Goal: Task Accomplishment & Management: Manage account settings

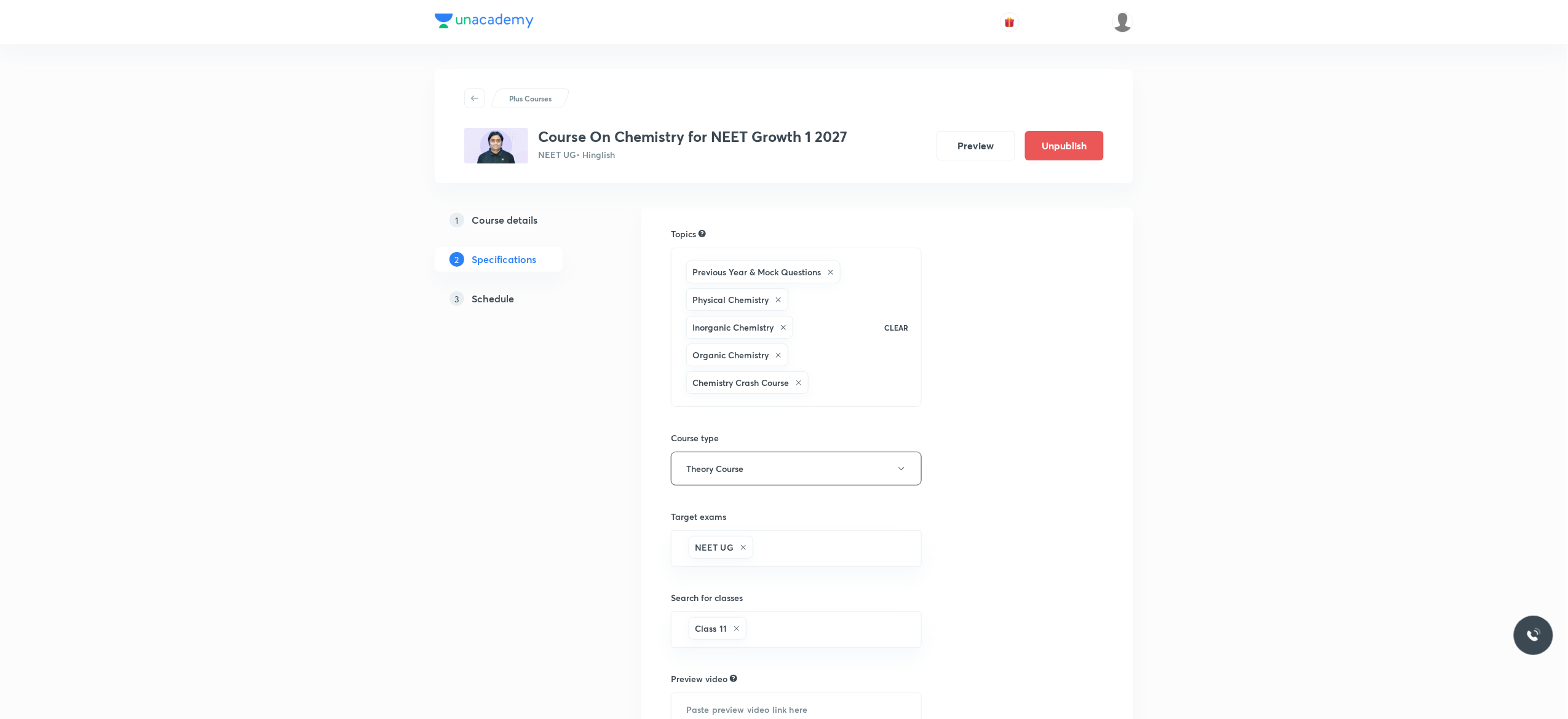
click at [496, 303] on h5 "Schedule" at bounding box center [493, 298] width 43 height 14
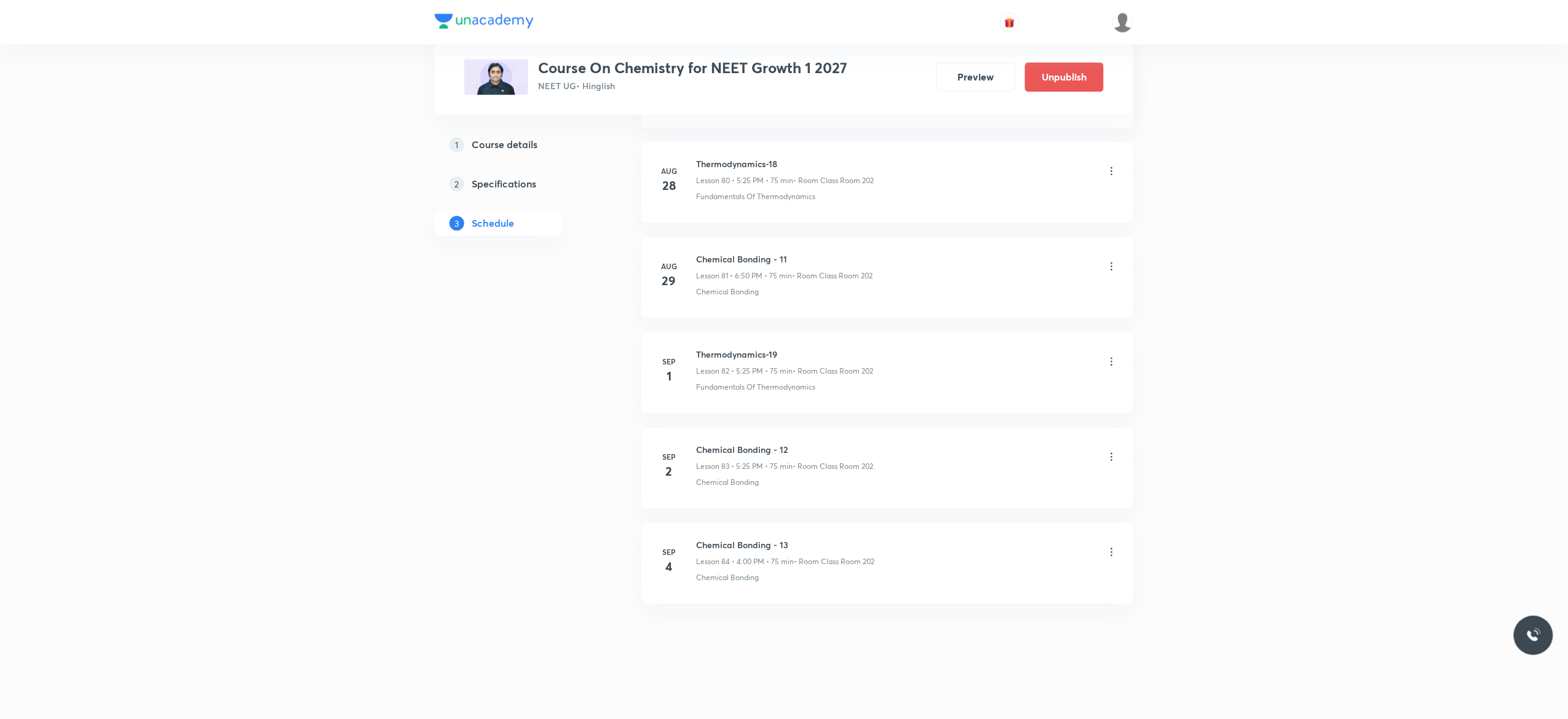
scroll to position [8385, 0]
drag, startPoint x: 788, startPoint y: 345, endPoint x: 682, endPoint y: 330, distance: 107.1
copy h6 "Thermodynamics-19"
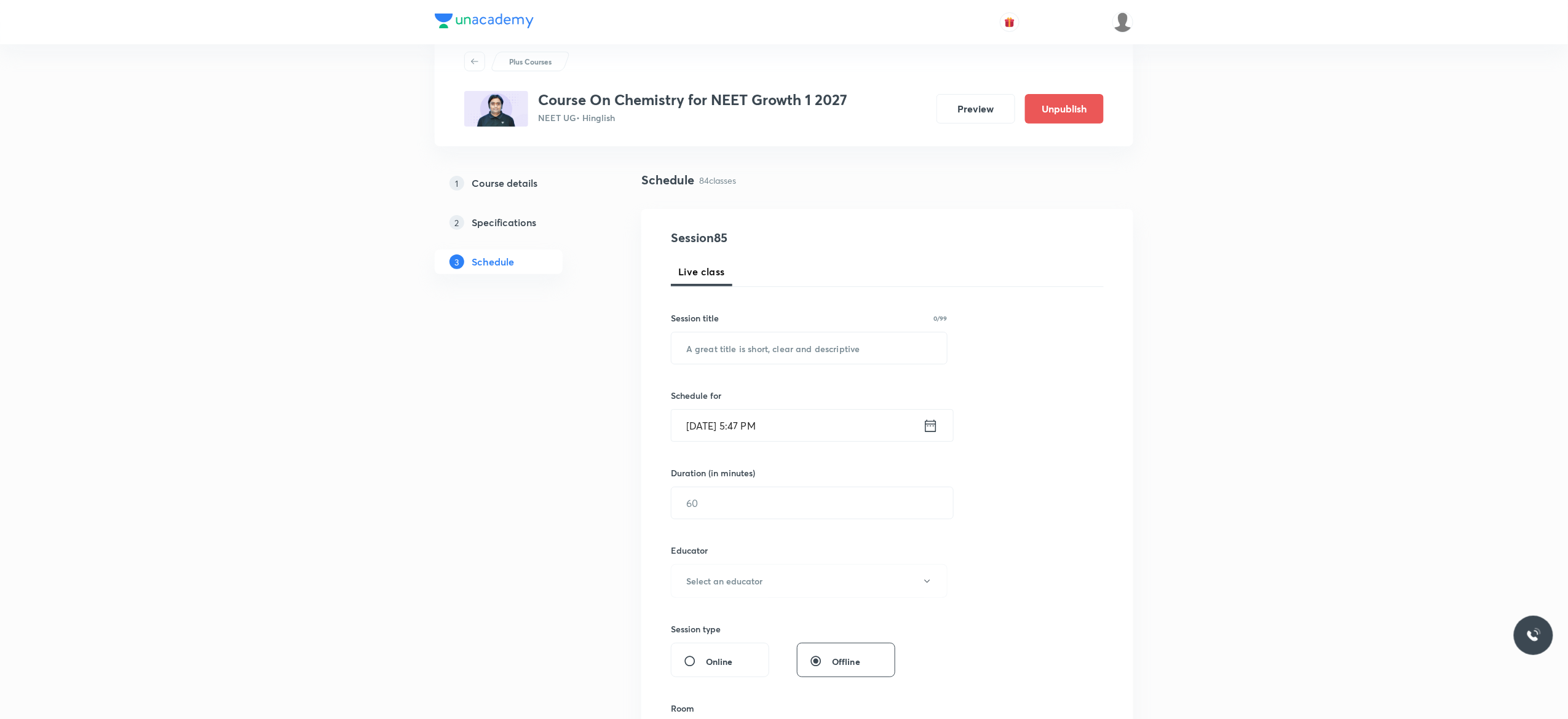
scroll to position [0, 0]
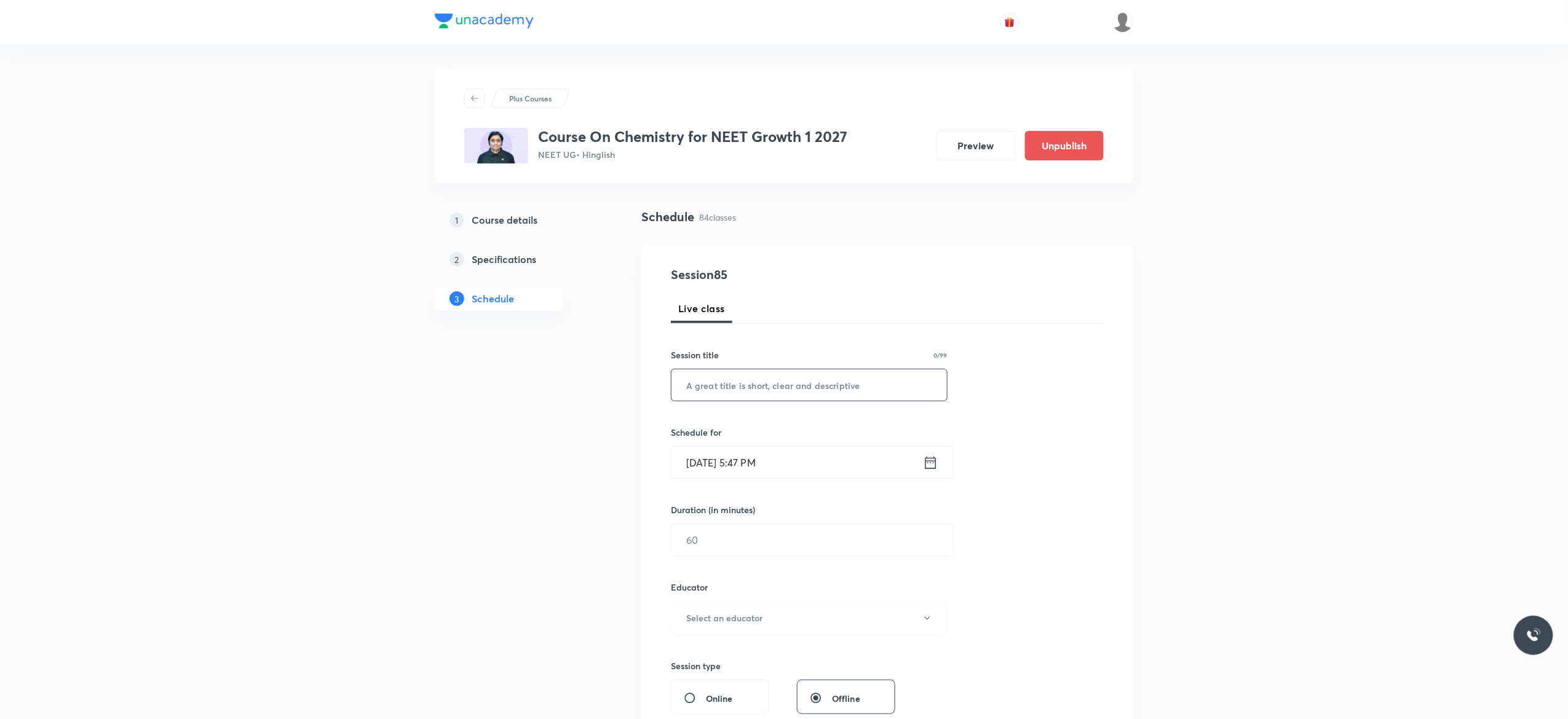
click at [704, 382] on input "text" at bounding box center [809, 385] width 276 height 31
paste input "Thermodynamics-19"
type input "Thermodynamics-20"
click at [930, 466] on icon at bounding box center [930, 462] width 15 height 17
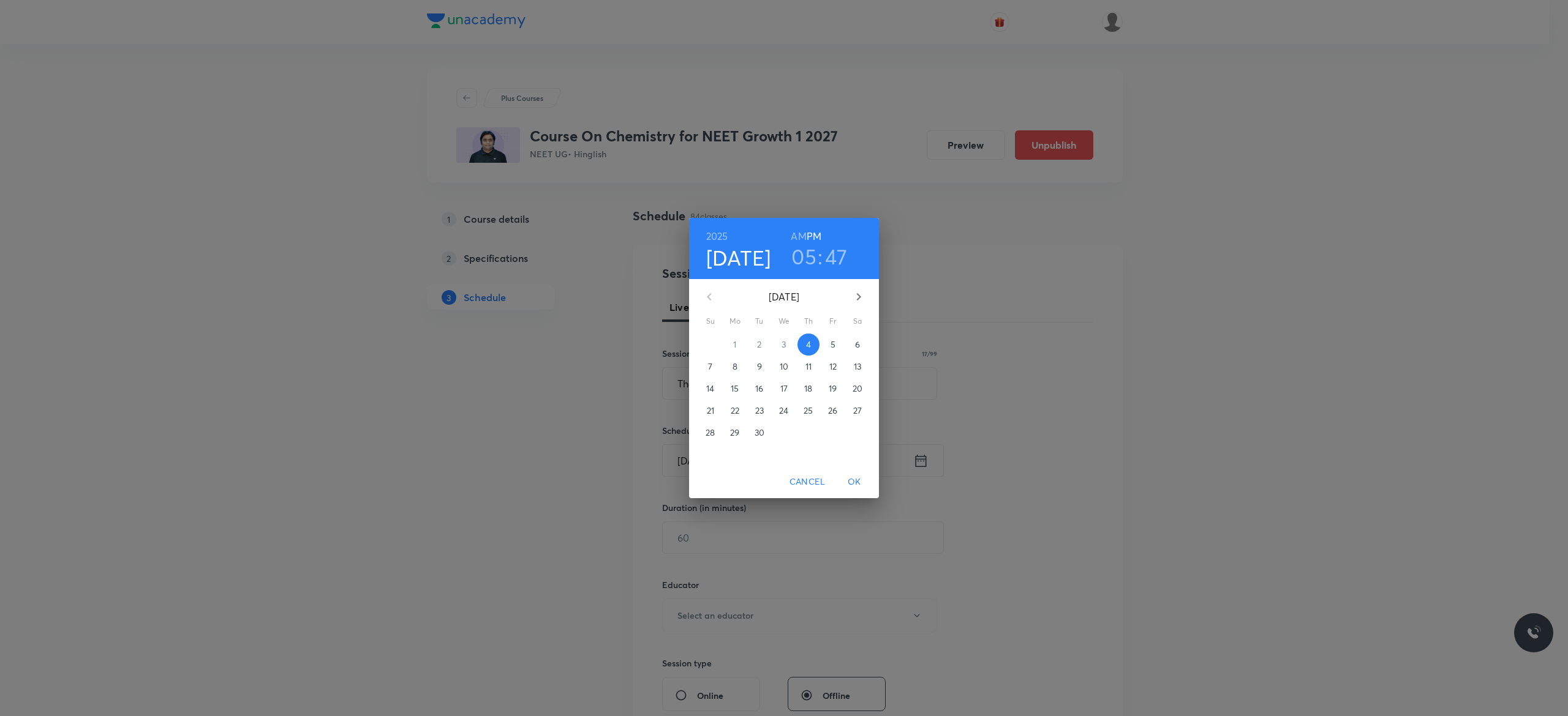
click at [833, 346] on p "5" at bounding box center [833, 345] width 5 height 13
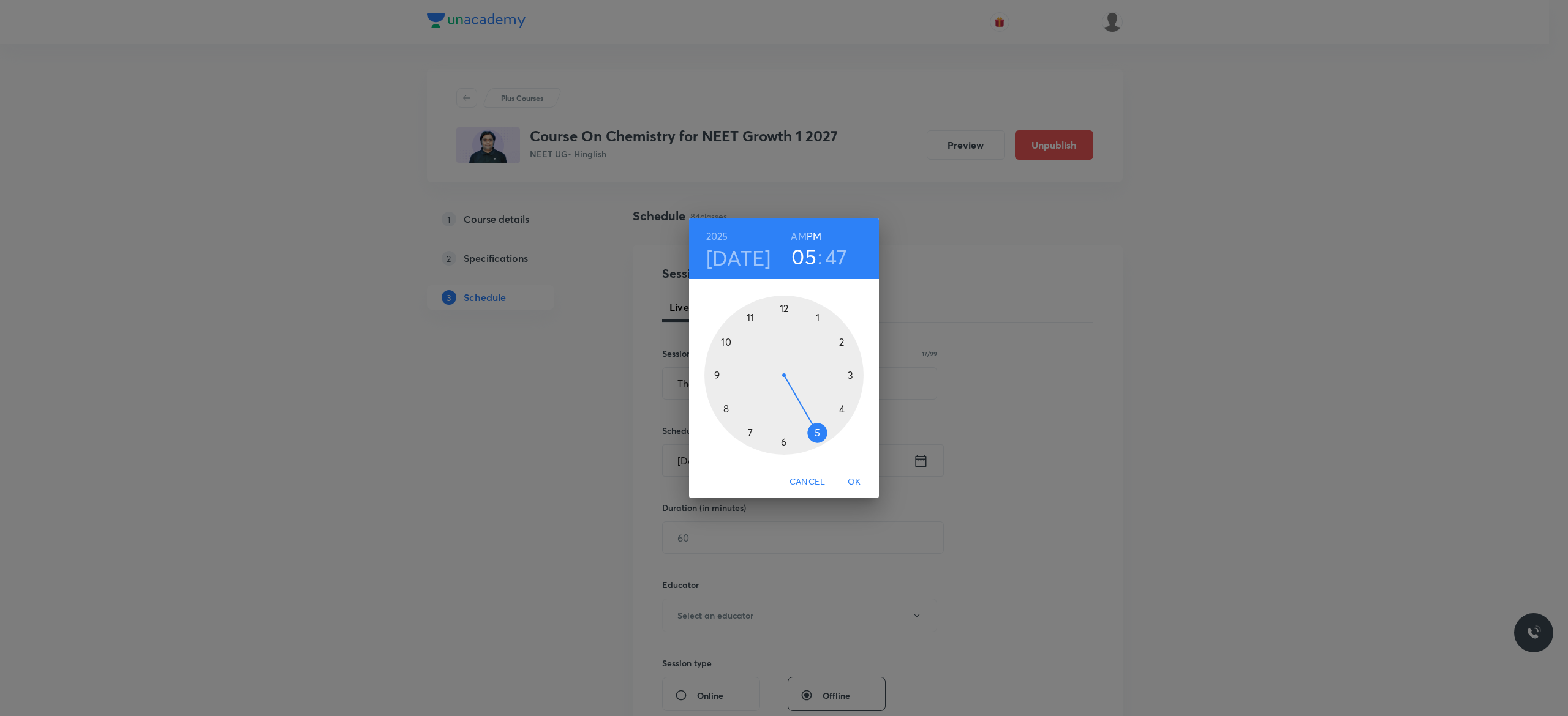
click at [839, 406] on div at bounding box center [784, 375] width 160 height 159
click at [784, 310] on div at bounding box center [784, 375] width 160 height 159
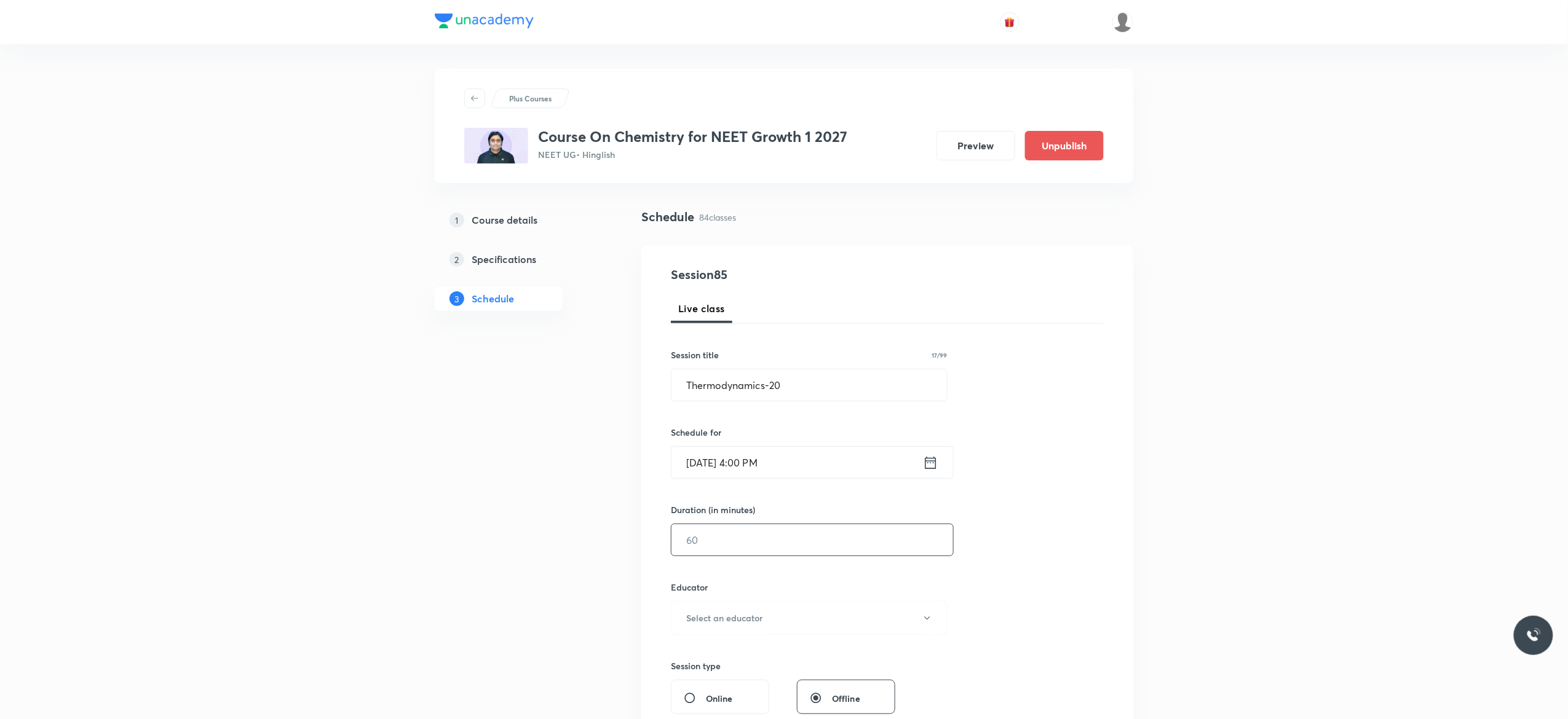
click at [753, 534] on input "text" at bounding box center [812, 540] width 281 height 31
type input "75"
click at [930, 627] on button "Select an educator" at bounding box center [809, 618] width 277 height 34
click at [746, 678] on span "Kuldeep Kumar Pandey" at bounding box center [807, 683] width 270 height 13
click at [1014, 565] on div "Session 85 Live class Session title 17/99 Thermodynamics-20 ​ Schedule for Sep …" at bounding box center [887, 593] width 433 height 656
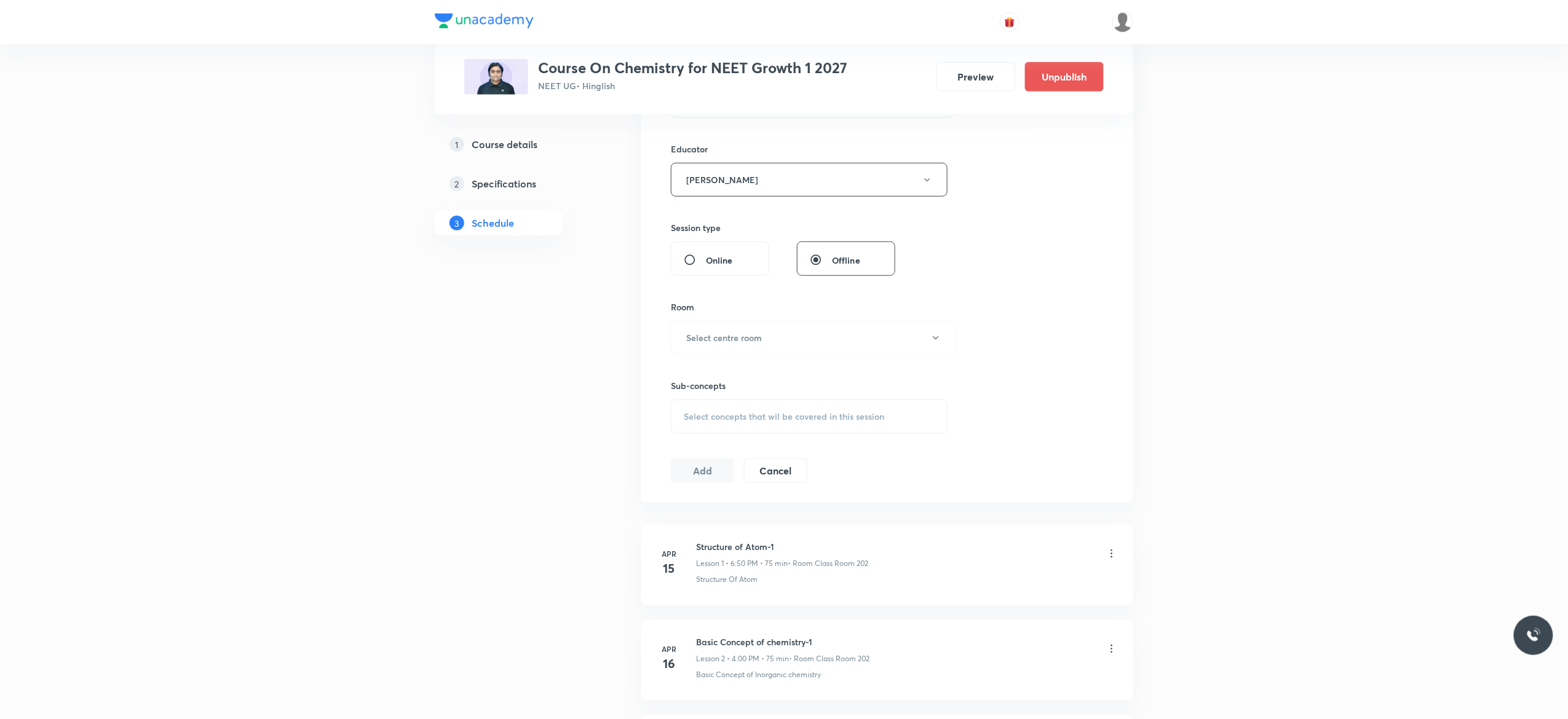
scroll to position [443, 0]
click at [940, 336] on icon "button" at bounding box center [936, 334] width 10 height 10
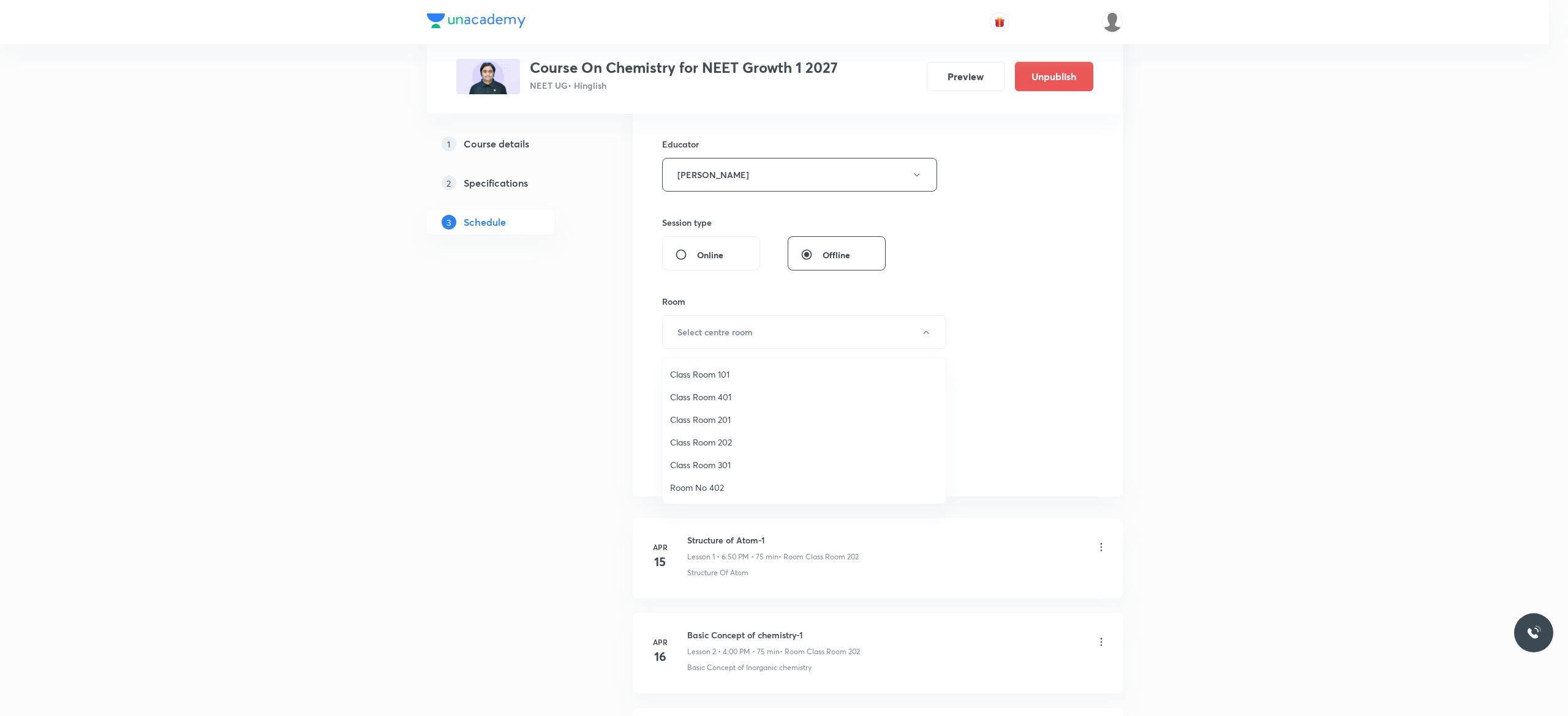
click at [729, 438] on span "Class Room 202" at bounding box center [804, 442] width 268 height 13
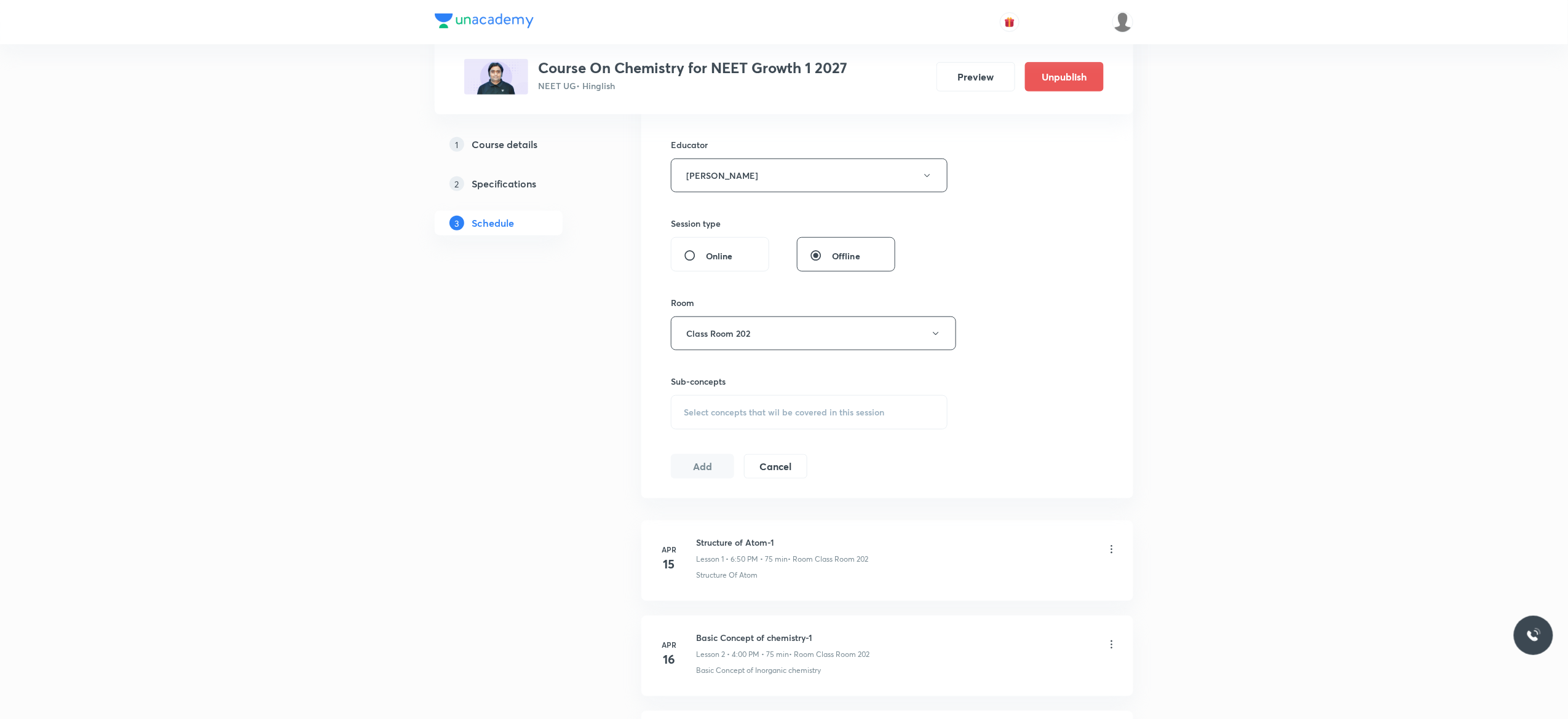
click at [724, 423] on div "Select concepts that wil be covered in this session" at bounding box center [809, 412] width 277 height 35
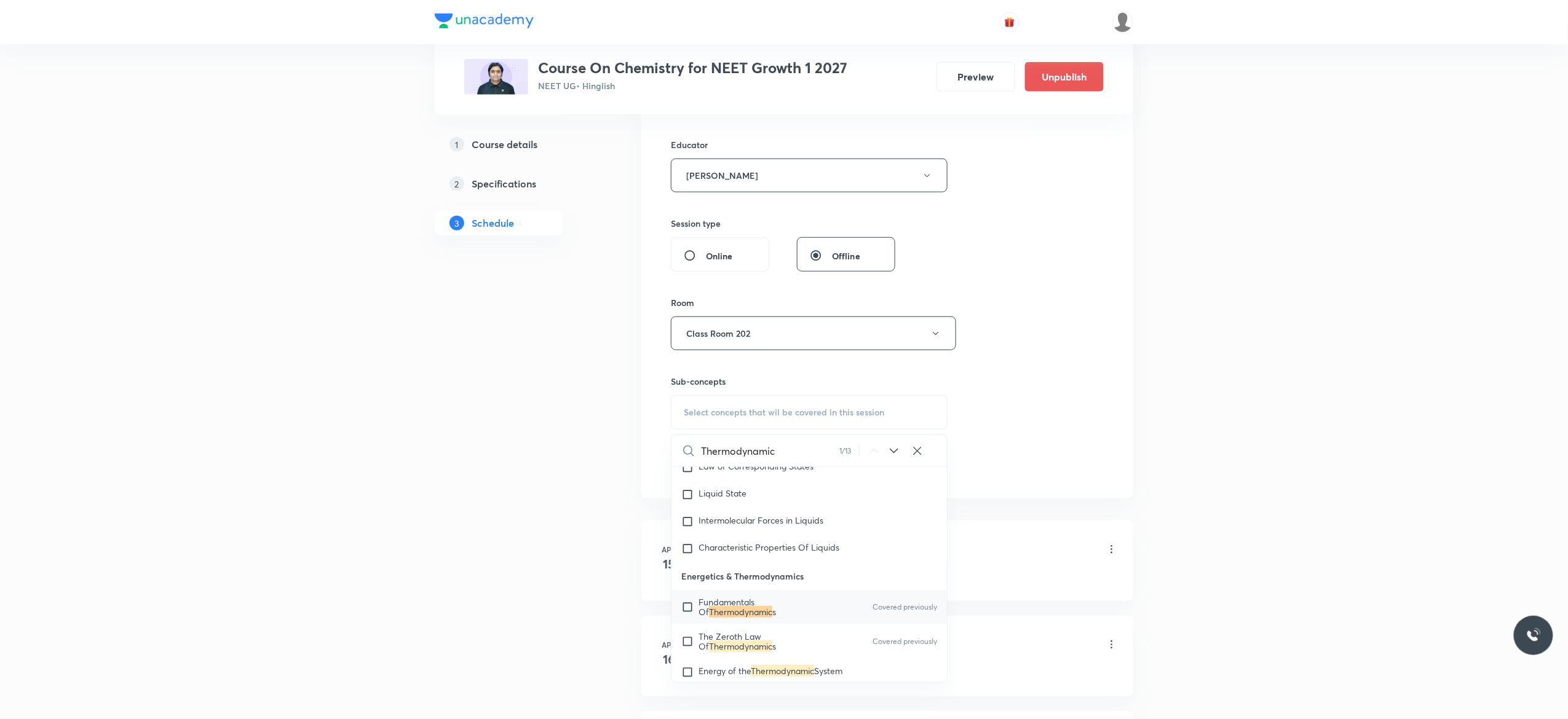
type input "Thermodynamic"
click at [689, 617] on input "checkbox" at bounding box center [690, 607] width 17 height 19
checkbox input "true"
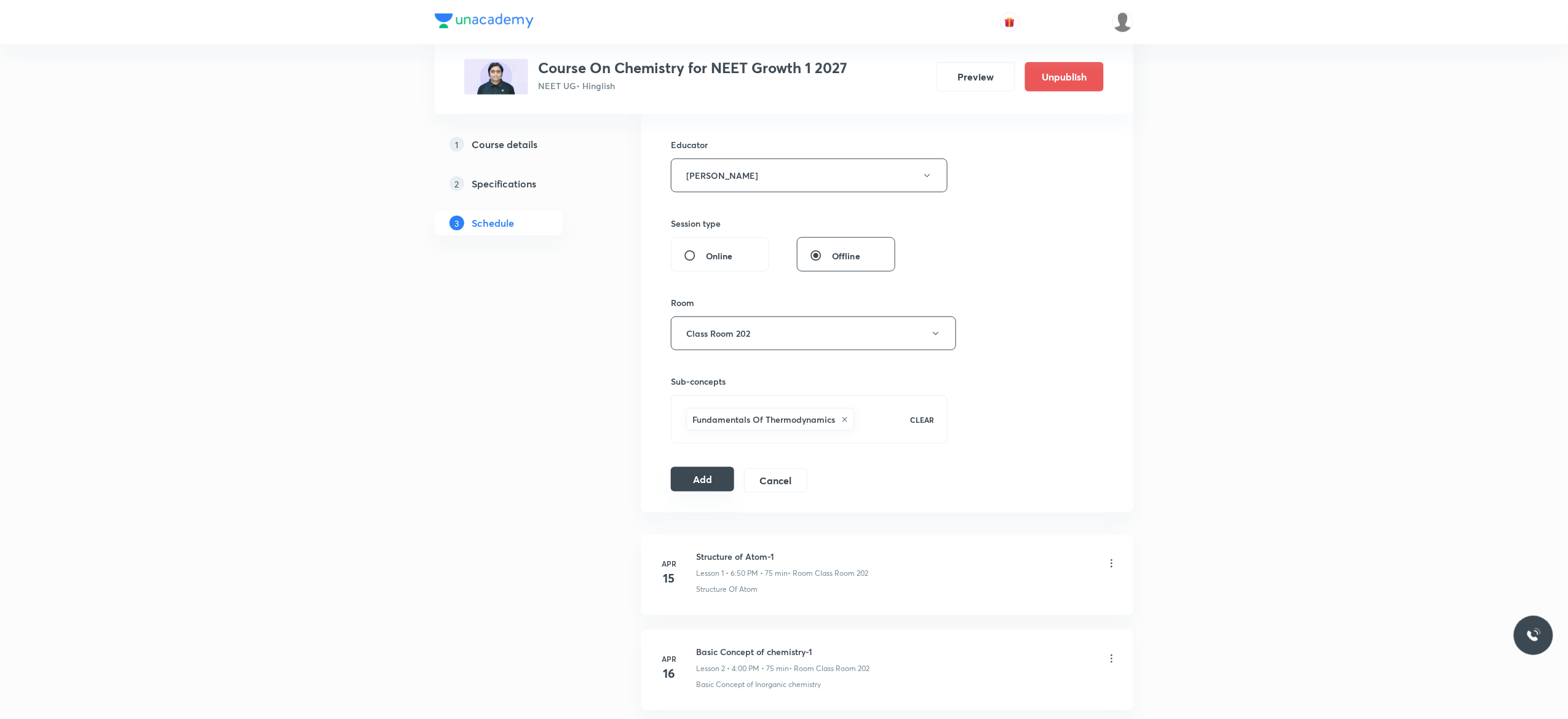
click at [697, 485] on button "Add" at bounding box center [702, 479] width 63 height 24
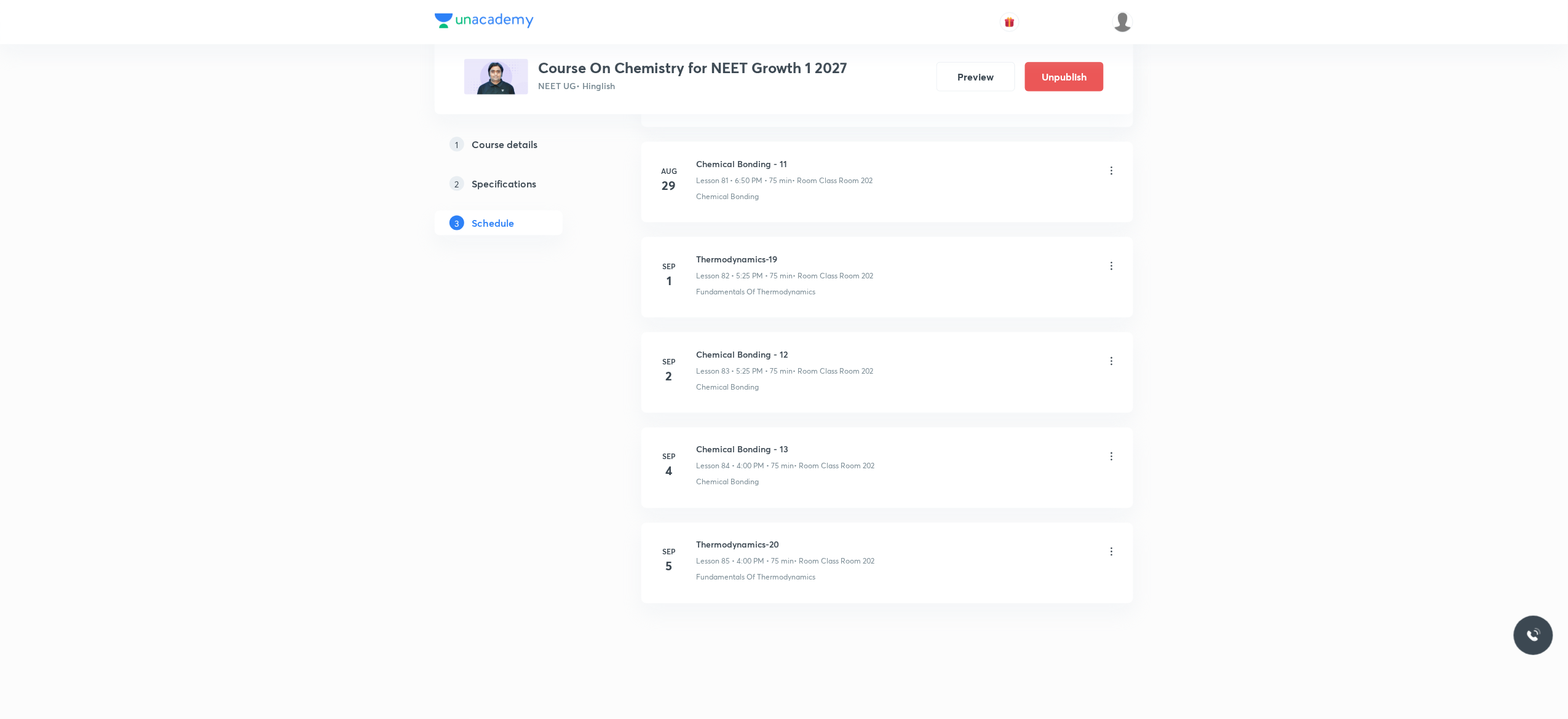
scroll to position [7835, 0]
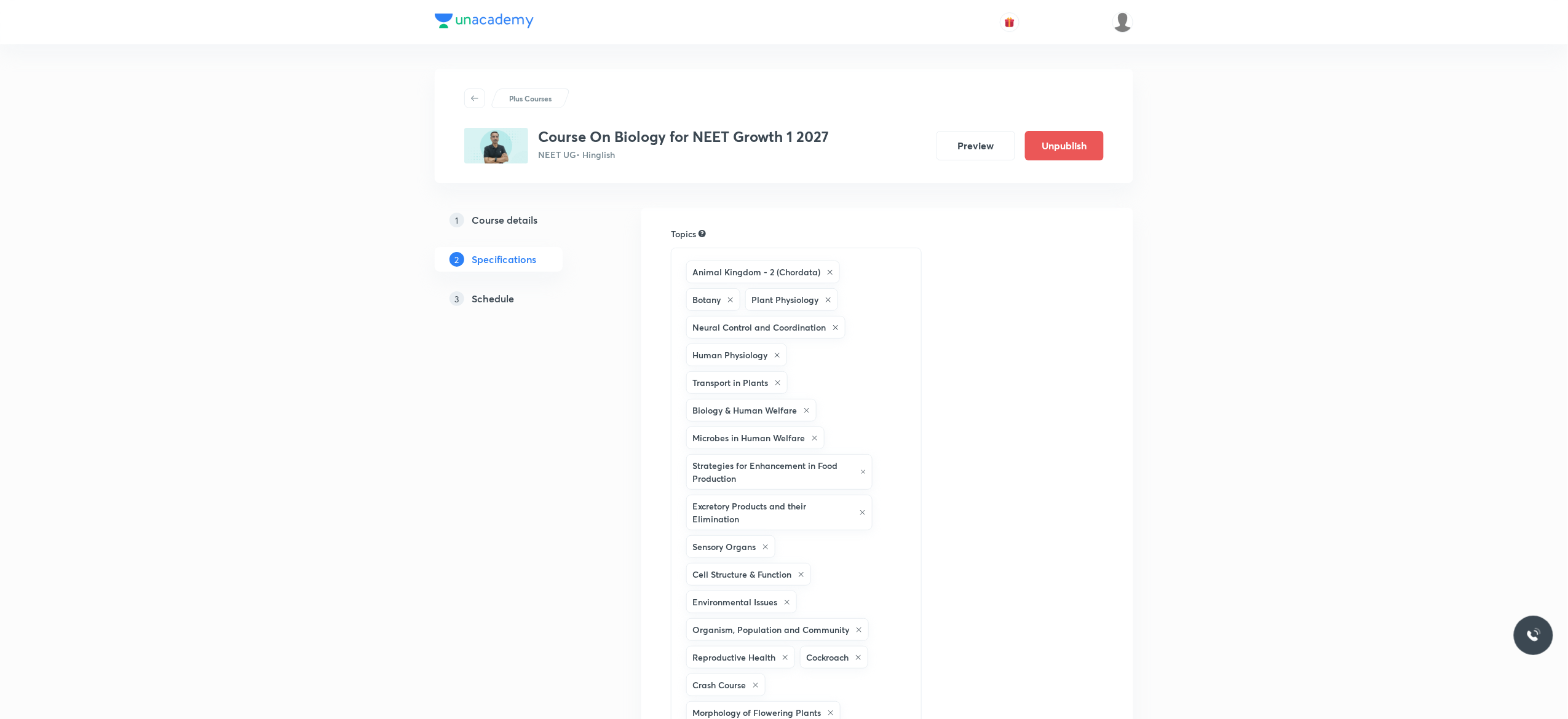
click at [497, 301] on h5 "Schedule" at bounding box center [493, 298] width 43 height 14
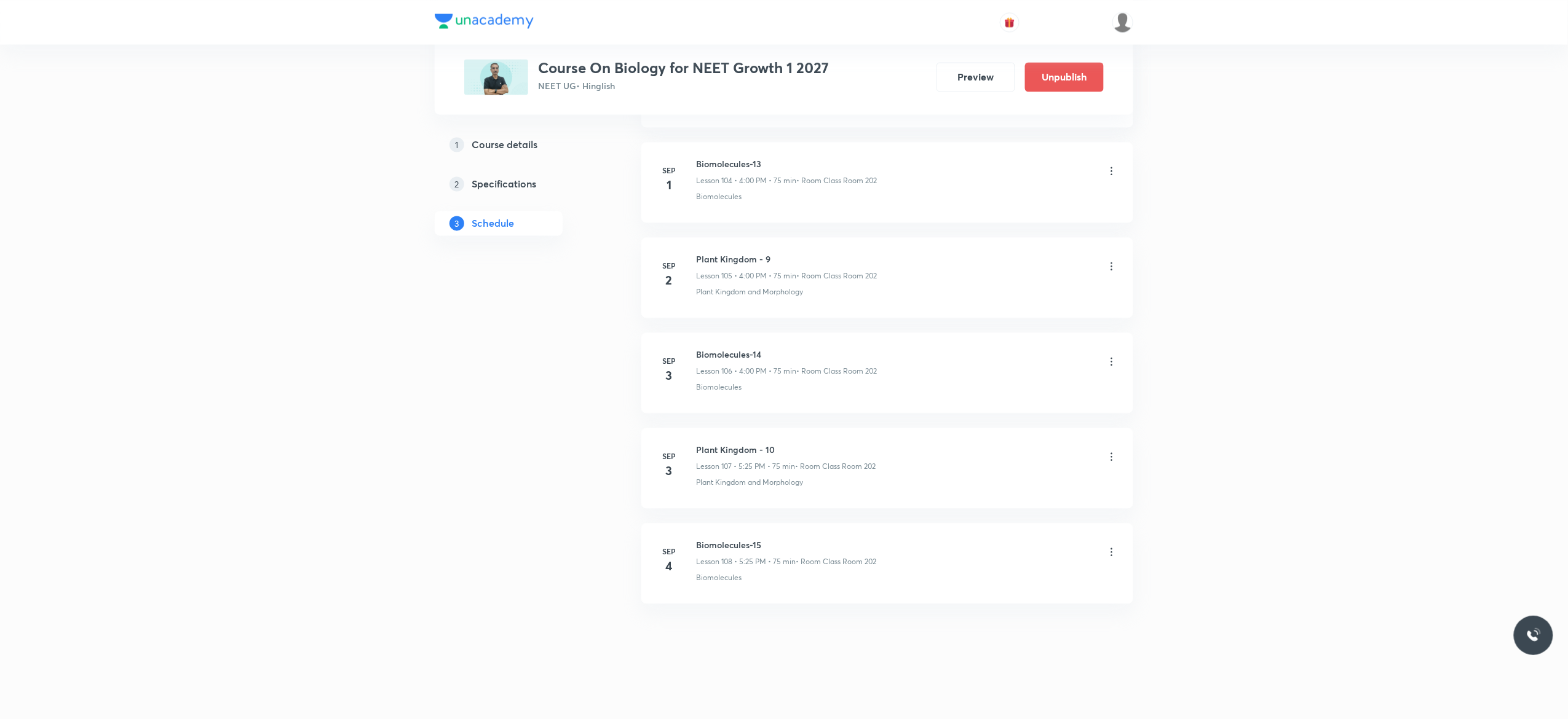
scroll to position [10682, 0]
drag, startPoint x: 780, startPoint y: 443, endPoint x: 690, endPoint y: 439, distance: 90.1
click at [690, 439] on li "Sep 3 Plant Kingdom - 10 Lesson 107 • 5:25 PM • 75 min • Room Class Room 202 Pl…" at bounding box center [887, 468] width 492 height 80
copy h6 "Plant Kingdom - 10"
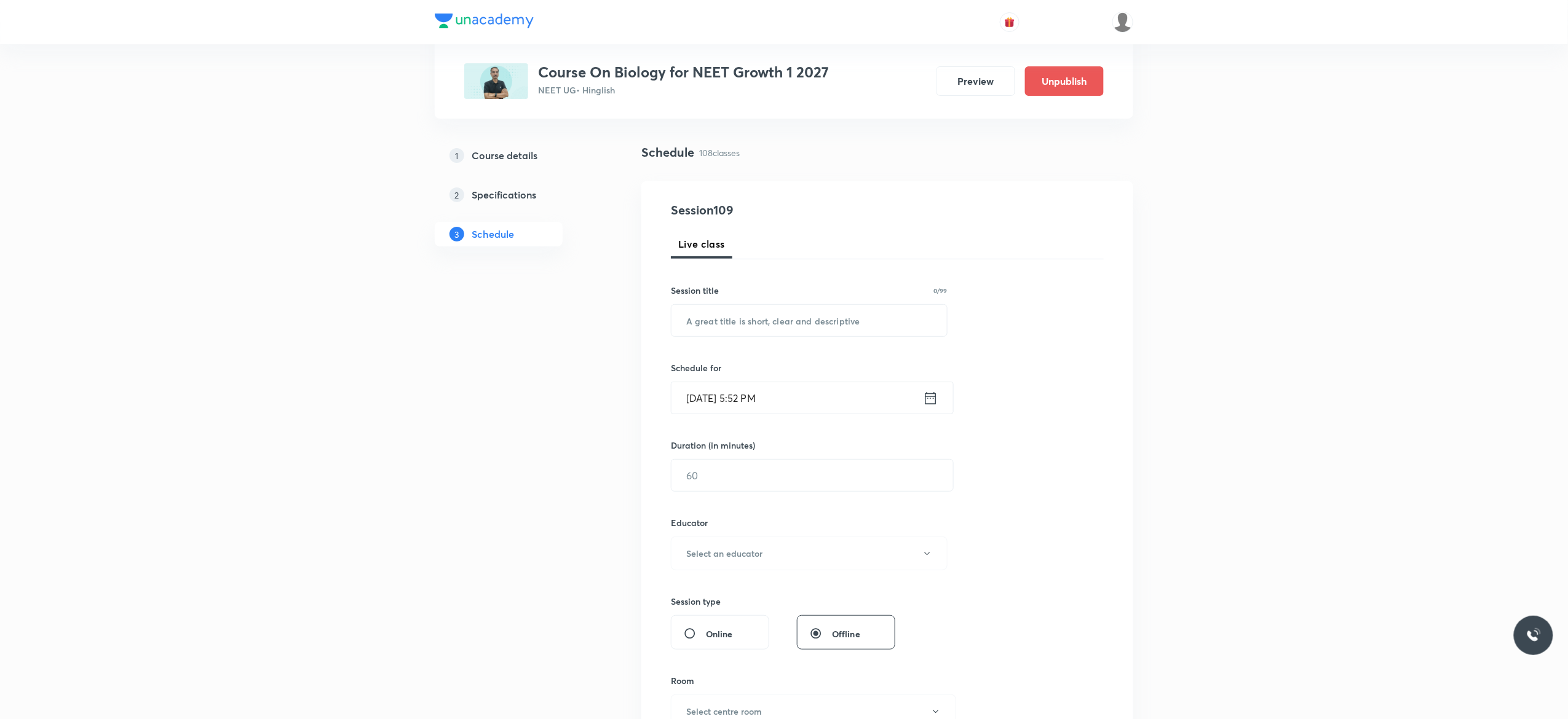
scroll to position [0, 0]
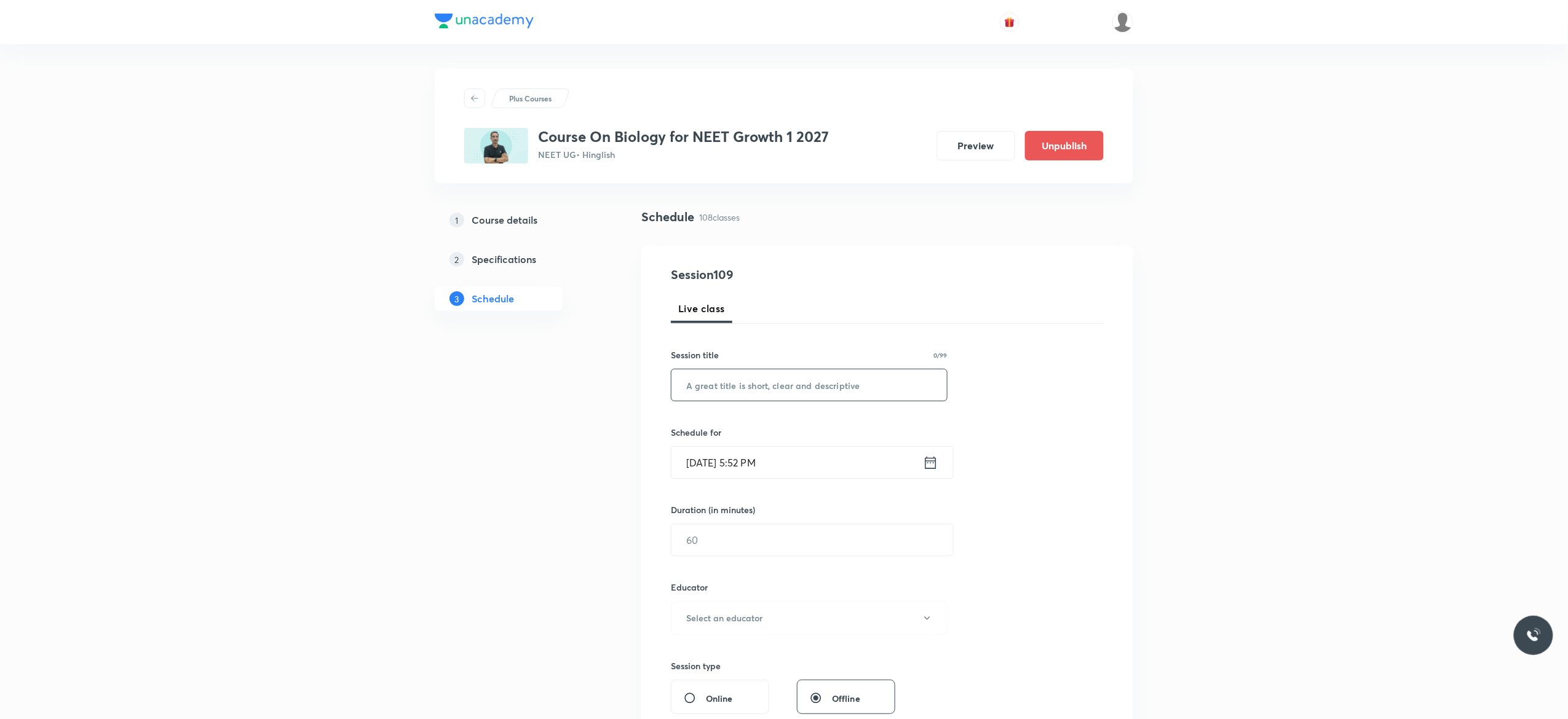
click at [766, 384] on input "text" at bounding box center [809, 385] width 276 height 31
paste input "Plant Kingdom - 10"
type input "Plant Kingdom - 11"
click at [930, 465] on icon at bounding box center [930, 462] width 15 height 17
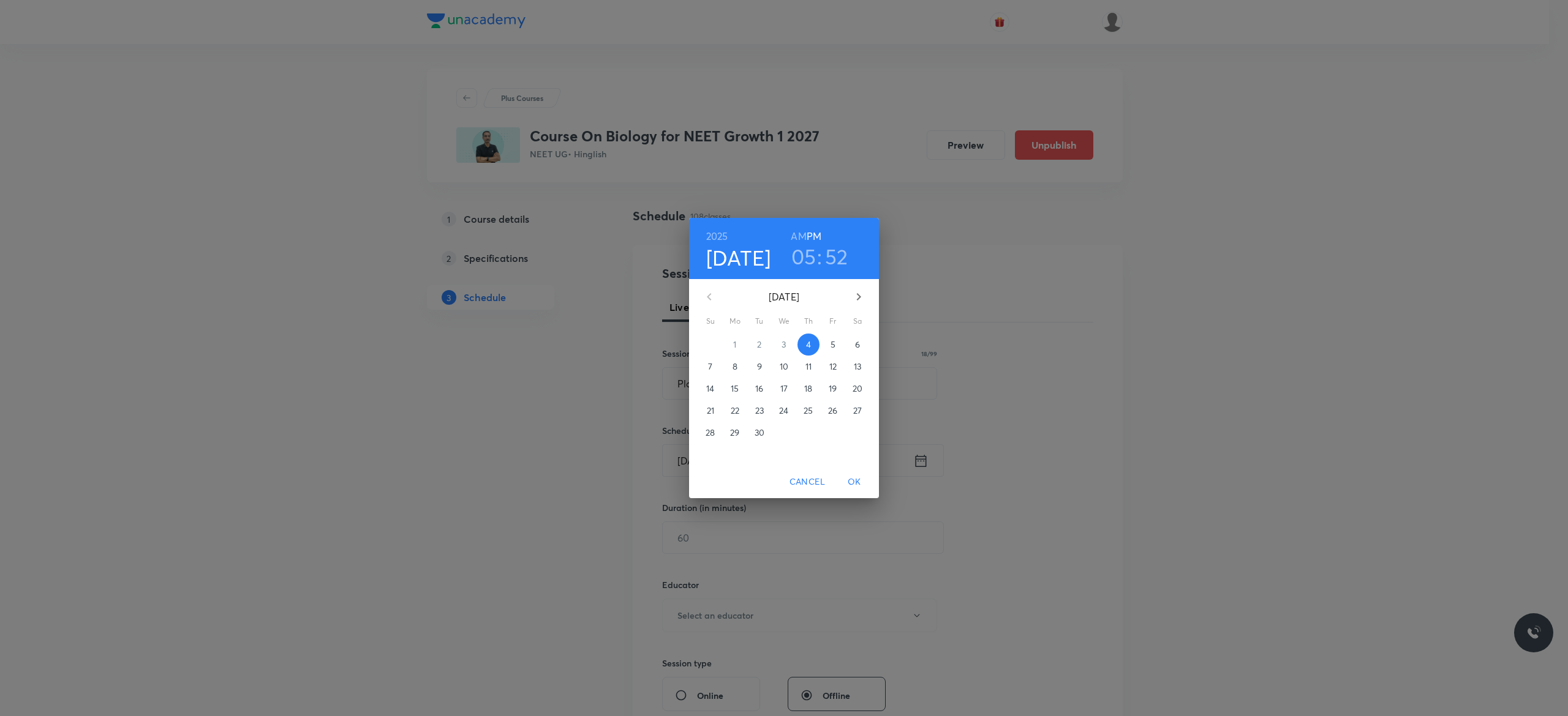
click at [832, 342] on p "5" at bounding box center [833, 345] width 5 height 13
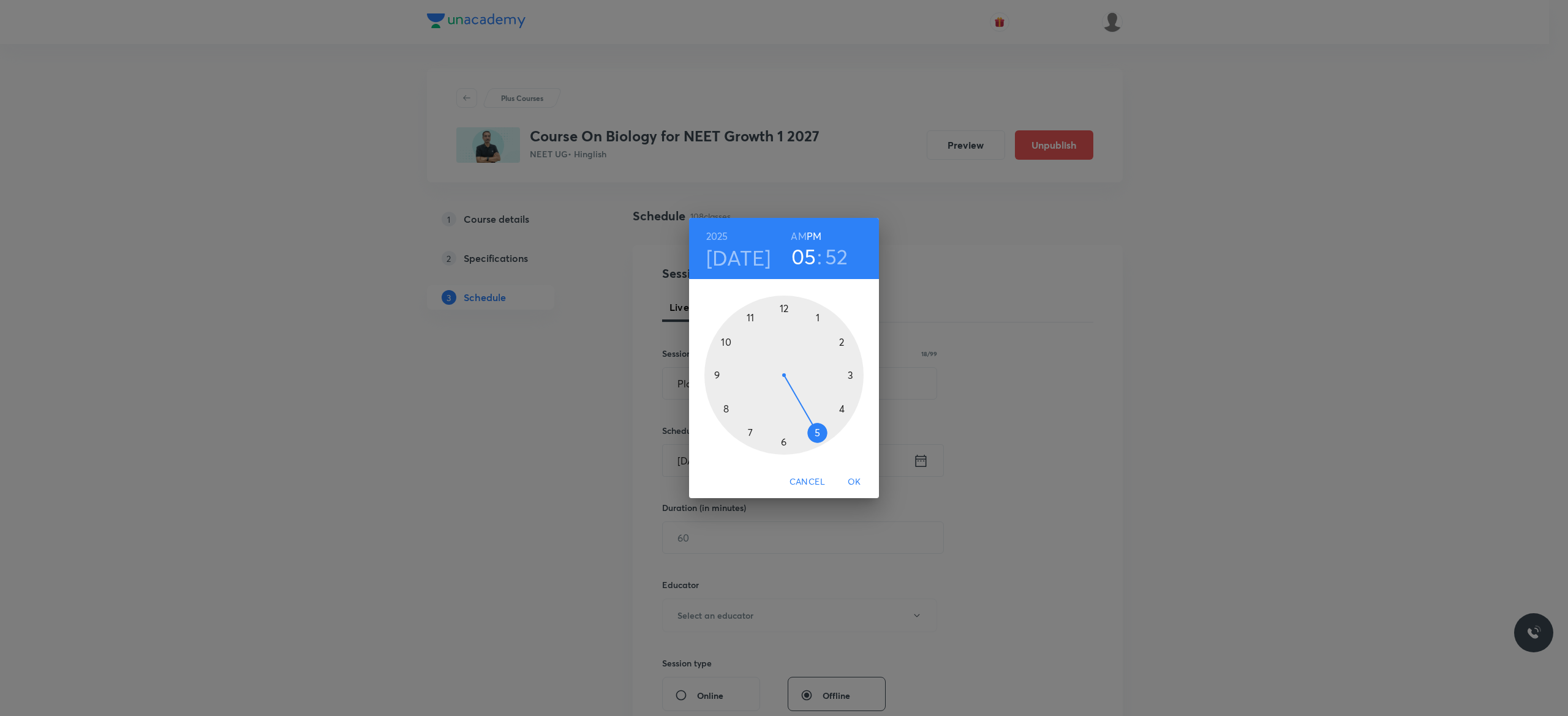
click at [816, 432] on div at bounding box center [784, 375] width 160 height 159
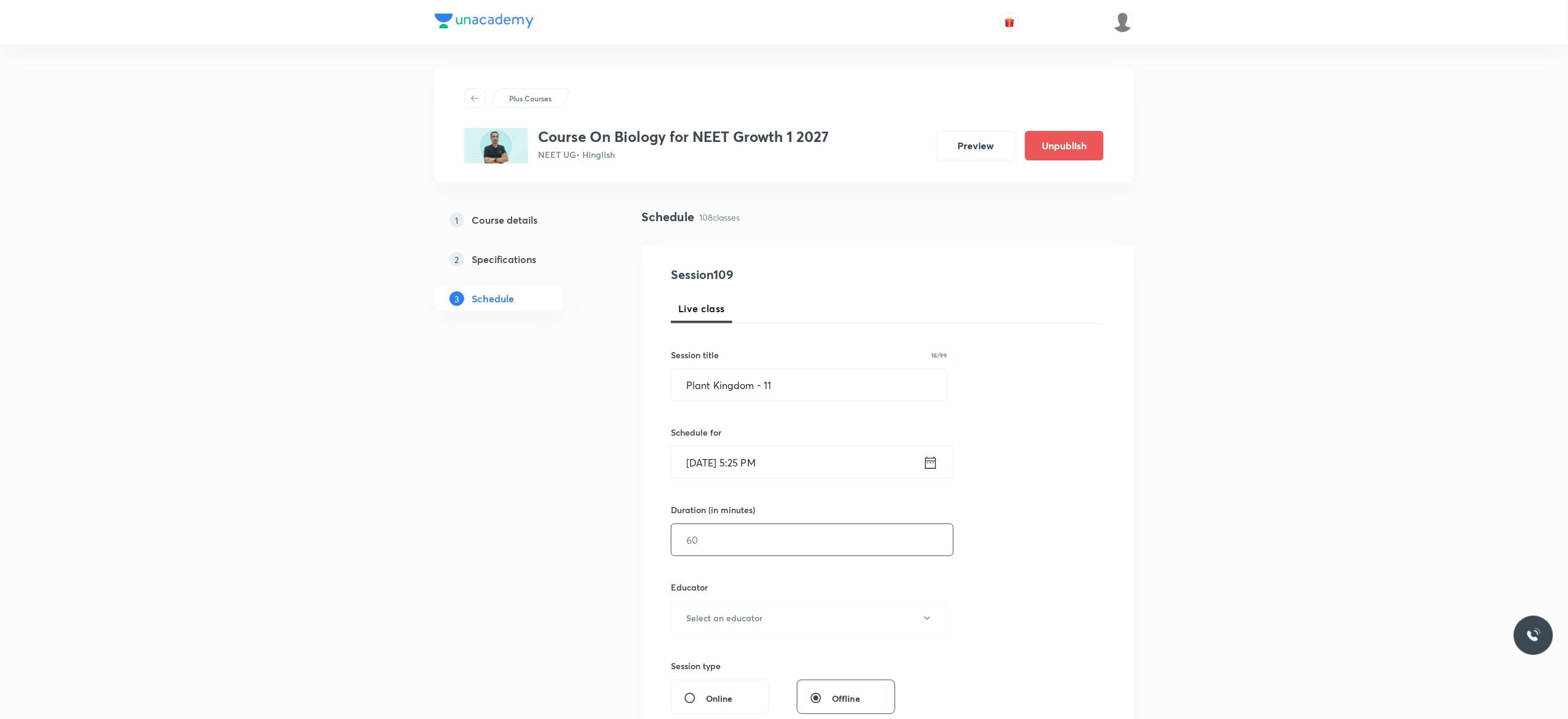
click at [768, 541] on input "text" at bounding box center [812, 540] width 281 height 31
type input "75"
click at [927, 616] on icon "button" at bounding box center [927, 619] width 10 height 10
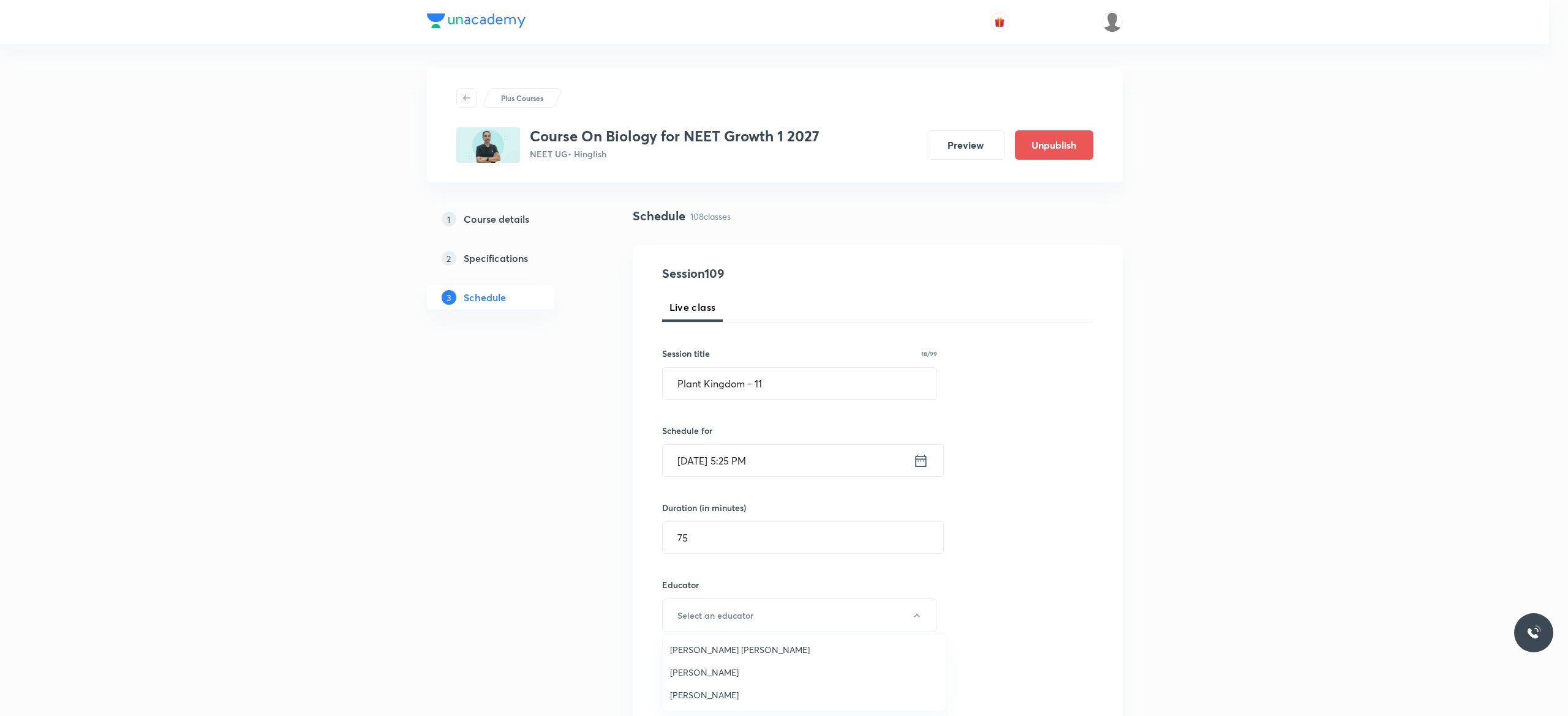
click at [748, 650] on span "Rakesh Kumar Chaurasia" at bounding box center [804, 650] width 268 height 13
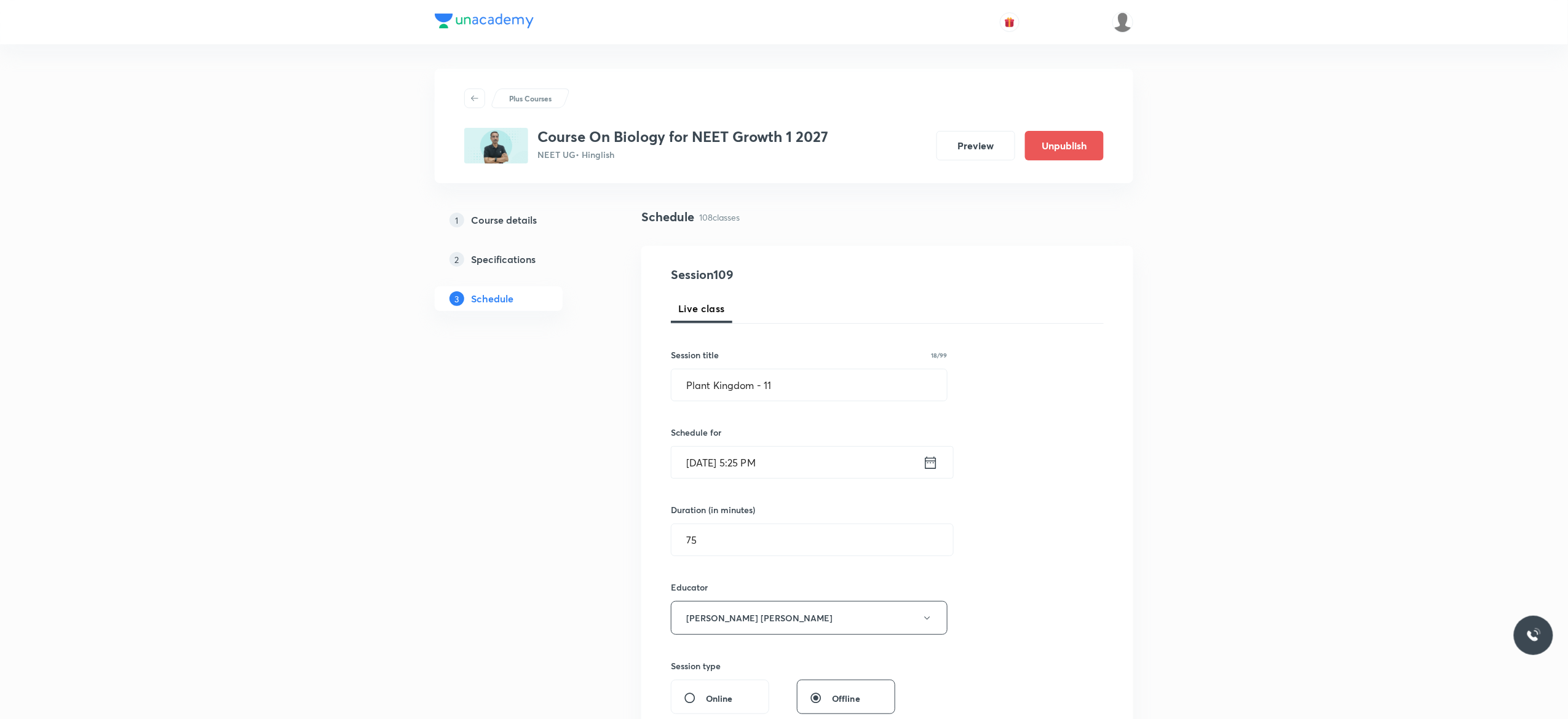
click at [1009, 597] on div "Session 109 Live class Session title 18/99 Plant Kingdom - 11 ​ Schedule for Se…" at bounding box center [887, 593] width 433 height 656
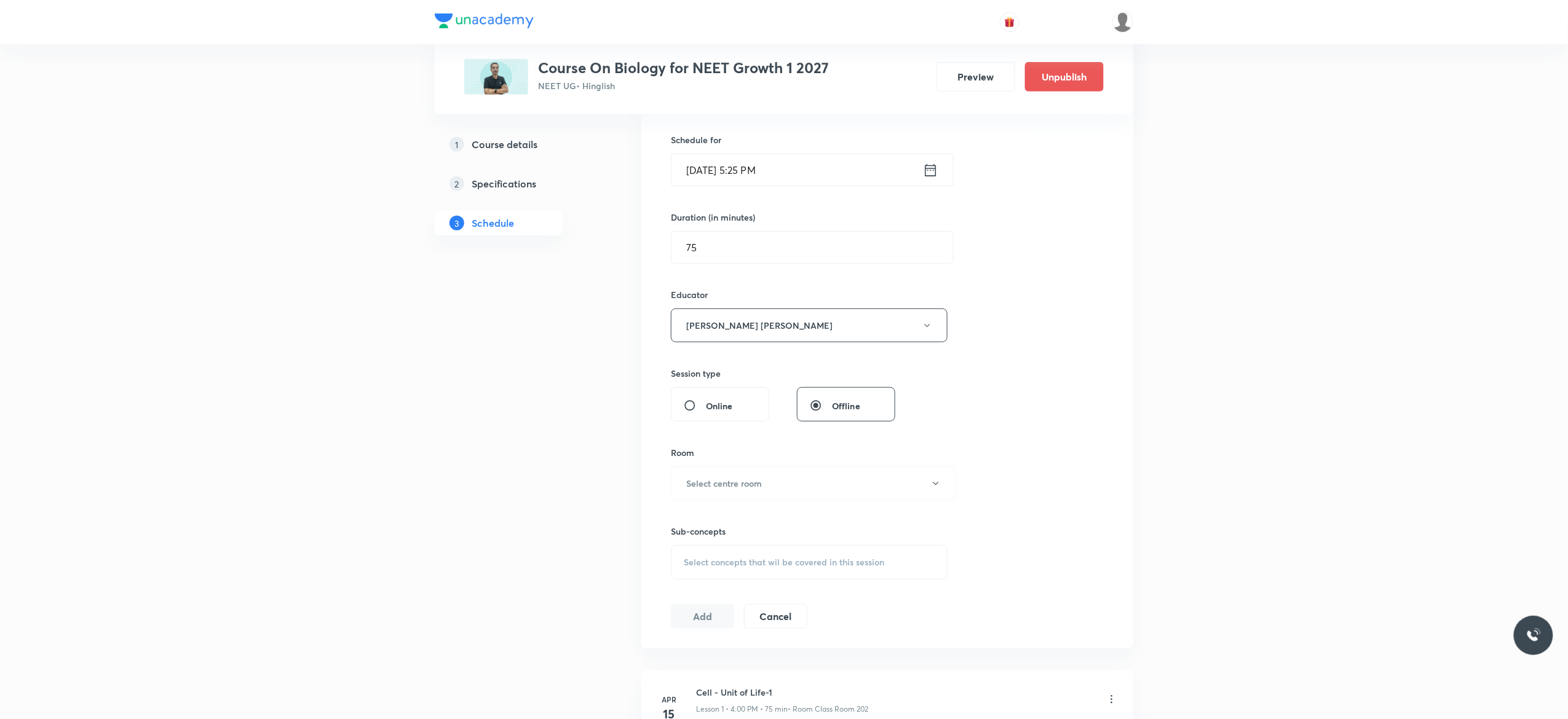
scroll to position [295, 0]
click at [934, 485] on icon "button" at bounding box center [936, 482] width 10 height 10
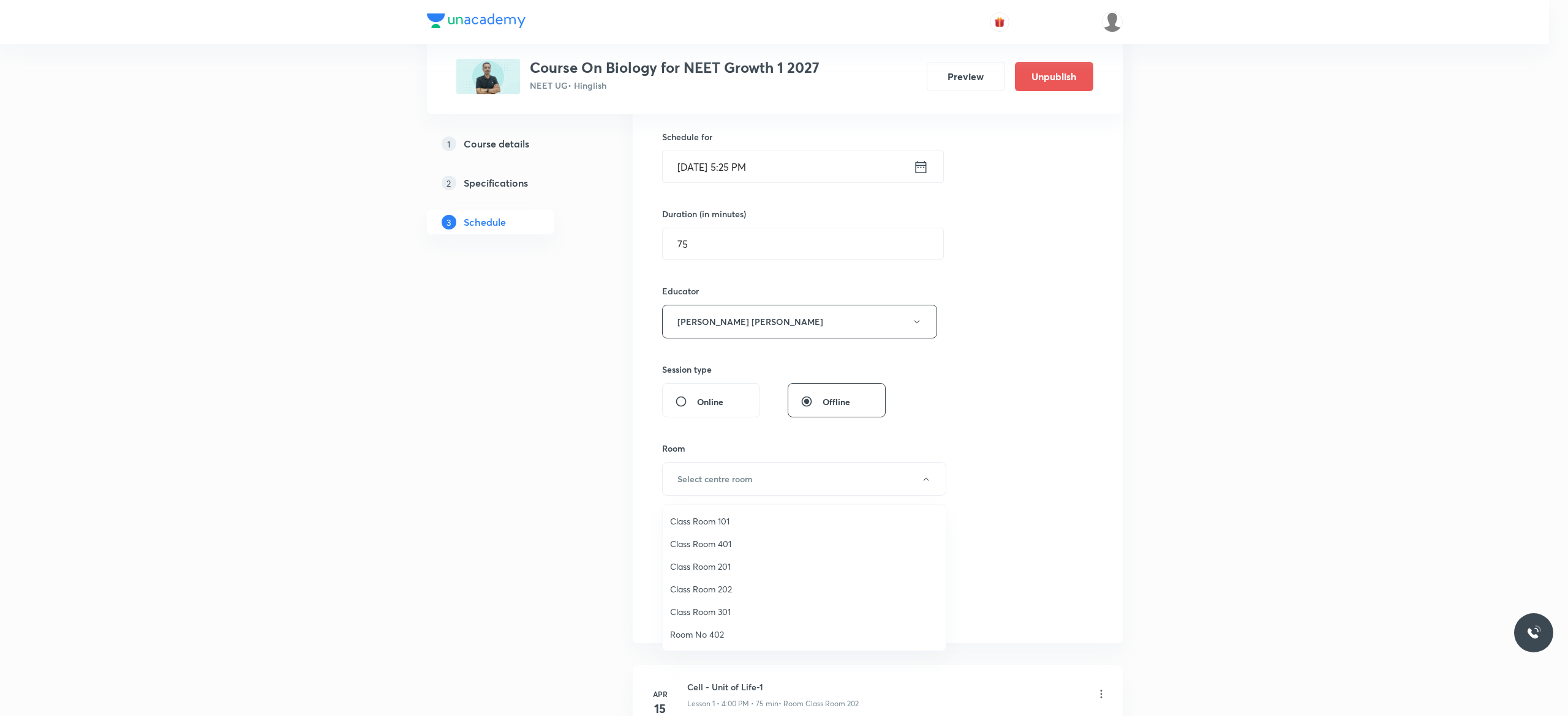
click at [730, 585] on span "Class Room 202" at bounding box center [804, 589] width 268 height 13
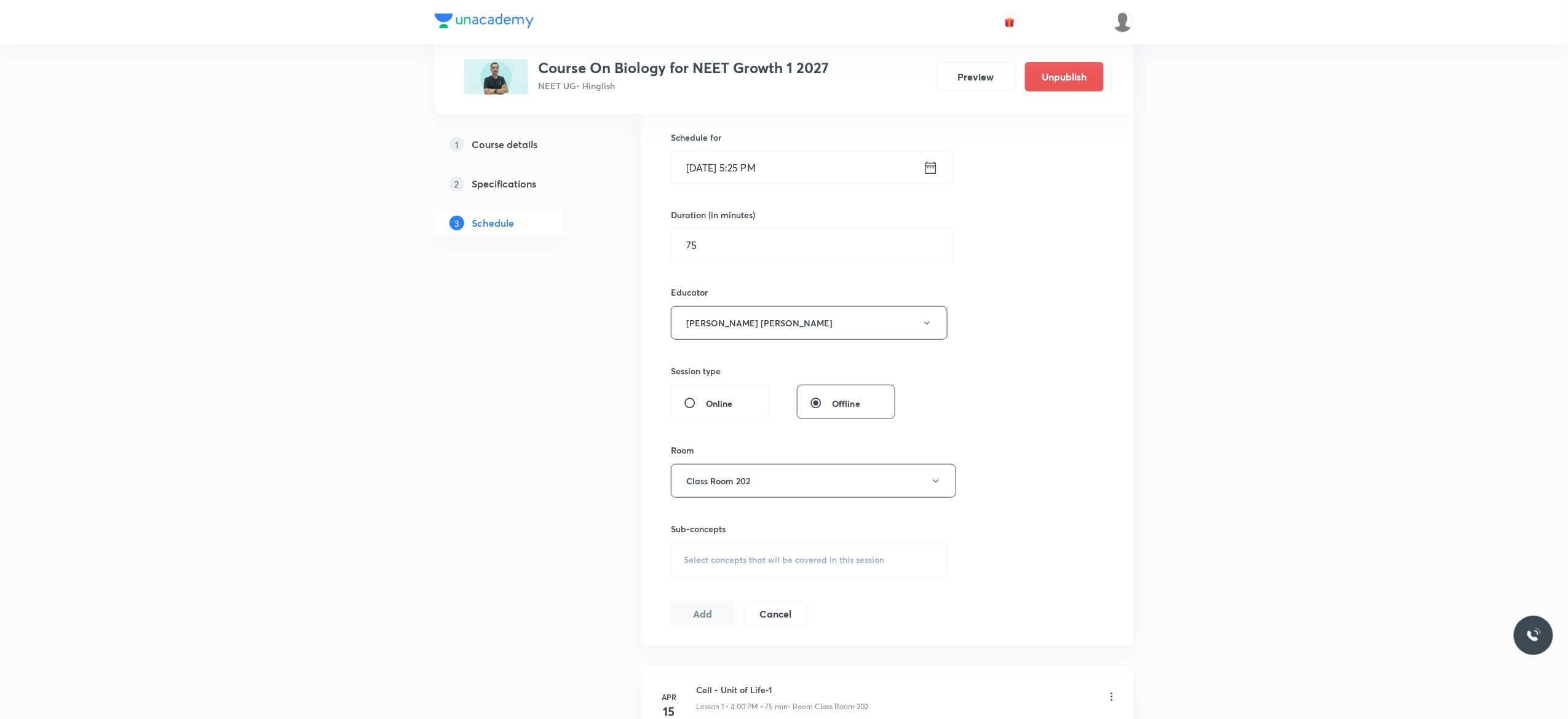
click at [712, 570] on div "Select concepts that wil be covered in this session" at bounding box center [809, 560] width 277 height 35
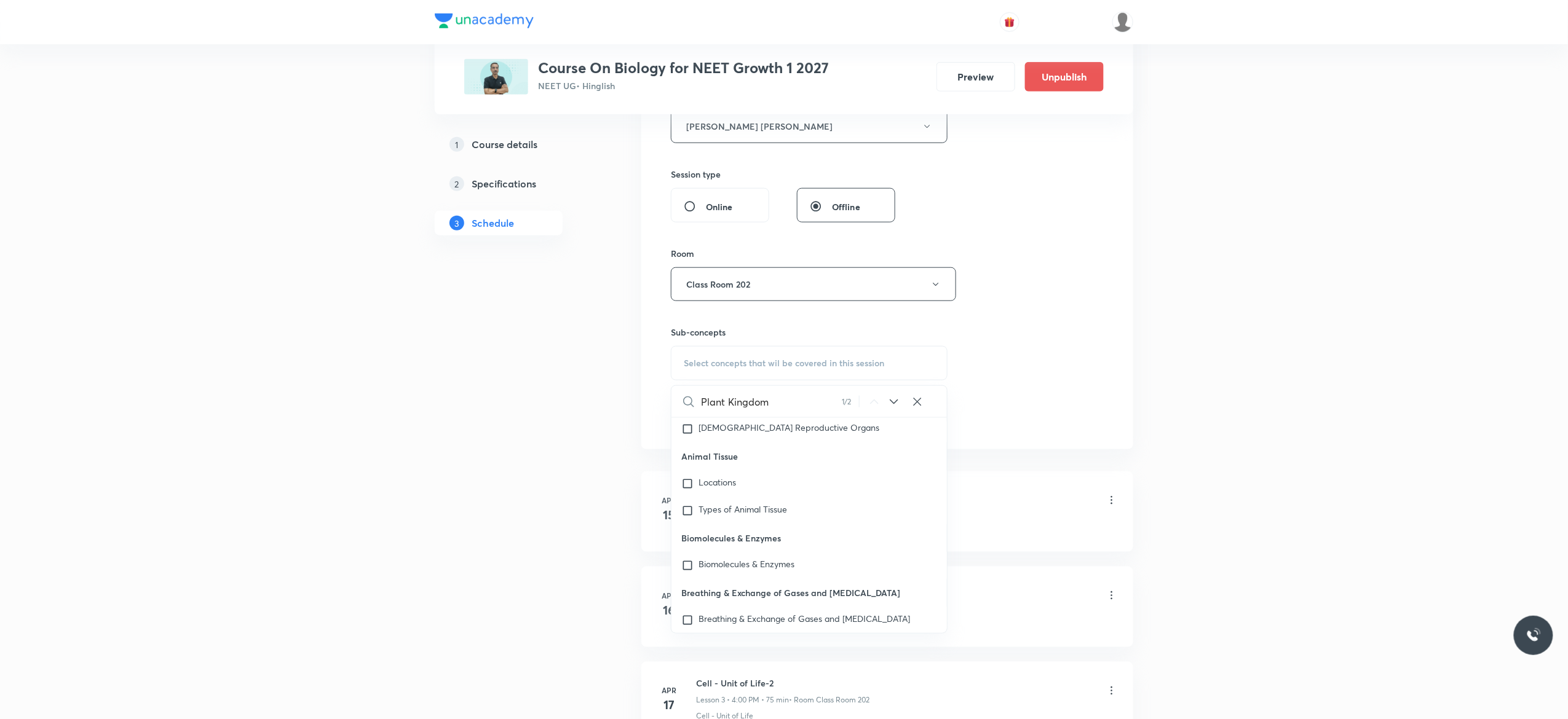
scroll to position [56979, 0]
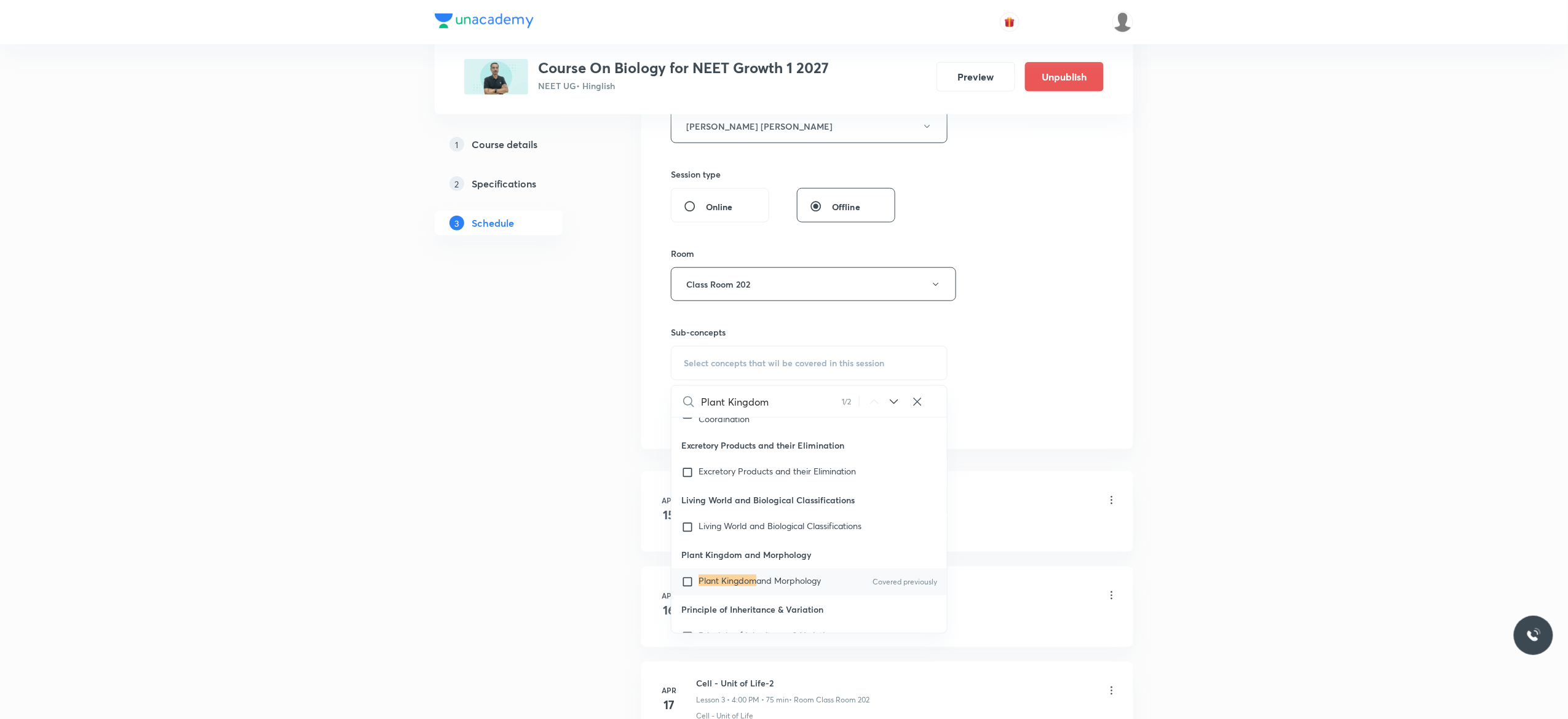
type input "Plant Kingdom"
click at [687, 580] on input "checkbox" at bounding box center [690, 582] width 17 height 13
checkbox input "true"
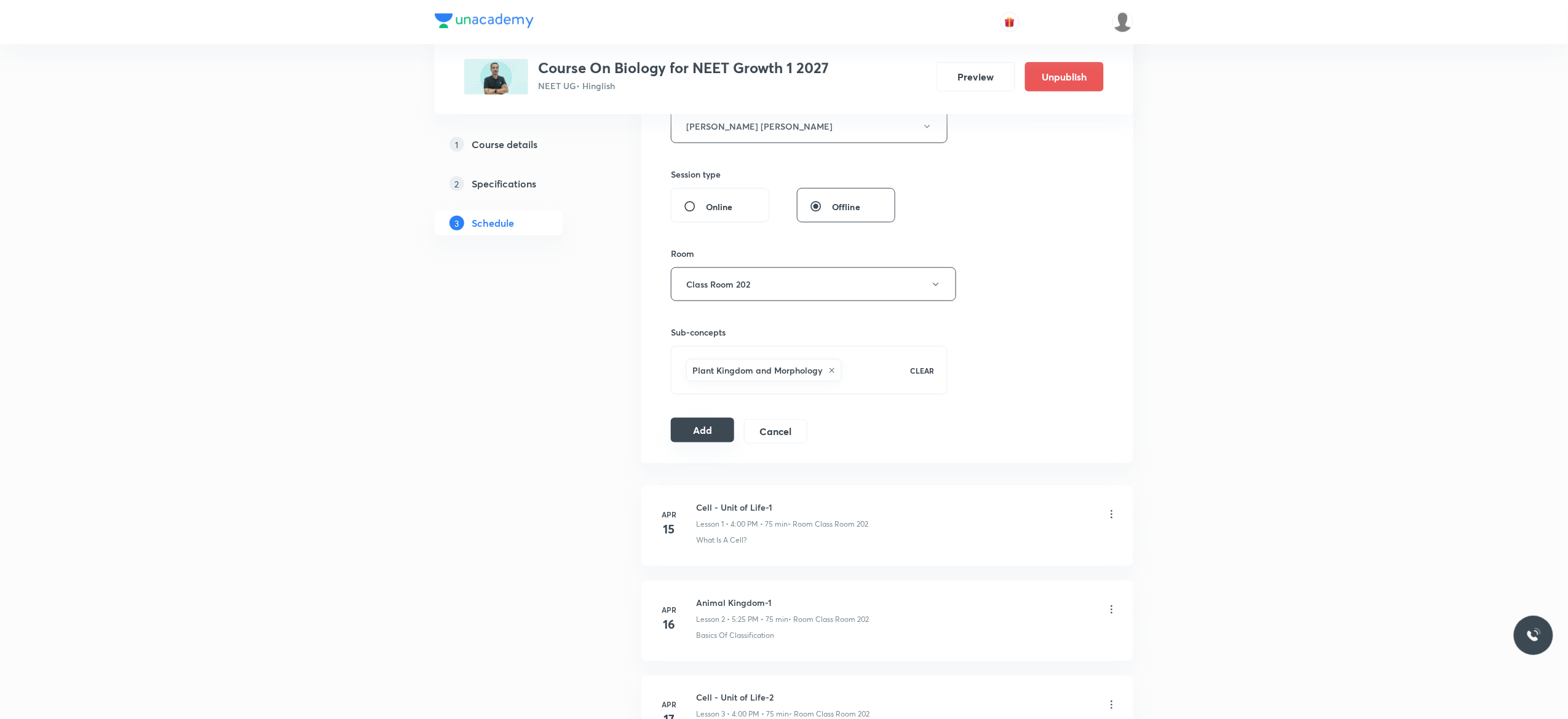
click at [699, 431] on button "Add" at bounding box center [702, 430] width 63 height 24
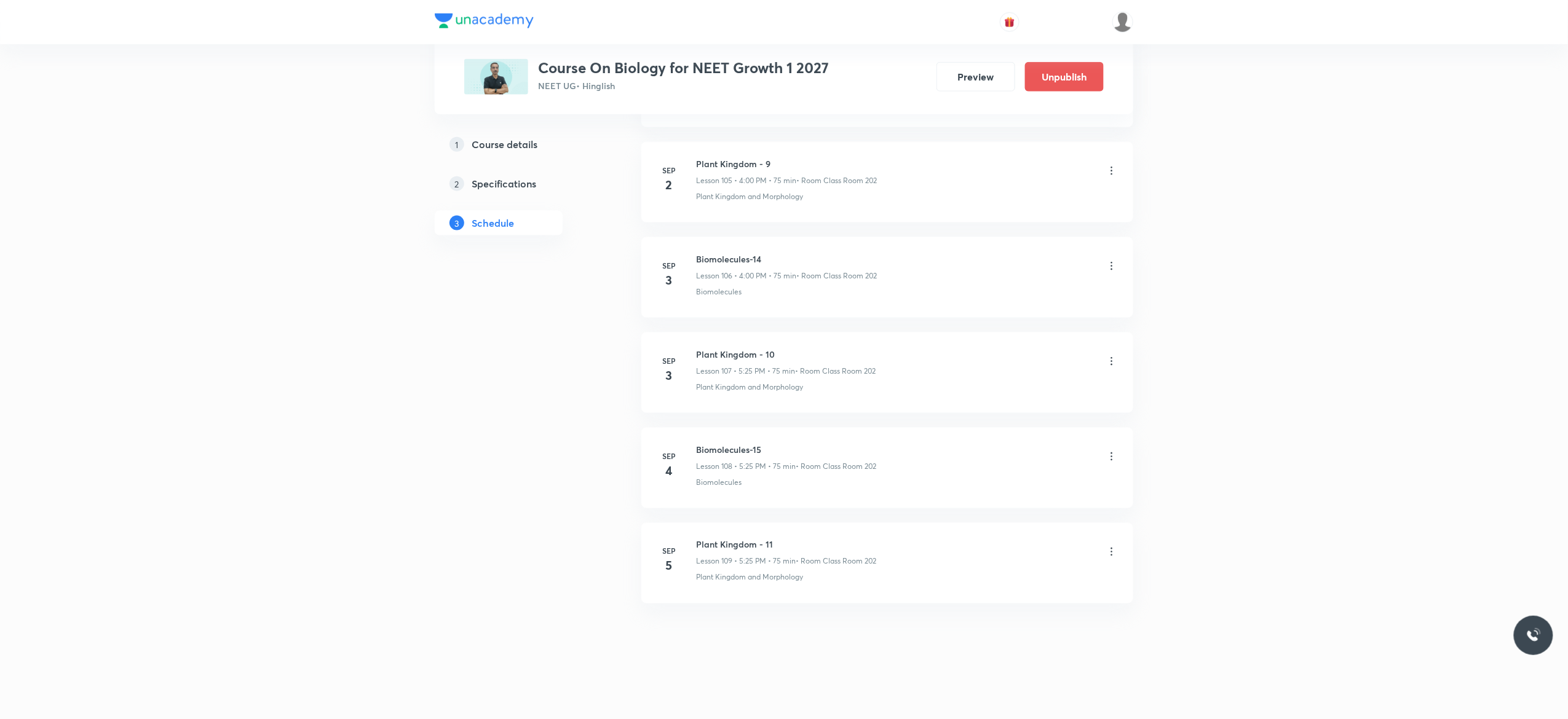
scroll to position [10131, 0]
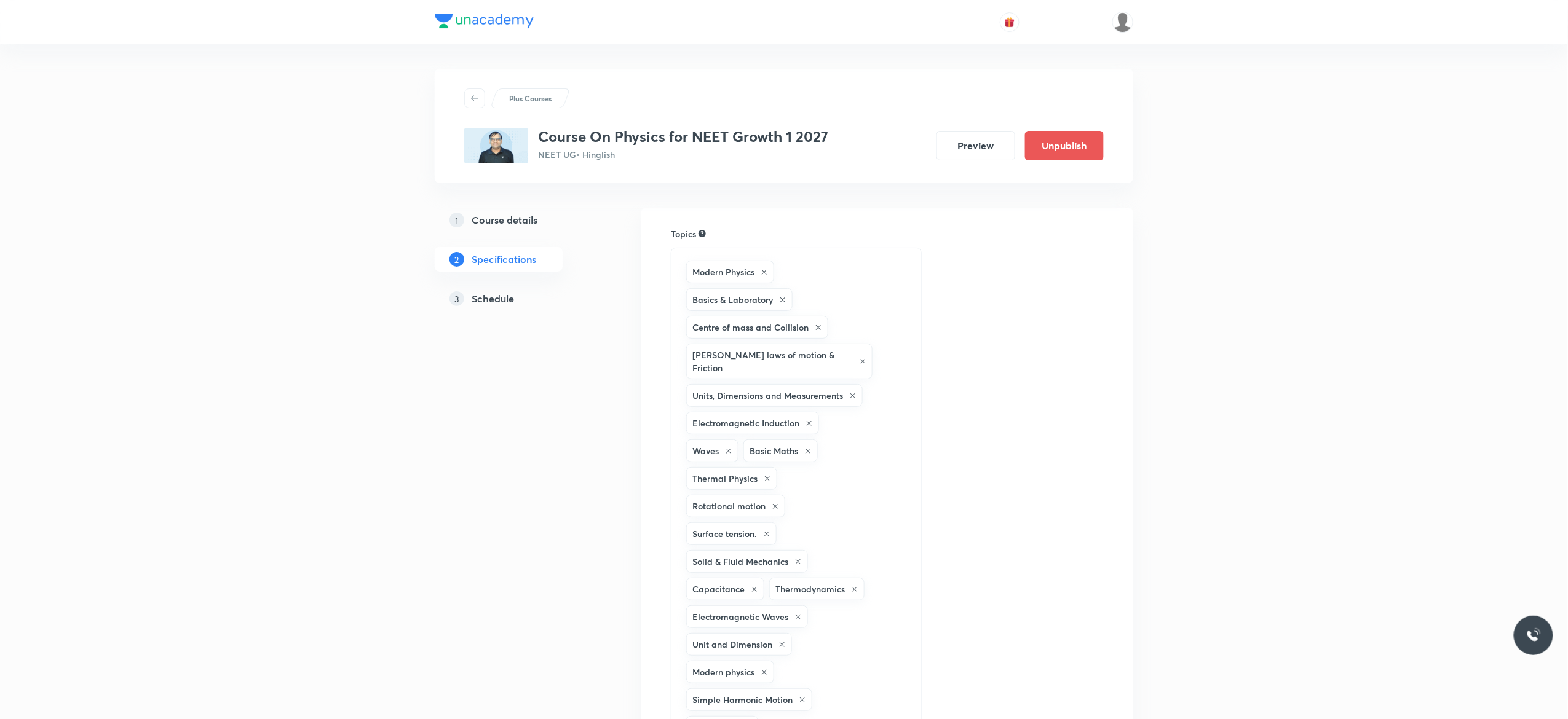
click at [485, 300] on h5 "Schedule" at bounding box center [493, 298] width 43 height 14
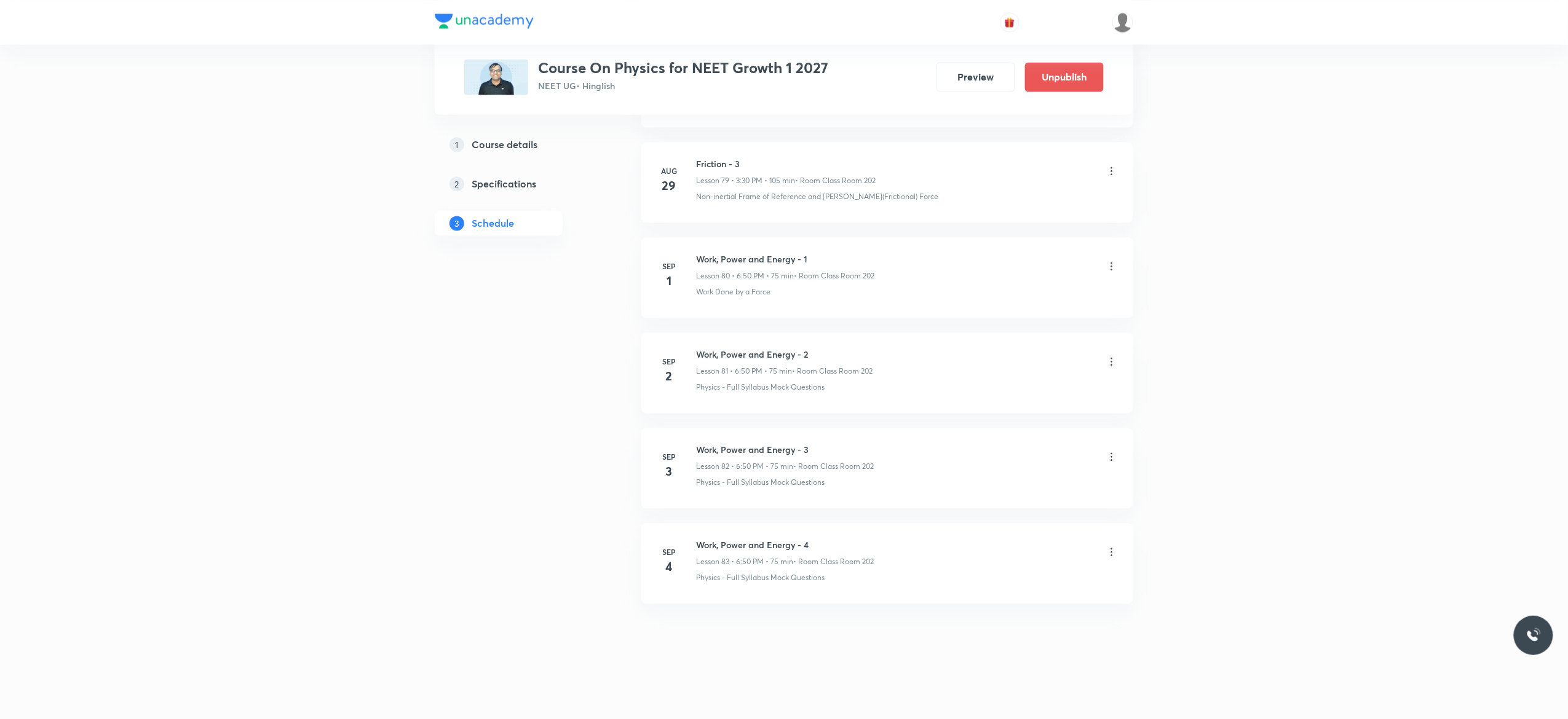
scroll to position [8290, 0]
drag, startPoint x: 817, startPoint y: 536, endPoint x: 697, endPoint y: 523, distance: 120.7
click at [697, 523] on li "[DATE] Work, Power and Energy - 4 Lesson 83 • 6:50 PM • 75 min • Room Class Roo…" at bounding box center [887, 563] width 492 height 80
copy h6 "Work, Power and Energy - 4"
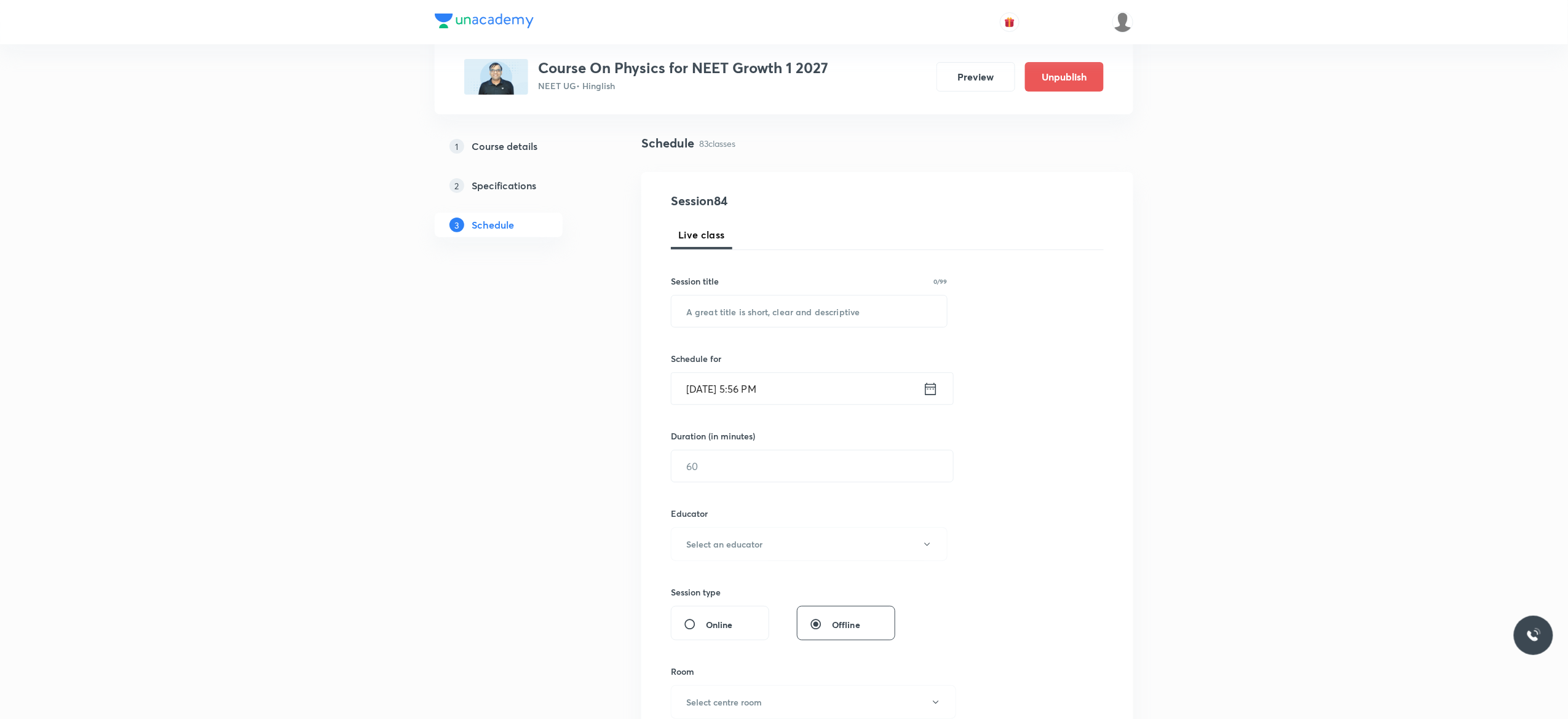
scroll to position [0, 0]
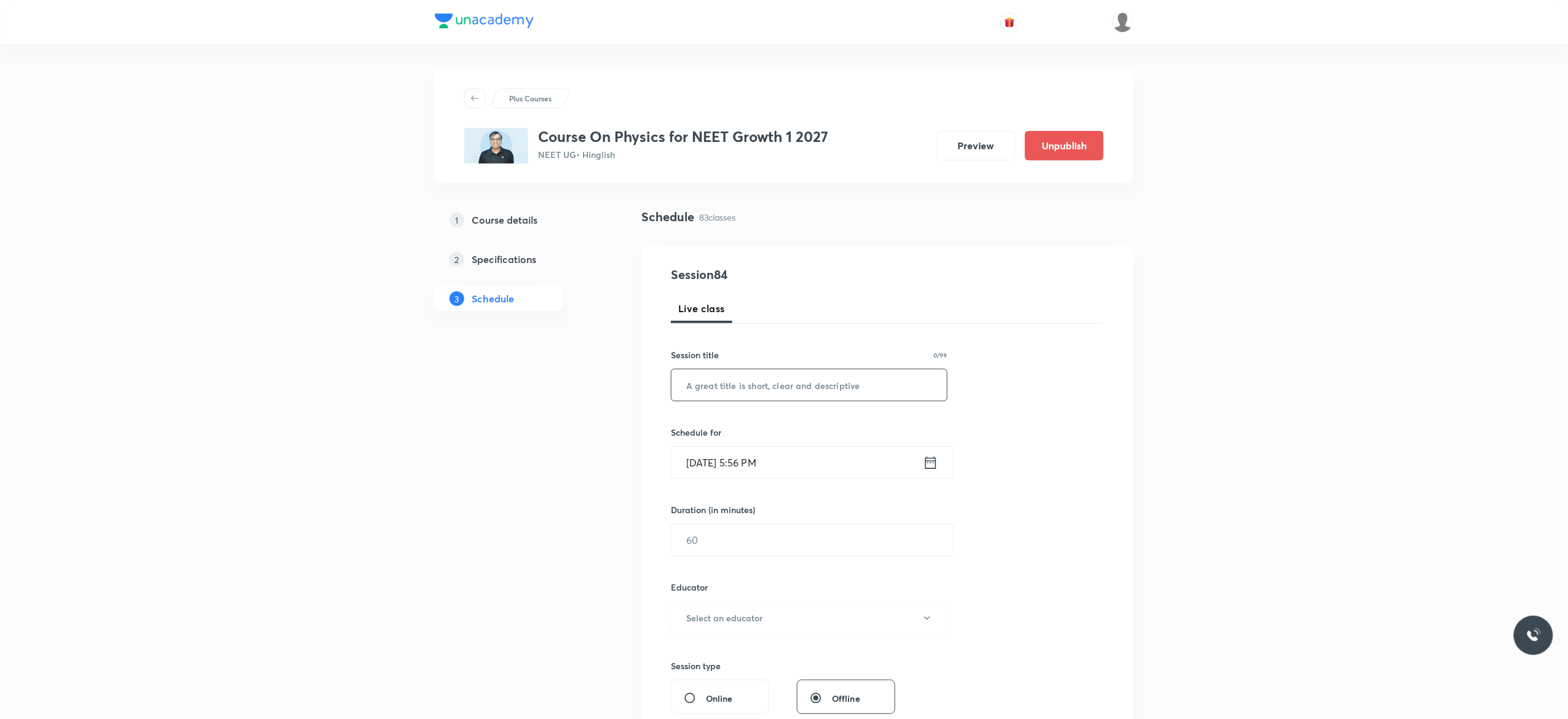
click at [769, 385] on input "text" at bounding box center [809, 385] width 276 height 31
paste input "Work, Power and Energy - 4"
type input "Work, Power and Energy - 5"
click at [773, 541] on input "text" at bounding box center [812, 540] width 281 height 31
type input "75"
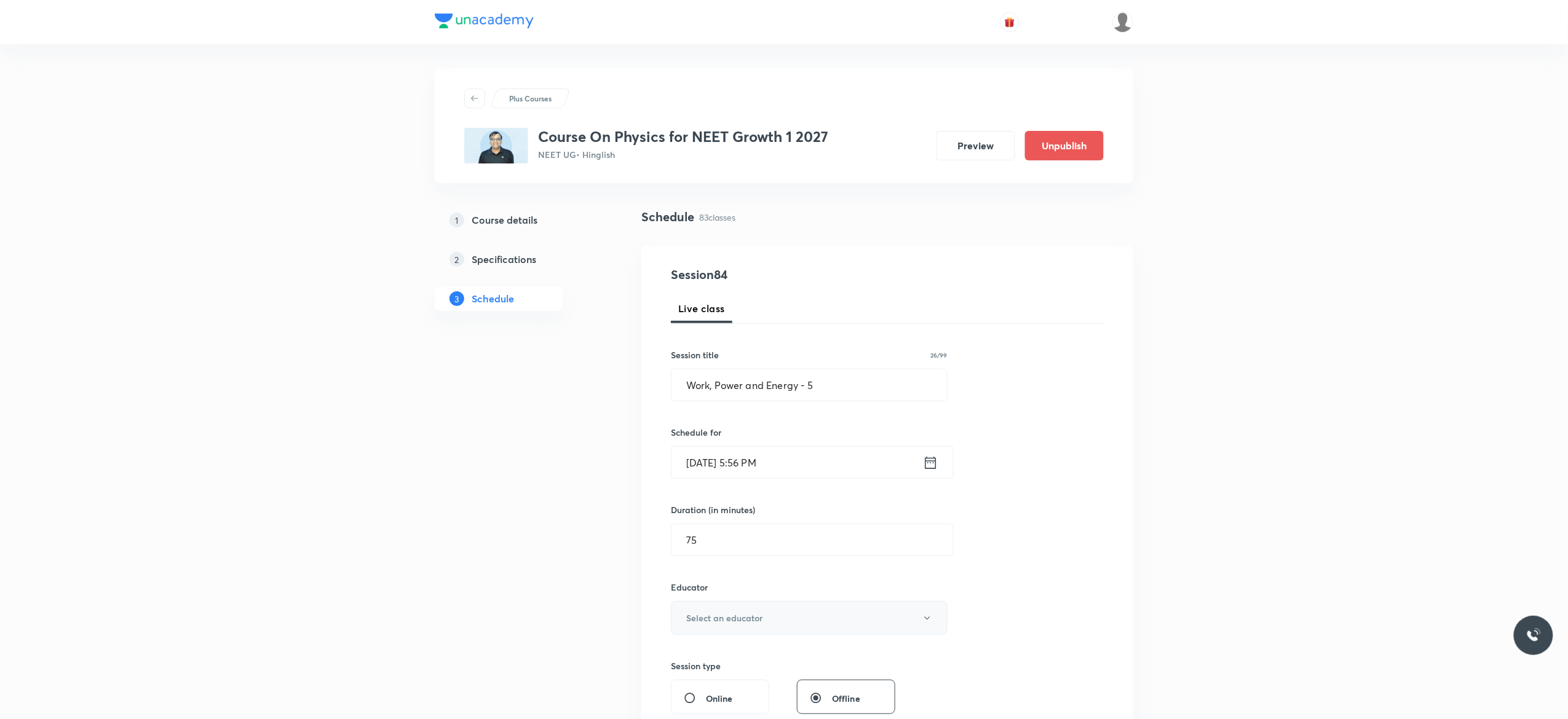
click at [926, 621] on icon "button" at bounding box center [927, 619] width 10 height 10
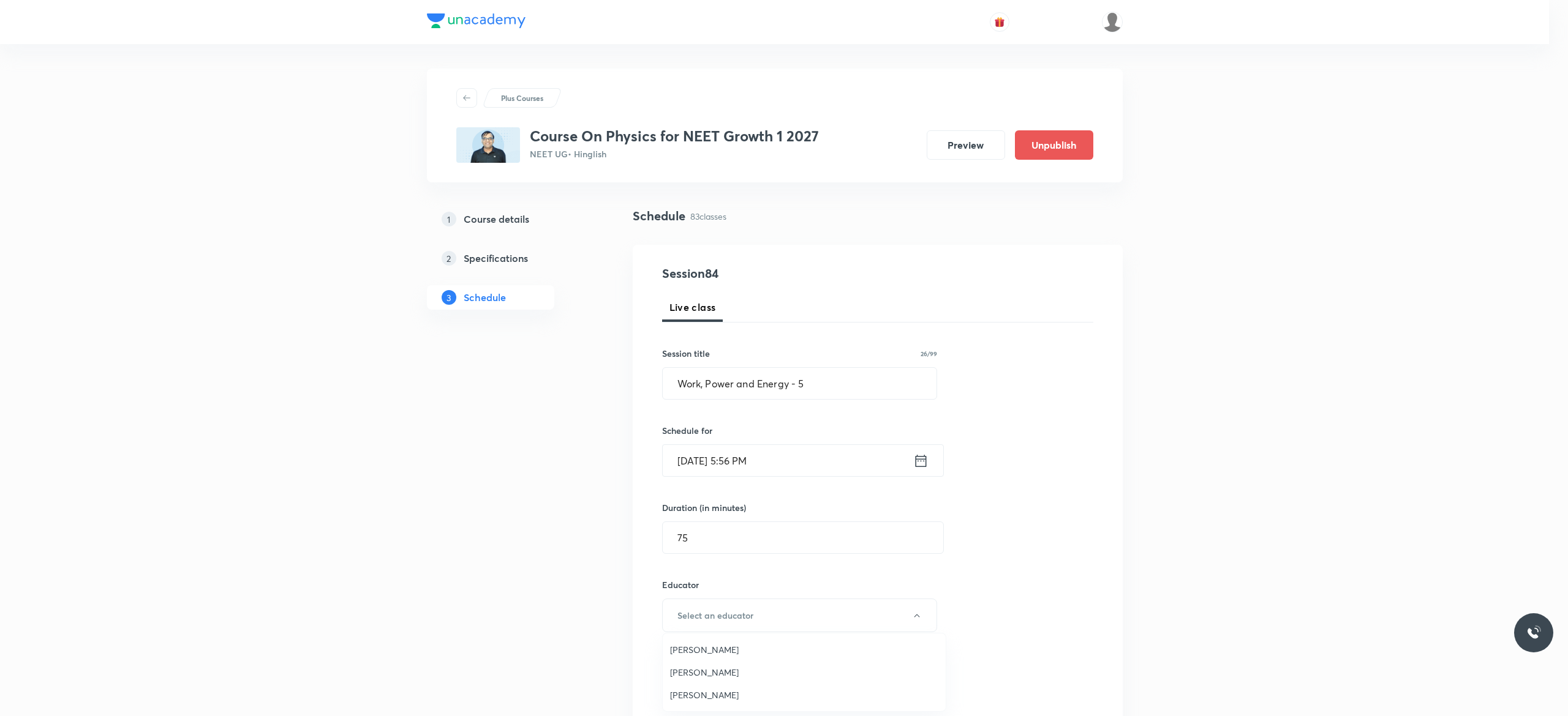
click at [706, 652] on span "[PERSON_NAME]" at bounding box center [804, 650] width 268 height 13
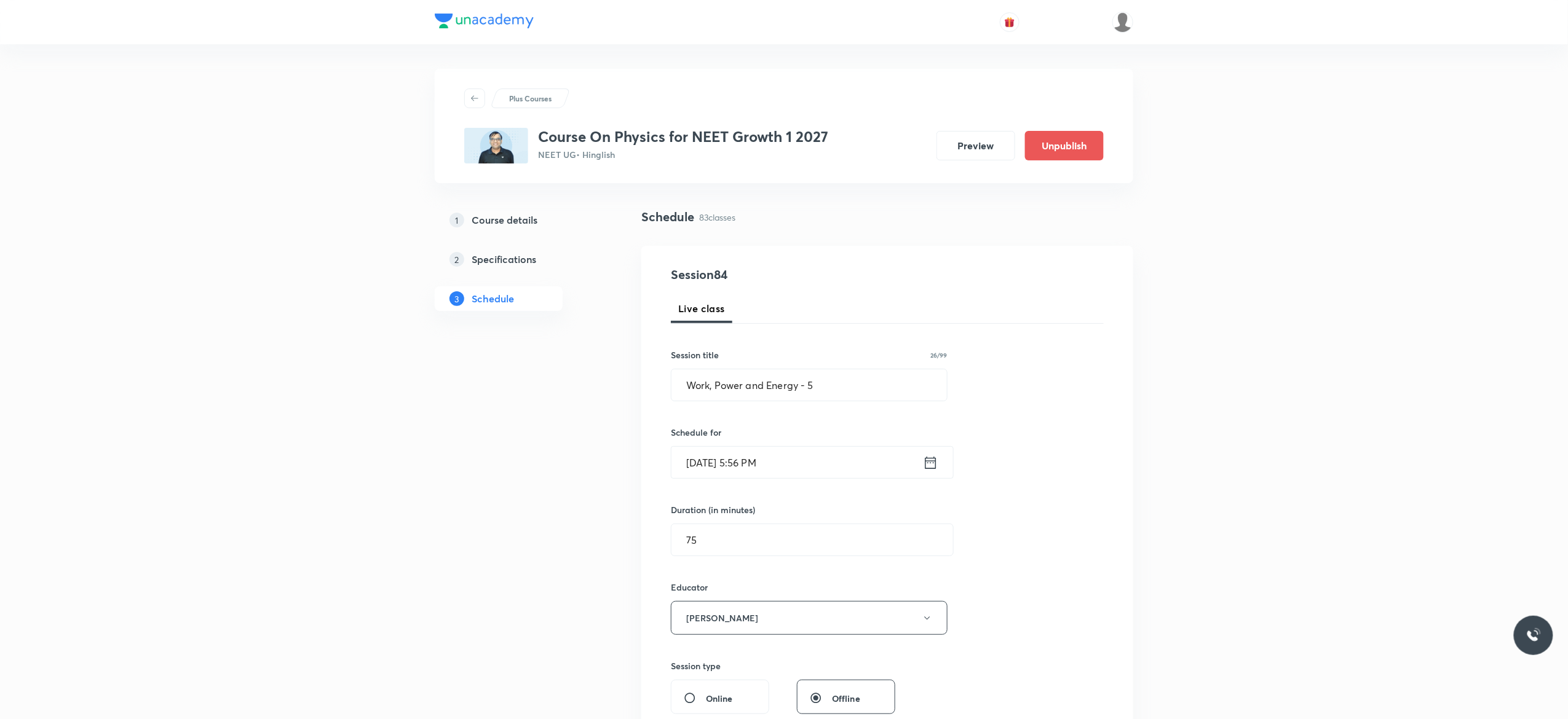
click at [972, 580] on div "Session 84 Live class Session title 26/99 Work, Power and Energy - 5 ​ Schedule…" at bounding box center [887, 593] width 433 height 656
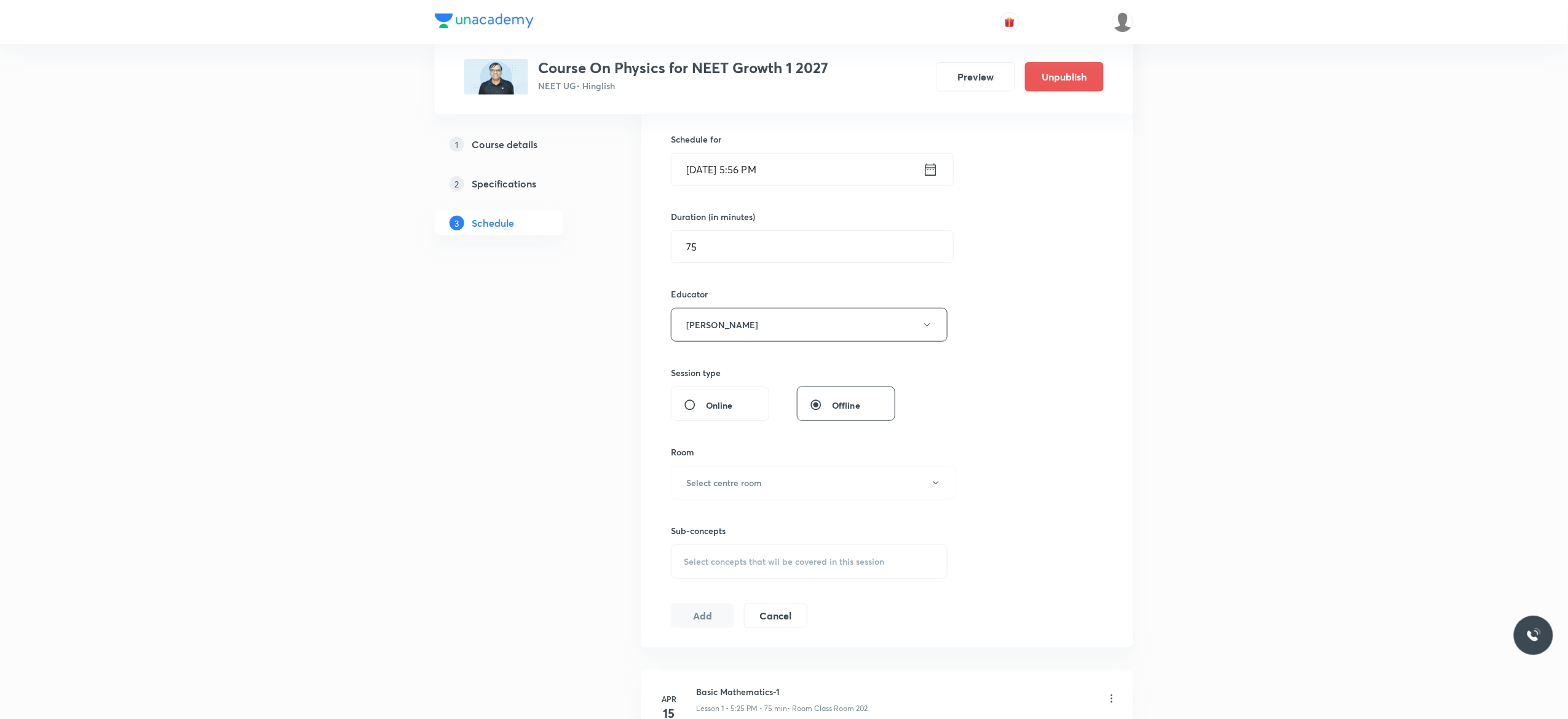
scroll to position [295, 0]
click at [936, 488] on button "Select centre room" at bounding box center [814, 481] width 285 height 34
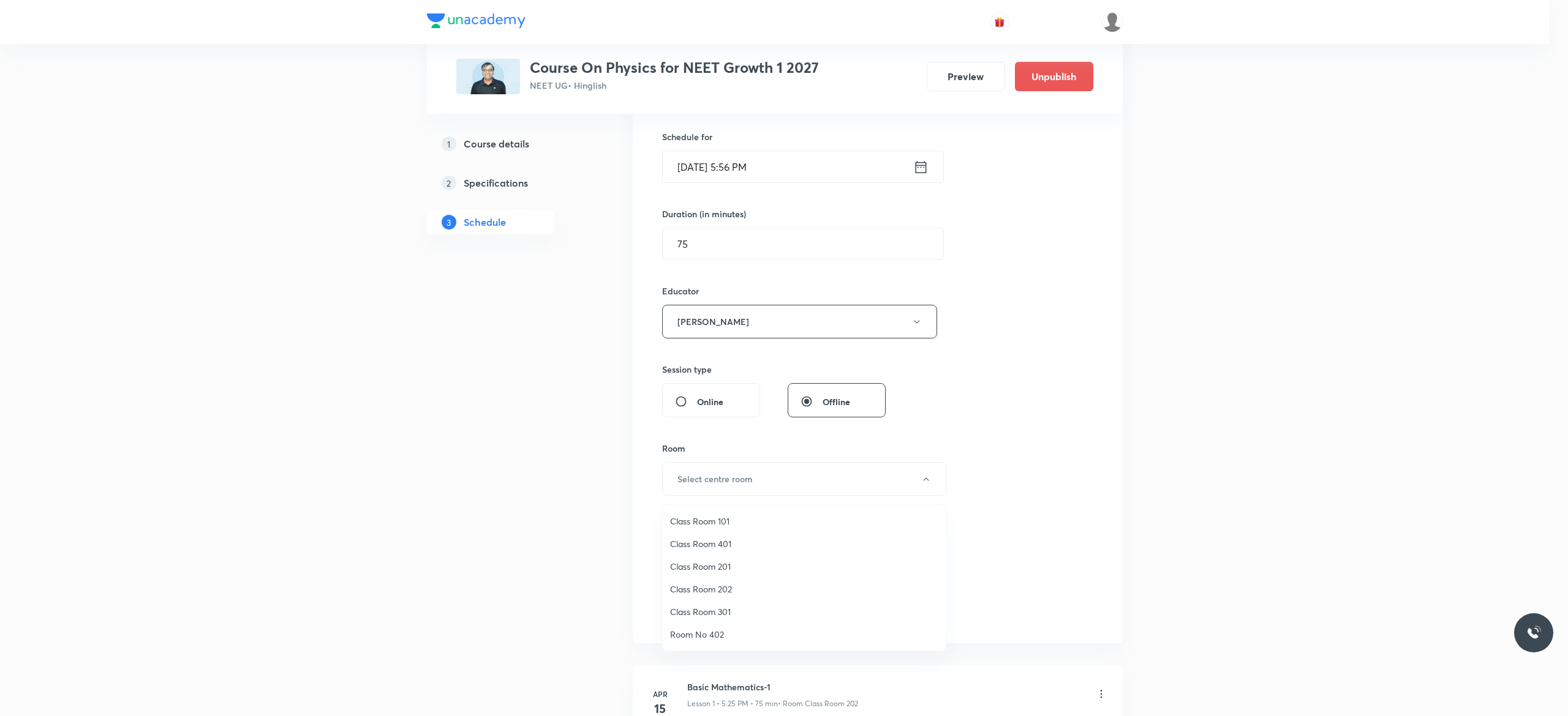
click at [705, 587] on span "Class Room 202" at bounding box center [804, 589] width 268 height 13
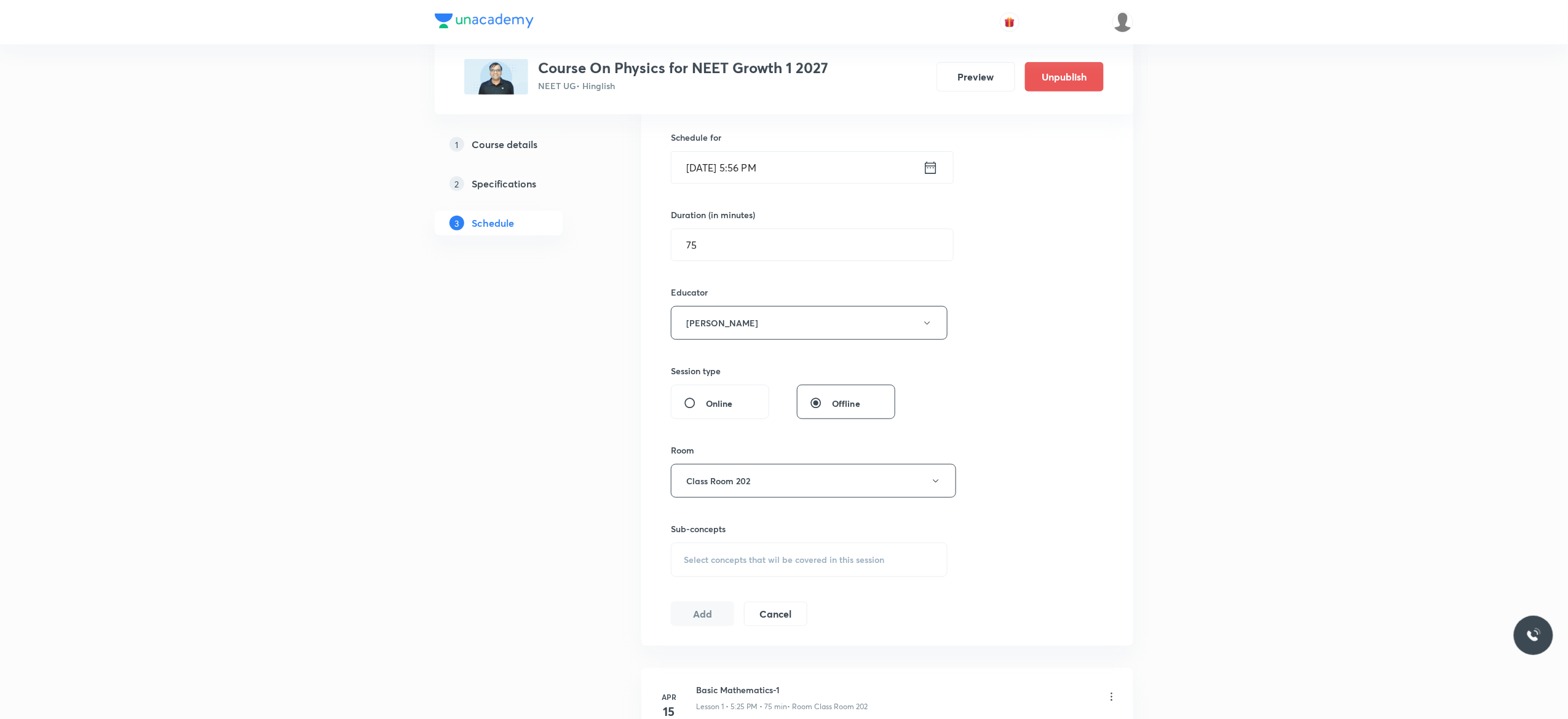
click at [695, 565] on span "Select concepts that wil be covered in this session" at bounding box center [784, 560] width 200 height 10
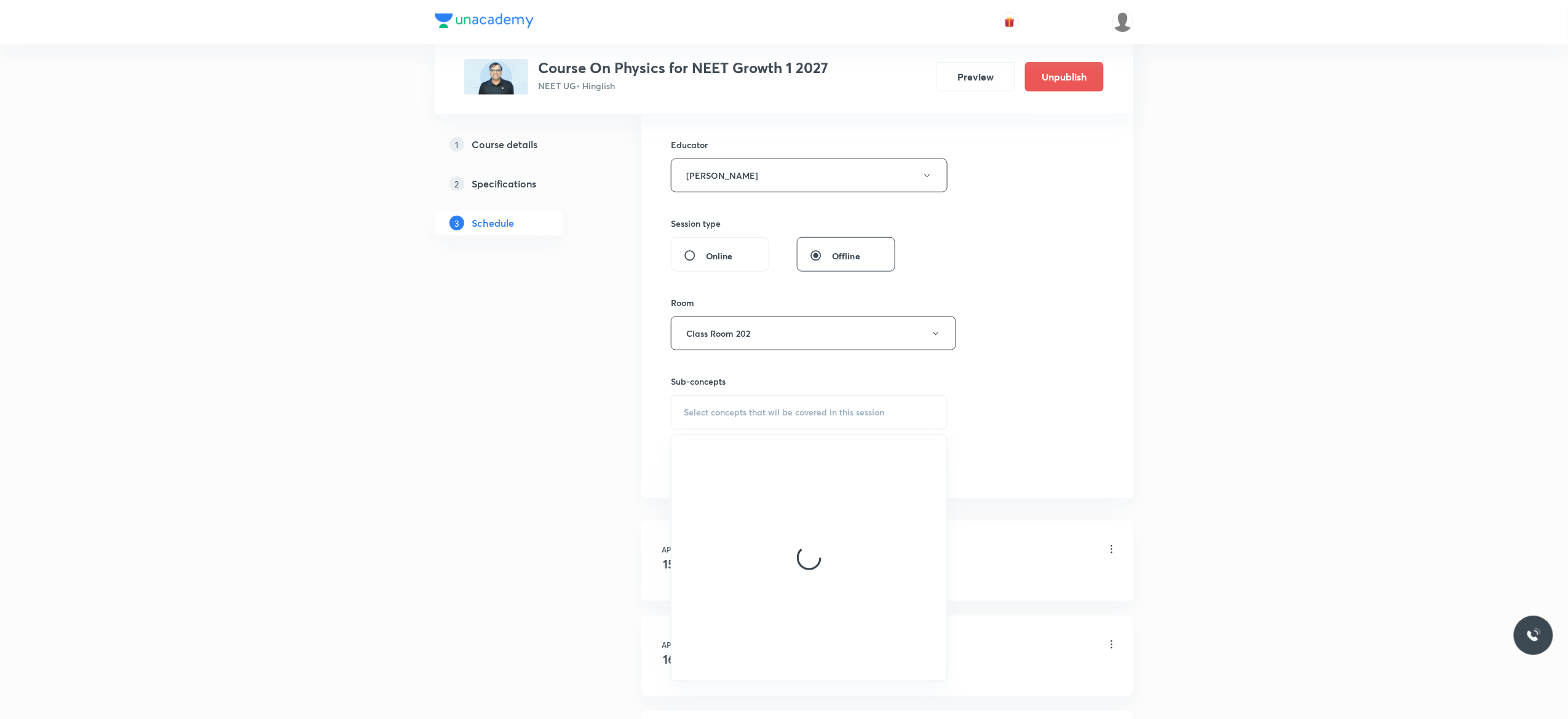
scroll to position [492, 0]
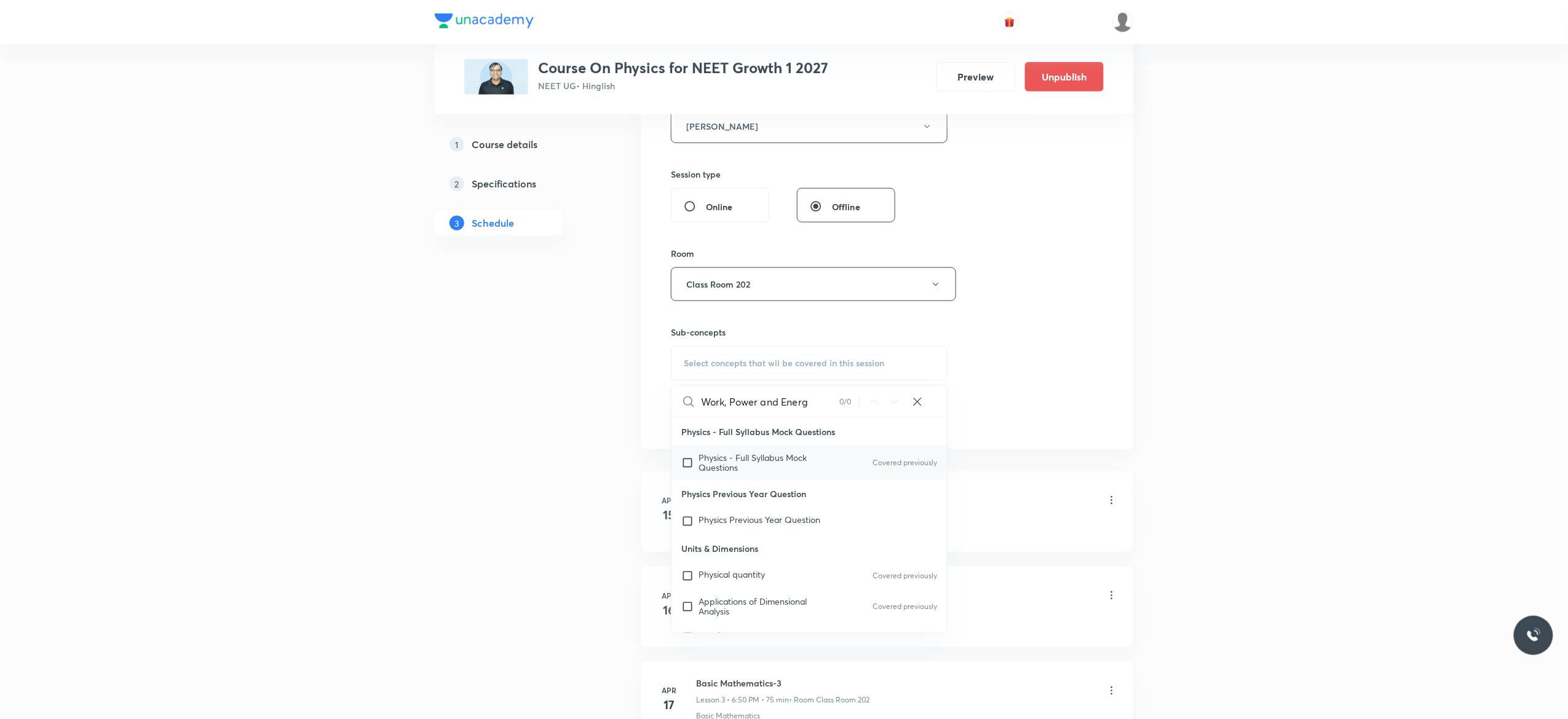
type input "Work, Power and Energ"
click at [687, 466] on input "checkbox" at bounding box center [690, 462] width 17 height 19
checkbox input "true"
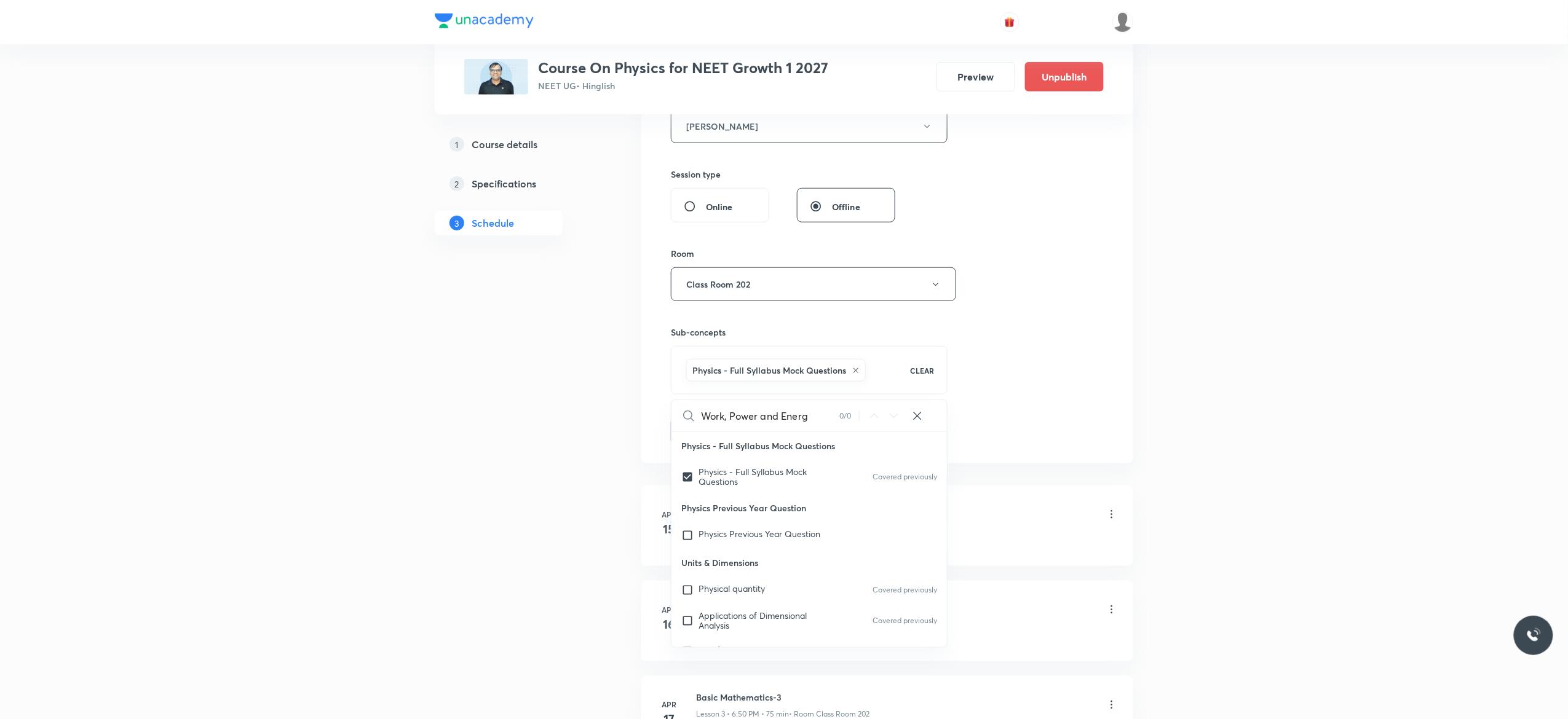
click at [701, 432] on button "Add" at bounding box center [702, 430] width 63 height 24
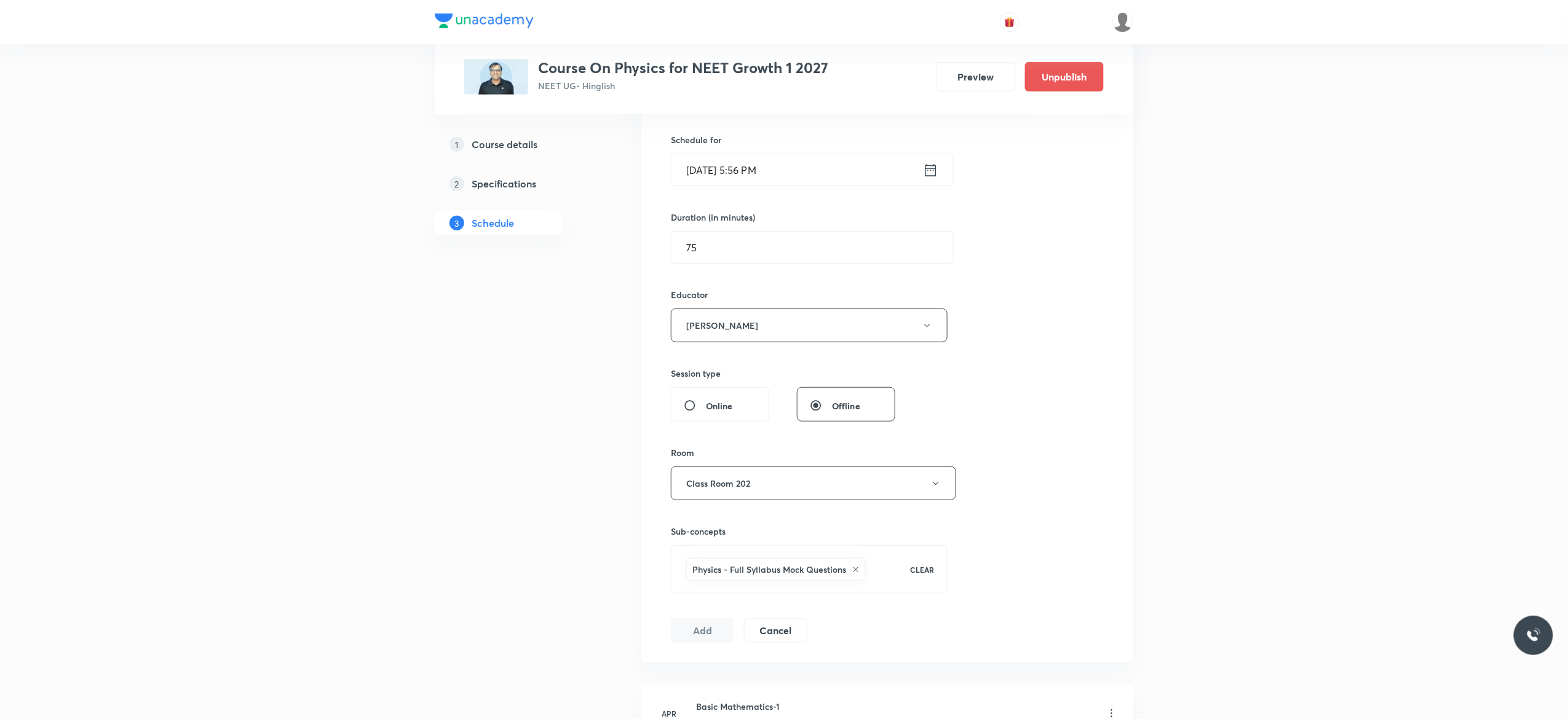
scroll to position [197, 0]
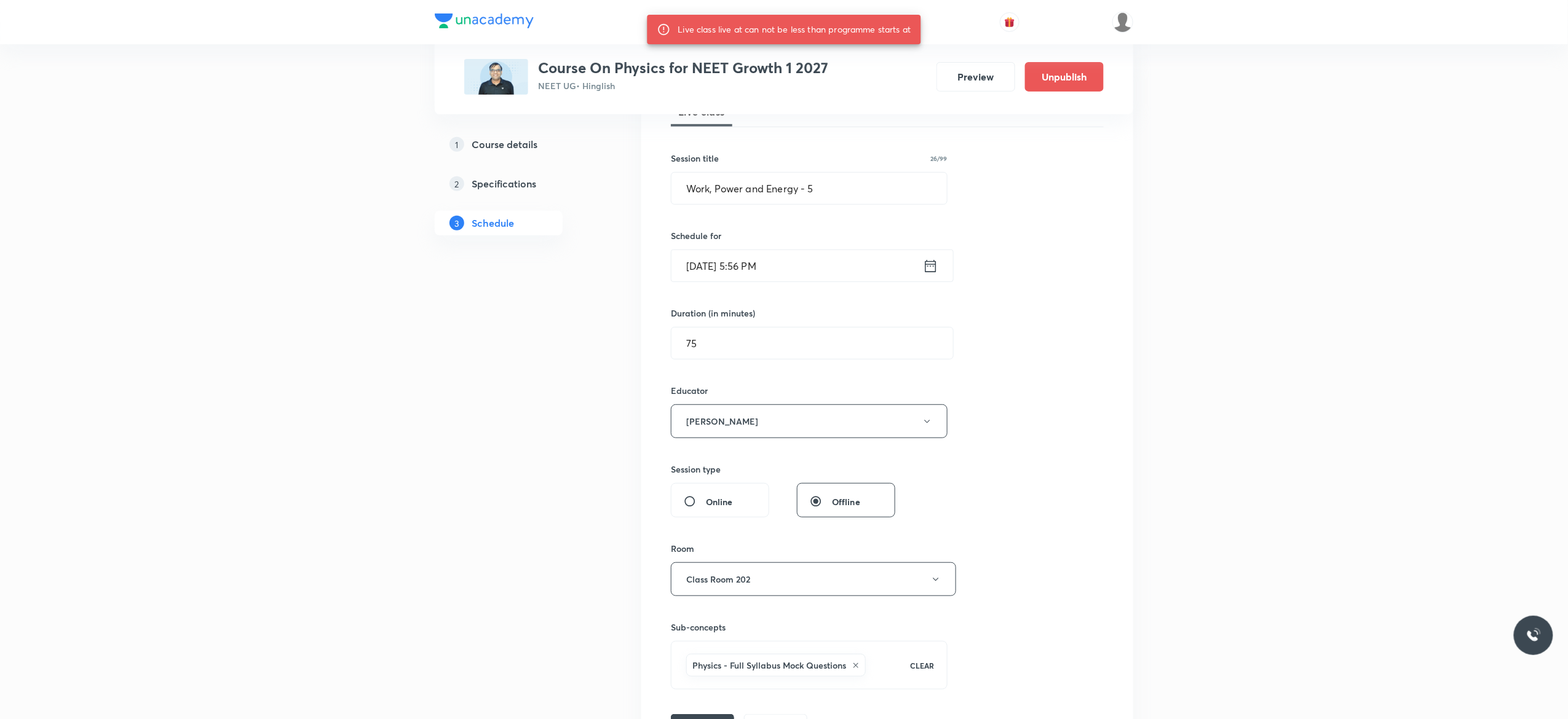
click at [927, 266] on icon at bounding box center [930, 266] width 15 height 17
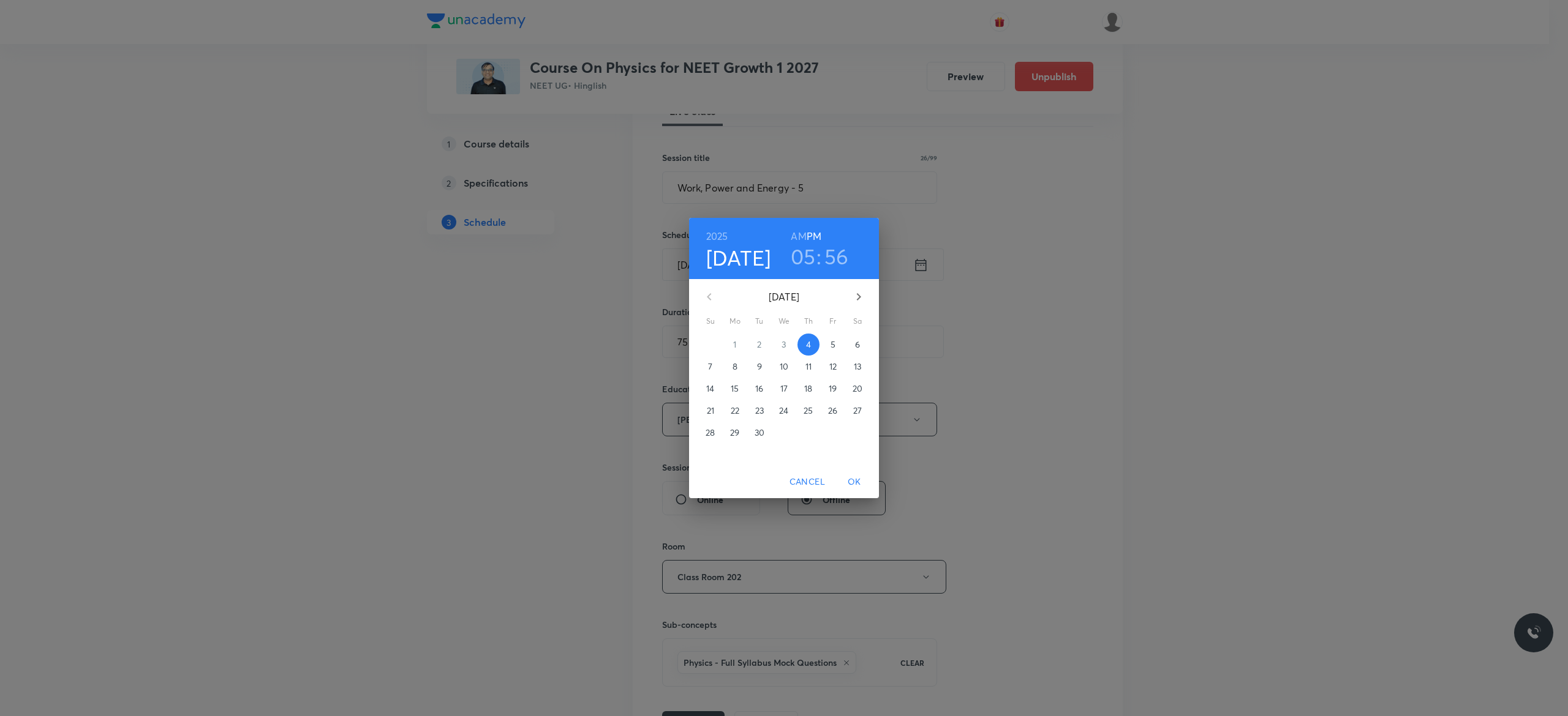
click at [831, 344] on p "5" at bounding box center [833, 345] width 5 height 13
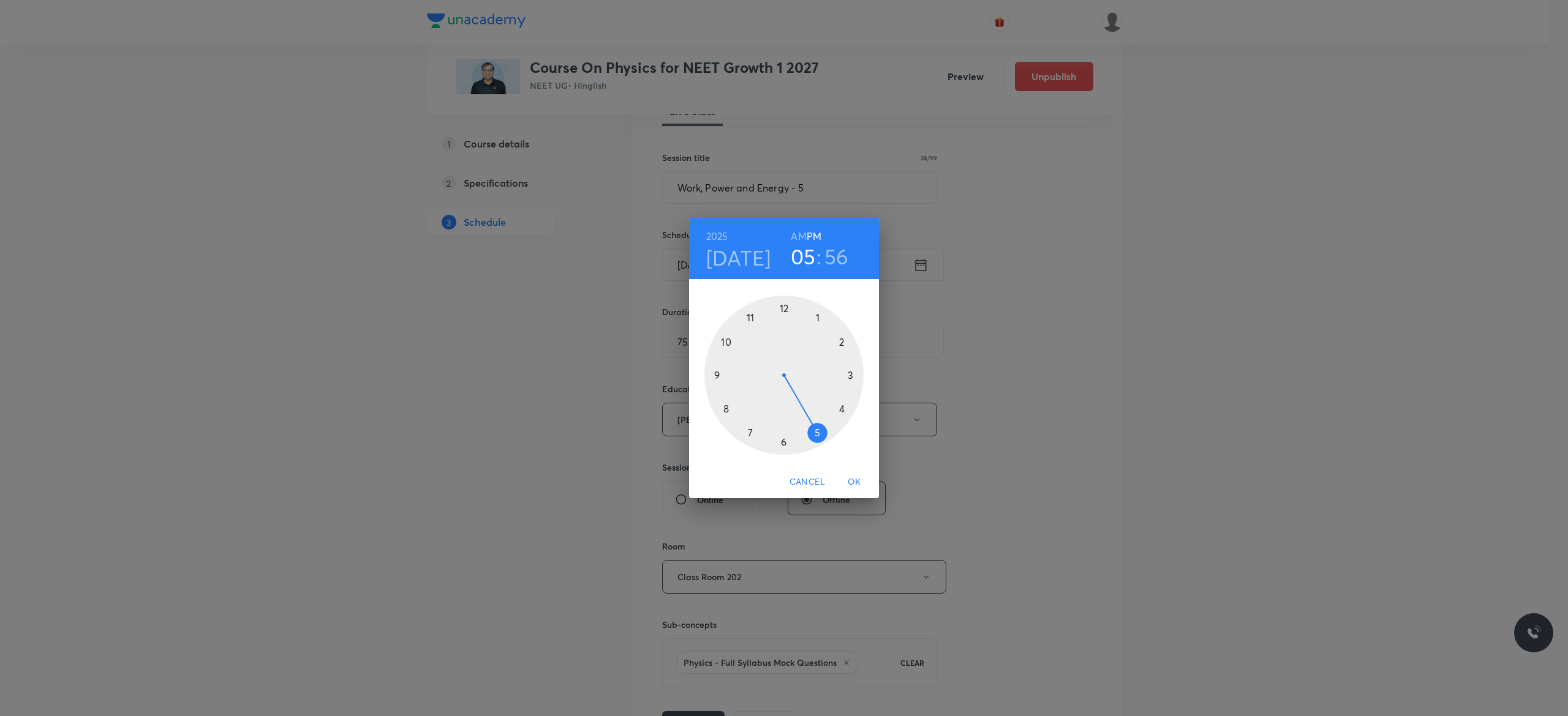
click at [781, 440] on div at bounding box center [784, 375] width 160 height 159
click at [723, 341] on div at bounding box center [784, 375] width 160 height 159
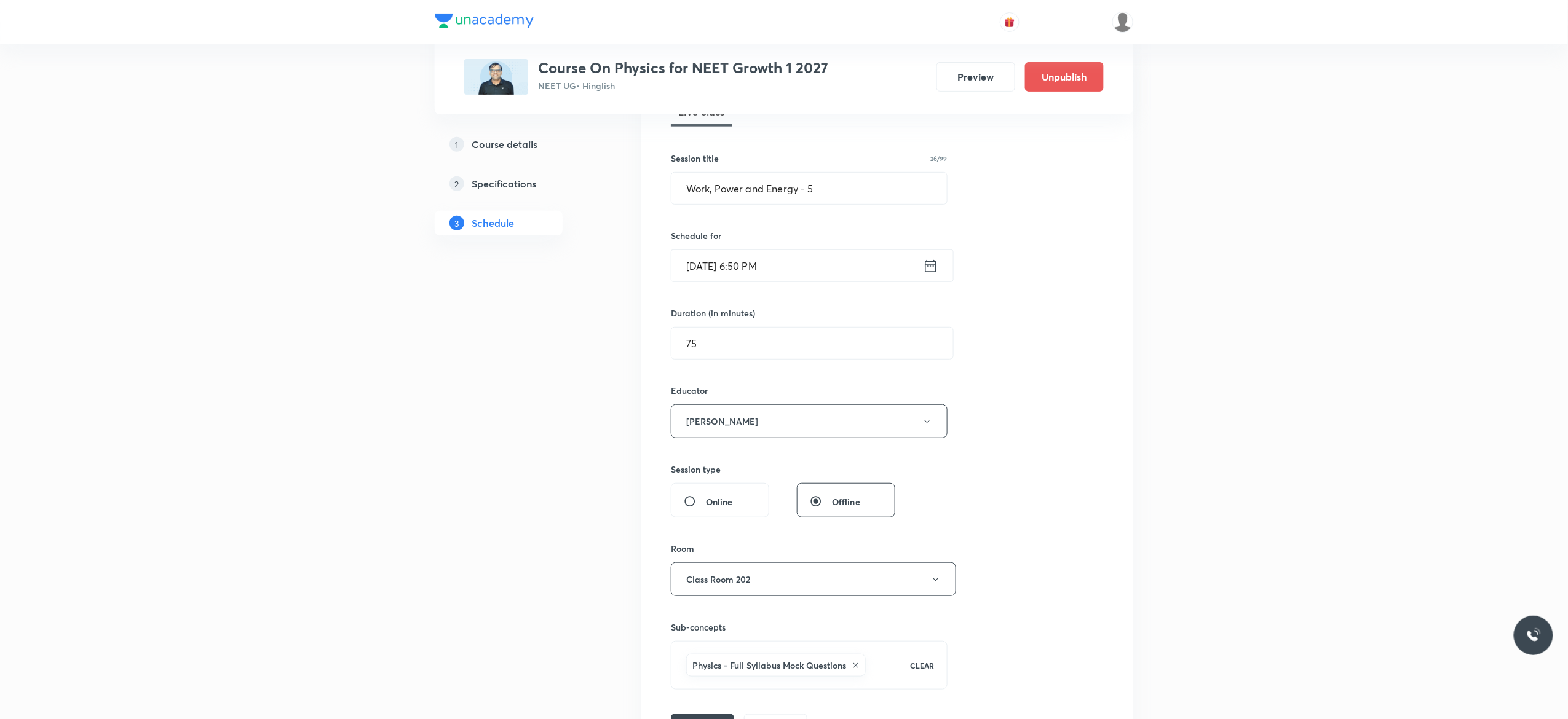
click at [1023, 425] on div "Session 84 Live class Session title 26/99 Work, Power and Energy - 5 ​ Schedule…" at bounding box center [887, 404] width 433 height 670
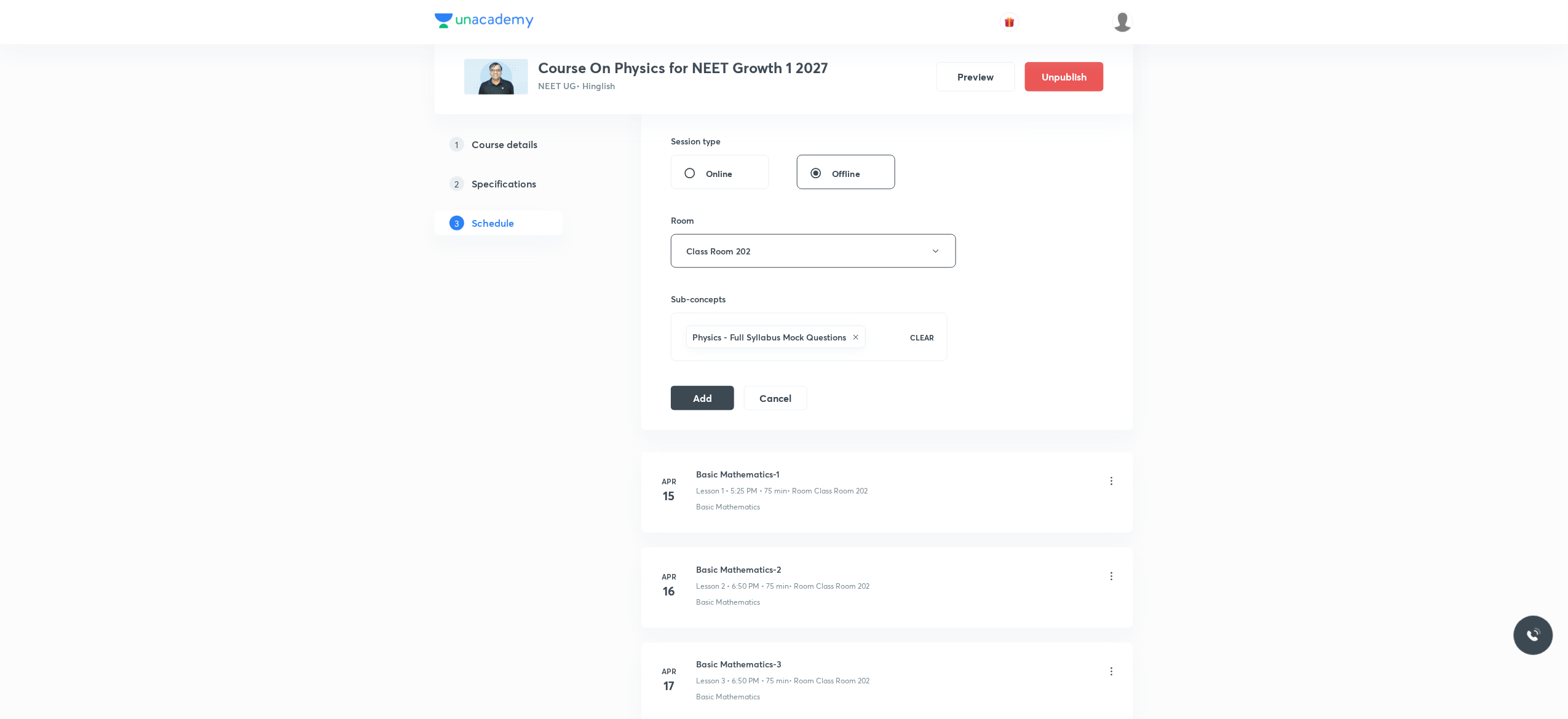
scroll to position [590, 0]
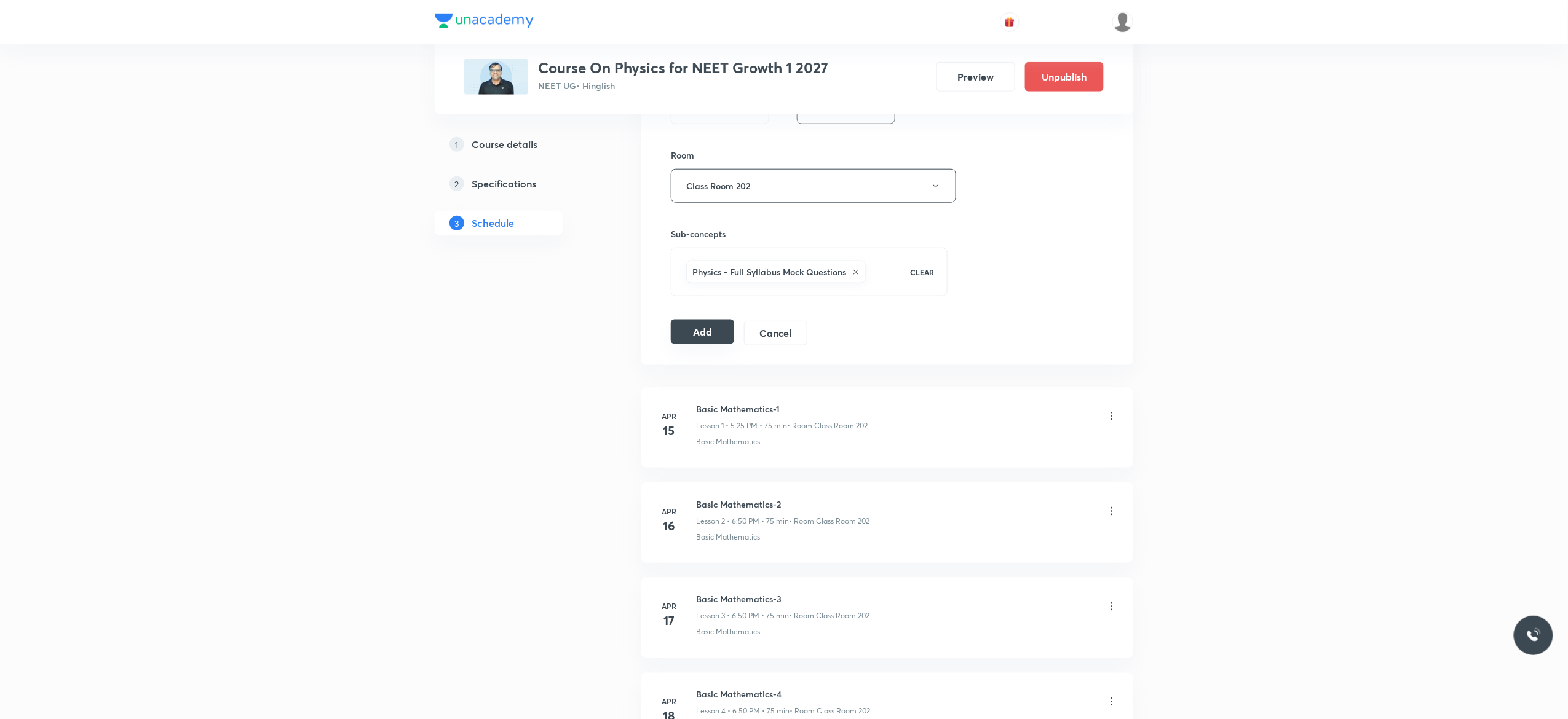
click at [689, 341] on button "Add" at bounding box center [702, 332] width 63 height 24
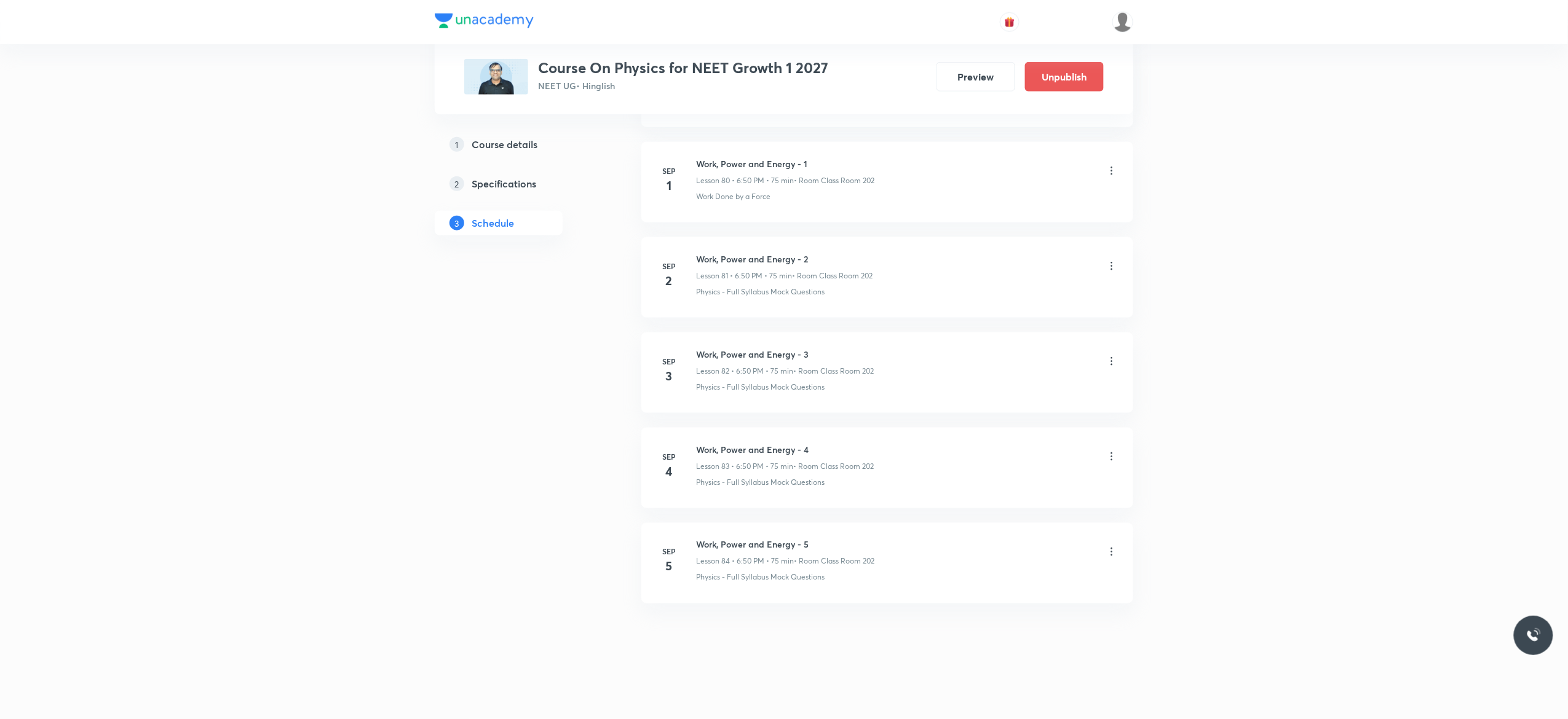
scroll to position [7739, 0]
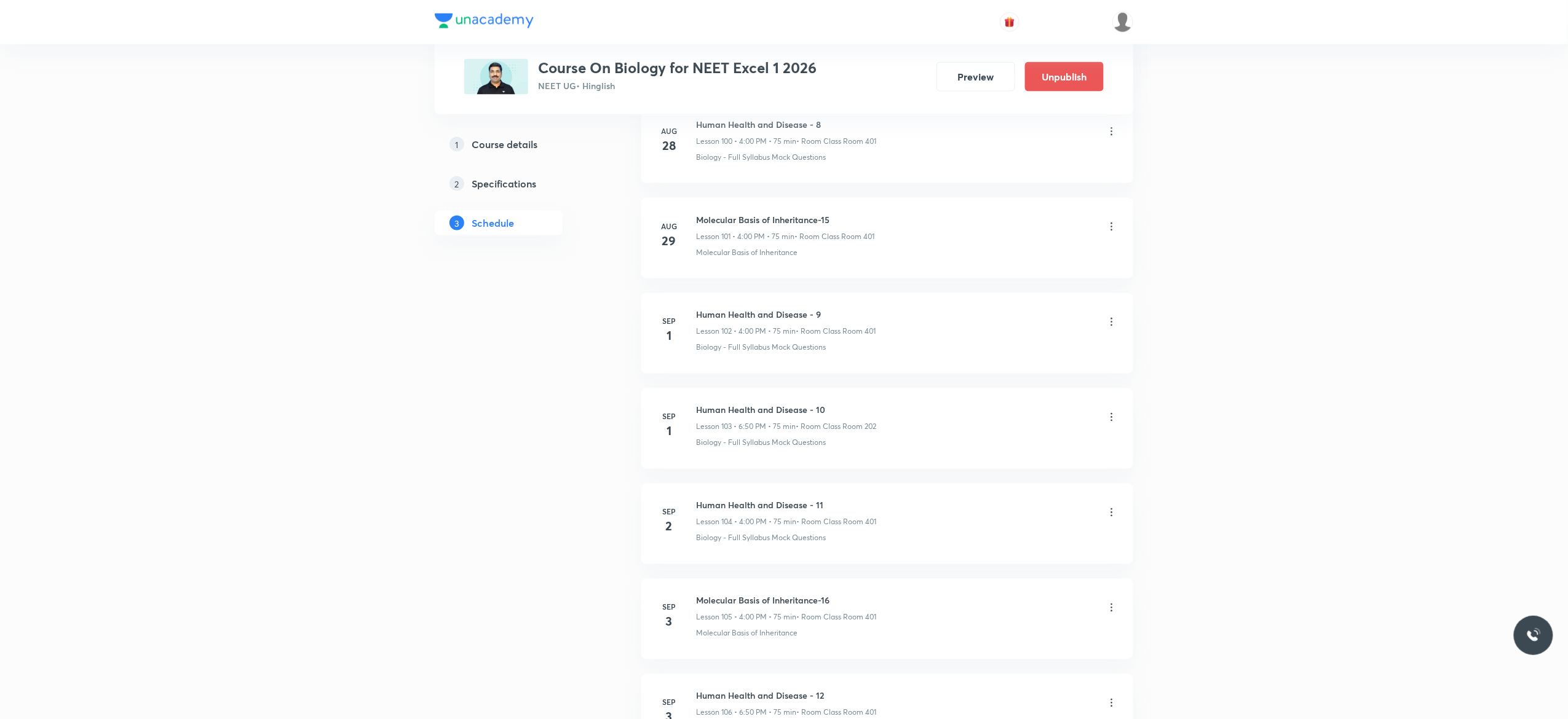
scroll to position [10291, 0]
drag, startPoint x: 833, startPoint y: 261, endPoint x: 690, endPoint y: 256, distance: 143.1
click at [690, 256] on li "Aug 29 Molecular Basis of Inheritance-15 Lesson 101 • 4:00 PM • 75 min • Room C…" at bounding box center [887, 241] width 492 height 80
copy h6 "Molecular Basis of Inheritance-15"
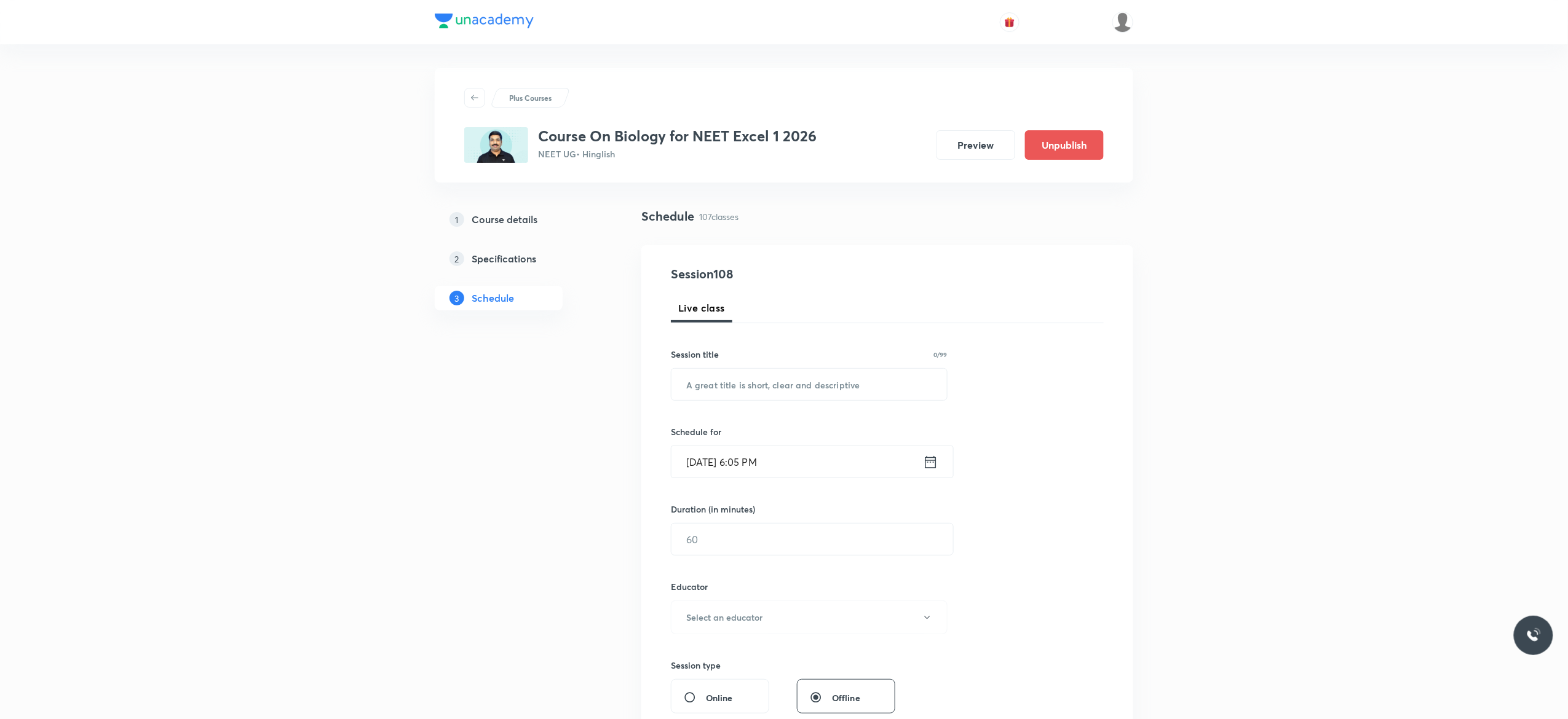
scroll to position [0, 0]
click at [748, 385] on input "text" at bounding box center [809, 385] width 276 height 31
paste input "Molecular Basis of Inheritance-15"
type input "Molecular Basis of Inheritance-16"
click at [931, 462] on icon at bounding box center [931, 462] width 11 height 13
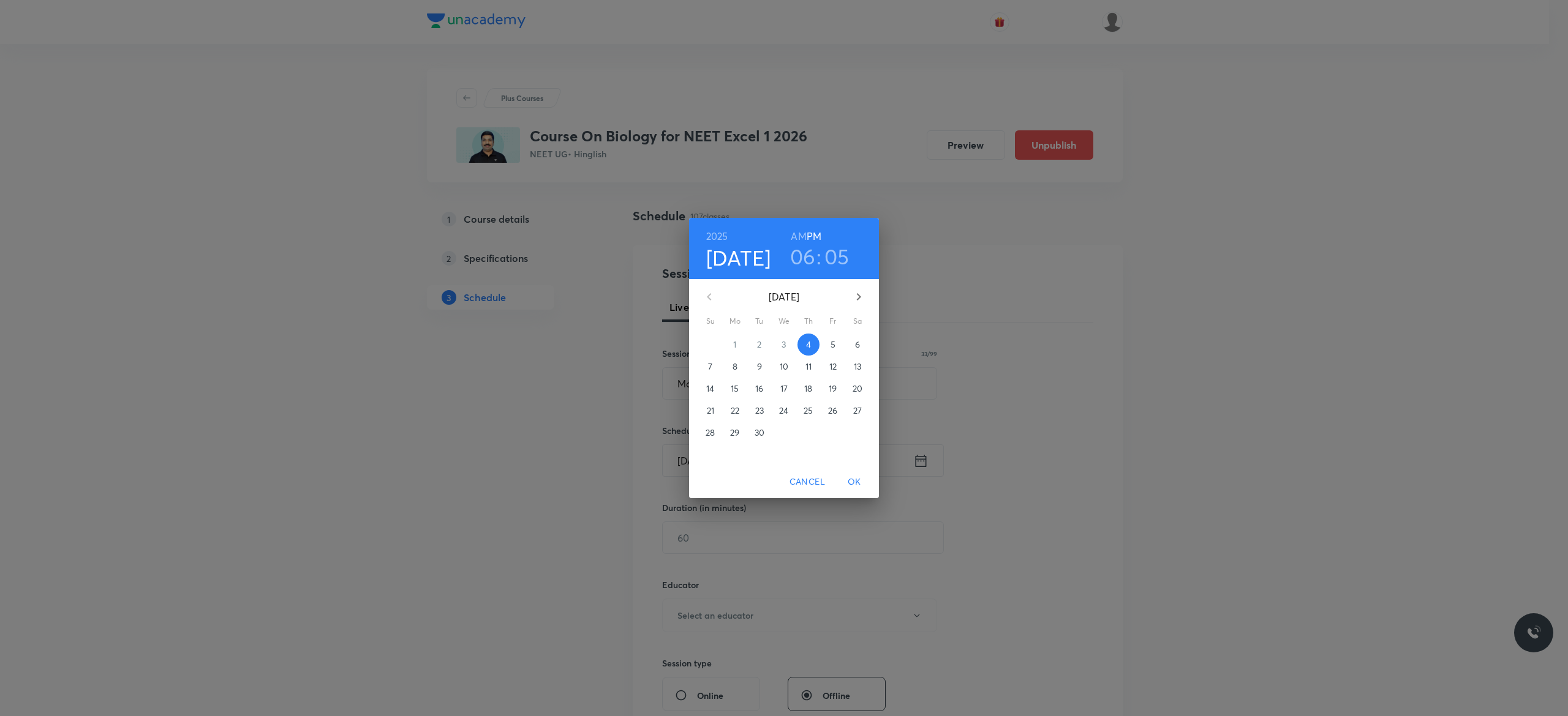
click at [834, 348] on p "5" at bounding box center [833, 345] width 5 height 13
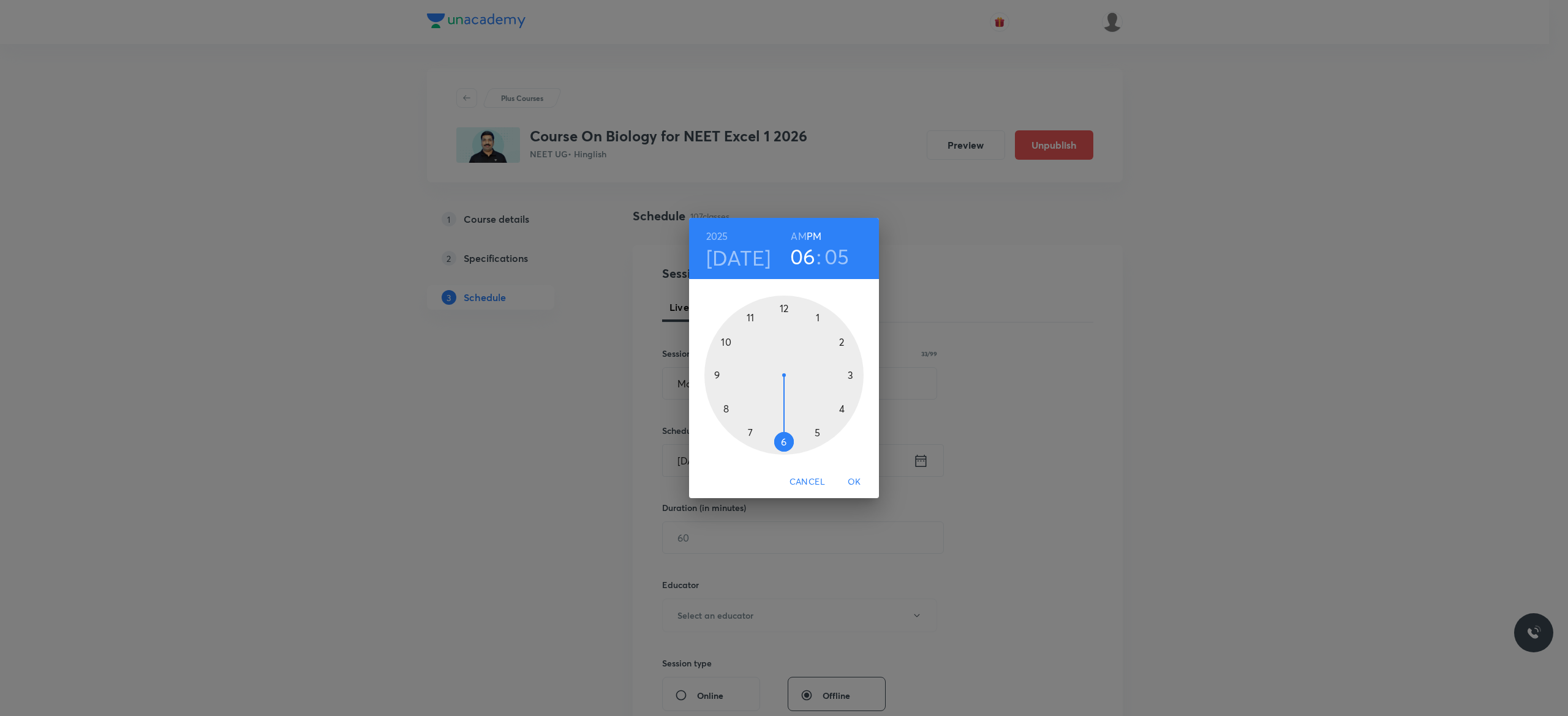
click at [843, 410] on div at bounding box center [784, 375] width 160 height 159
click at [783, 307] on div at bounding box center [784, 375] width 160 height 159
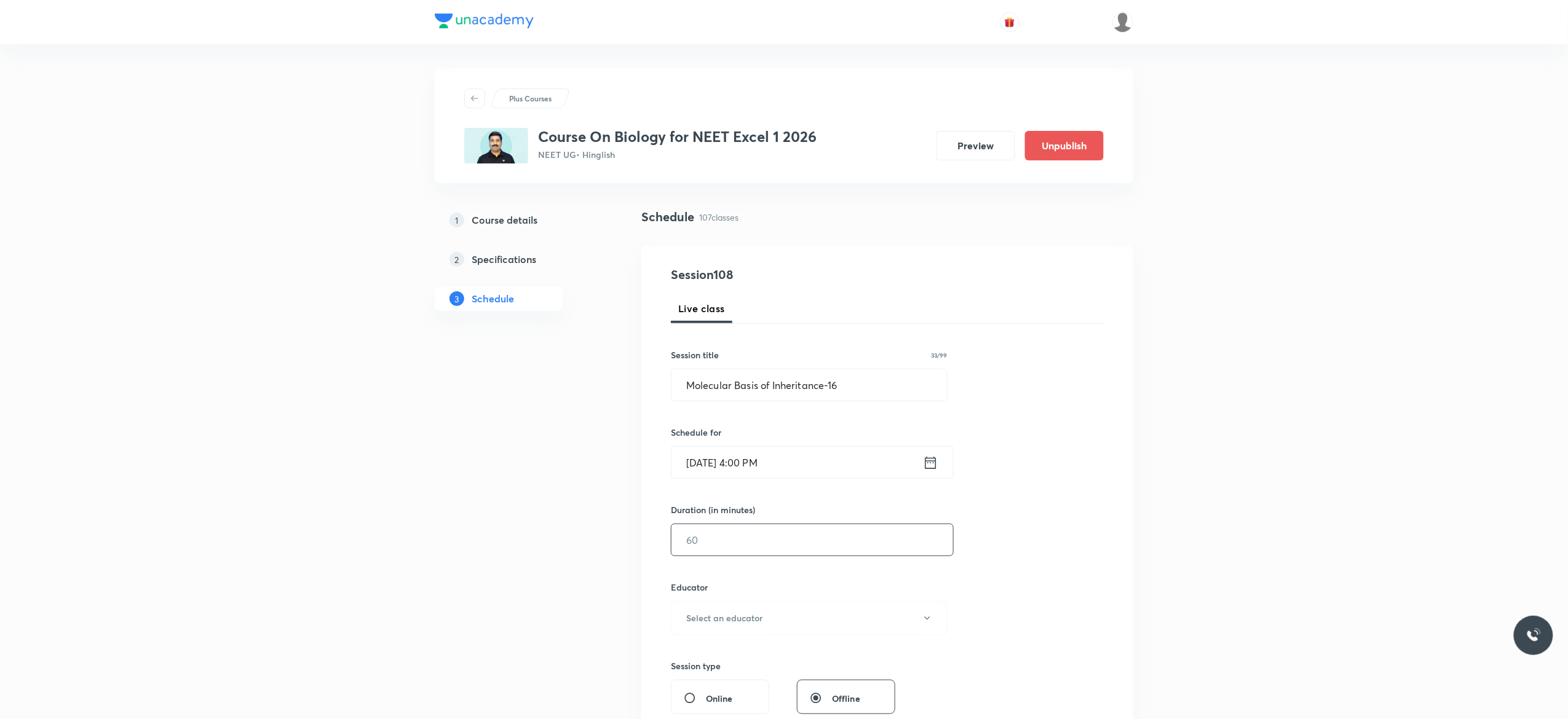
click at [761, 545] on input "text" at bounding box center [812, 540] width 281 height 31
type input "75"
click at [925, 624] on icon "button" at bounding box center [927, 619] width 10 height 10
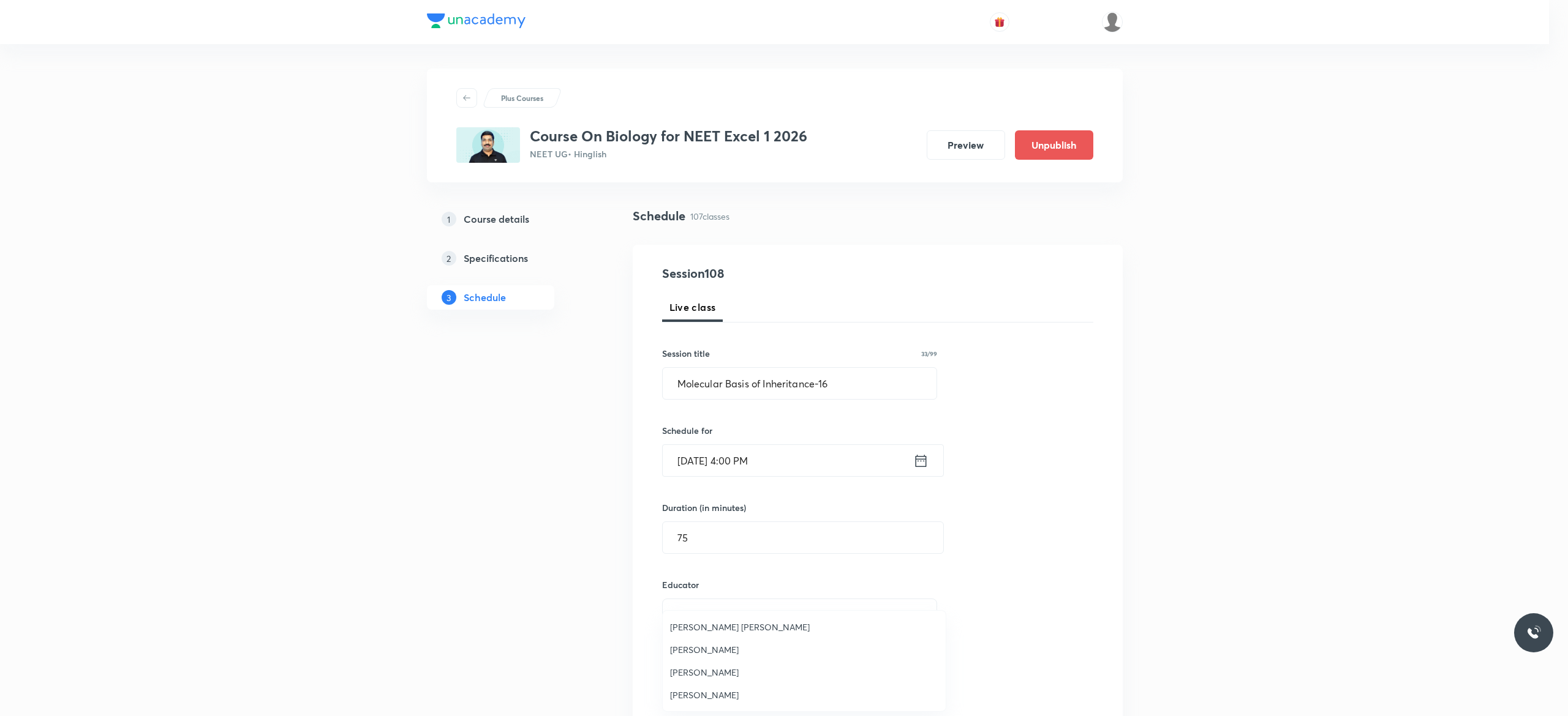
click at [758, 625] on span "Rakesh Kumar Chaurasia" at bounding box center [804, 627] width 268 height 13
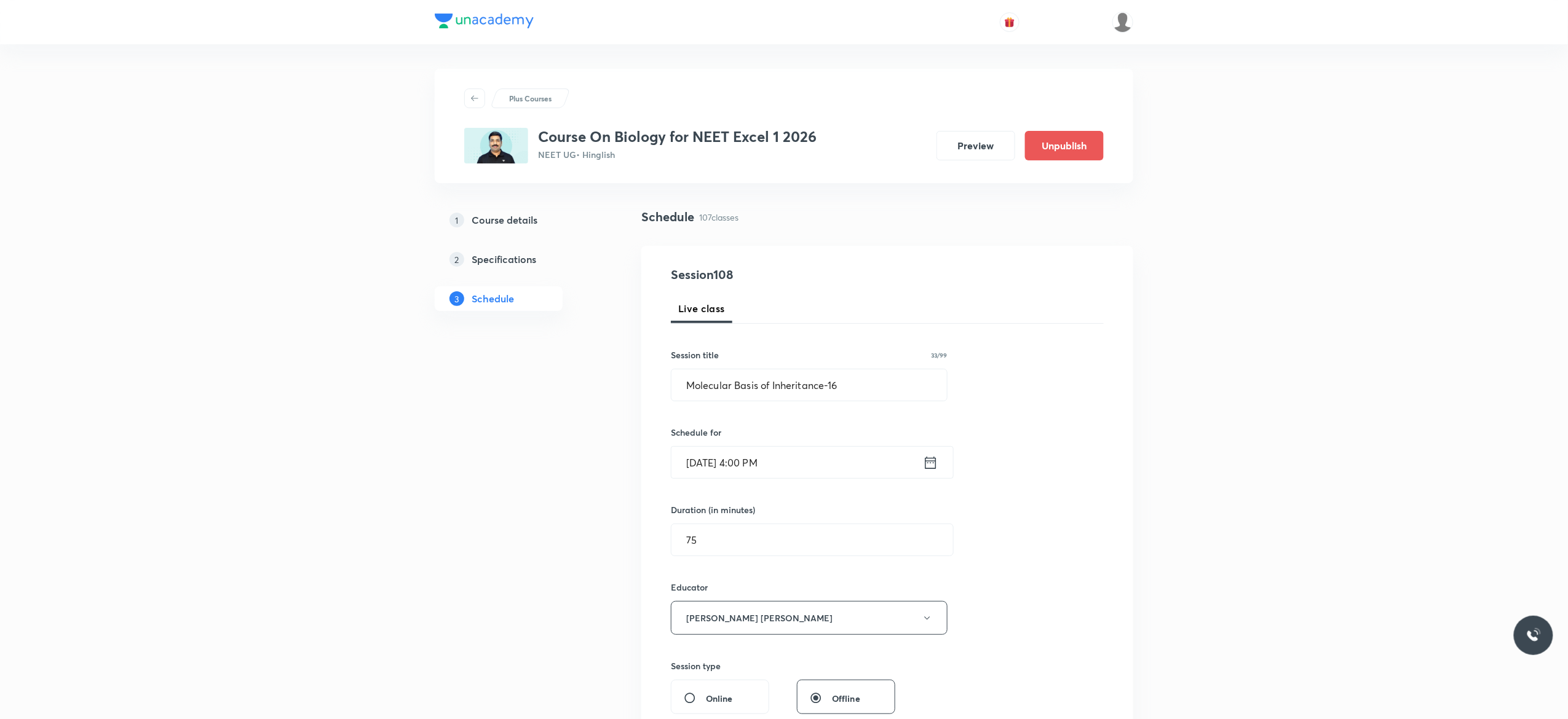
click at [1061, 583] on div "Session 108 Live class Session title 33/99 Molecular Basis of Inheritance-16 ​ …" at bounding box center [887, 593] width 433 height 656
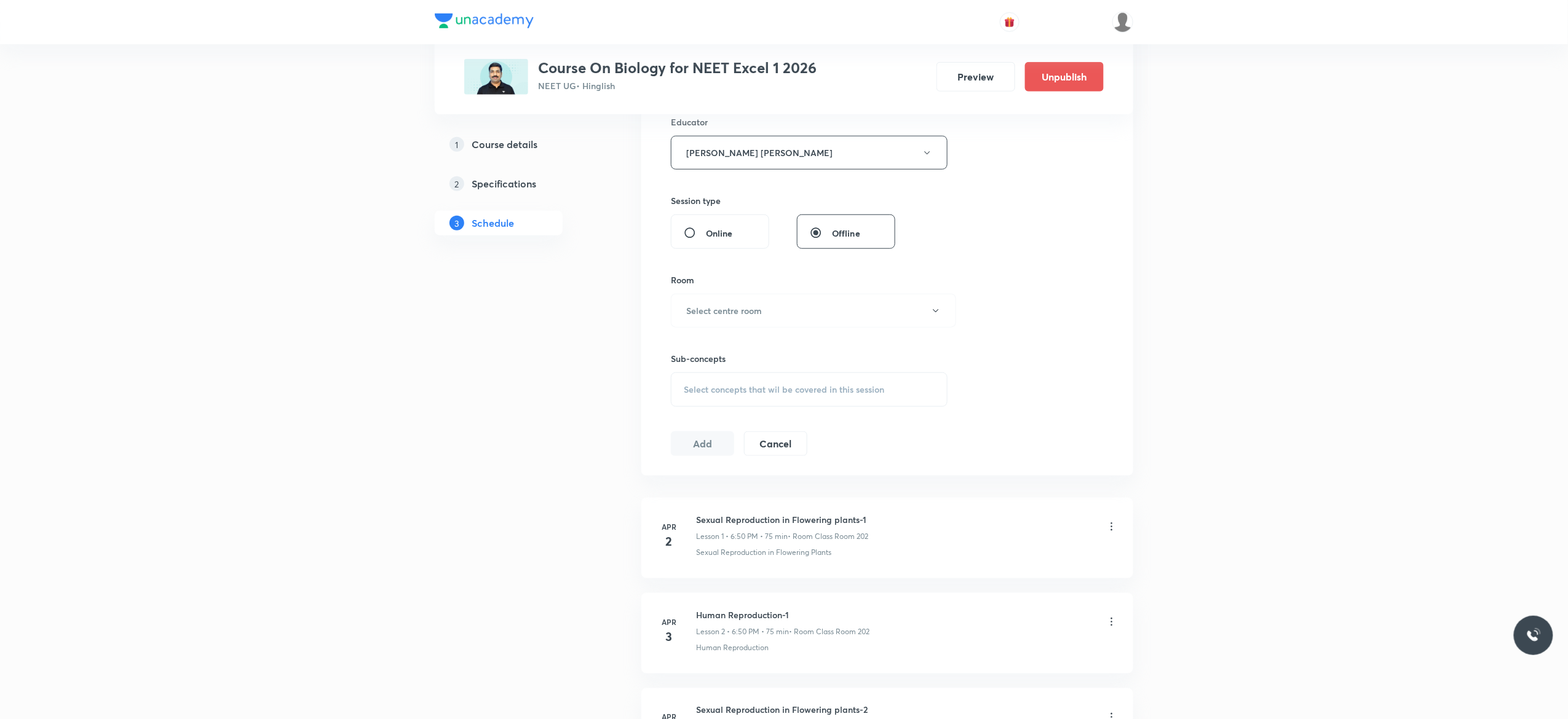
scroll to position [590, 0]
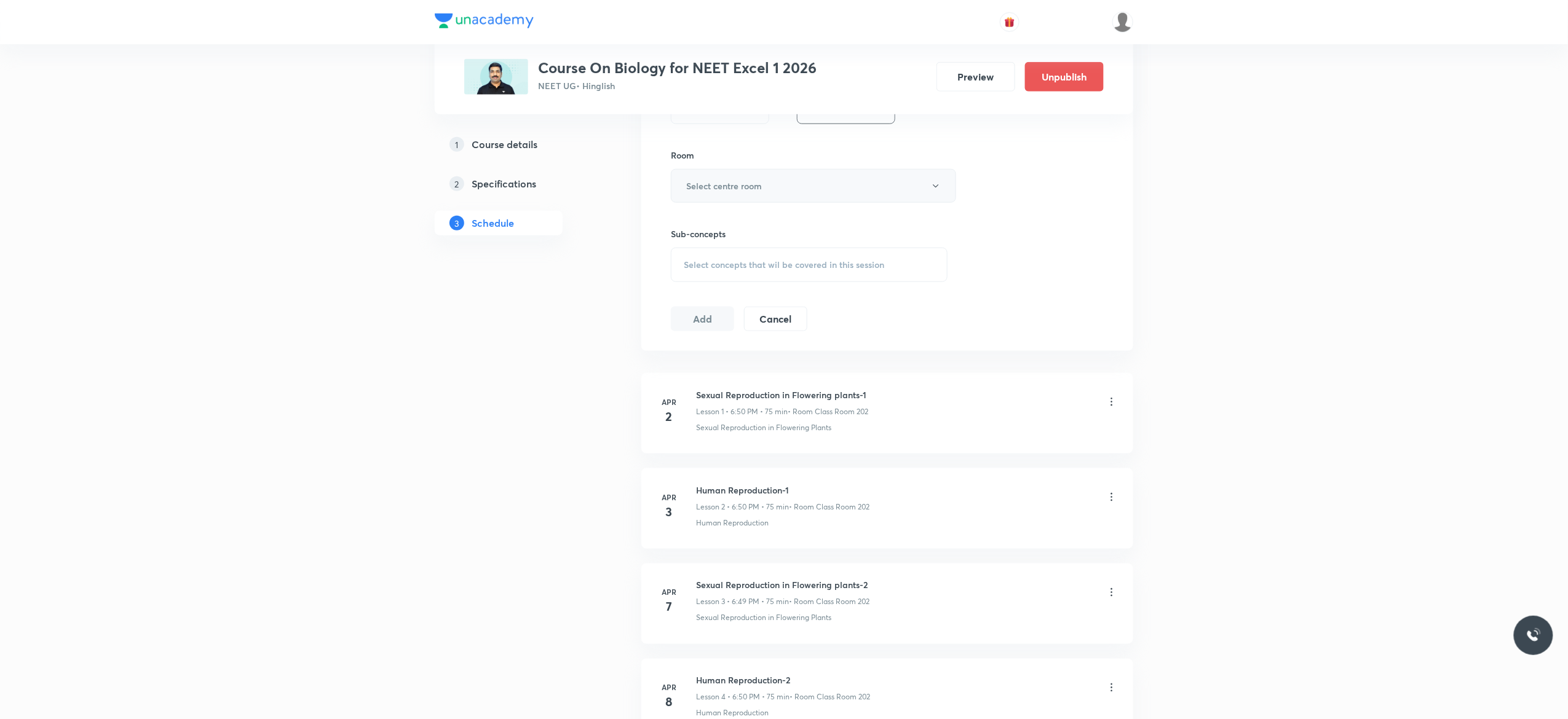
click at [936, 193] on button "Select centre room" at bounding box center [814, 186] width 285 height 34
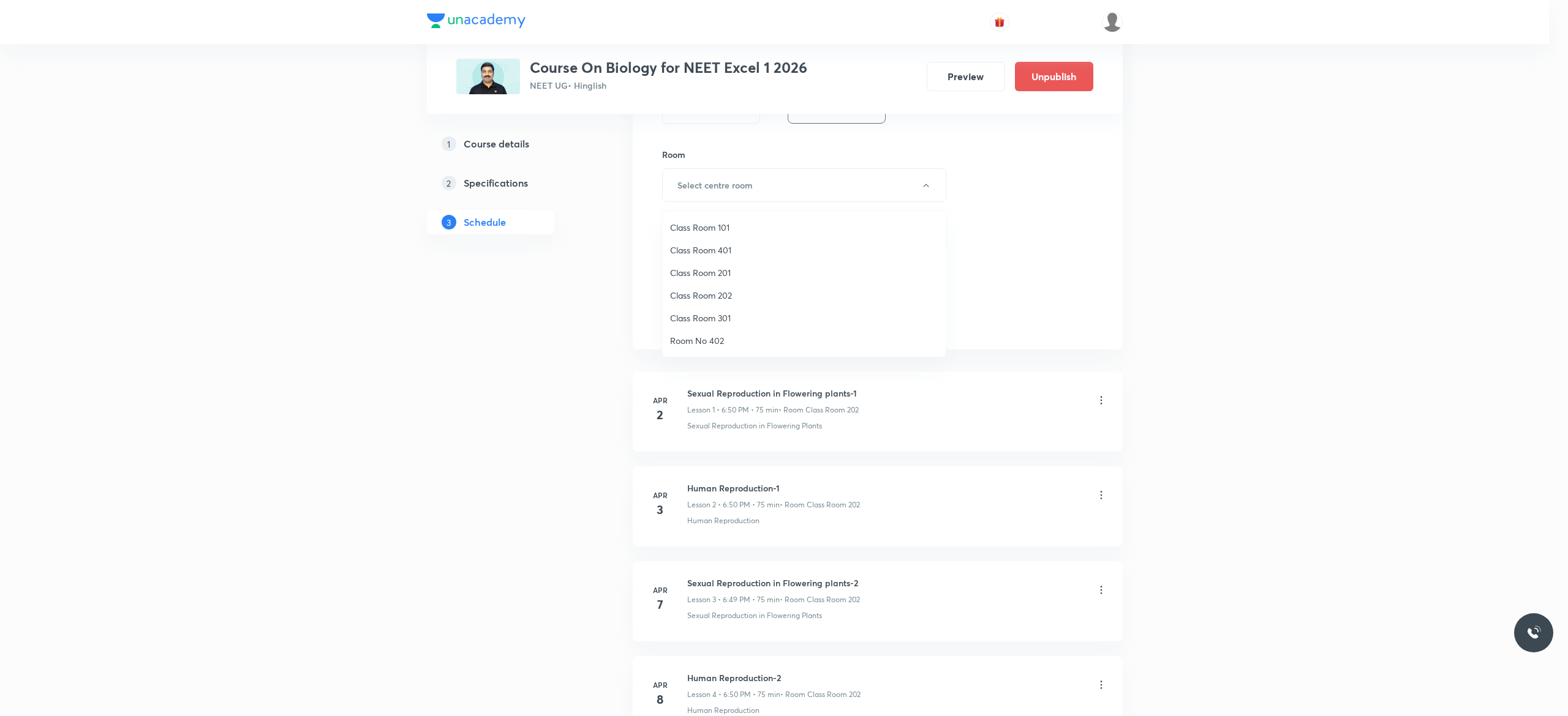
click at [723, 247] on span "Class Room 401" at bounding box center [804, 250] width 268 height 13
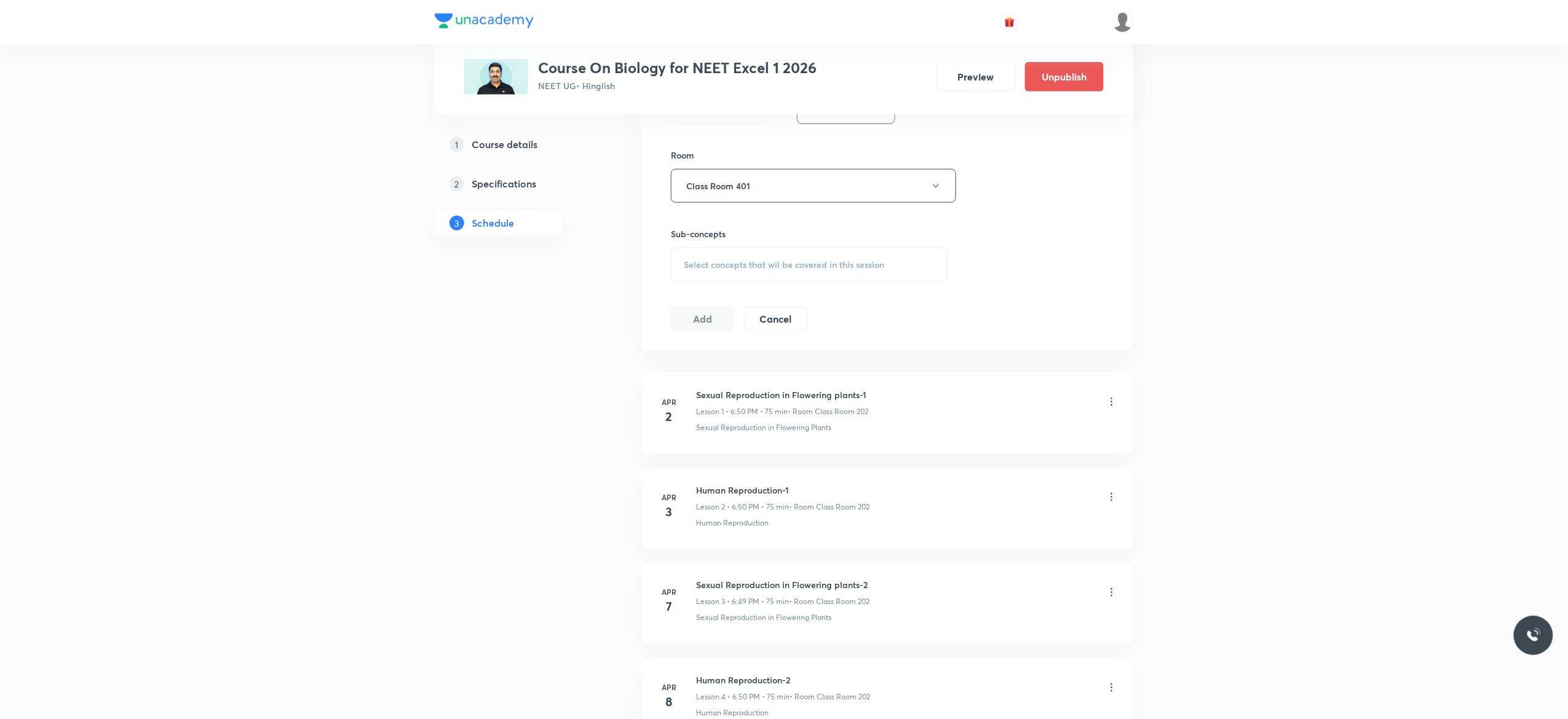
click at [709, 270] on span "Select concepts that wil be covered in this session" at bounding box center [784, 265] width 200 height 10
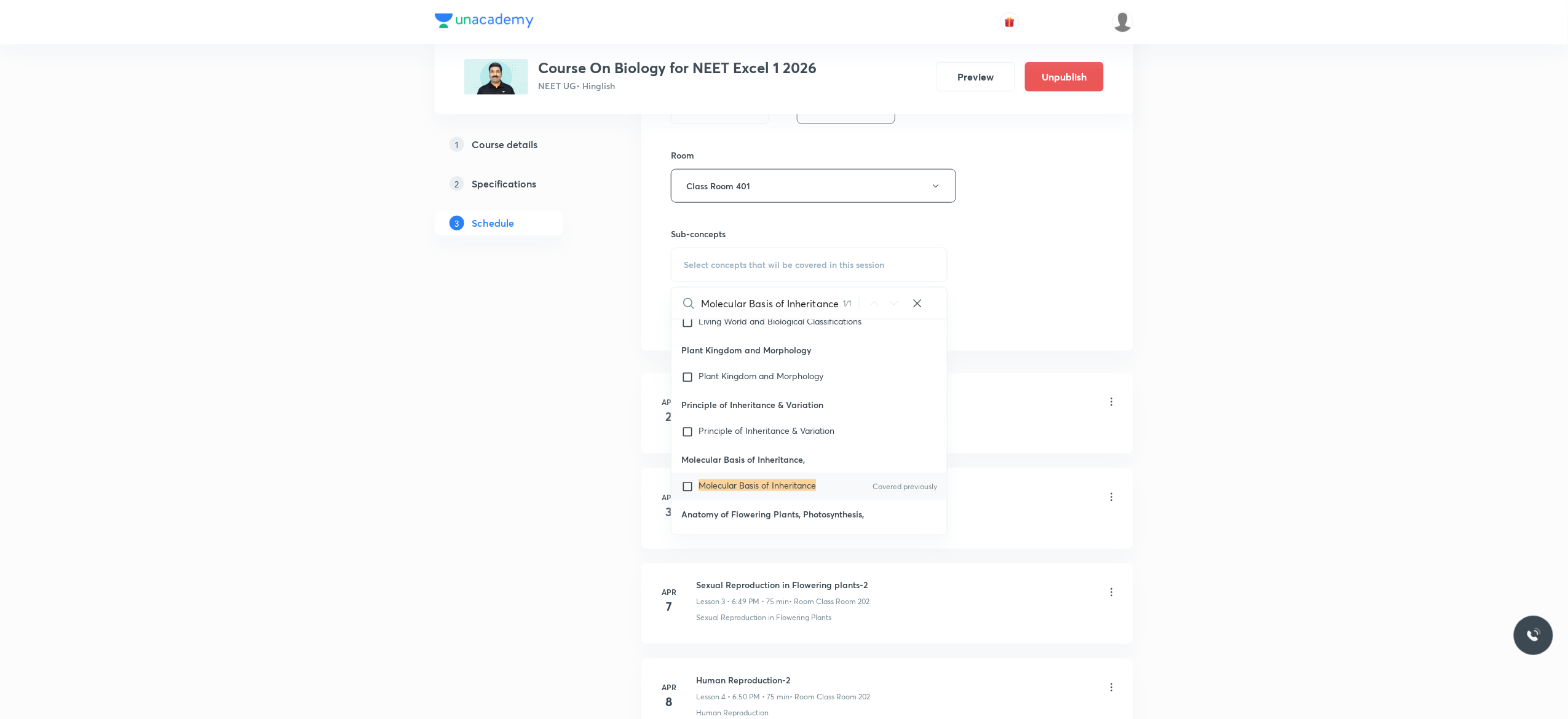
scroll to position [57111, 0]
type input "Molecular Basis of Inheritance"
click at [687, 482] on input "checkbox" at bounding box center [690, 485] width 17 height 13
checkbox input "true"
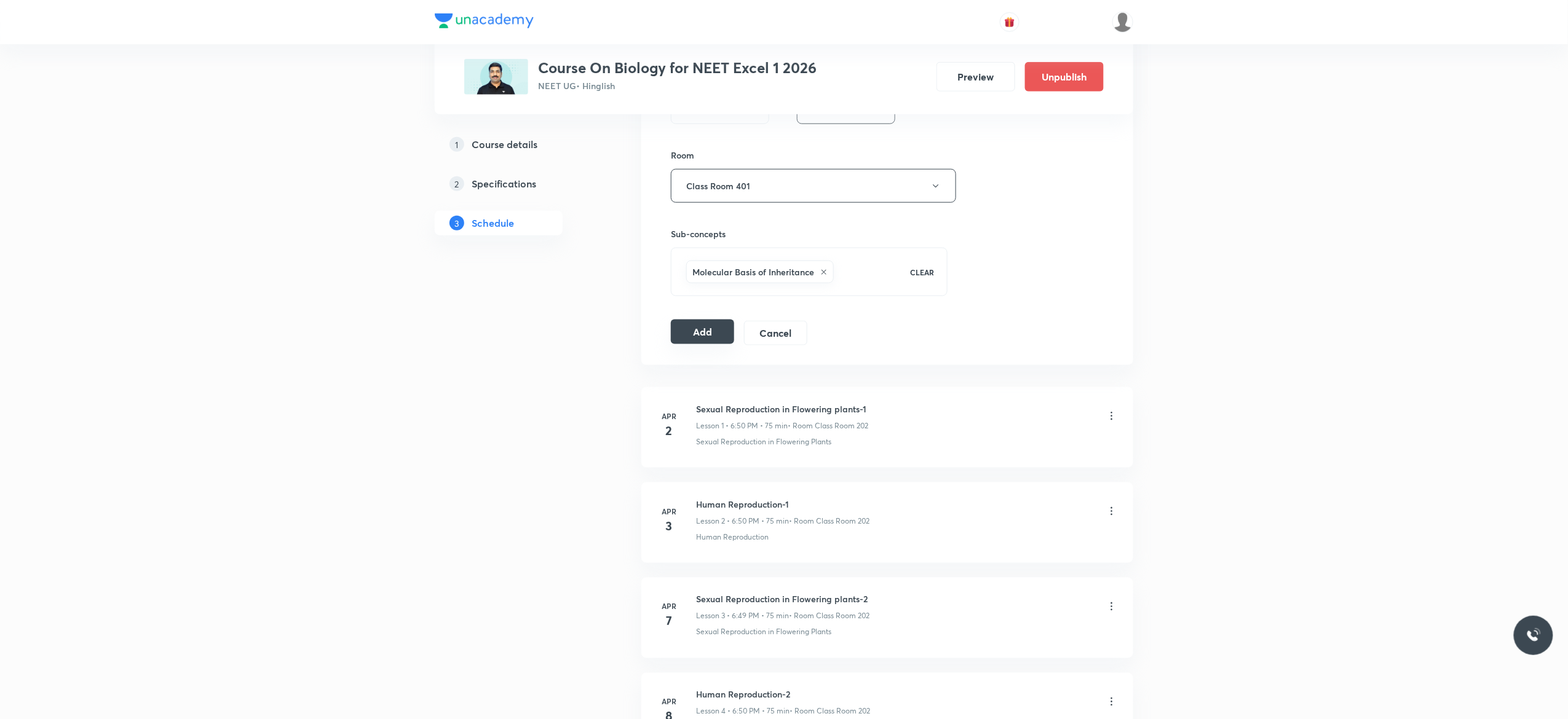
click at [695, 332] on button "Add" at bounding box center [702, 332] width 63 height 24
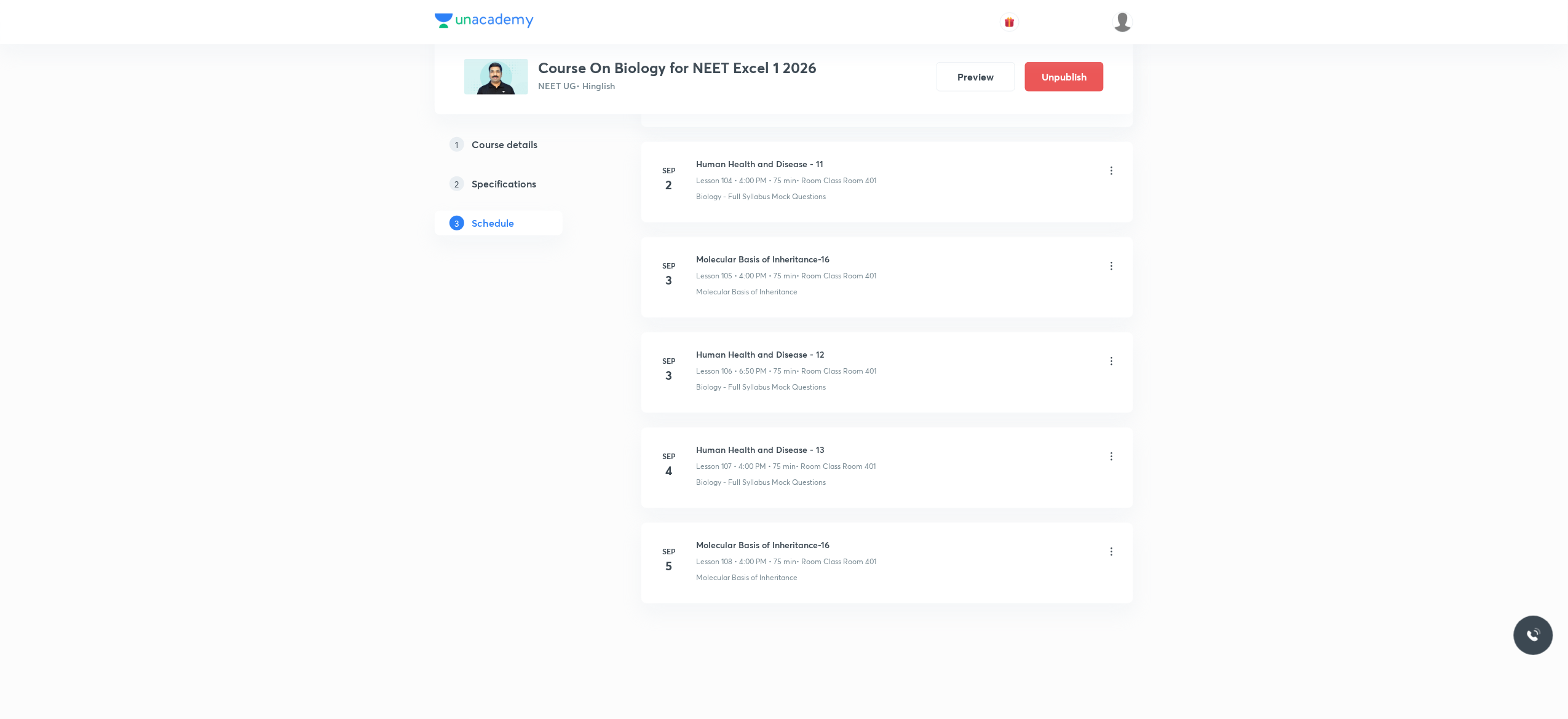
scroll to position [10036, 0]
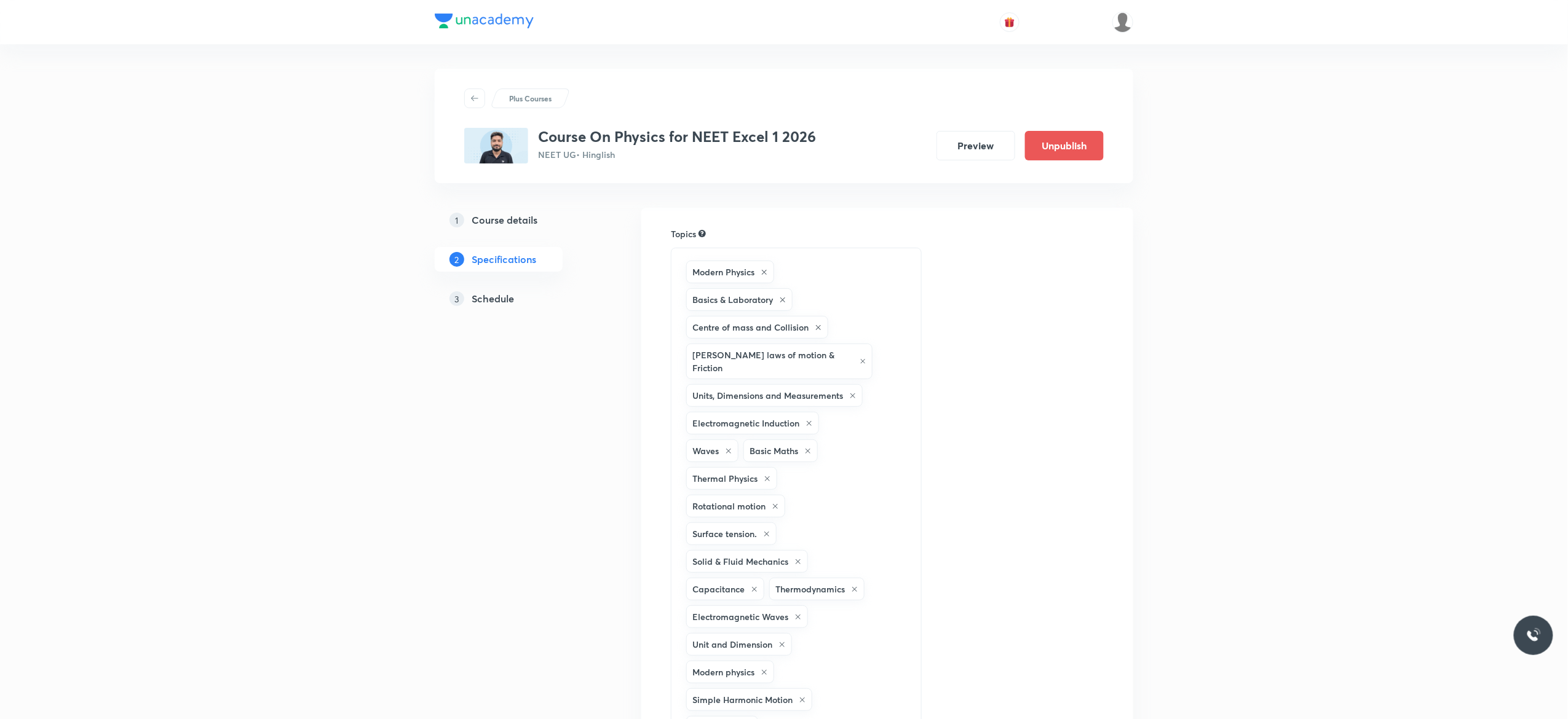
click at [498, 302] on h5 "Schedule" at bounding box center [493, 298] width 43 height 14
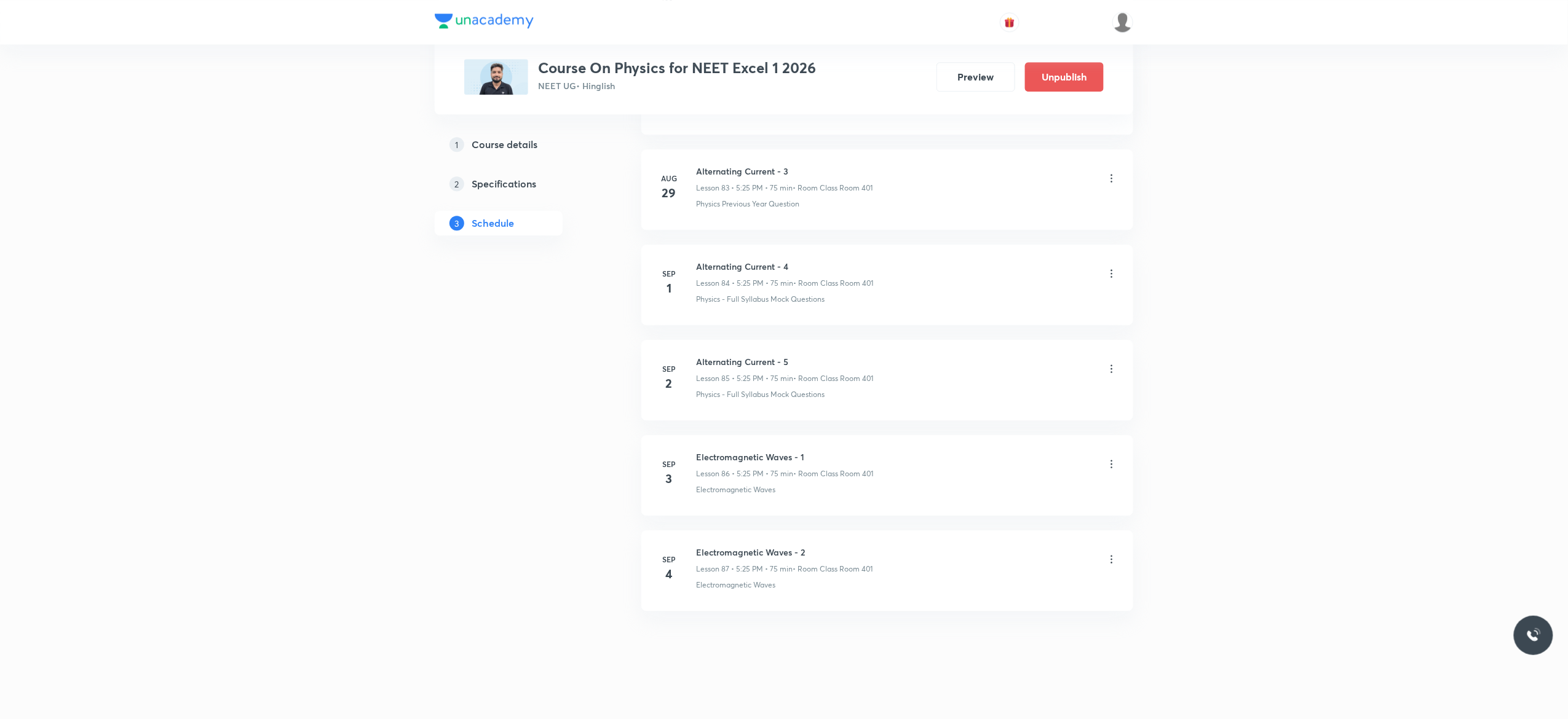
scroll to position [8671, 0]
drag, startPoint x: 808, startPoint y: 540, endPoint x: 697, endPoint y: 526, distance: 111.9
click at [697, 526] on li "Sep 4 Electromagnetic Waves - 2 Lesson 87 • 5:25 PM • 75 min • Room Class Room …" at bounding box center [887, 563] width 492 height 80
copy h6 "Electromagnetic Waves - 2"
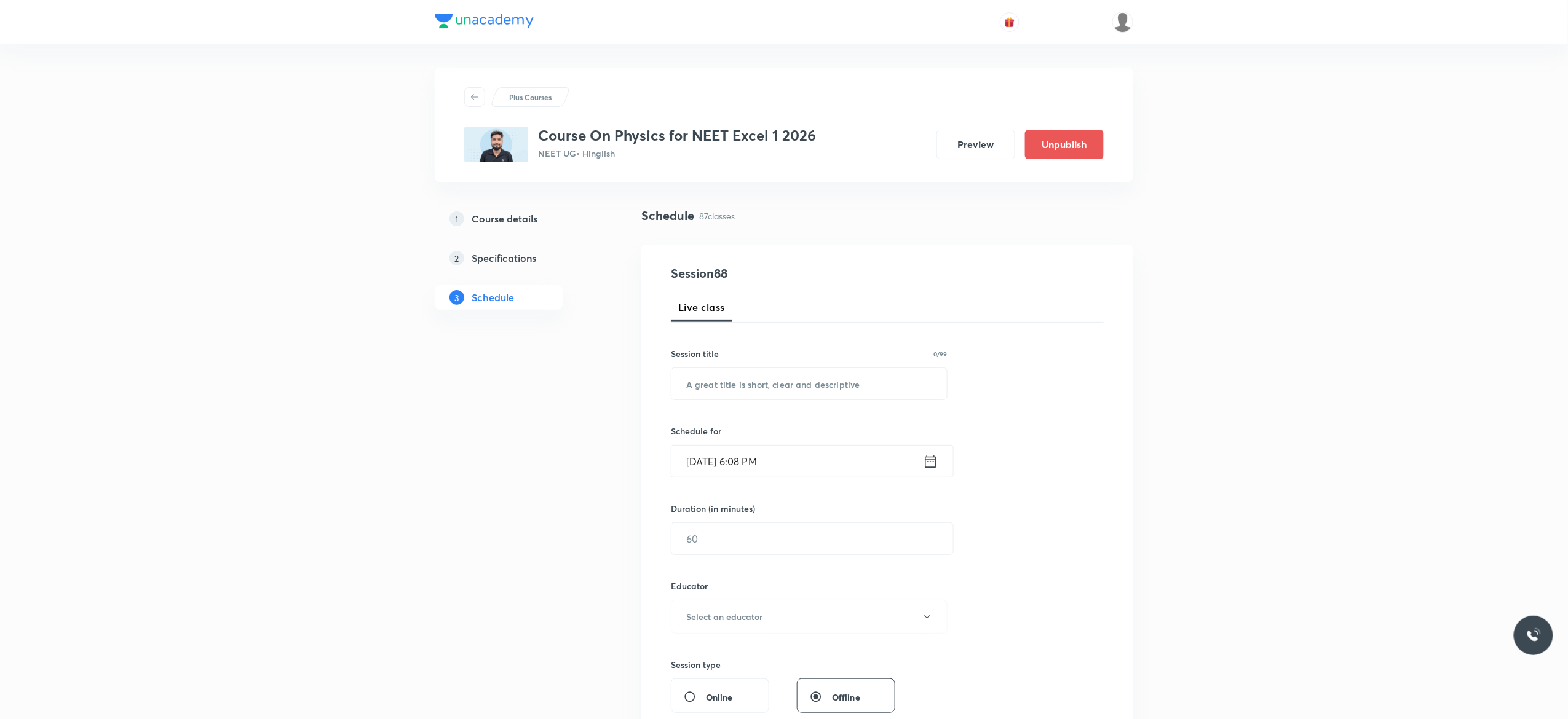
scroll to position [0, 0]
click at [707, 390] on input "text" at bounding box center [809, 385] width 276 height 31
paste input "Electromagnetic Waves - 2"
type input "Electromagnetic Waves - 3"
click at [931, 462] on icon at bounding box center [931, 462] width 11 height 13
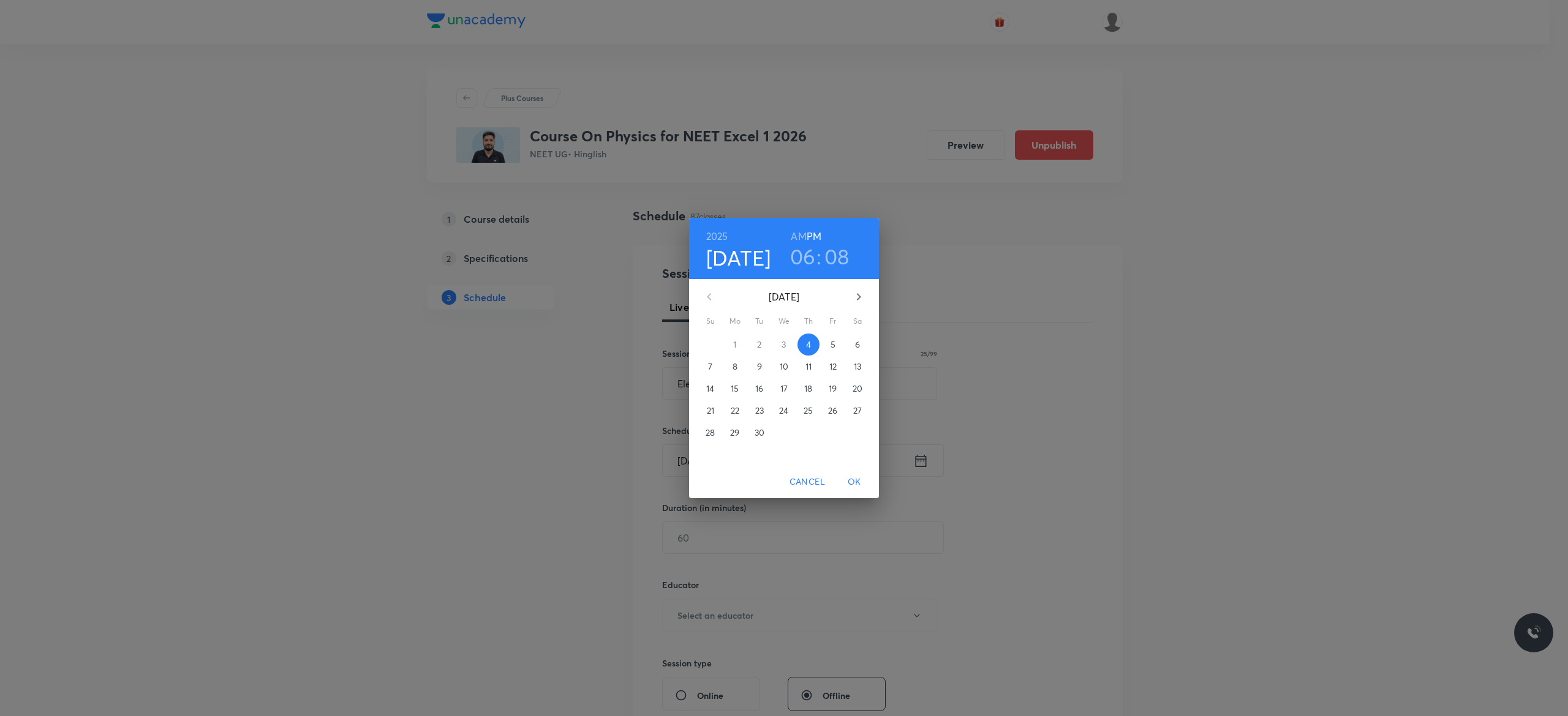
click at [834, 349] on p "5" at bounding box center [833, 345] width 5 height 13
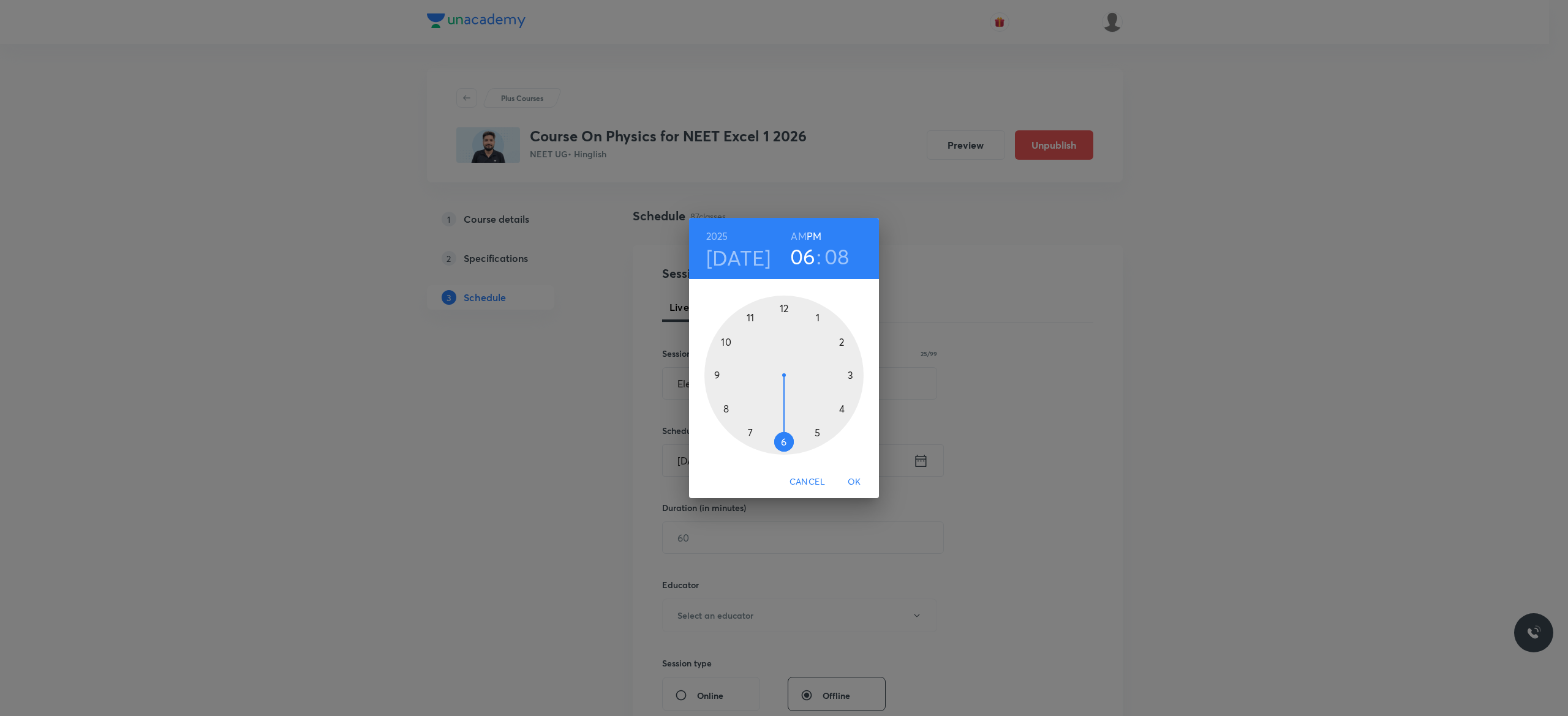
click at [817, 432] on div at bounding box center [784, 375] width 160 height 159
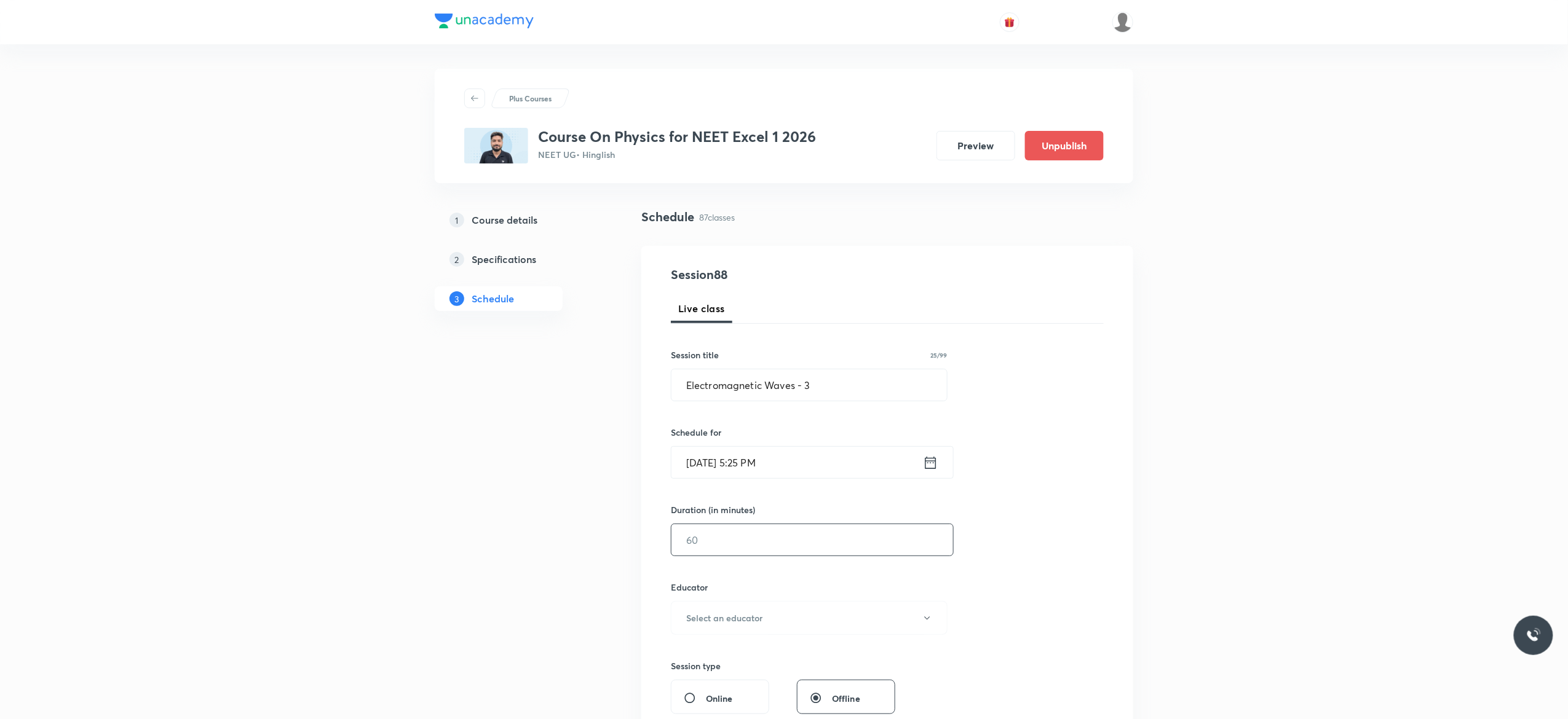
click at [736, 544] on input "text" at bounding box center [812, 540] width 281 height 31
type input "75"
click at [932, 622] on button "Select an educator" at bounding box center [809, 618] width 277 height 34
click at [711, 658] on span "Akash Mishra" at bounding box center [807, 660] width 270 height 13
click at [1009, 578] on div "Session 88 Live class Session title 25/99 Electromagnetic Waves - 3 ​ Schedule …" at bounding box center [887, 593] width 433 height 656
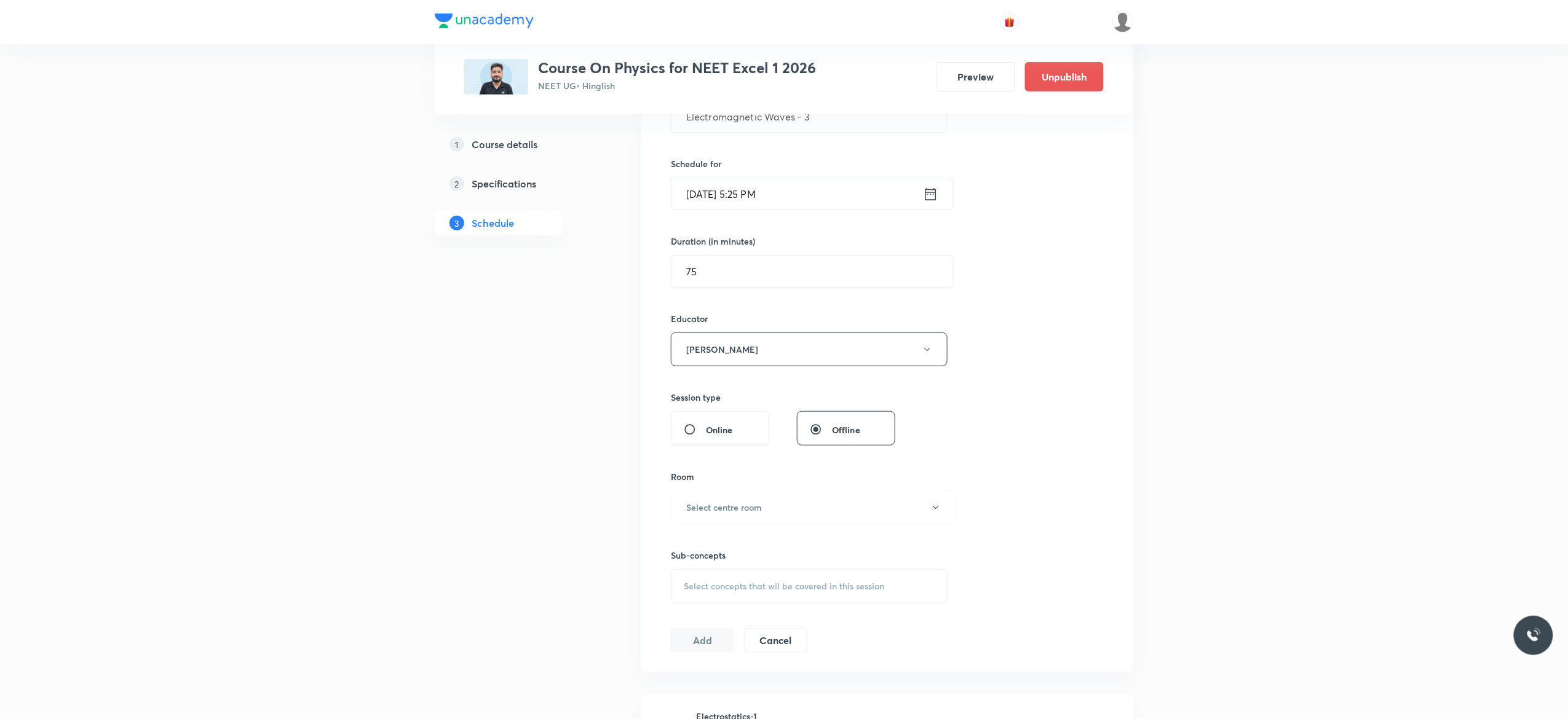
scroll to position [344, 0]
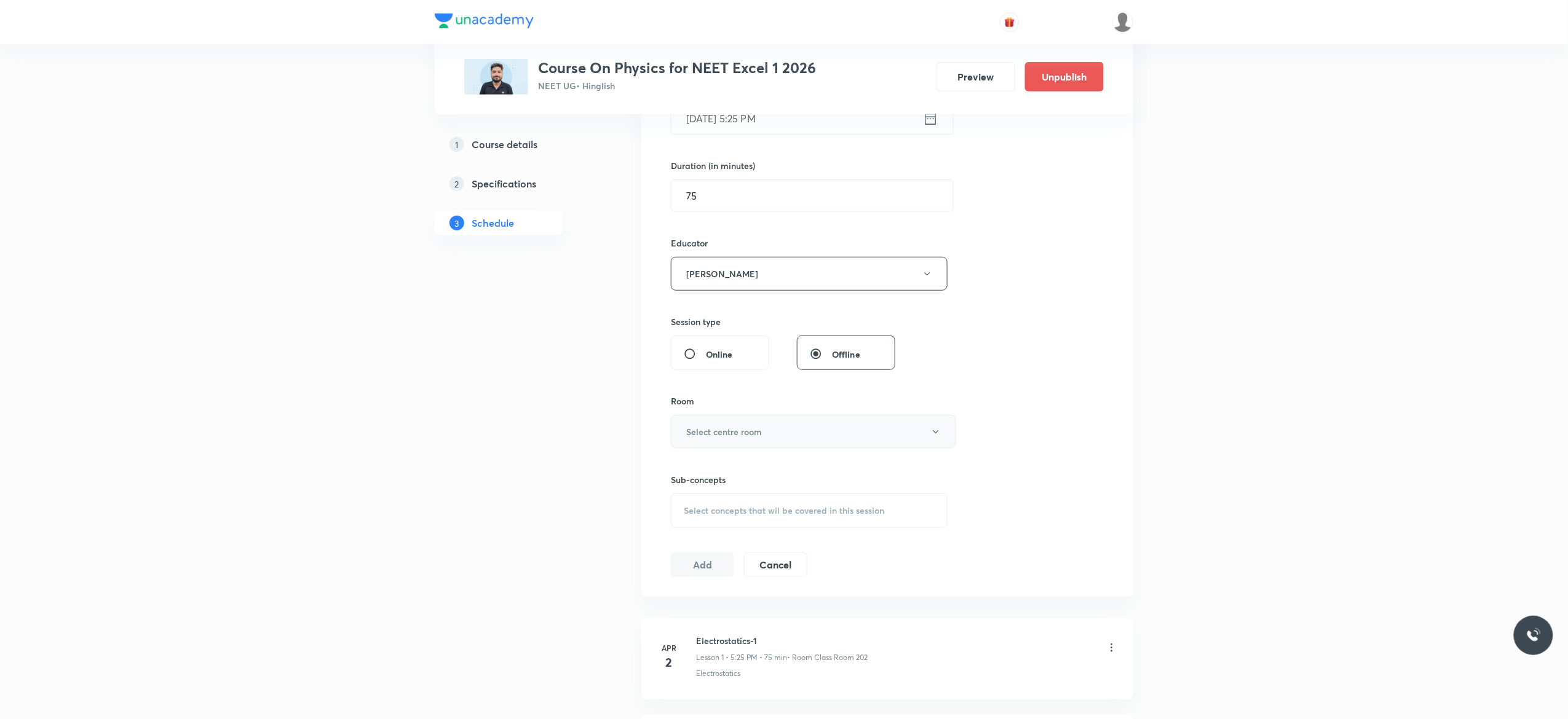
click at [935, 437] on icon "button" at bounding box center [936, 432] width 10 height 10
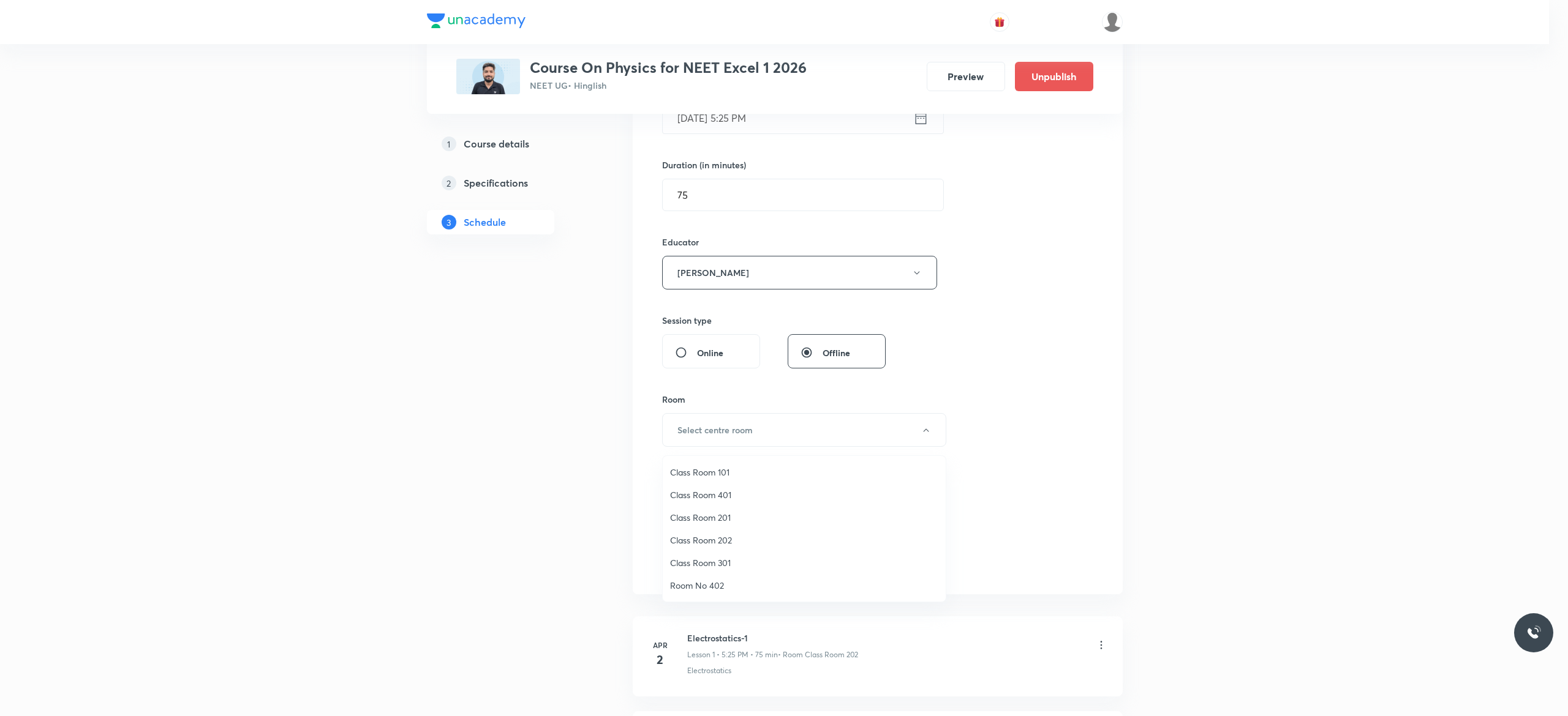
click at [723, 495] on span "Class Room 401" at bounding box center [804, 495] width 268 height 13
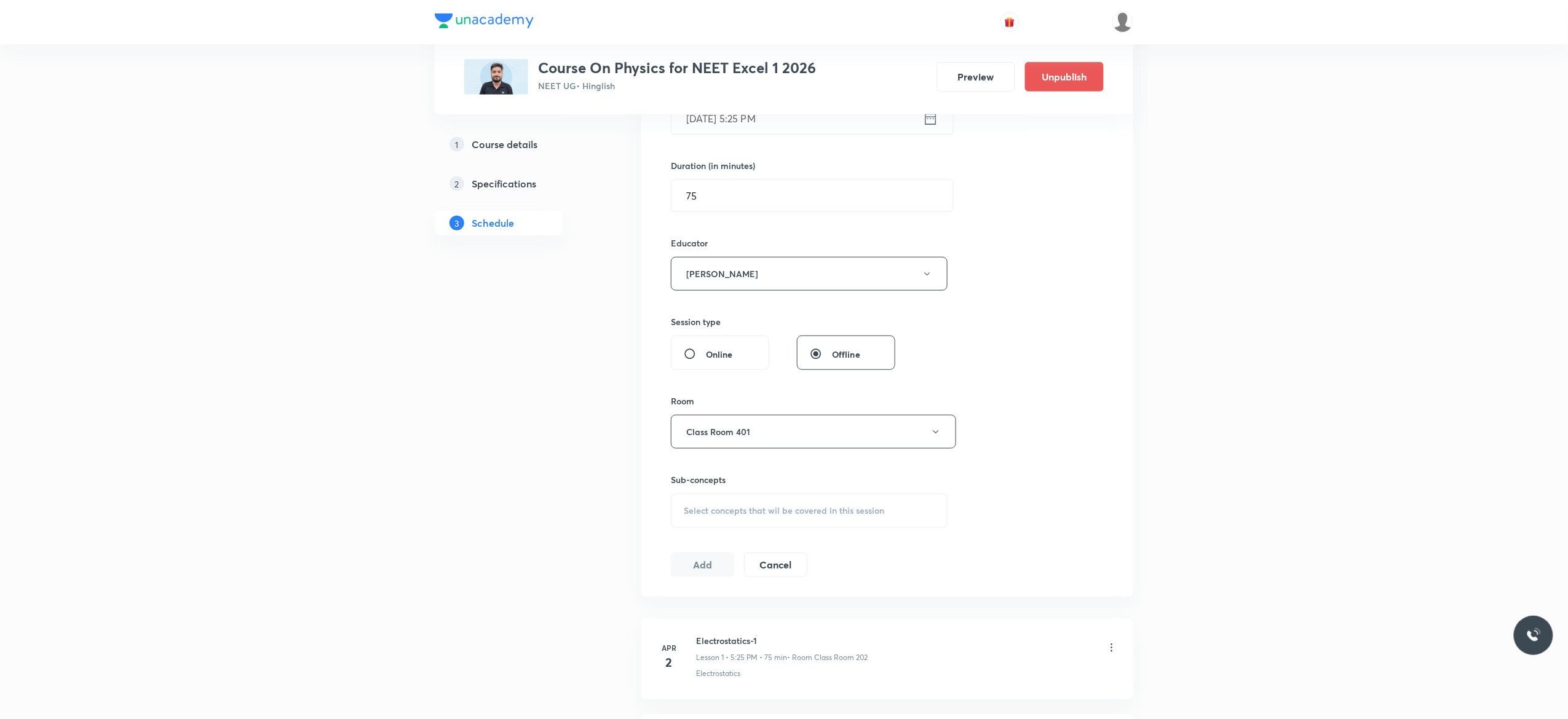
click at [701, 520] on div "Select concepts that wil be covered in this session" at bounding box center [809, 511] width 277 height 35
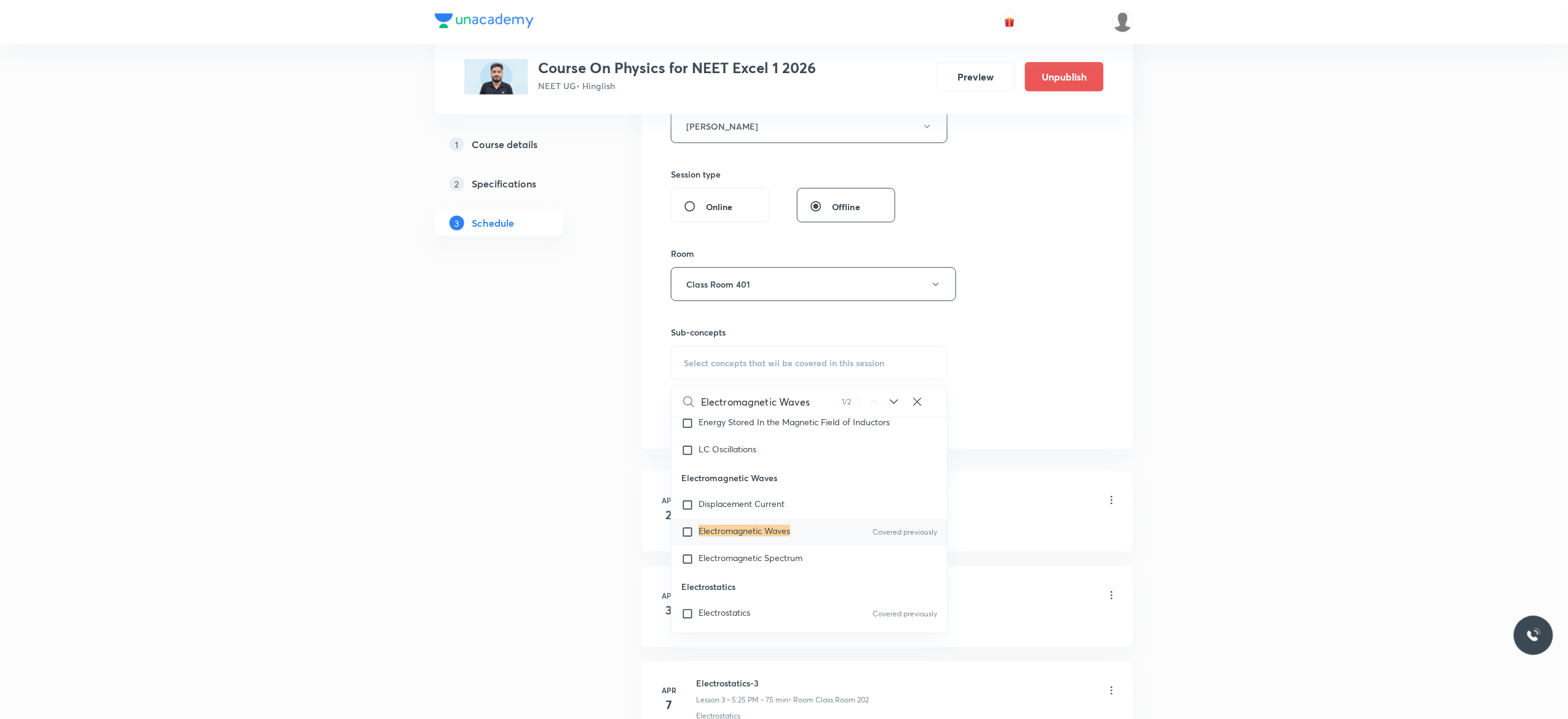
scroll to position [12276, 0]
type input "Electromagnetic Waves"
click at [687, 523] on input "checkbox" at bounding box center [690, 517] width 17 height 13
checkbox input "true"
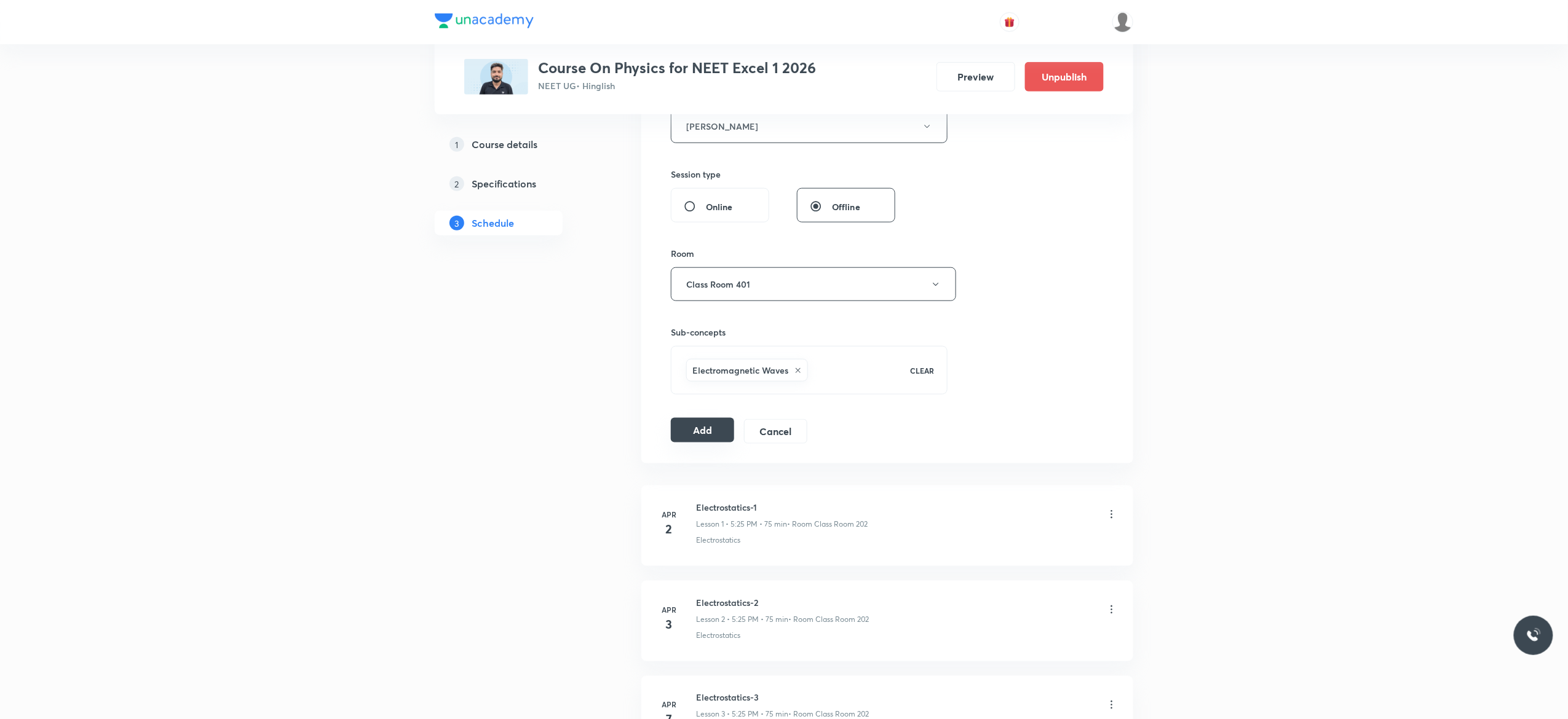
click at [699, 435] on button "Add" at bounding box center [702, 430] width 63 height 24
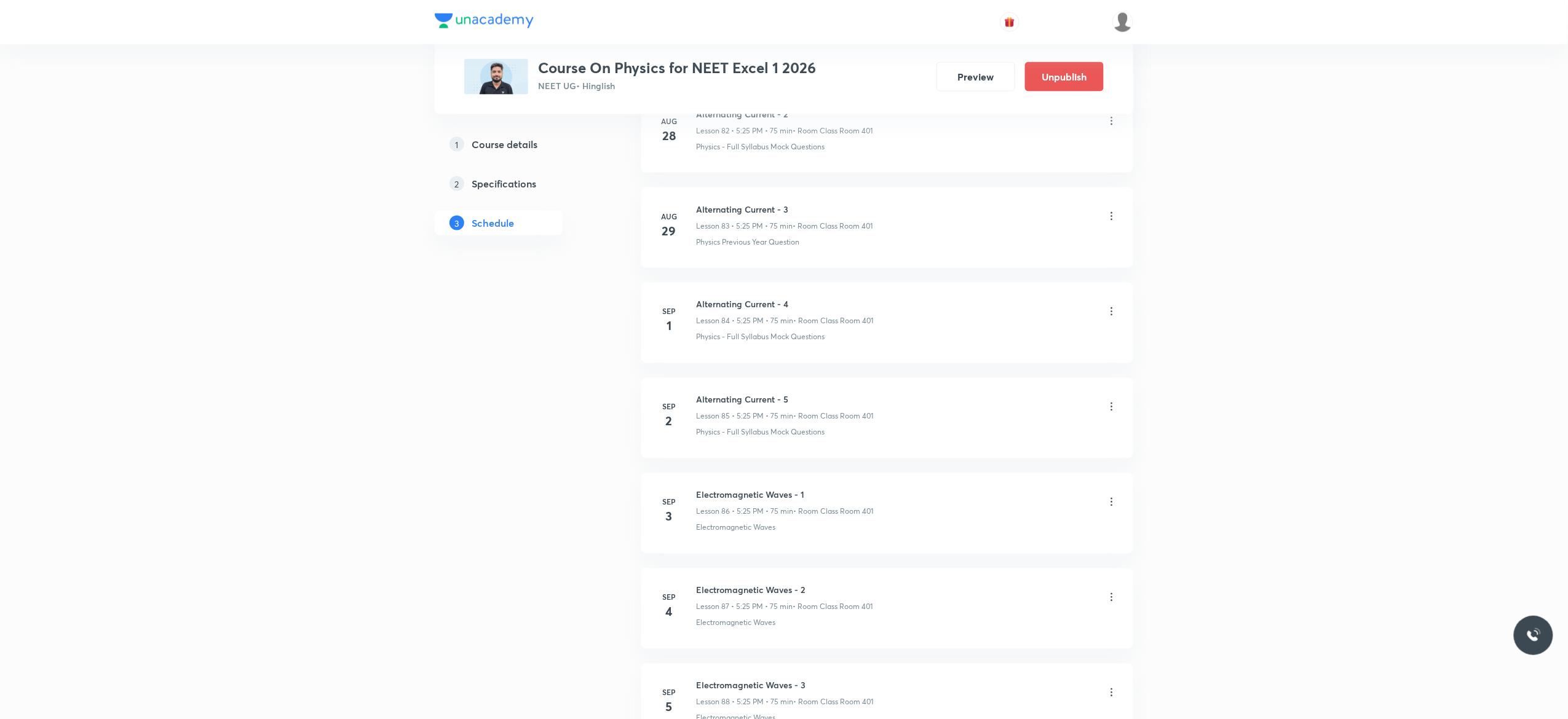
scroll to position [8122, 0]
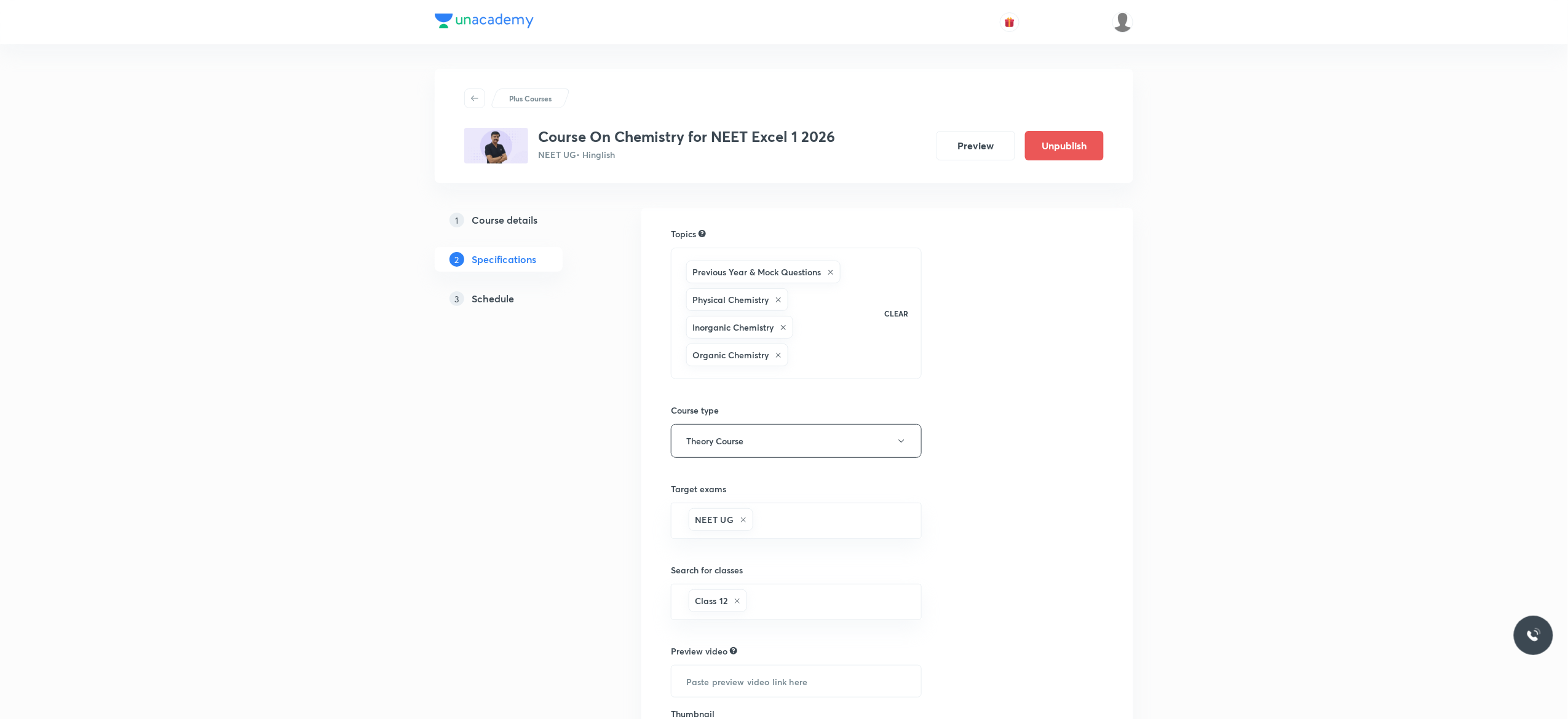
click at [498, 305] on h5 "Schedule" at bounding box center [493, 298] width 43 height 14
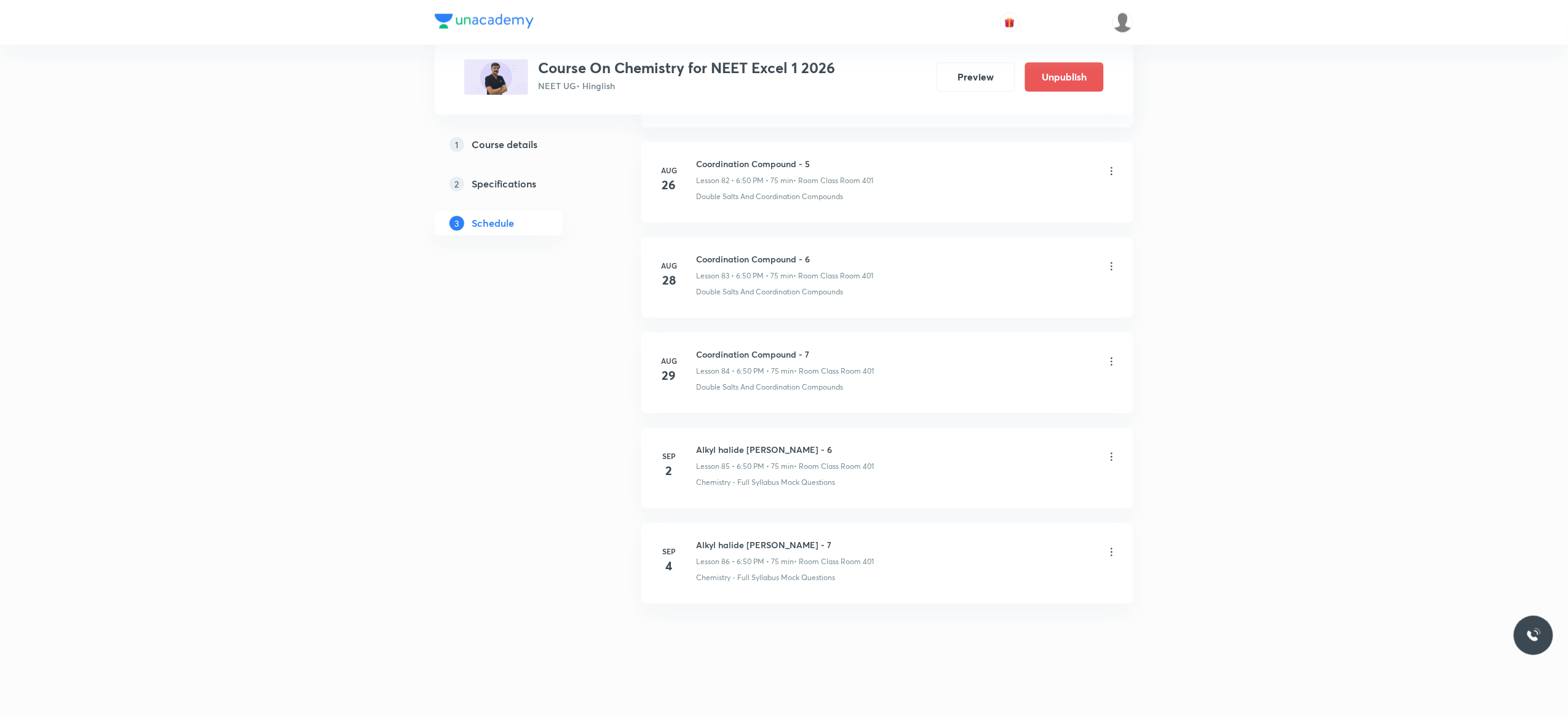
scroll to position [8577, 0]
drag, startPoint x: 807, startPoint y: 539, endPoint x: 695, endPoint y: 511, distance: 115.4
copy h6 "Alkyl halide [PERSON_NAME] - 7"
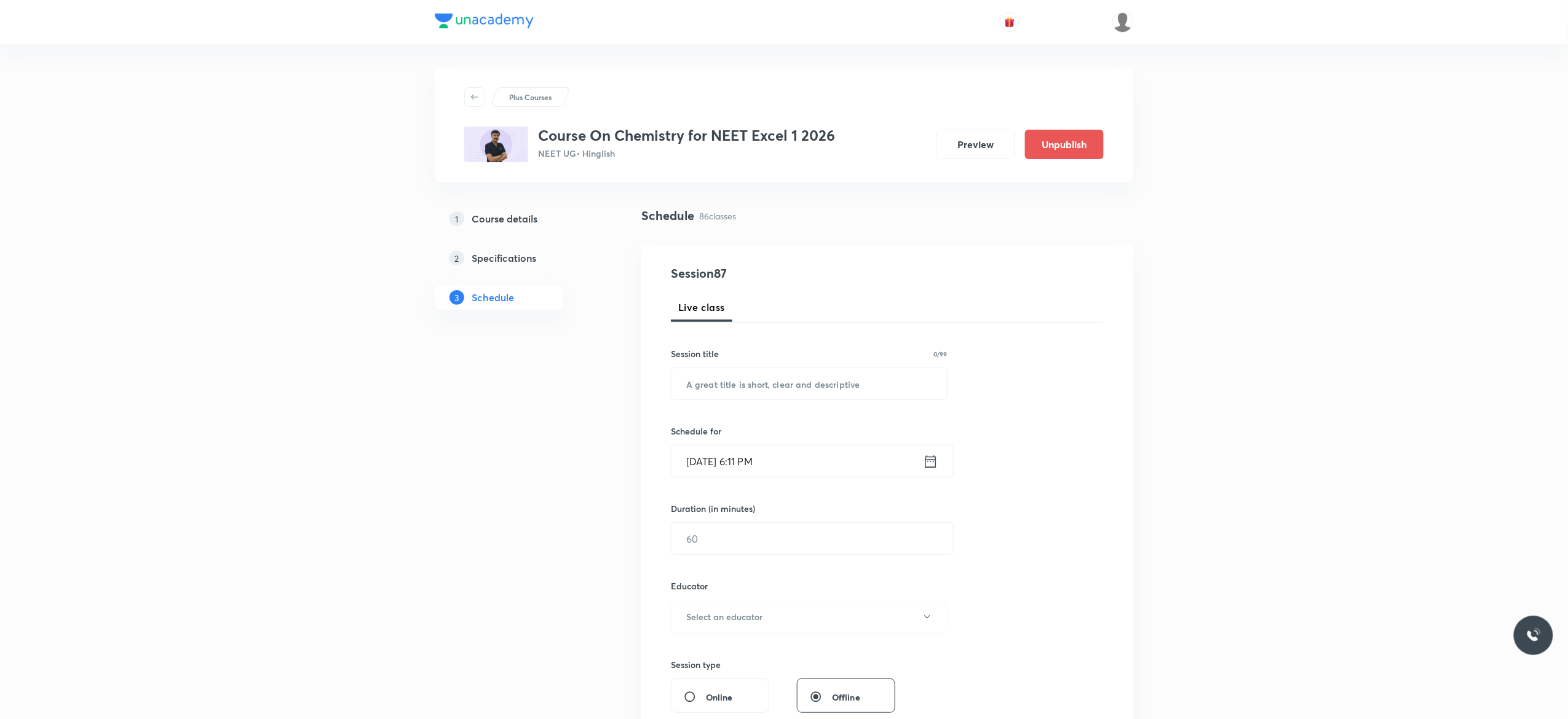
scroll to position [0, 0]
click at [736, 382] on input "text" at bounding box center [809, 385] width 276 height 31
paste input "Alkyl halide [PERSON_NAME] - 7"
type input "Alkyl halide [PERSON_NAME] - 8"
click at [931, 466] on icon at bounding box center [930, 462] width 15 height 17
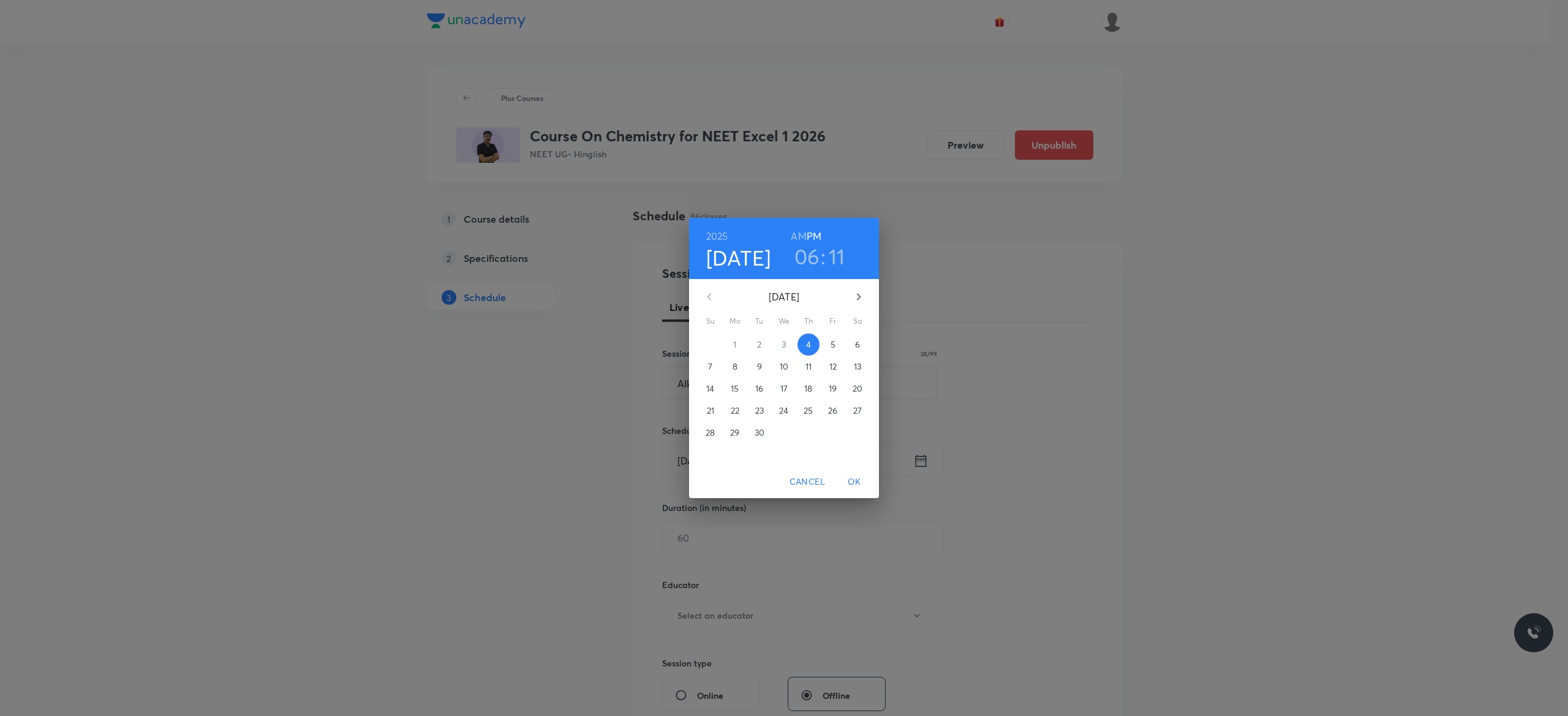
click at [836, 345] on span "5" at bounding box center [833, 345] width 22 height 13
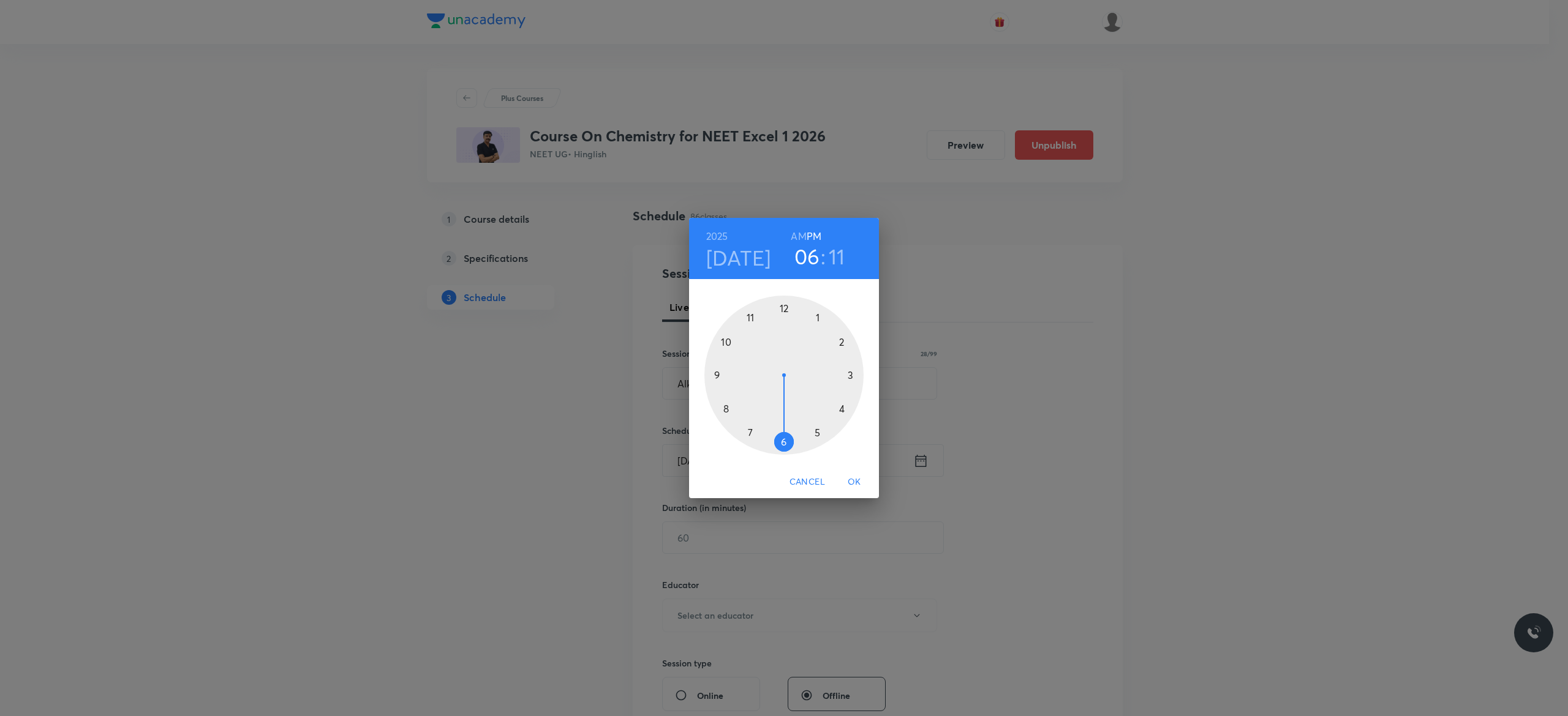
click at [782, 440] on div at bounding box center [784, 375] width 160 height 159
click at [726, 339] on div at bounding box center [784, 375] width 160 height 159
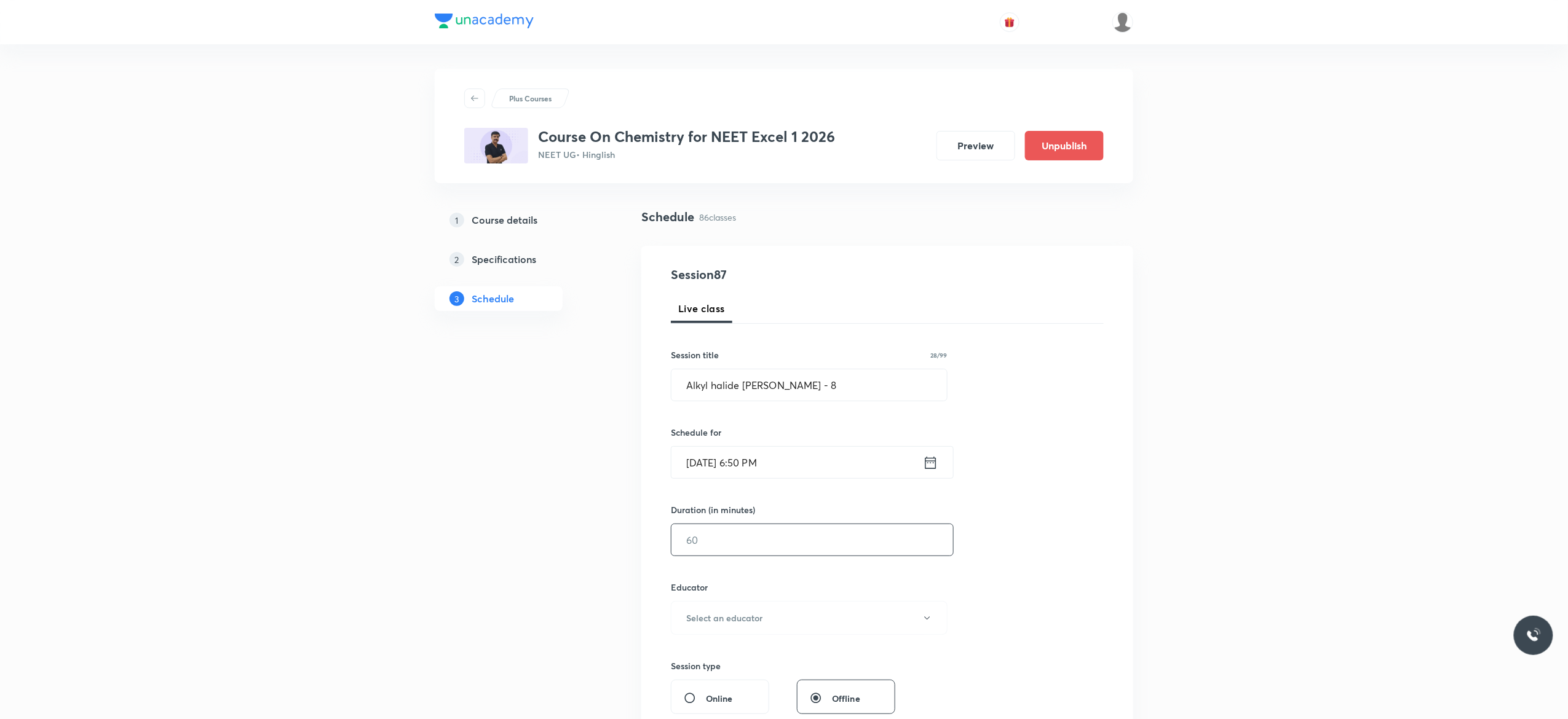
click at [738, 538] on input "text" at bounding box center [812, 540] width 281 height 31
type input "75"
click at [926, 622] on icon "button" at bounding box center [927, 619] width 10 height 10
click at [704, 657] on span "[PERSON_NAME]" at bounding box center [807, 660] width 270 height 13
click at [1038, 601] on div "Session 87 Live class Session title 28/99 Alkyl halide Aryl Halide - 8 ​ Schedu…" at bounding box center [887, 593] width 433 height 656
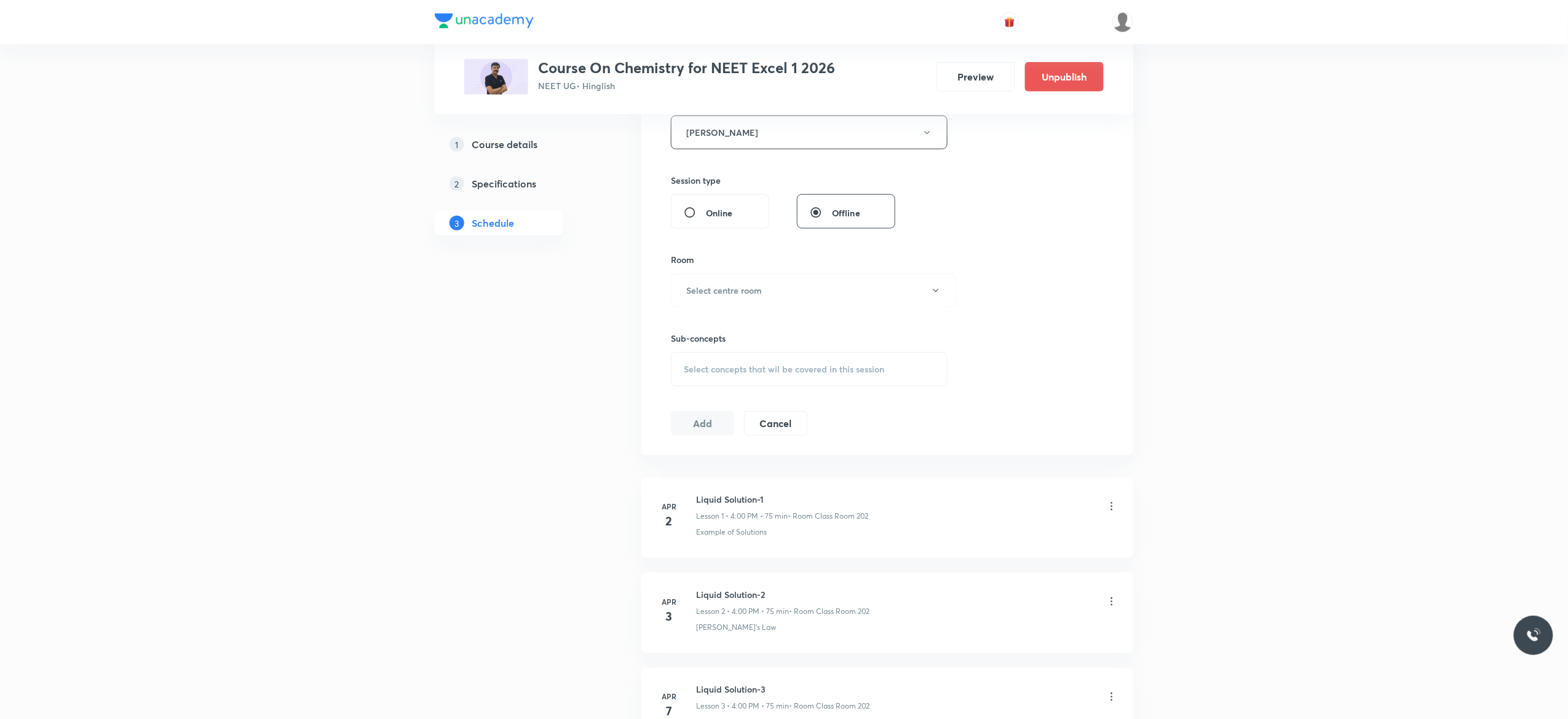
scroll to position [492, 0]
click at [935, 286] on icon "button" at bounding box center [936, 284] width 10 height 10
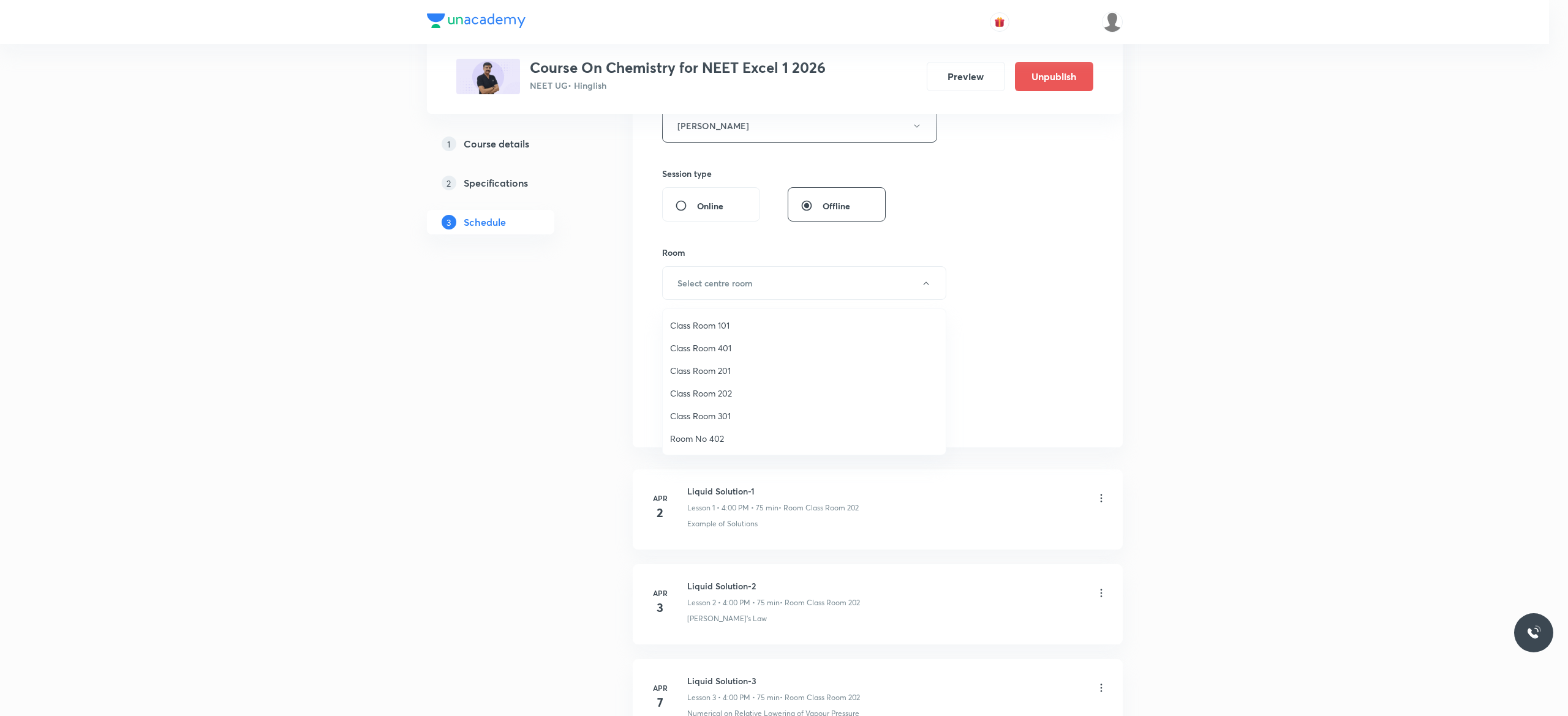
click at [723, 346] on span "Class Room 401" at bounding box center [804, 348] width 268 height 13
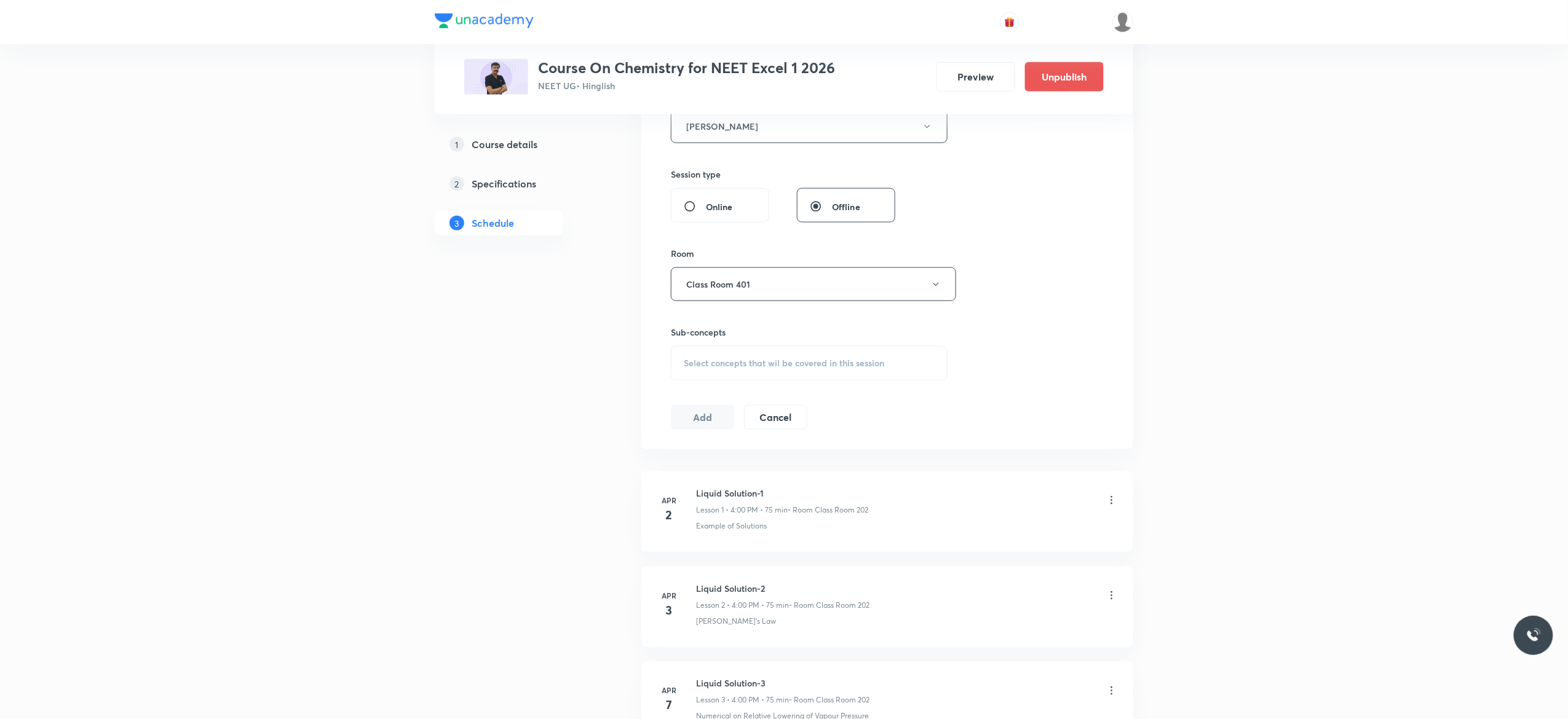
click at [705, 365] on span "Select concepts that wil be covered in this session" at bounding box center [784, 364] width 200 height 10
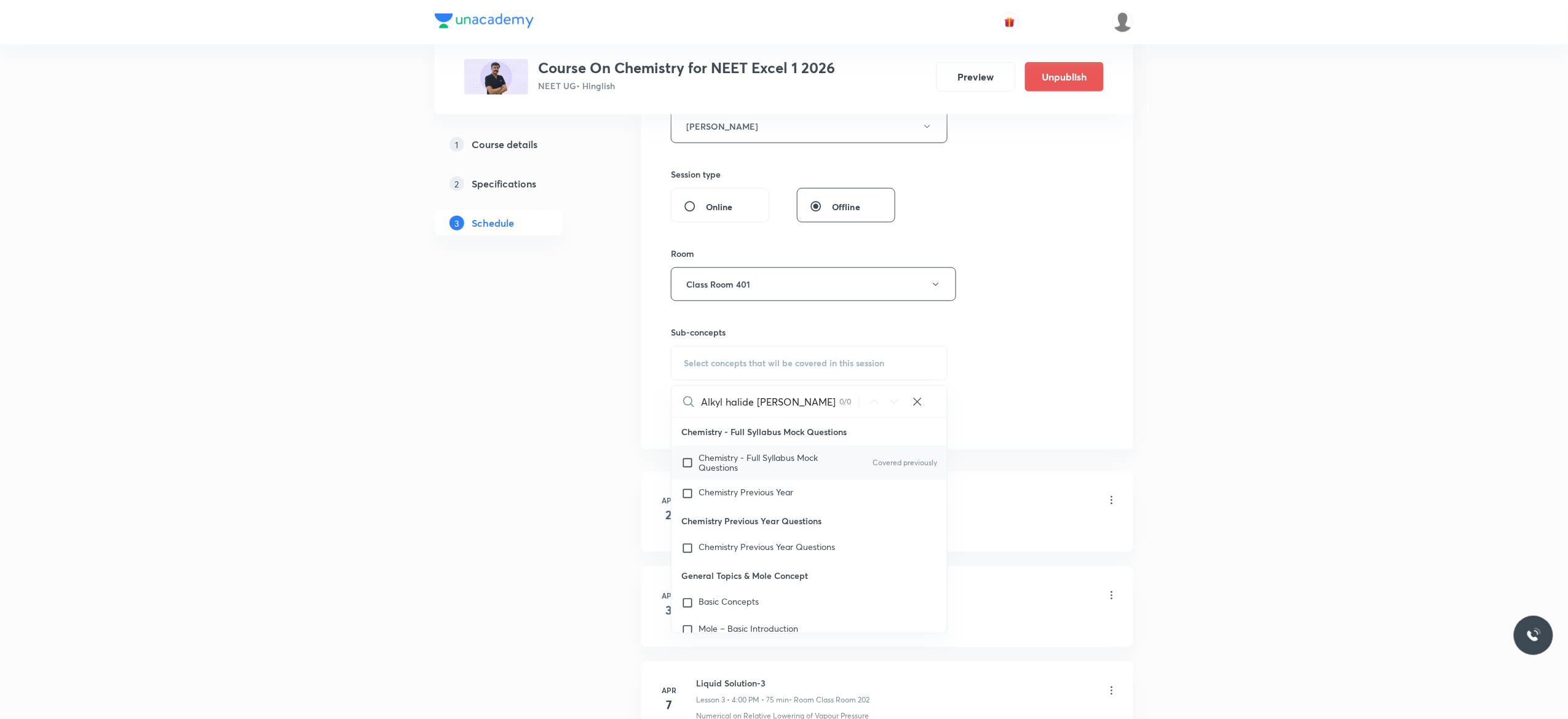
type input "Alkyl halide Aryl Halide"
click at [687, 467] on input "checkbox" at bounding box center [690, 462] width 17 height 19
checkbox input "true"
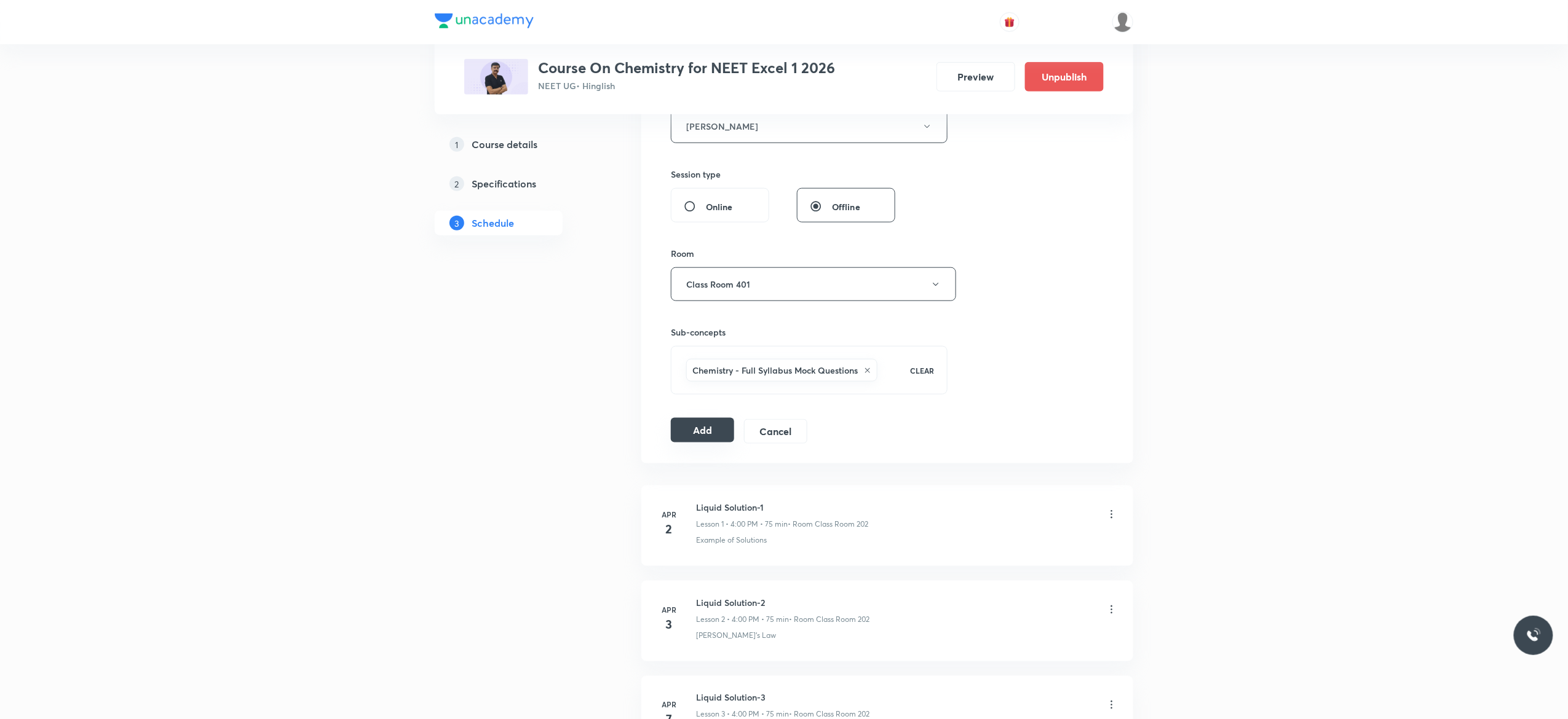
click at [704, 434] on button "Add" at bounding box center [702, 430] width 63 height 24
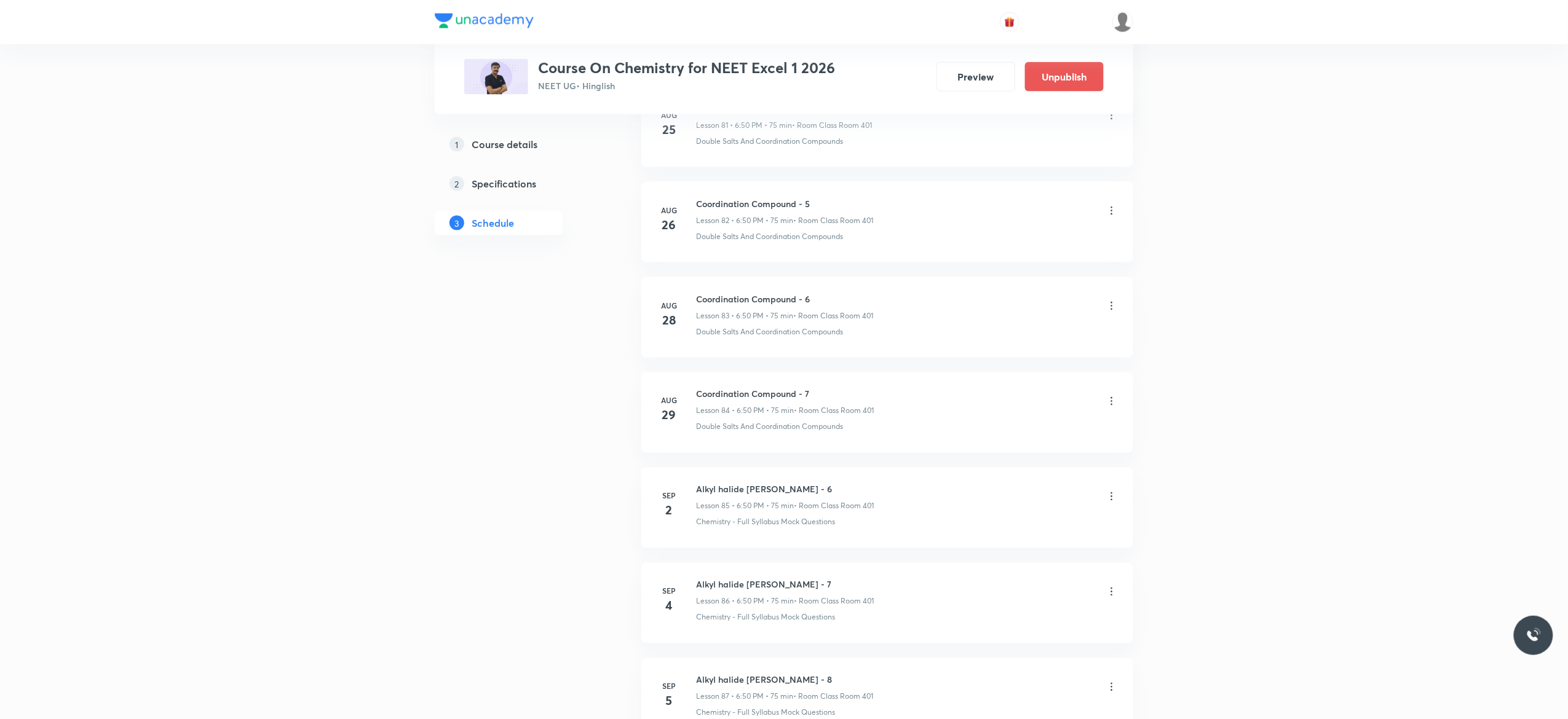
scroll to position [8026, 0]
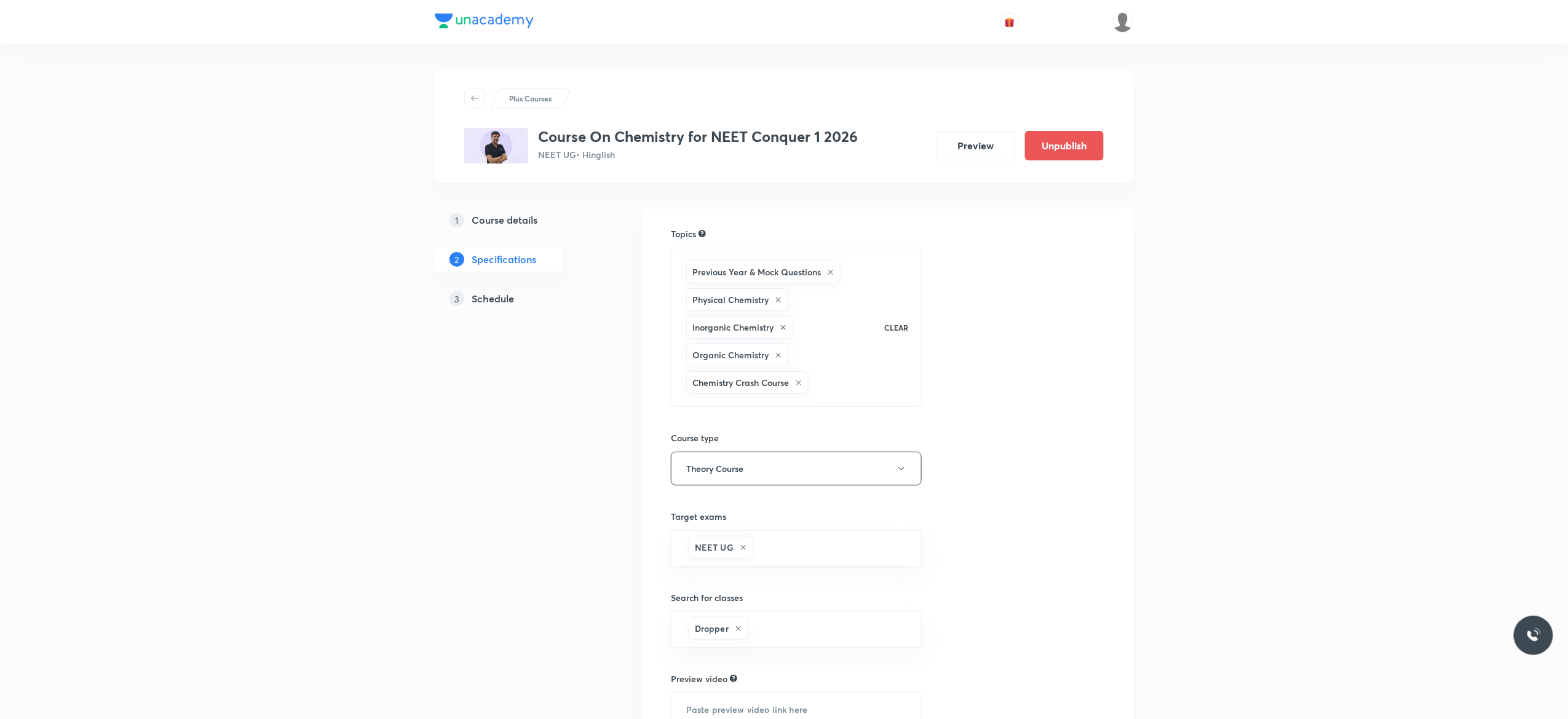
click at [495, 300] on h5 "Schedule" at bounding box center [493, 298] width 43 height 14
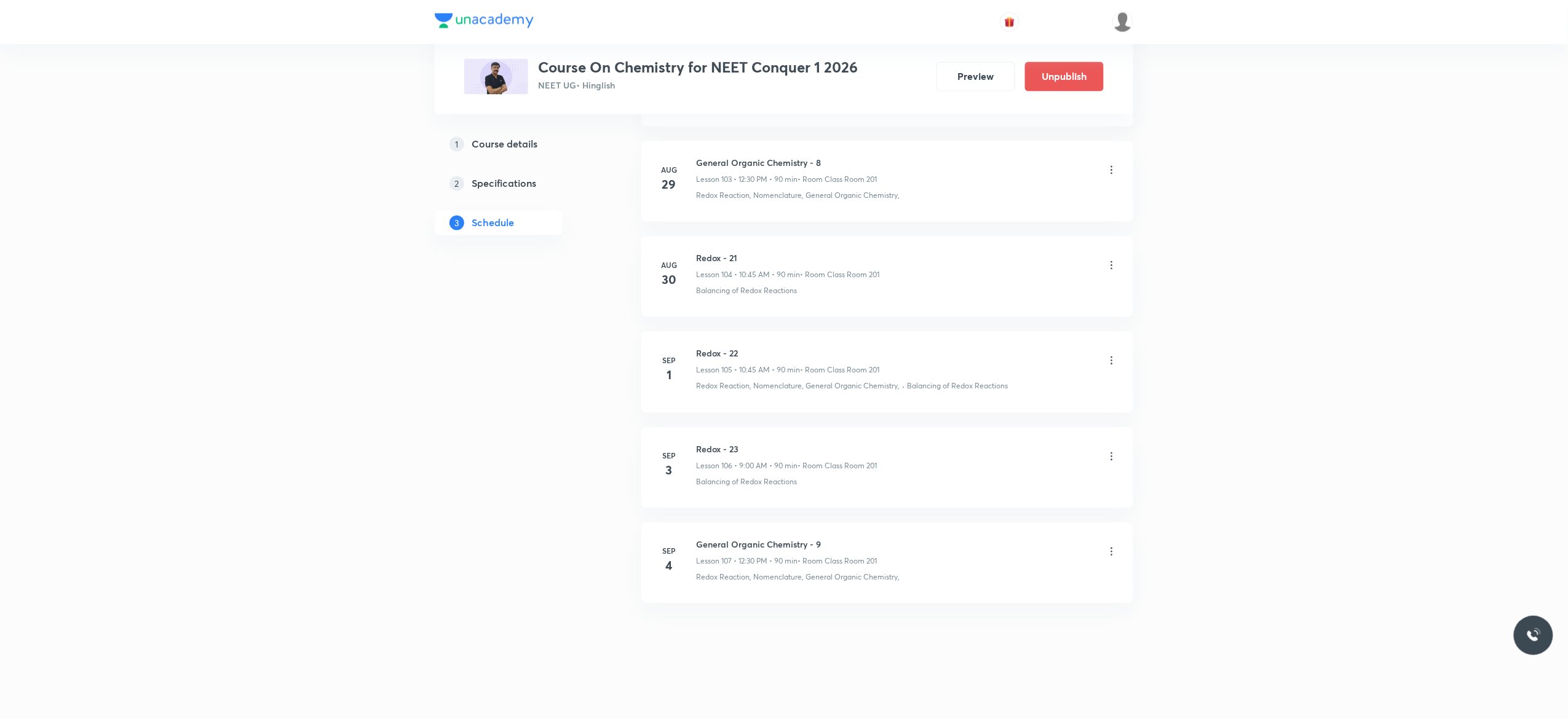
scroll to position [10587, 0]
drag, startPoint x: 746, startPoint y: 443, endPoint x: 692, endPoint y: 440, distance: 54.1
click at [692, 440] on li "[DATE] Redox - 23 Lesson 106 • 9:00 AM • 90 min • Room Class Room 201 Balancing…" at bounding box center [887, 468] width 492 height 80
copy h6 "Redox - 23"
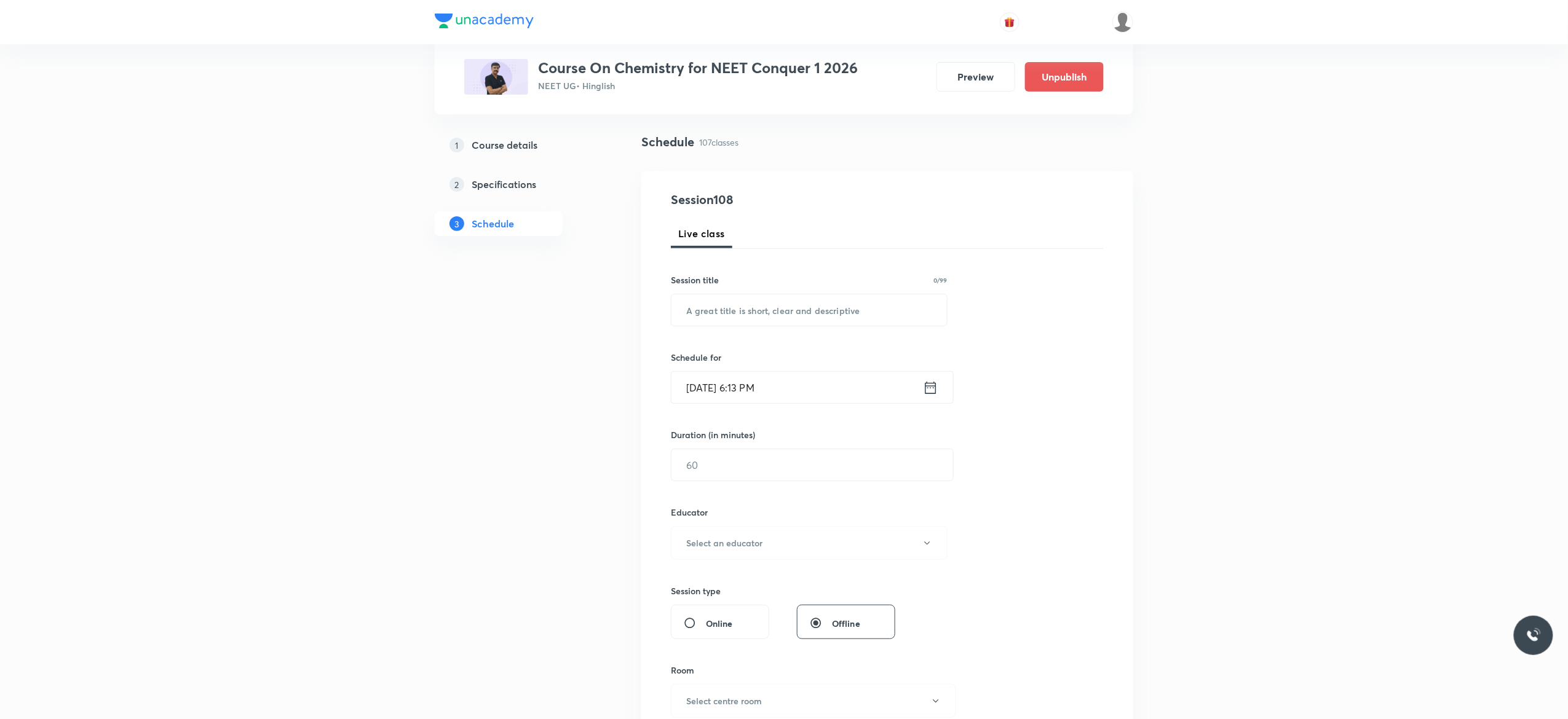
scroll to position [0, 0]
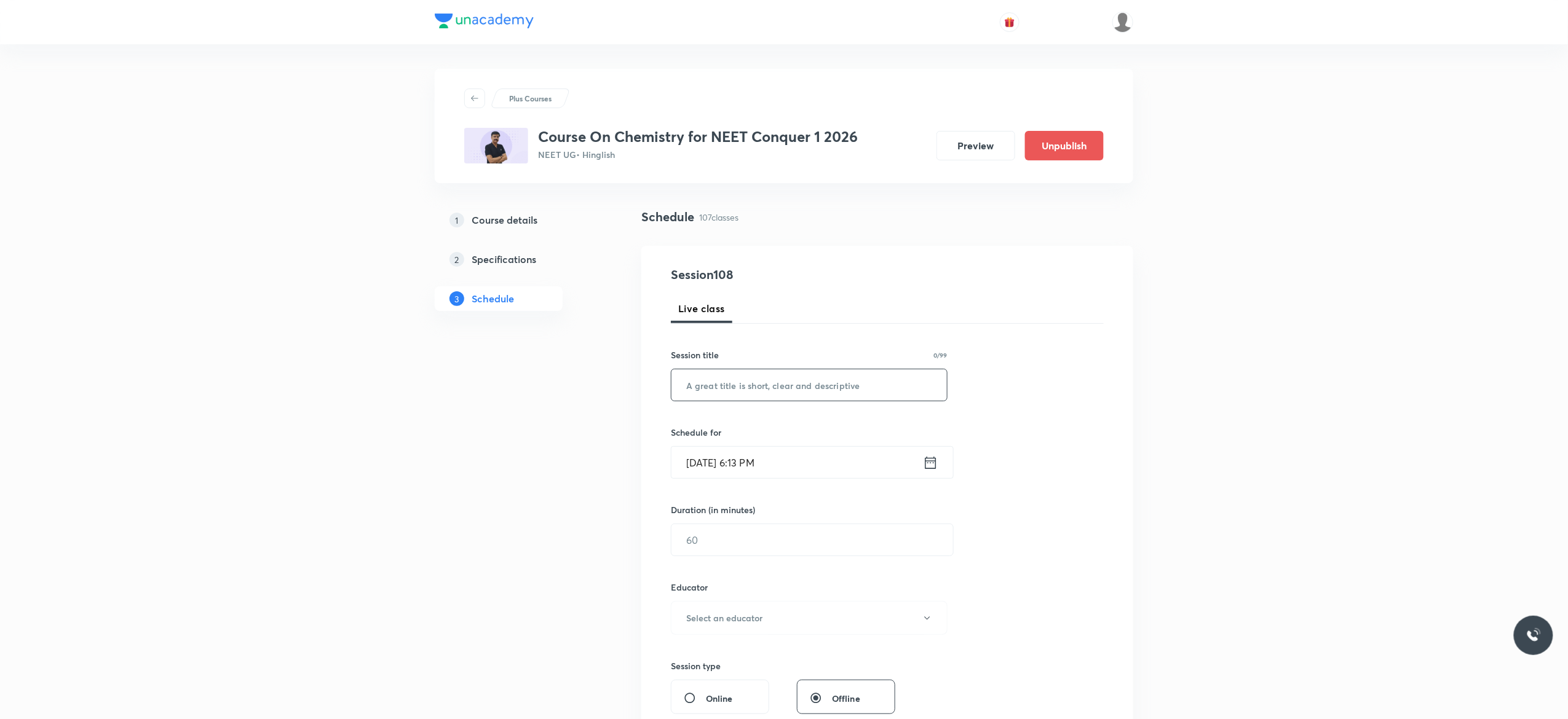
click at [727, 386] on input "text" at bounding box center [809, 385] width 276 height 31
paste input "Redox - 23"
type input "Redox - 24"
click at [928, 462] on icon at bounding box center [930, 462] width 15 height 17
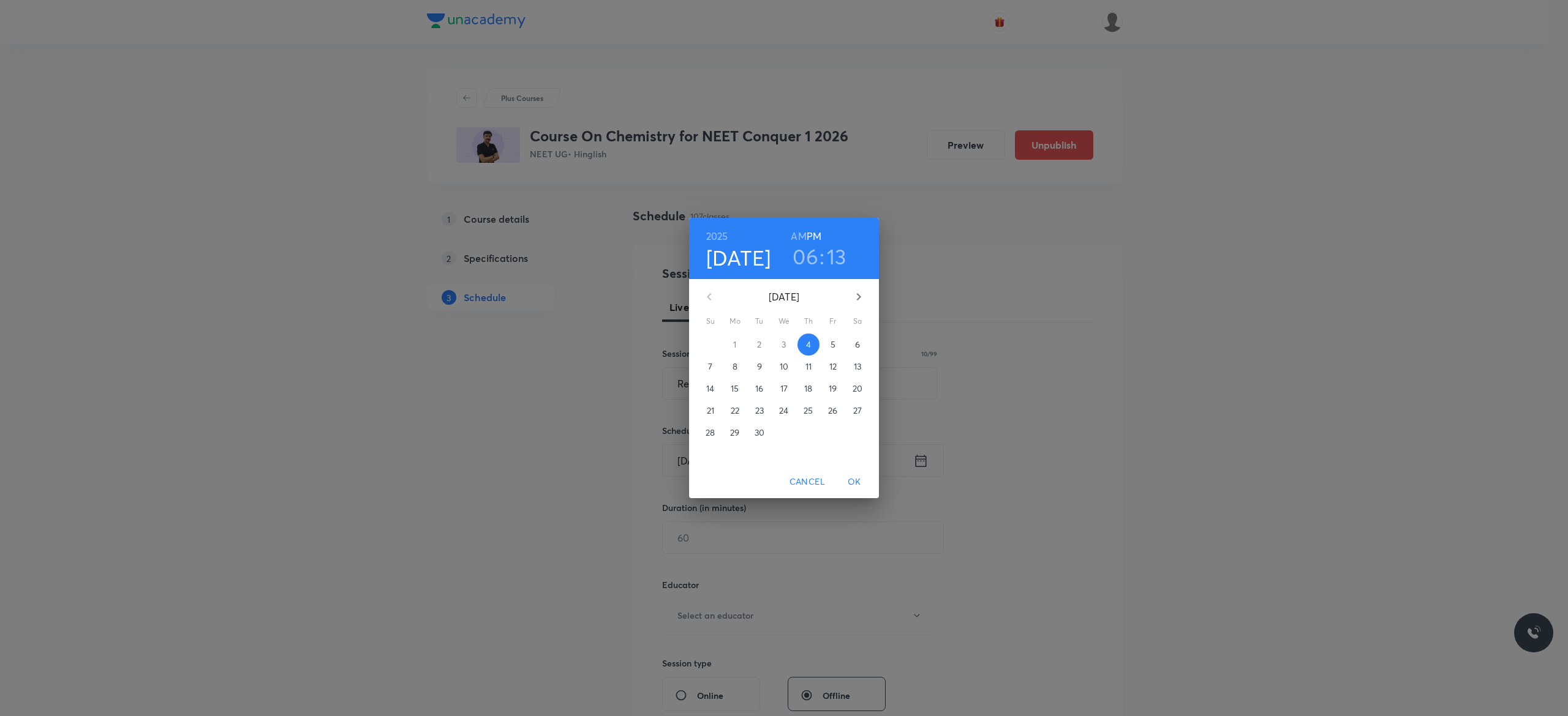
click at [835, 348] on span "5" at bounding box center [833, 345] width 22 height 13
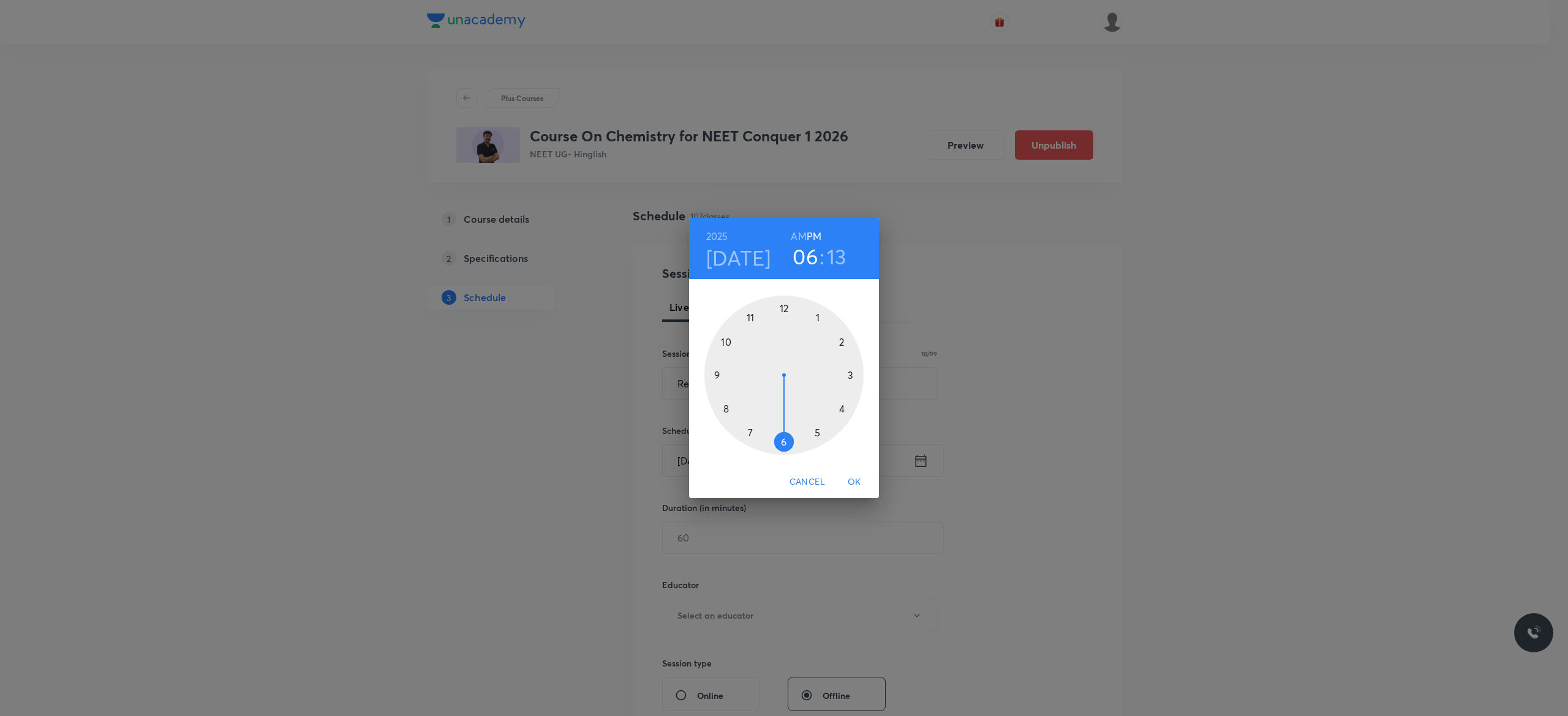
click at [797, 234] on h6 "AM" at bounding box center [798, 236] width 15 height 17
click at [715, 374] on div at bounding box center [784, 375] width 160 height 159
click at [784, 306] on div at bounding box center [784, 375] width 160 height 159
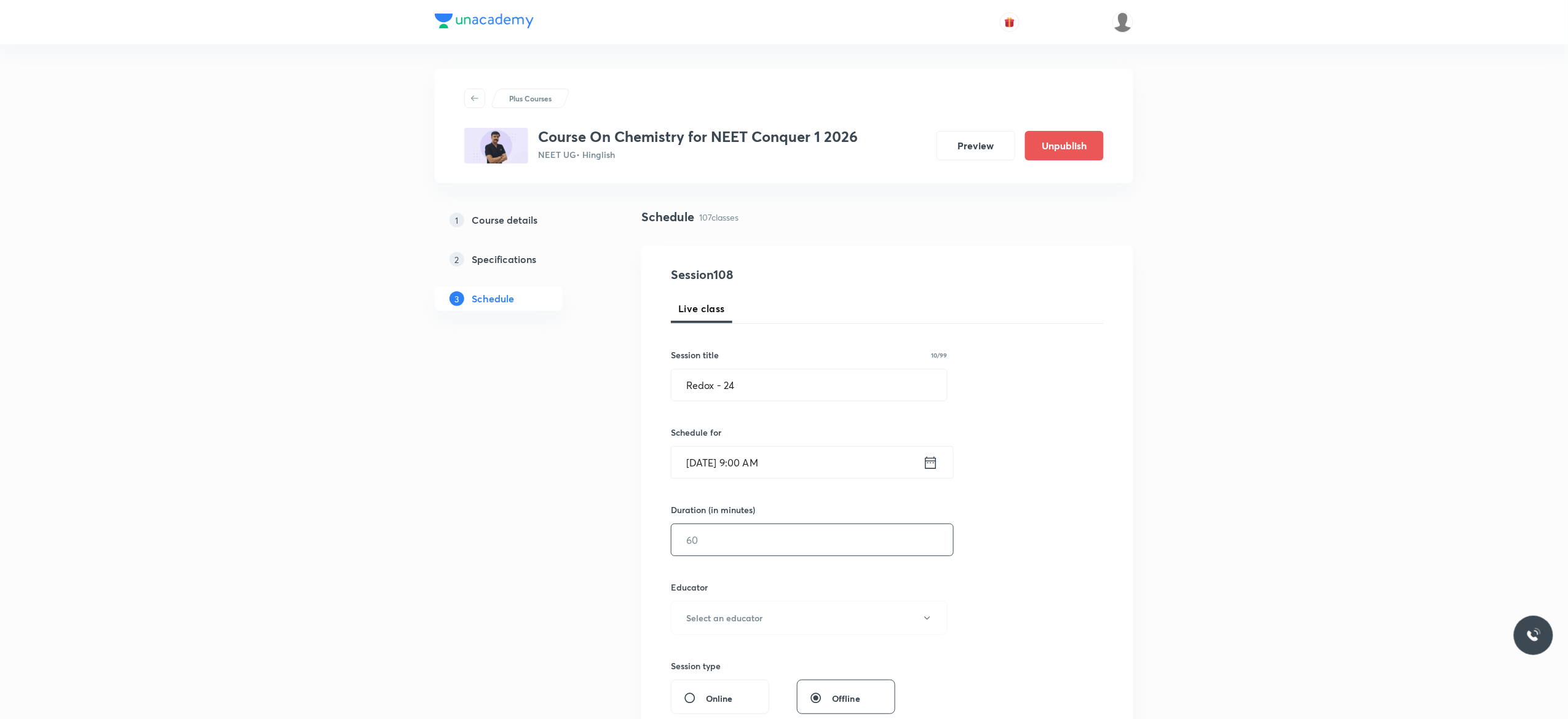
click at [737, 540] on input "text" at bounding box center [812, 540] width 281 height 31
type input "90"
click at [928, 619] on icon "button" at bounding box center [927, 619] width 10 height 10
click at [731, 680] on span "[PERSON_NAME]" at bounding box center [807, 683] width 270 height 13
click at [1027, 603] on div "Session 108 Live class Session title 10/99 Redox - 24 ​ Schedule for [DATE] 9:0…" at bounding box center [887, 593] width 433 height 656
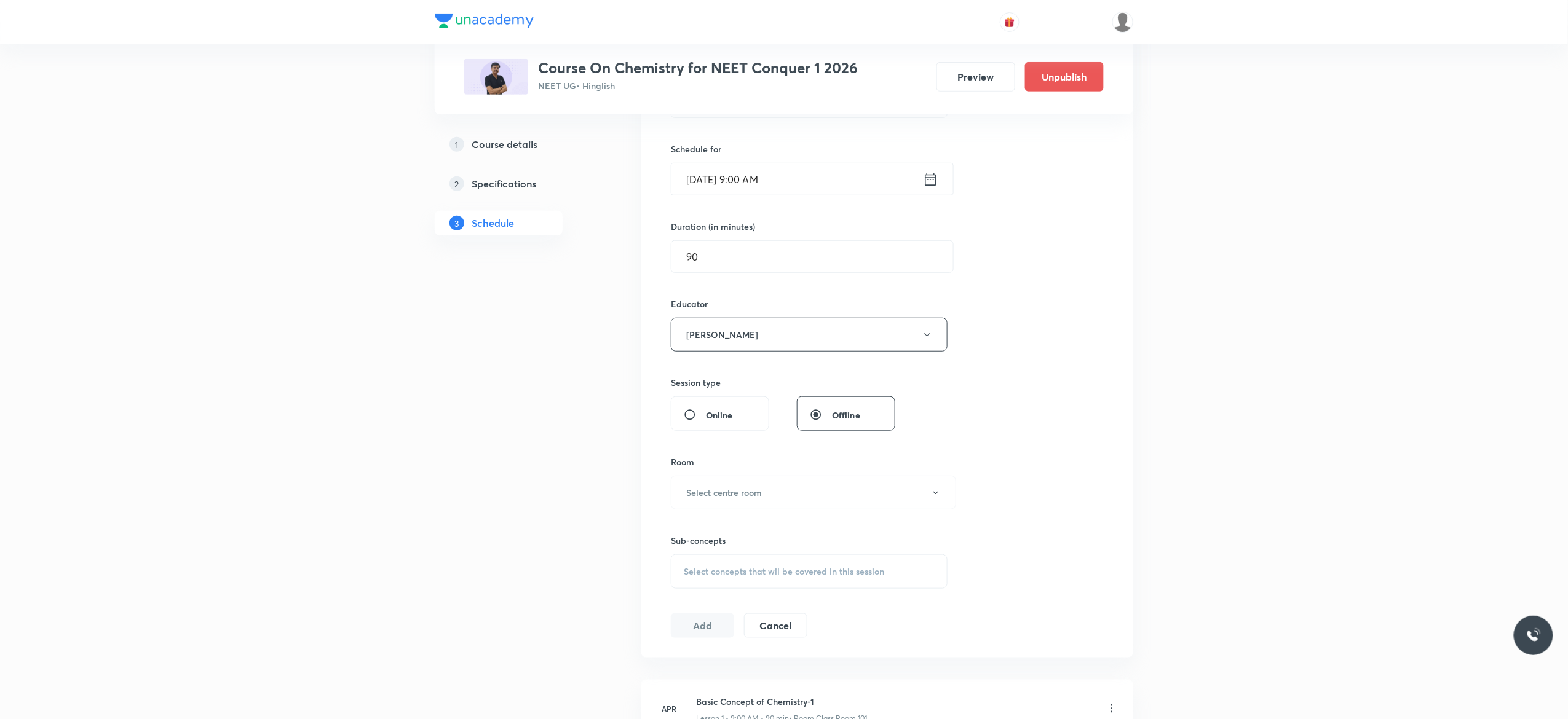
scroll to position [295, 0]
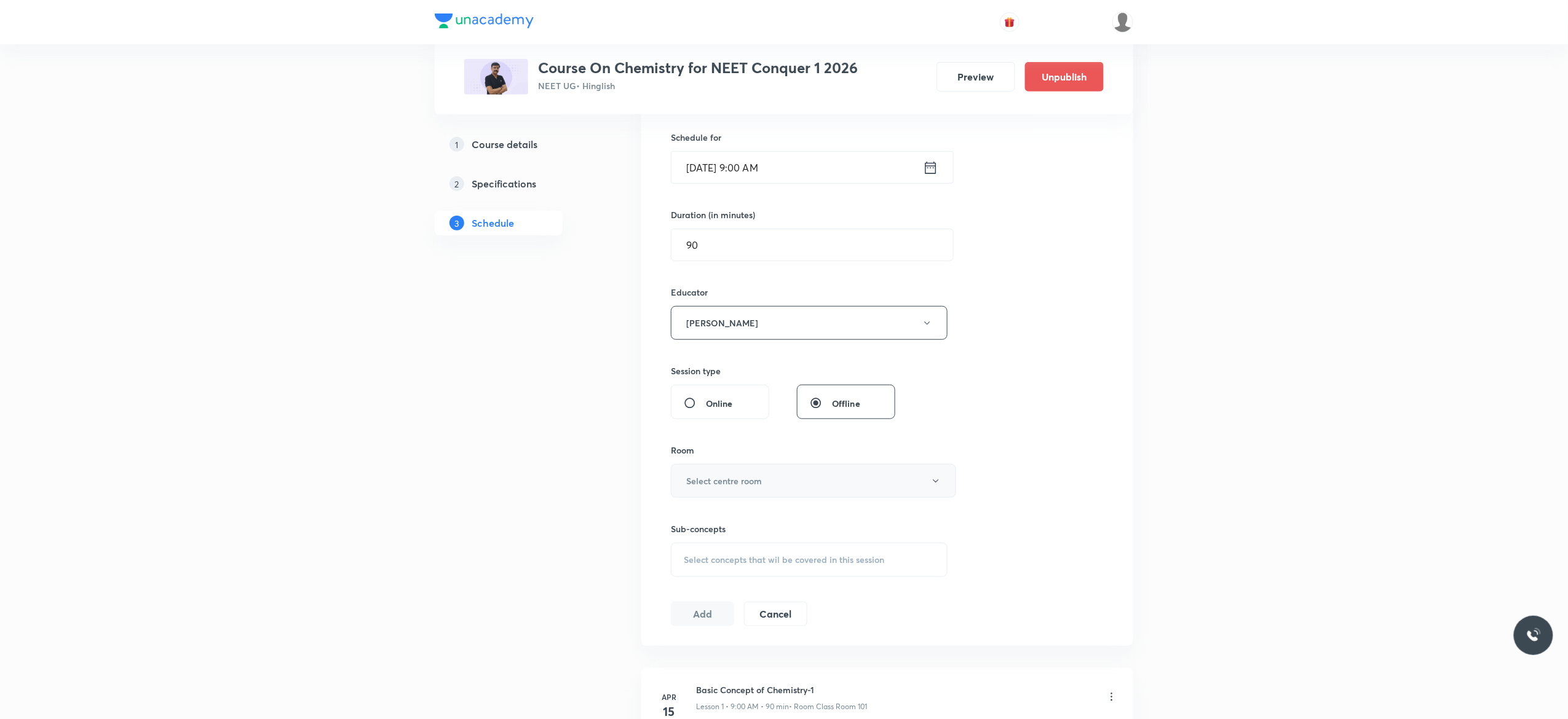
click at [935, 478] on icon "button" at bounding box center [936, 482] width 10 height 10
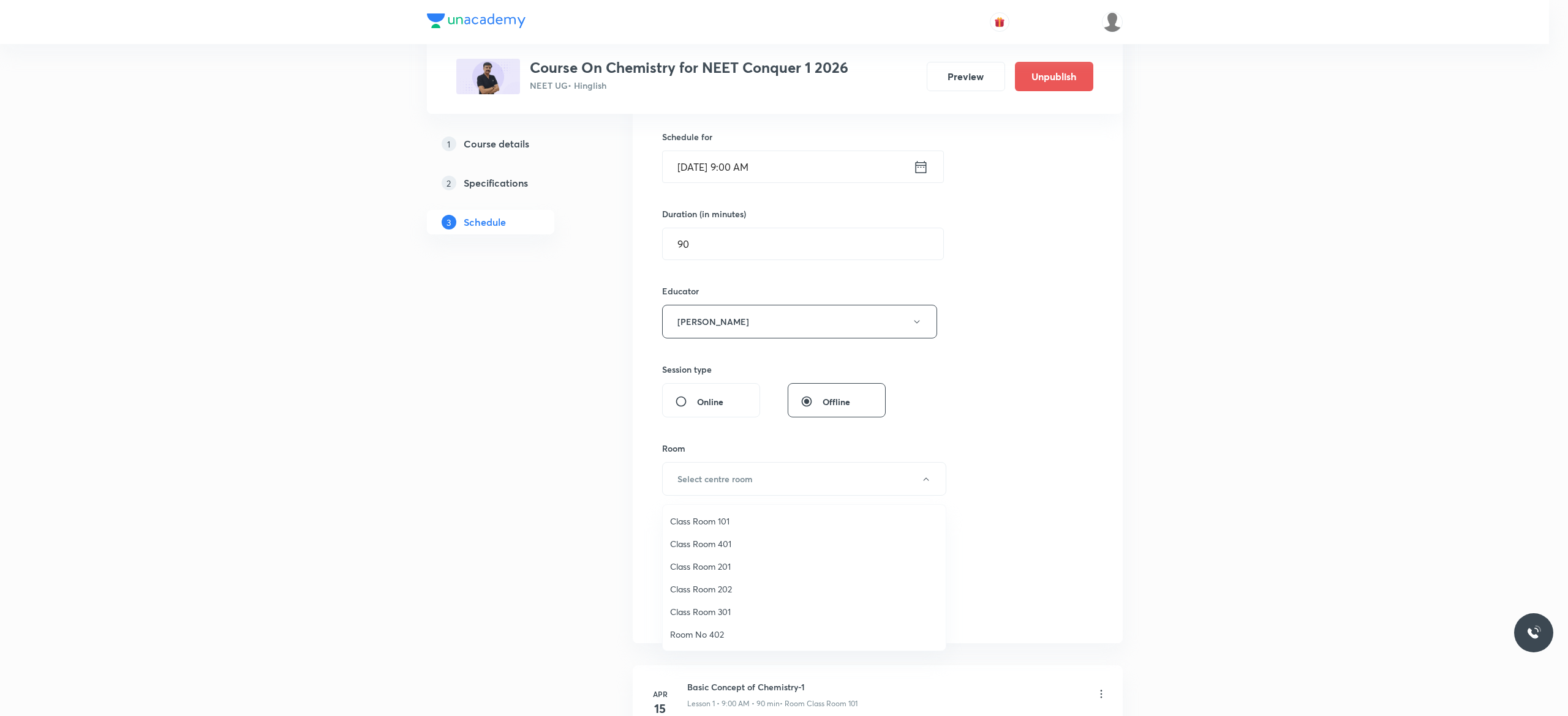
click at [718, 567] on span "Class Room 201" at bounding box center [804, 567] width 268 height 13
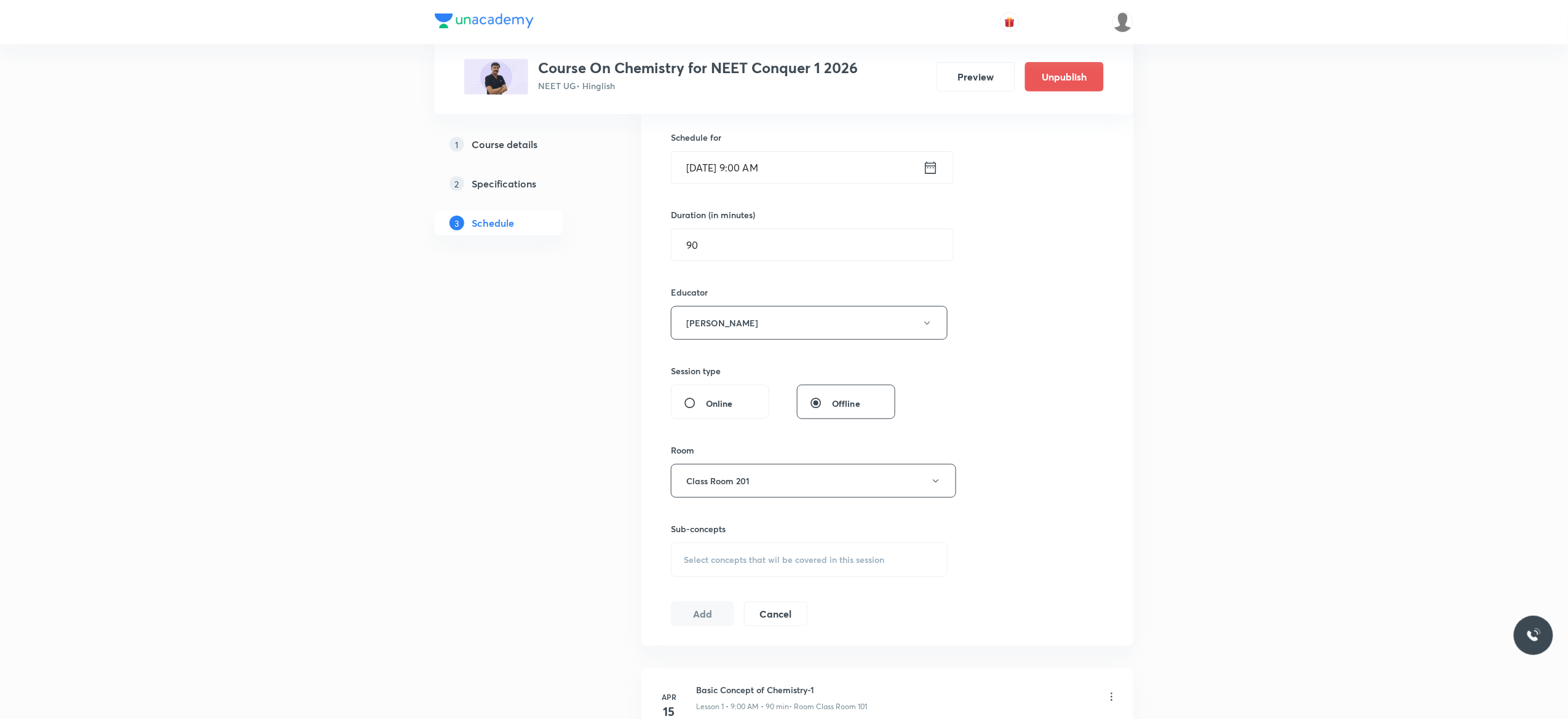
click at [701, 563] on span "Select concepts that wil be covered in this session" at bounding box center [784, 560] width 200 height 10
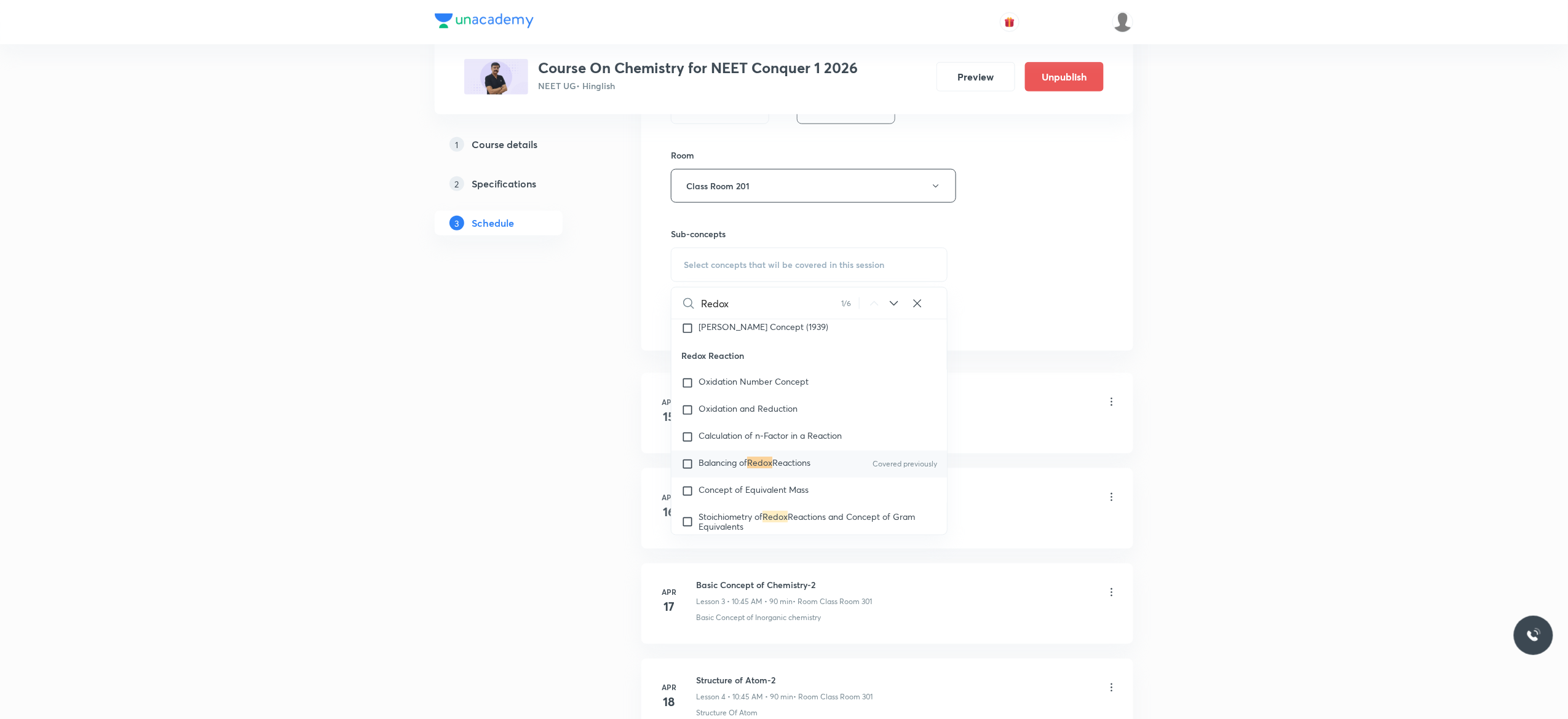
scroll to position [4518, 0]
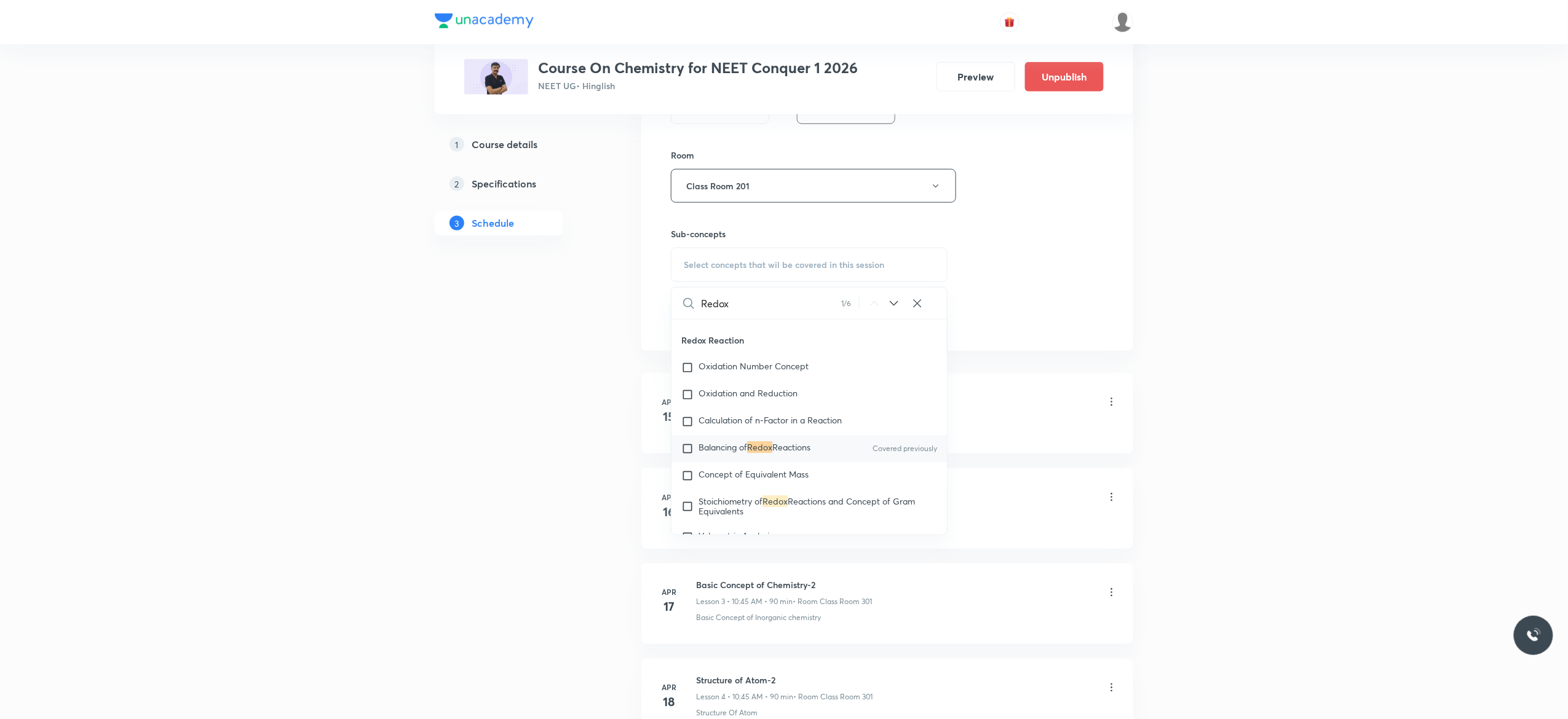
type input "Redox"
click at [687, 455] on input "checkbox" at bounding box center [690, 449] width 17 height 13
checkbox input "true"
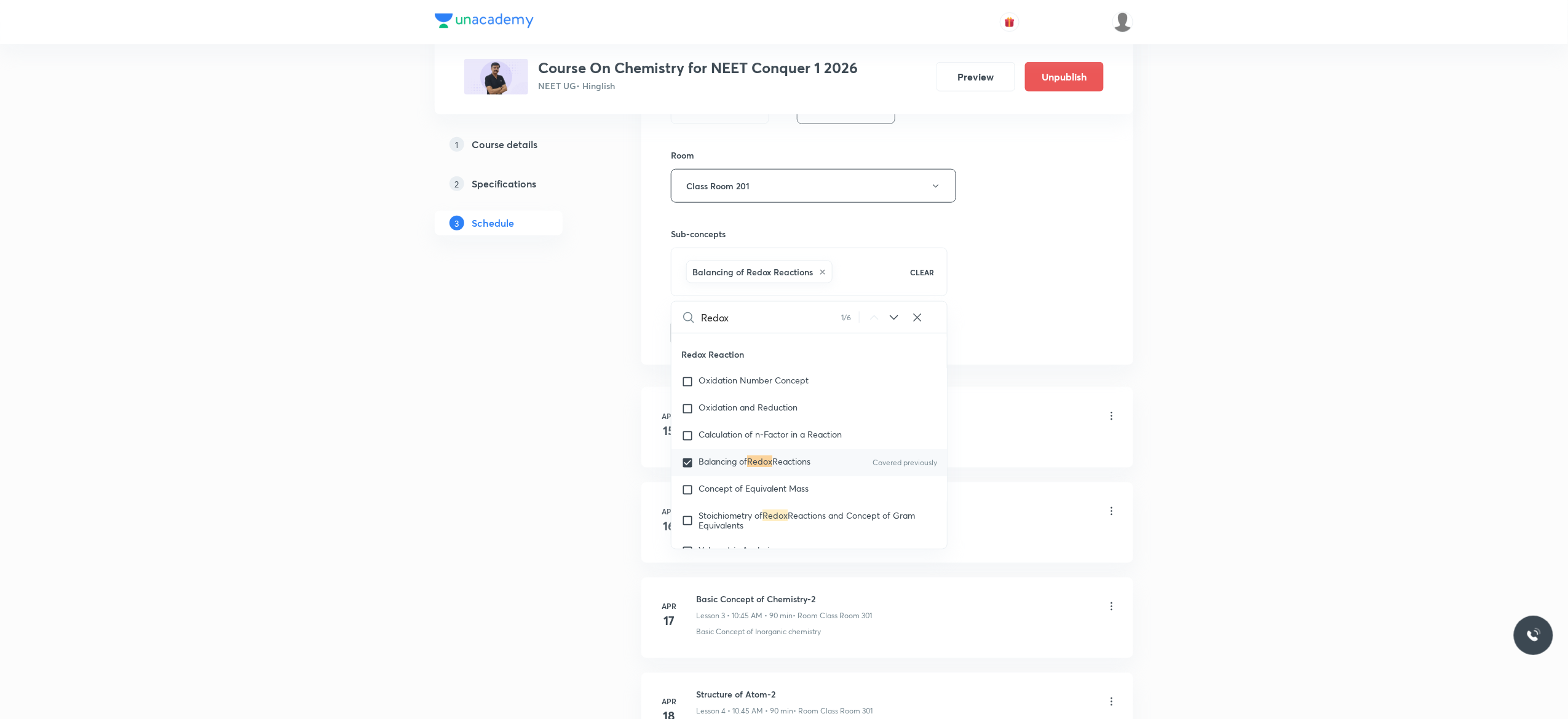
click at [691, 335] on button "Add" at bounding box center [702, 332] width 63 height 24
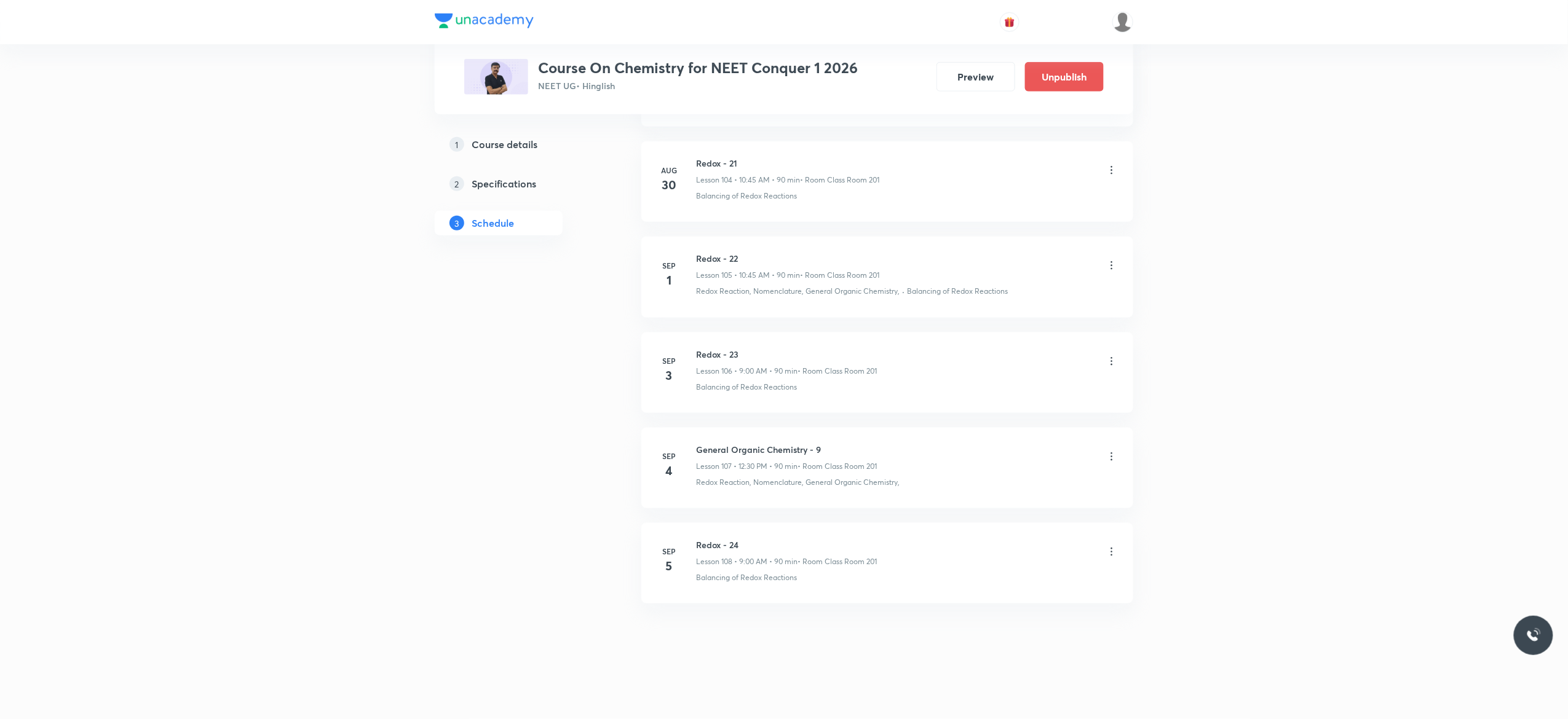
scroll to position [10036, 0]
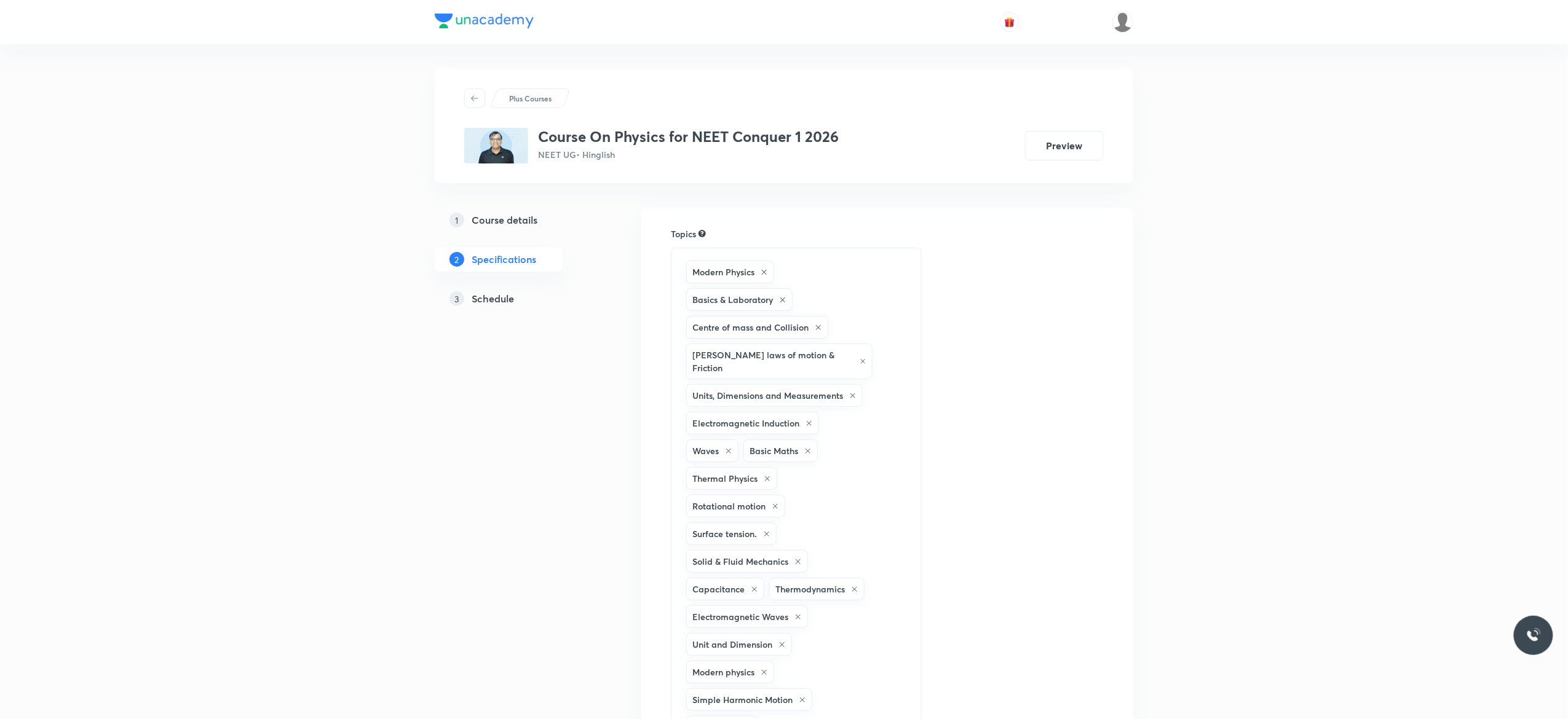
drag, startPoint x: 0, startPoint y: 0, endPoint x: 480, endPoint y: 299, distance: 565.5
click at [480, 299] on h5 "Schedule" at bounding box center [493, 298] width 43 height 14
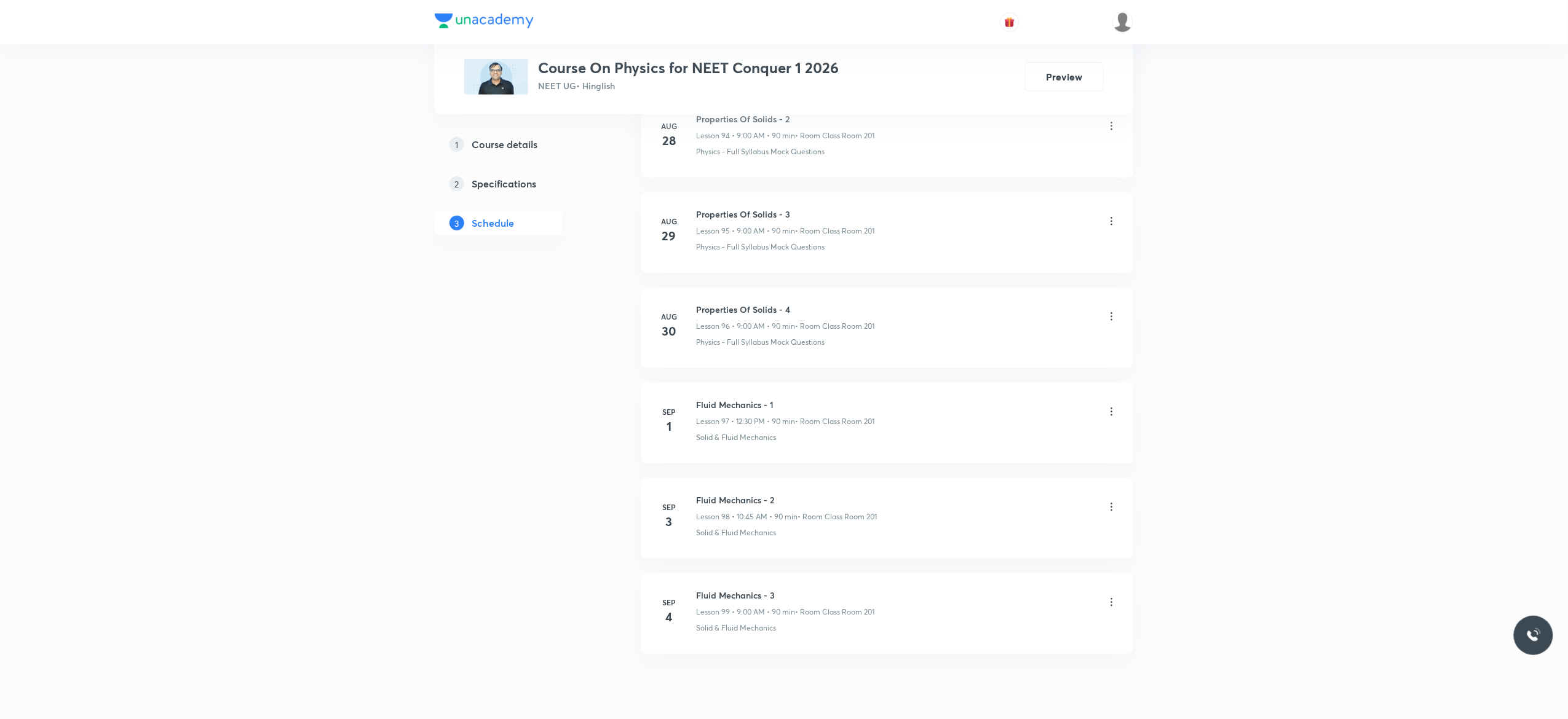
scroll to position [9820, 0]
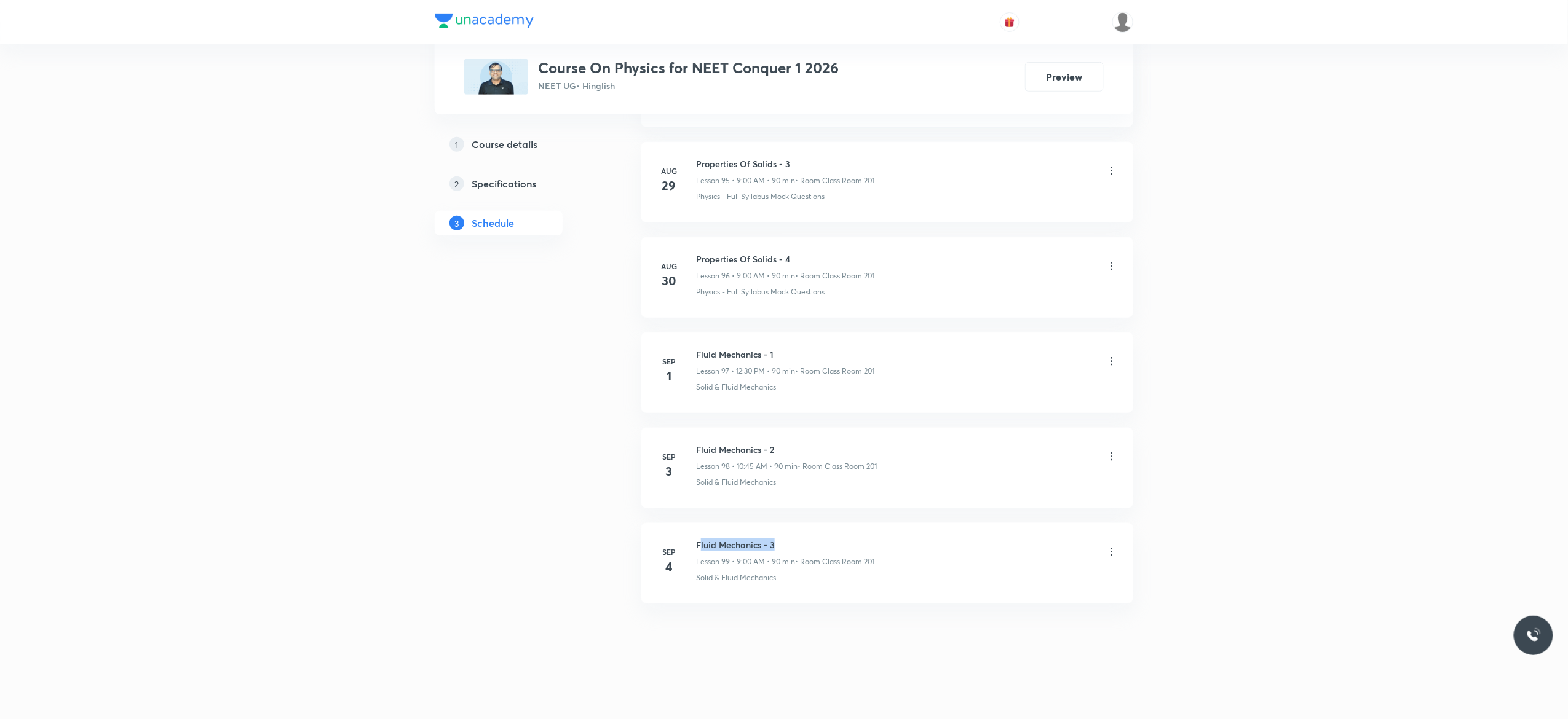
drag, startPoint x: 780, startPoint y: 540, endPoint x: 701, endPoint y: 524, distance: 80.6
click at [701, 524] on li "[DATE] Fluid Mechanics - 3 Lesson 99 • 9:00 AM • 90 min • Room Class Room 201 S…" at bounding box center [887, 563] width 492 height 80
drag, startPoint x: 785, startPoint y: 538, endPoint x: 682, endPoint y: 519, distance: 104.7
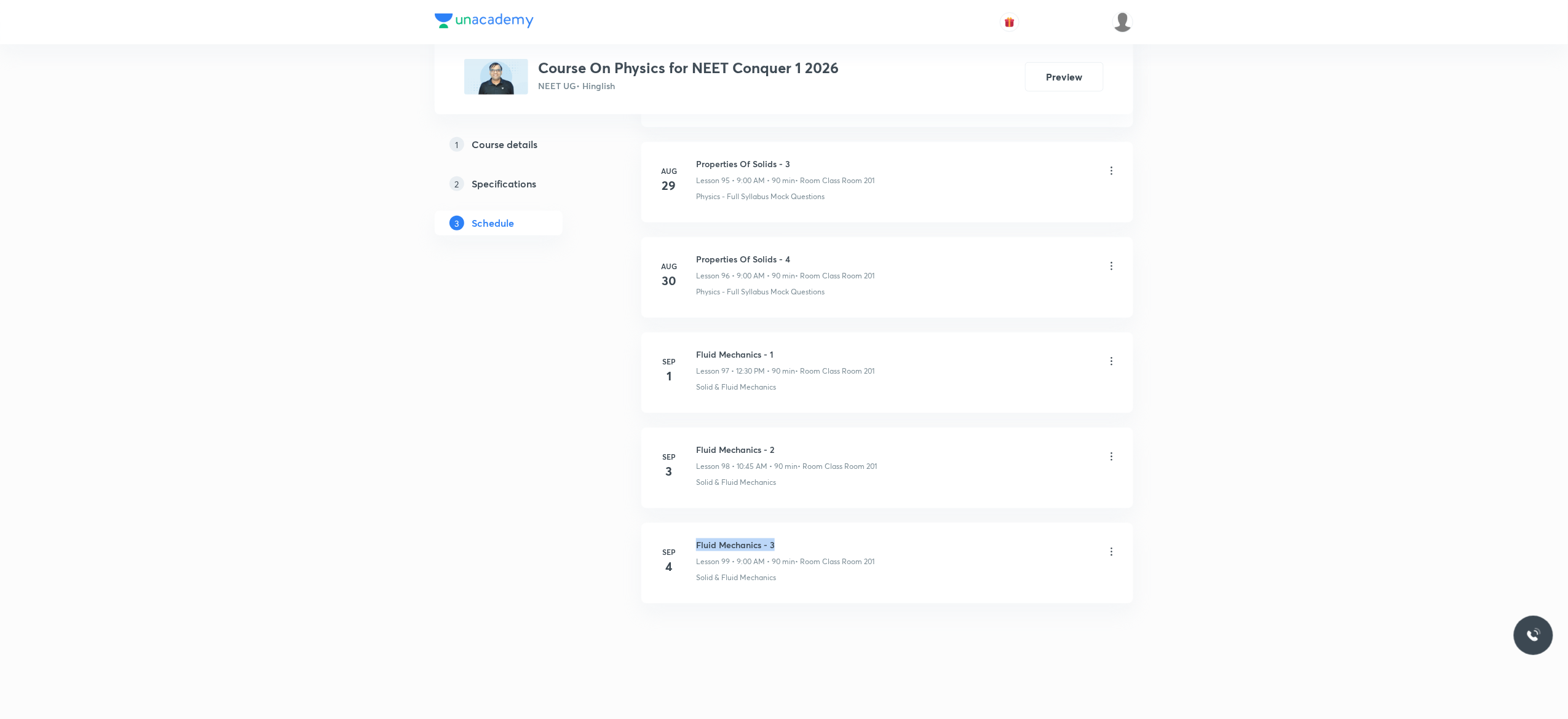
copy h6 "Fluid Mechanics - 3"
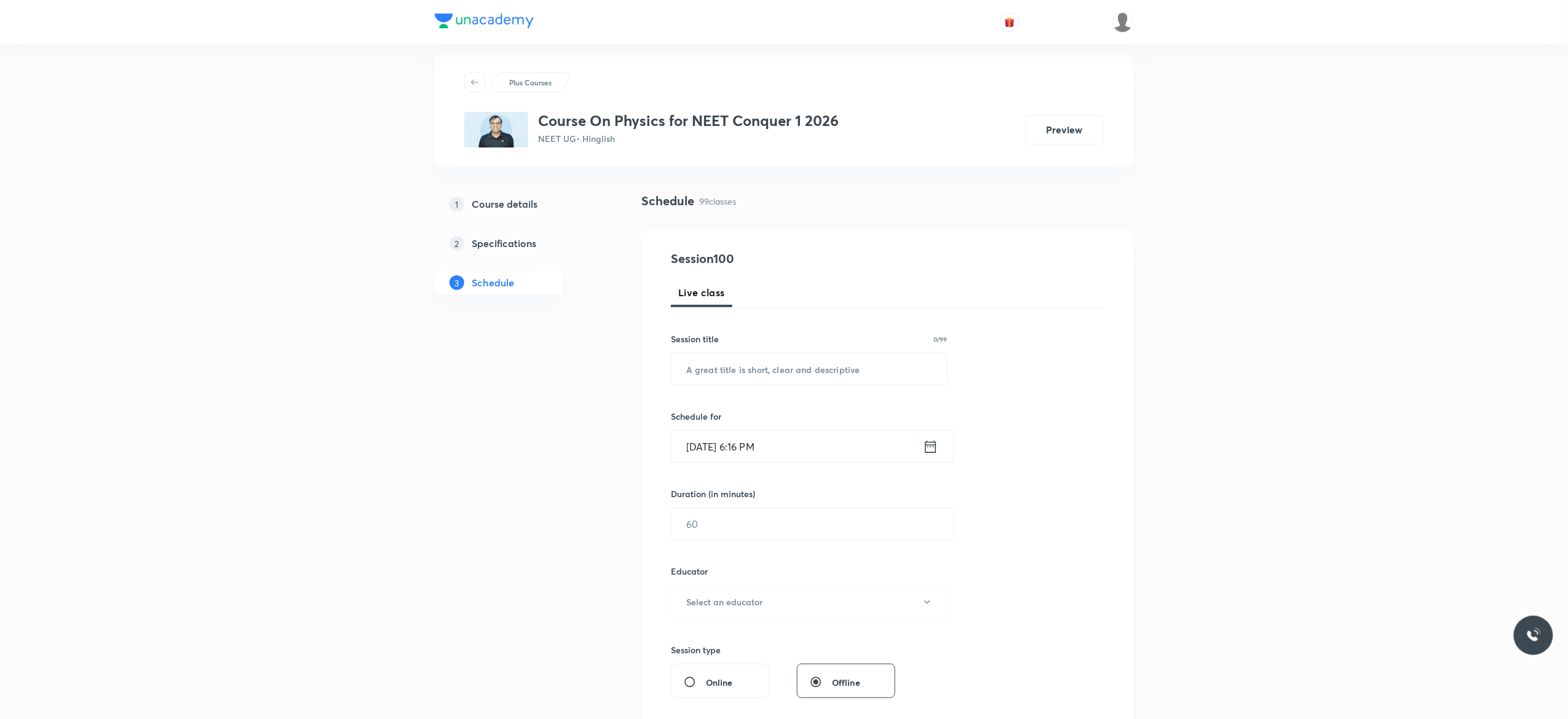
scroll to position [0, 0]
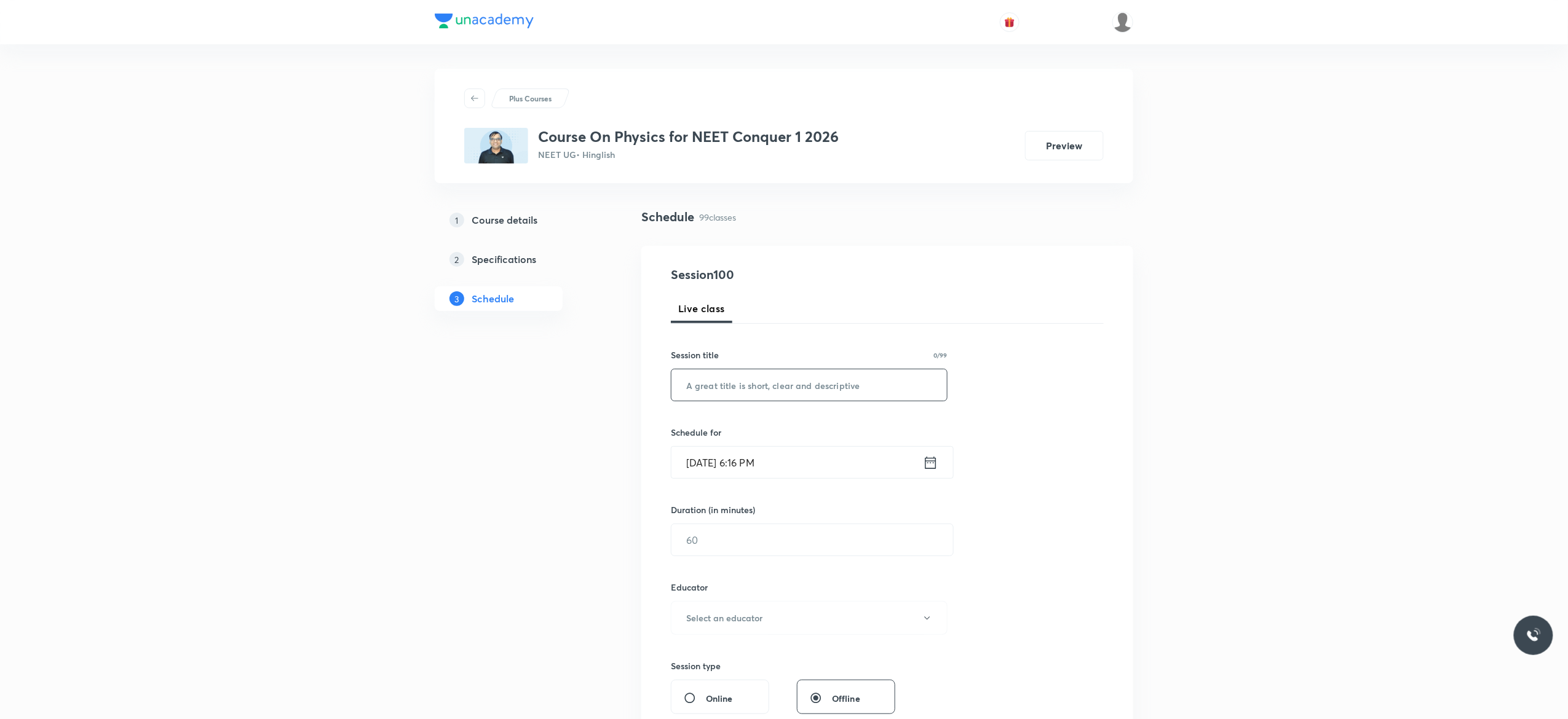
click at [705, 384] on input "text" at bounding box center [809, 385] width 276 height 31
paste input "Fluid Mechanics - 3"
type input "Fluid Mechanics - 4"
click at [932, 465] on icon at bounding box center [930, 462] width 15 height 17
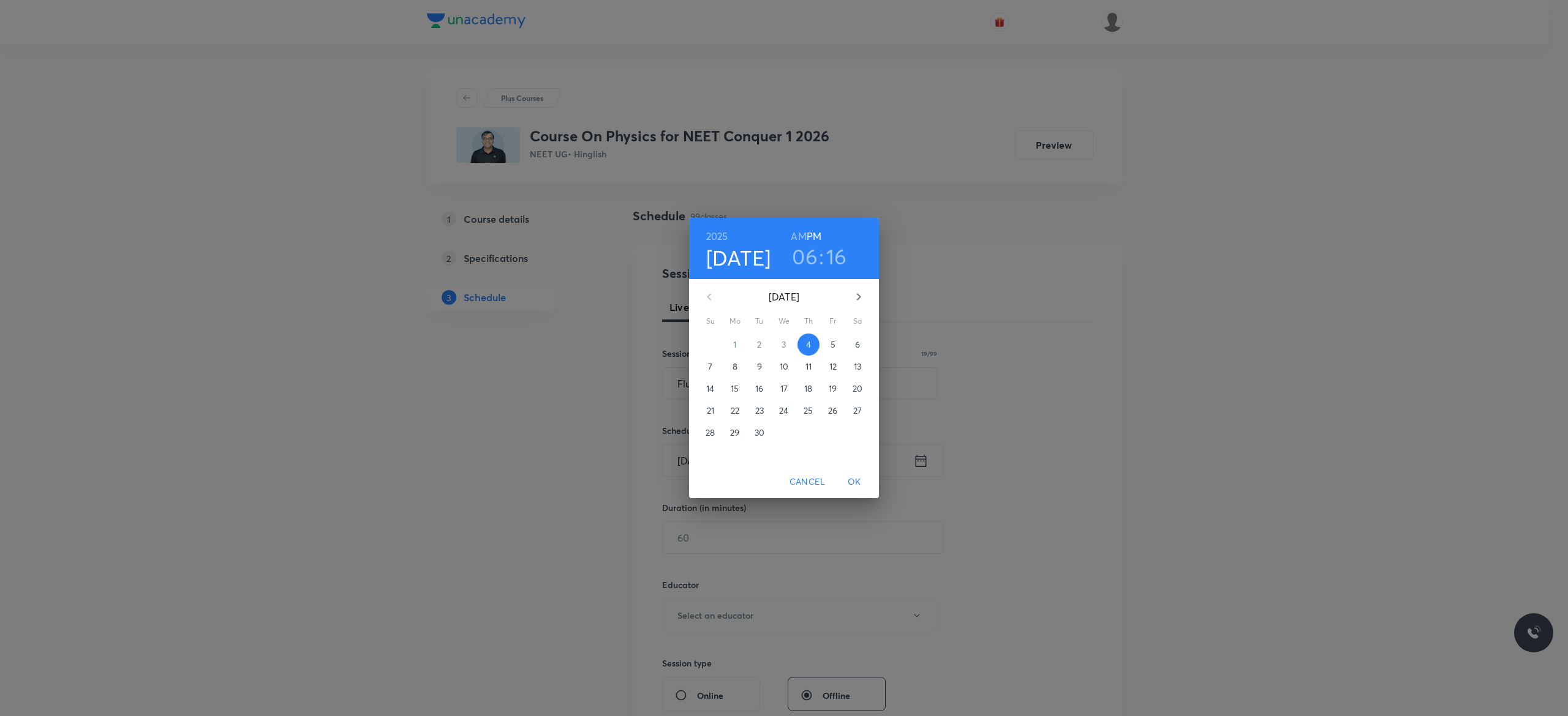
click at [834, 349] on p "5" at bounding box center [833, 345] width 5 height 13
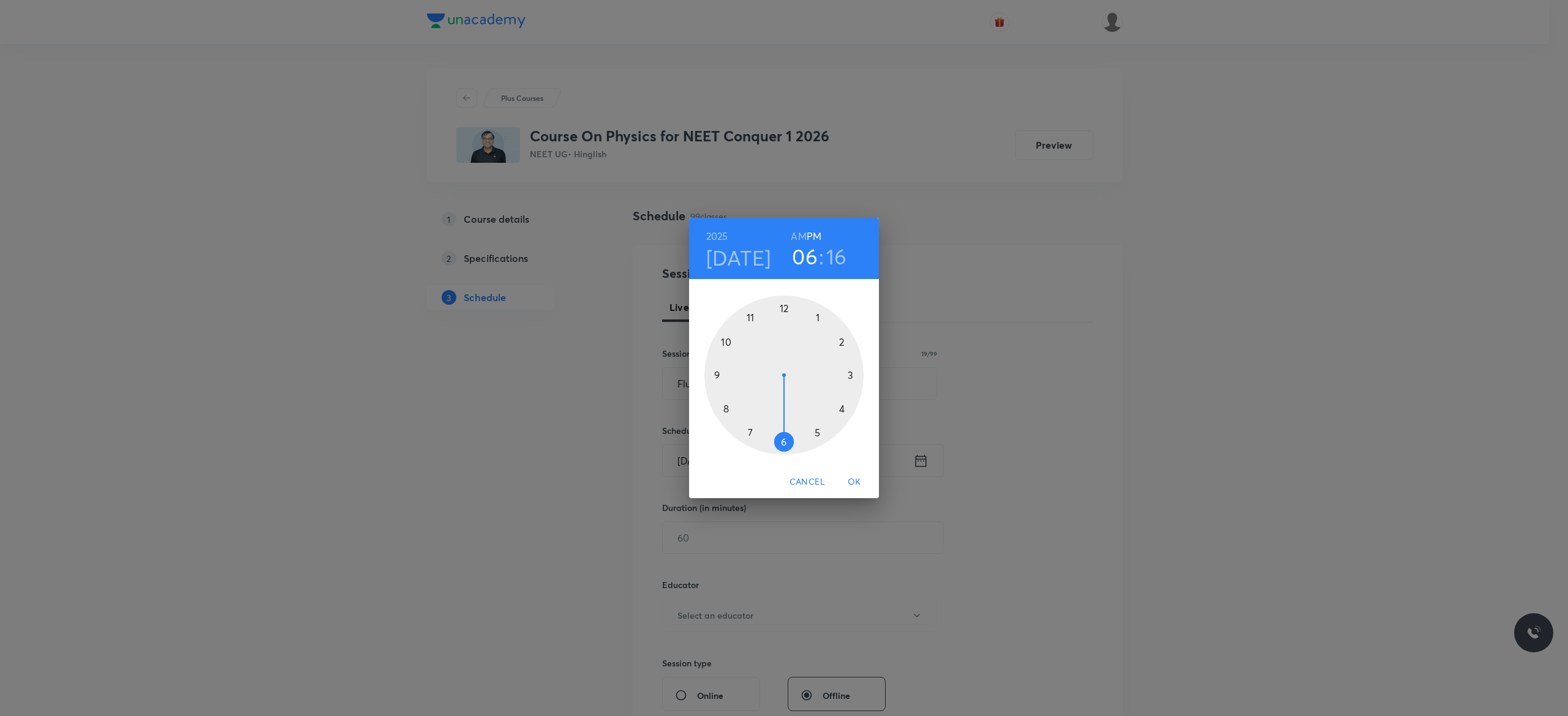
click at [797, 234] on h6 "AM" at bounding box center [798, 236] width 15 height 17
click at [726, 341] on div at bounding box center [784, 375] width 160 height 159
click at [716, 374] on div at bounding box center [784, 375] width 160 height 159
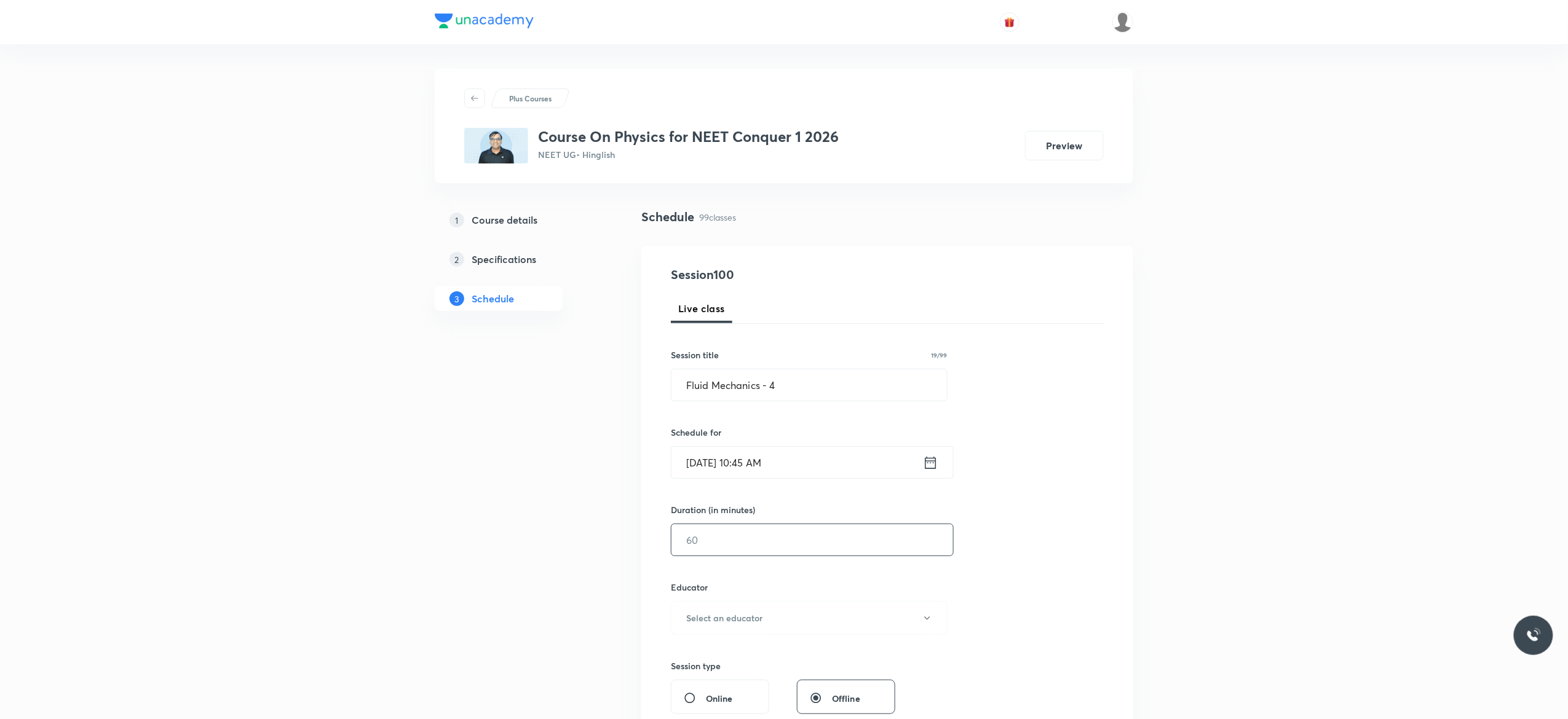
click at [721, 542] on input "text" at bounding box center [812, 540] width 281 height 31
type input "90"
click at [931, 620] on icon "button" at bounding box center [927, 619] width 10 height 10
click at [719, 659] on span "Akash Mishra" at bounding box center [807, 660] width 270 height 13
click at [993, 570] on div "Session 100 Live class Session title 19/99 Fluid Mechanics - 4 ​ Schedule for S…" at bounding box center [887, 593] width 433 height 656
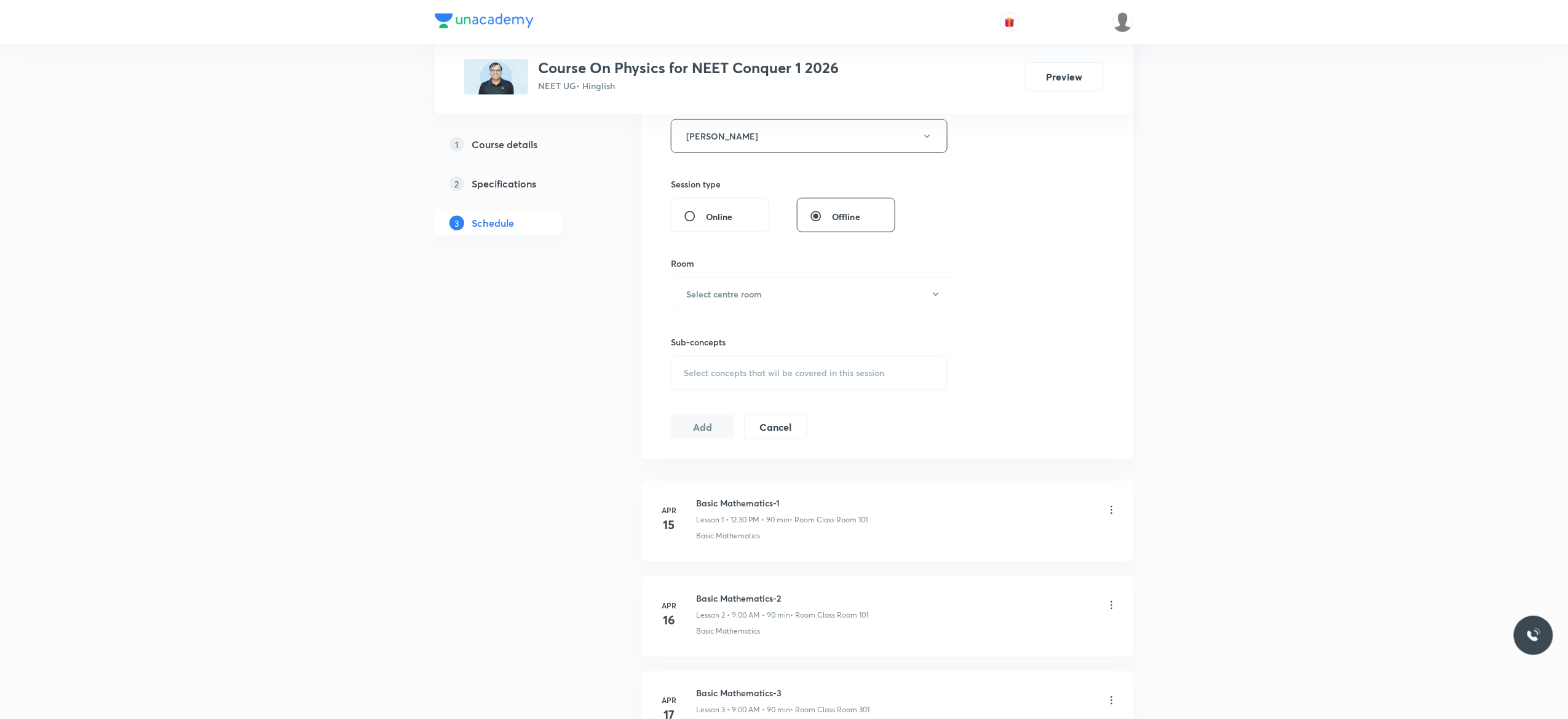
scroll to position [492, 0]
click at [937, 289] on icon "button" at bounding box center [936, 284] width 10 height 10
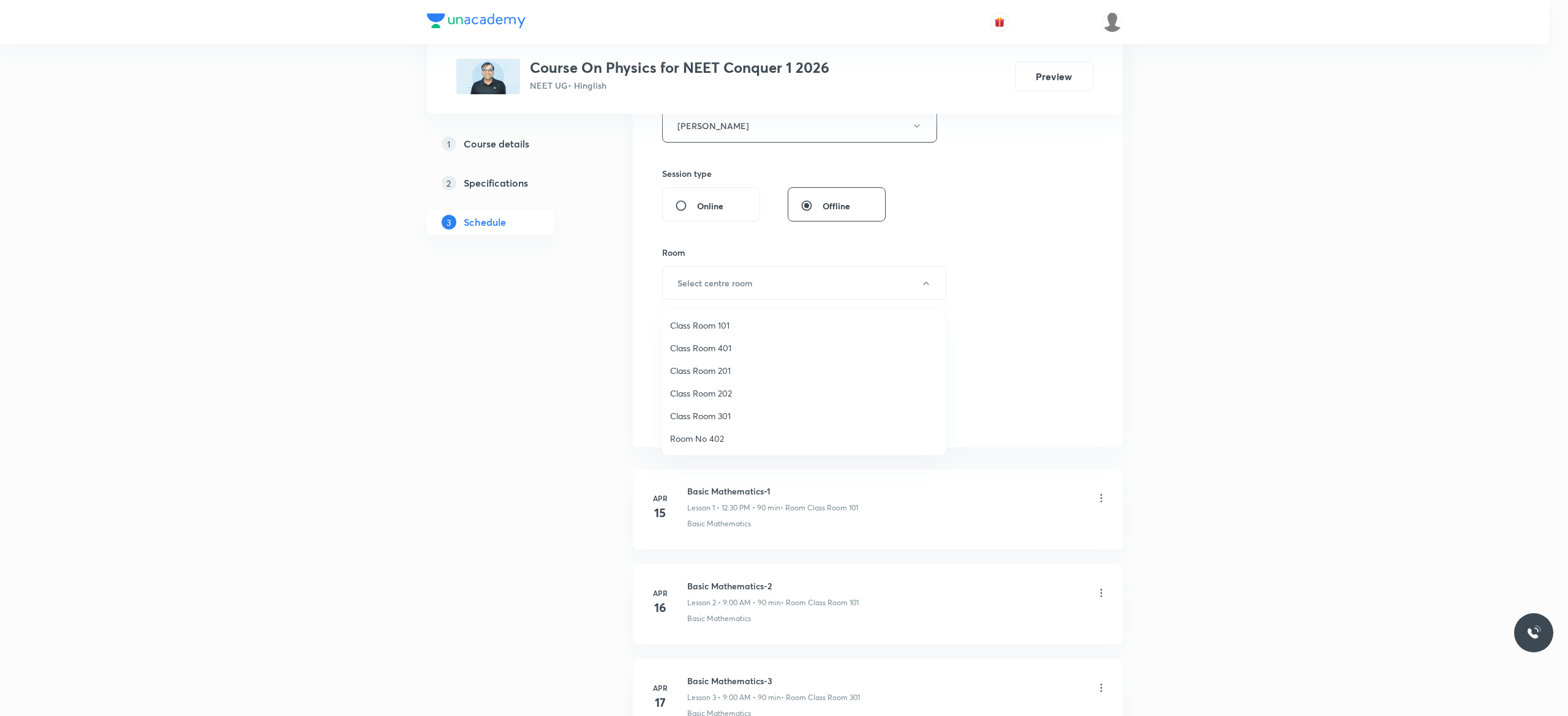
click at [723, 371] on span "Class Room 201" at bounding box center [804, 370] width 268 height 13
click at [697, 373] on div "Select concepts that wil be covered in this session" at bounding box center [806, 361] width 276 height 34
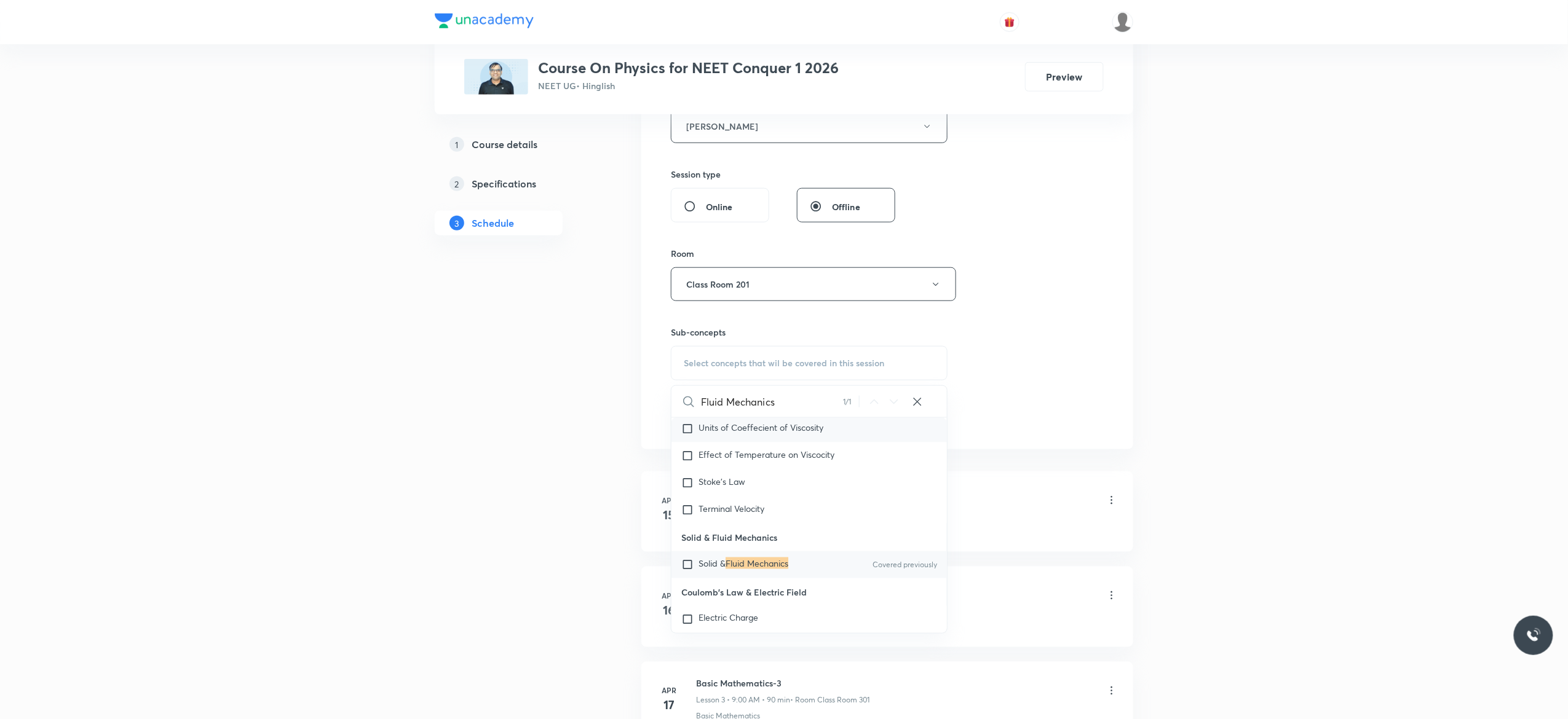
scroll to position [8054, 0]
type input "Fluid Mechanics"
click at [689, 554] on input "checkbox" at bounding box center [690, 548] width 17 height 13
checkbox input "true"
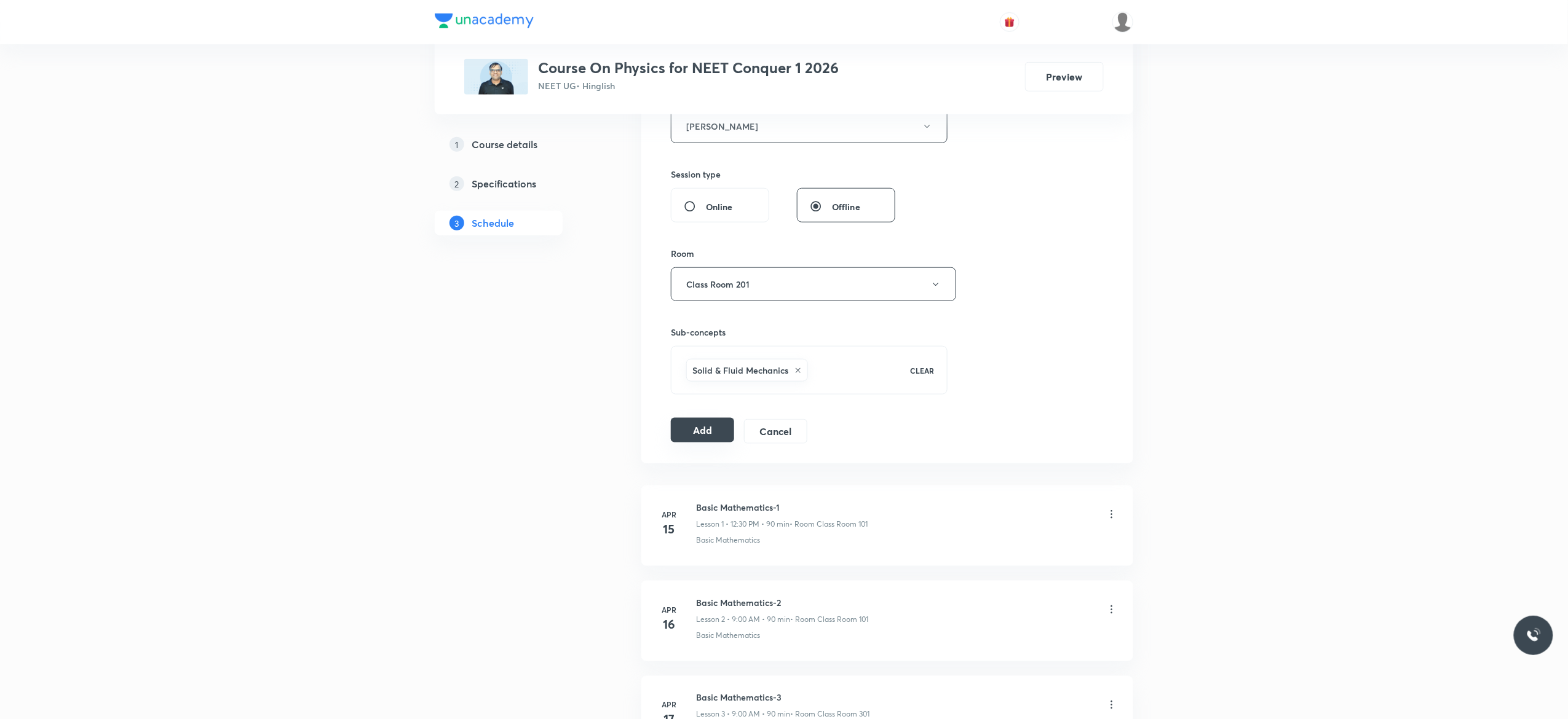
click at [705, 433] on button "Add" at bounding box center [702, 430] width 63 height 24
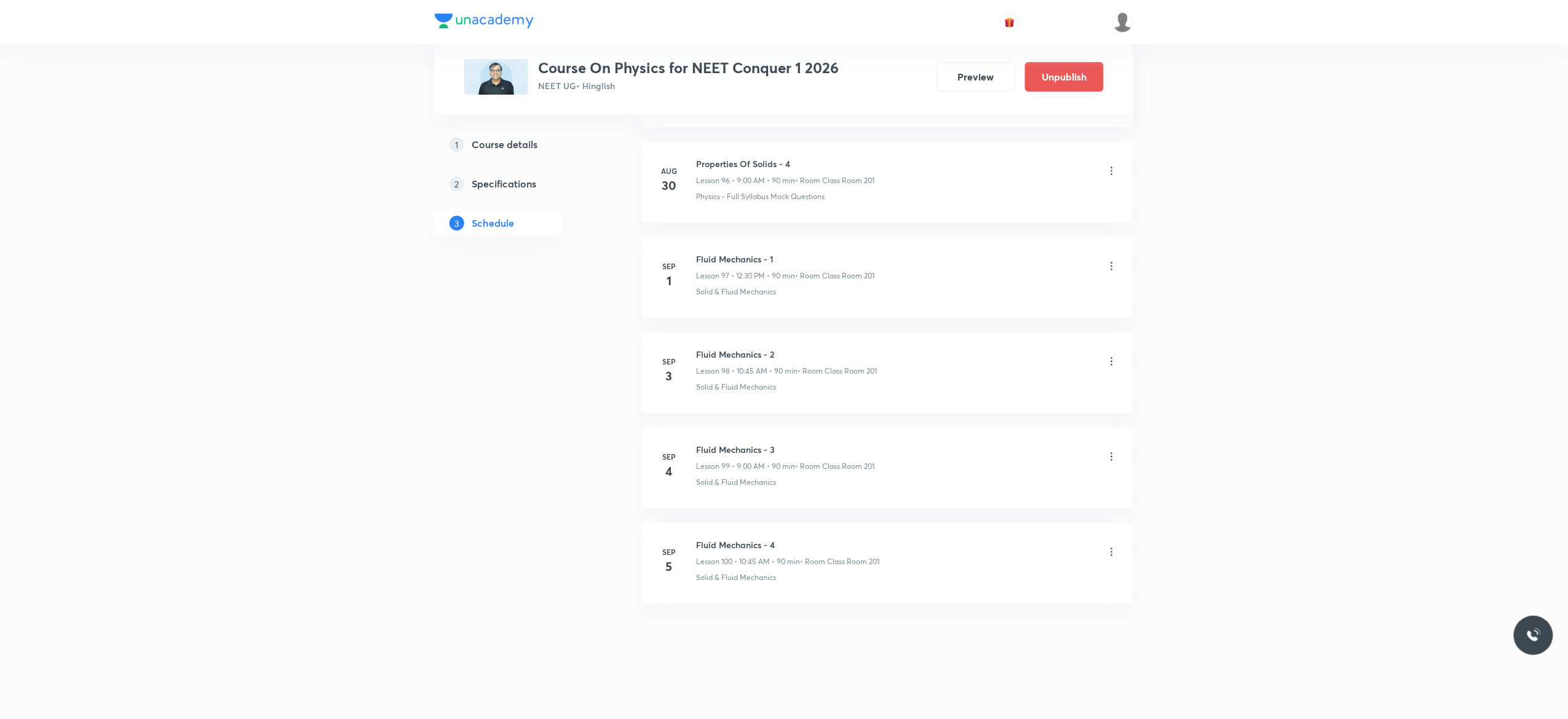
scroll to position [9270, 0]
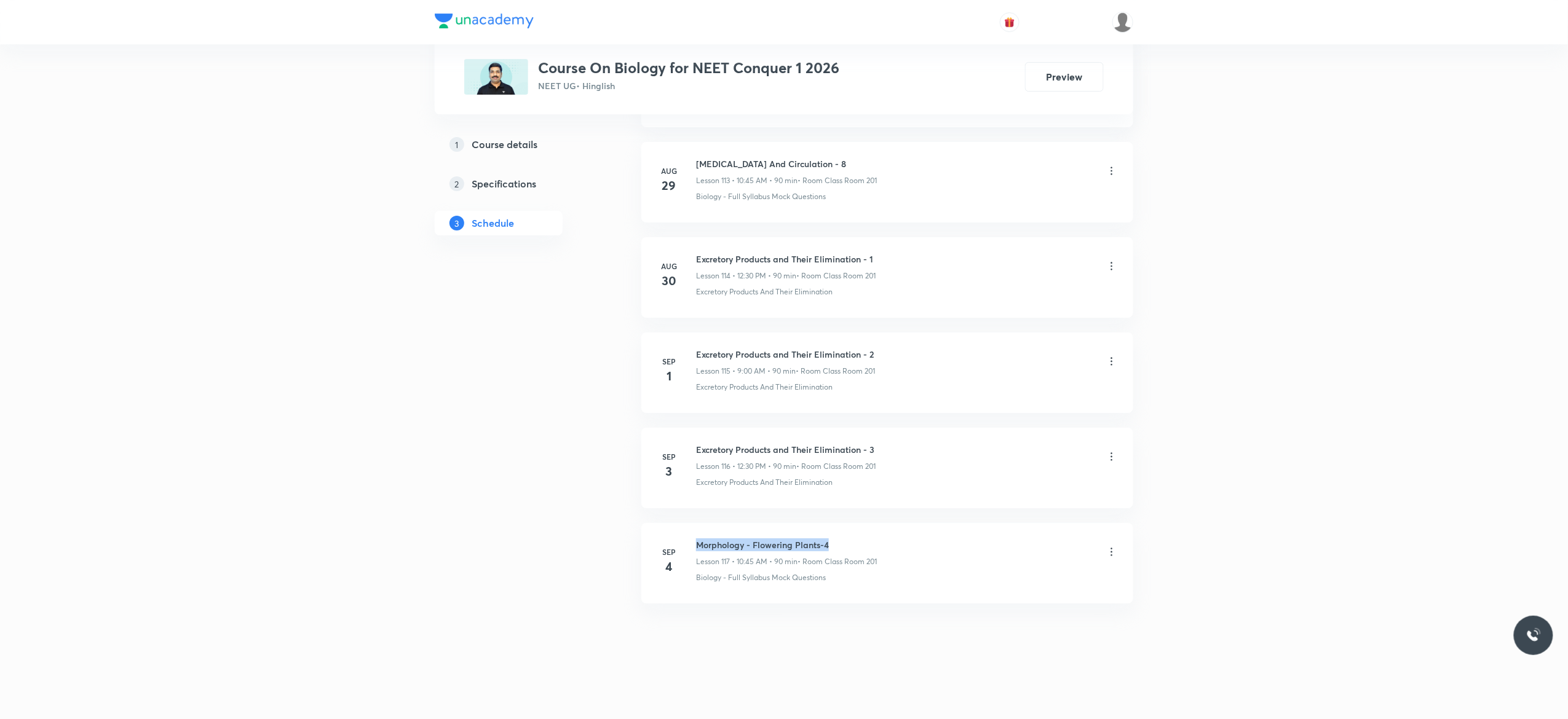
drag, startPoint x: 839, startPoint y: 539, endPoint x: 697, endPoint y: 538, distance: 142.0
click at [697, 538] on li "[DATE] Morphology - Flowering Plants-4 Lesson 117 • 10:45 AM • 90 min • Room Cl…" at bounding box center [887, 563] width 492 height 80
copy h6 "Morphology - Flowering Plants-4"
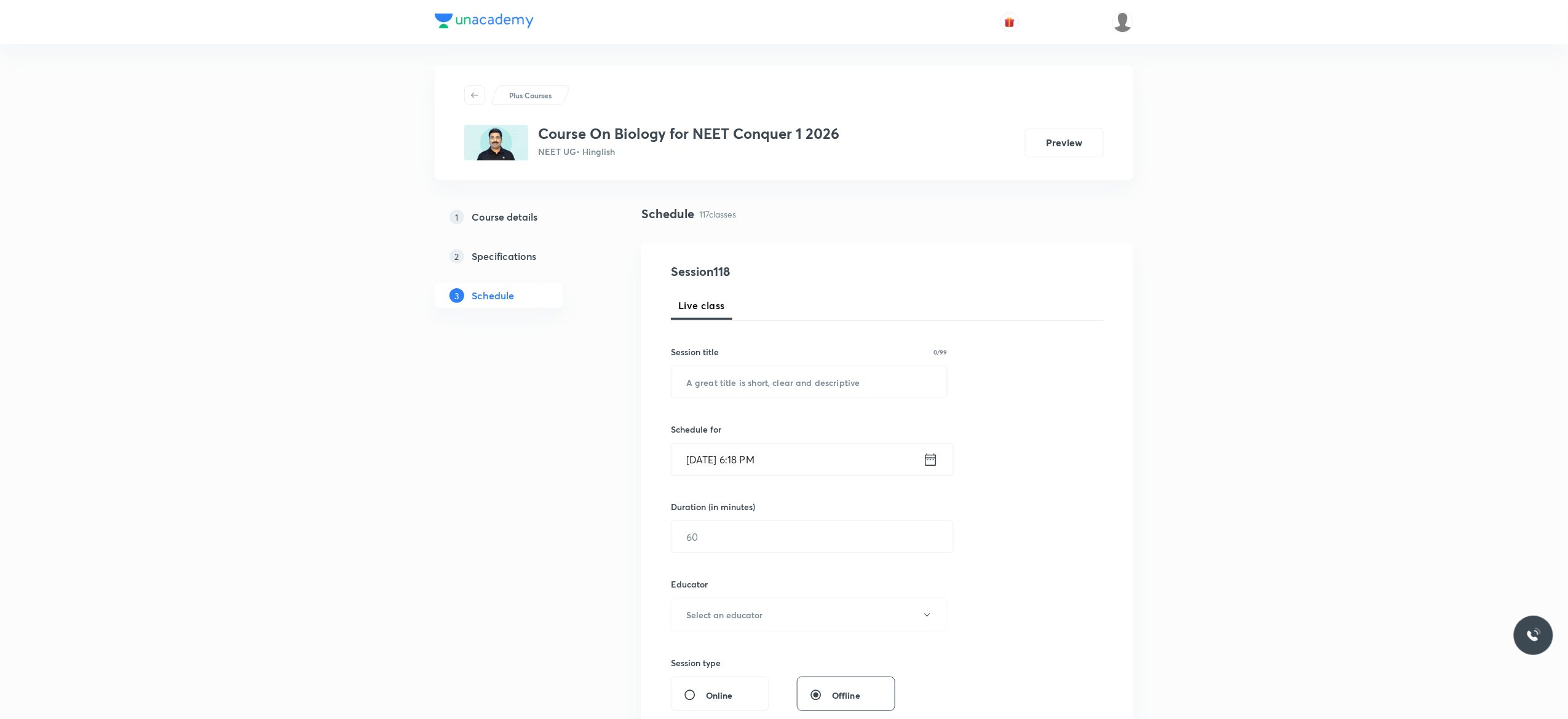
scroll to position [0, 0]
click at [711, 386] on input "text" at bounding box center [809, 385] width 276 height 31
paste input "Morphology - Flowering Plants-4"
type input "Morphology - Flowering Plants-5"
click at [931, 463] on icon at bounding box center [931, 462] width 11 height 13
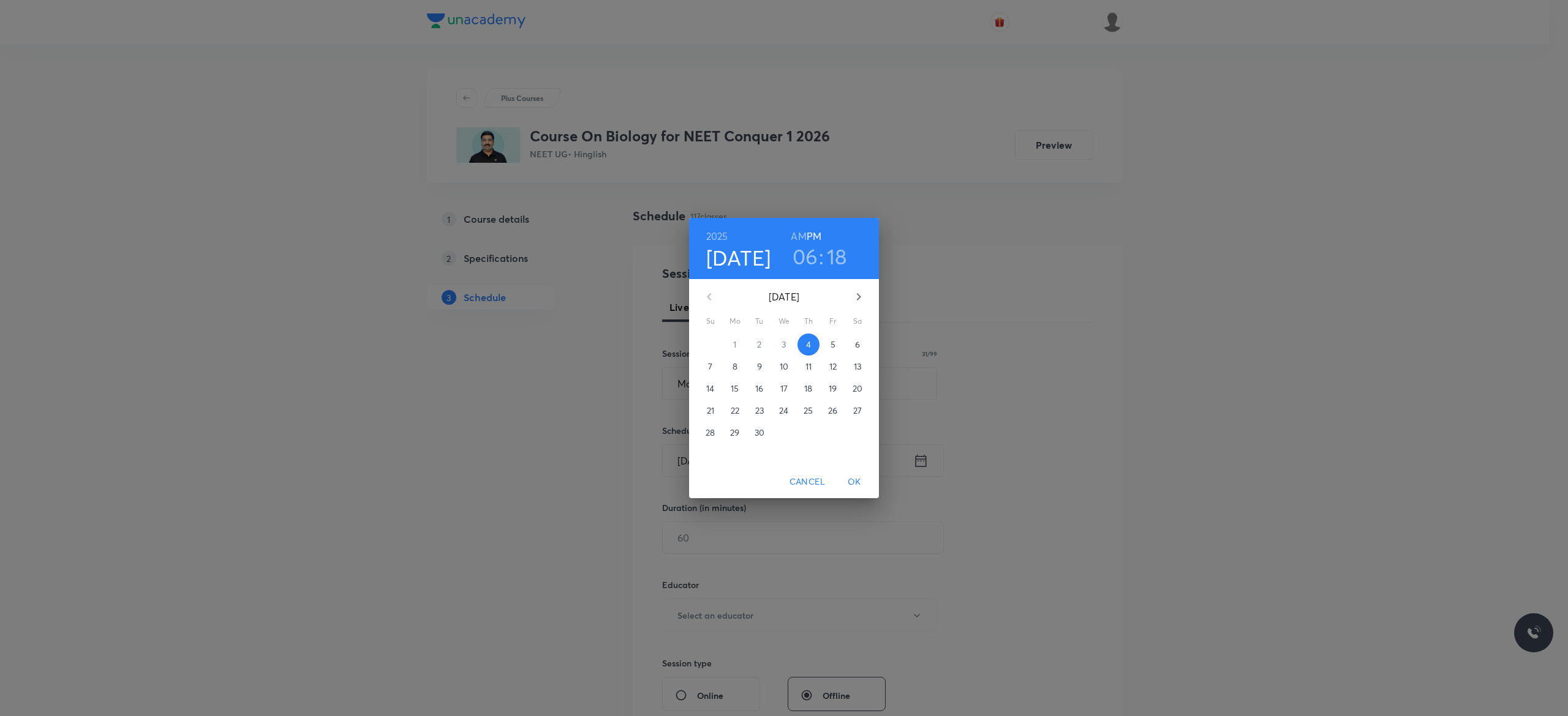
click at [833, 345] on p "5" at bounding box center [833, 345] width 5 height 13
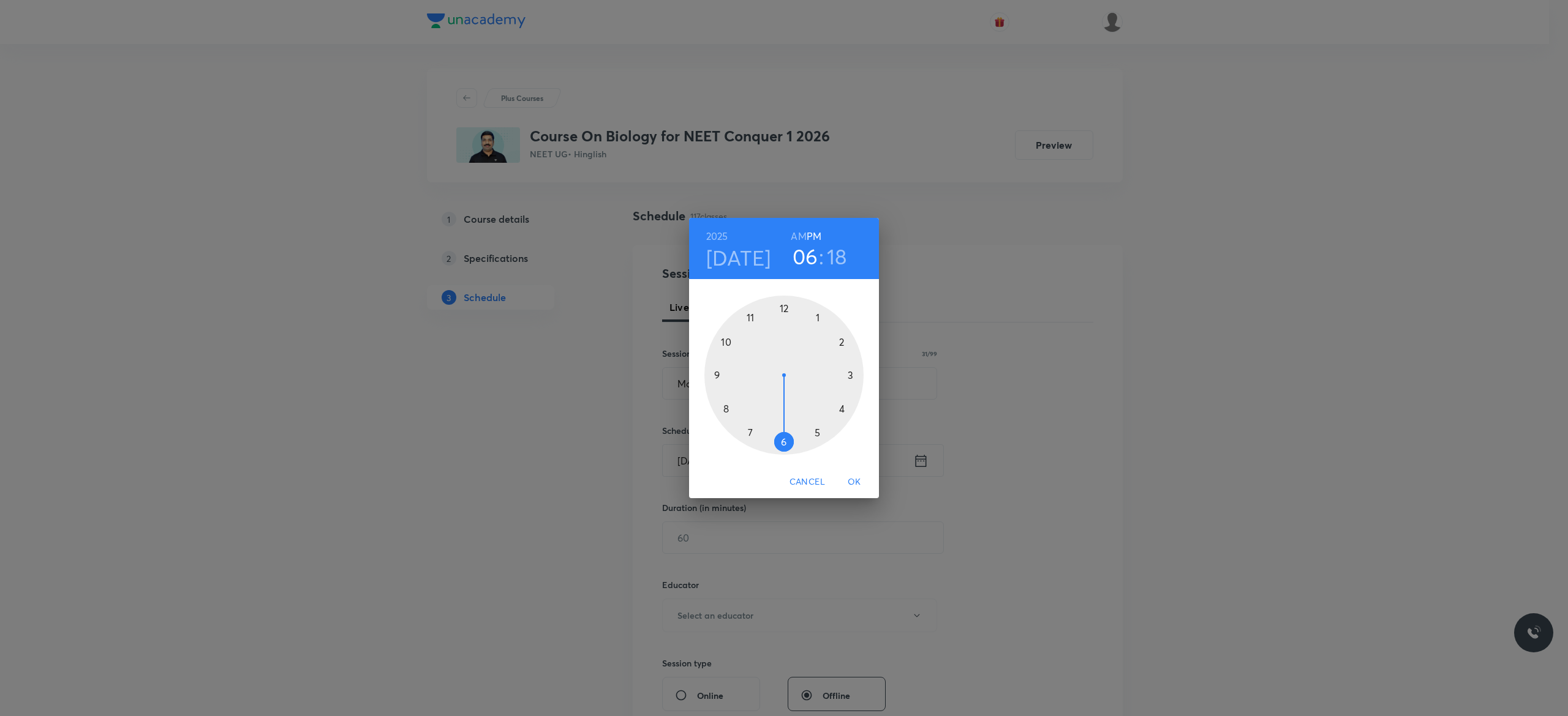
click at [783, 310] on div at bounding box center [784, 375] width 160 height 159
click at [785, 443] on div at bounding box center [784, 375] width 160 height 159
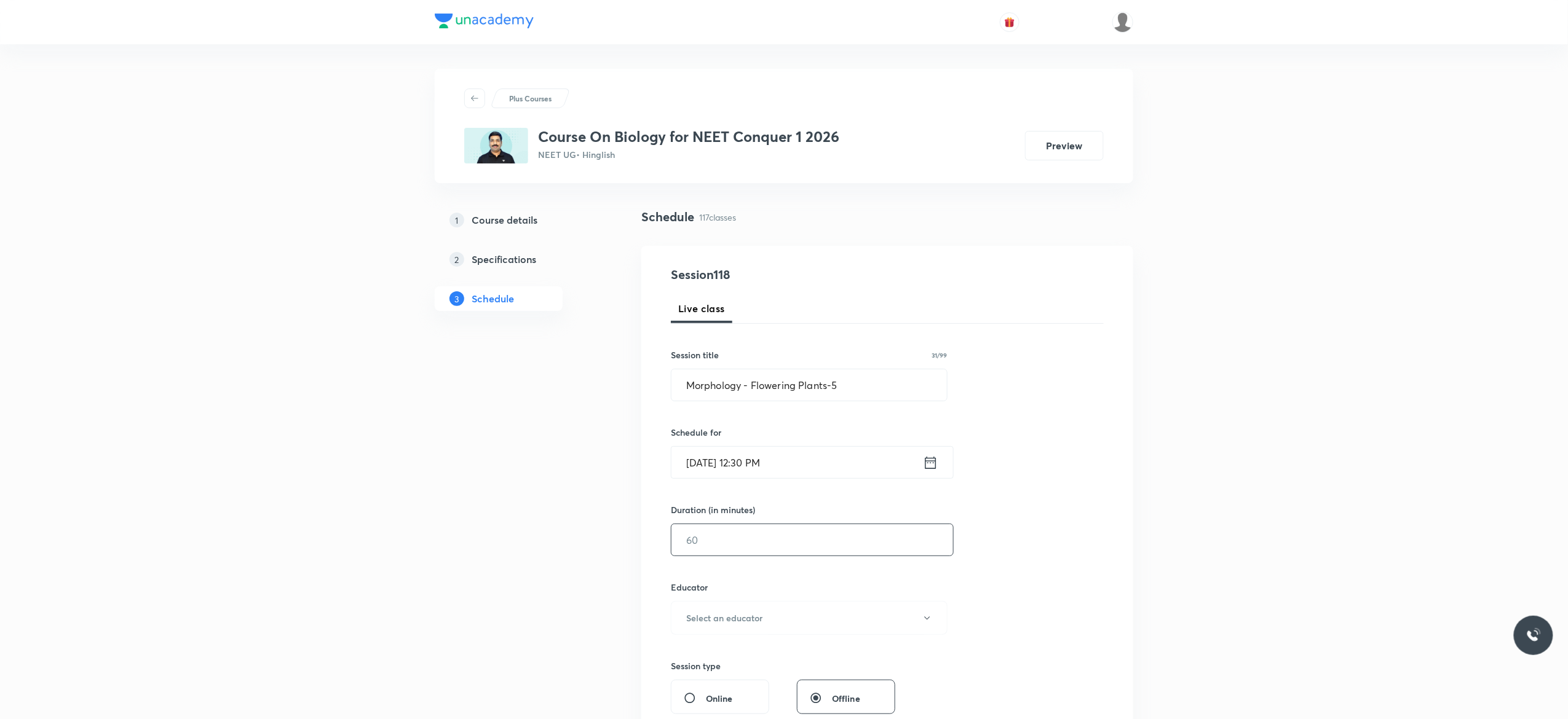
click at [736, 543] on input "text" at bounding box center [812, 540] width 281 height 31
type input "90"
click at [931, 627] on button "Select an educator" at bounding box center [809, 618] width 277 height 34
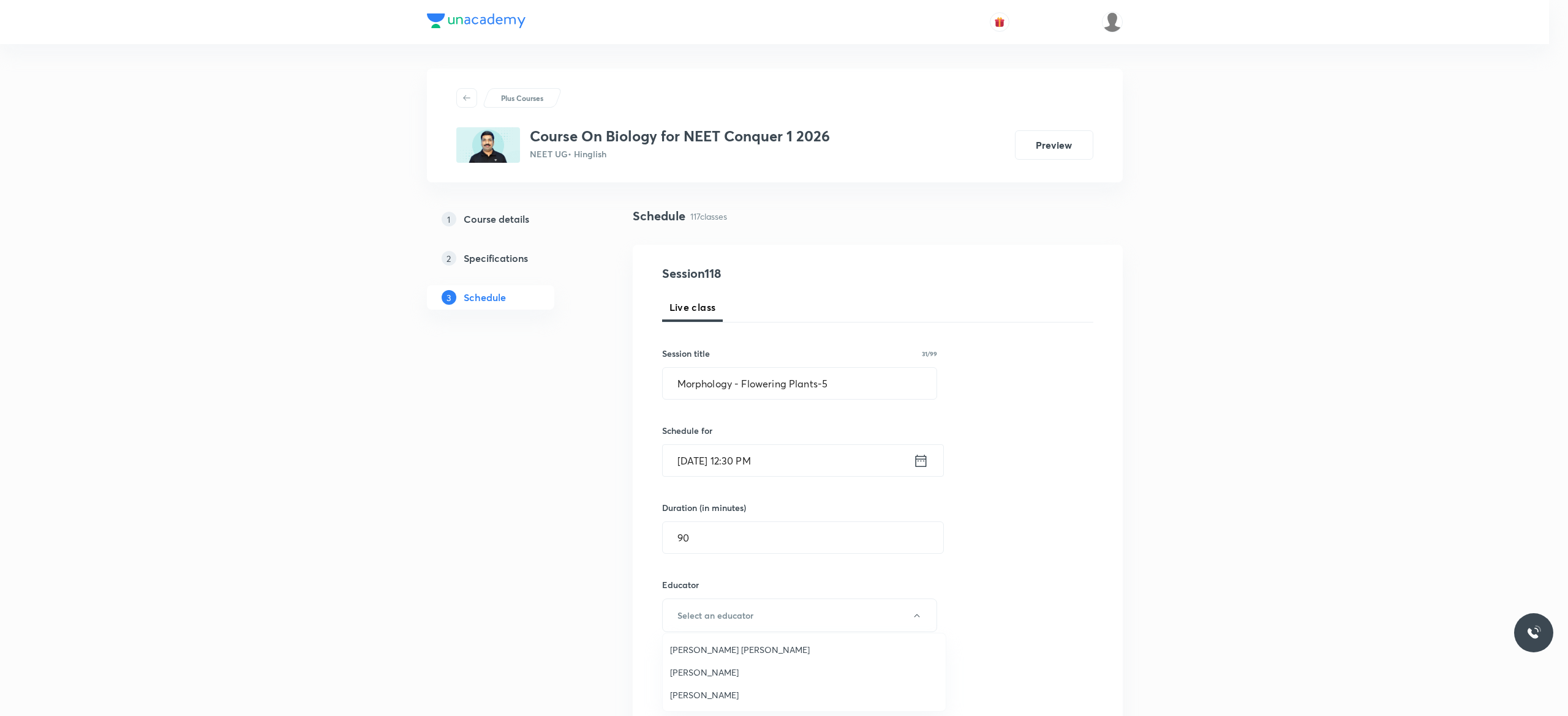
click at [736, 648] on span "Rakesh Kumar Chaurasia" at bounding box center [804, 650] width 268 height 13
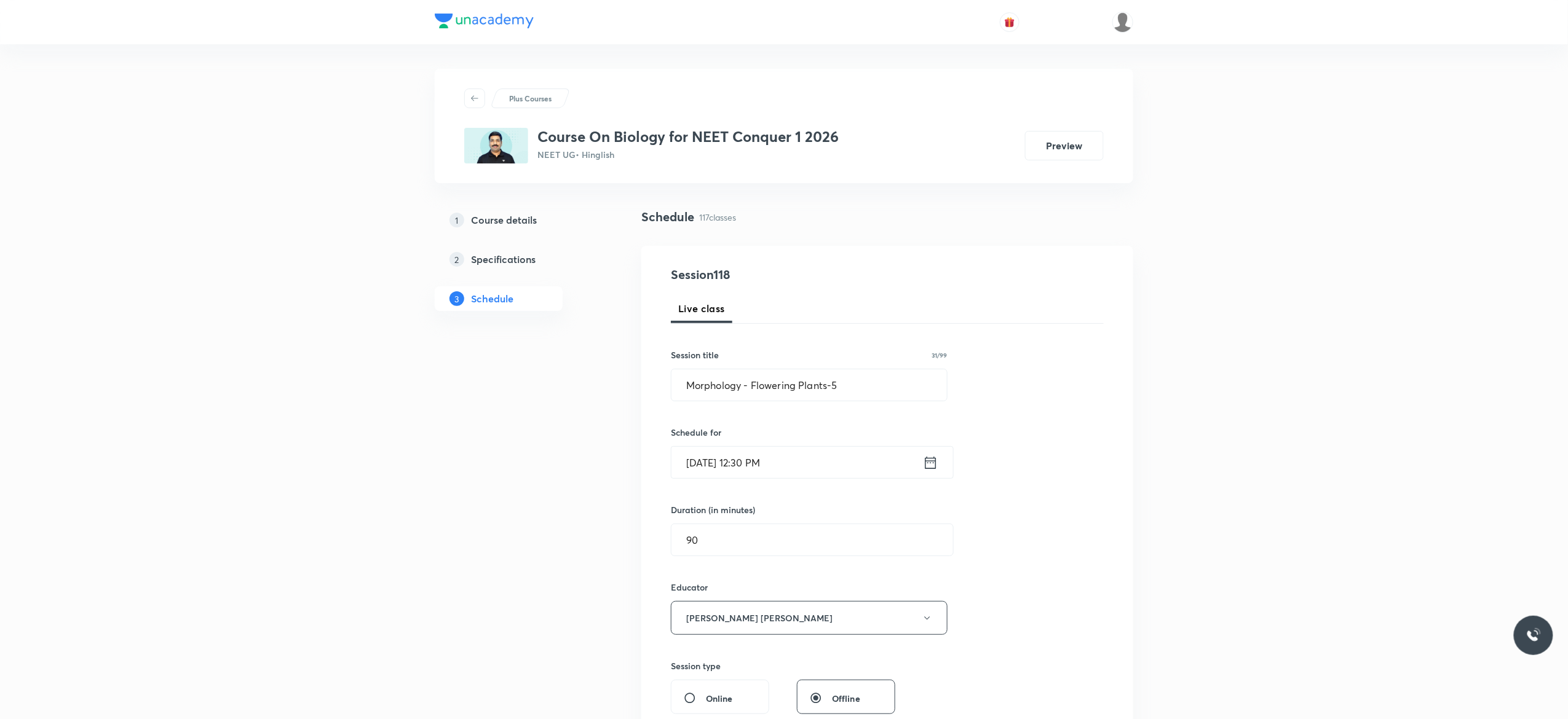
click at [1032, 542] on div "Session 118 Live class Session title 31/99 Morphology - Flowering Plants-5 ​ Sc…" at bounding box center [887, 593] width 433 height 656
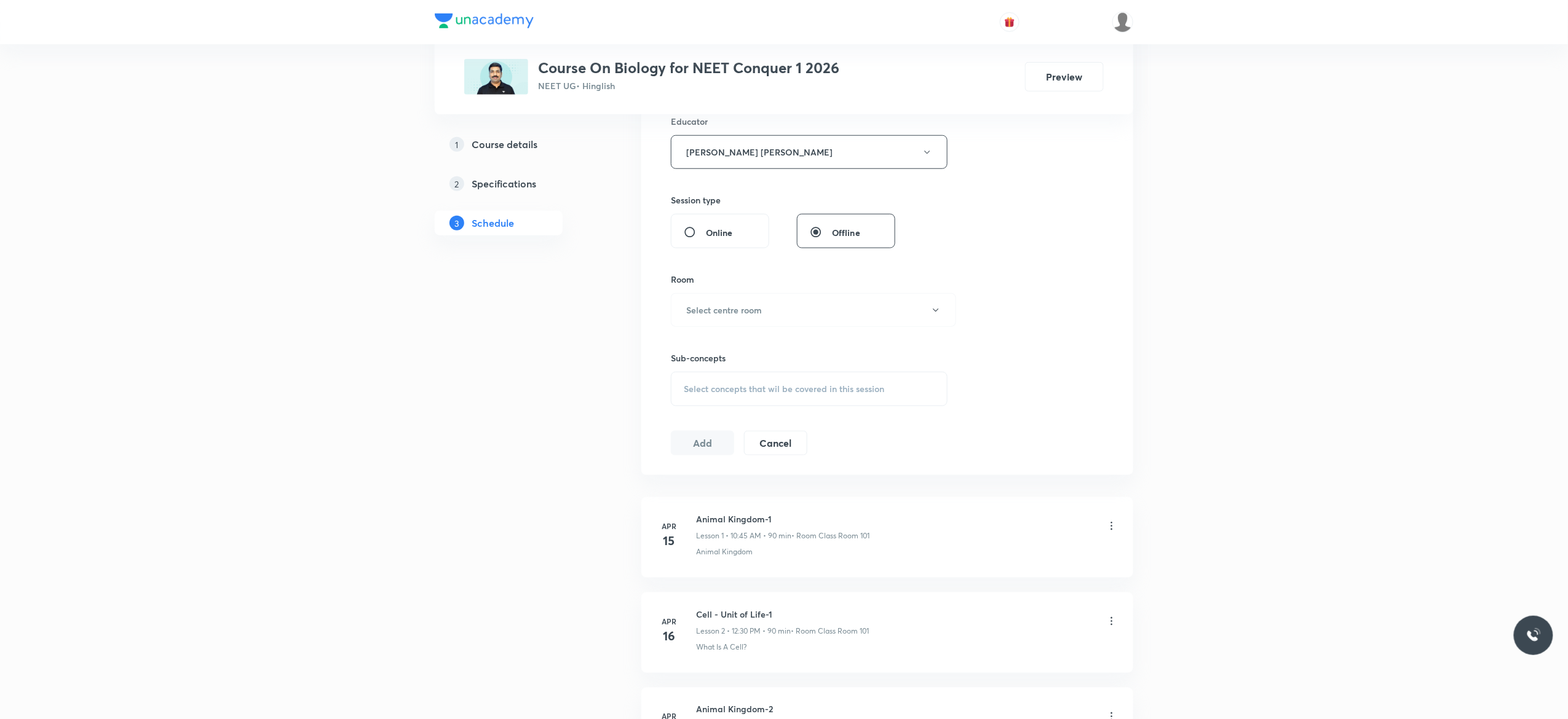
scroll to position [541, 0]
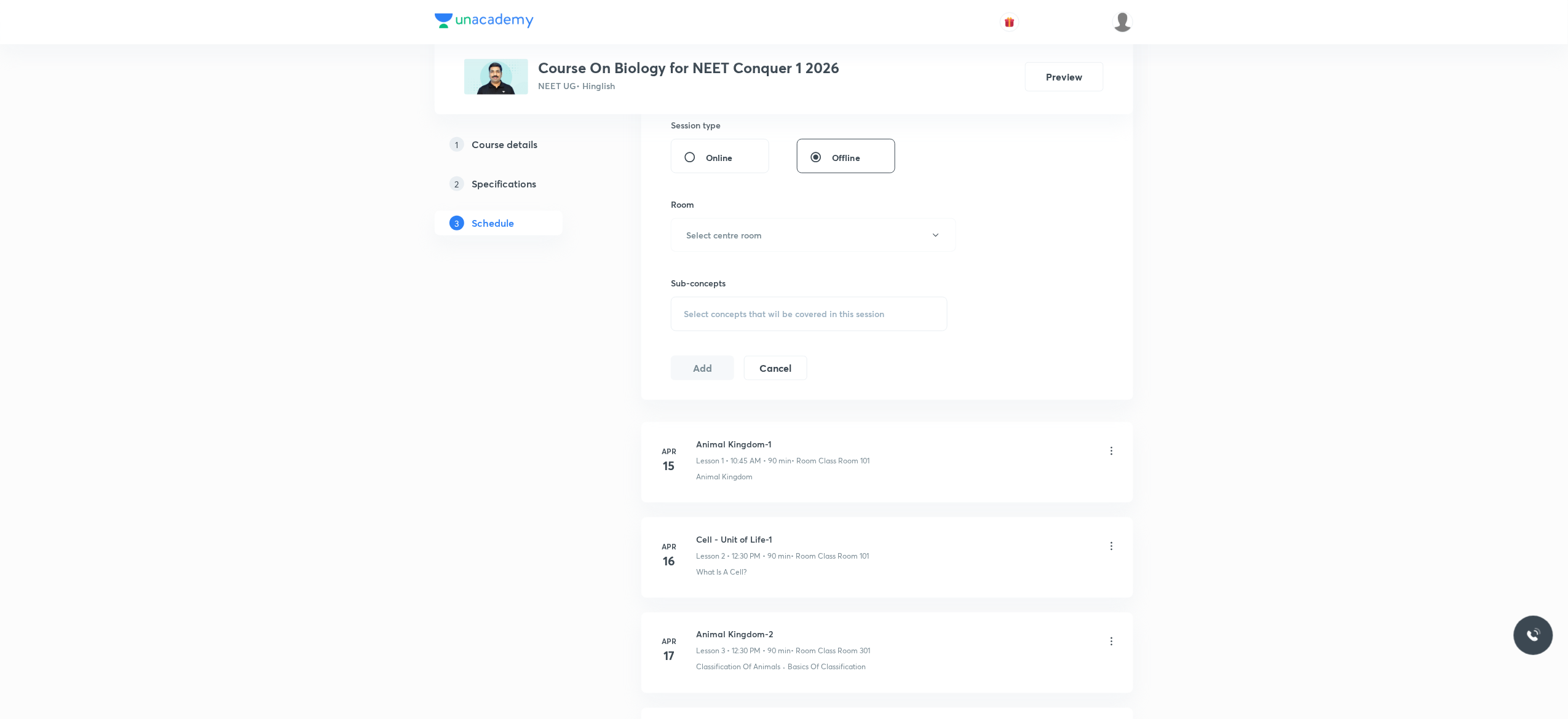
click at [690, 325] on div "Select concepts that wil be covered in this session" at bounding box center [809, 314] width 277 height 35
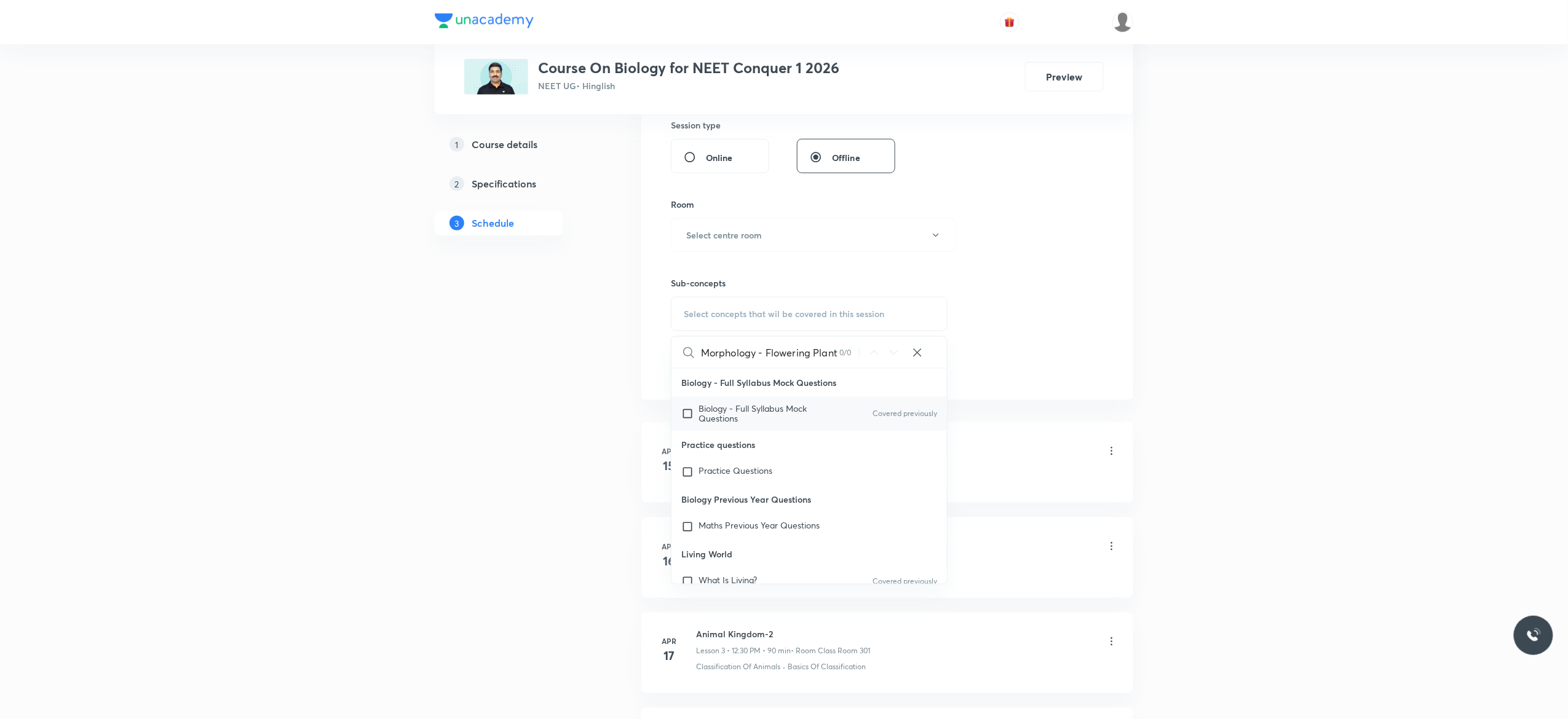
type input "Morphology - Flowering Plant"
click at [683, 418] on input "checkbox" at bounding box center [690, 413] width 17 height 19
checkbox input "true"
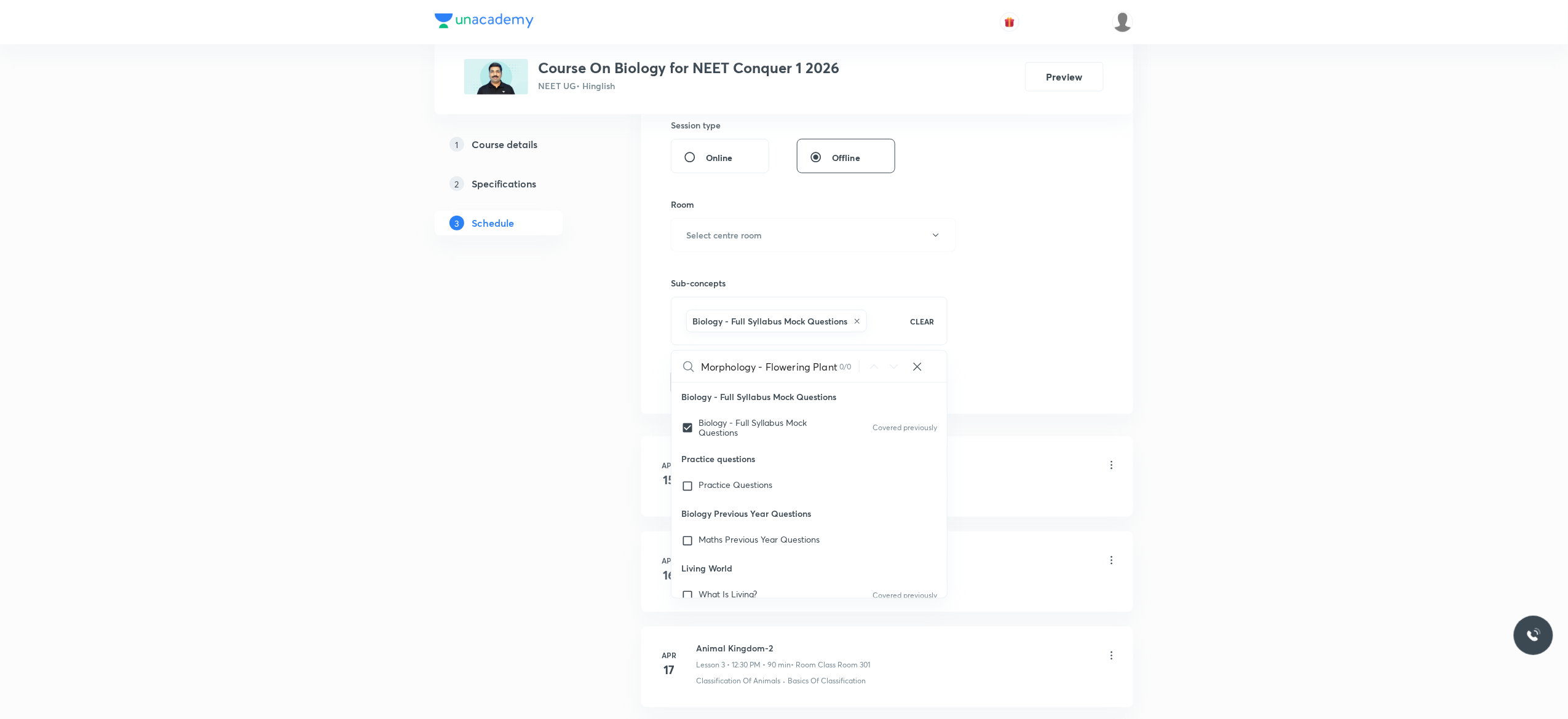
click at [699, 386] on button "Add" at bounding box center [702, 381] width 63 height 24
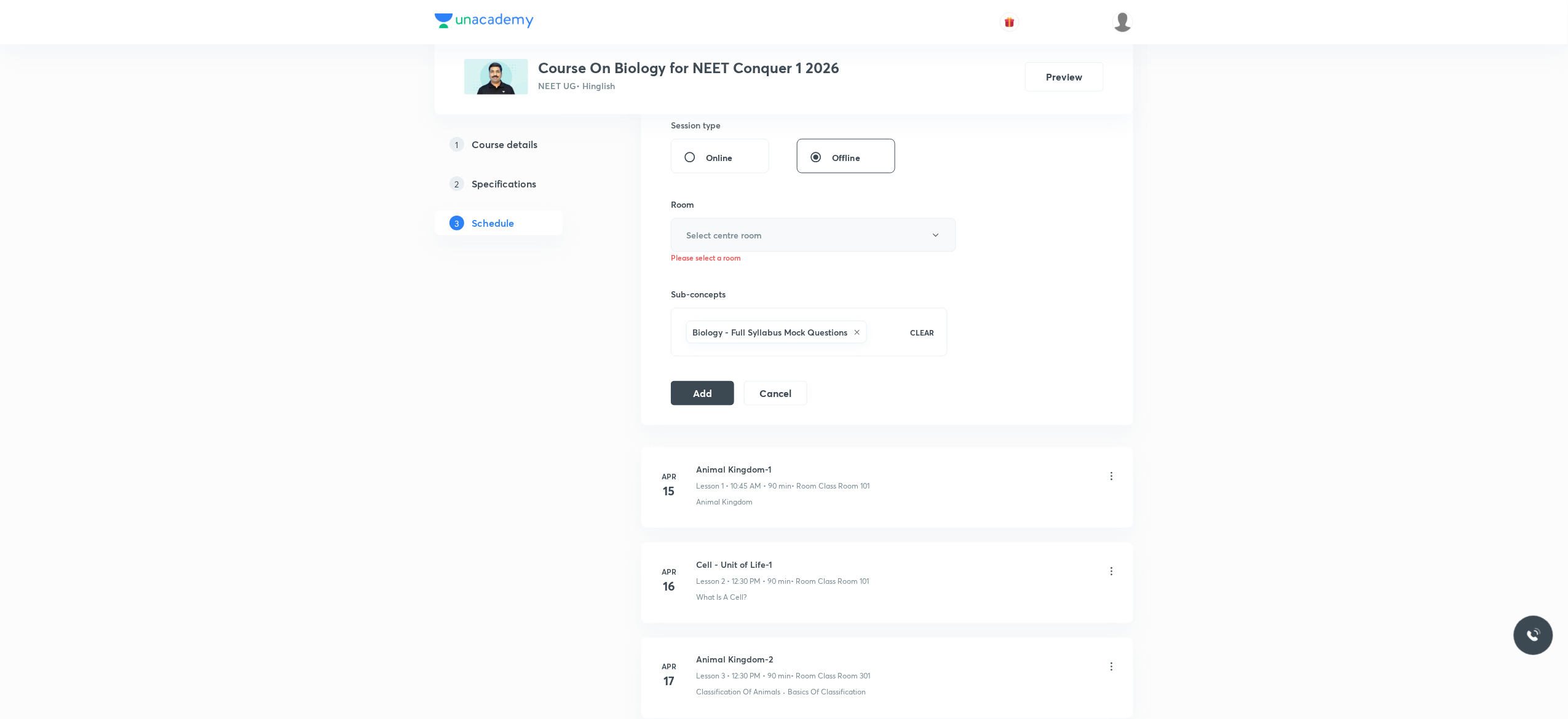
click at [934, 243] on button "Select centre room" at bounding box center [814, 235] width 285 height 34
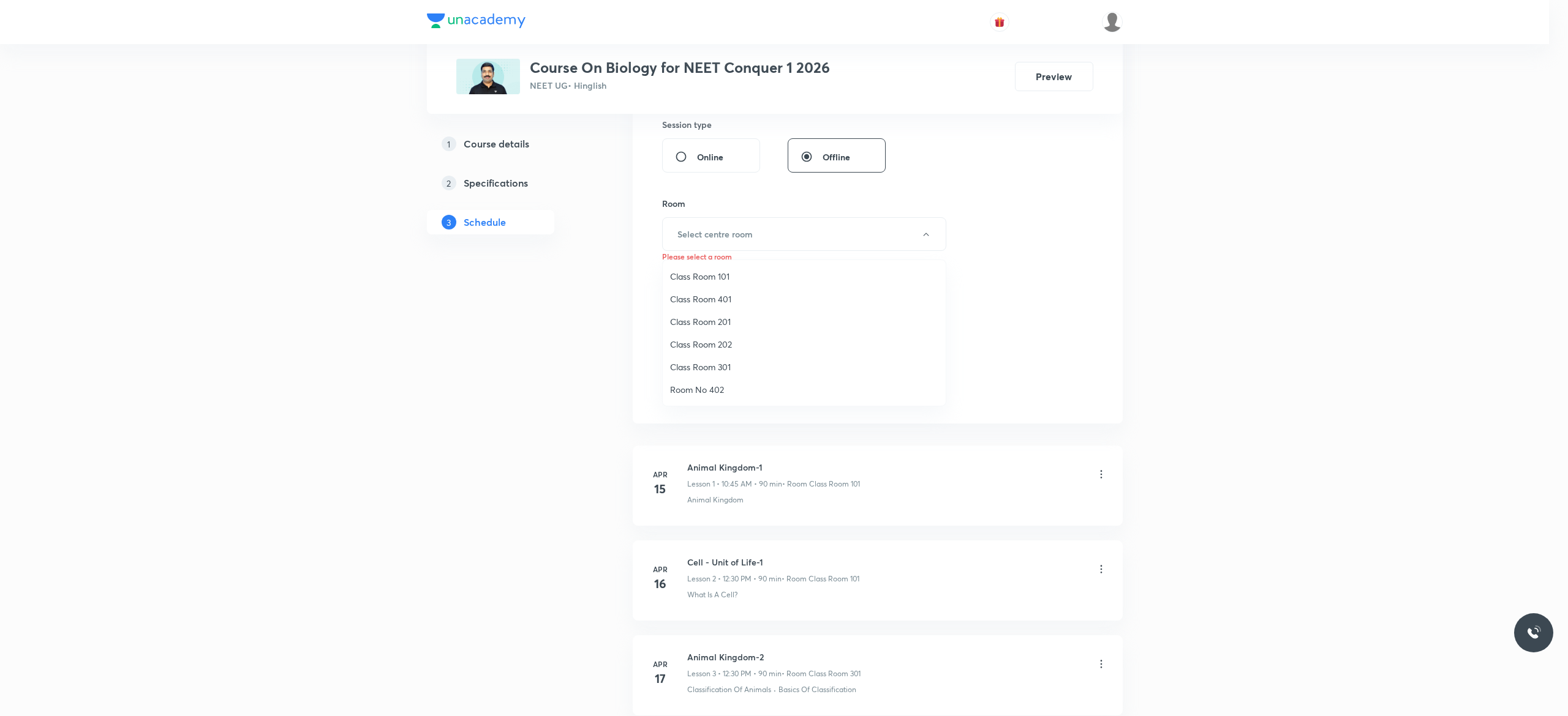
click at [712, 318] on span "Class Room 201" at bounding box center [804, 321] width 268 height 13
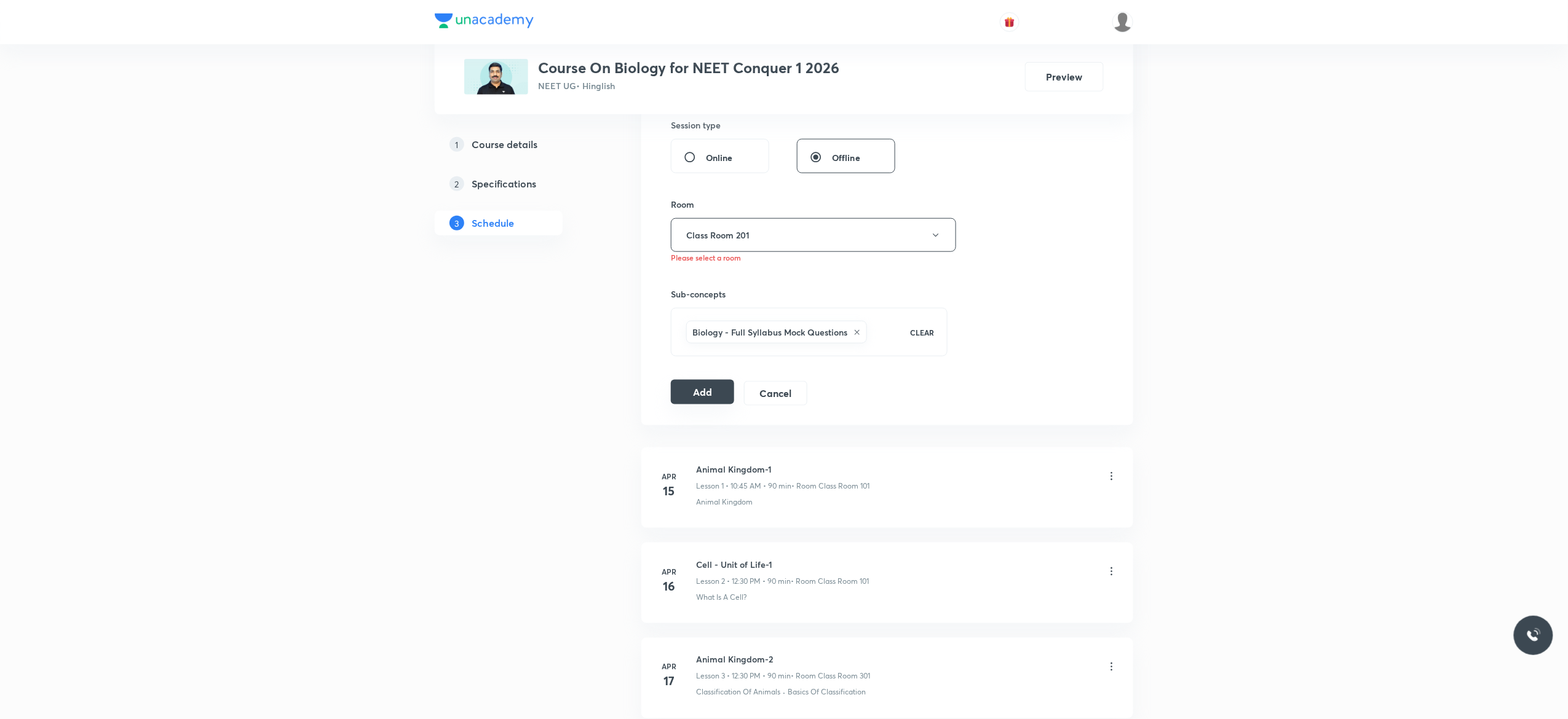
click at [697, 394] on button "Add" at bounding box center [702, 392] width 63 height 24
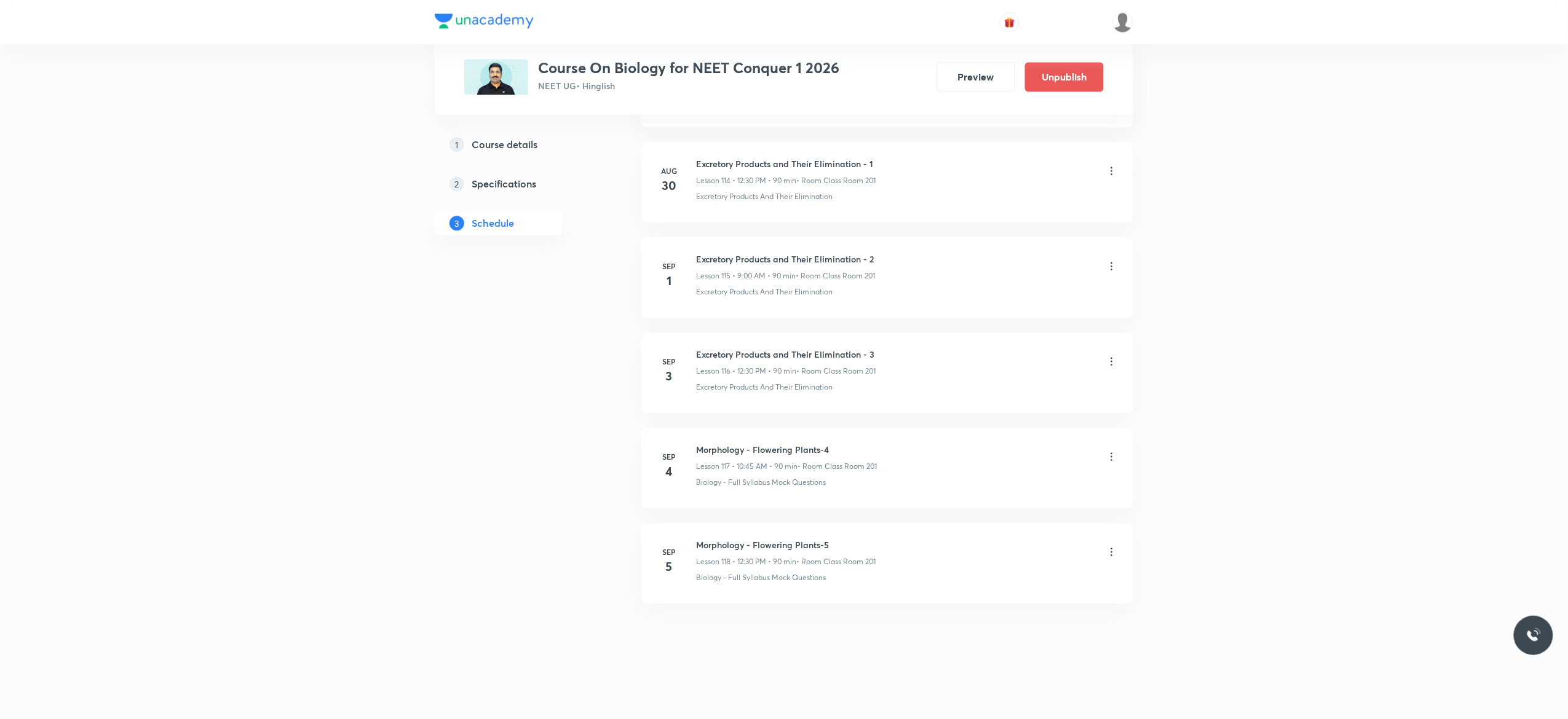
scroll to position [10993, 0]
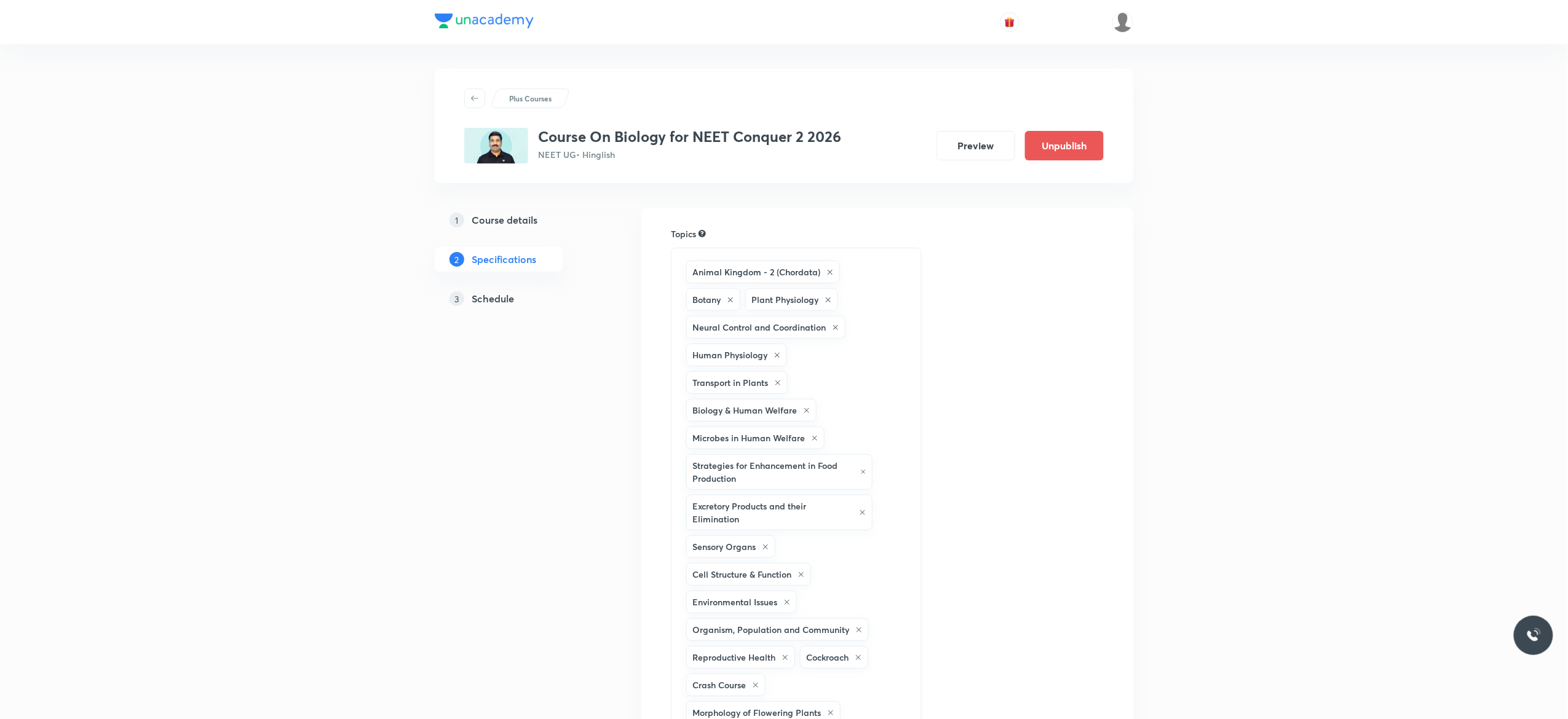
click at [497, 299] on h5 "Schedule" at bounding box center [493, 298] width 43 height 14
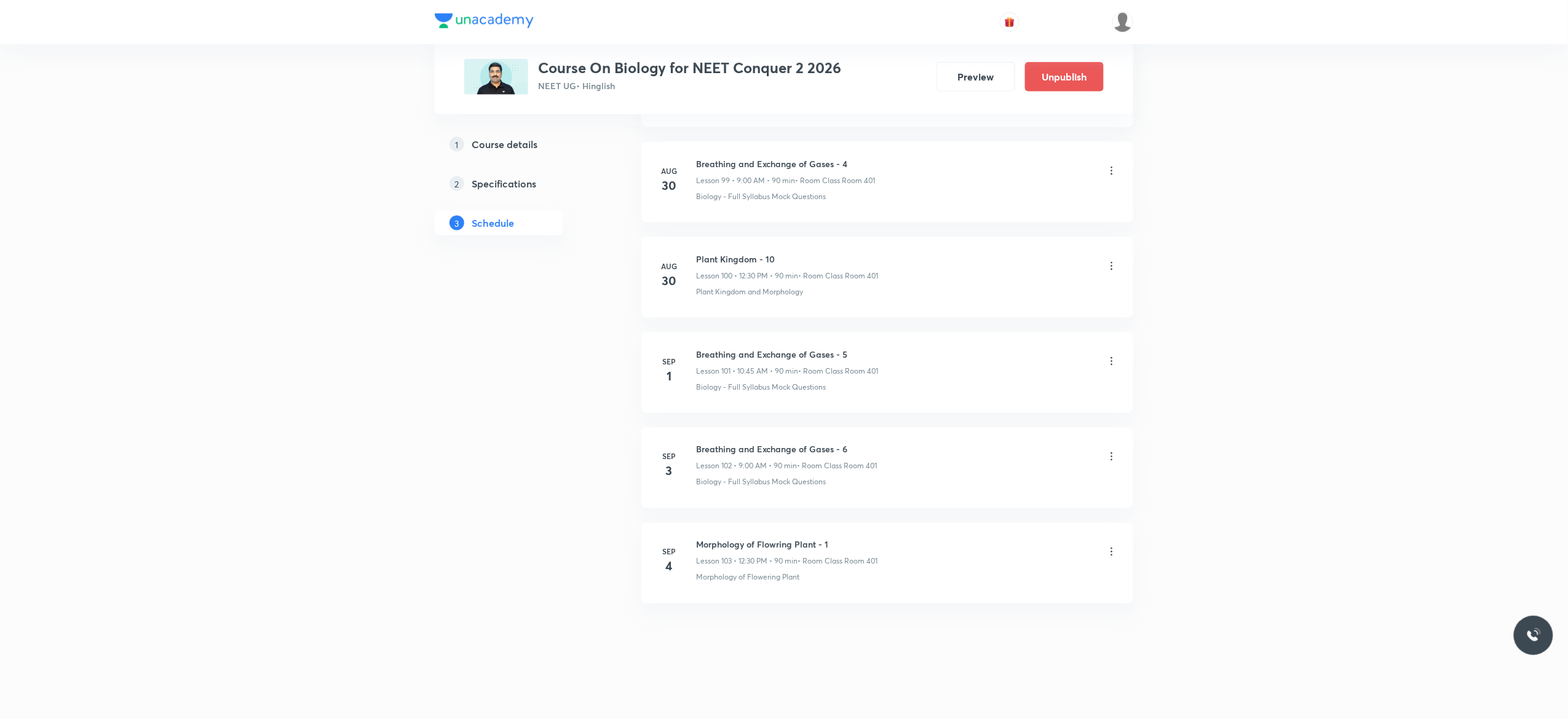
scroll to position [10204, 0]
drag, startPoint x: 847, startPoint y: 443, endPoint x: 692, endPoint y: 415, distance: 157.5
copy h6 "Breathing and Exchange of Gases - 6"
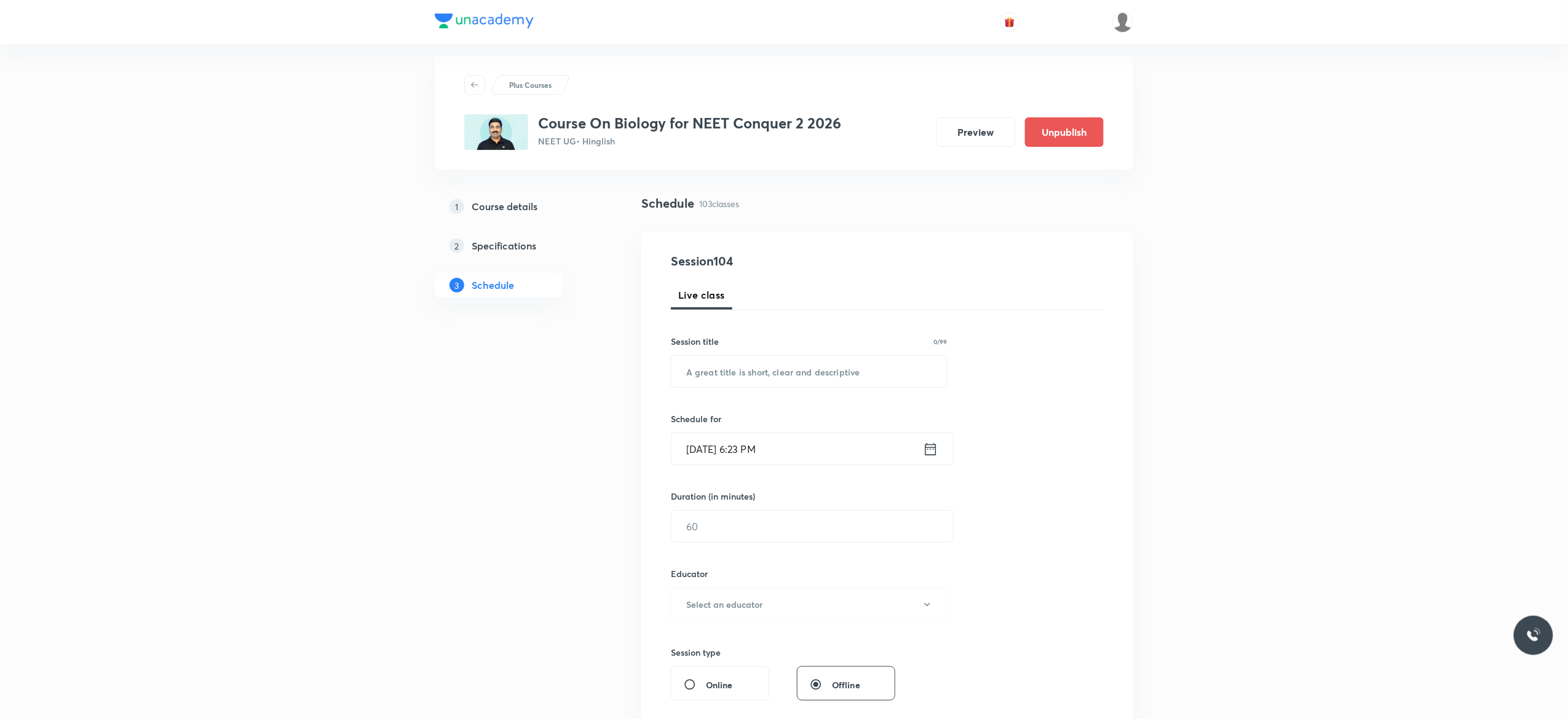
scroll to position [0, 0]
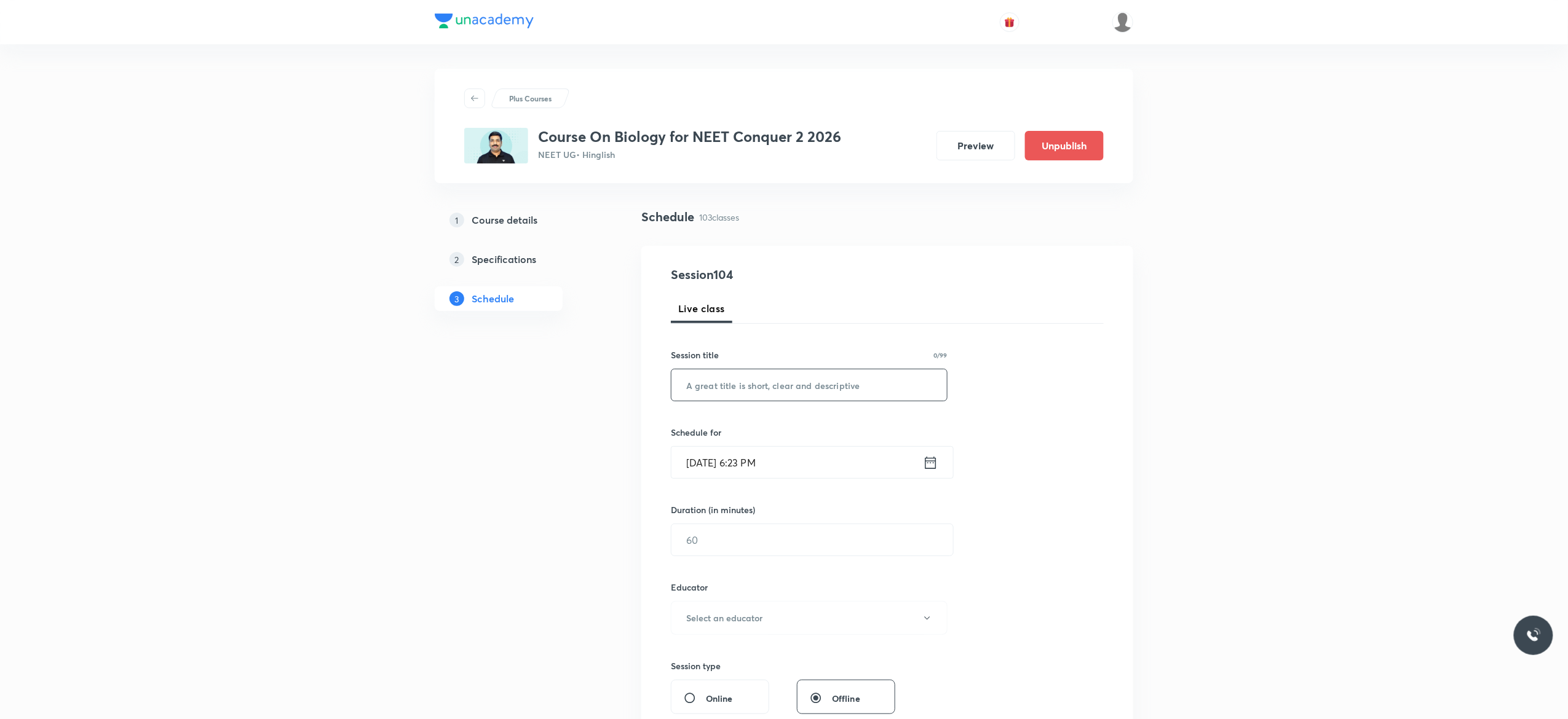
click at [750, 385] on input "text" at bounding box center [809, 385] width 276 height 31
paste input "Breathing and Exchange of Gases - 6"
type input "Breathing and Exchange of Gases - 7"
click at [931, 463] on icon at bounding box center [931, 462] width 11 height 13
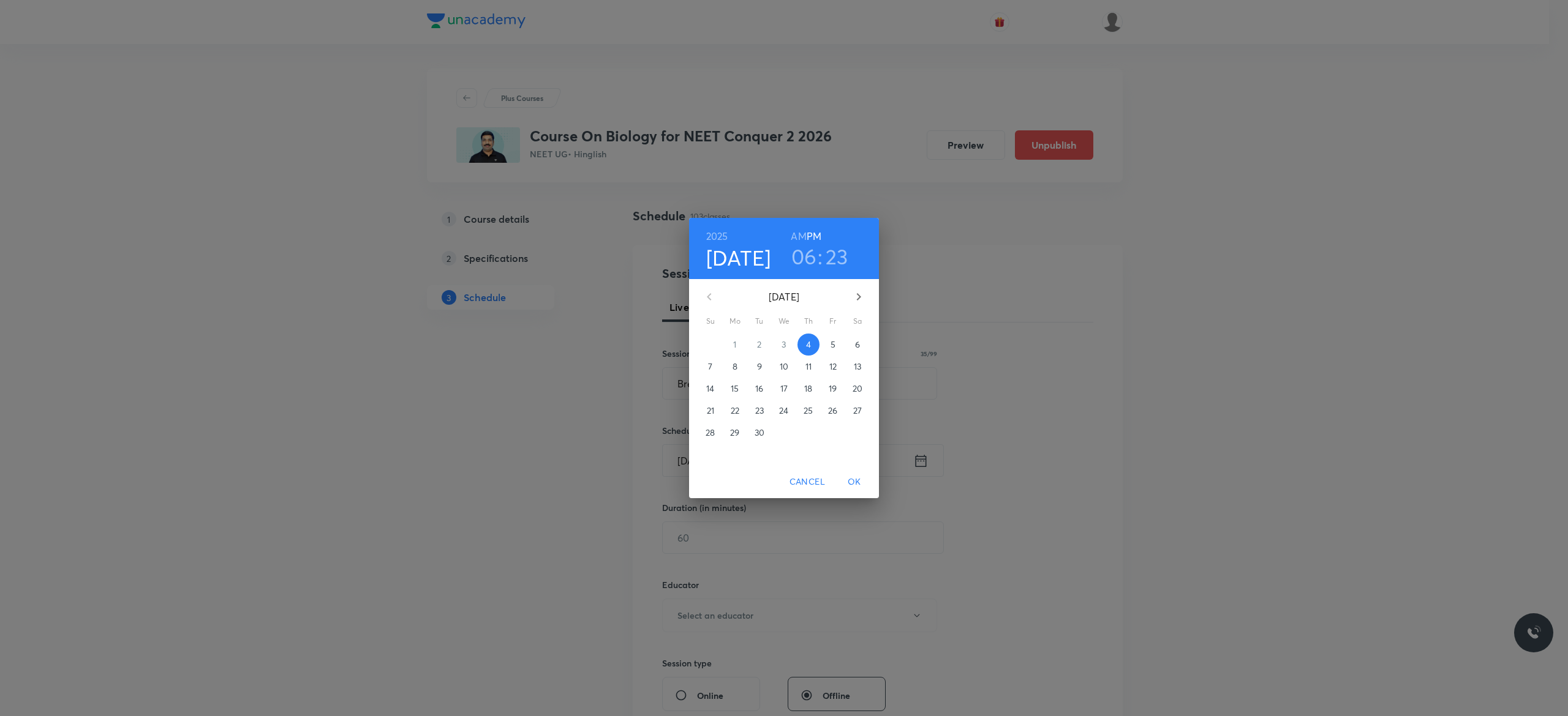
click at [834, 346] on p "5" at bounding box center [833, 345] width 5 height 13
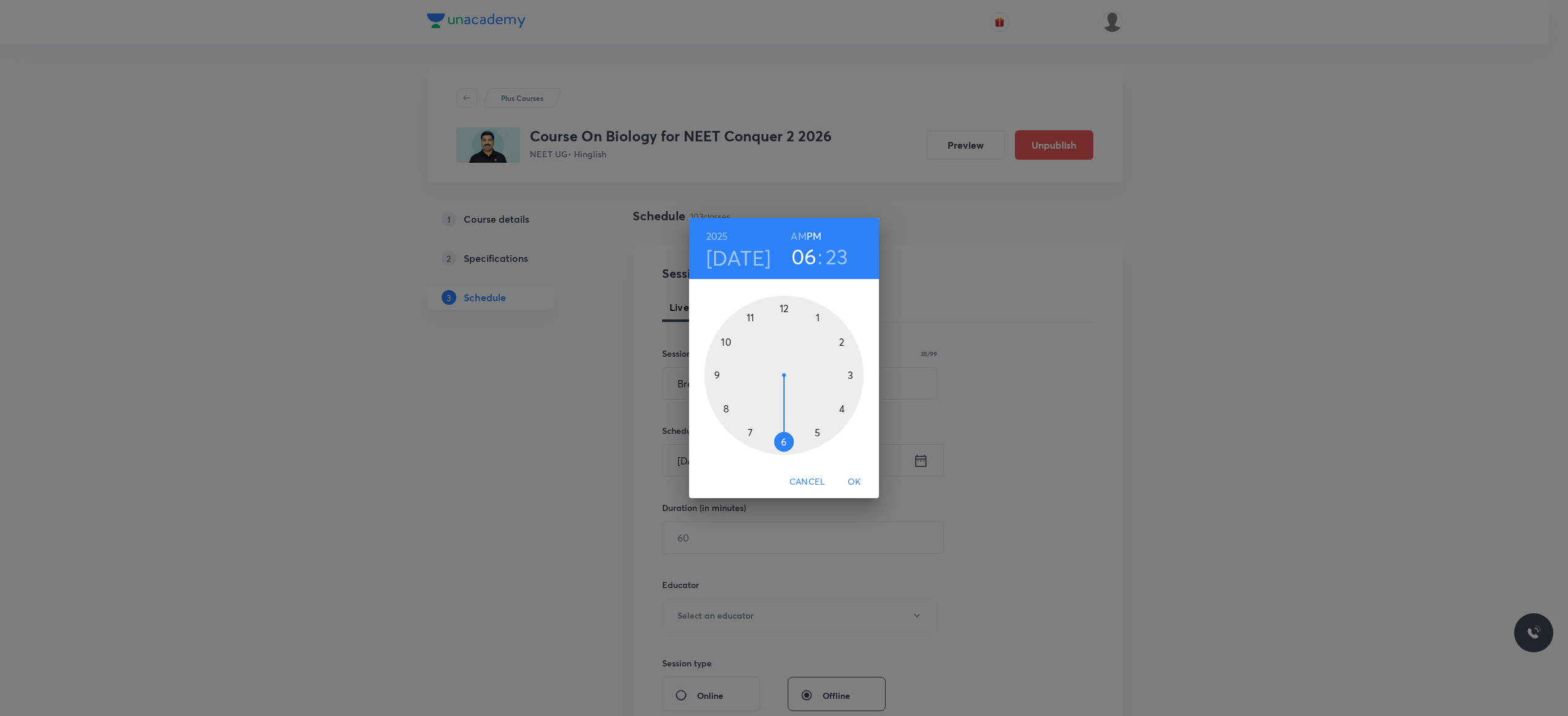
click at [795, 238] on h6 "AM" at bounding box center [798, 236] width 15 height 17
click at [716, 376] on div at bounding box center [784, 375] width 160 height 159
click at [783, 308] on div at bounding box center [784, 375] width 160 height 159
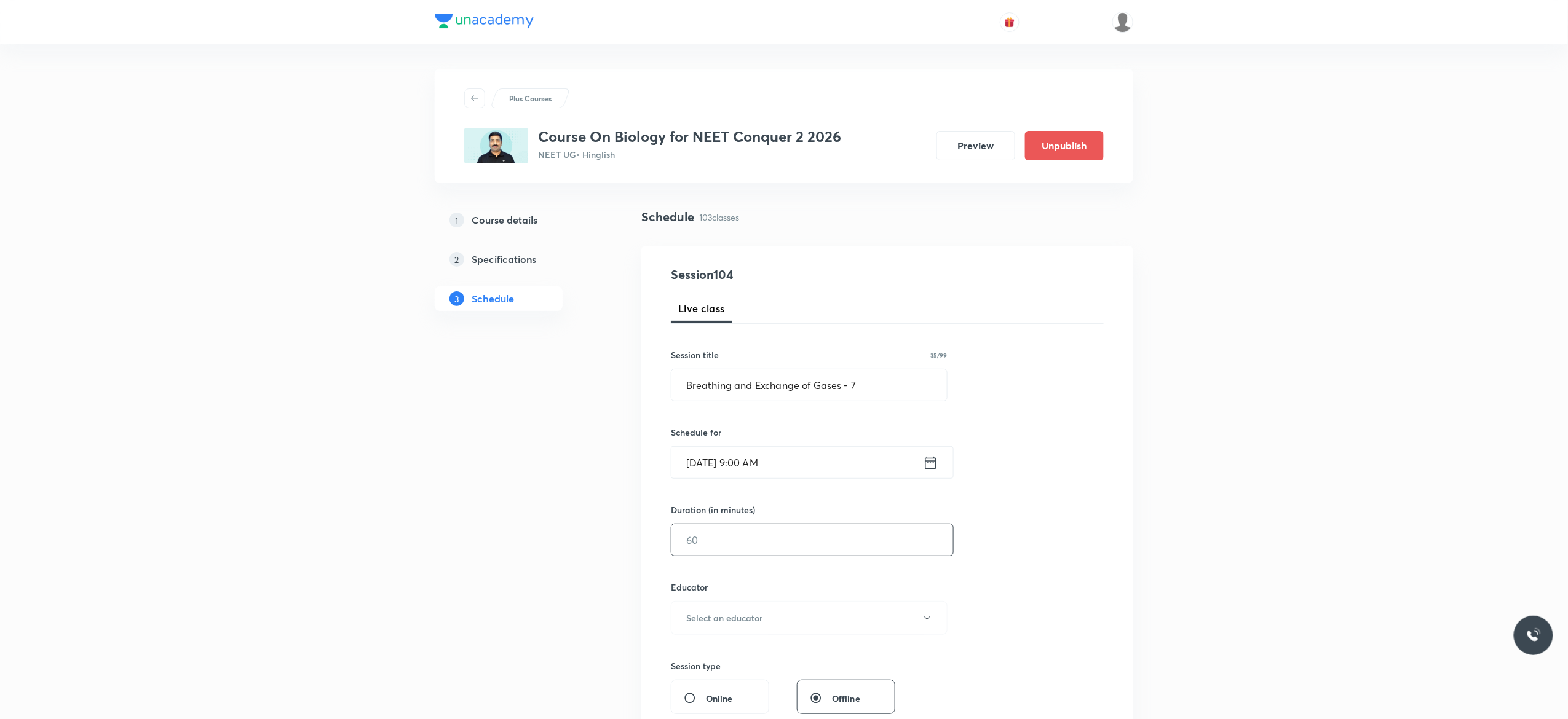
click at [741, 531] on input "text" at bounding box center [812, 540] width 281 height 31
type input "90"
click at [923, 619] on icon "button" at bounding box center [927, 619] width 10 height 10
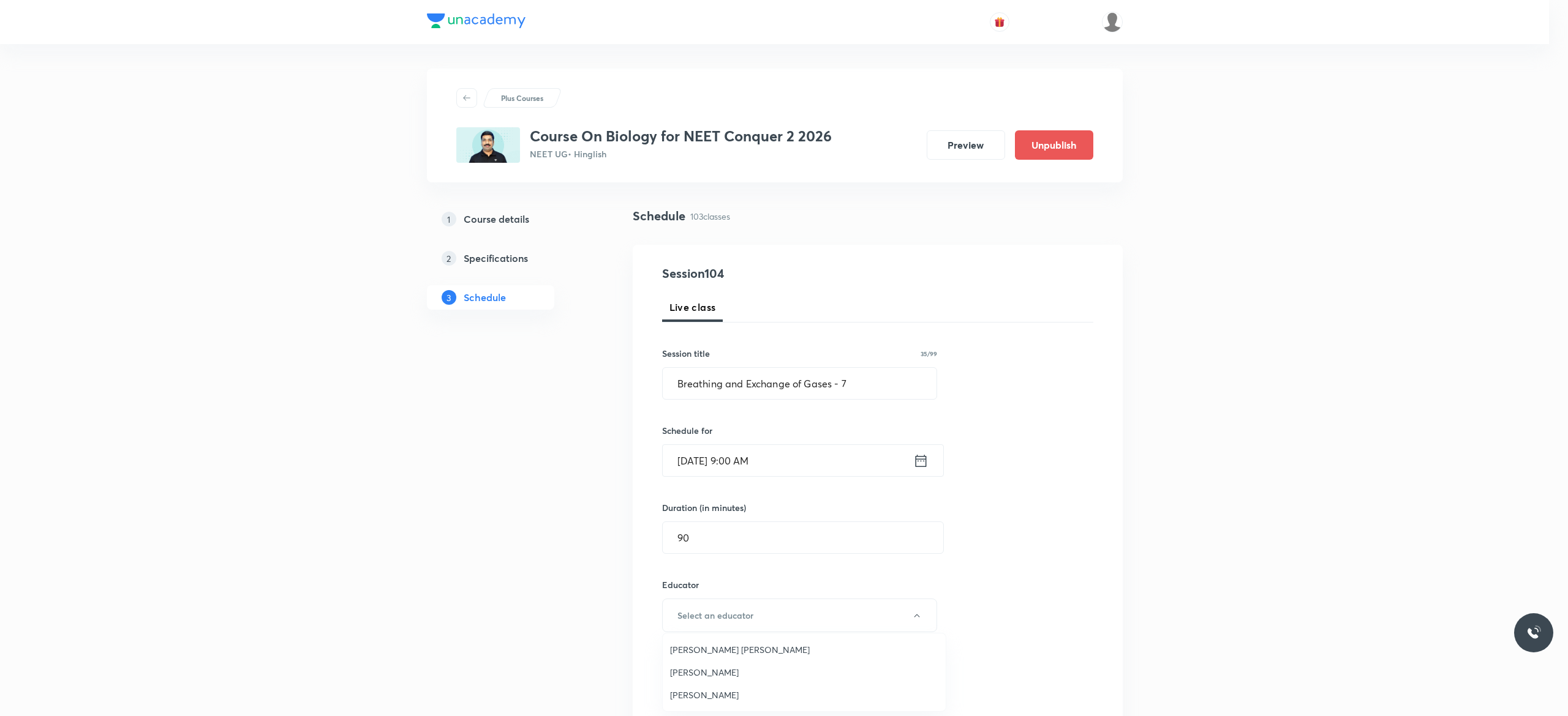
click at [743, 672] on span "Pradeep Kumar Tripathi" at bounding box center [804, 672] width 268 height 13
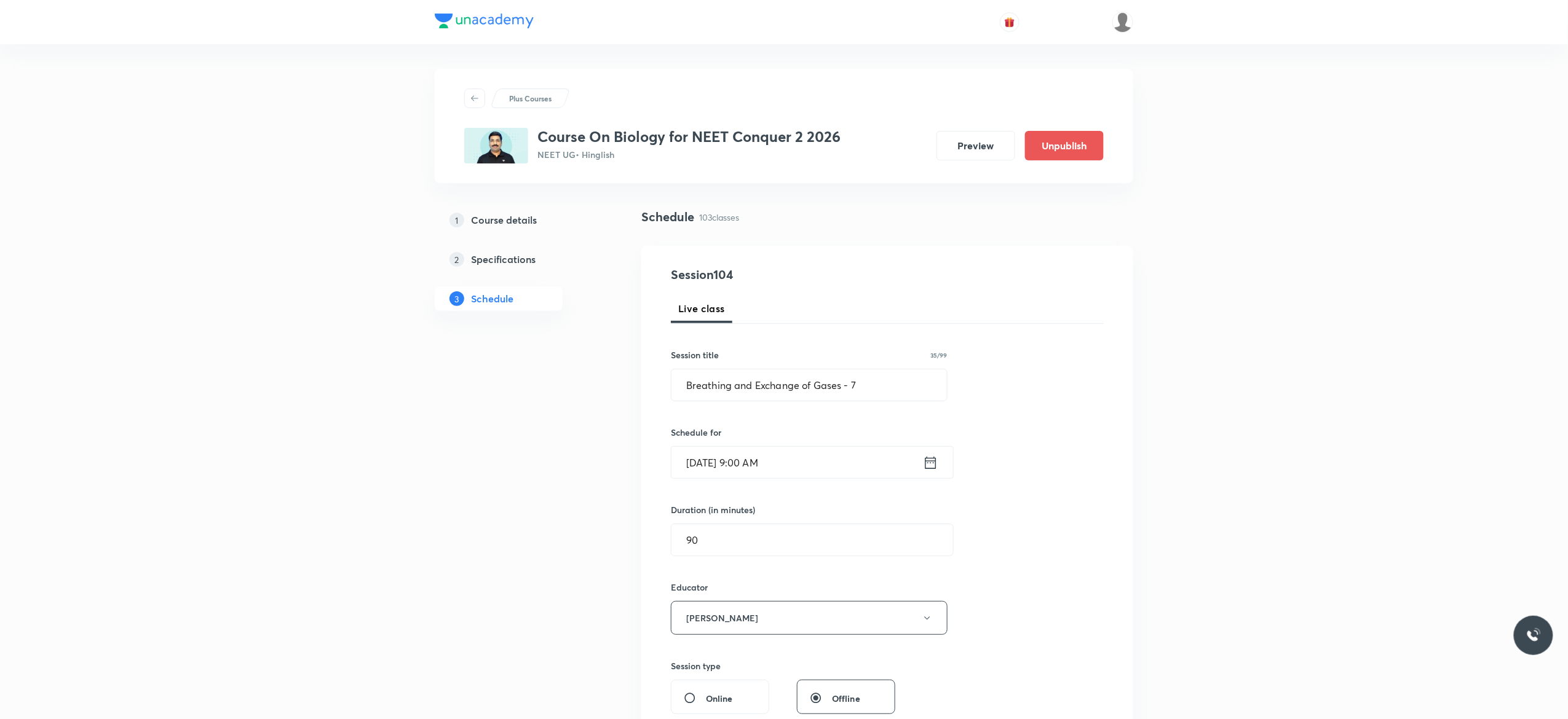
click at [1053, 556] on div "Session 104 Live class Session title 35/99 Breathing and Exchange of Gases - 7 …" at bounding box center [887, 593] width 433 height 656
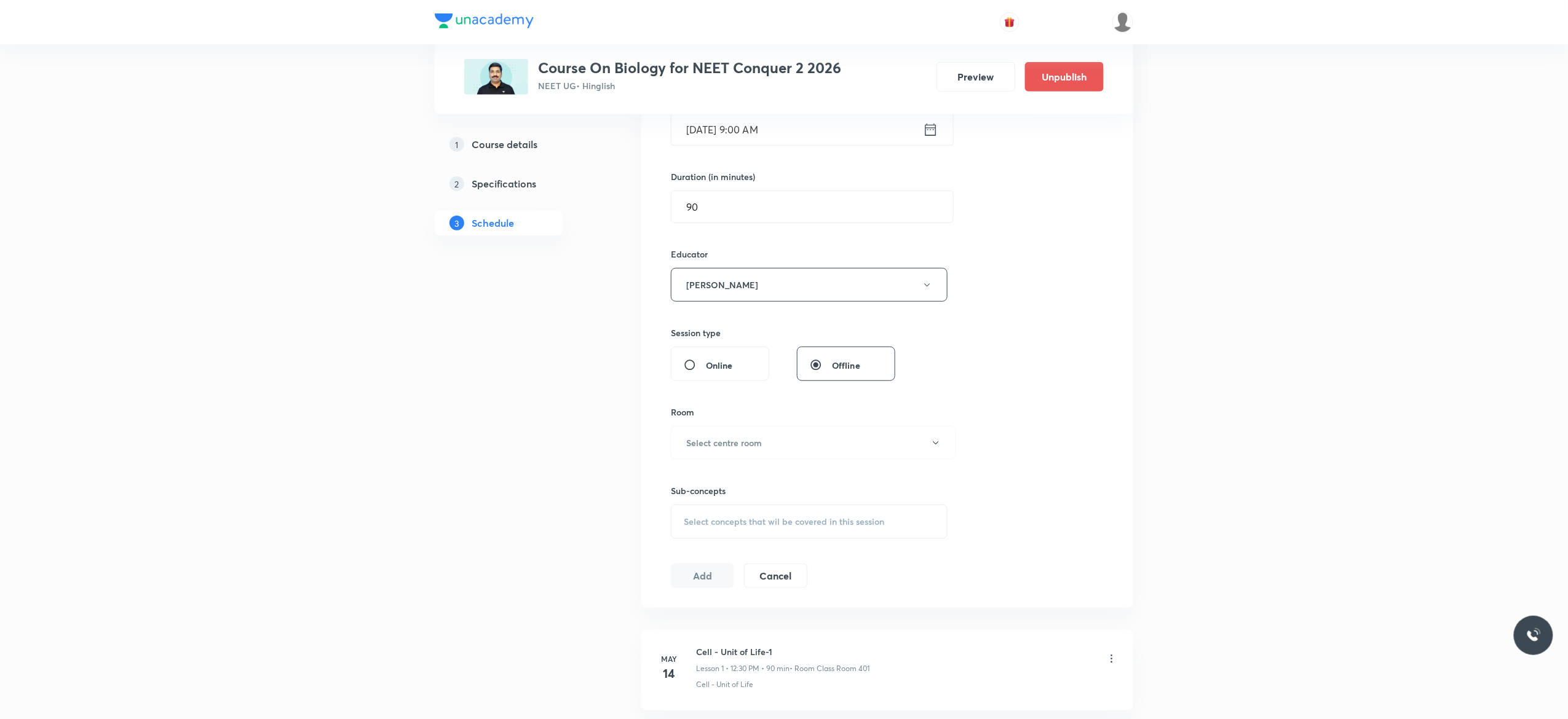
scroll to position [394, 0]
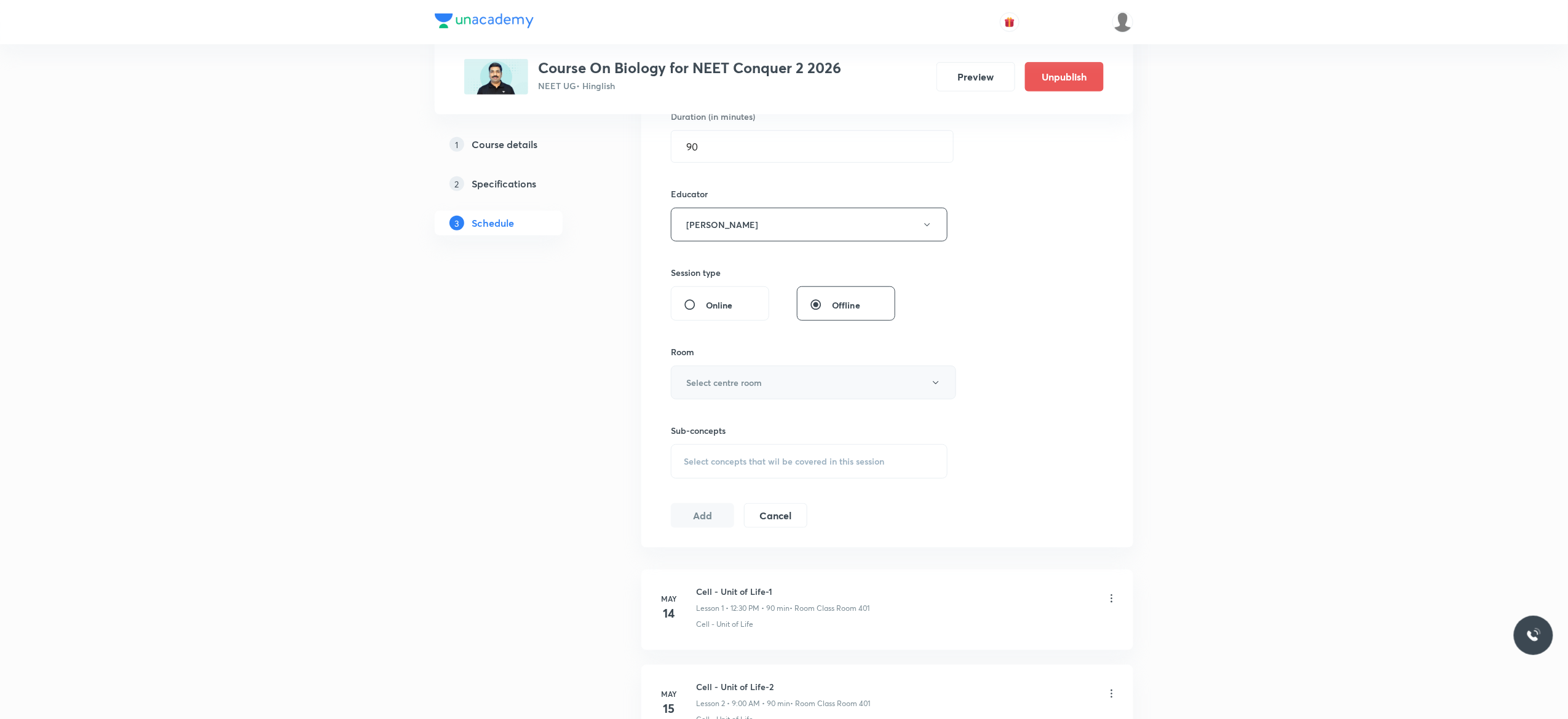
click at [937, 391] on button "Select centre room" at bounding box center [814, 382] width 285 height 34
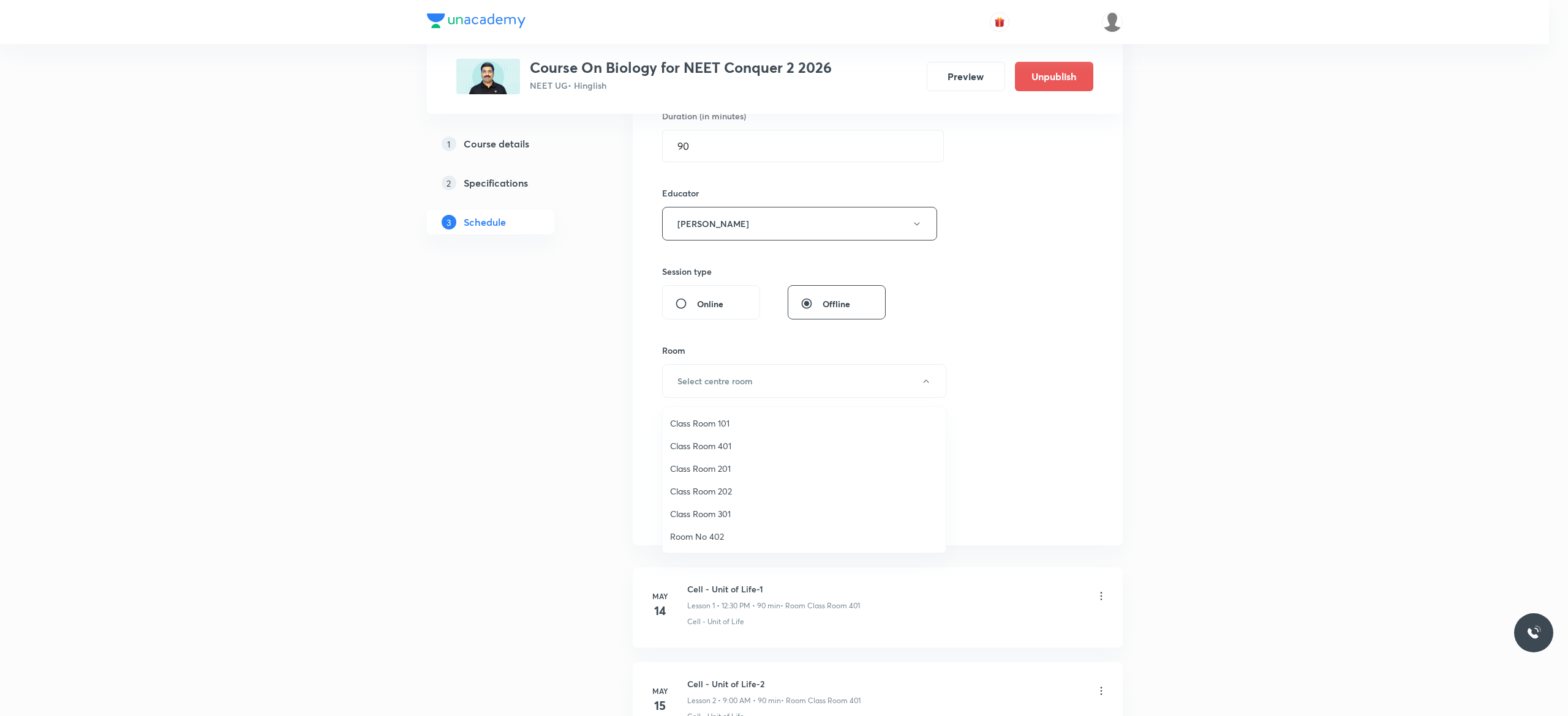
click at [725, 445] on span "Class Room 401" at bounding box center [804, 446] width 268 height 13
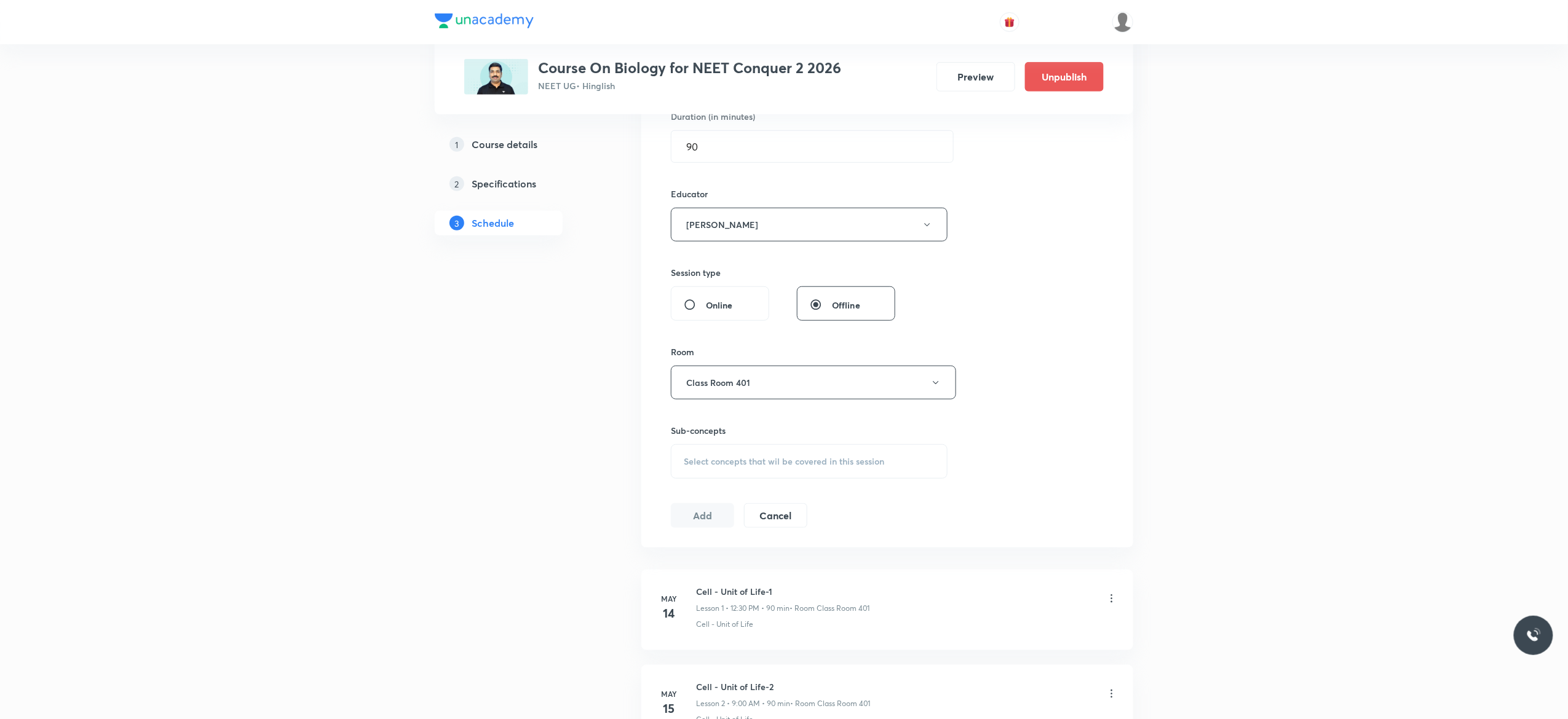
click at [697, 472] on div "Select concepts that wil be covered in this session" at bounding box center [809, 462] width 277 height 35
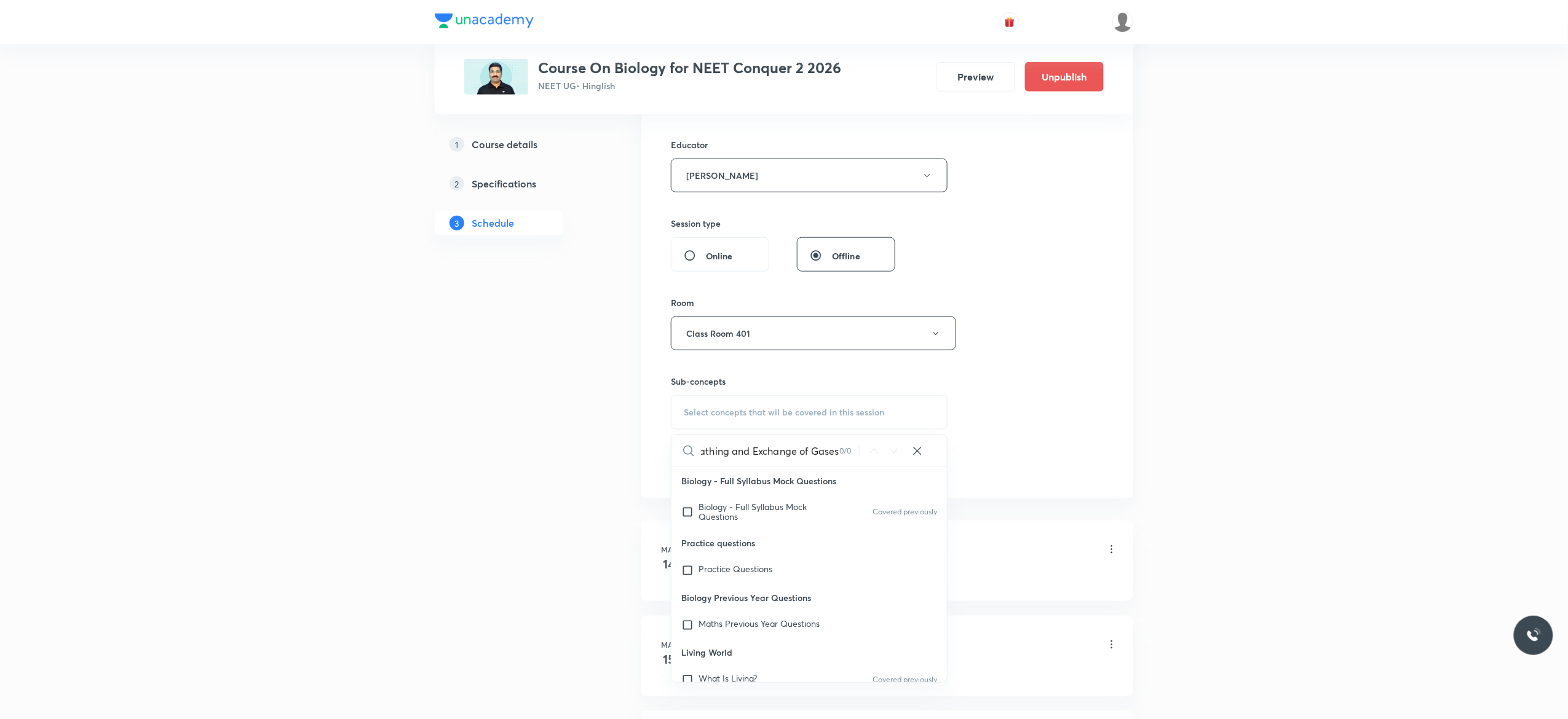
scroll to position [0, 18]
type input "Breathing and Exchange of Gases"
click at [687, 511] on input "checkbox" at bounding box center [690, 512] width 17 height 19
checkbox input "true"
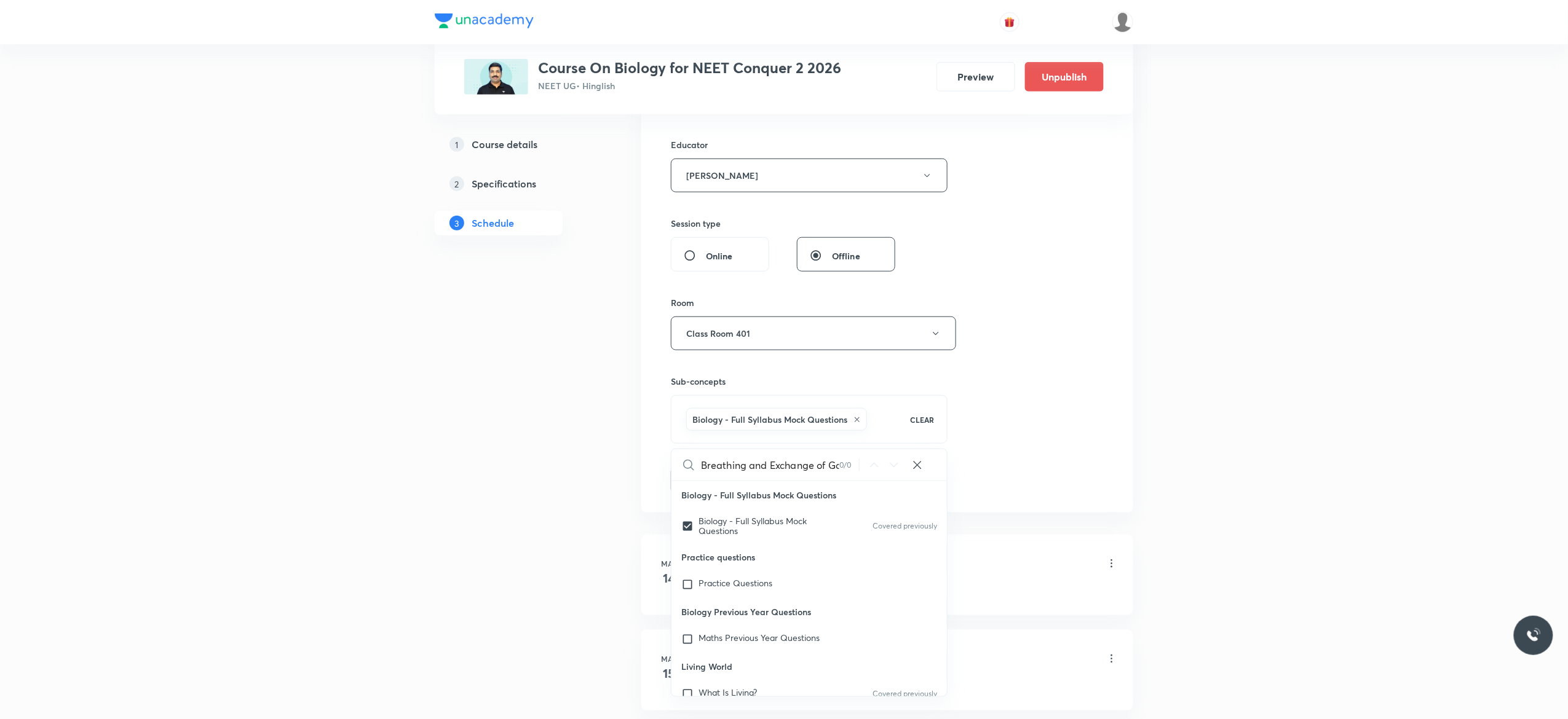
click at [699, 484] on button "Add" at bounding box center [702, 479] width 63 height 24
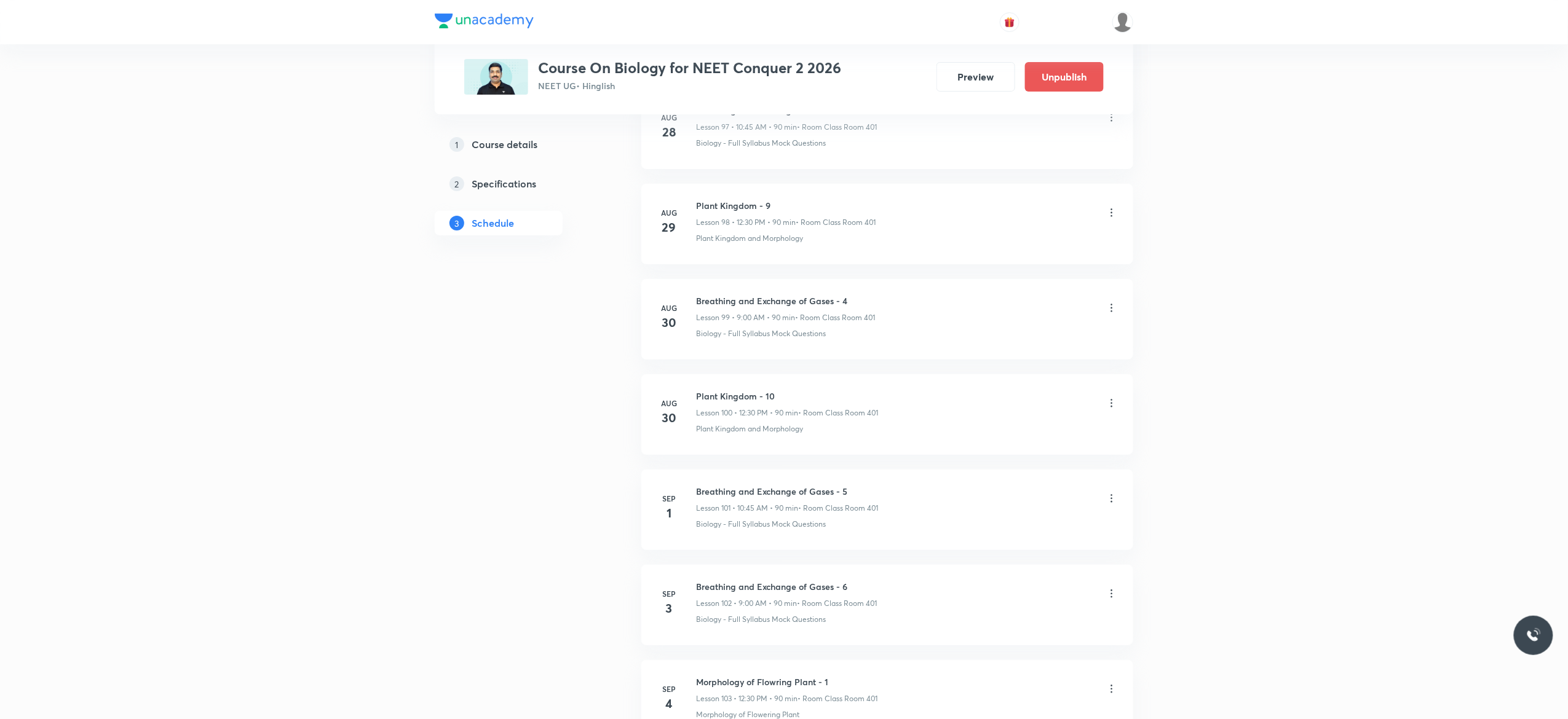
scroll to position [9653, 0]
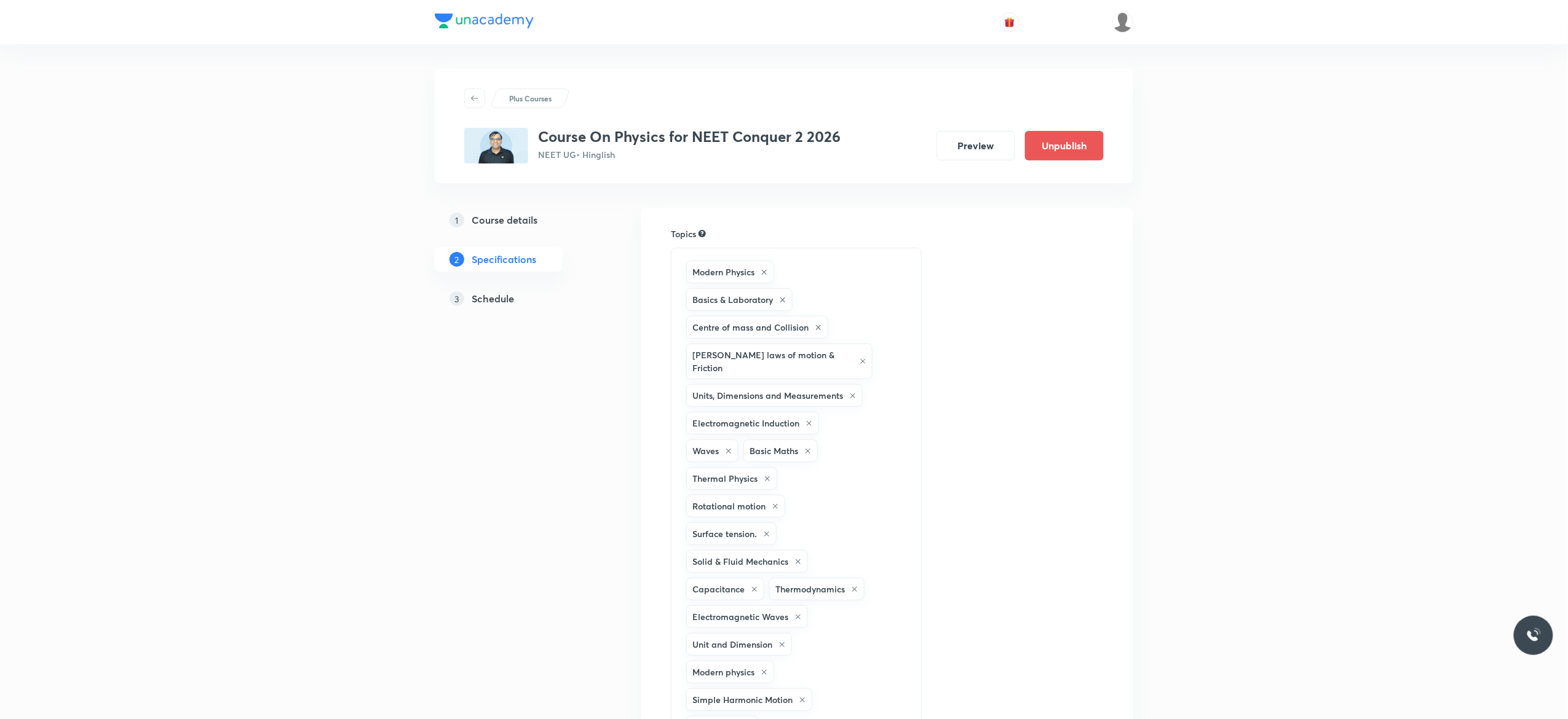
click at [487, 300] on h5 "Schedule" at bounding box center [493, 298] width 43 height 14
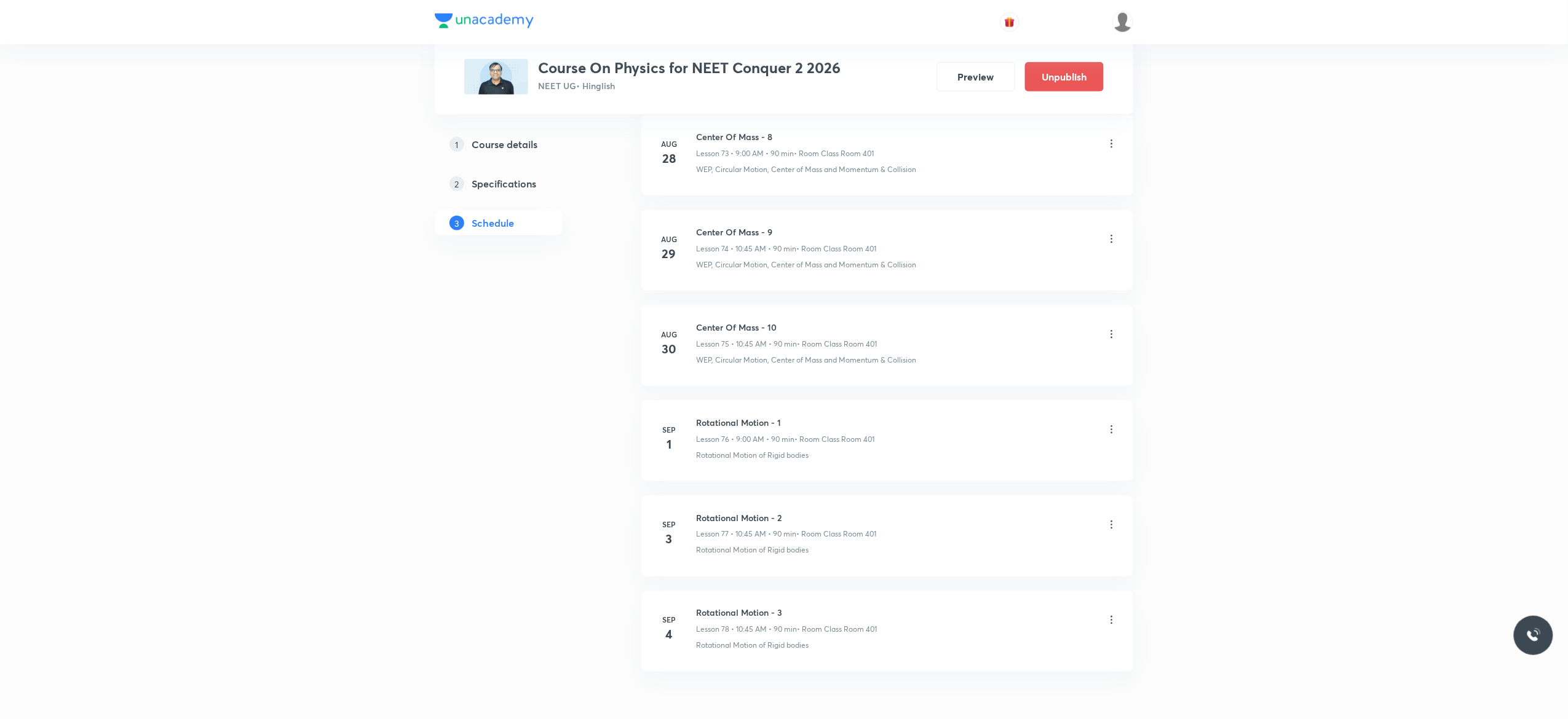
scroll to position [7811, 0]
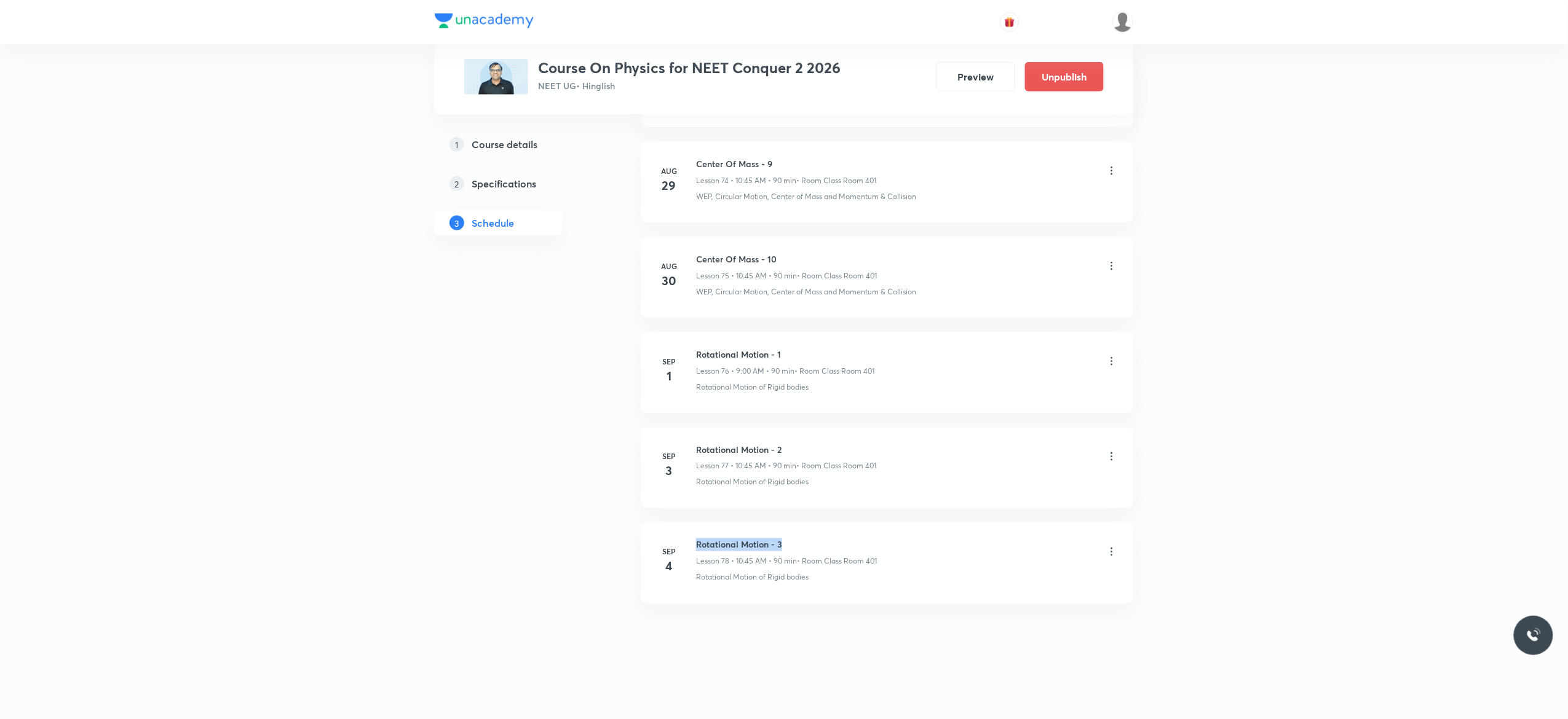
drag, startPoint x: 793, startPoint y: 536, endPoint x: 689, endPoint y: 526, distance: 104.5
click at [689, 526] on li "[DATE] Rotational Motion - 3 Lesson 78 • 10:45 AM • 90 min • Room Class Room 40…" at bounding box center [887, 563] width 492 height 80
copy h6 "Rotational Motion - 3"
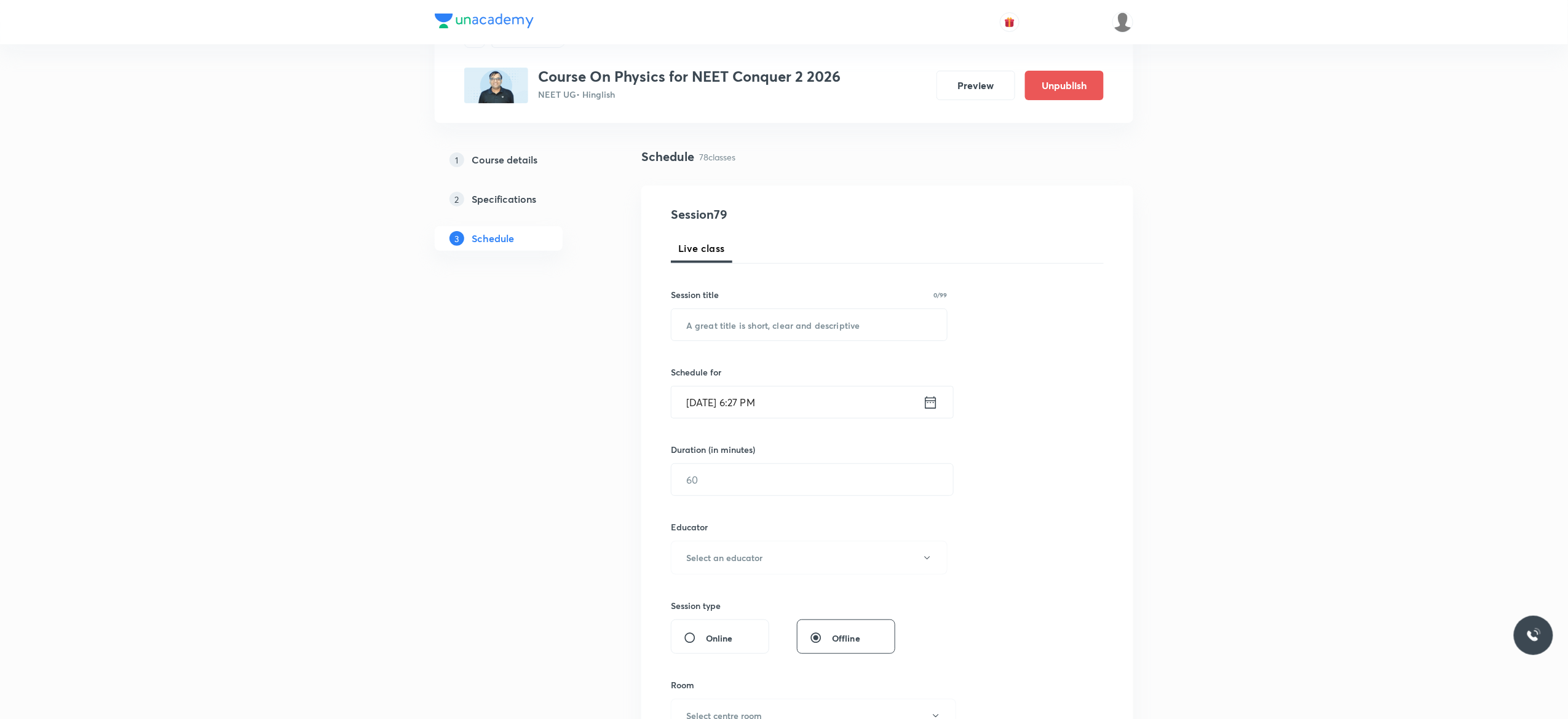
scroll to position [0, 0]
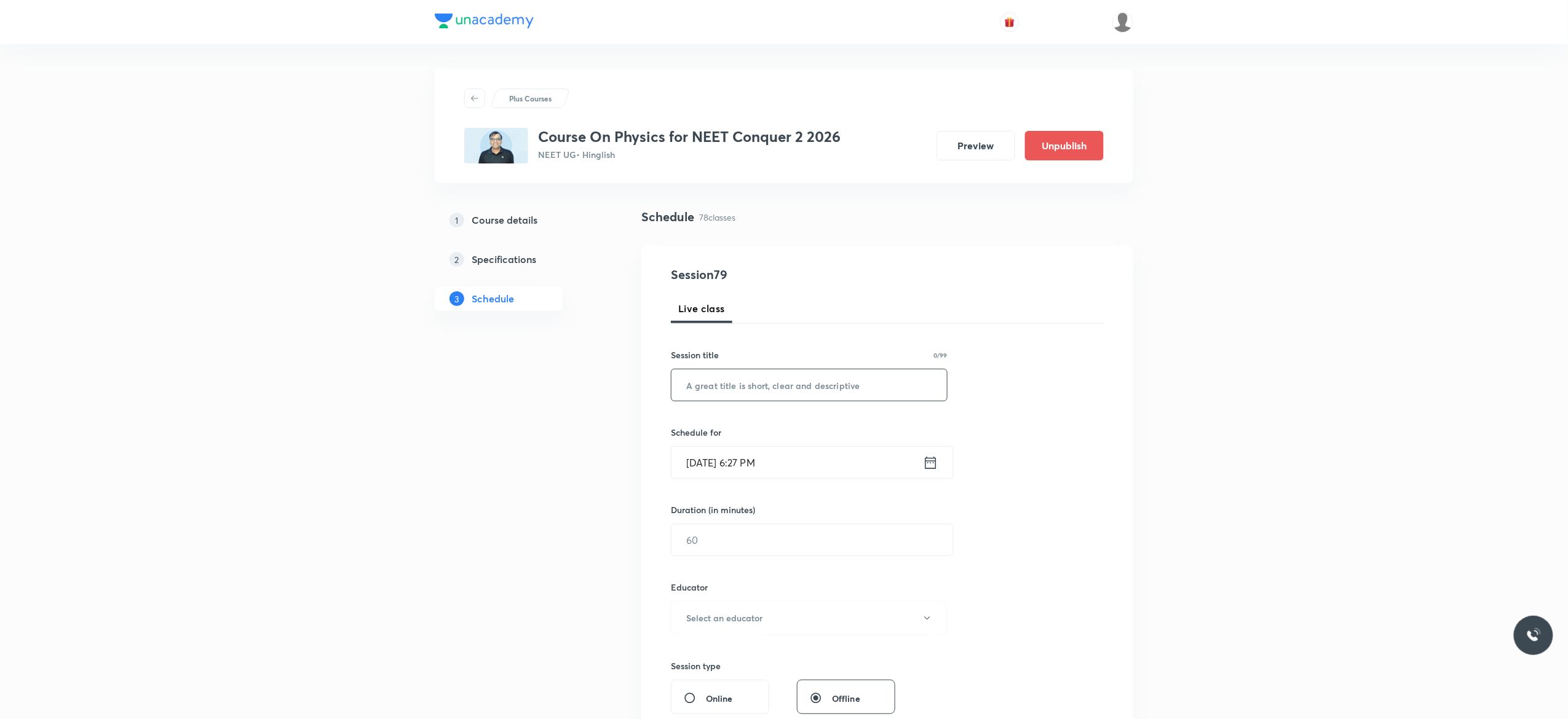
click at [701, 386] on input "text" at bounding box center [809, 385] width 276 height 31
paste input "Rotational Motion - 3"
type input "Rotational Motion - 4"
click at [934, 462] on icon at bounding box center [930, 462] width 15 height 17
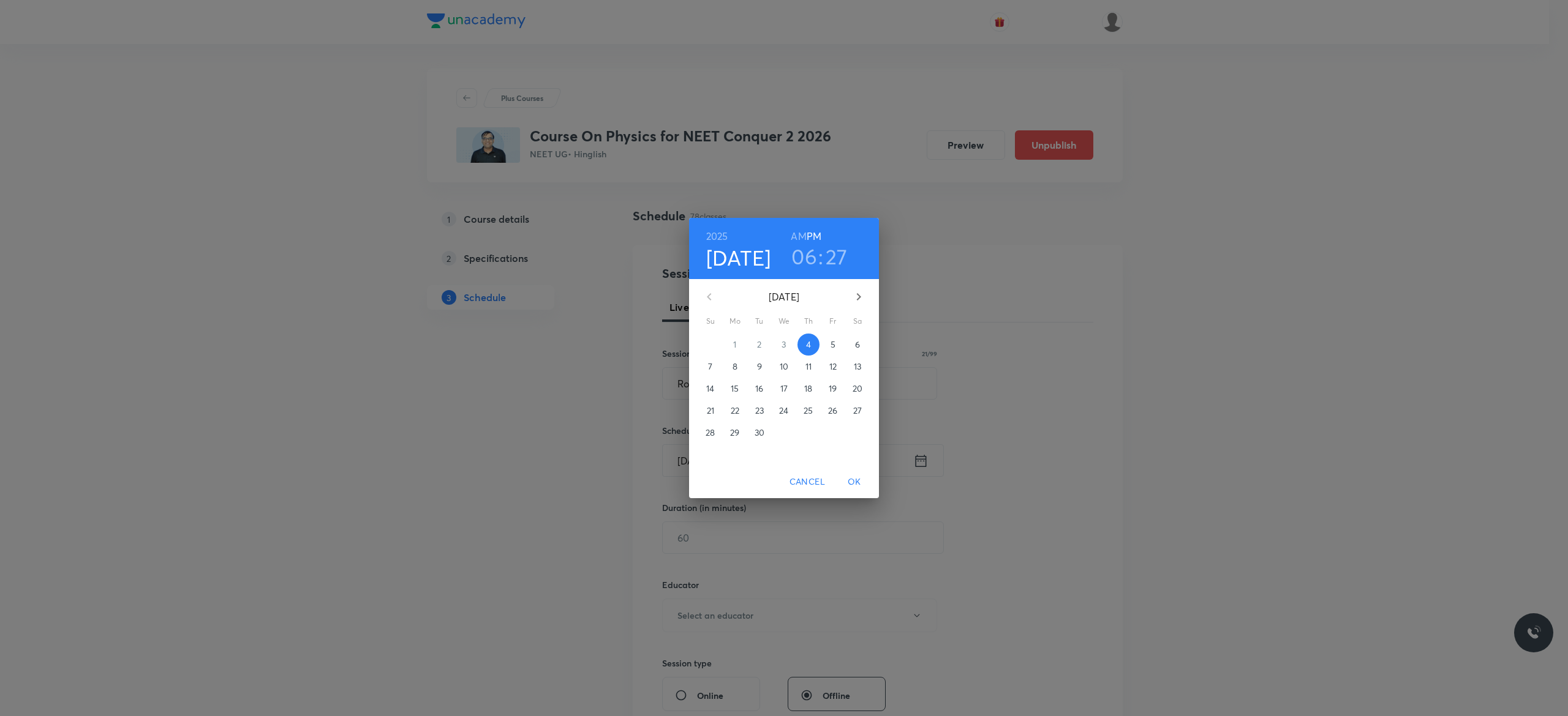
click at [833, 345] on p "5" at bounding box center [833, 345] width 5 height 13
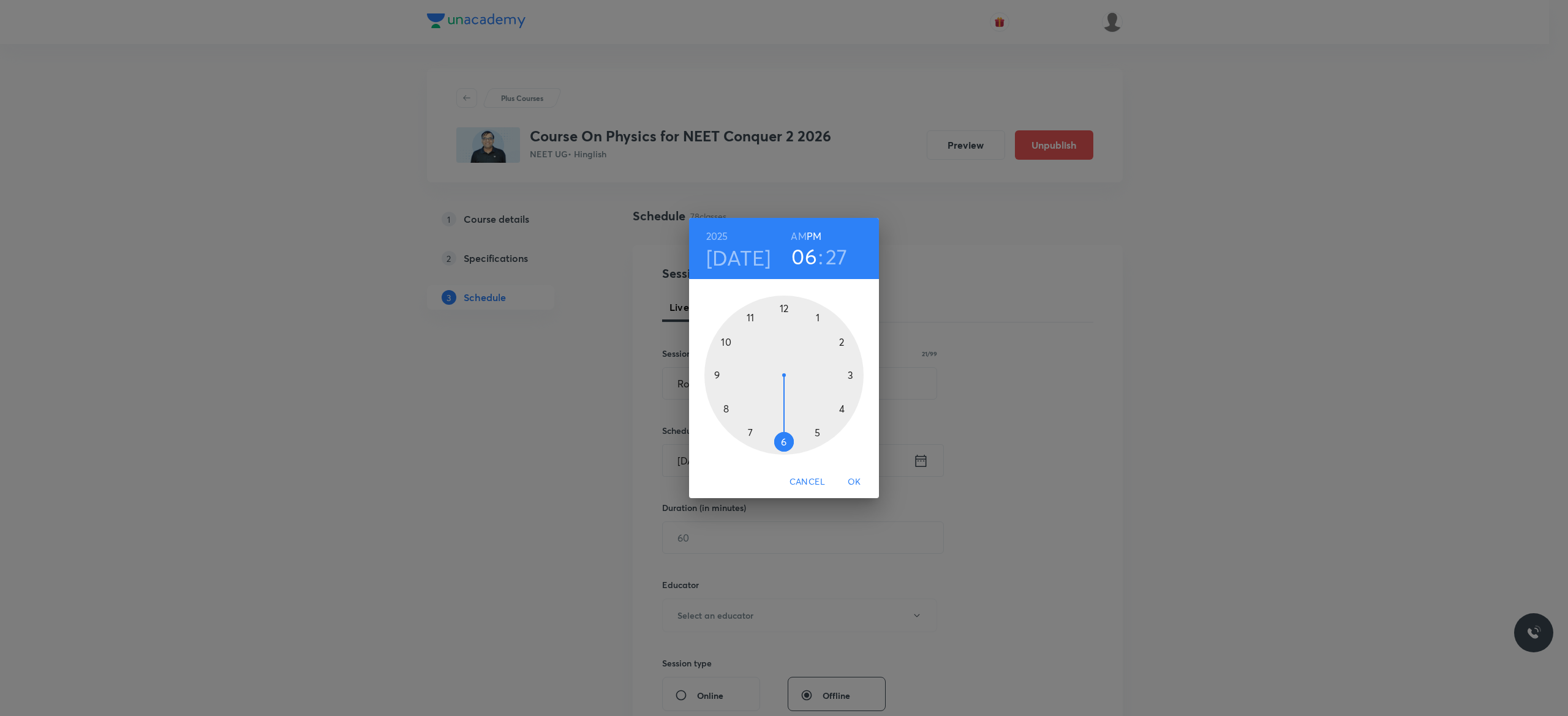
click at [799, 238] on h6 "AM" at bounding box center [798, 236] width 15 height 17
click at [721, 342] on div at bounding box center [784, 375] width 160 height 159
click at [714, 373] on div at bounding box center [784, 375] width 160 height 159
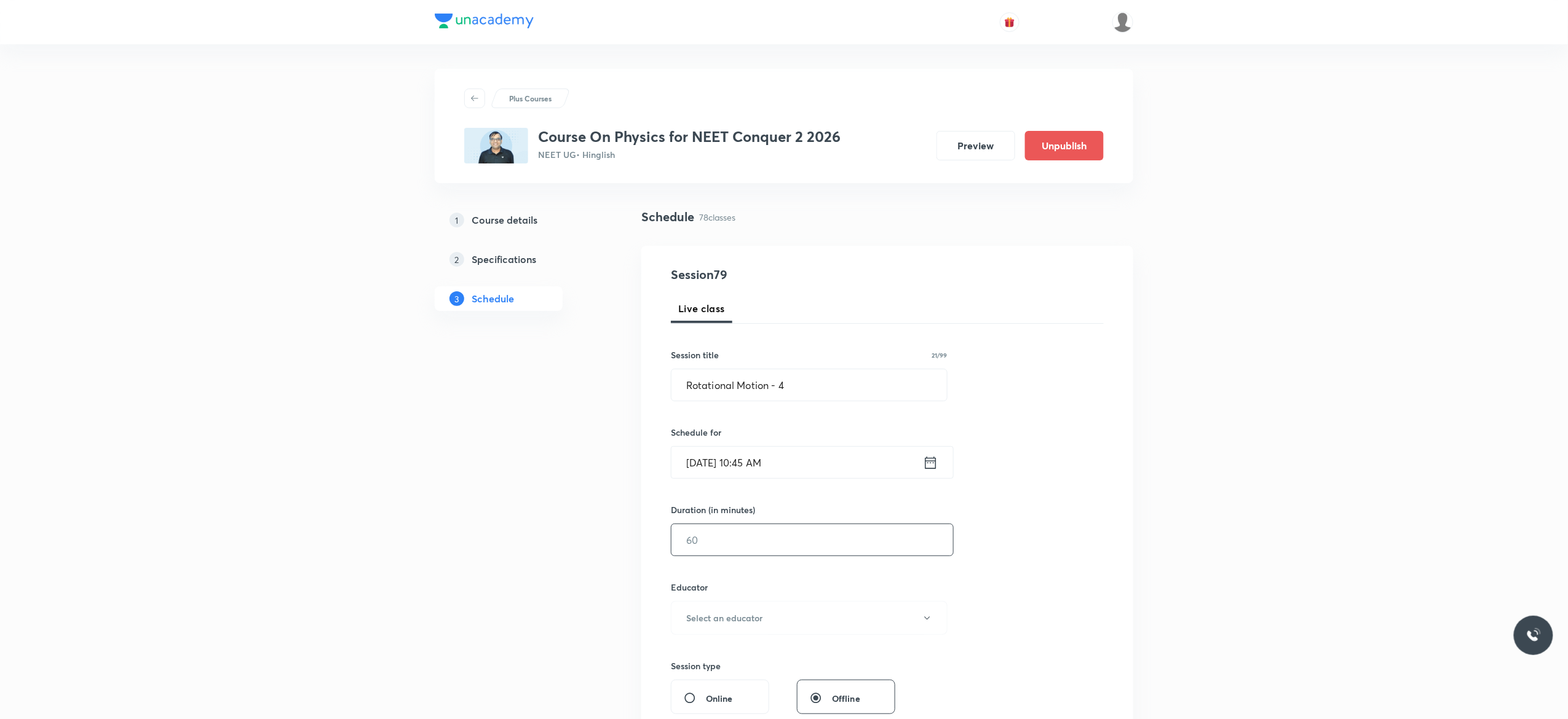
click at [719, 529] on input "text" at bounding box center [812, 540] width 281 height 31
type input "90"
click at [923, 620] on icon "button" at bounding box center [927, 619] width 10 height 10
click at [763, 683] on span "[PERSON_NAME]" at bounding box center [807, 683] width 270 height 13
click at [1054, 583] on div "Session 79 Live class Session title 21/99 Rotational Motion - 4 ​ Schedule for …" at bounding box center [887, 593] width 433 height 656
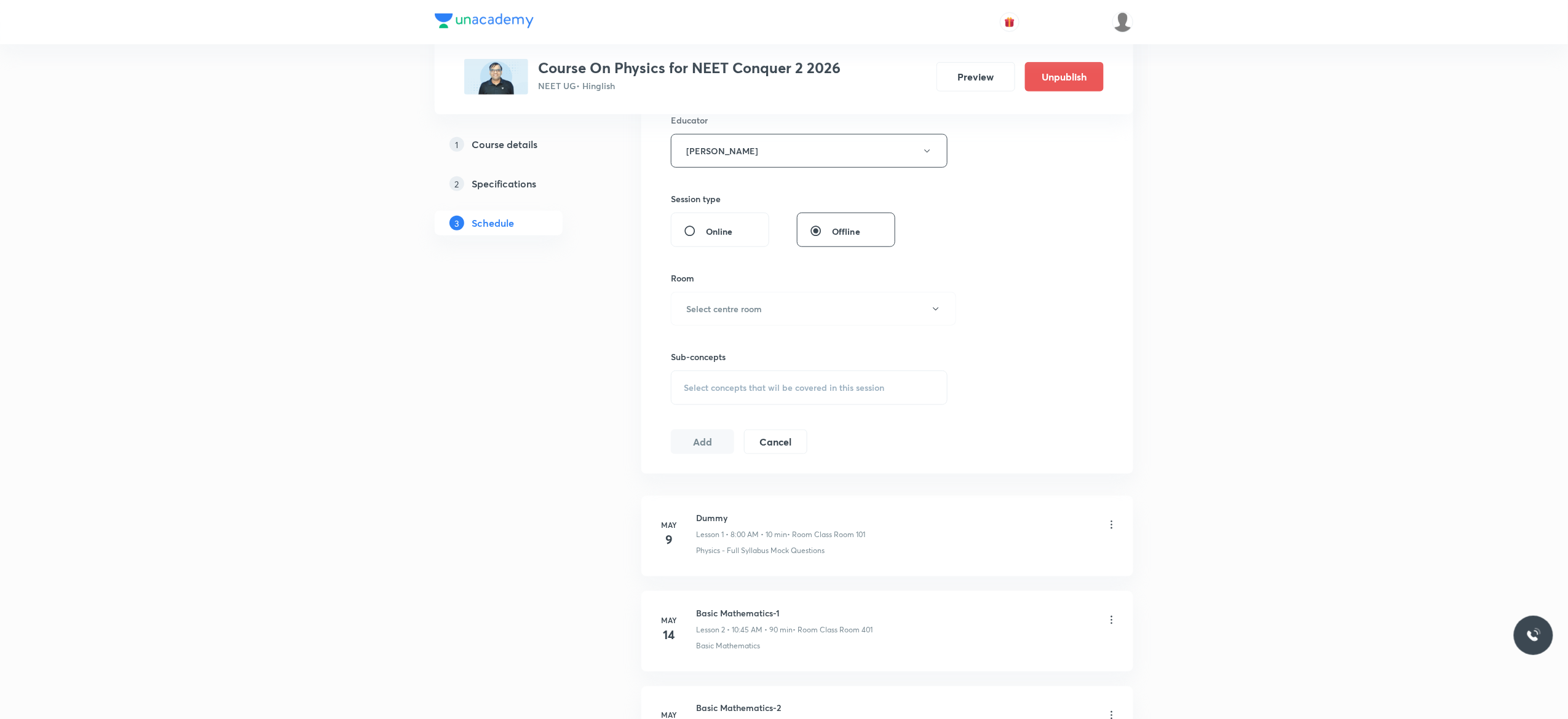
scroll to position [541, 0]
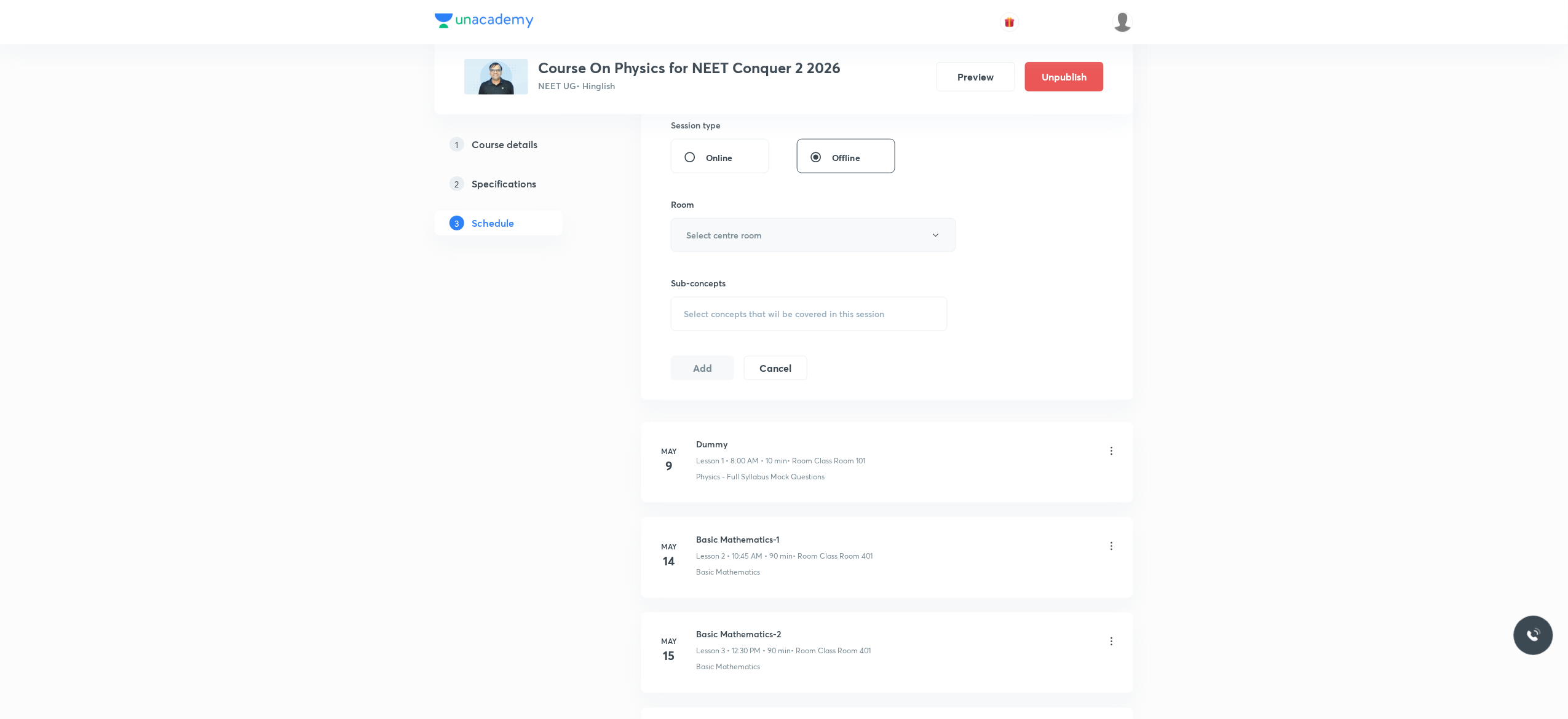
click at [940, 248] on button "Select centre room" at bounding box center [814, 235] width 285 height 34
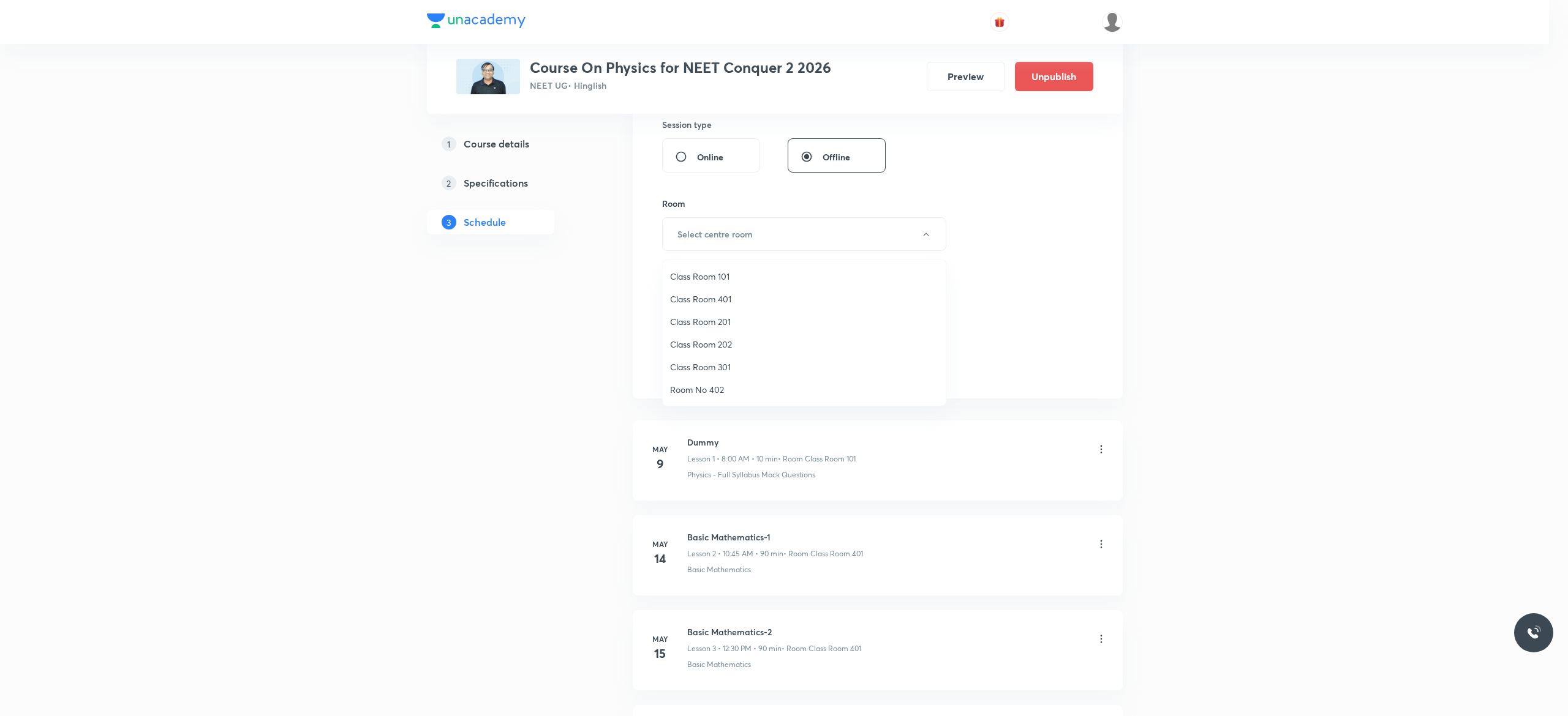
click at [723, 296] on span "Class Room 401" at bounding box center [804, 299] width 268 height 13
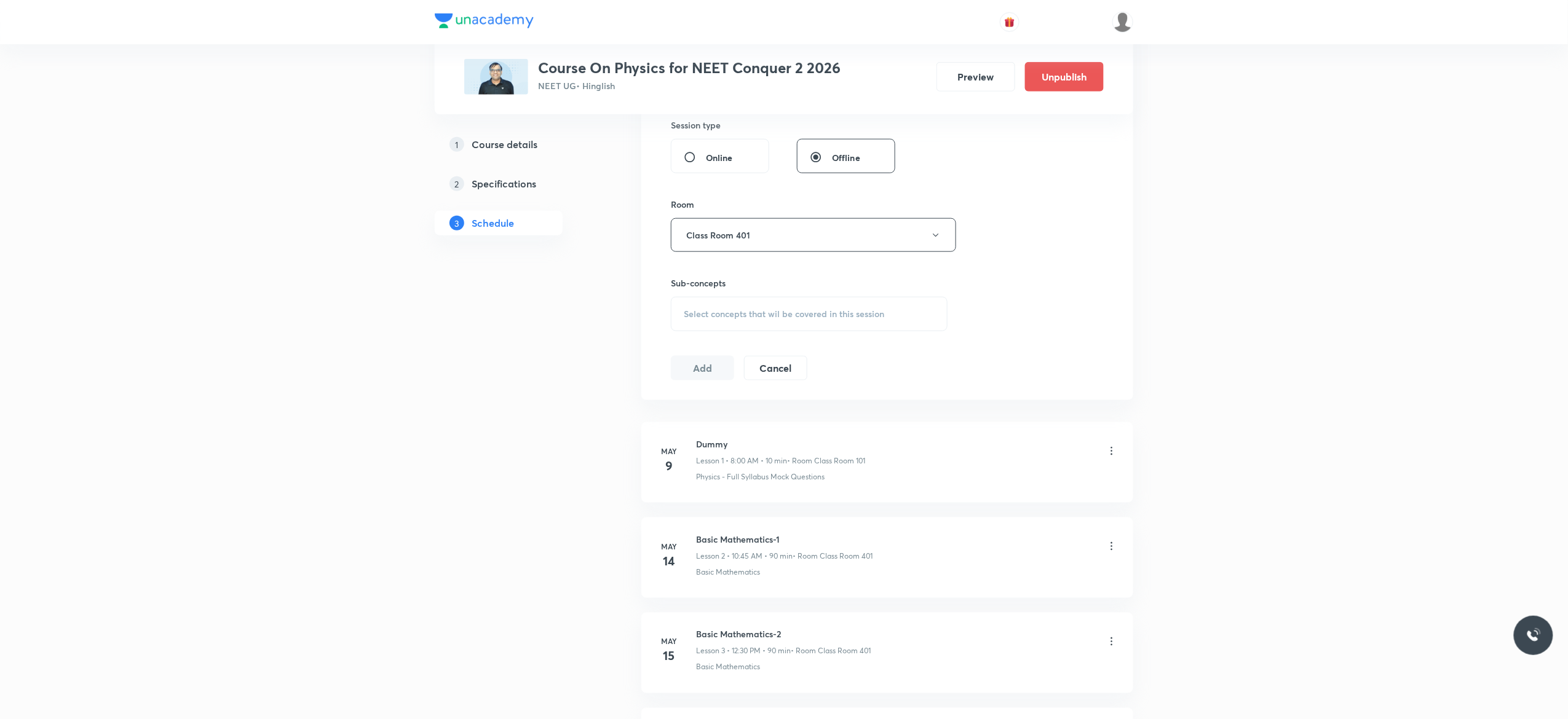
click at [694, 319] on span "Select concepts that wil be covered in this session" at bounding box center [784, 314] width 200 height 10
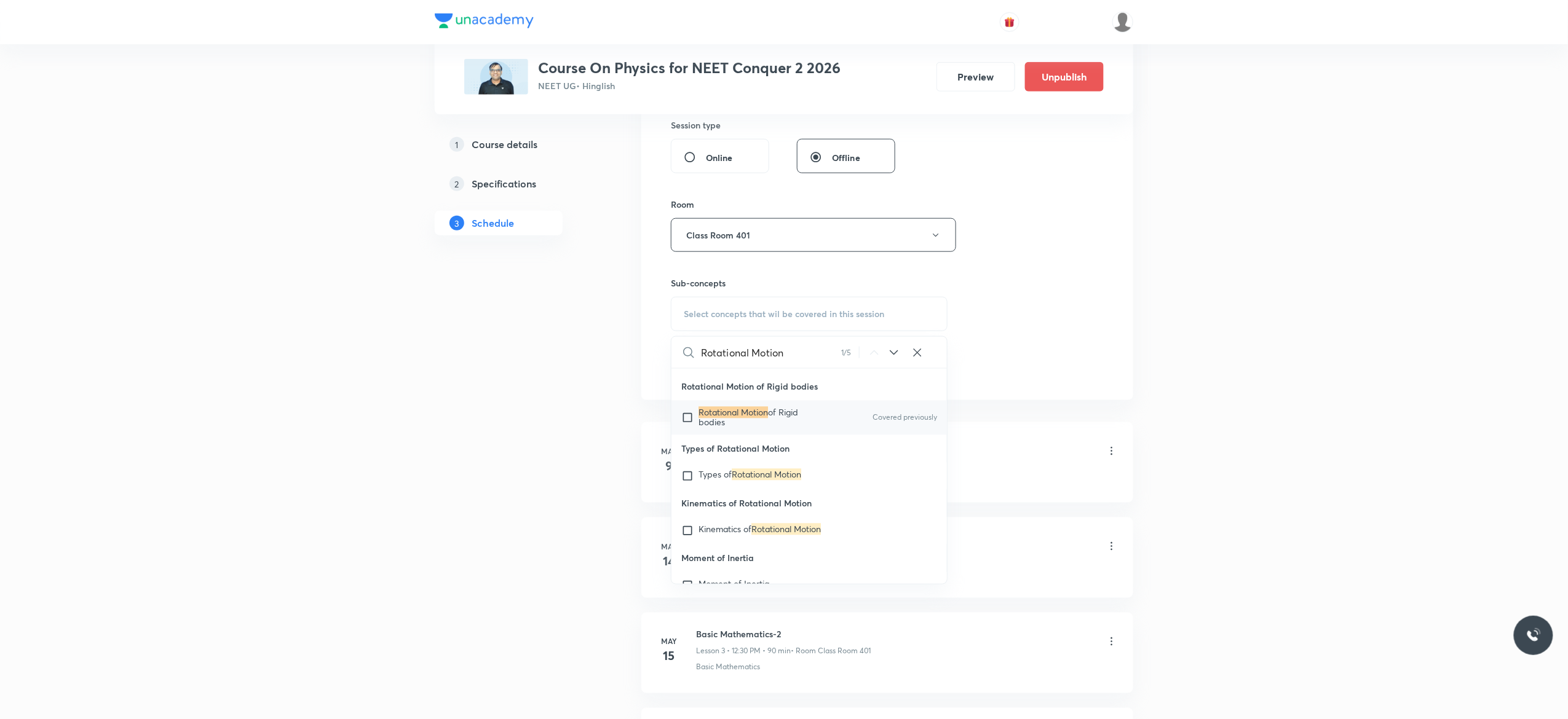
scroll to position [25042, 0]
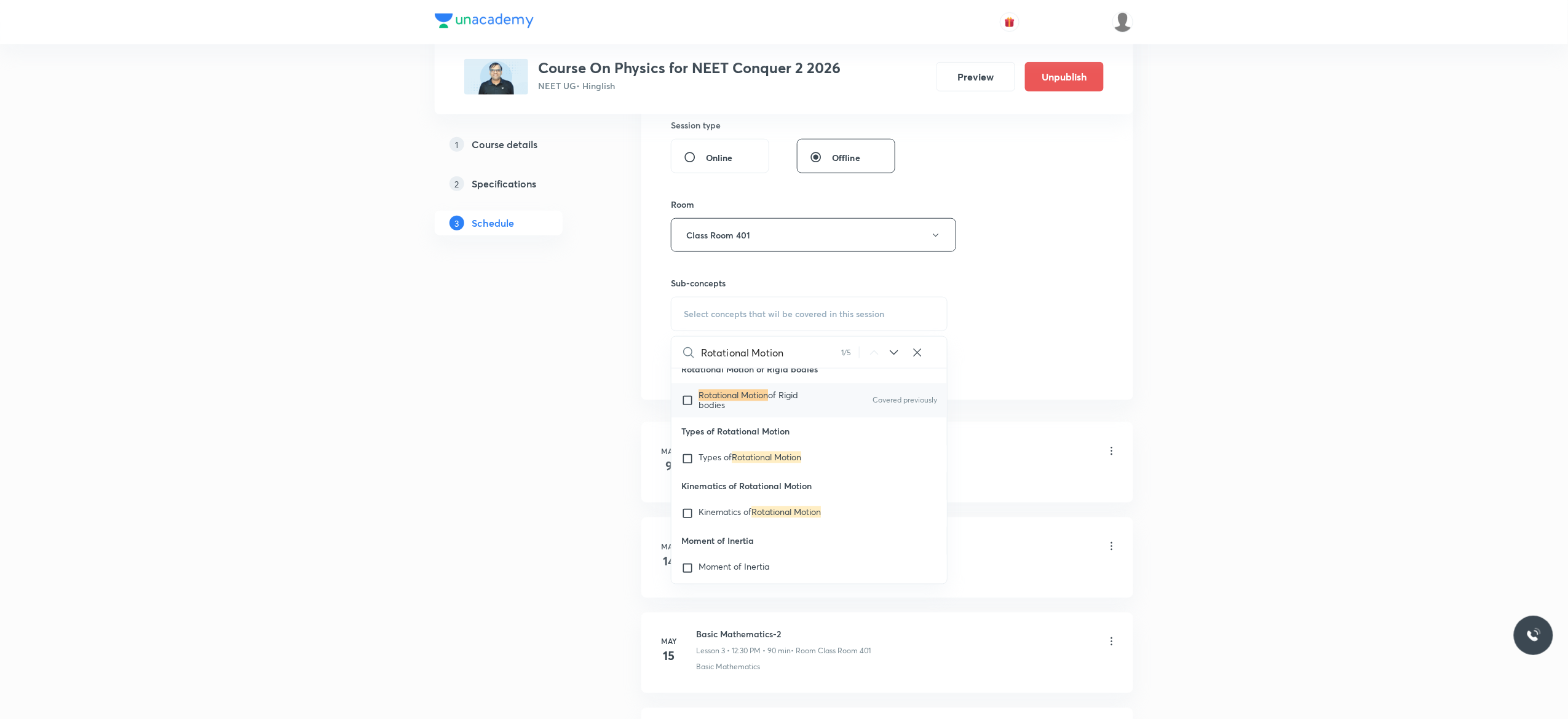
type input "Rotational Motion"
click at [685, 411] on input "checkbox" at bounding box center [690, 401] width 17 height 19
checkbox input "true"
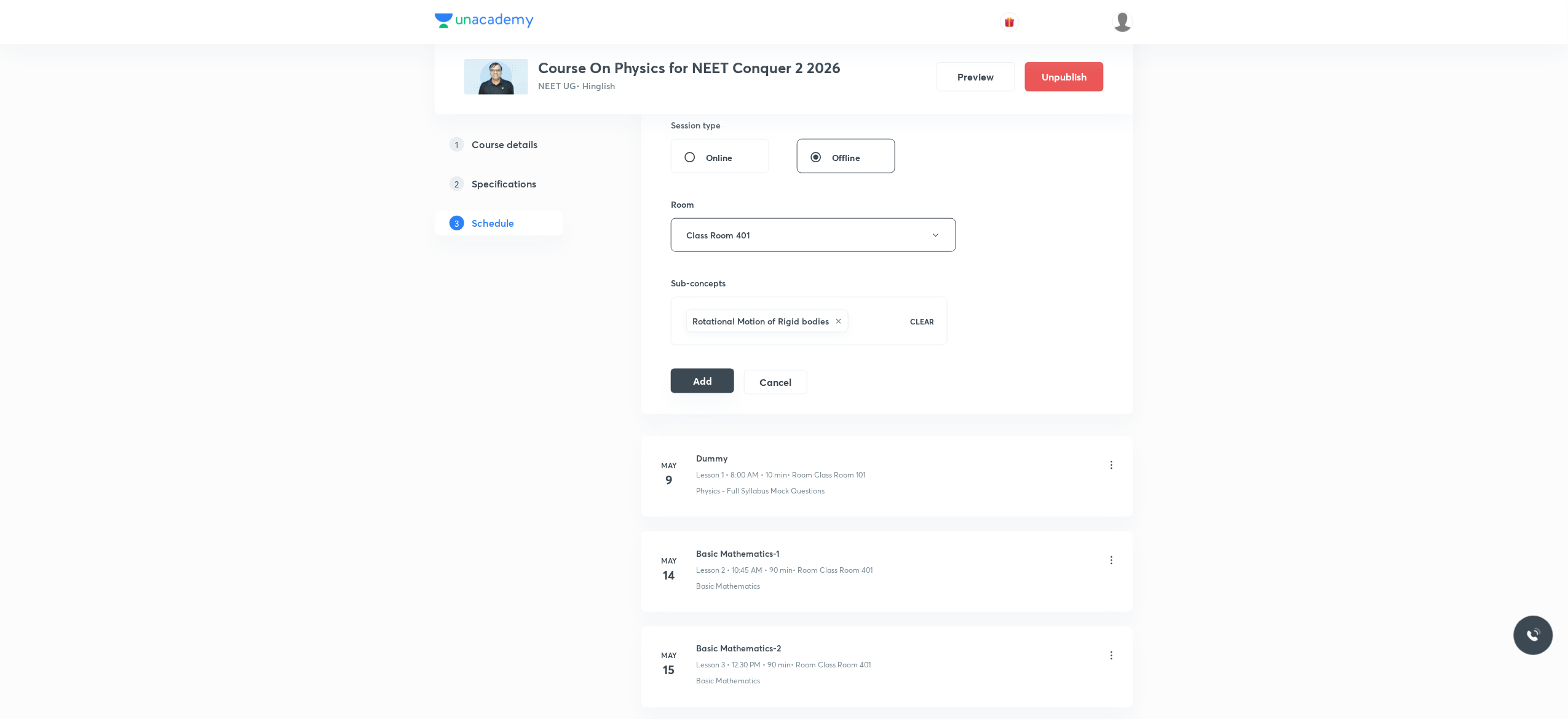
click at [700, 382] on button "Add" at bounding box center [702, 381] width 63 height 24
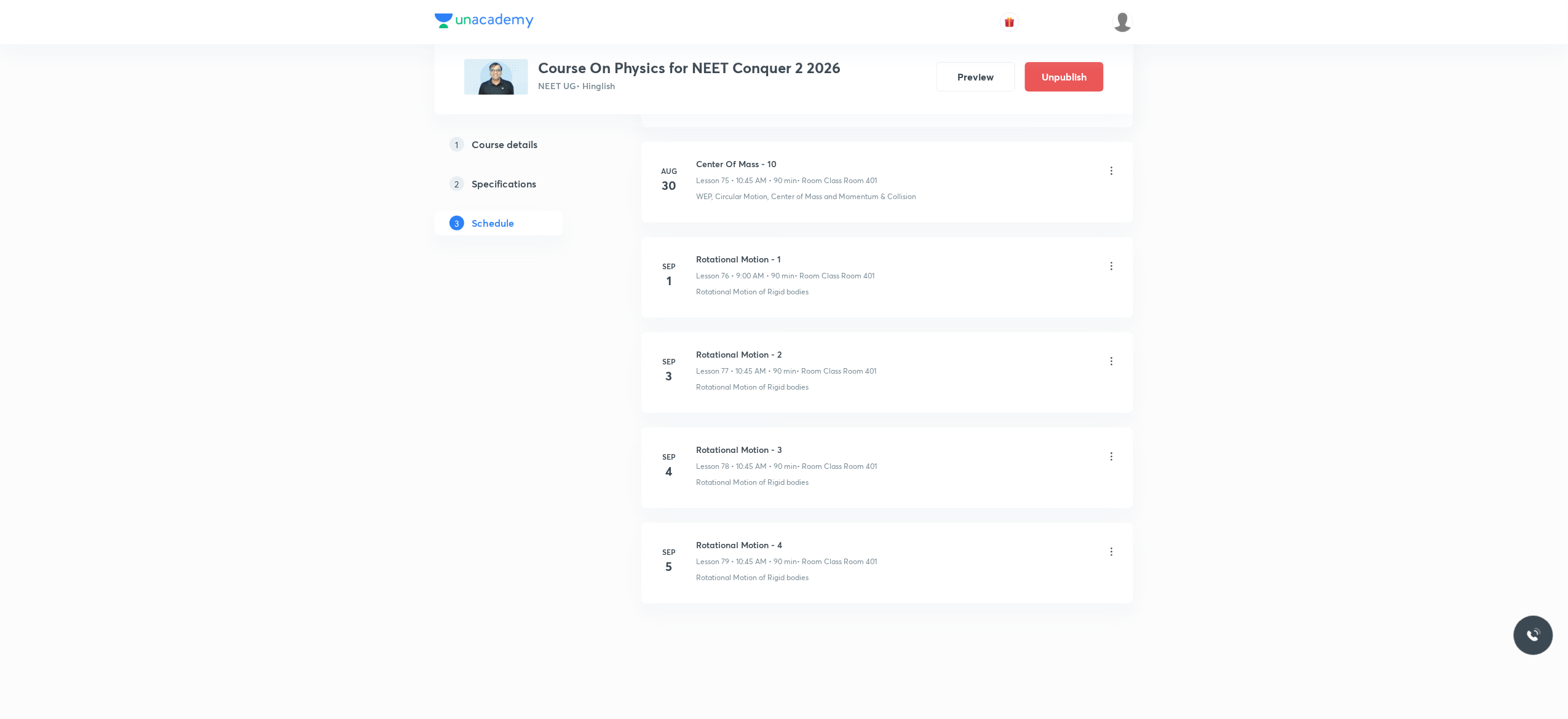
scroll to position [7262, 0]
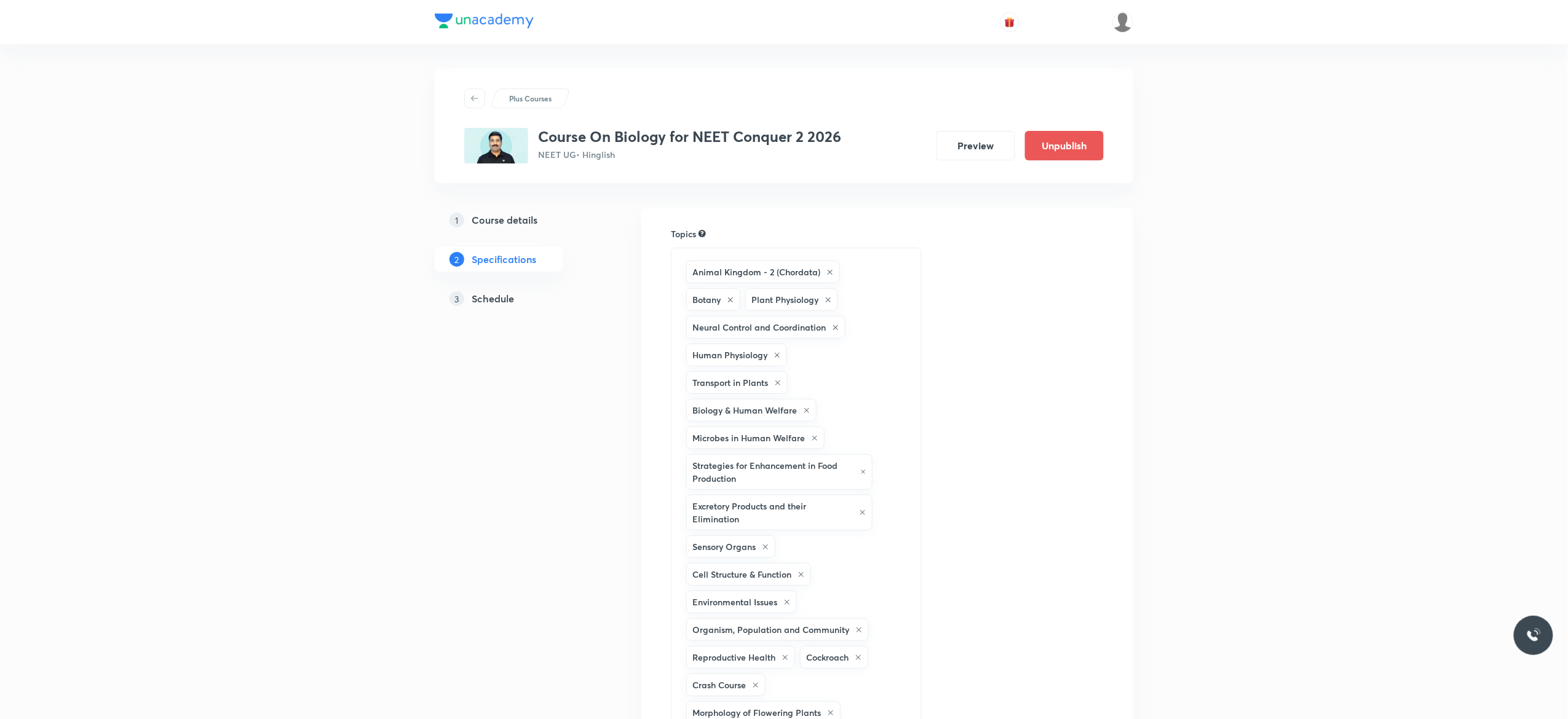
click at [492, 300] on h5 "Schedule" at bounding box center [493, 298] width 43 height 14
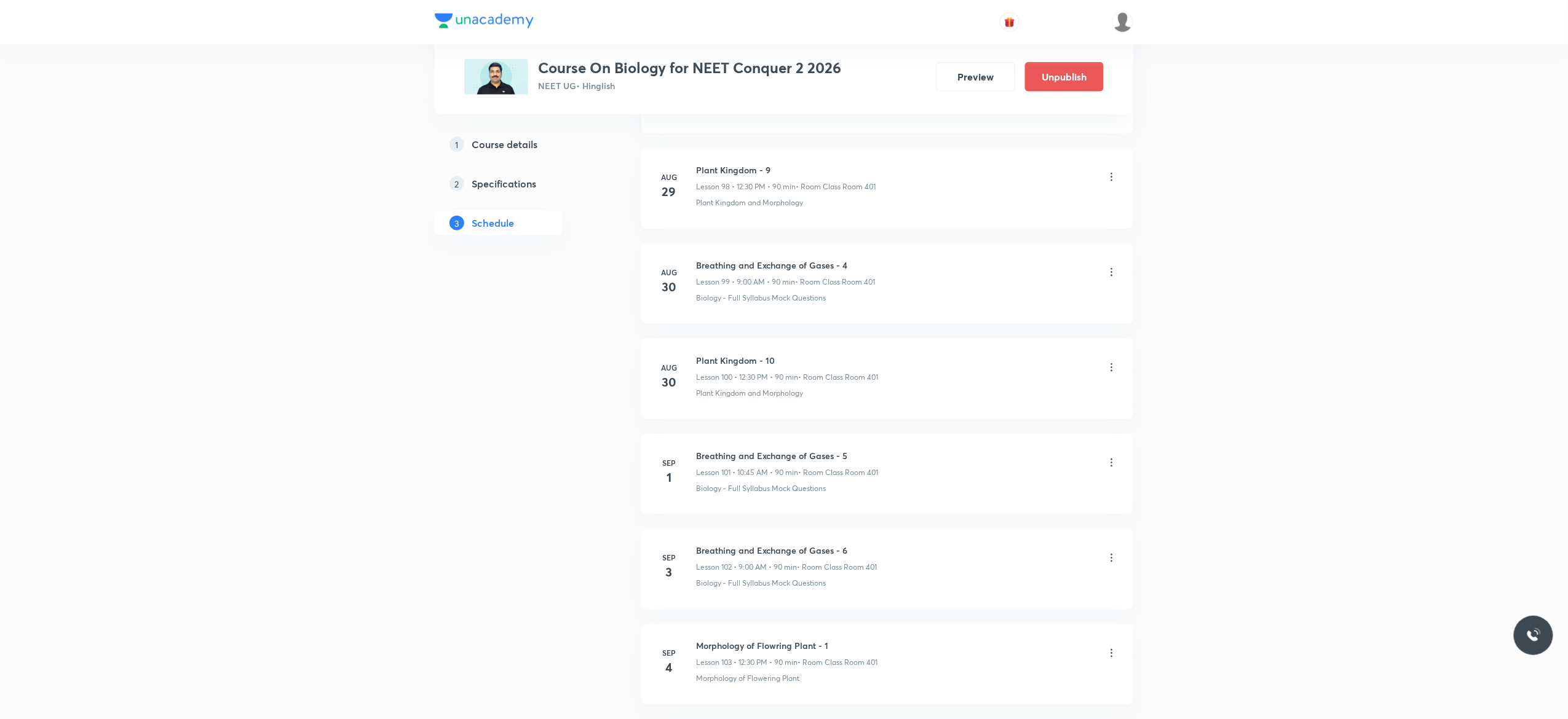
scroll to position [10299, 0]
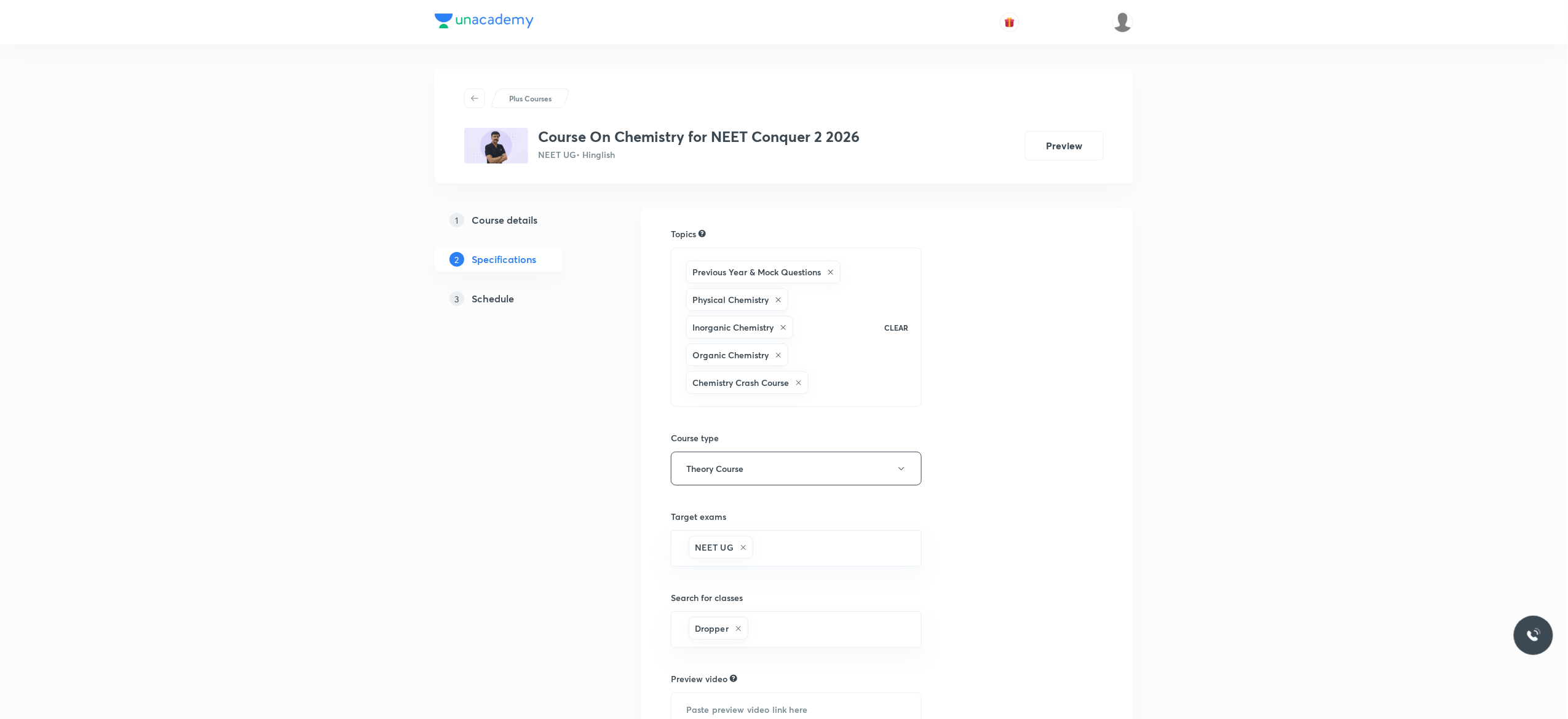
drag, startPoint x: 0, startPoint y: 0, endPoint x: 489, endPoint y: 296, distance: 571.6
click at [489, 296] on h5 "Schedule" at bounding box center [493, 298] width 43 height 14
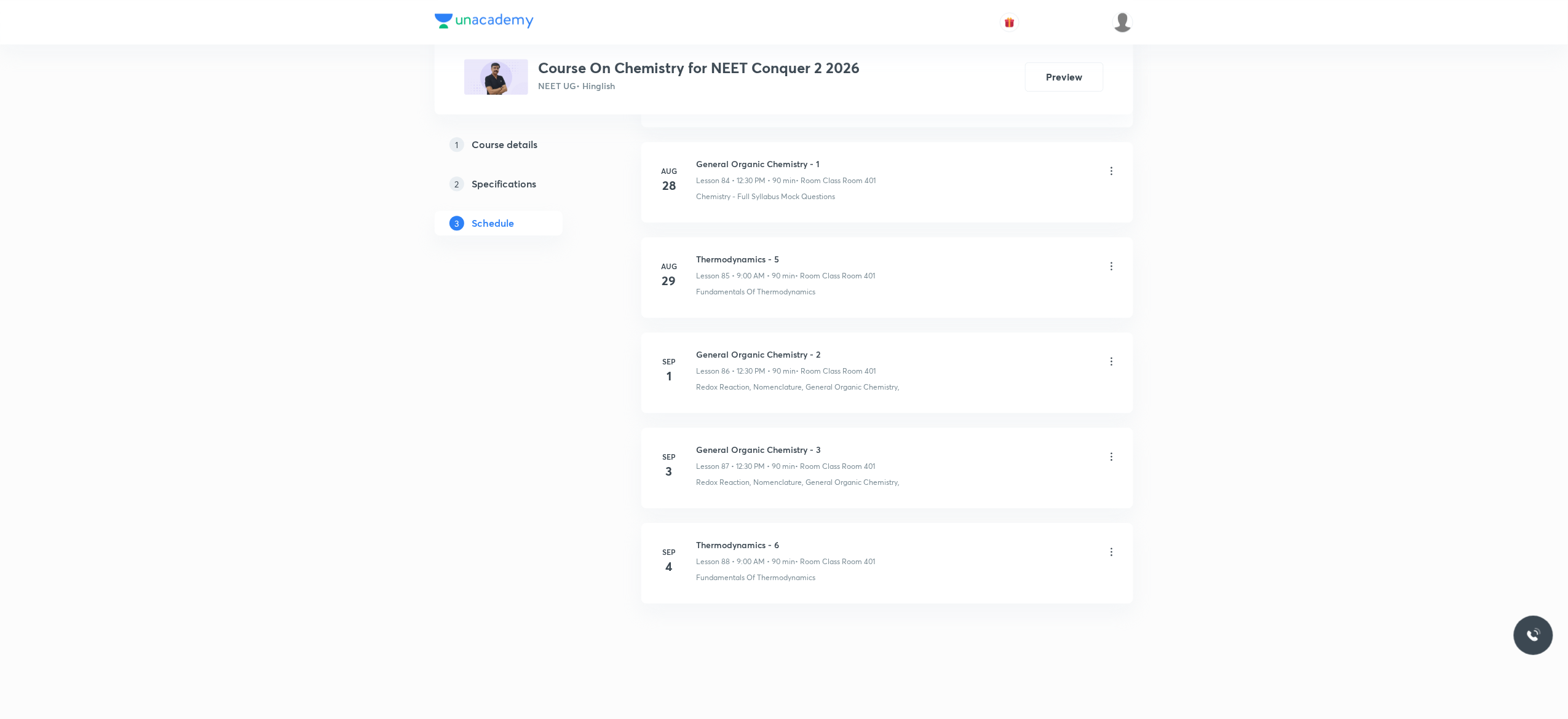
scroll to position [8767, 0]
drag, startPoint x: 825, startPoint y: 441, endPoint x: 682, endPoint y: 428, distance: 143.6
click at [682, 428] on li "[DATE] General Organic Chemistry - 3 Lesson 87 • 12:30 PM • 90 min • Room Class…" at bounding box center [887, 468] width 492 height 80
copy h6 "General Organic Chemistry - 3"
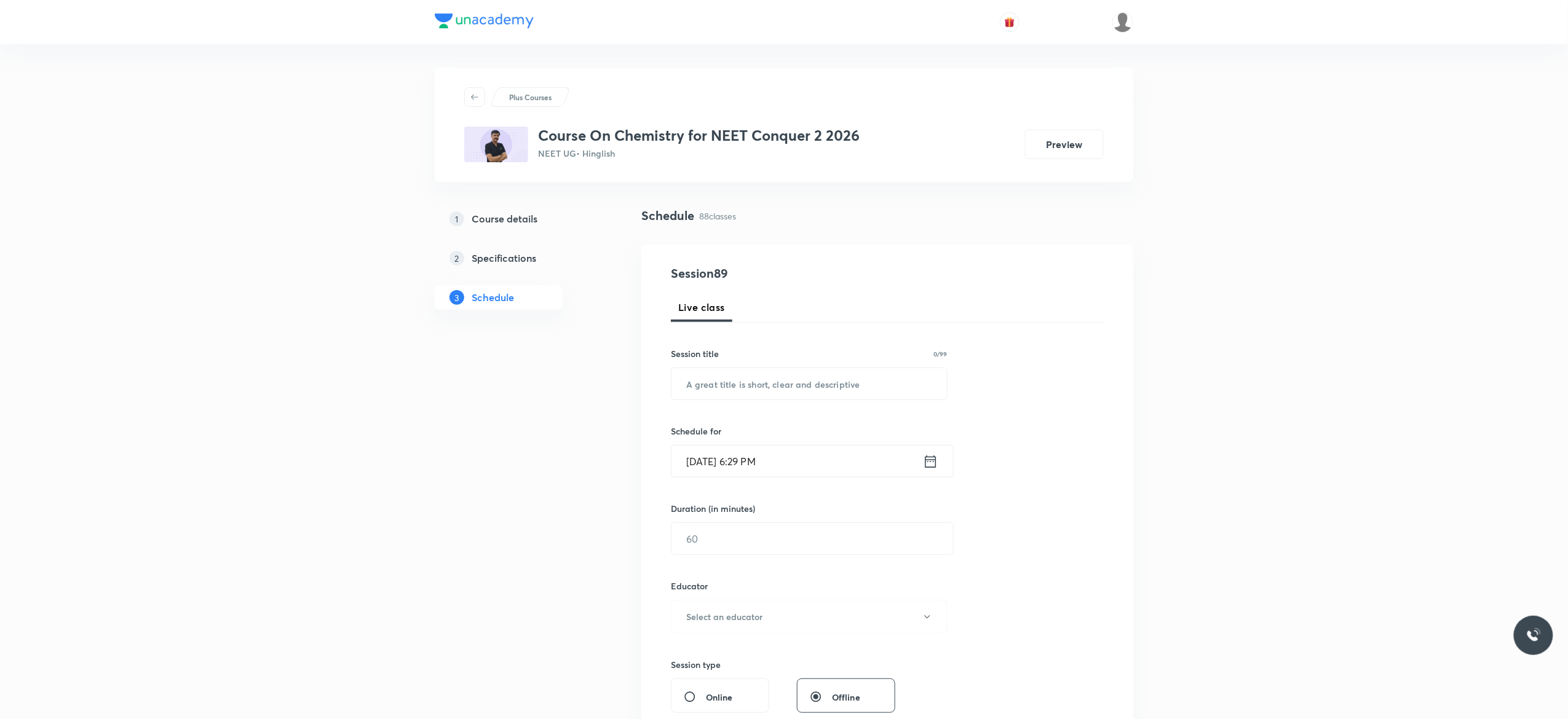
scroll to position [0, 0]
click at [701, 387] on input "text" at bounding box center [809, 385] width 276 height 31
paste input "General Organic Chemistry - 3"
type input "General Organic Chemistry - 4"
click at [931, 464] on icon at bounding box center [930, 462] width 15 height 17
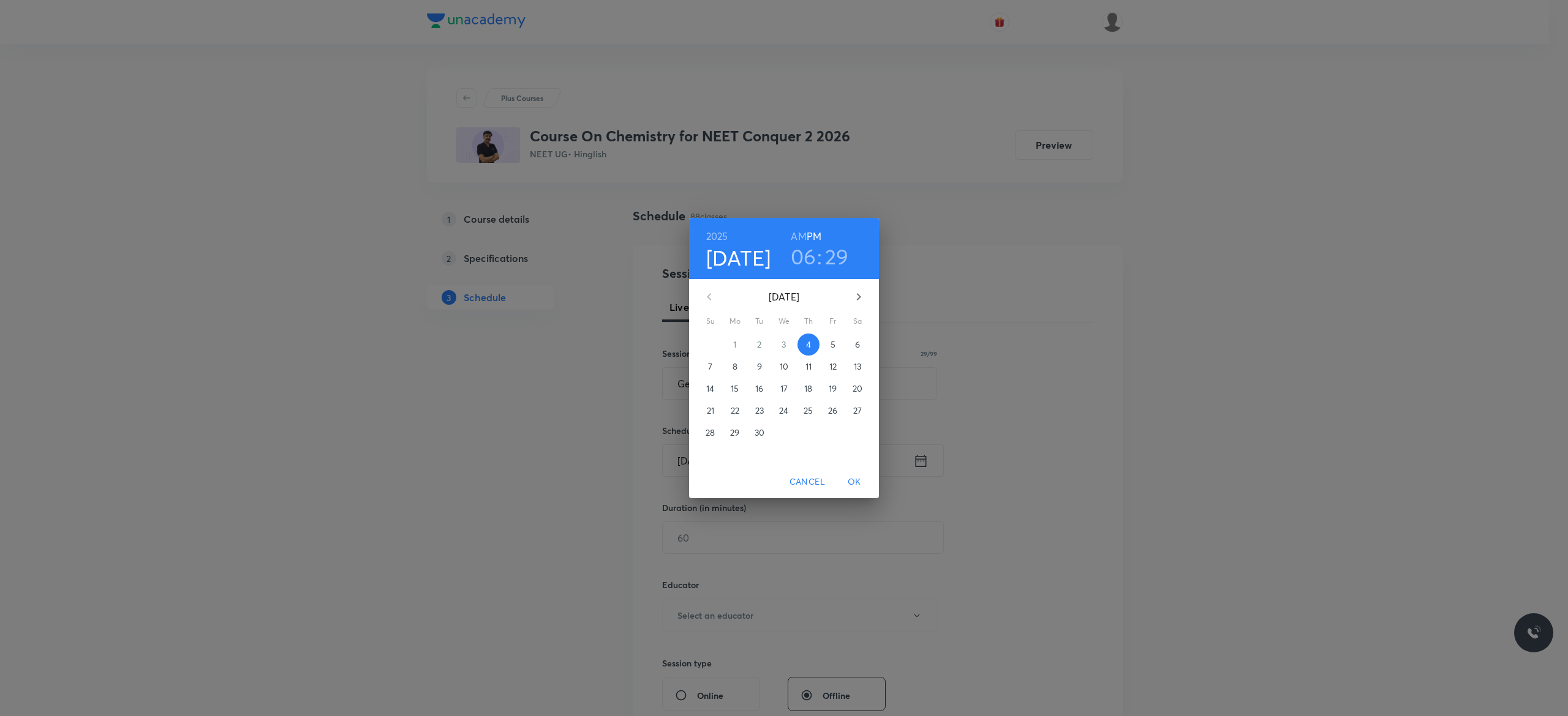
click at [834, 345] on p "5" at bounding box center [833, 345] width 5 height 13
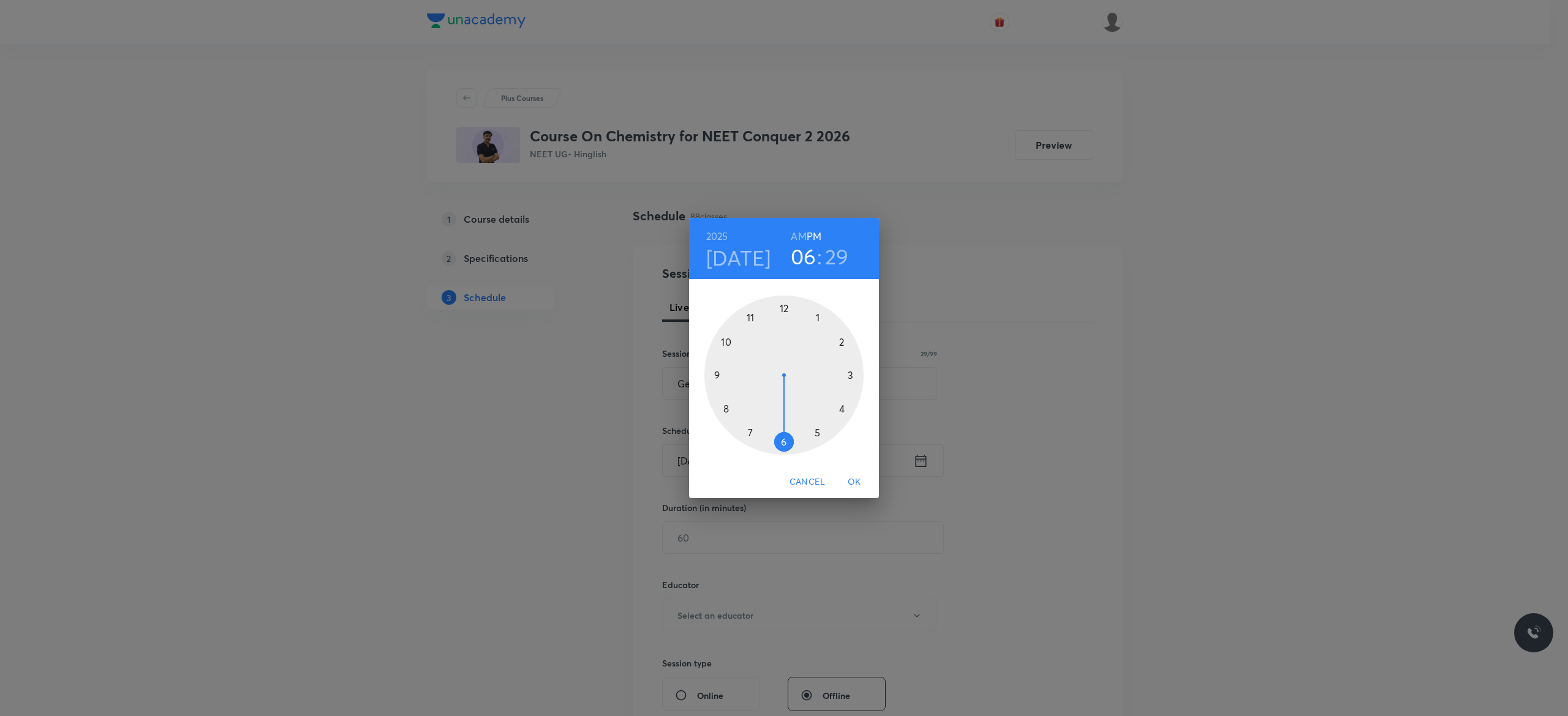
click at [783, 306] on div at bounding box center [784, 375] width 160 height 159
click at [781, 442] on div at bounding box center [784, 375] width 160 height 159
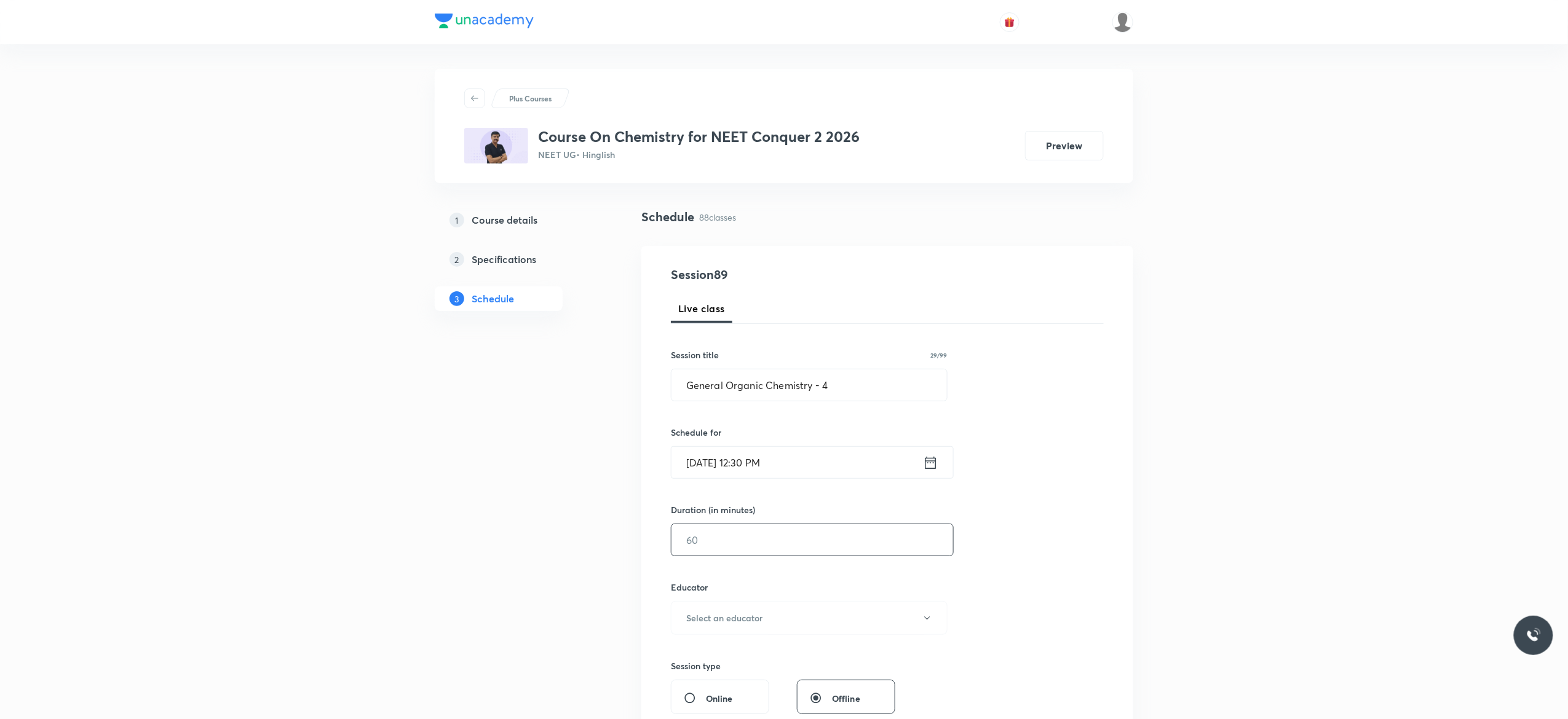
click at [756, 542] on input "text" at bounding box center [812, 540] width 281 height 31
type input "90"
click at [928, 625] on button "Select an educator" at bounding box center [809, 618] width 277 height 34
click at [709, 654] on span "Vijai Shukla" at bounding box center [807, 660] width 270 height 13
click at [1032, 580] on div "Session 89 Live class Session title 29/99 General Organic Chemistry - 4 ​ Sched…" at bounding box center [887, 593] width 433 height 656
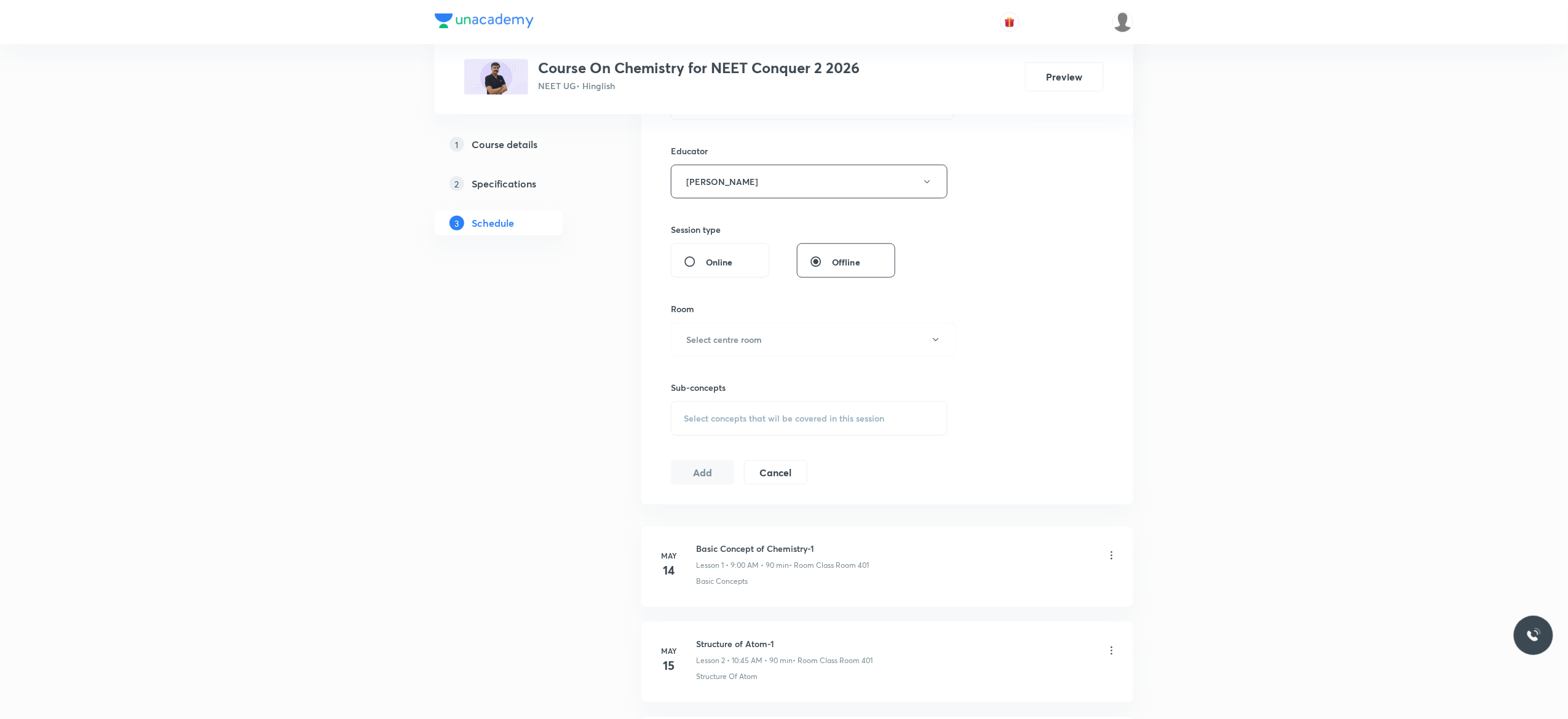
scroll to position [443, 0]
click at [936, 340] on button "Select centre room" at bounding box center [814, 333] width 285 height 34
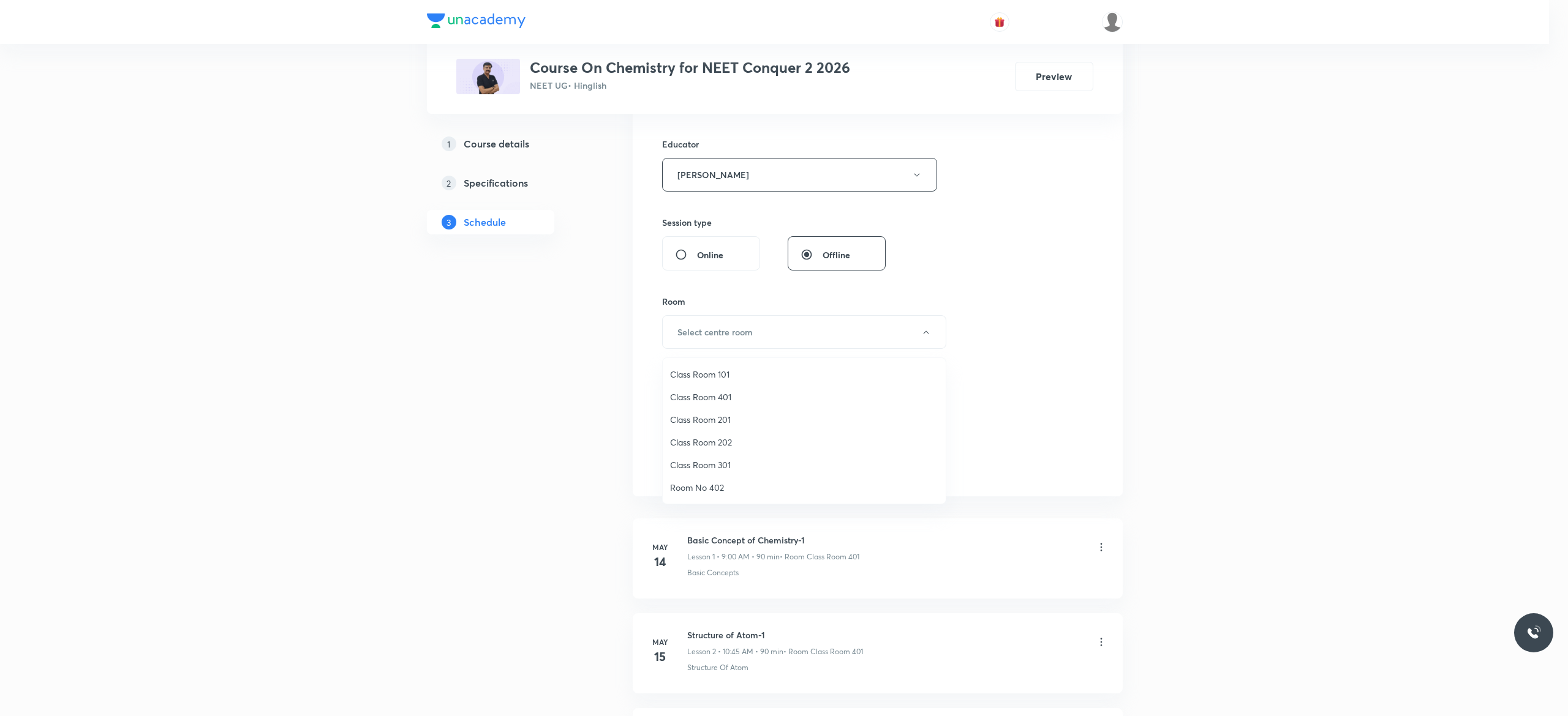
click at [716, 392] on span "Class Room 401" at bounding box center [804, 397] width 268 height 13
click at [699, 416] on span "Select concepts that wil be covered in this session" at bounding box center [781, 411] width 200 height 10
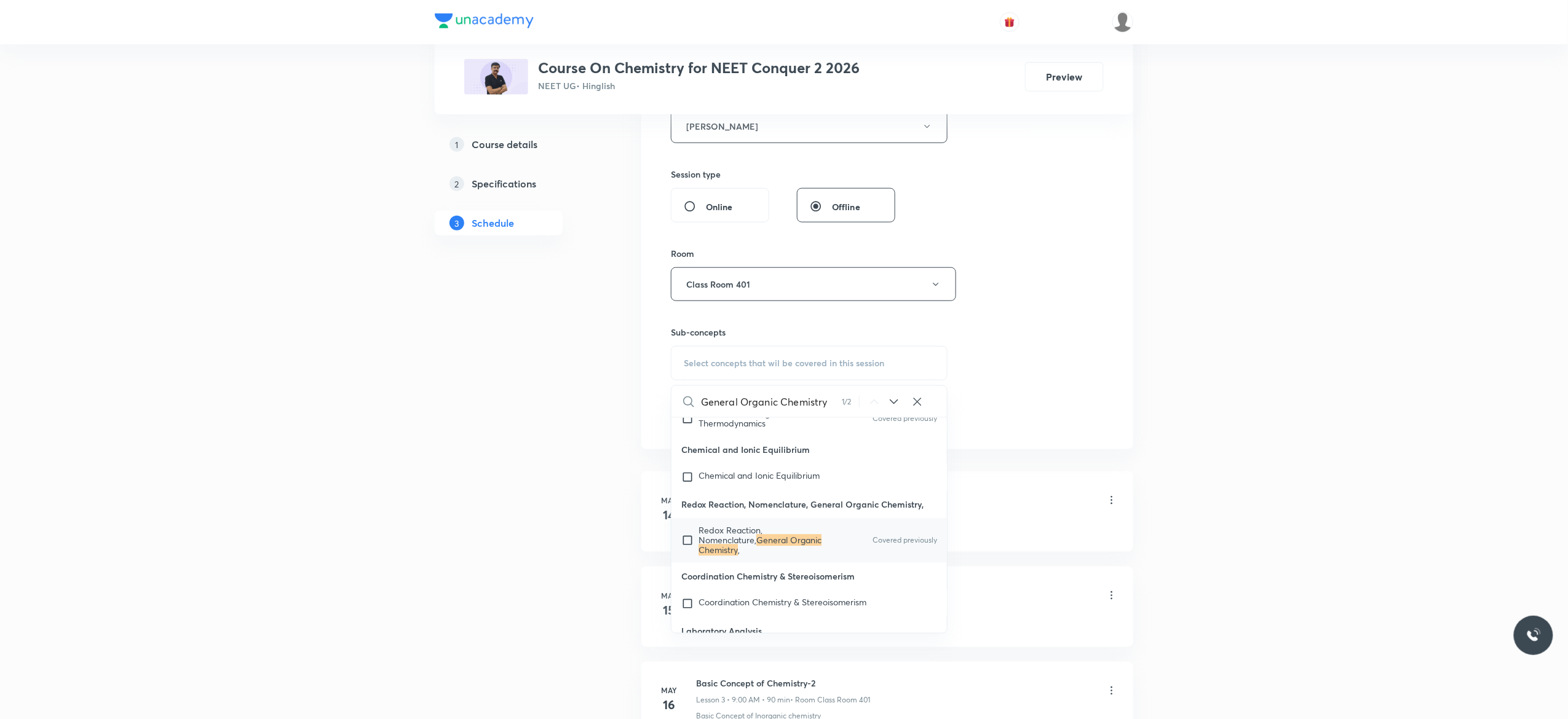
scroll to position [13724, 0]
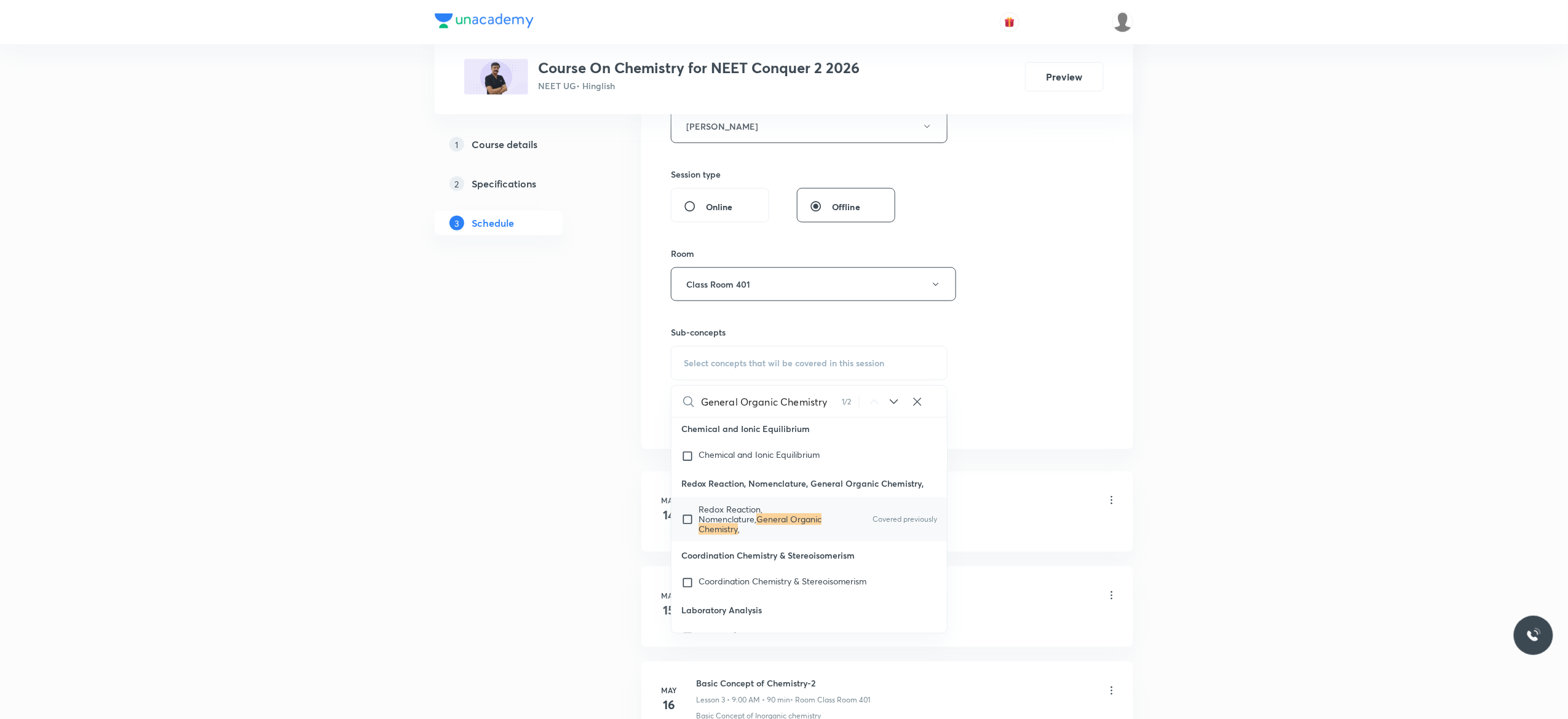
type input "General Organic Chemistry"
click at [687, 535] on input "checkbox" at bounding box center [690, 520] width 17 height 30
checkbox input "true"
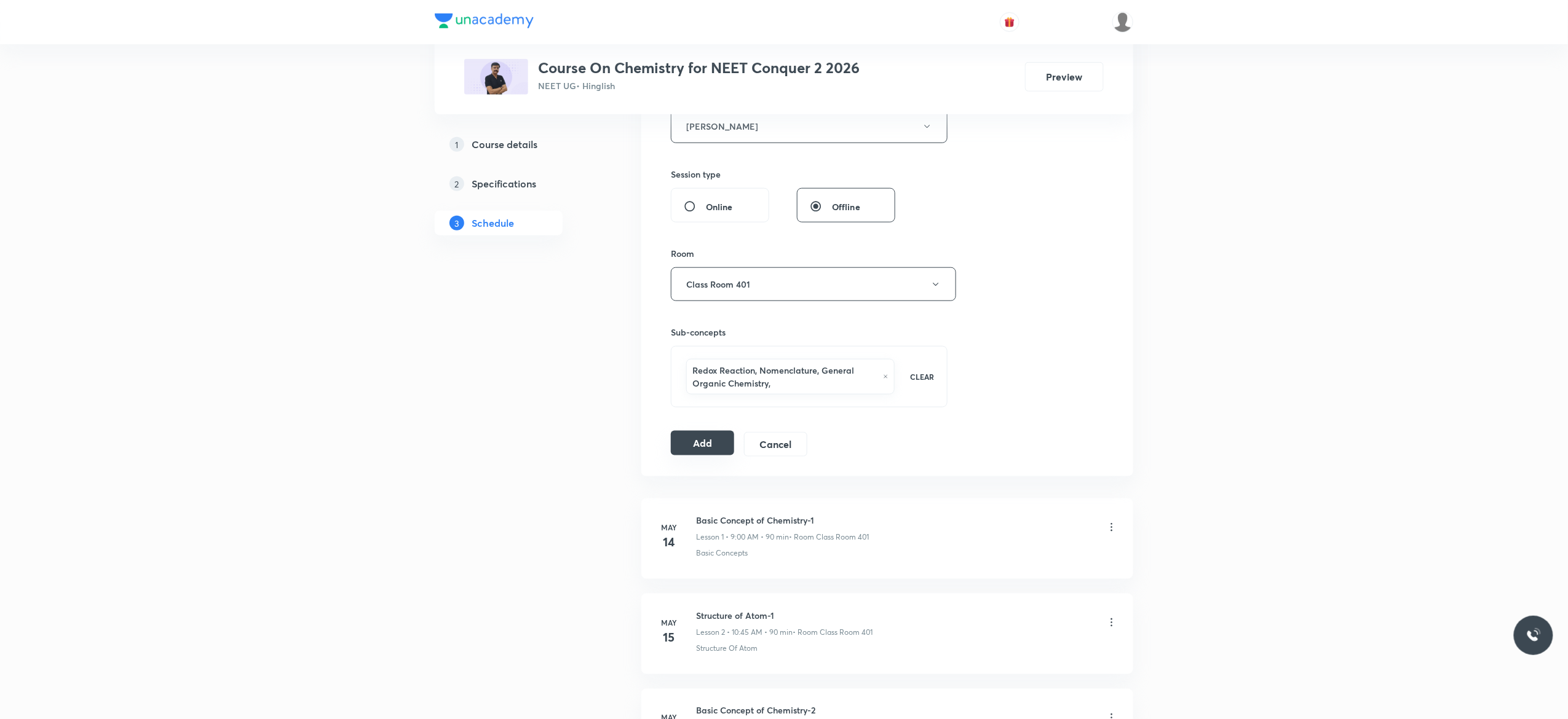
click at [694, 445] on button "Add" at bounding box center [702, 443] width 63 height 24
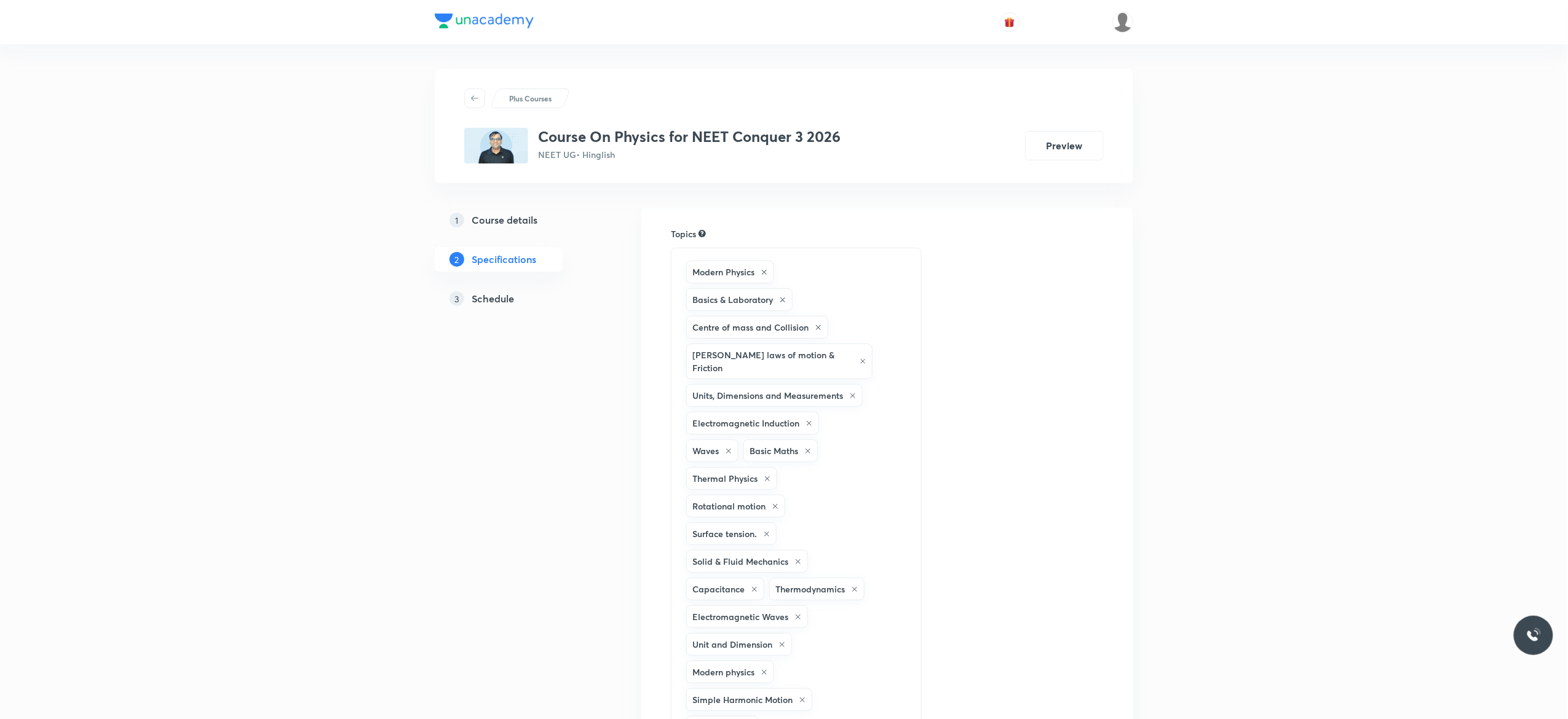
click at [481, 300] on h5 "Schedule" at bounding box center [493, 298] width 43 height 14
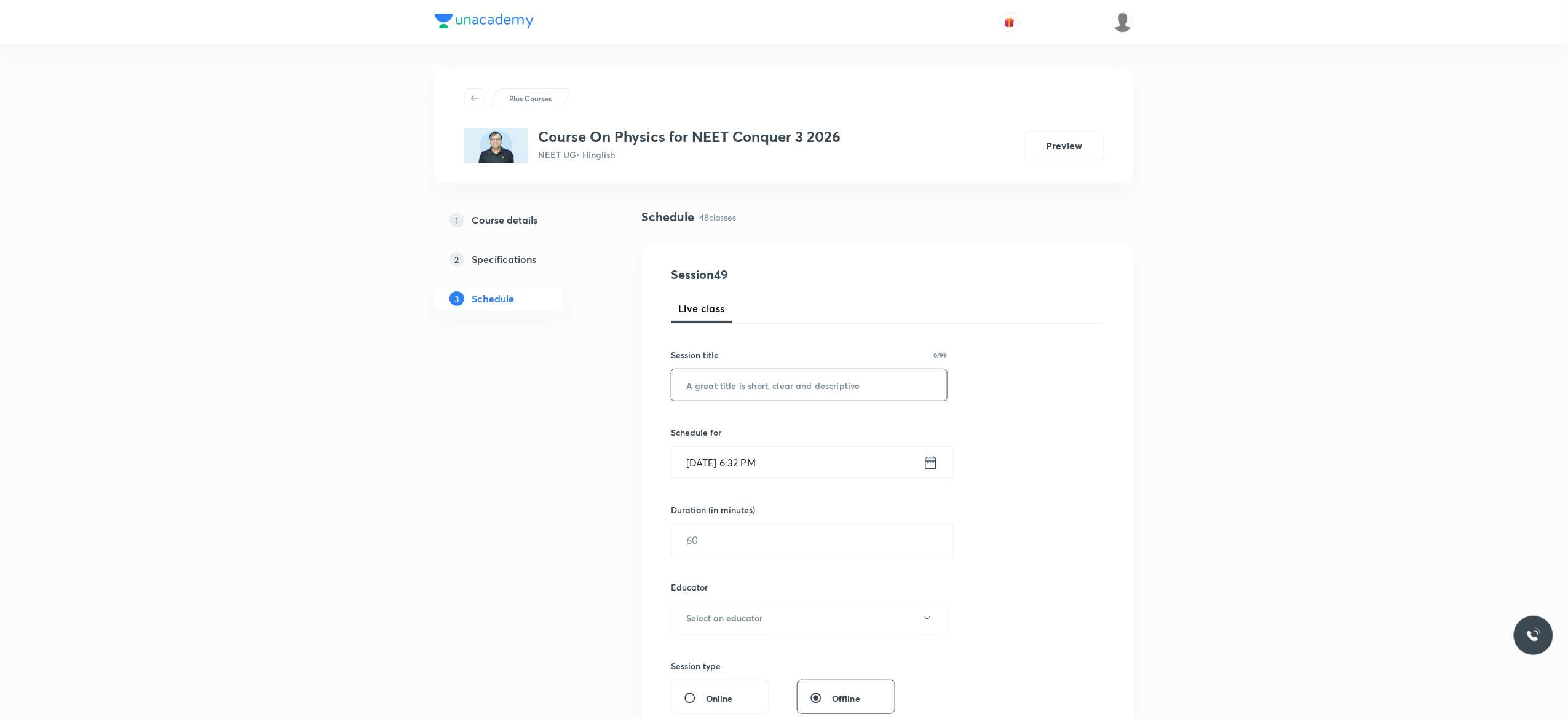
click at [817, 383] on input "text" at bounding box center [809, 385] width 276 height 31
type input "Work, Power And Energy - 1"
click at [928, 462] on icon at bounding box center [930, 462] width 15 height 17
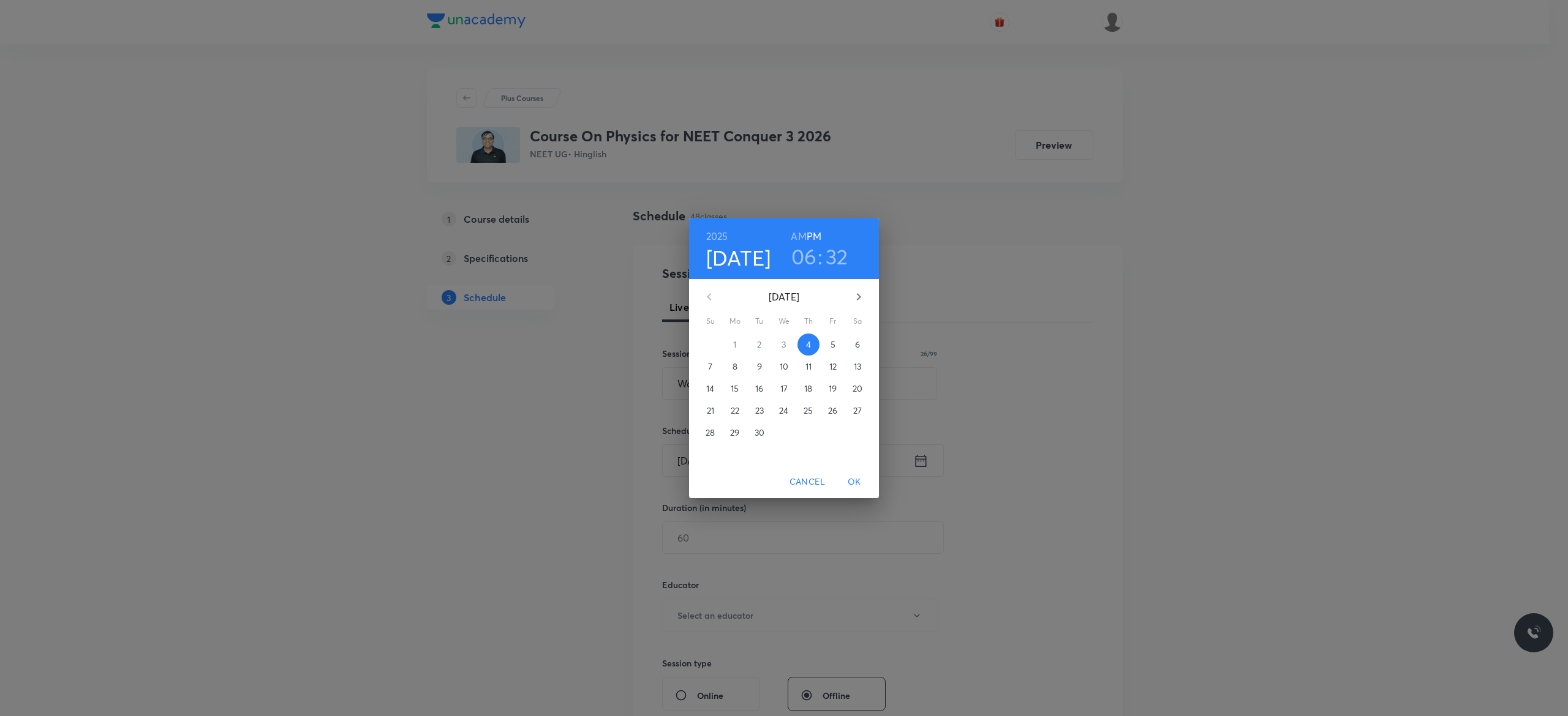
click at [834, 348] on p "5" at bounding box center [833, 345] width 5 height 13
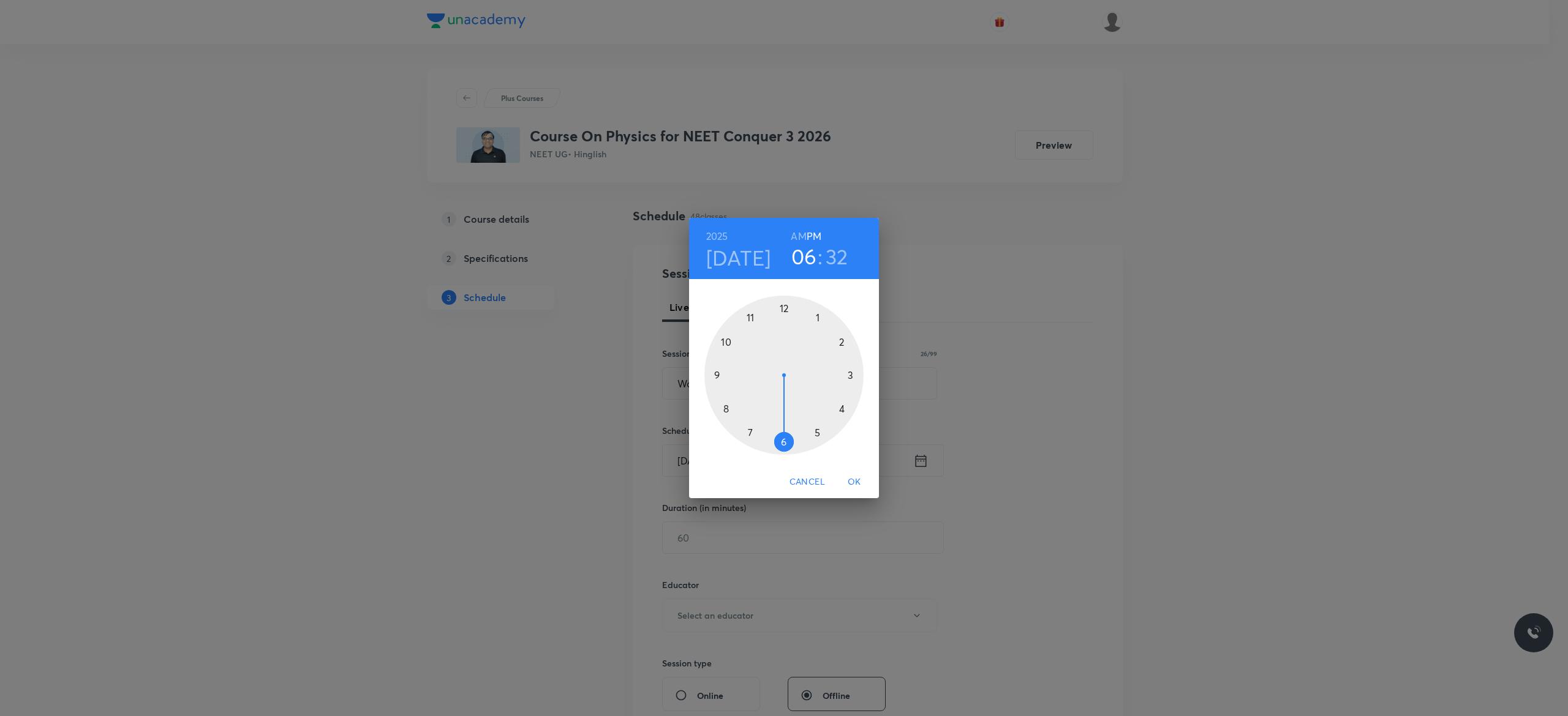
click at [800, 234] on h6 "AM" at bounding box center [798, 236] width 15 height 17
click at [718, 375] on div at bounding box center [784, 375] width 160 height 159
click at [784, 308] on div at bounding box center [784, 375] width 160 height 159
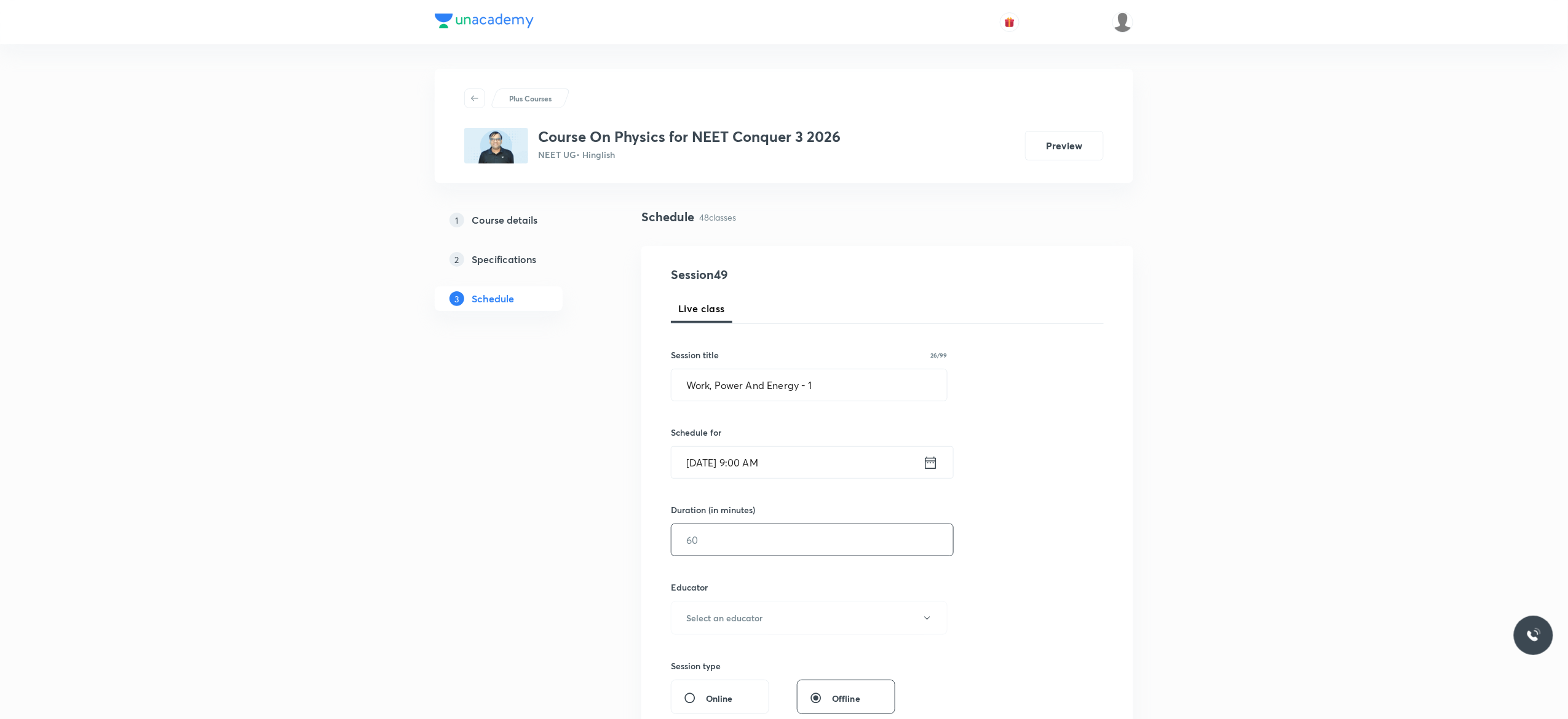
click at [742, 539] on input "text" at bounding box center [812, 540] width 281 height 31
type input "90"
click at [930, 622] on icon "button" at bounding box center [927, 619] width 10 height 10
click at [744, 681] on span "[PERSON_NAME]" at bounding box center [807, 683] width 270 height 13
click at [1032, 588] on div "Session 49 Live class Session title 26/99 Work, Power And Energy - 1 ​ Schedule…" at bounding box center [887, 593] width 433 height 656
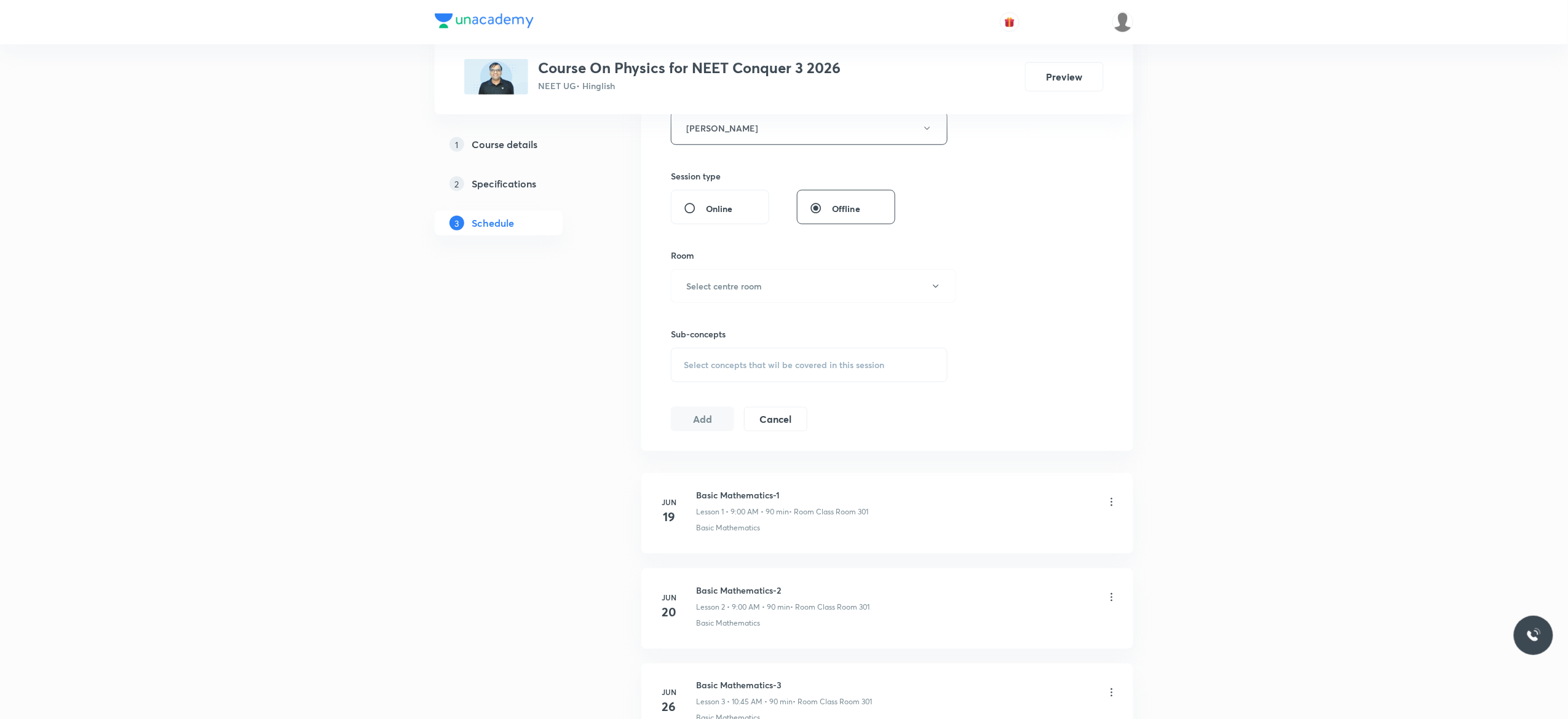
scroll to position [492, 0]
click at [935, 289] on icon "button" at bounding box center [936, 284] width 10 height 10
click at [722, 416] on span "Class Room 301" at bounding box center [807, 418] width 270 height 13
click at [689, 367] on span "Select concepts that wil be covered in this session" at bounding box center [784, 364] width 200 height 10
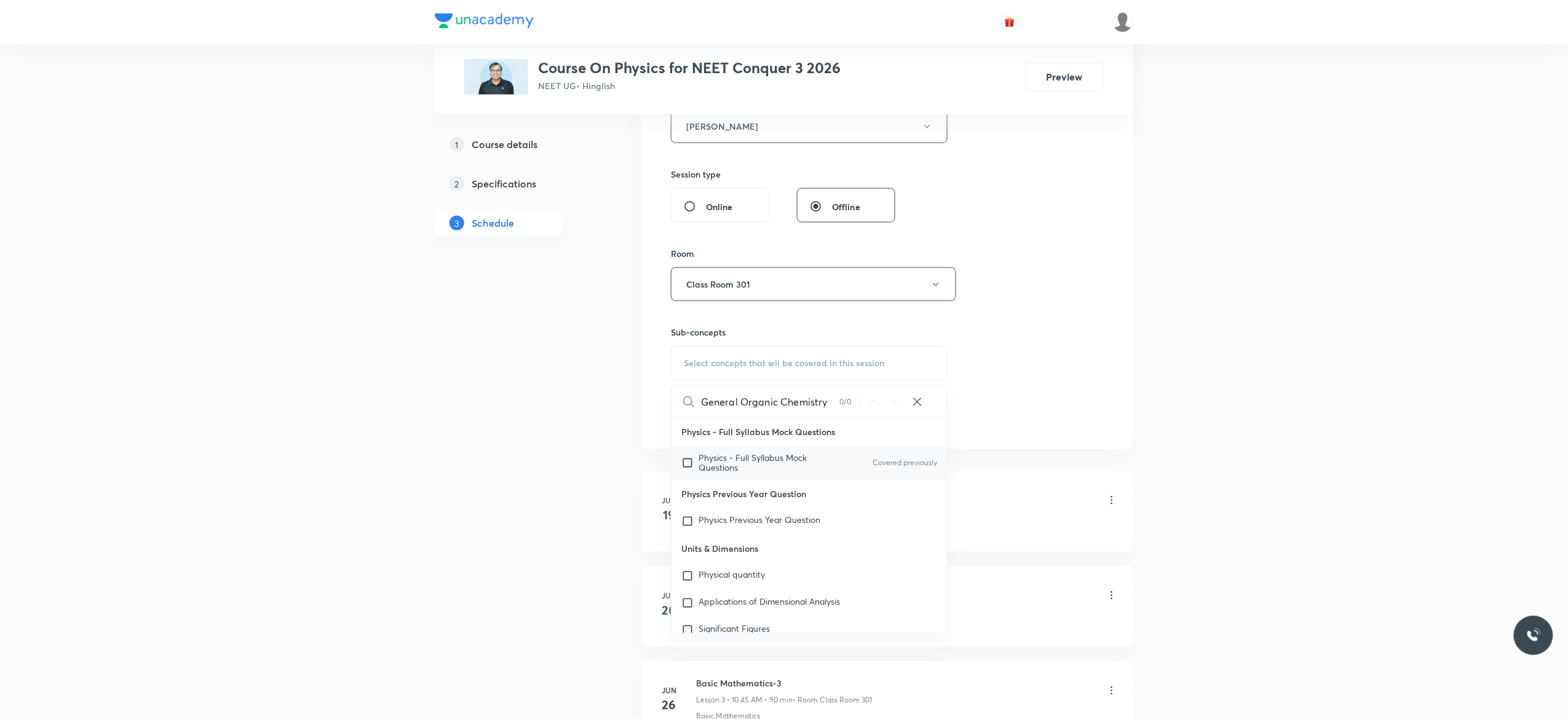
type input "General Organic Chemistry"
click at [685, 462] on input "checkbox" at bounding box center [690, 462] width 17 height 19
checkbox input "true"
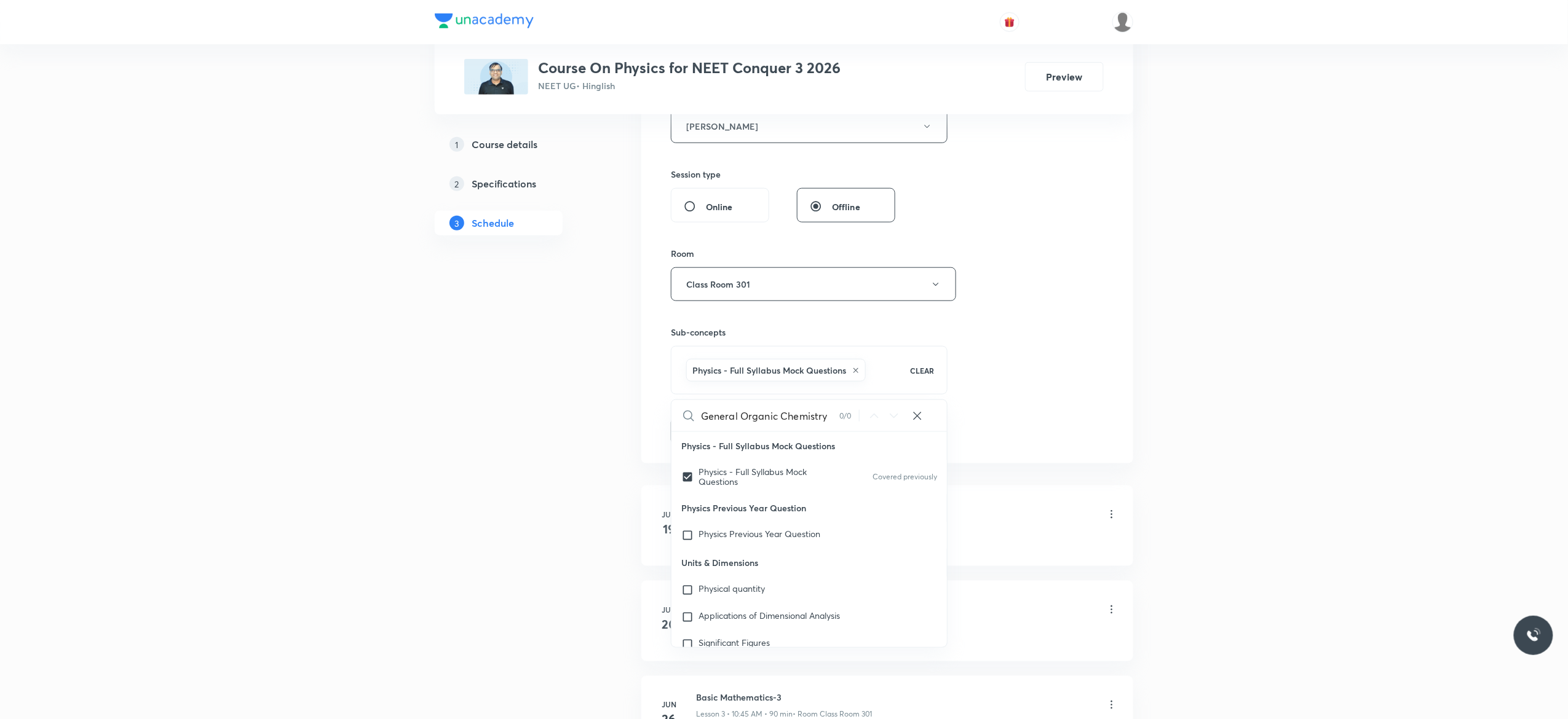
click at [699, 436] on button "Add" at bounding box center [702, 430] width 63 height 24
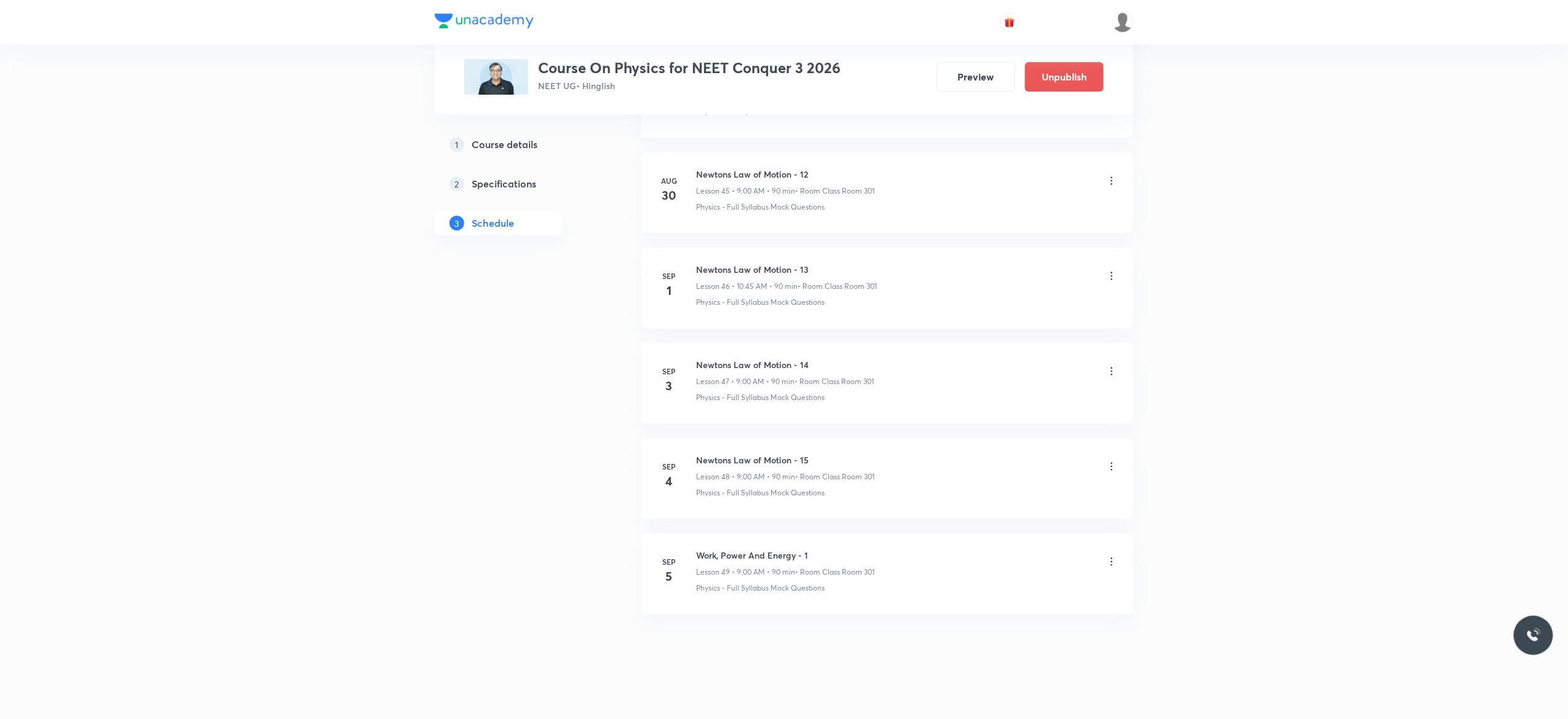
scroll to position [4391, 0]
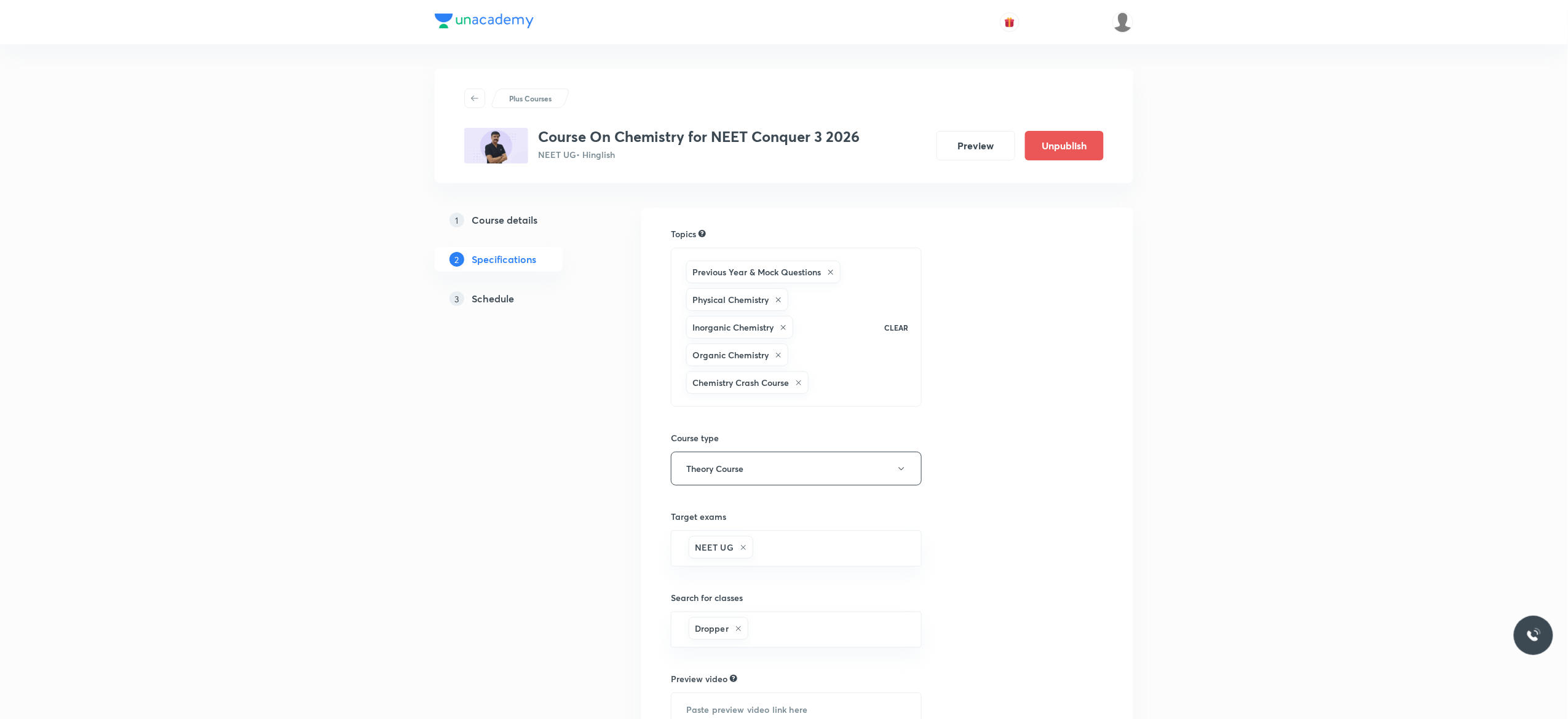
click at [493, 302] on h5 "Schedule" at bounding box center [493, 298] width 43 height 14
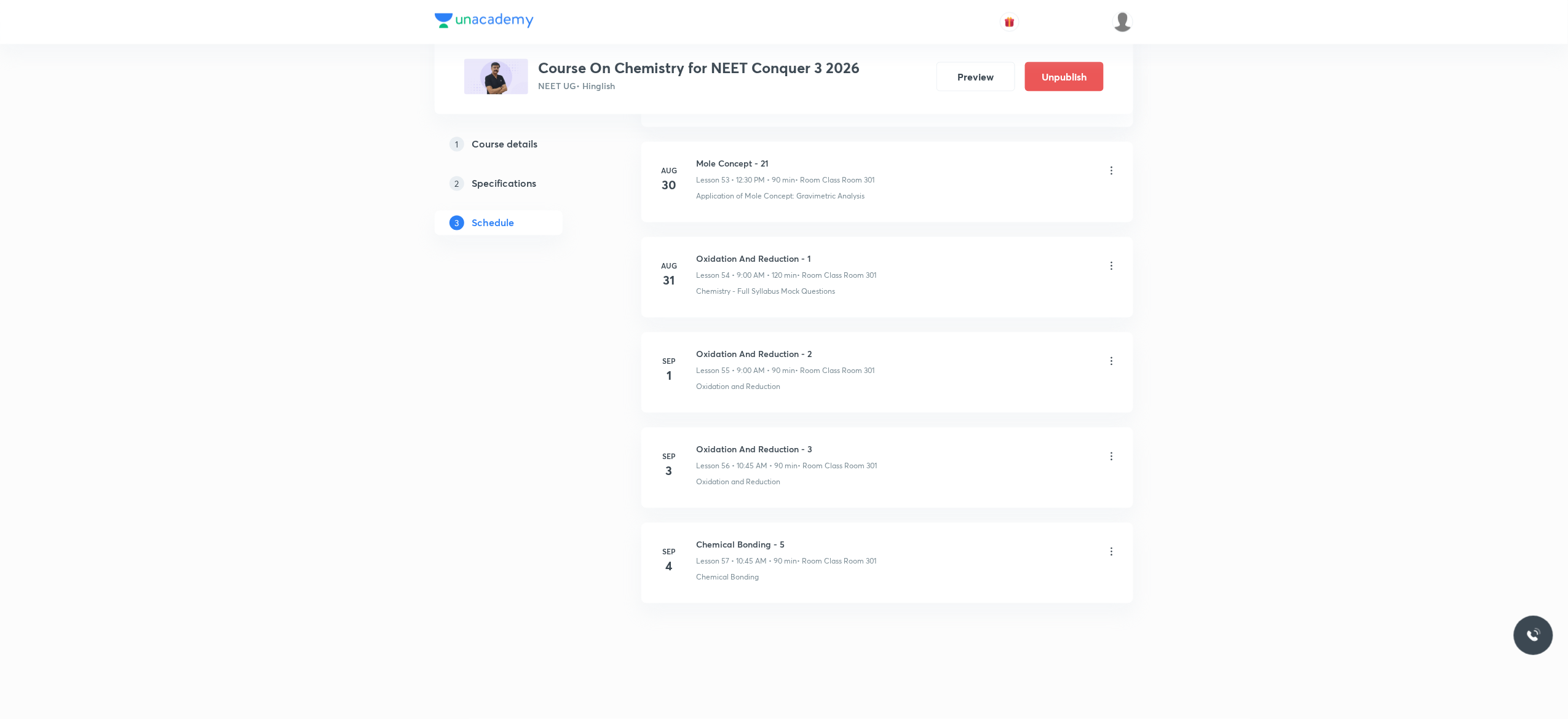
scroll to position [5801, 0]
drag, startPoint x: 817, startPoint y: 442, endPoint x: 692, endPoint y: 439, distance: 125.0
click at [692, 439] on li "Sep 3 Oxidation And Reduction - 3 Lesson 56 • 10:45 AM • 90 min • Room Class Ro…" at bounding box center [887, 468] width 492 height 80
copy h6 "Oxidation And Reduction - 3"
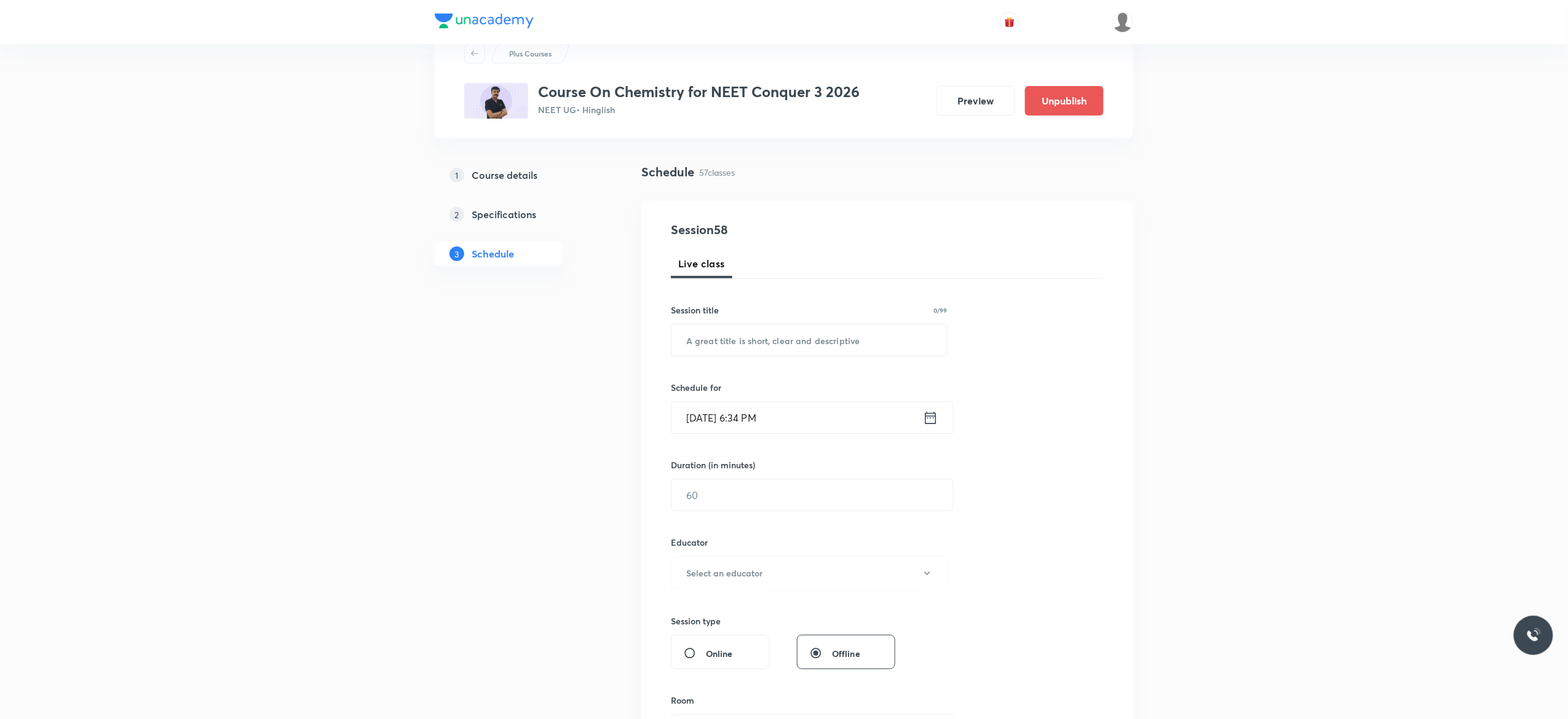
scroll to position [0, 0]
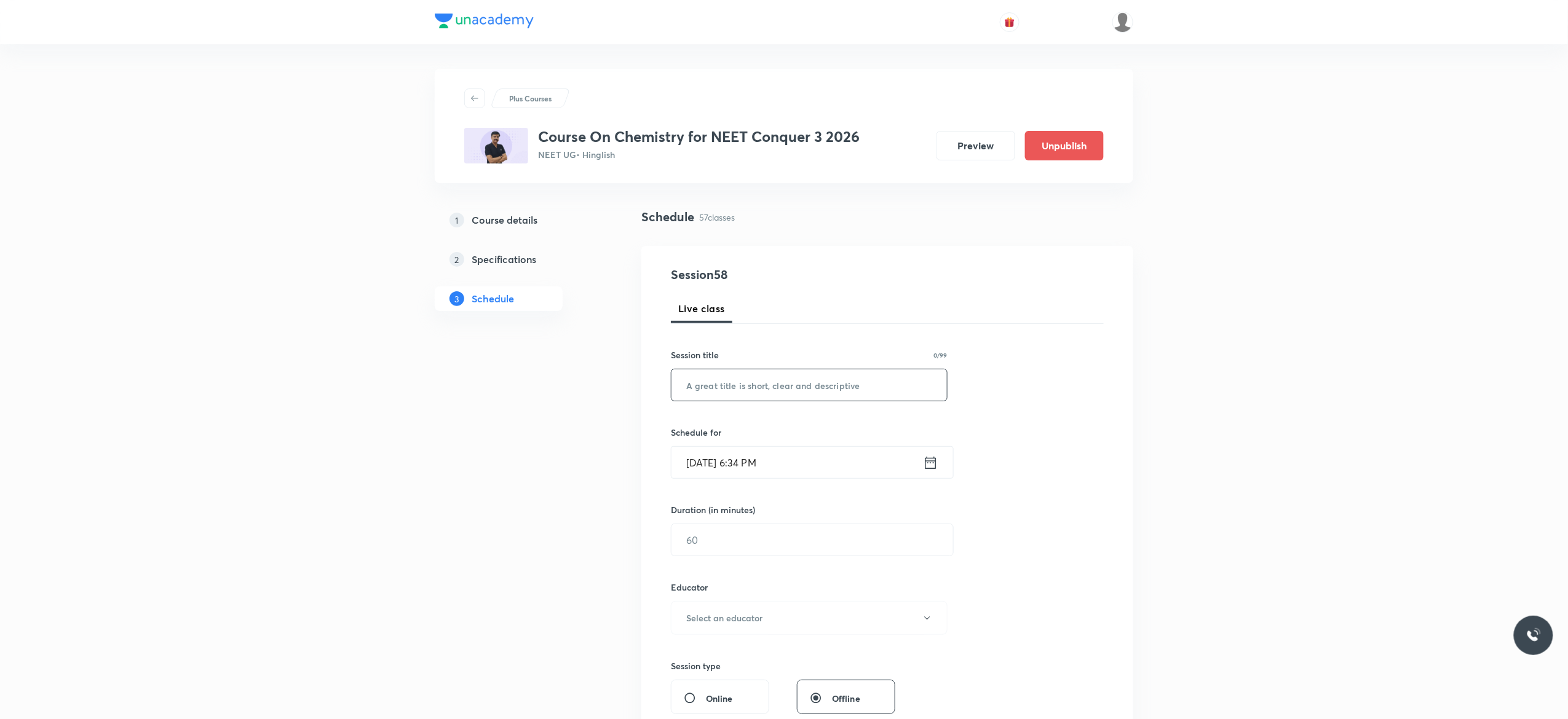
click at [755, 386] on input "text" at bounding box center [809, 385] width 276 height 31
paste input "Oxidation And Reduction - 3"
type input "Oxidation And Reduction - 4"
click at [930, 463] on icon at bounding box center [931, 462] width 11 height 13
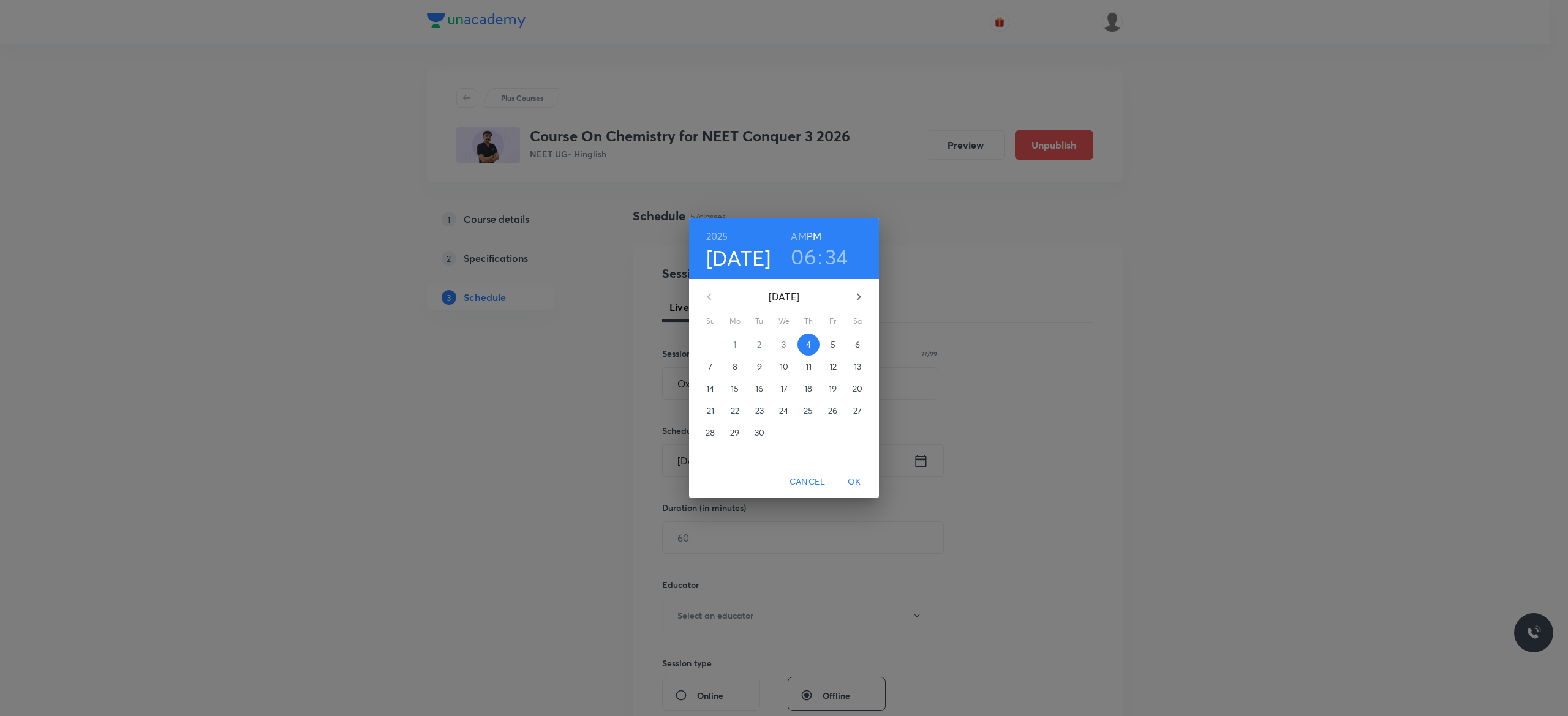
click at [830, 345] on p "5" at bounding box center [833, 345] width 5 height 13
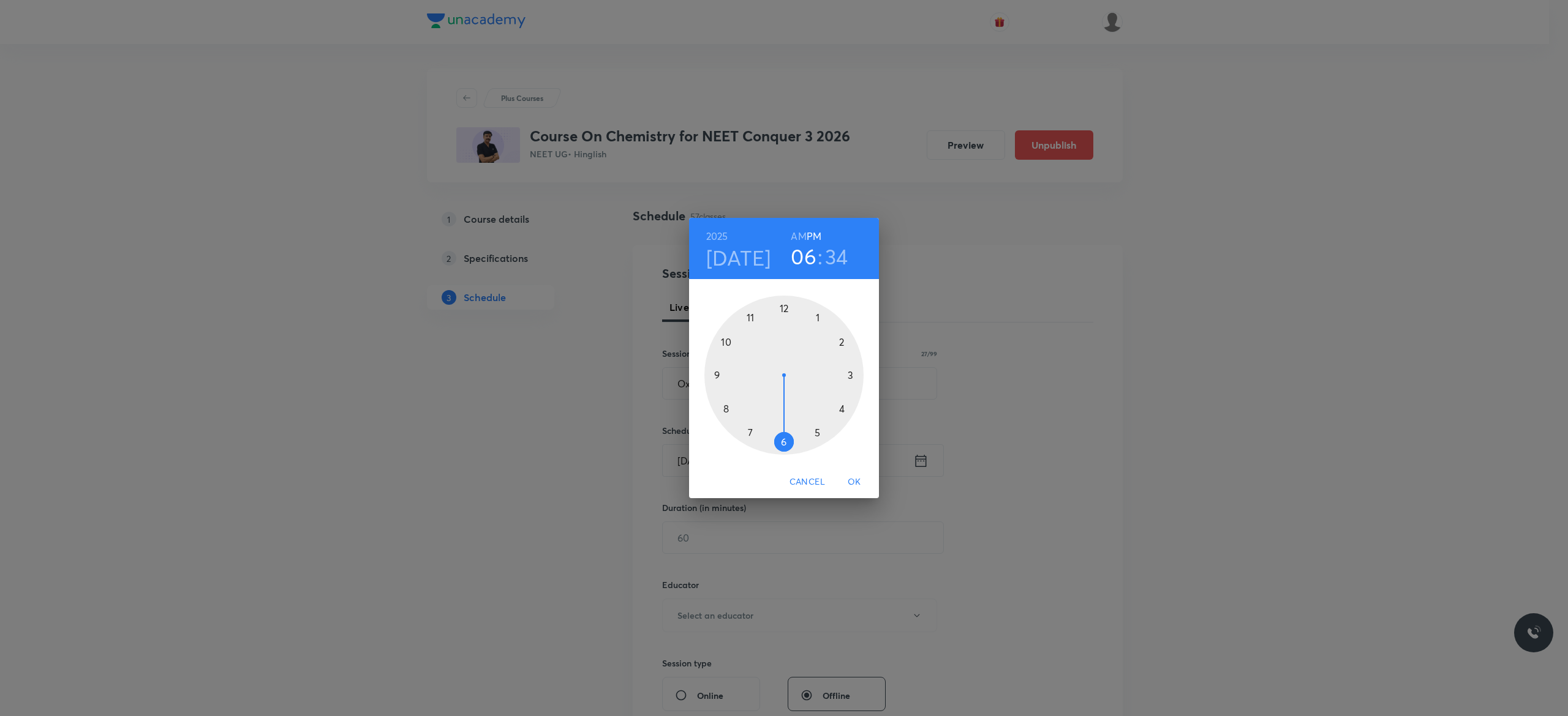
click at [797, 236] on h6 "AM" at bounding box center [798, 236] width 15 height 17
click at [724, 340] on div at bounding box center [784, 375] width 160 height 159
click at [716, 376] on div at bounding box center [784, 375] width 160 height 159
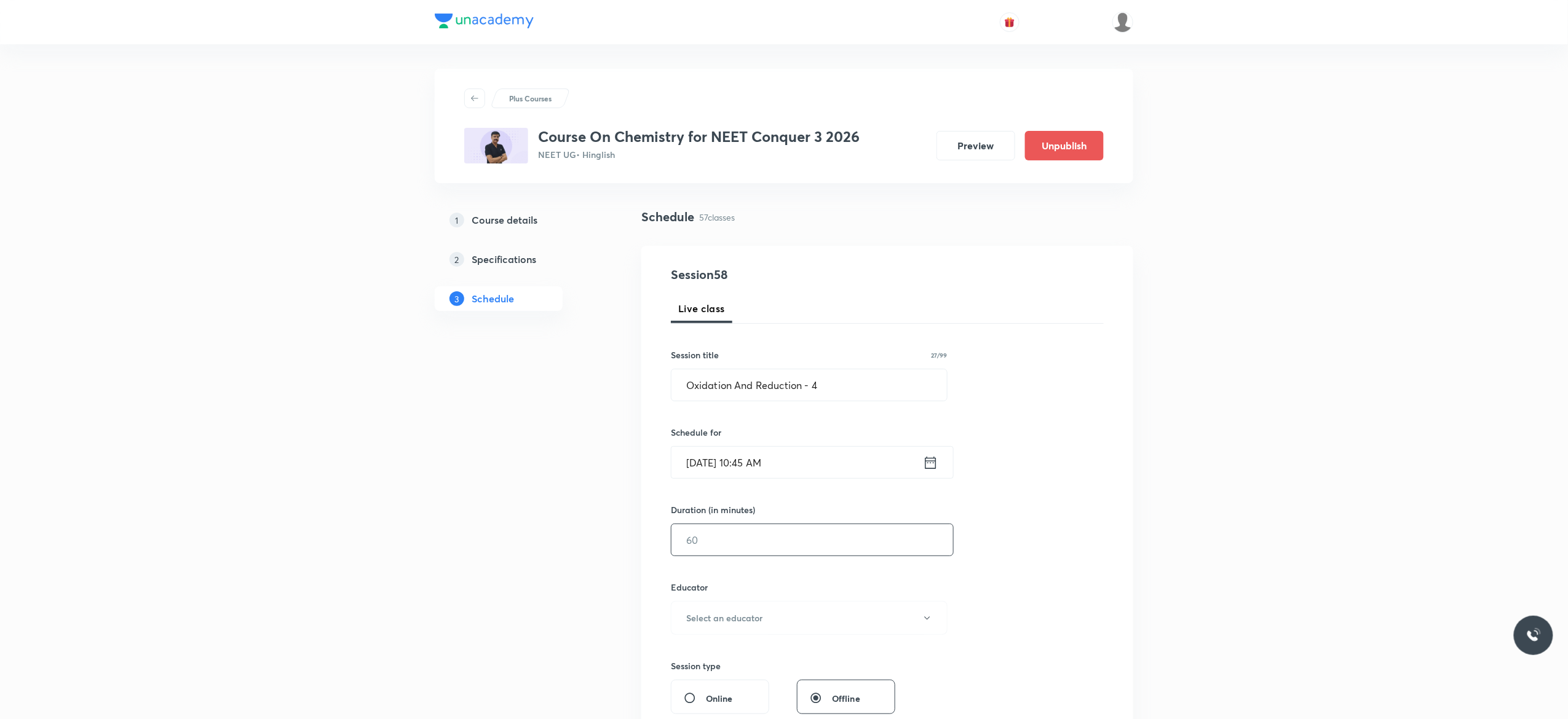
click at [736, 538] on input "text" at bounding box center [812, 540] width 281 height 31
type input "90"
click at [935, 622] on button "Select an educator" at bounding box center [809, 618] width 277 height 34
click at [705, 681] on span "Kuldeep Kumar Pandey" at bounding box center [807, 683] width 270 height 13
click at [1011, 606] on div "Session 58 Live class Session title 27/99 Oxidation And Reduction - 4 ​ Schedul…" at bounding box center [887, 593] width 433 height 656
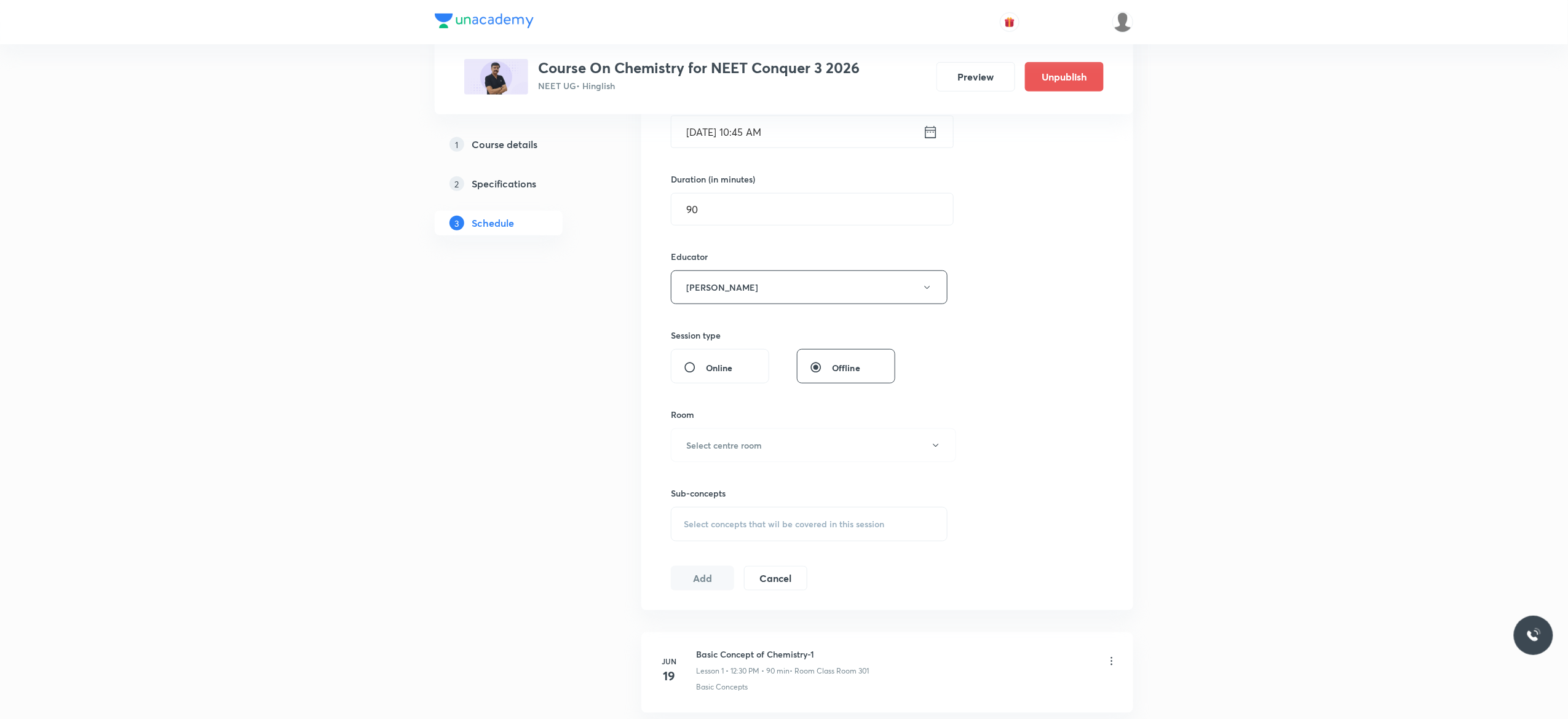
scroll to position [394, 0]
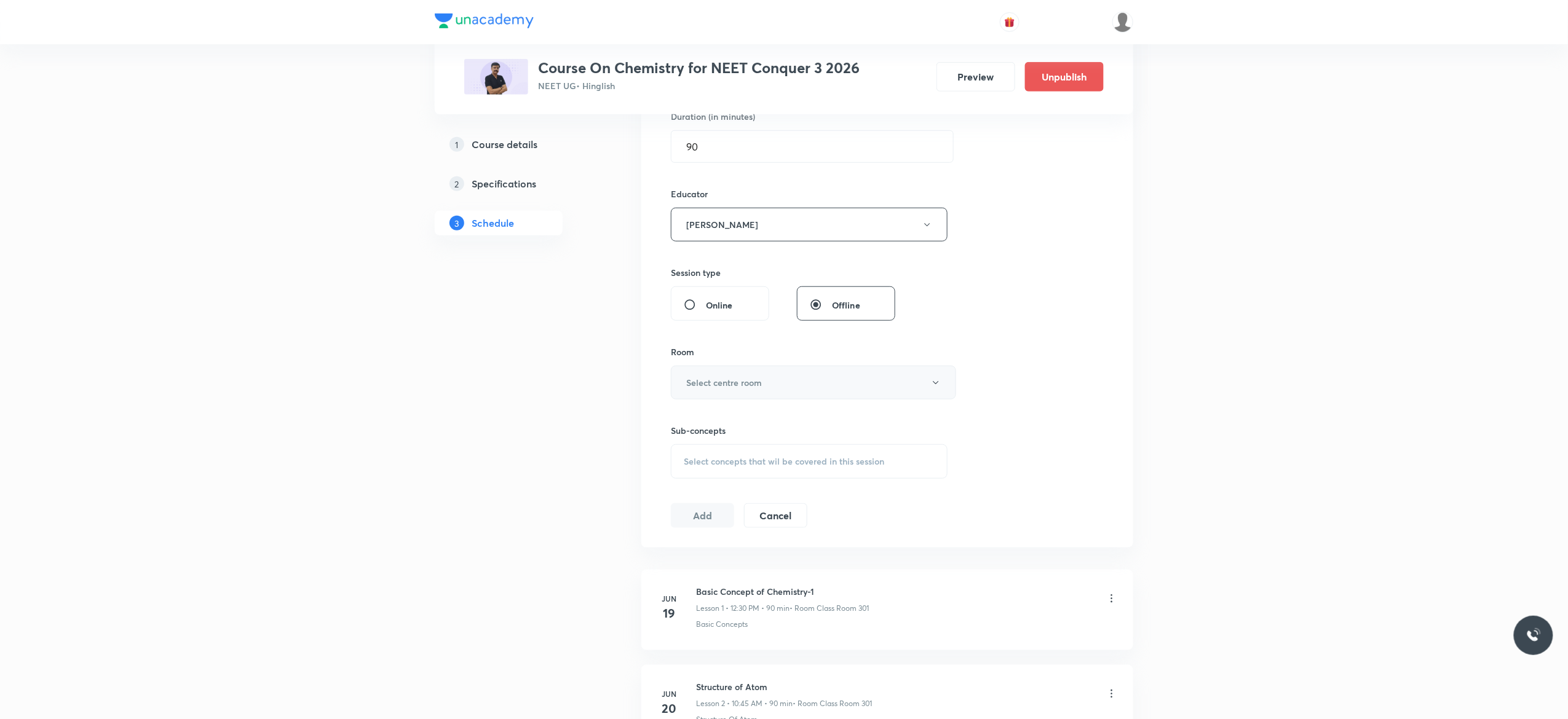
click at [936, 395] on button "Select centre room" at bounding box center [814, 382] width 285 height 34
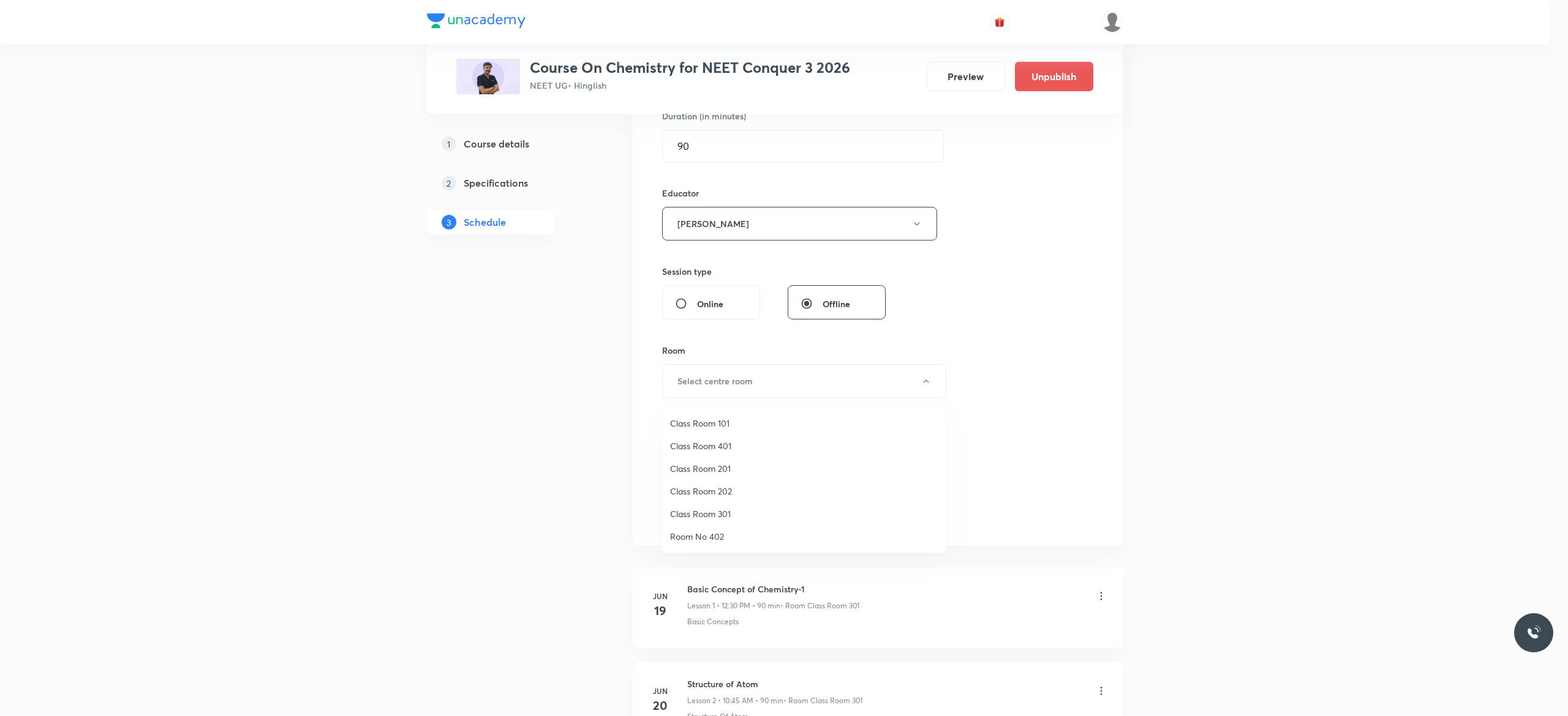
click at [716, 514] on span "Class Room 301" at bounding box center [804, 514] width 268 height 13
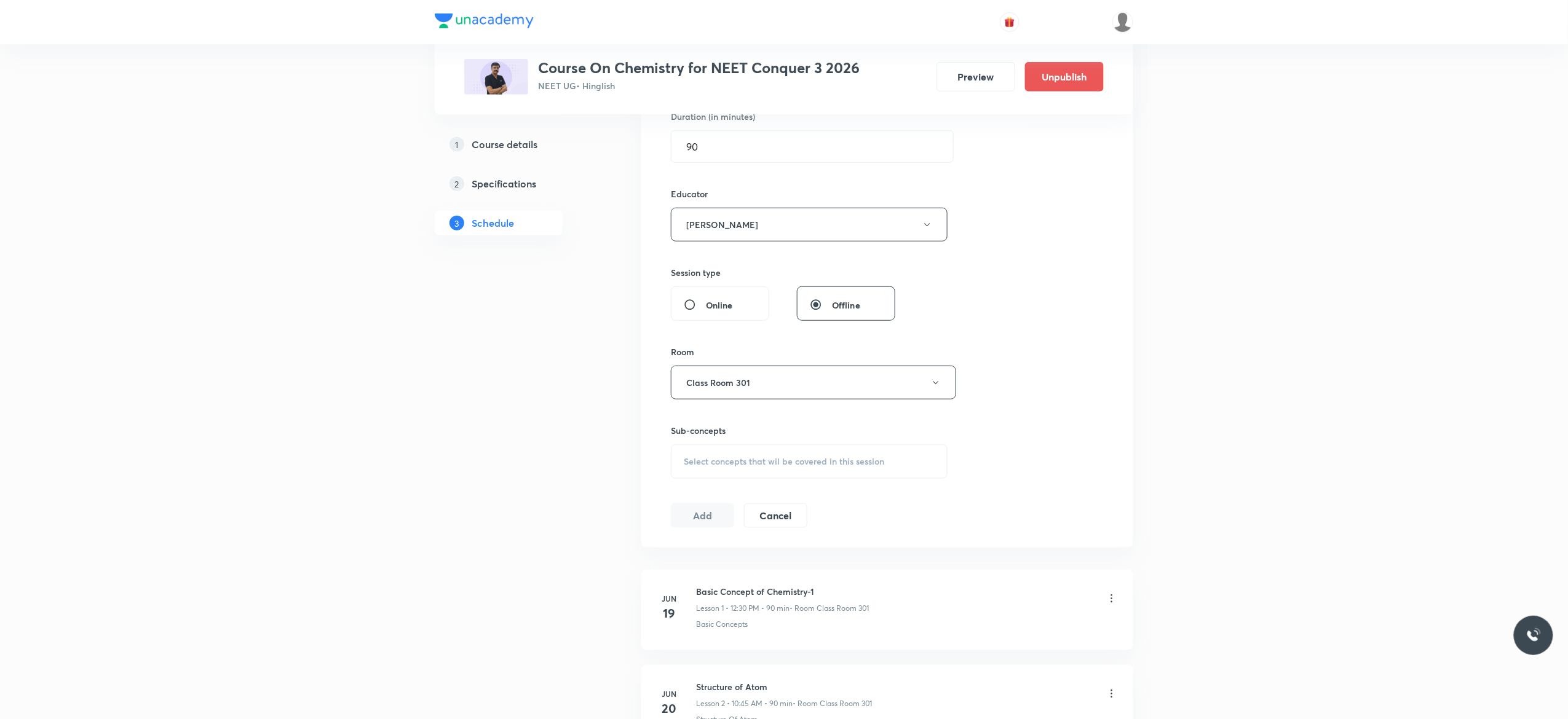
click at [702, 477] on div "Select concepts that wil be covered in this session" at bounding box center [809, 462] width 277 height 35
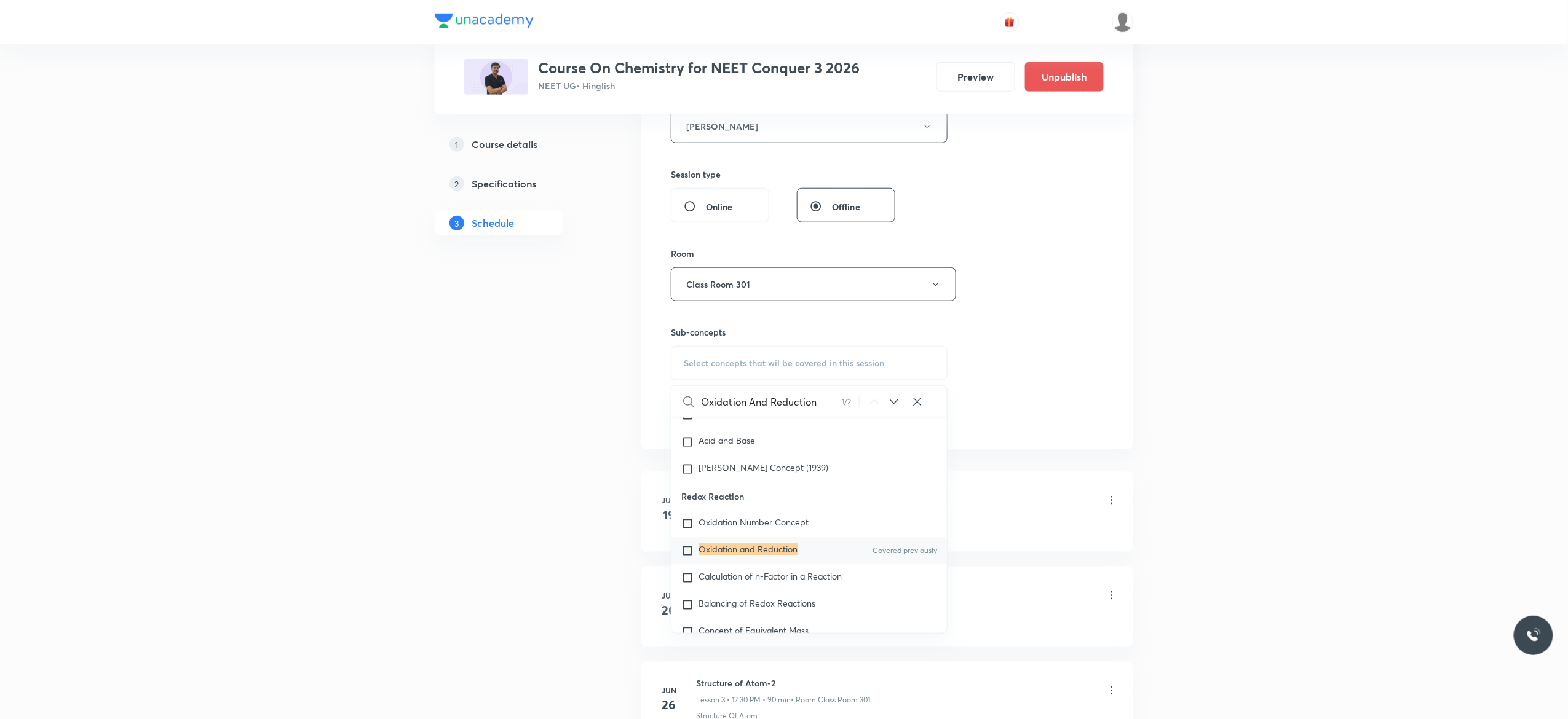
scroll to position [4464, 0]
type input "Oxidation And Reduction"
click at [687, 553] on input "checkbox" at bounding box center [690, 547] width 17 height 13
checkbox input "true"
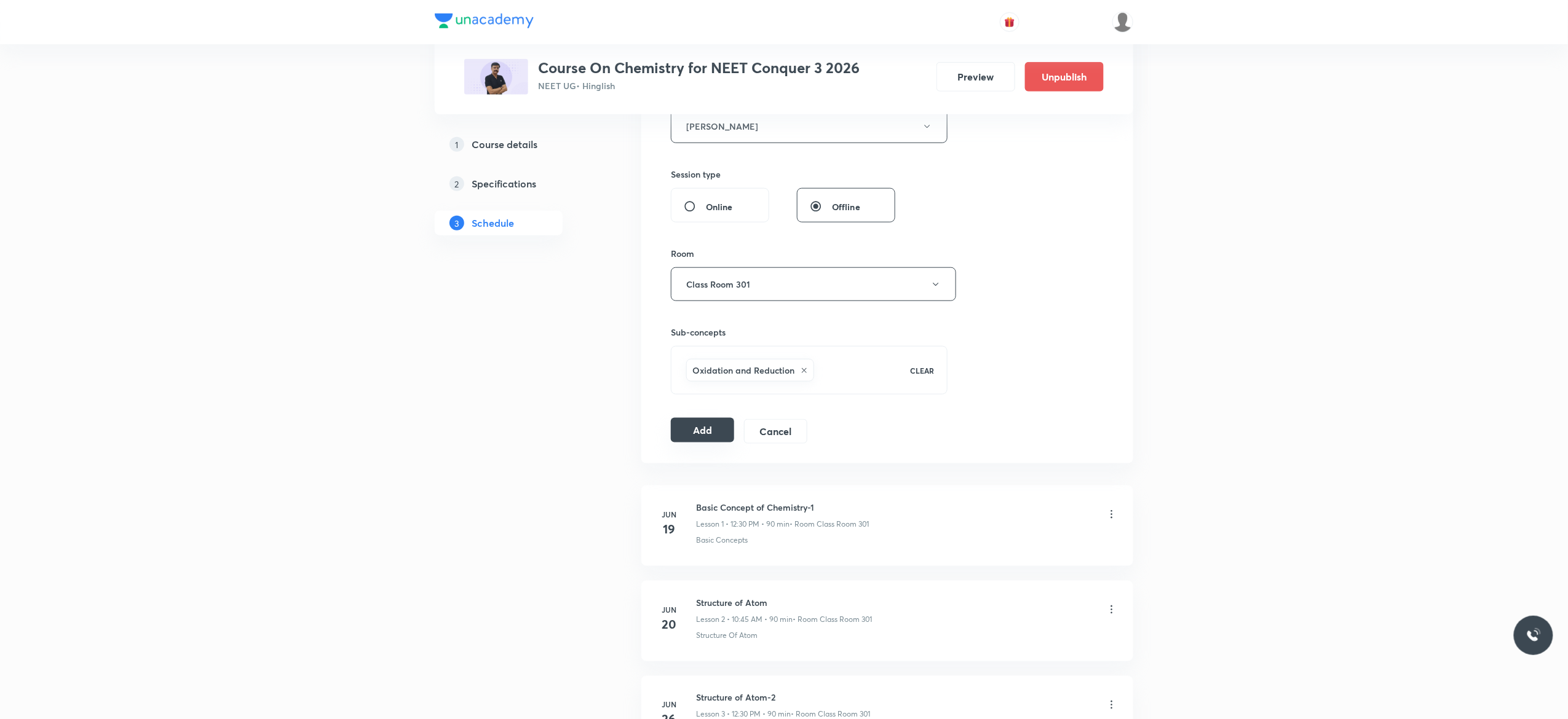
click at [692, 435] on button "Add" at bounding box center [702, 430] width 63 height 24
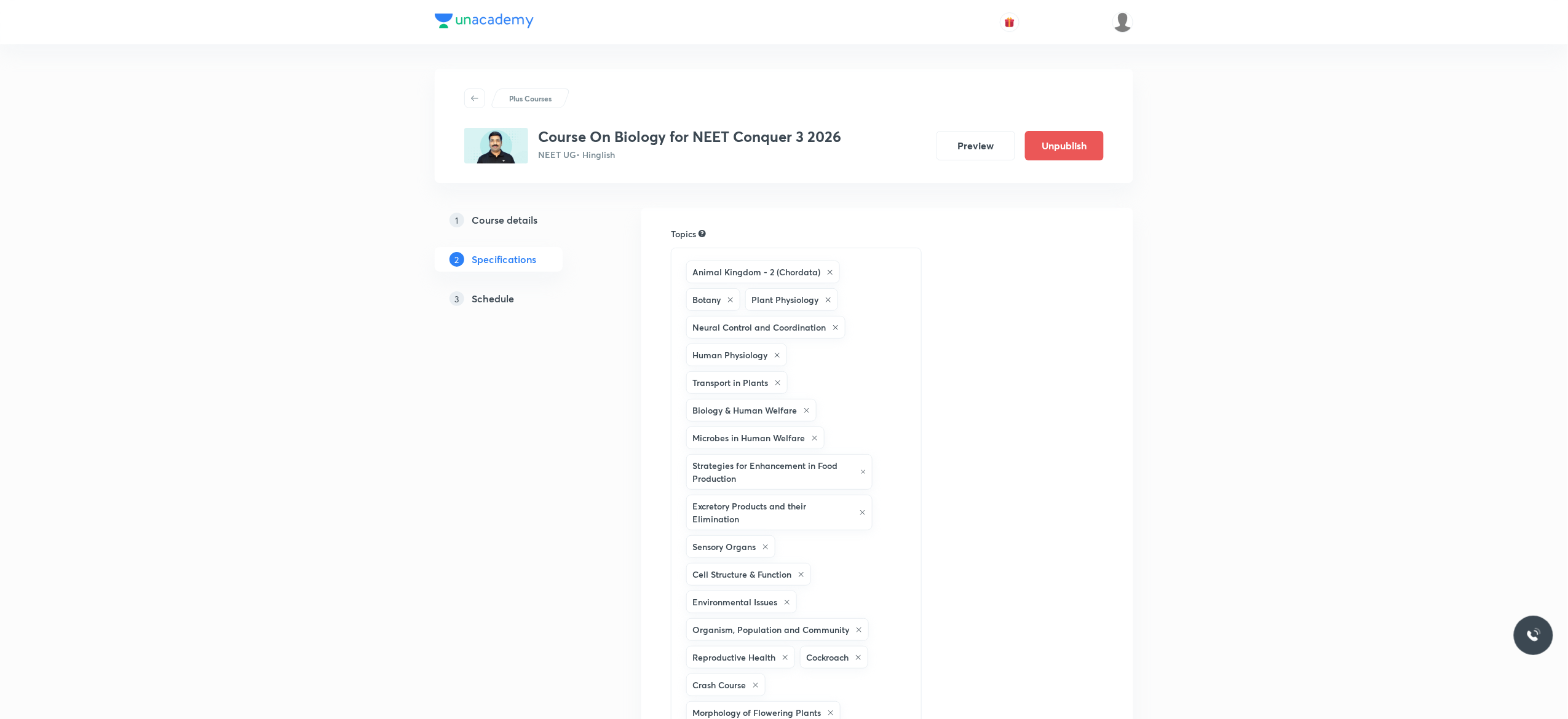
drag, startPoint x: 0, startPoint y: 0, endPoint x: 498, endPoint y: 304, distance: 583.5
click at [498, 304] on h5 "Schedule" at bounding box center [493, 298] width 43 height 14
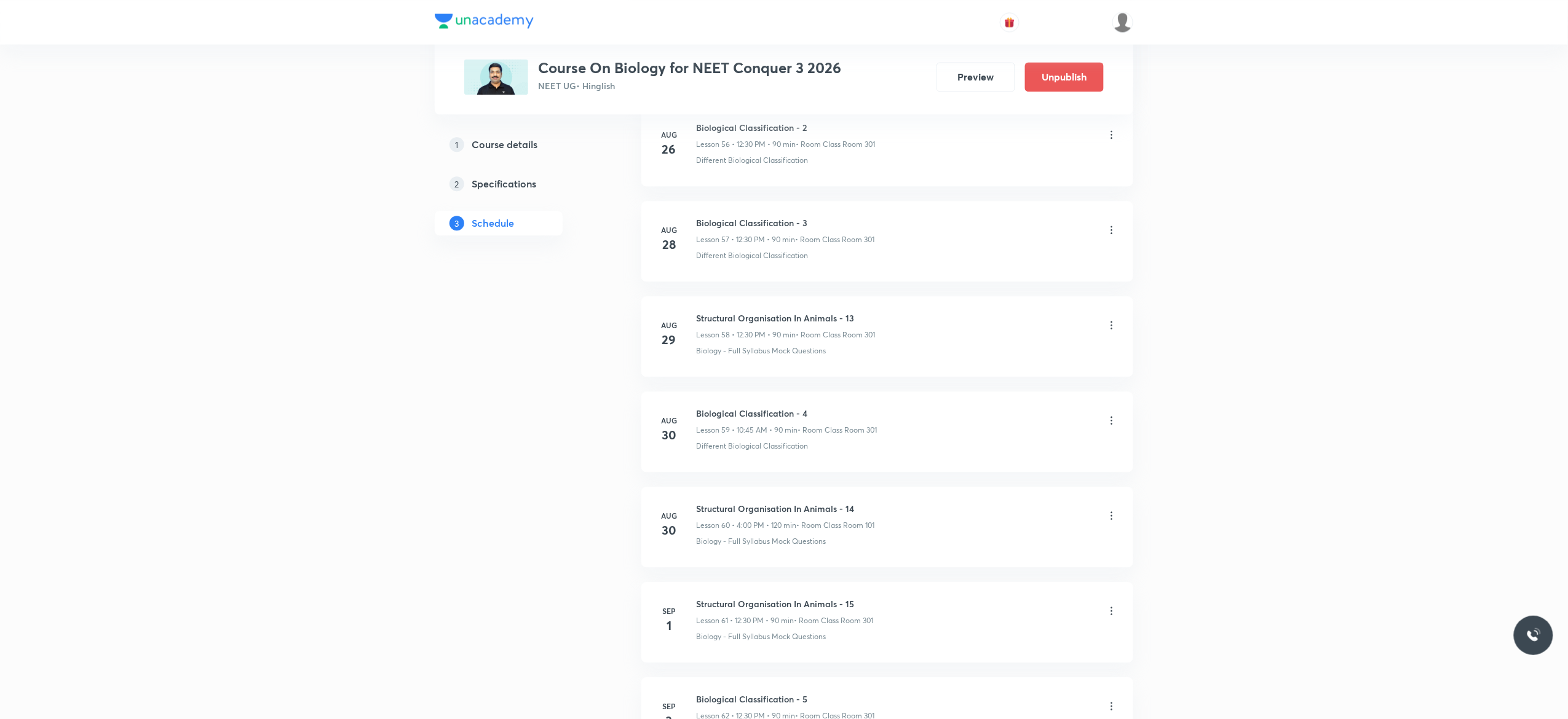
scroll to position [6375, 0]
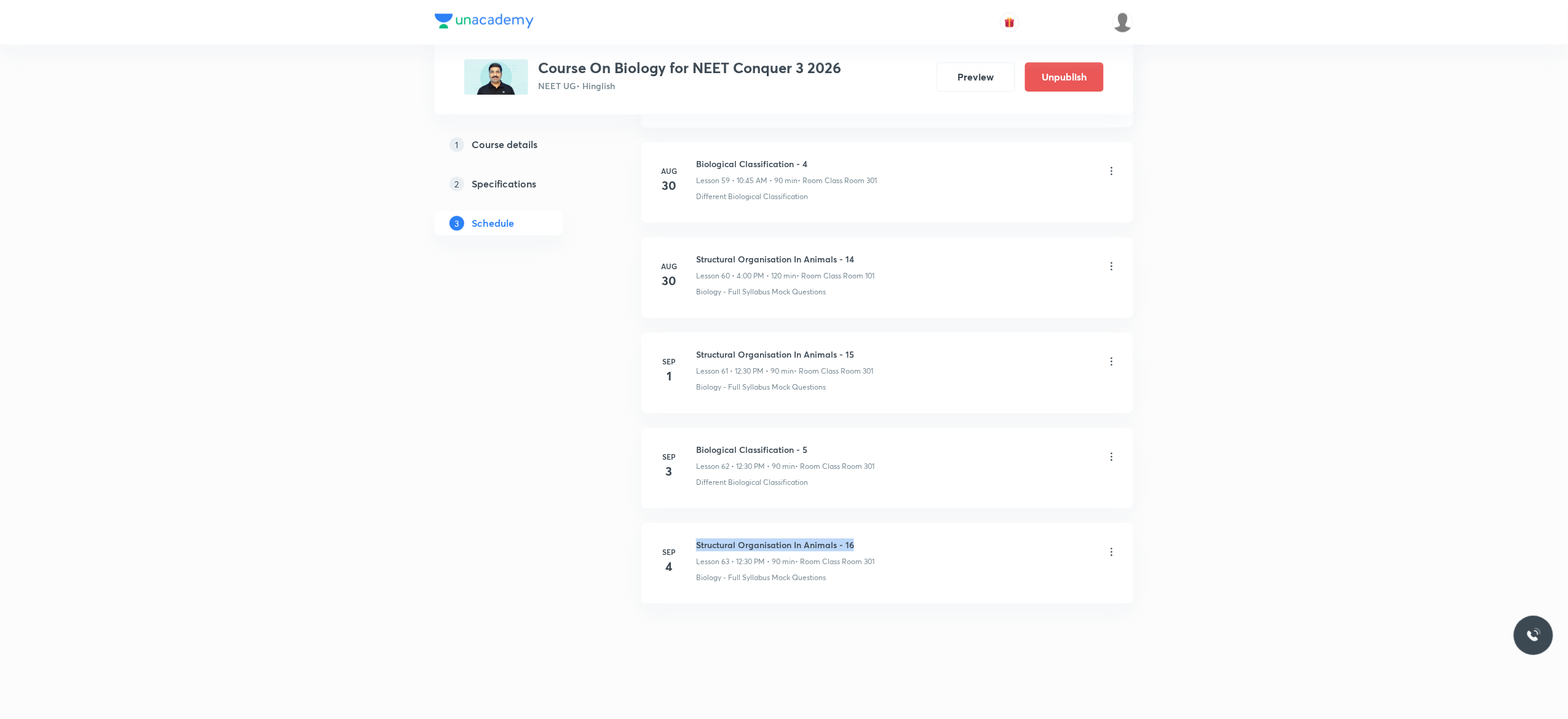
drag, startPoint x: 857, startPoint y: 536, endPoint x: 695, endPoint y: 511, distance: 163.9
copy h6 "Structural Organisation In Animals - 16"
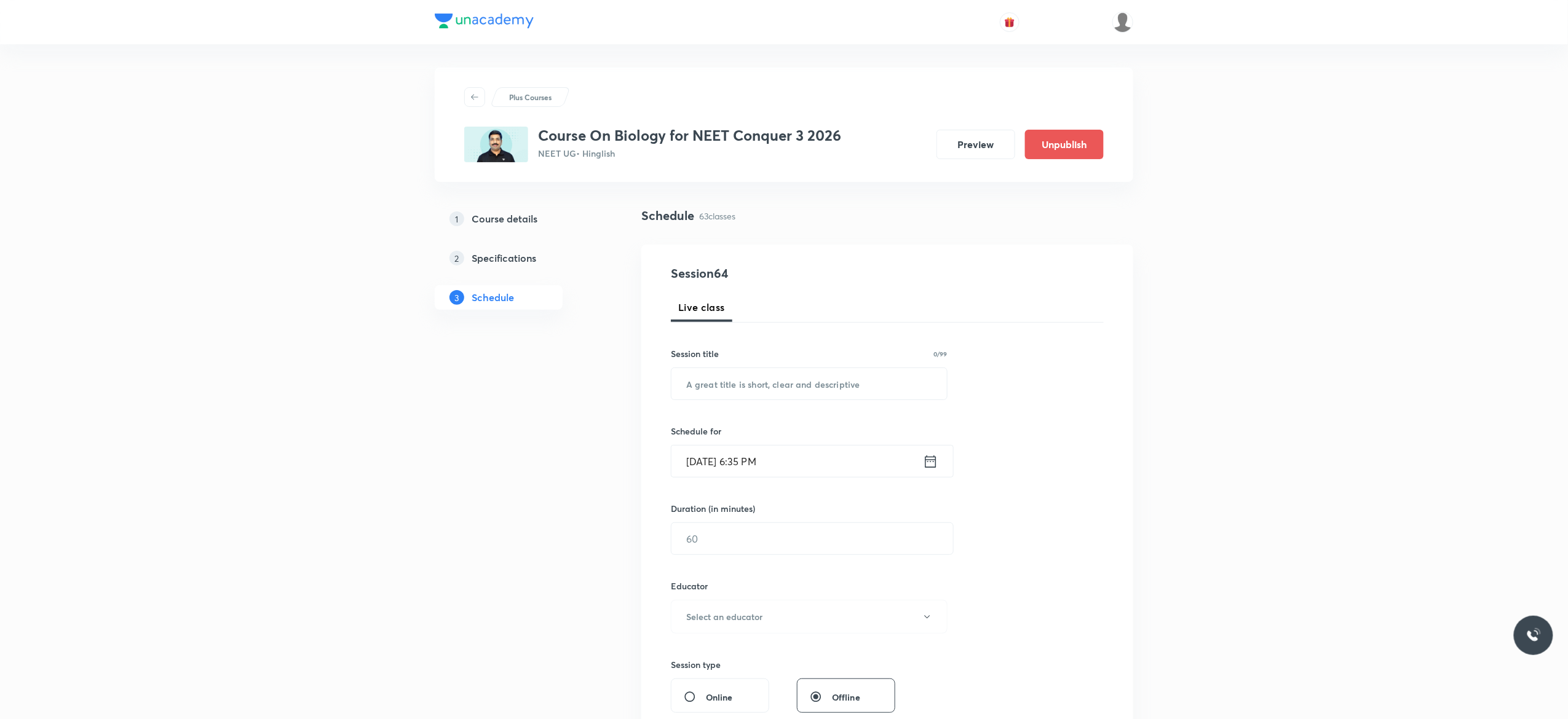
scroll to position [0, 0]
click at [753, 385] on input "text" at bounding box center [809, 385] width 276 height 31
paste input "Structural Organisation In Animals - 16"
type input "Structural Organisation In Animals - 17"
click at [930, 463] on icon at bounding box center [931, 462] width 11 height 13
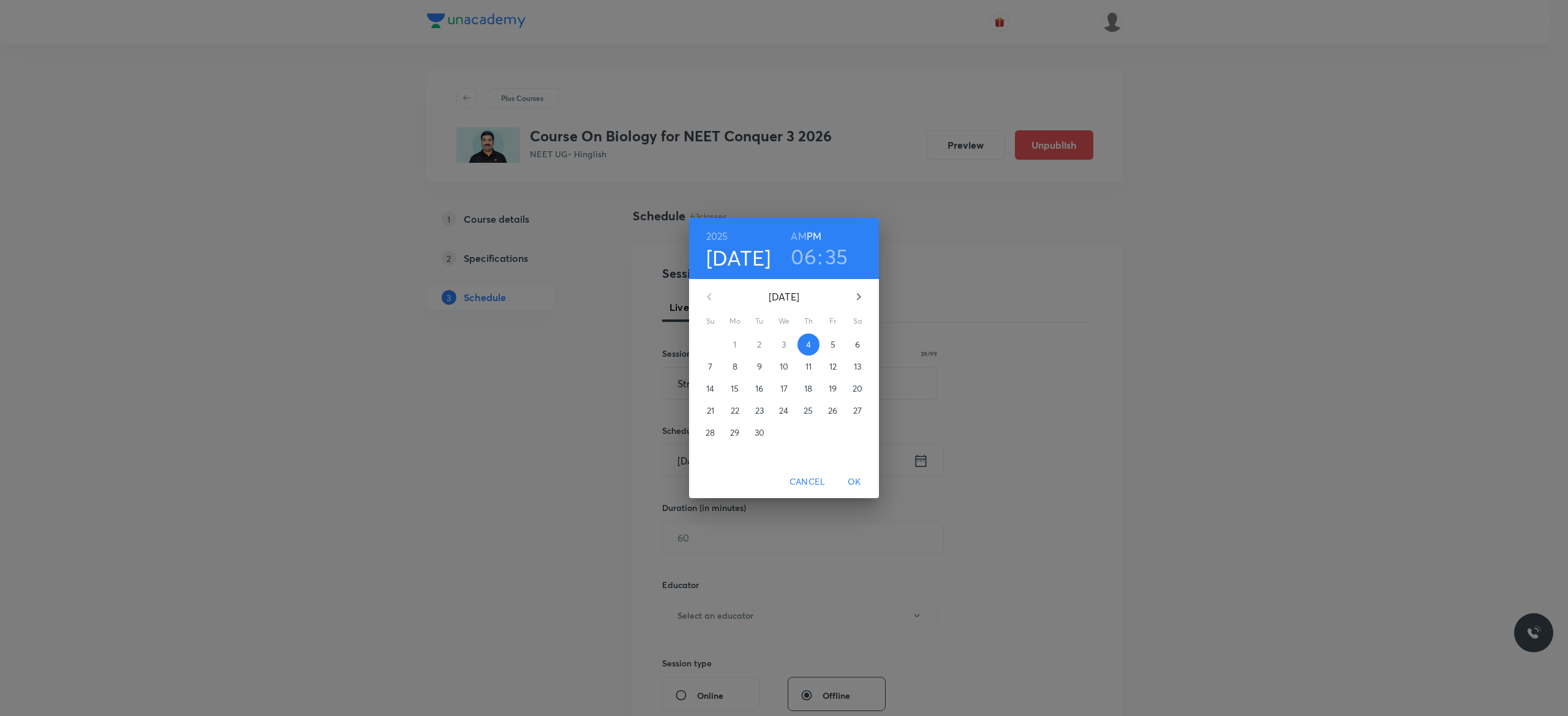
click at [834, 345] on p "5" at bounding box center [833, 345] width 5 height 13
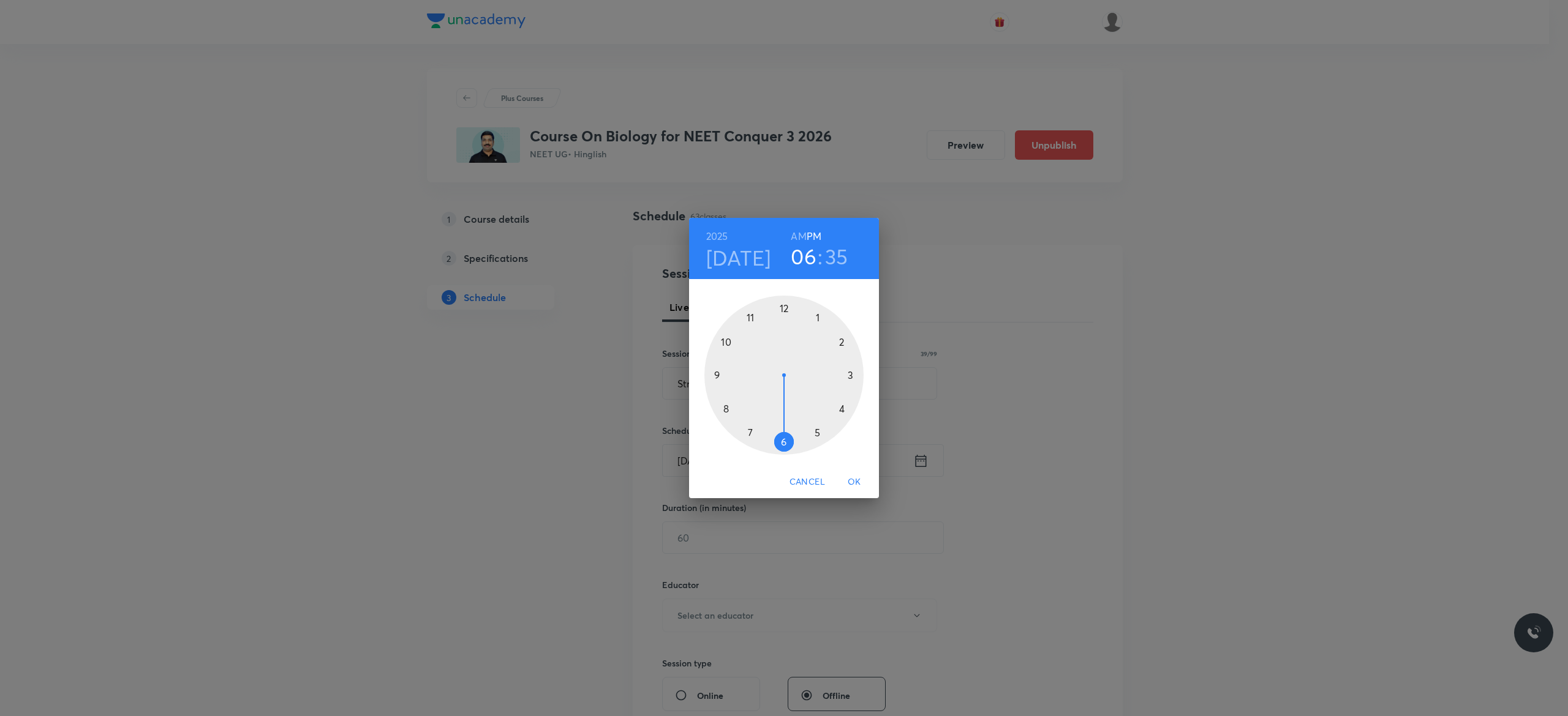
click at [783, 307] on div at bounding box center [784, 375] width 160 height 159
click at [782, 440] on div at bounding box center [784, 375] width 160 height 159
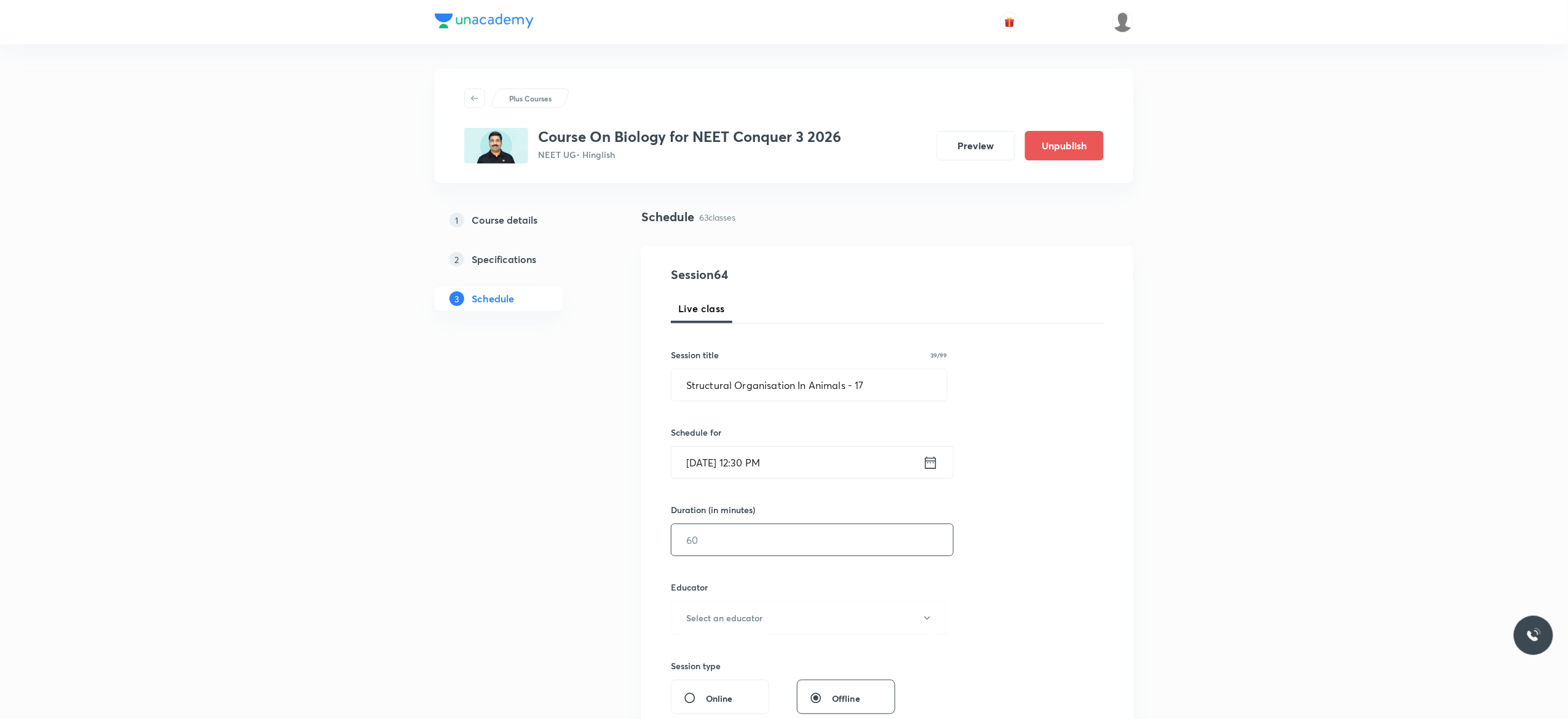
click at [790, 543] on input "text" at bounding box center [812, 540] width 281 height 31
type input "90"
click at [930, 628] on button "Select an educator" at bounding box center [809, 618] width 277 height 34
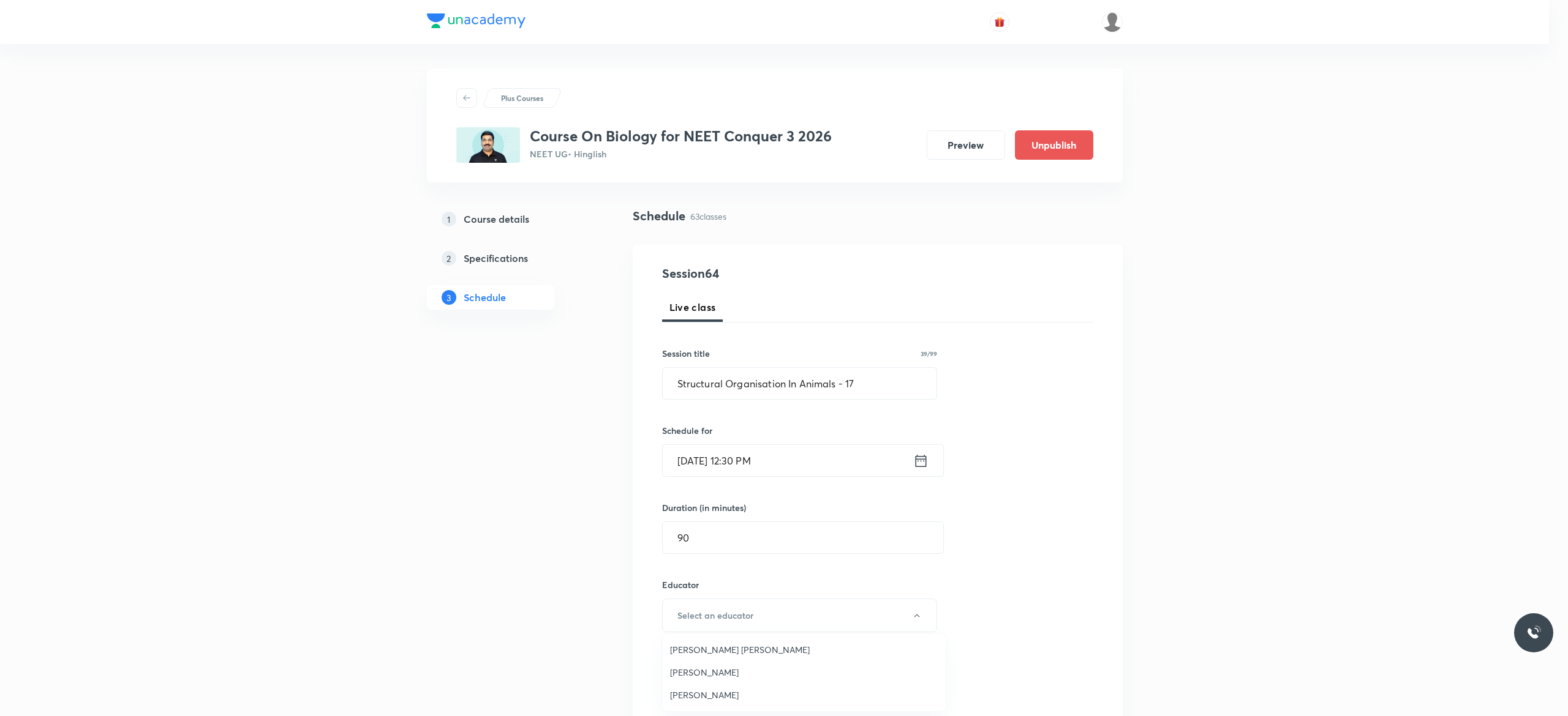
click at [748, 670] on span "Pradeep Kumar Tripathi" at bounding box center [804, 672] width 268 height 13
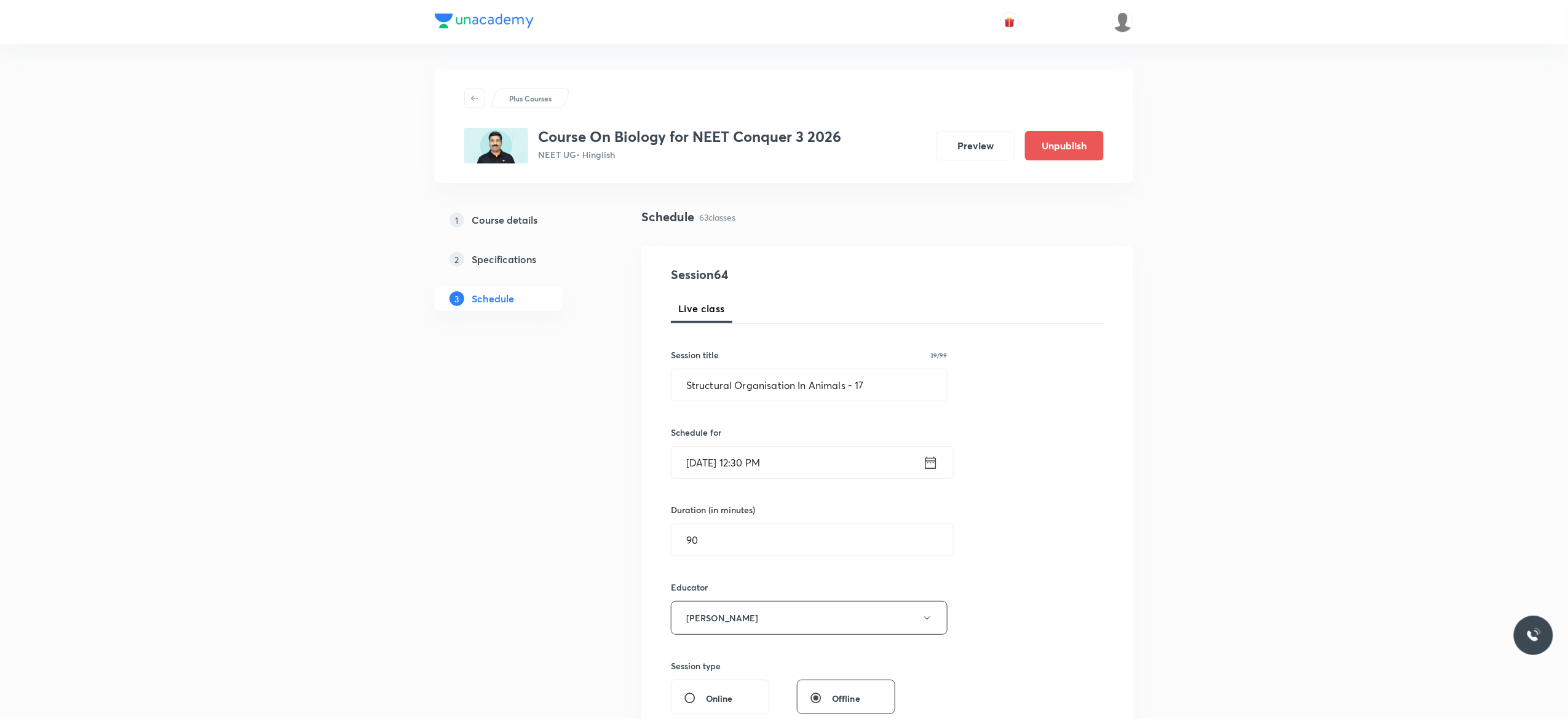
click at [1059, 576] on div "Session 64 Live class Session title 39/99 Structural Organisation In Animals - …" at bounding box center [887, 593] width 433 height 656
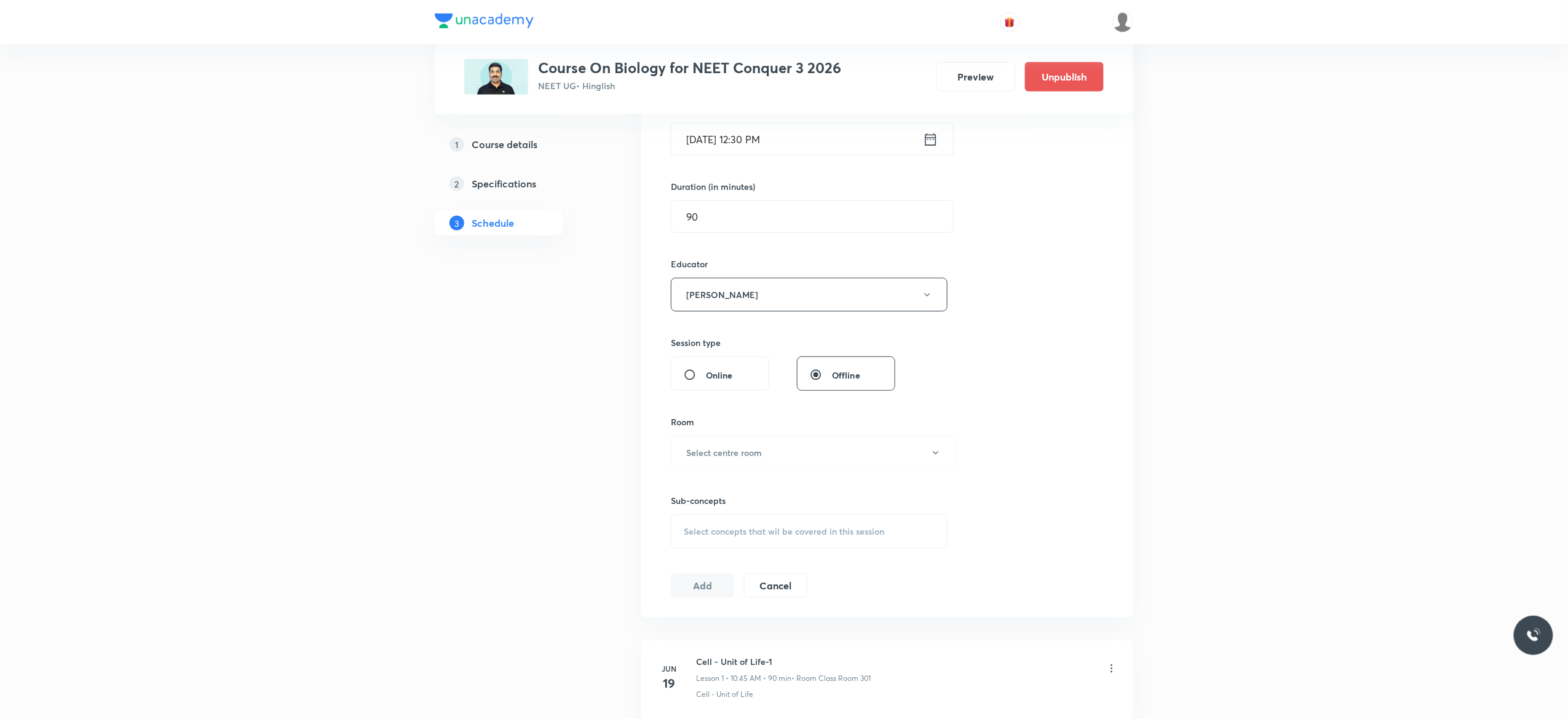
scroll to position [394, 0]
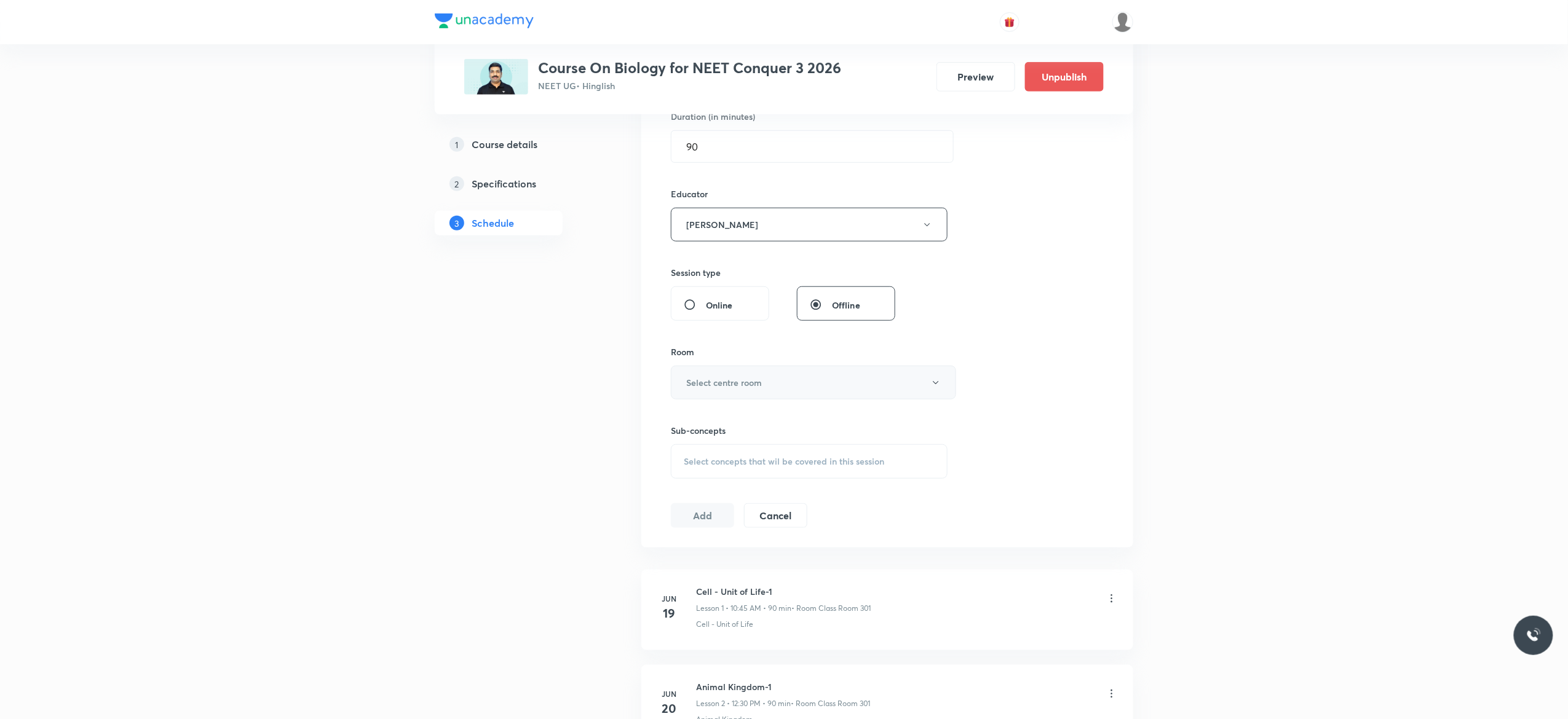
click at [935, 391] on button "Select centre room" at bounding box center [814, 382] width 285 height 34
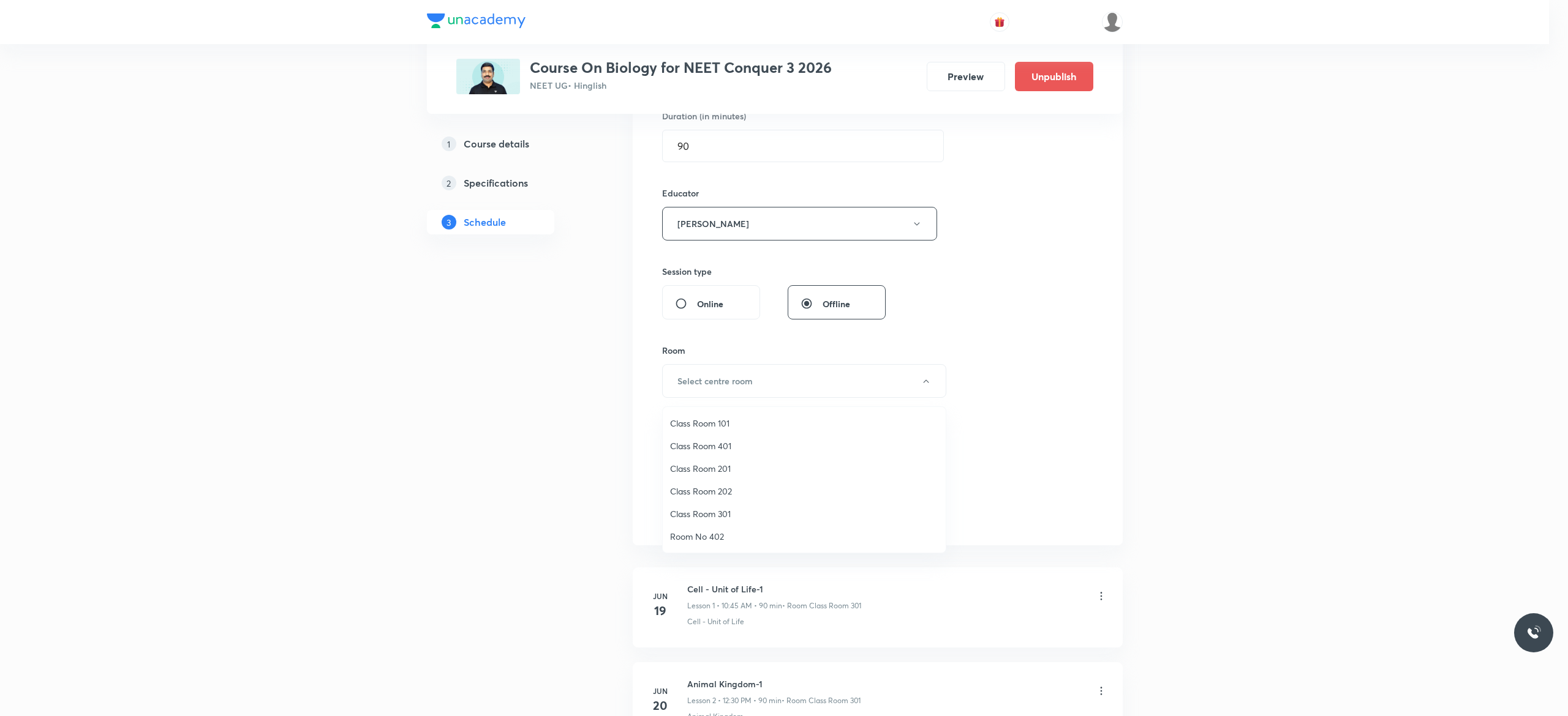
click at [723, 510] on span "Class Room 301" at bounding box center [804, 514] width 268 height 13
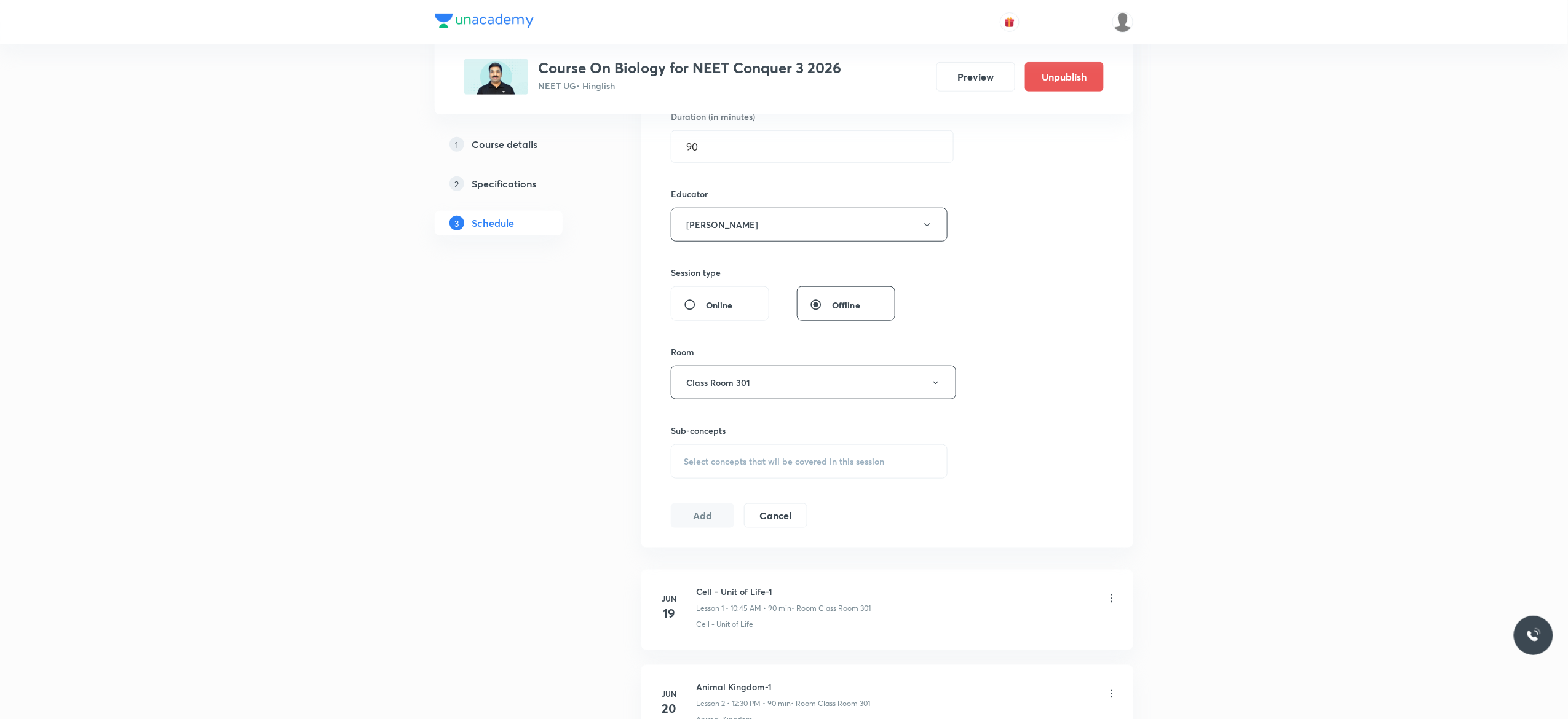
click at [695, 474] on div "Select concepts that wil be covered in this session" at bounding box center [809, 462] width 277 height 35
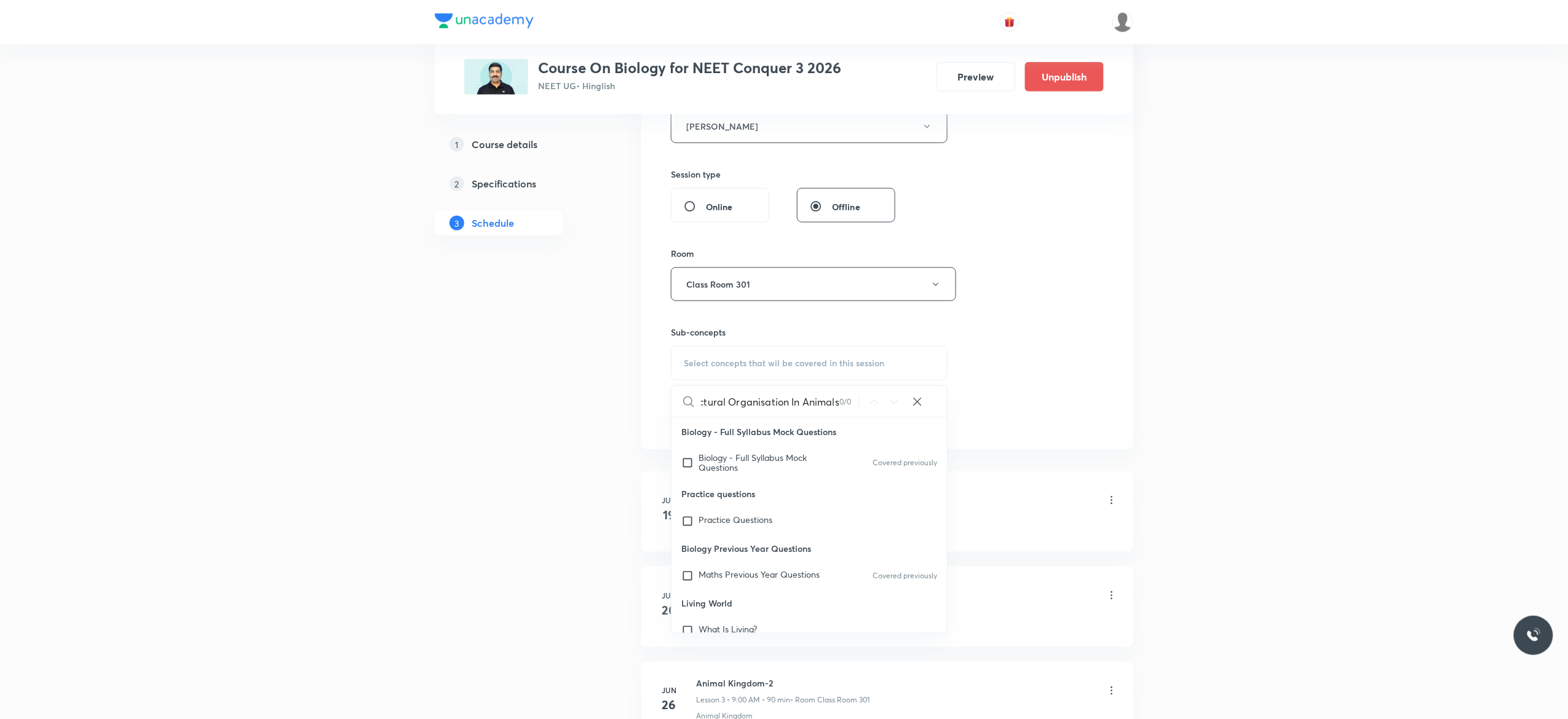
scroll to position [0, 20]
type input "Structural Organisation In Animals"
click at [687, 462] on input "checkbox" at bounding box center [690, 462] width 17 height 19
checkbox input "true"
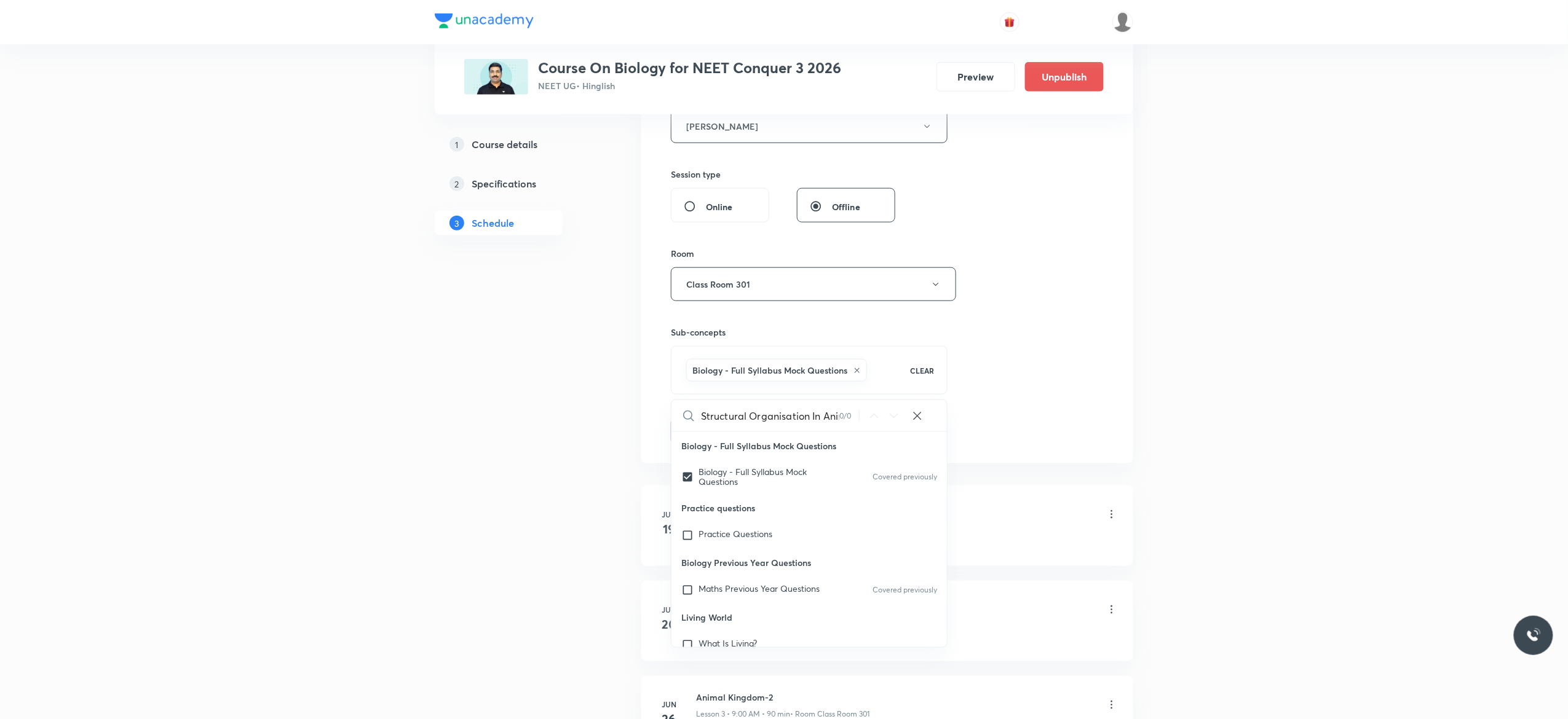
click at [695, 435] on button "Add" at bounding box center [702, 430] width 63 height 24
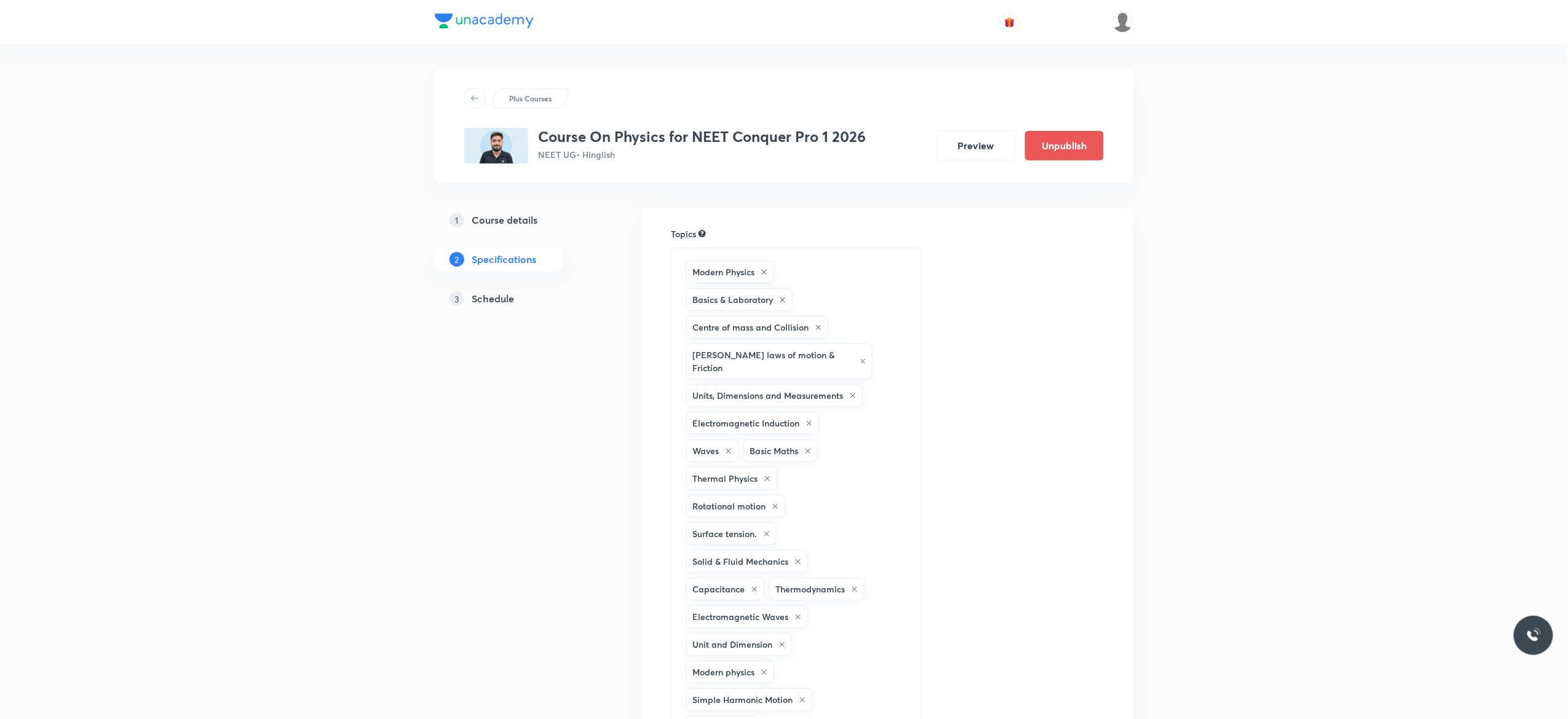
click at [487, 301] on h5 "Schedule" at bounding box center [493, 298] width 43 height 14
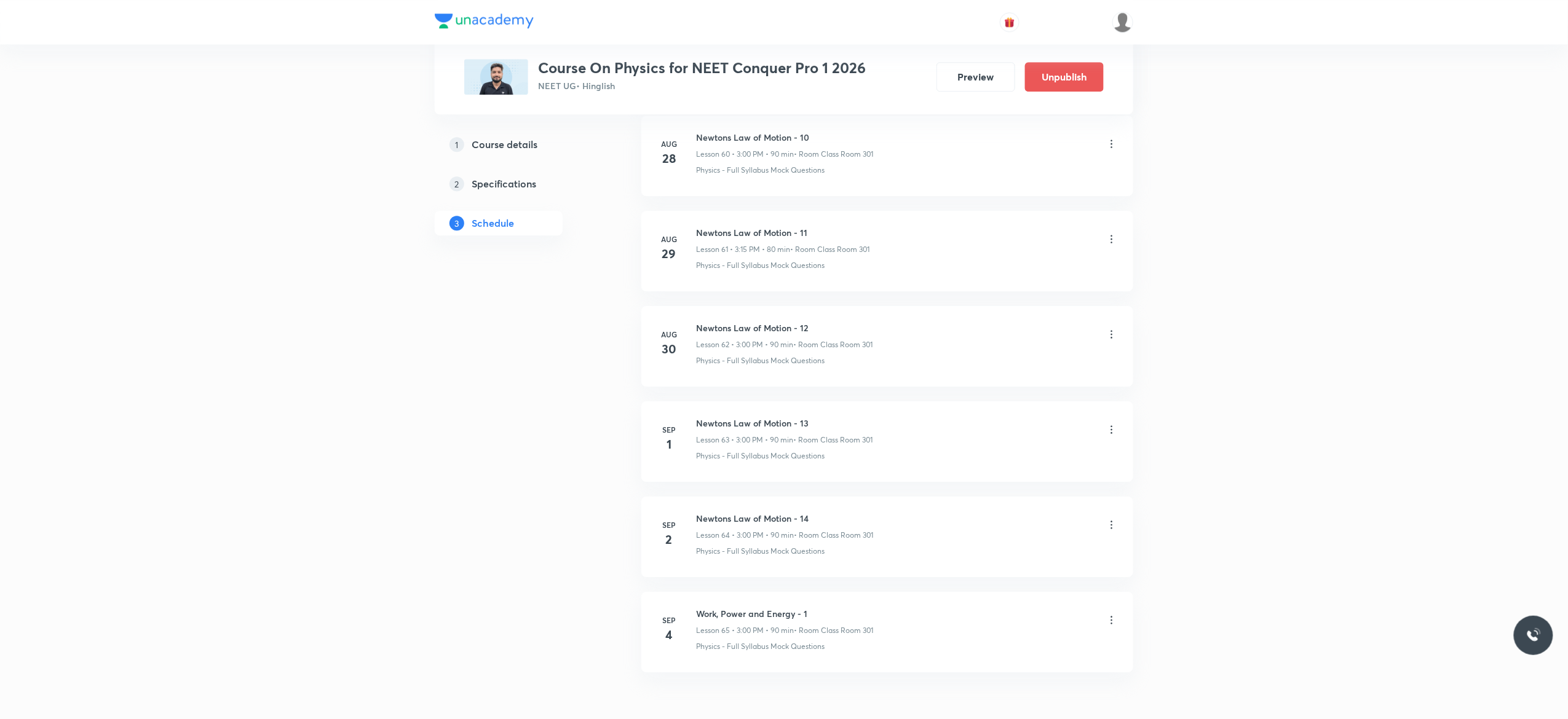
scroll to position [6568, 0]
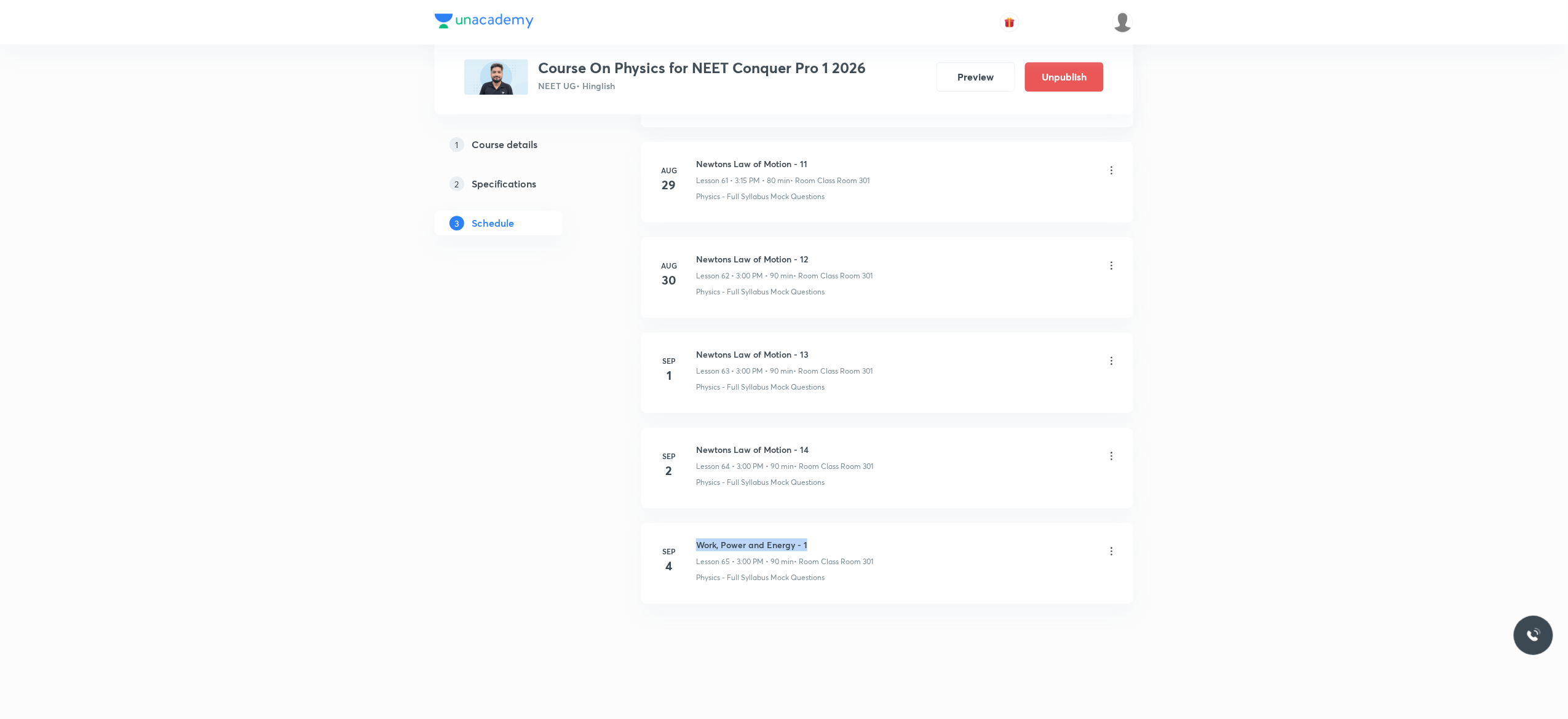
drag, startPoint x: 815, startPoint y: 538, endPoint x: 694, endPoint y: 526, distance: 121.6
click at [694, 526] on li "[DATE] Work, Power and Energy - 1 Lesson 65 • 3:00 PM • 90 min • Room Class Roo…" at bounding box center [887, 563] width 492 height 80
copy h6 "Work, Power and Energy - 1"
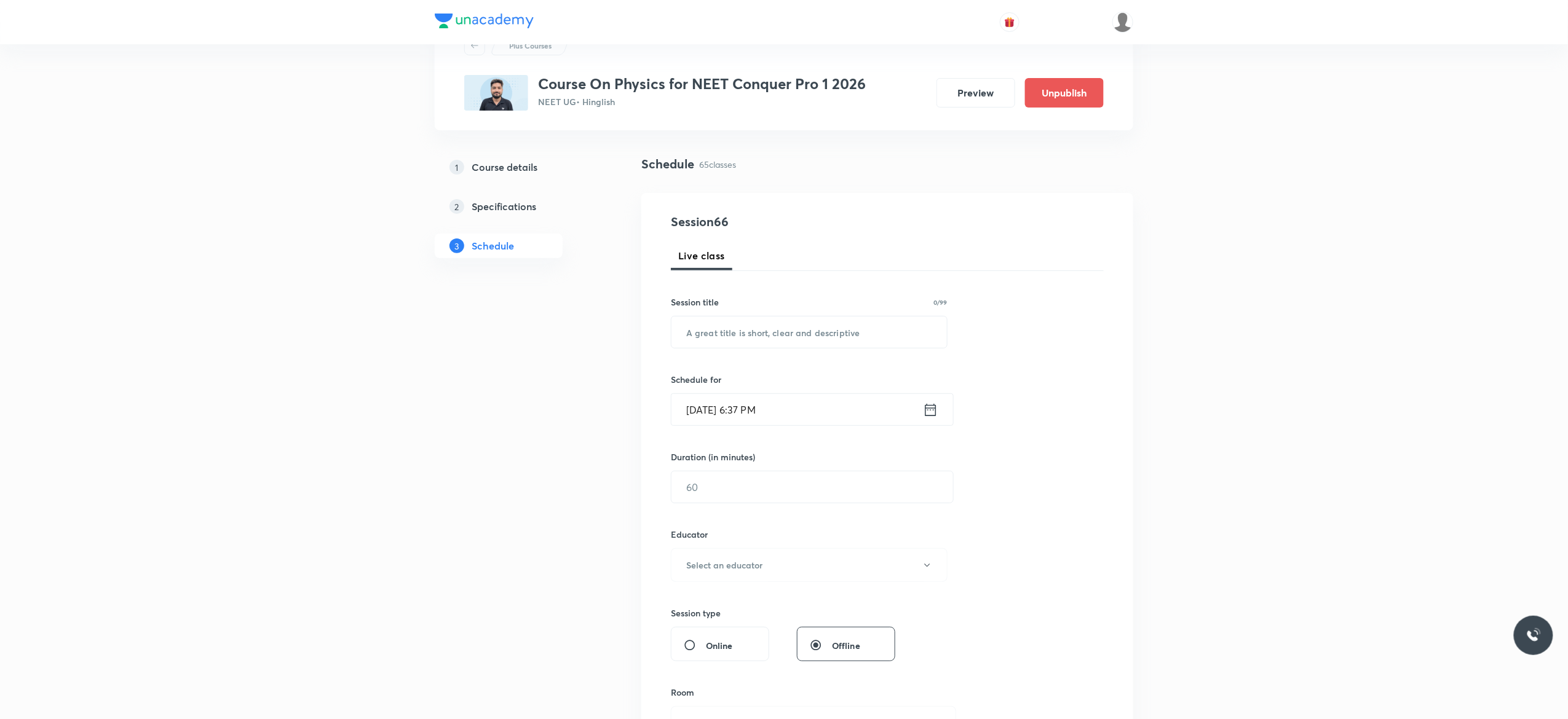
scroll to position [0, 0]
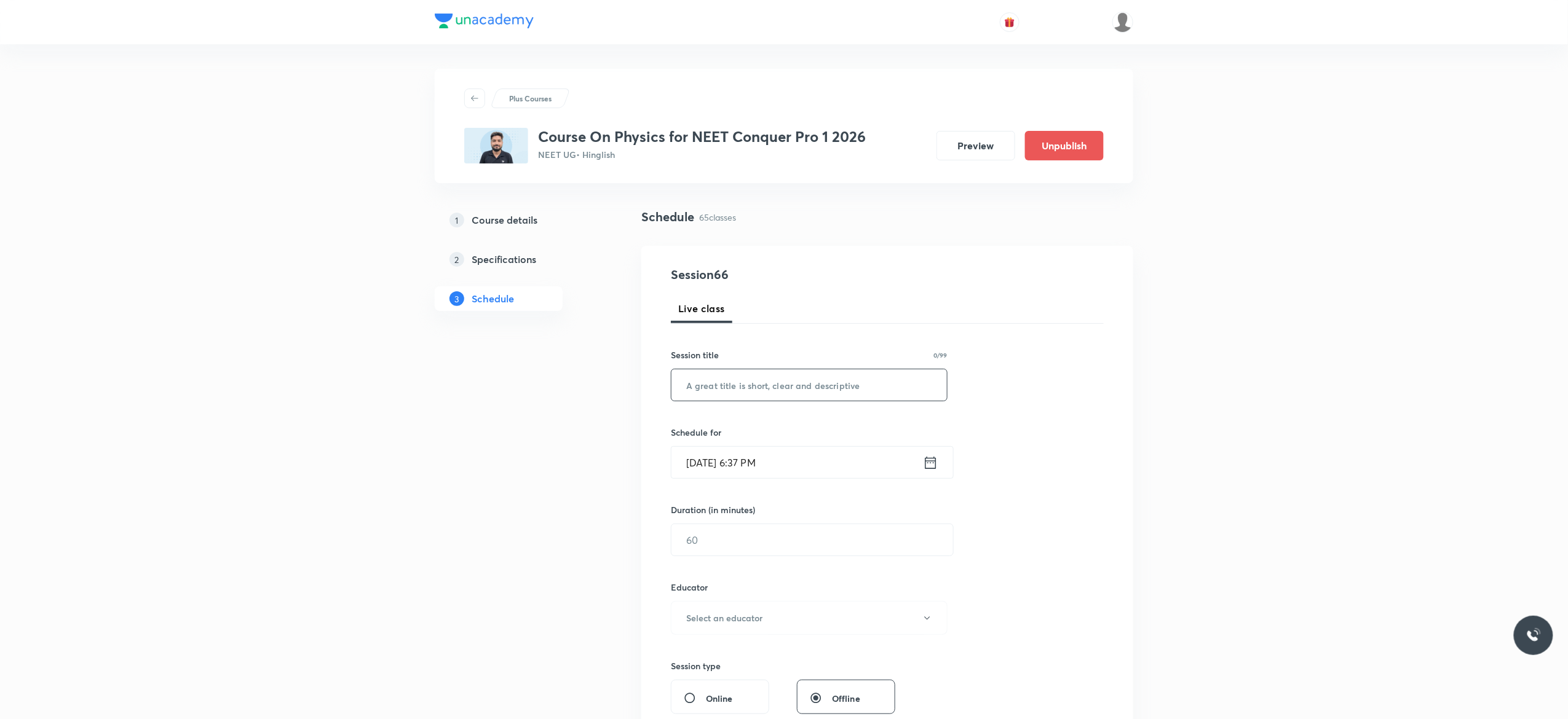
click at [731, 387] on input "text" at bounding box center [809, 385] width 276 height 31
paste input "Work, Power and Energy - 1"
type input "Work, Power and Energy - 2"
click at [933, 467] on icon at bounding box center [930, 462] width 15 height 17
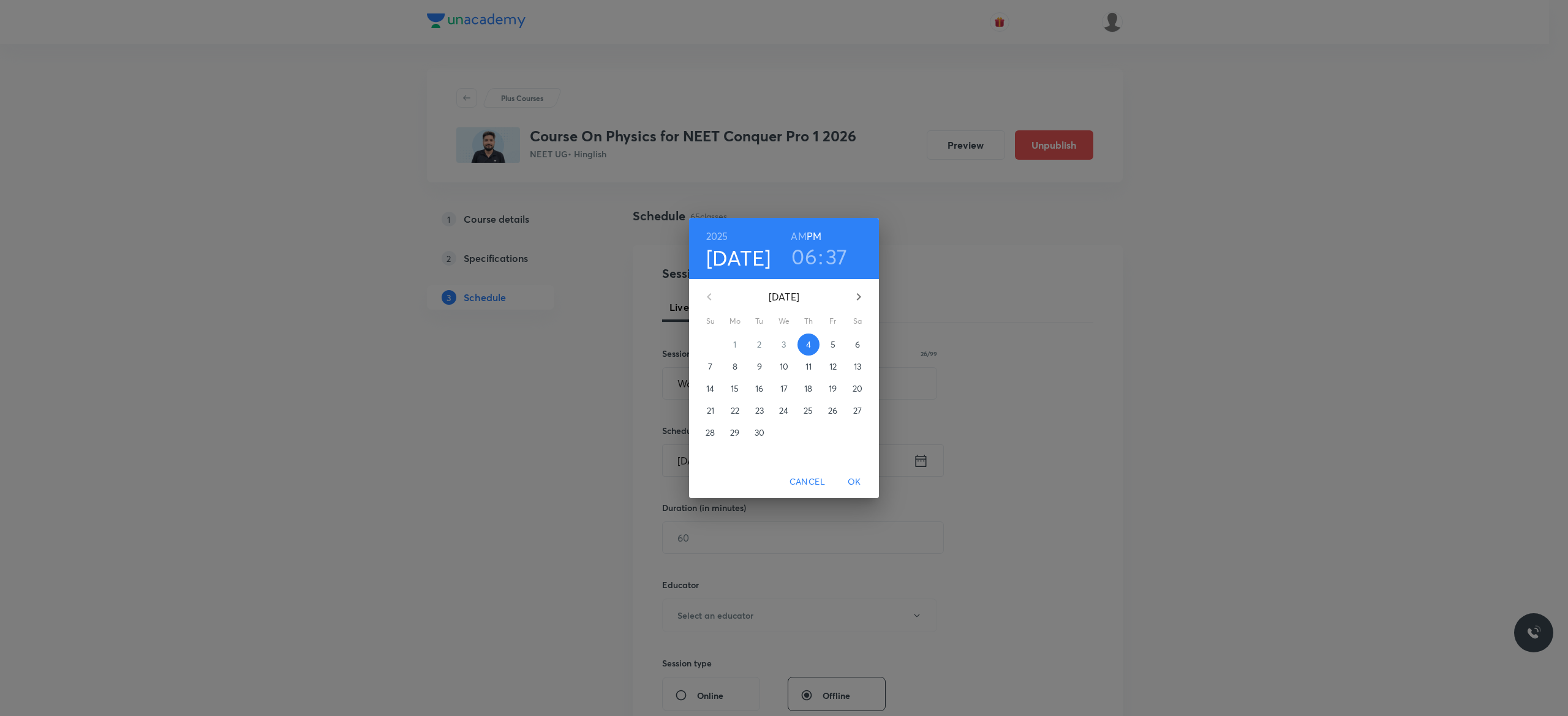
click at [834, 345] on p "5" at bounding box center [833, 345] width 5 height 13
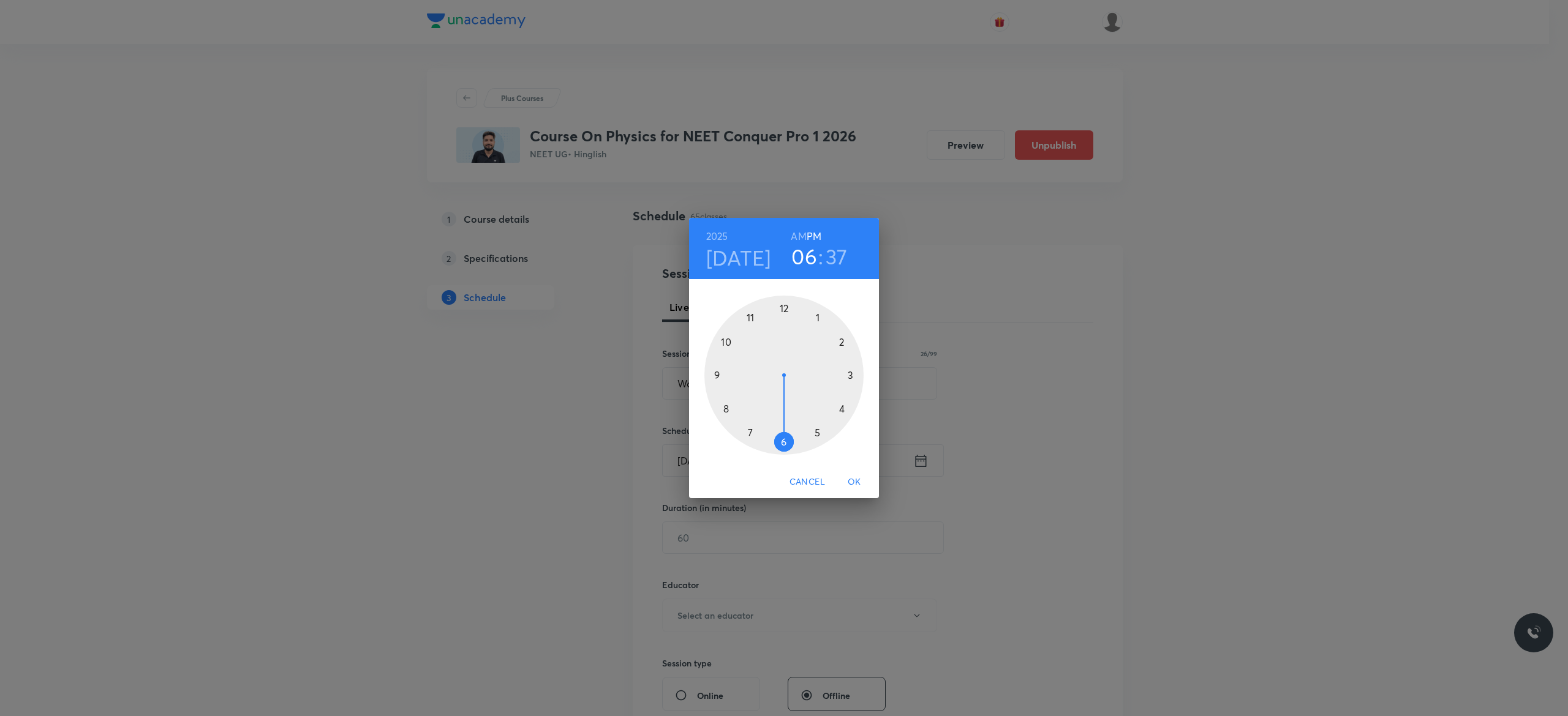
click at [849, 374] on div at bounding box center [784, 375] width 160 height 159
click at [784, 308] on div at bounding box center [784, 375] width 160 height 159
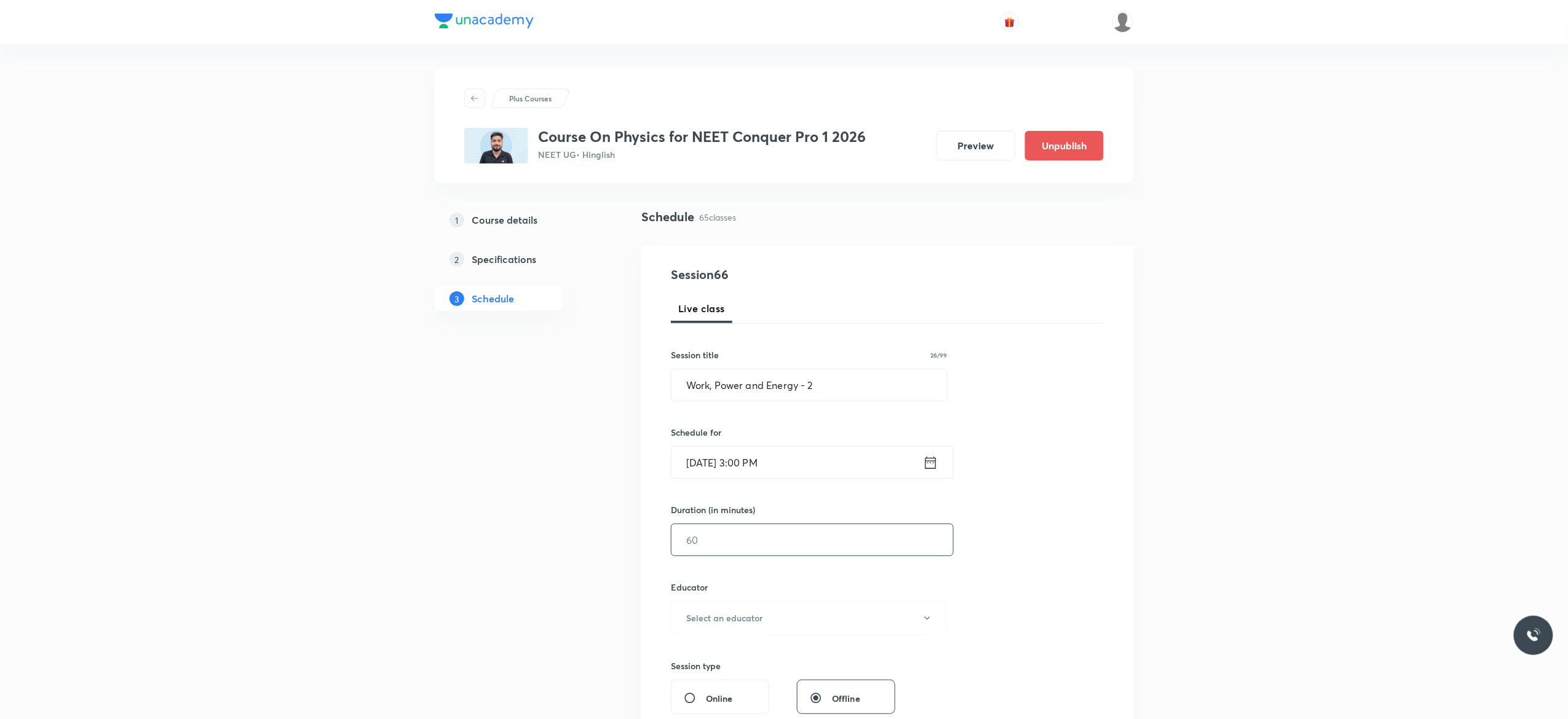
click at [741, 541] on input "text" at bounding box center [812, 540] width 281 height 31
type input "90"
click at [932, 620] on button "Select an educator" at bounding box center [809, 618] width 277 height 34
click at [705, 681] on span "[PERSON_NAME]" at bounding box center [807, 683] width 270 height 13
click at [985, 576] on div "Session 66 Live class Session title 26/99 Work, Power and Energy - 2 ​ Schedule…" at bounding box center [887, 593] width 433 height 656
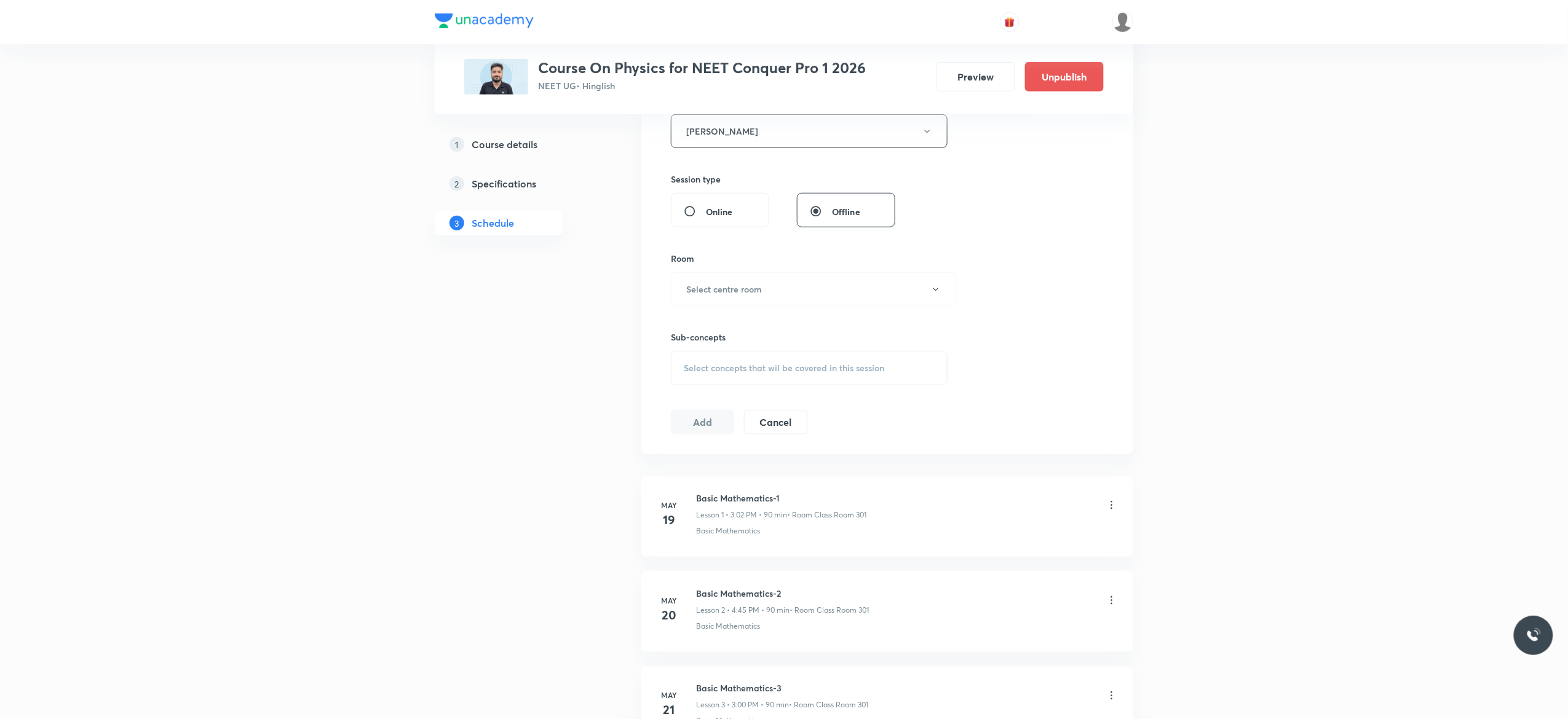
scroll to position [541, 0]
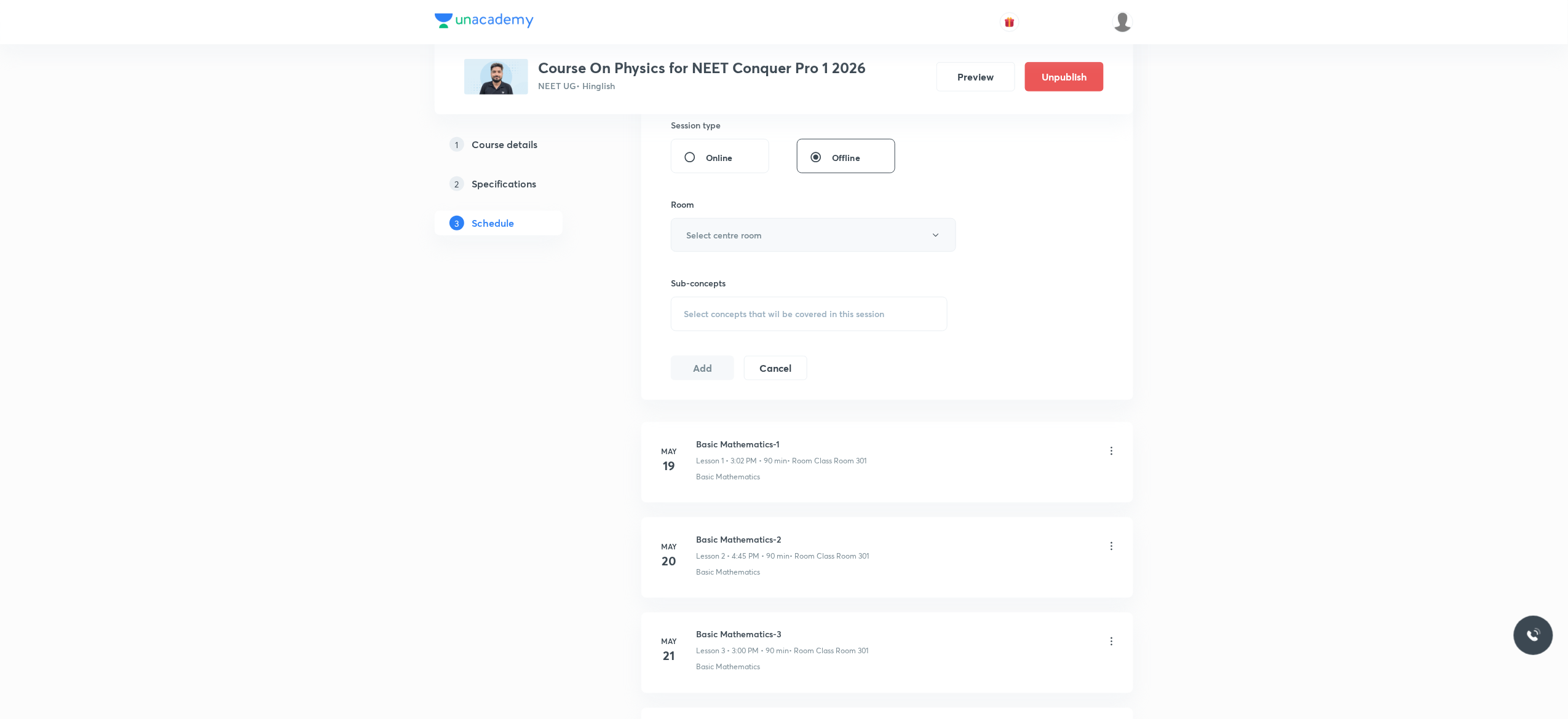
click at [934, 241] on icon "button" at bounding box center [936, 235] width 10 height 10
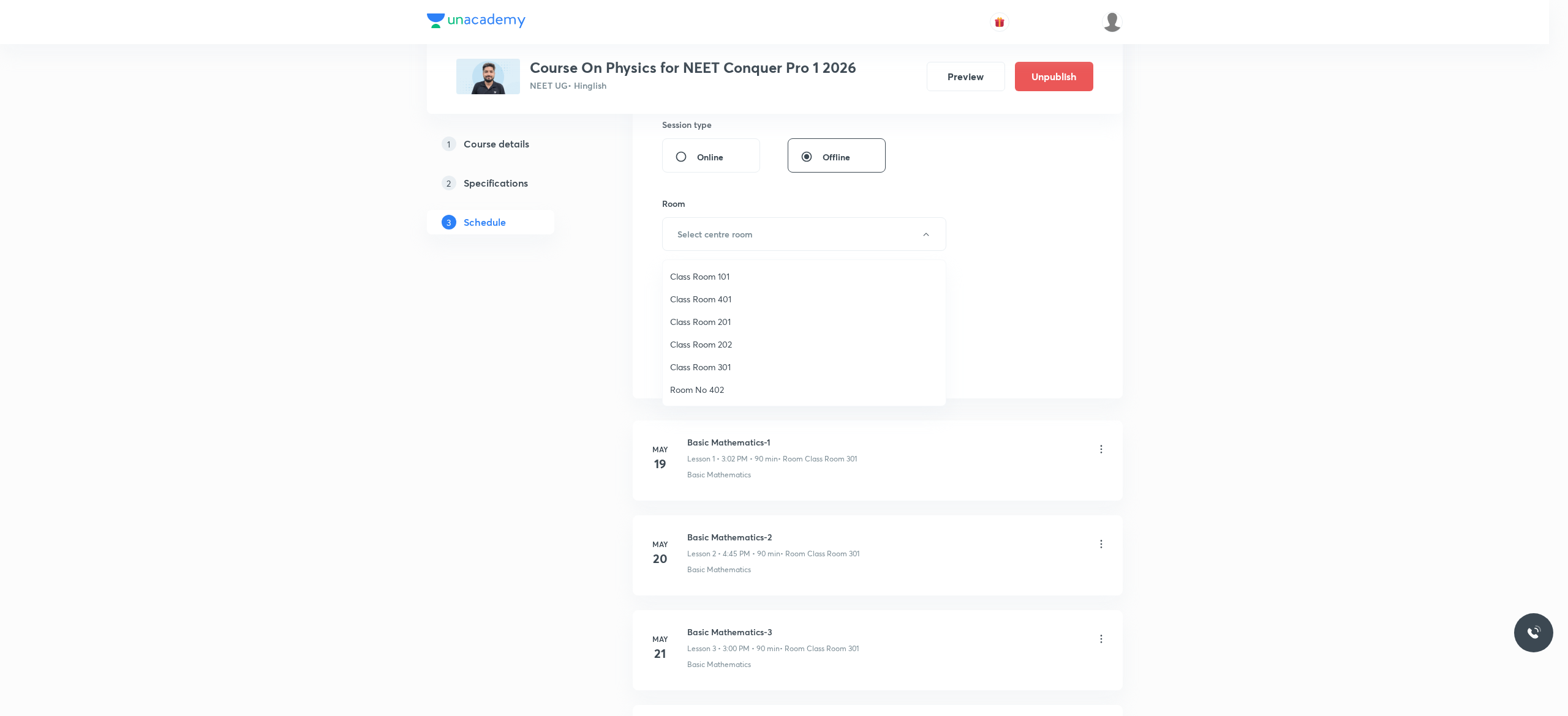
click at [734, 366] on span "Class Room 301" at bounding box center [804, 367] width 268 height 13
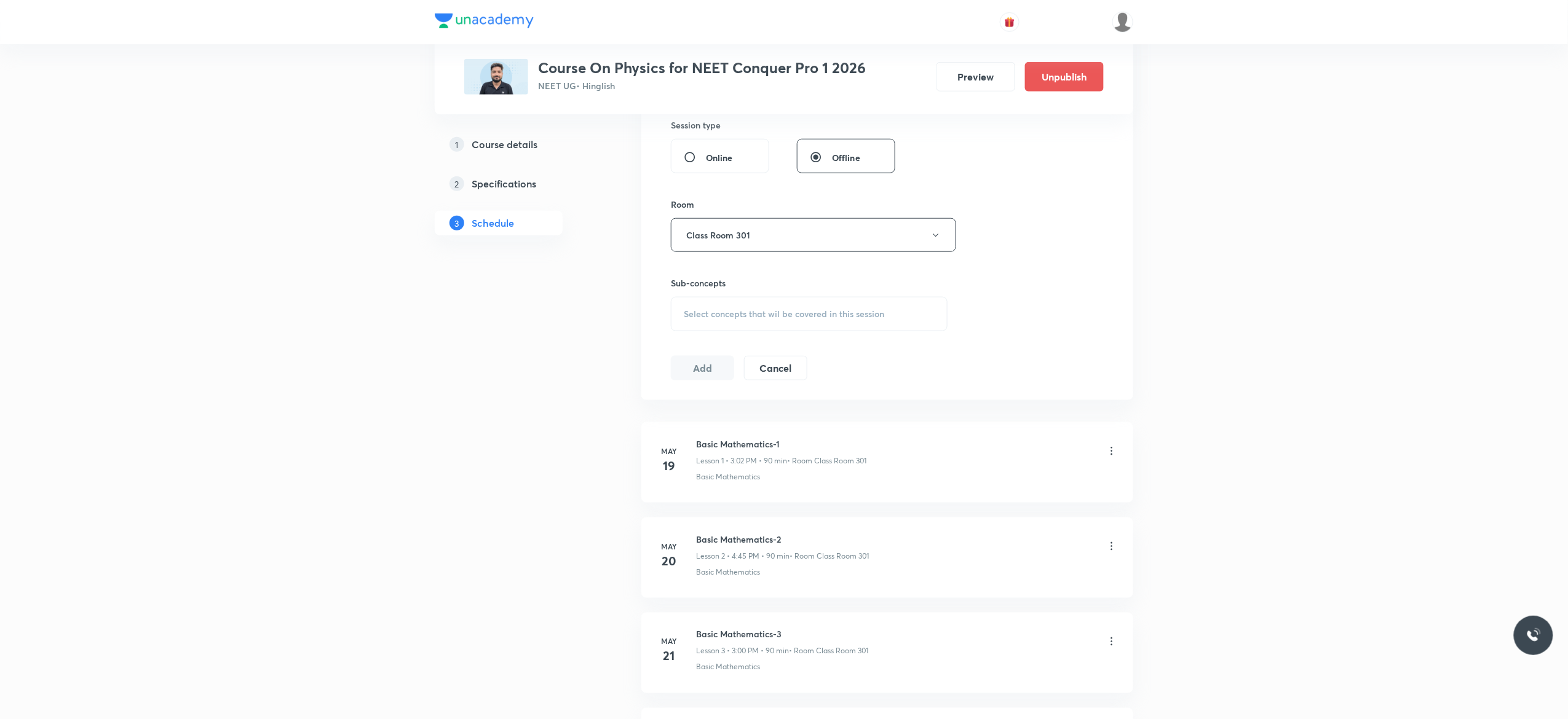
click at [694, 325] on div "Select concepts that wil be covered in this session" at bounding box center [809, 314] width 277 height 35
type input "Work, Power and Energy"
click at [687, 413] on input "checkbox" at bounding box center [690, 413] width 17 height 19
checkbox input "true"
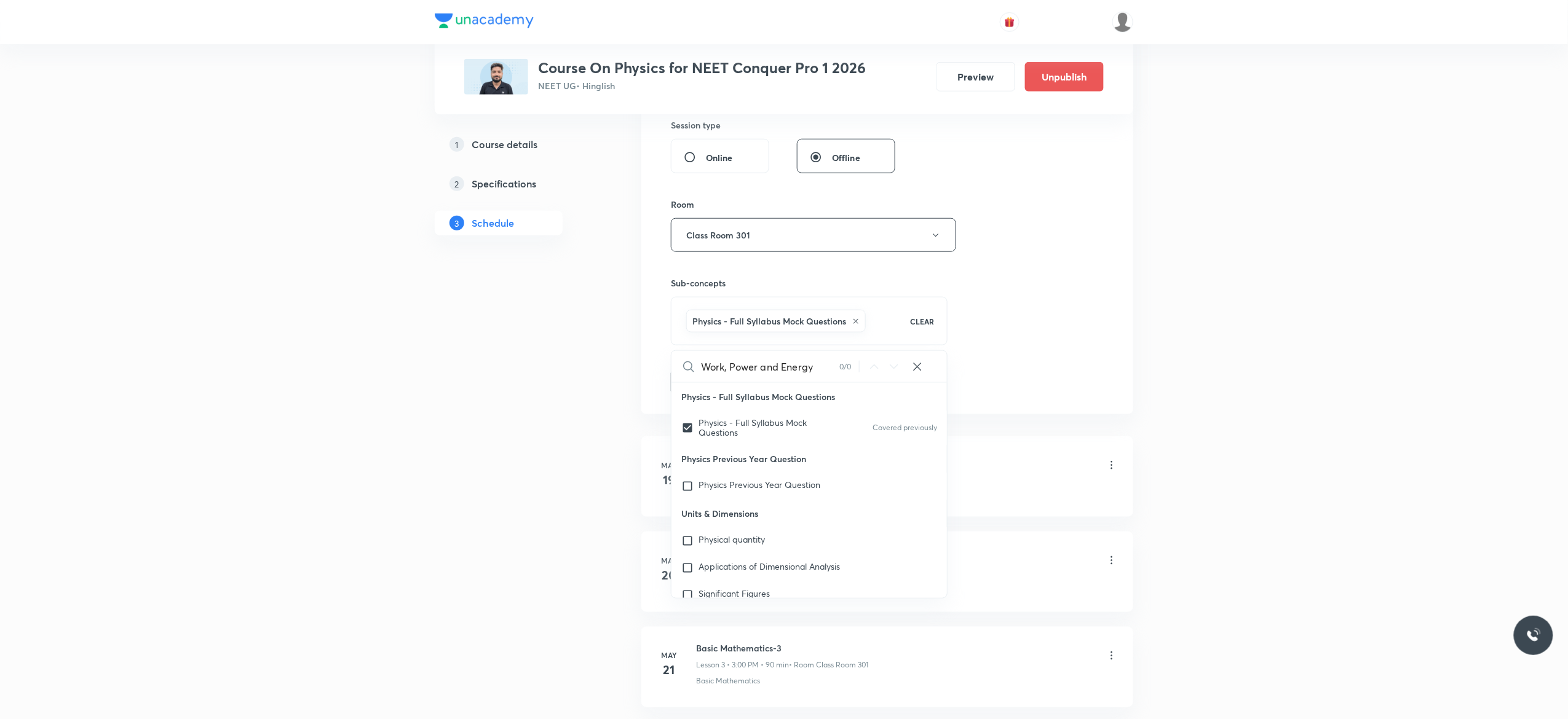
click at [697, 387] on button "Add" at bounding box center [702, 381] width 63 height 24
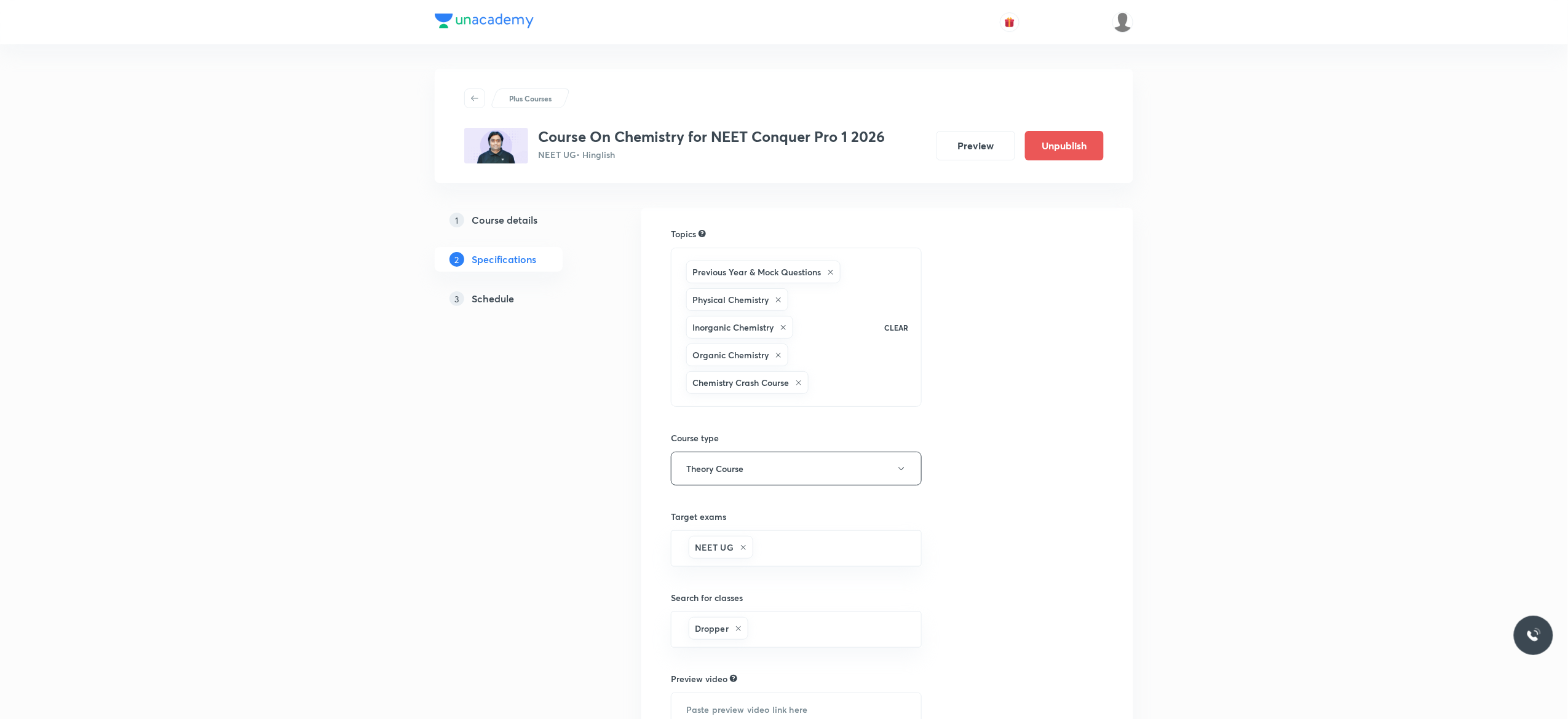
click at [488, 302] on h5 "Schedule" at bounding box center [493, 298] width 43 height 14
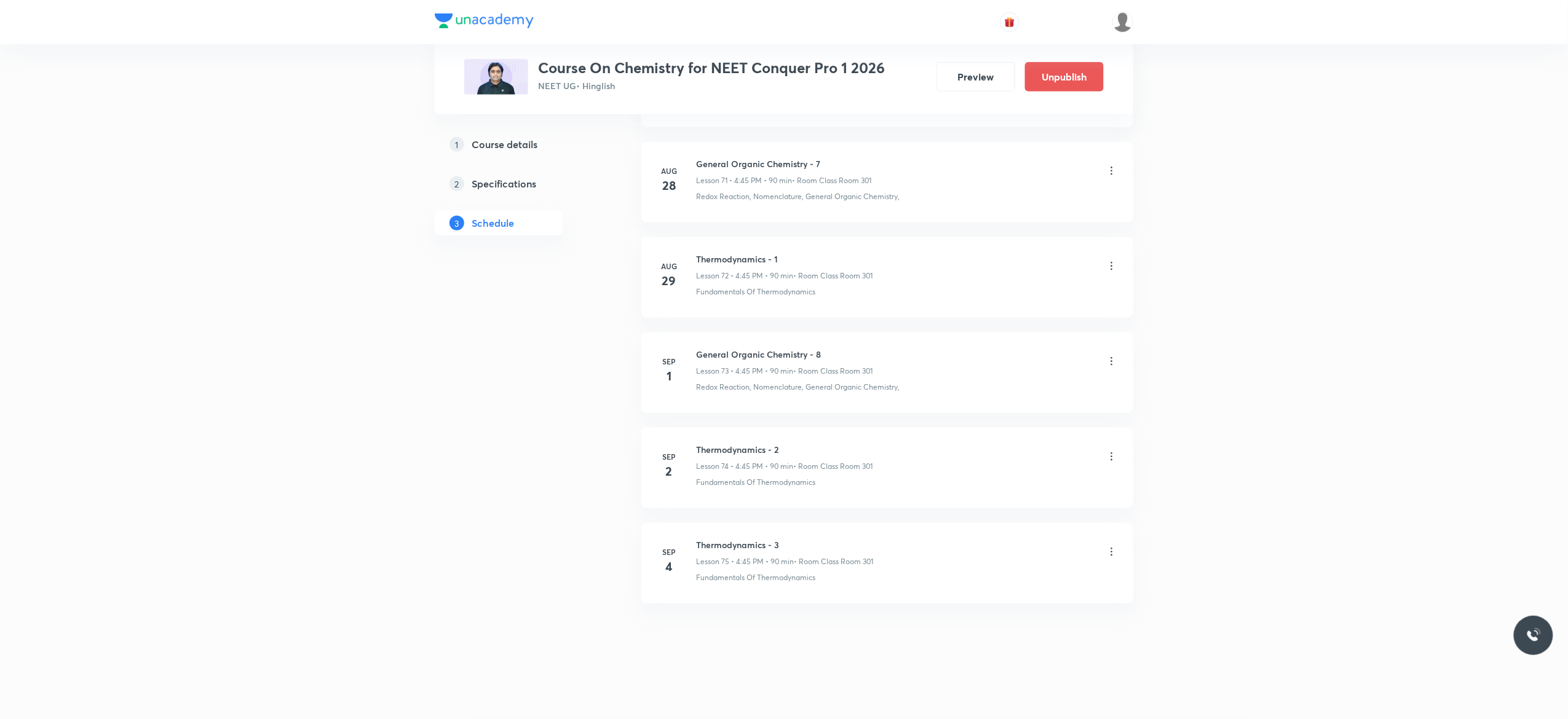
scroll to position [7523, 0]
drag, startPoint x: 827, startPoint y: 348, endPoint x: 699, endPoint y: 343, distance: 128.1
click at [699, 343] on li "[DATE] General Organic Chemistry - 8 Lesson 73 • 4:45 PM • 90 min • Room Class …" at bounding box center [887, 373] width 492 height 80
copy h6 "General Organic Chemistry - 8"
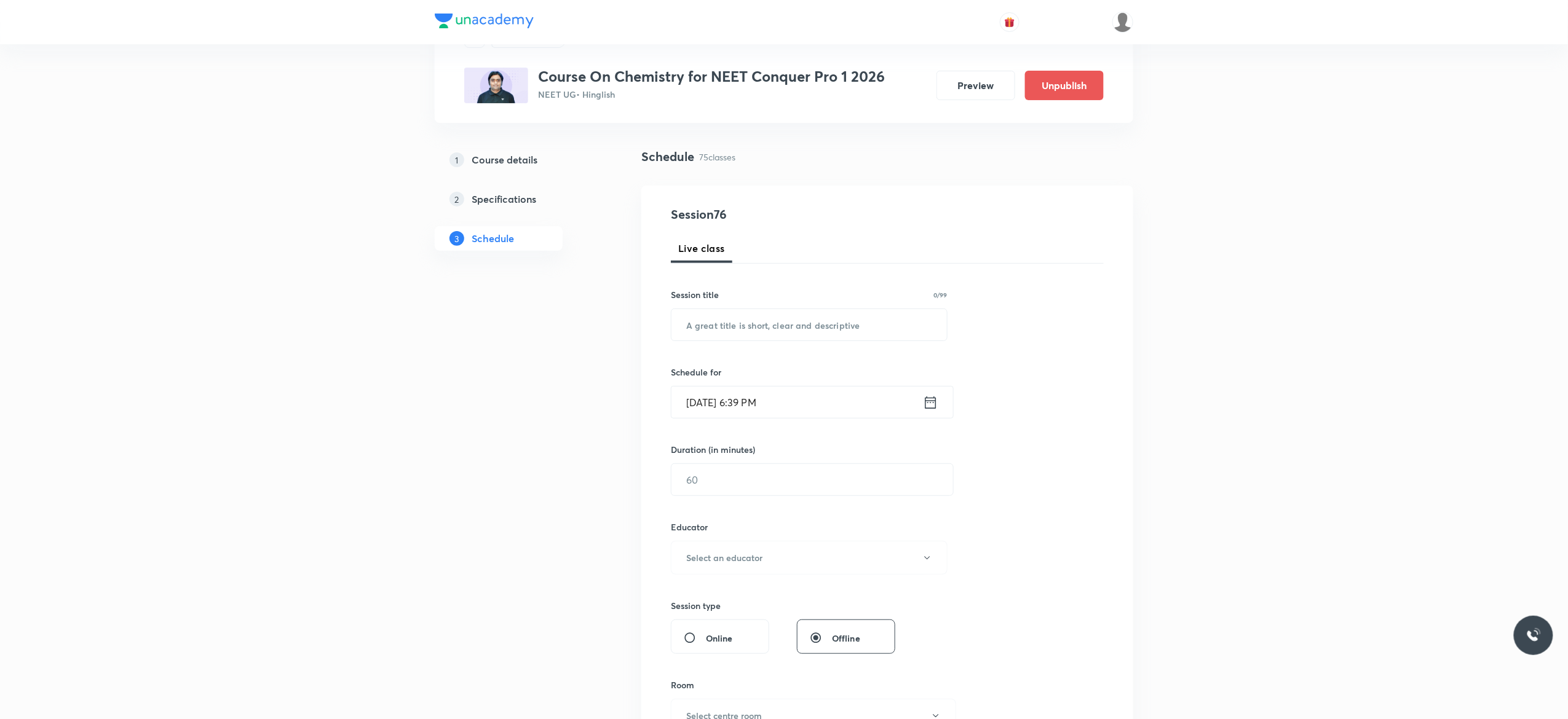
scroll to position [0, 0]
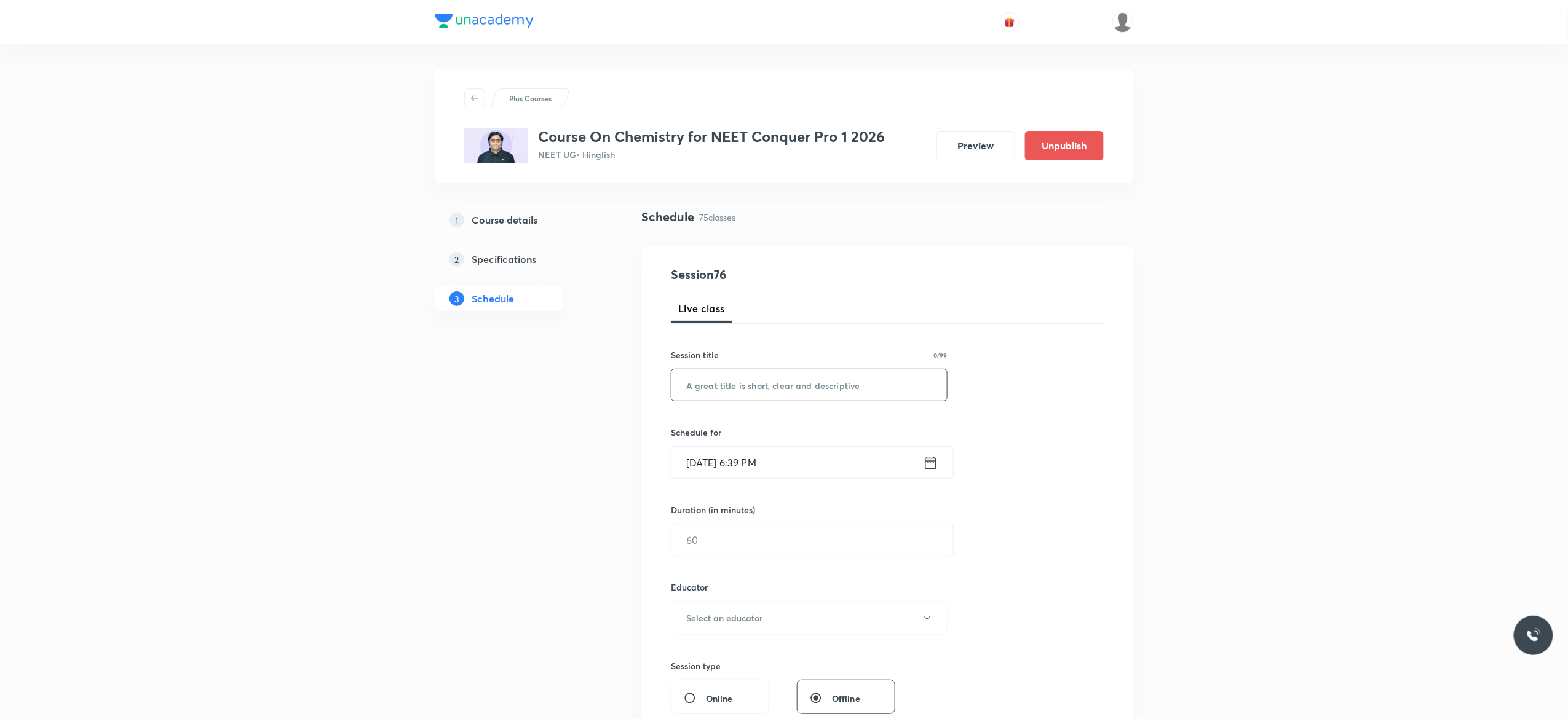
click at [775, 381] on input "text" at bounding box center [809, 385] width 276 height 31
paste input "General Organic Chemistry - 8"
click at [775, 381] on input "General Organic Chemistry - 8" at bounding box center [809, 385] width 276 height 31
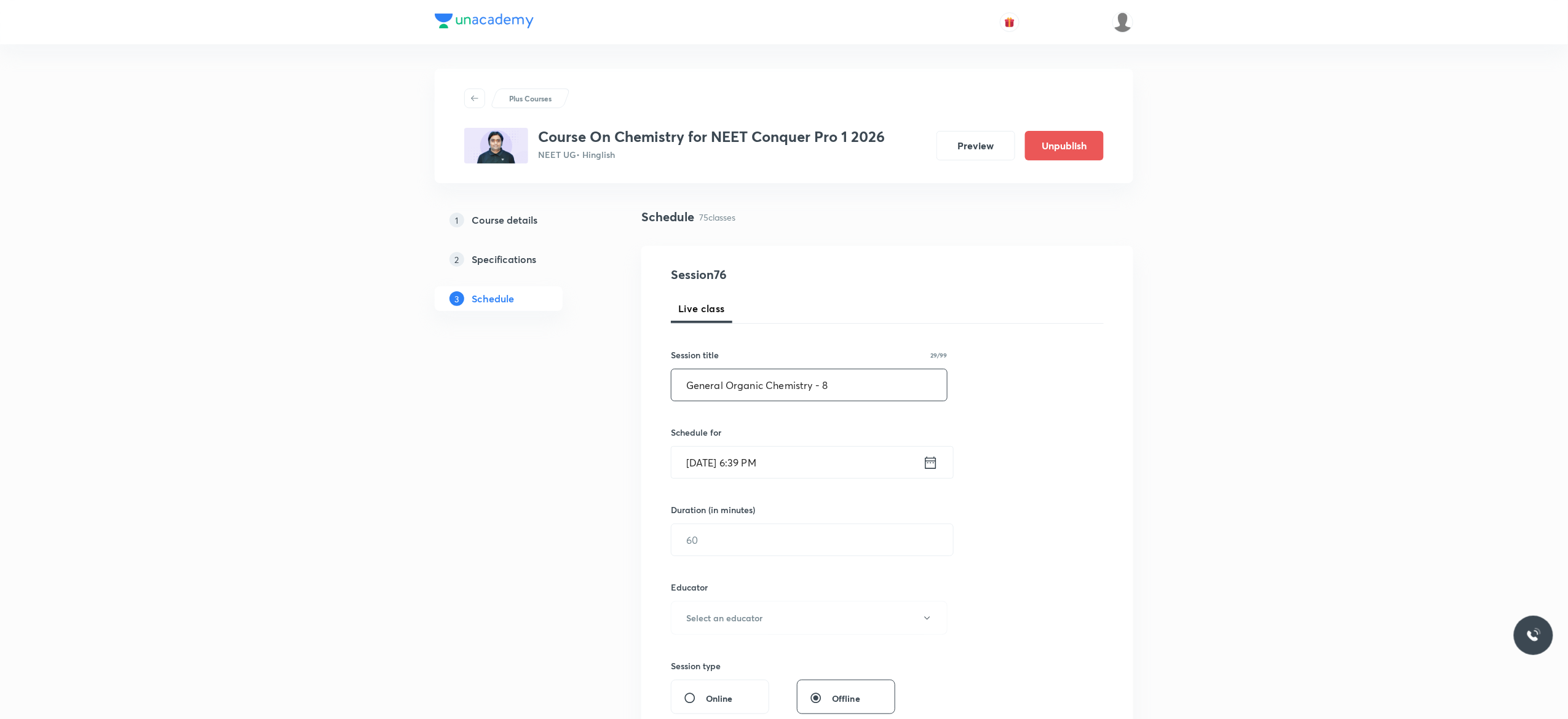
click at [775, 381] on input "General Organic Chemistry - 8" at bounding box center [809, 385] width 276 height 31
click at [844, 382] on input "General Organic Chemistry - 8" at bounding box center [809, 385] width 276 height 31
type input "General Organic Chemistry - 9"
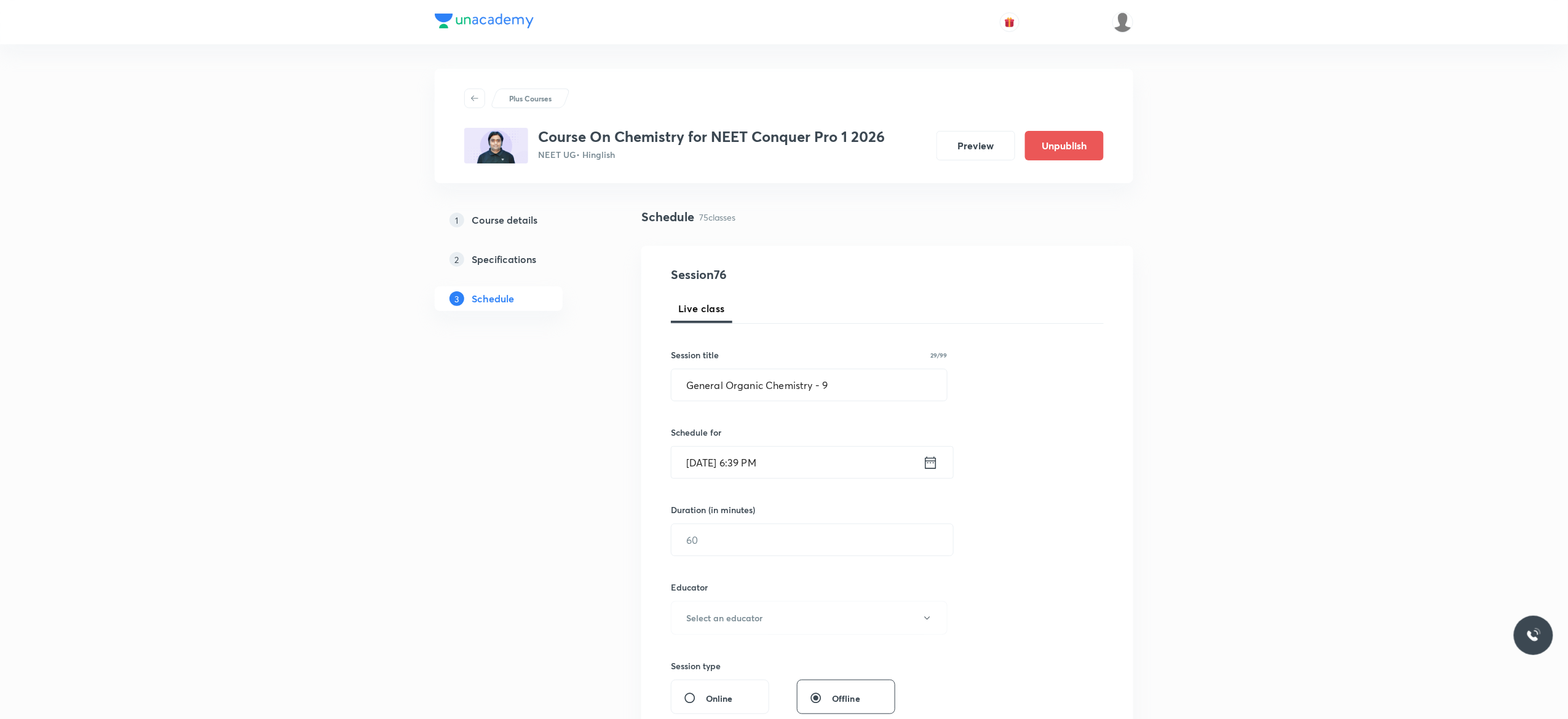
click at [931, 464] on icon at bounding box center [930, 462] width 15 height 17
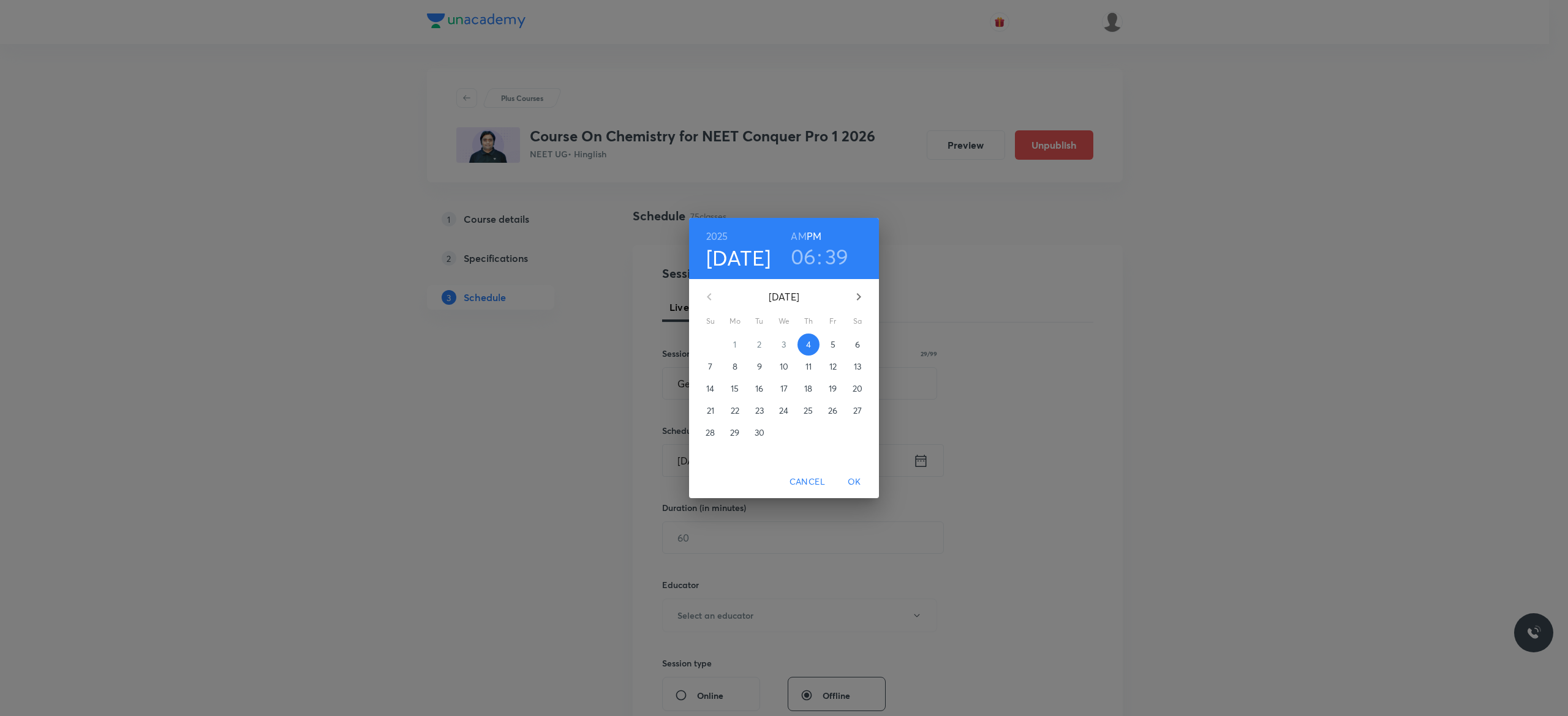
click at [836, 348] on span "5" at bounding box center [833, 345] width 22 height 13
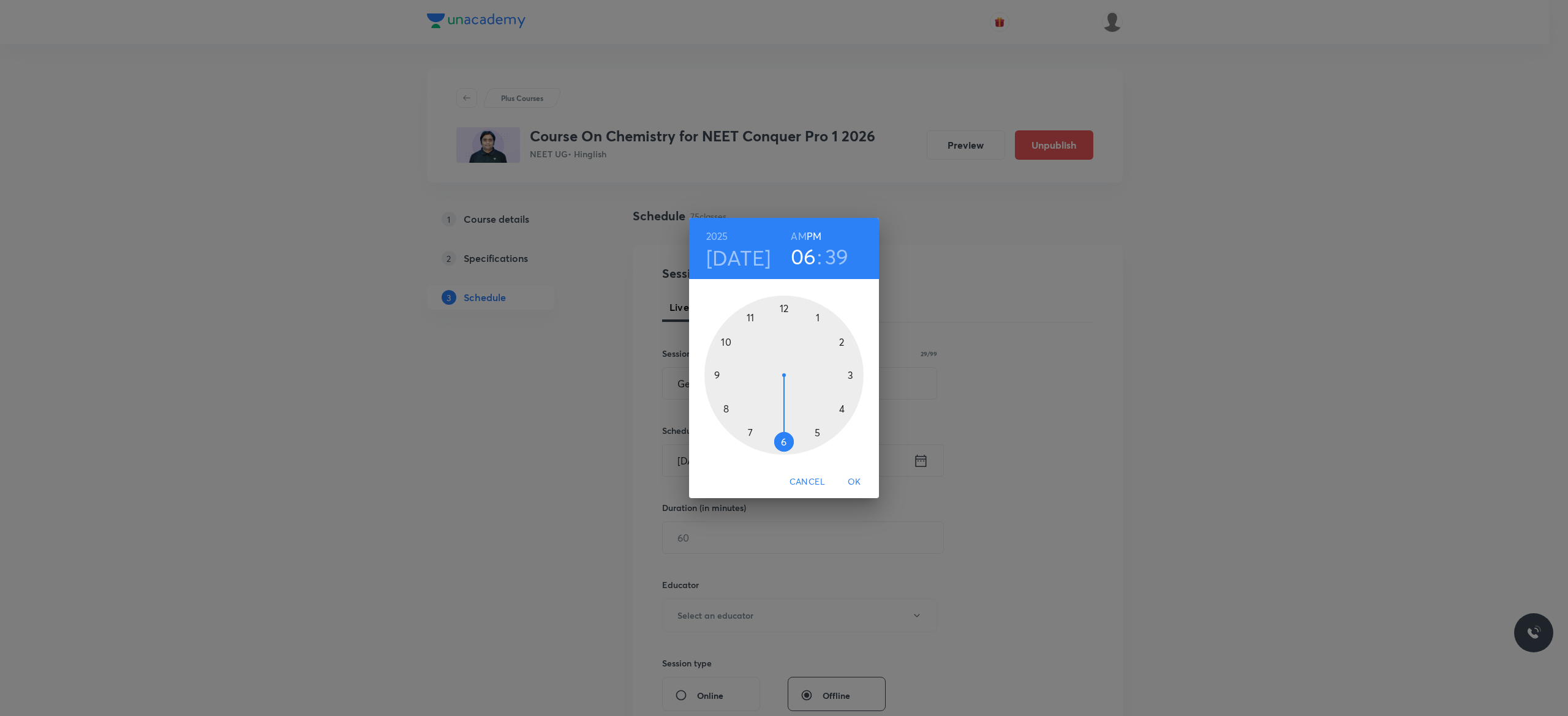
click at [842, 409] on div at bounding box center [784, 375] width 160 height 159
click at [716, 371] on div at bounding box center [784, 375] width 160 height 159
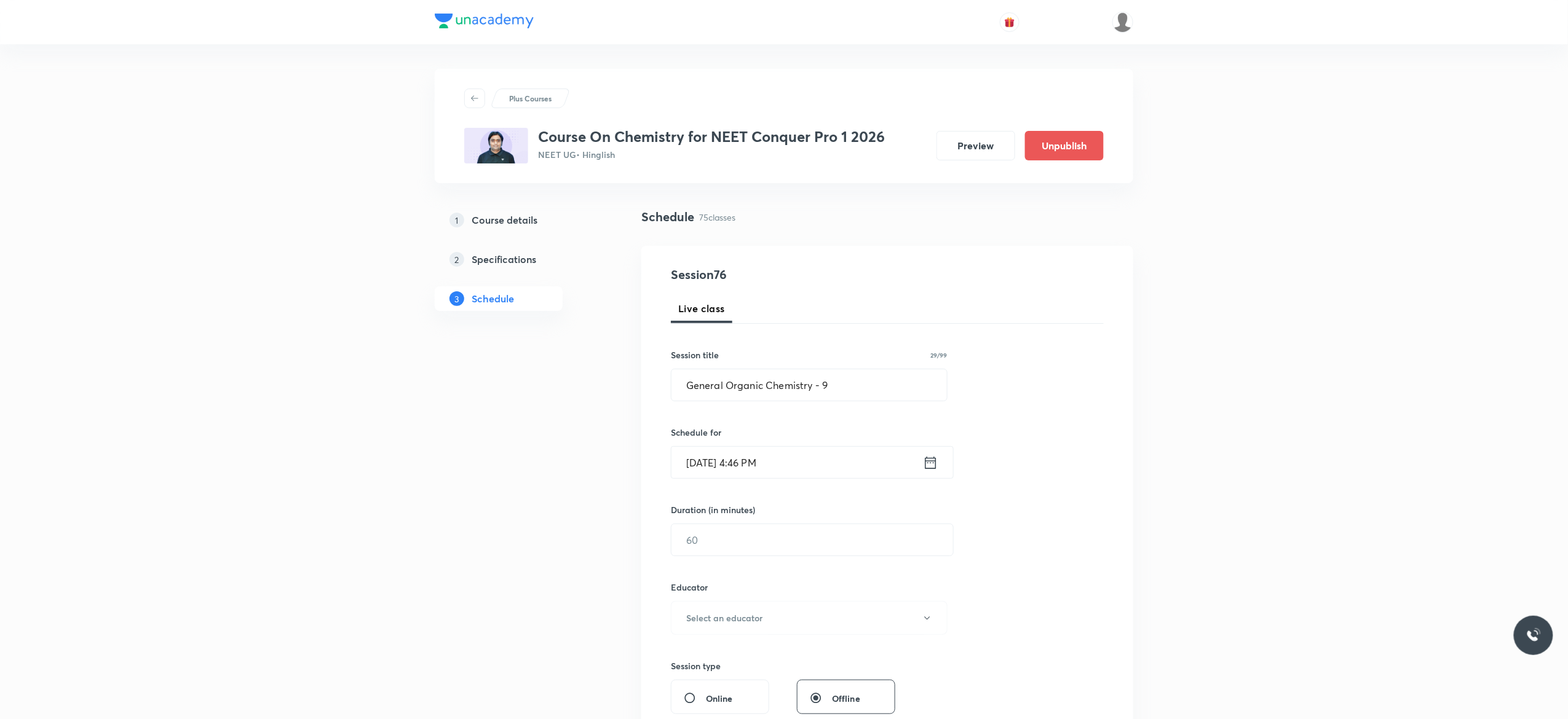
click at [932, 464] on icon at bounding box center [930, 462] width 15 height 17
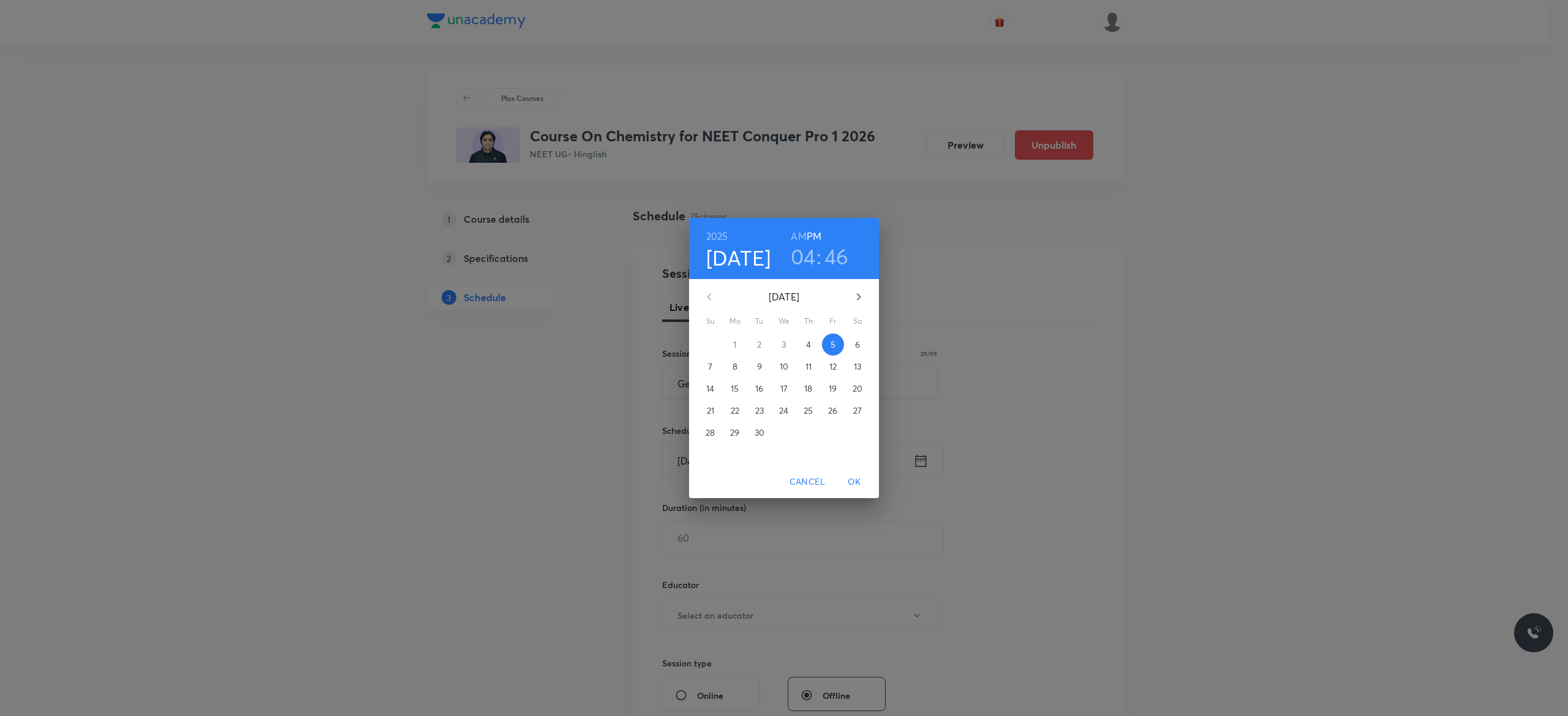
click at [842, 255] on h3 "46" at bounding box center [837, 256] width 24 height 26
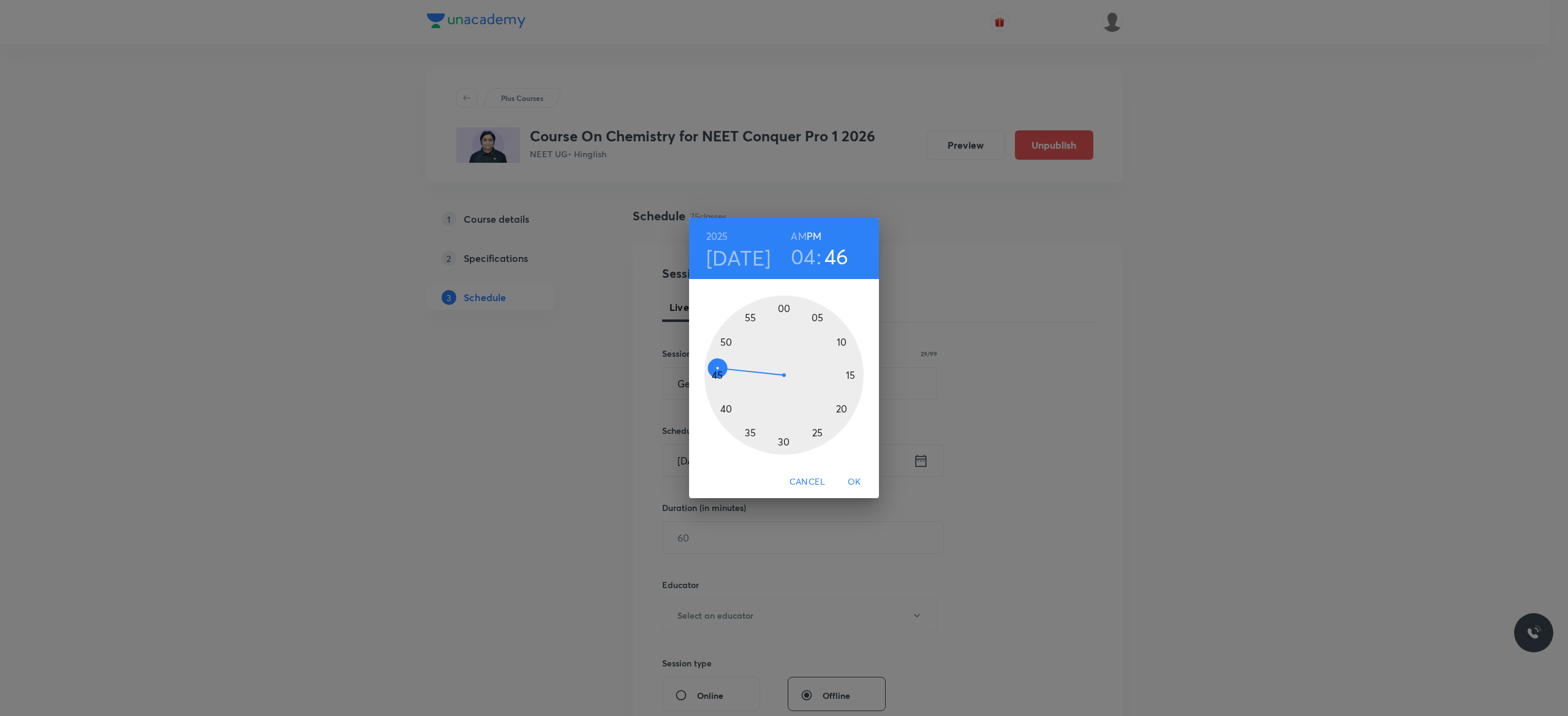
click at [716, 376] on div at bounding box center [784, 375] width 160 height 159
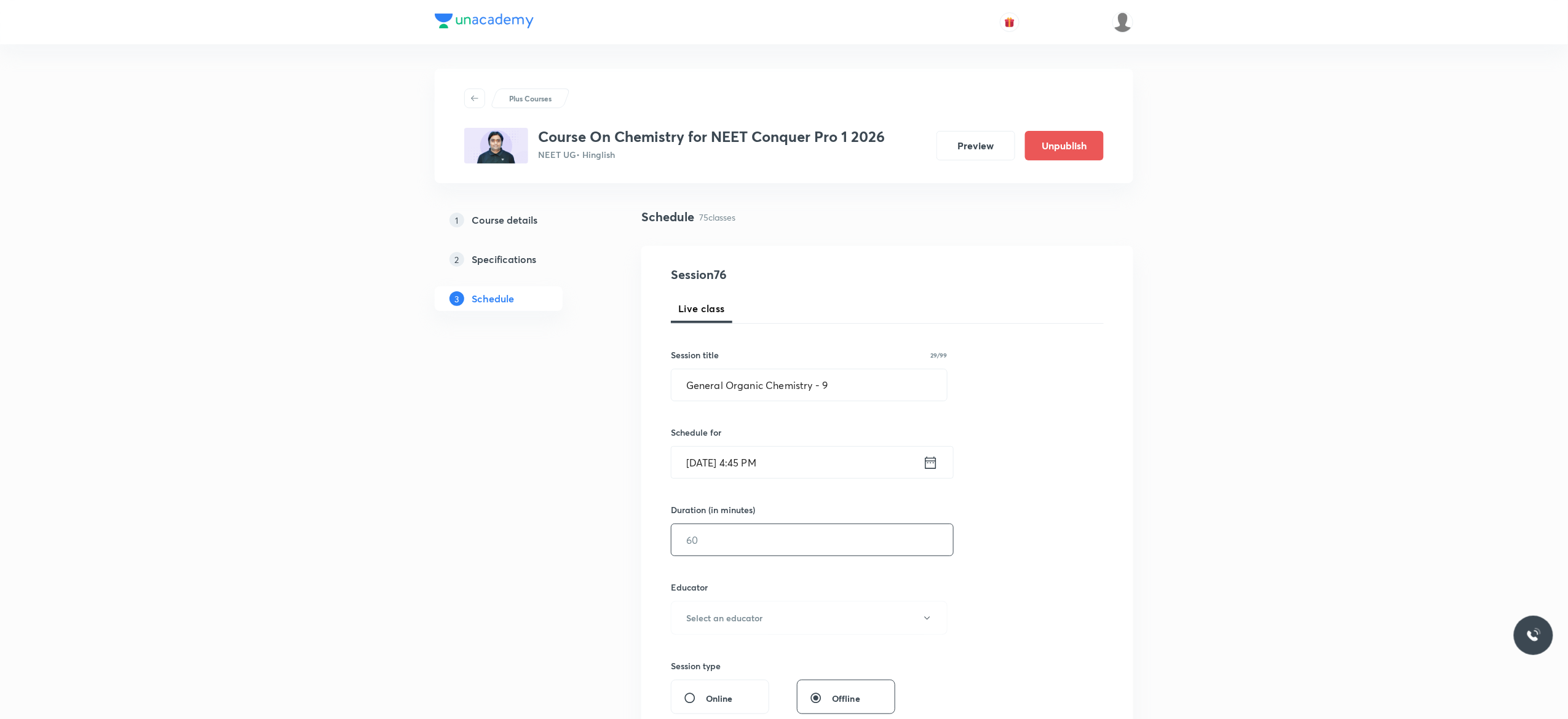
click at [736, 540] on input "text" at bounding box center [812, 540] width 281 height 31
type input "90"
click at [928, 622] on icon "button" at bounding box center [927, 619] width 10 height 10
click at [695, 664] on span "Vijai Shukla" at bounding box center [807, 660] width 270 height 13
click at [1059, 601] on div "Session 76 Live class Session title 29/99 General Organic Chemistry - 9 ​ Sched…" at bounding box center [887, 593] width 433 height 656
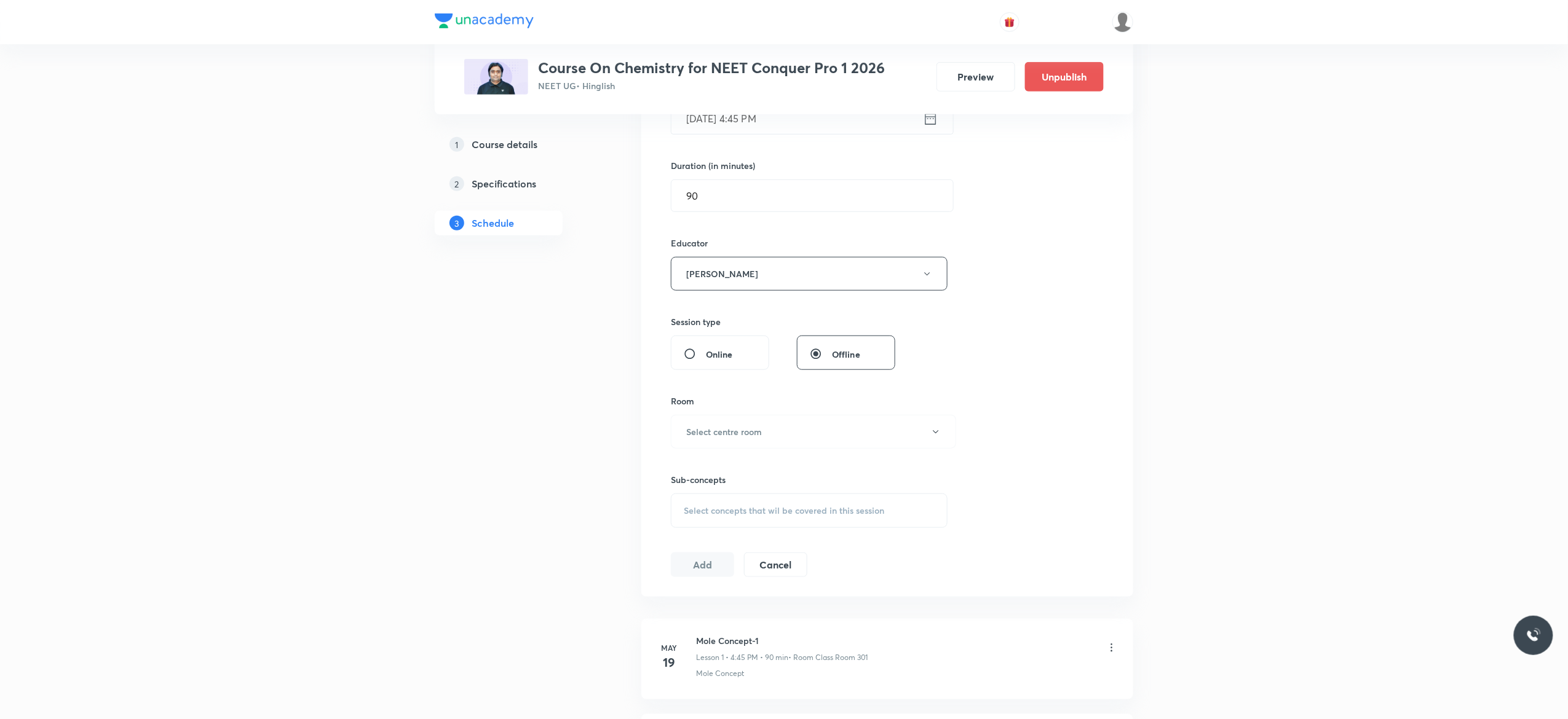
scroll to position [492, 0]
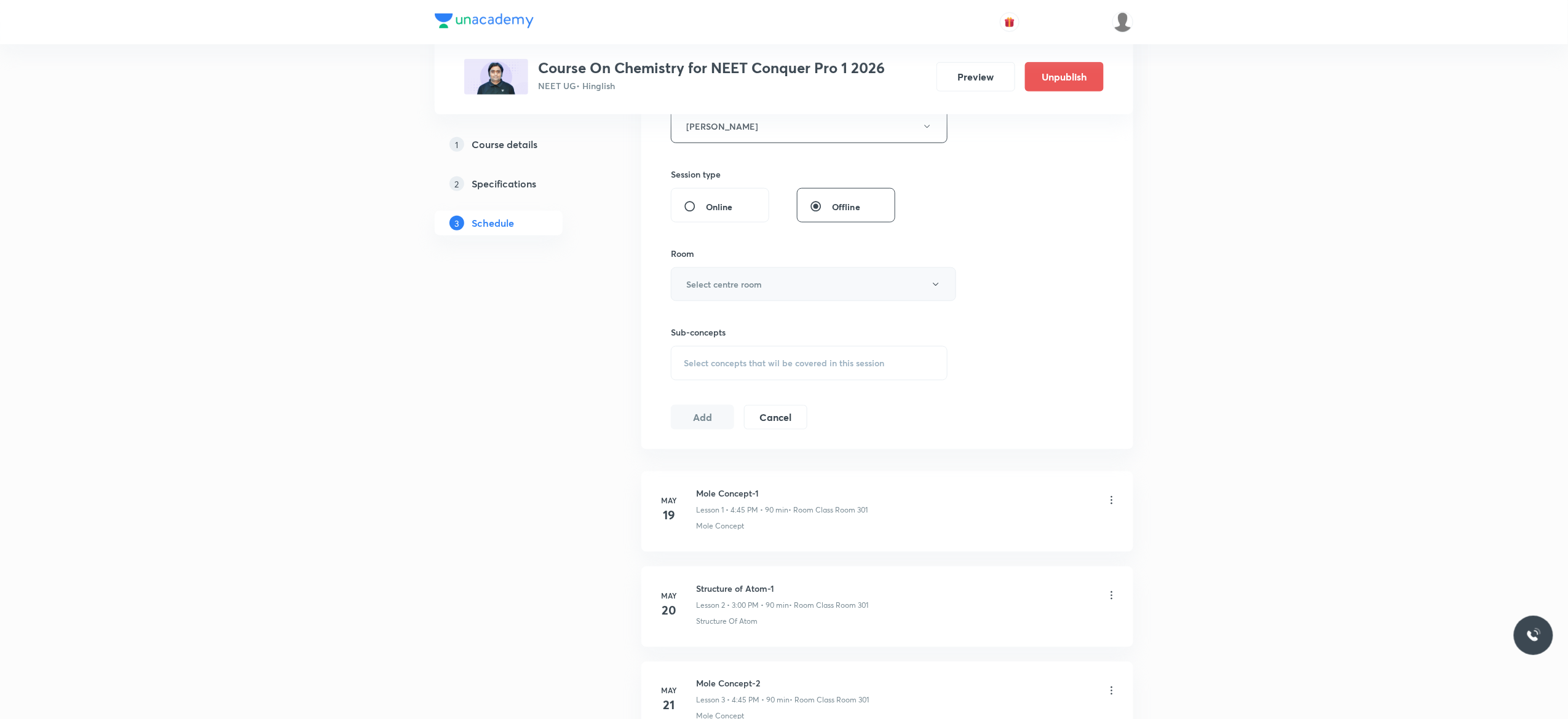
click at [939, 294] on button "Select centre room" at bounding box center [814, 284] width 285 height 34
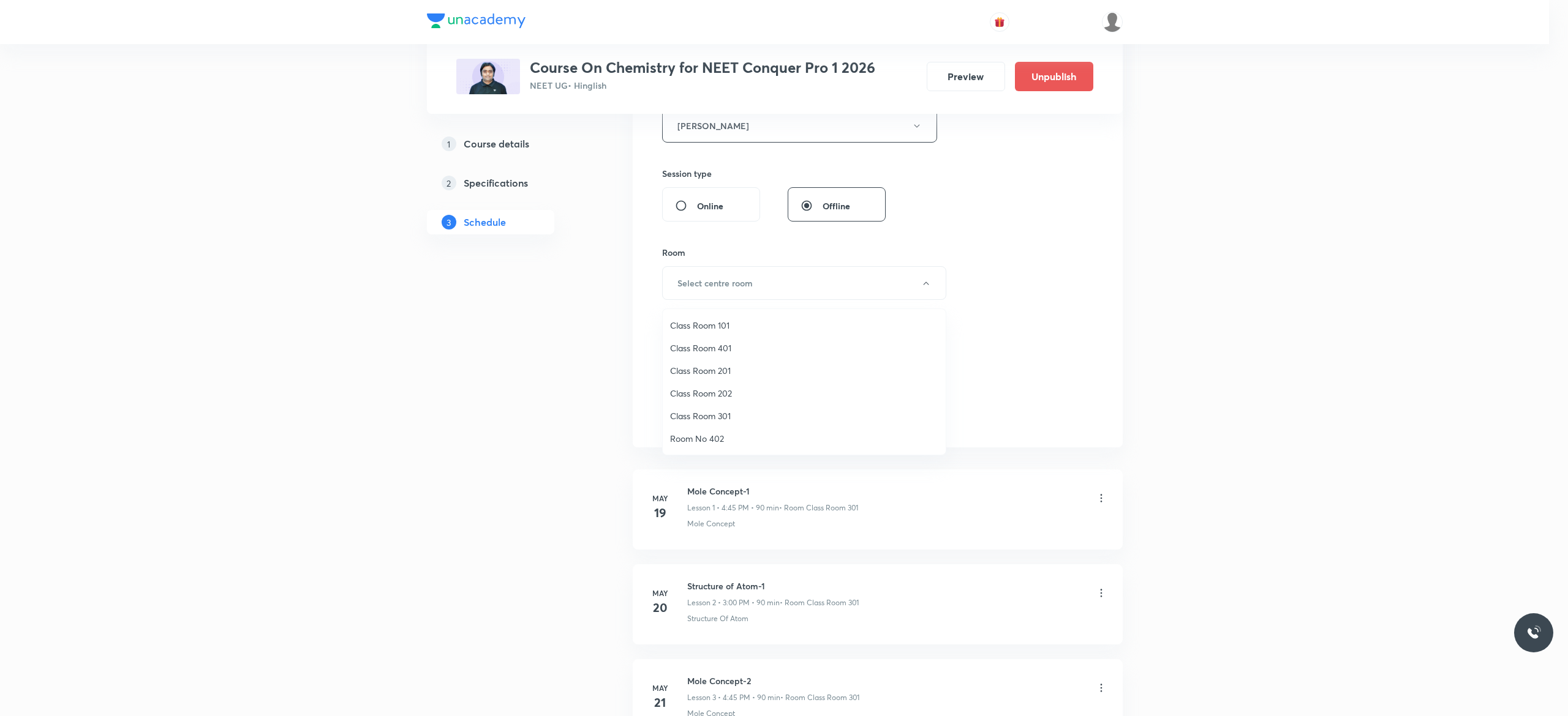
click at [716, 416] on span "Class Room 301" at bounding box center [804, 416] width 268 height 13
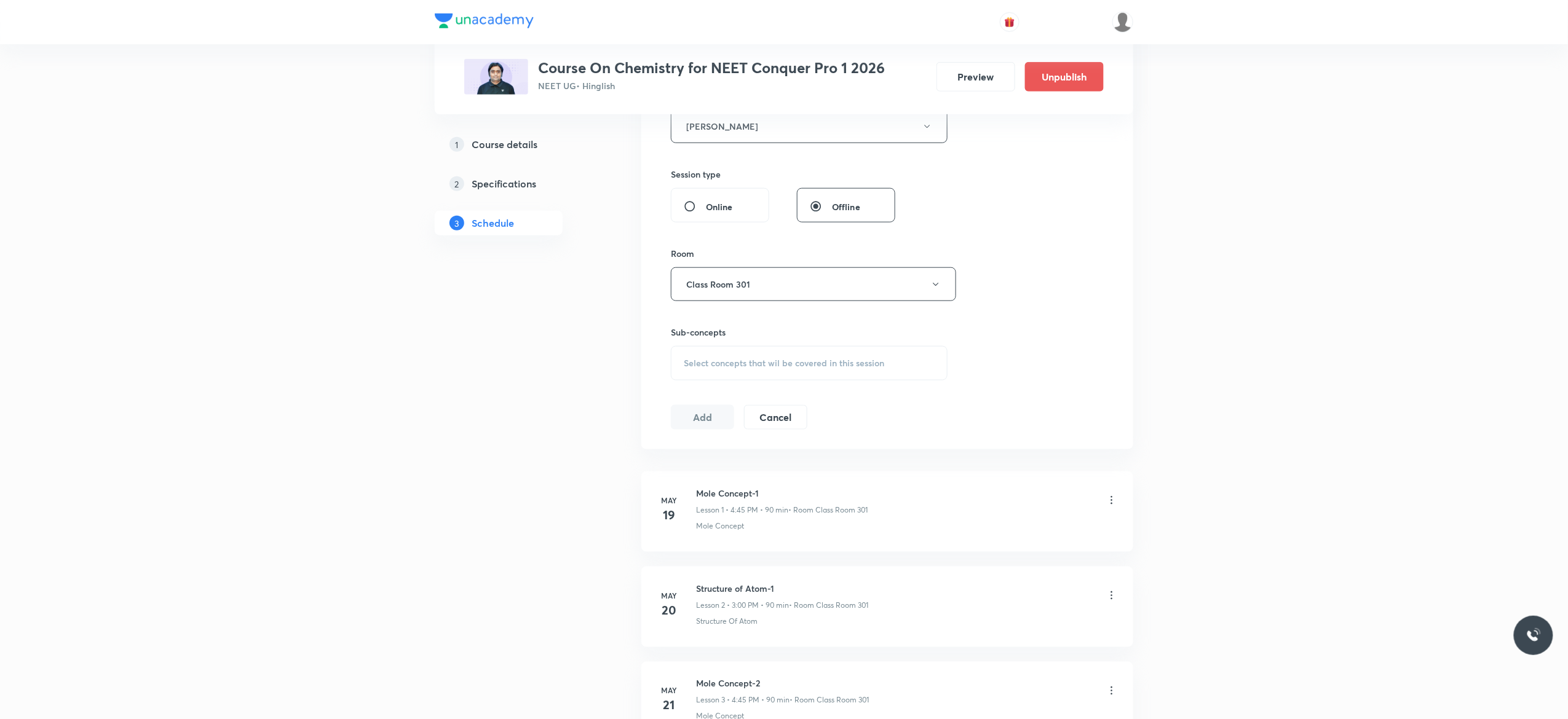
click at [694, 374] on div "Select concepts that wil be covered in this session" at bounding box center [809, 363] width 277 height 35
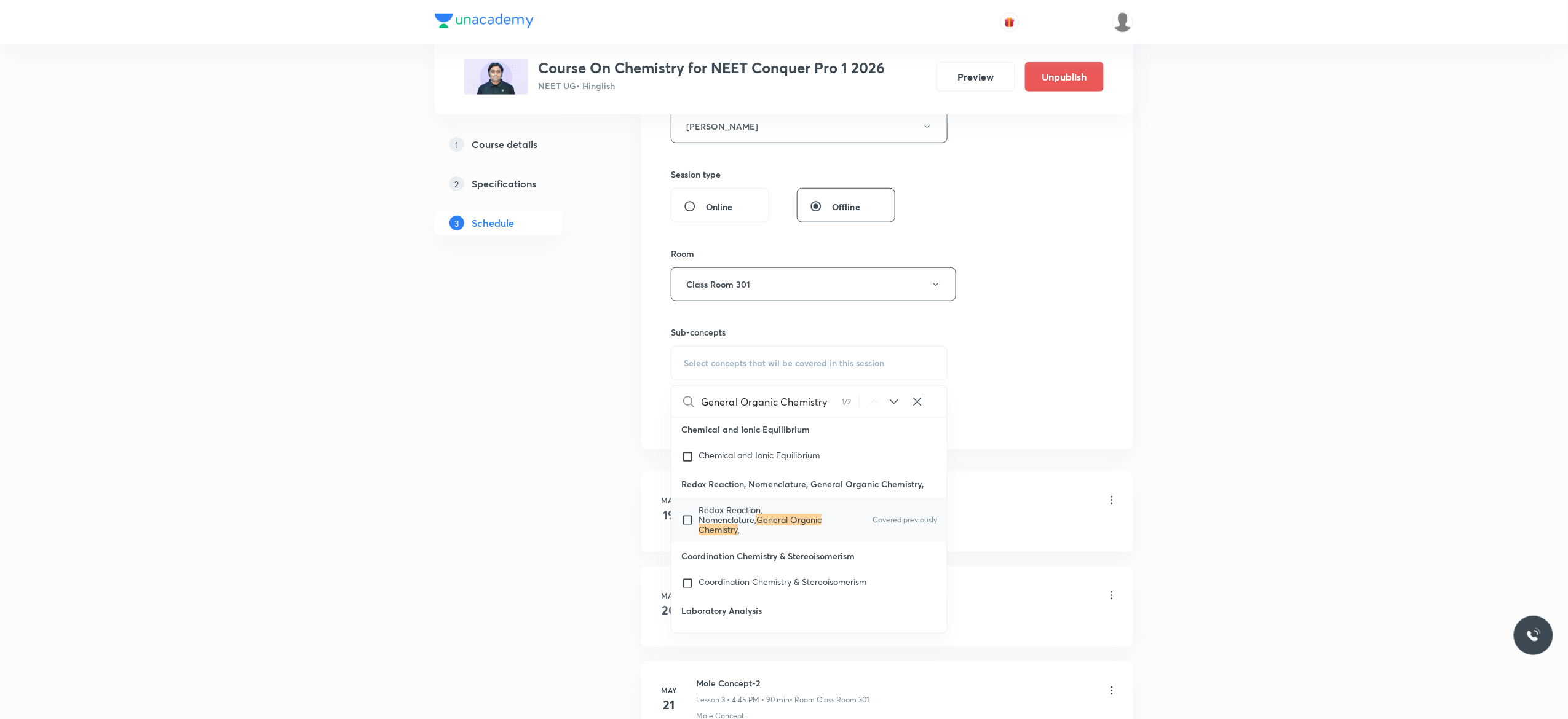
scroll to position [13732, 0]
type input "General Organic Chemistry"
click at [687, 535] on input "checkbox" at bounding box center [690, 520] width 17 height 30
checkbox input "true"
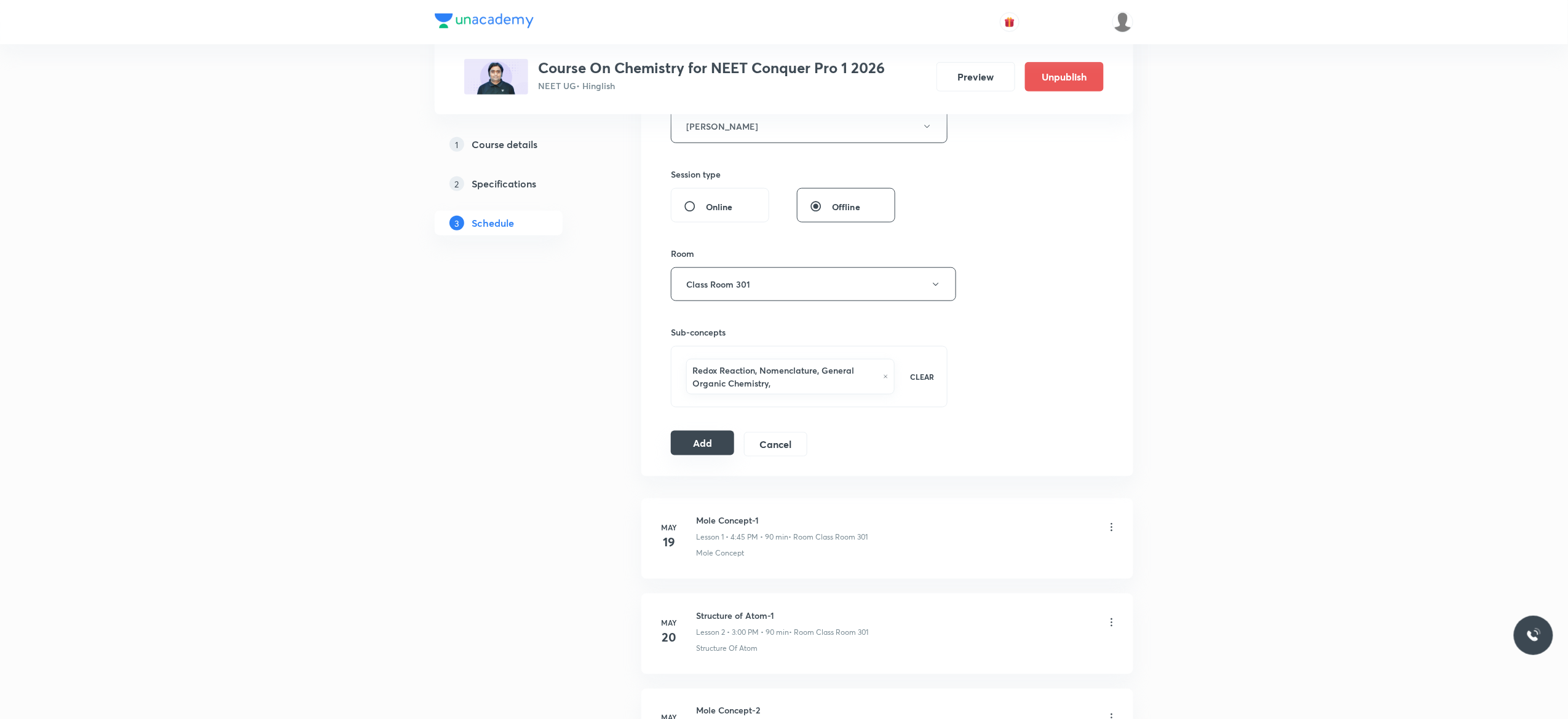
click at [701, 450] on button "Add" at bounding box center [702, 443] width 63 height 24
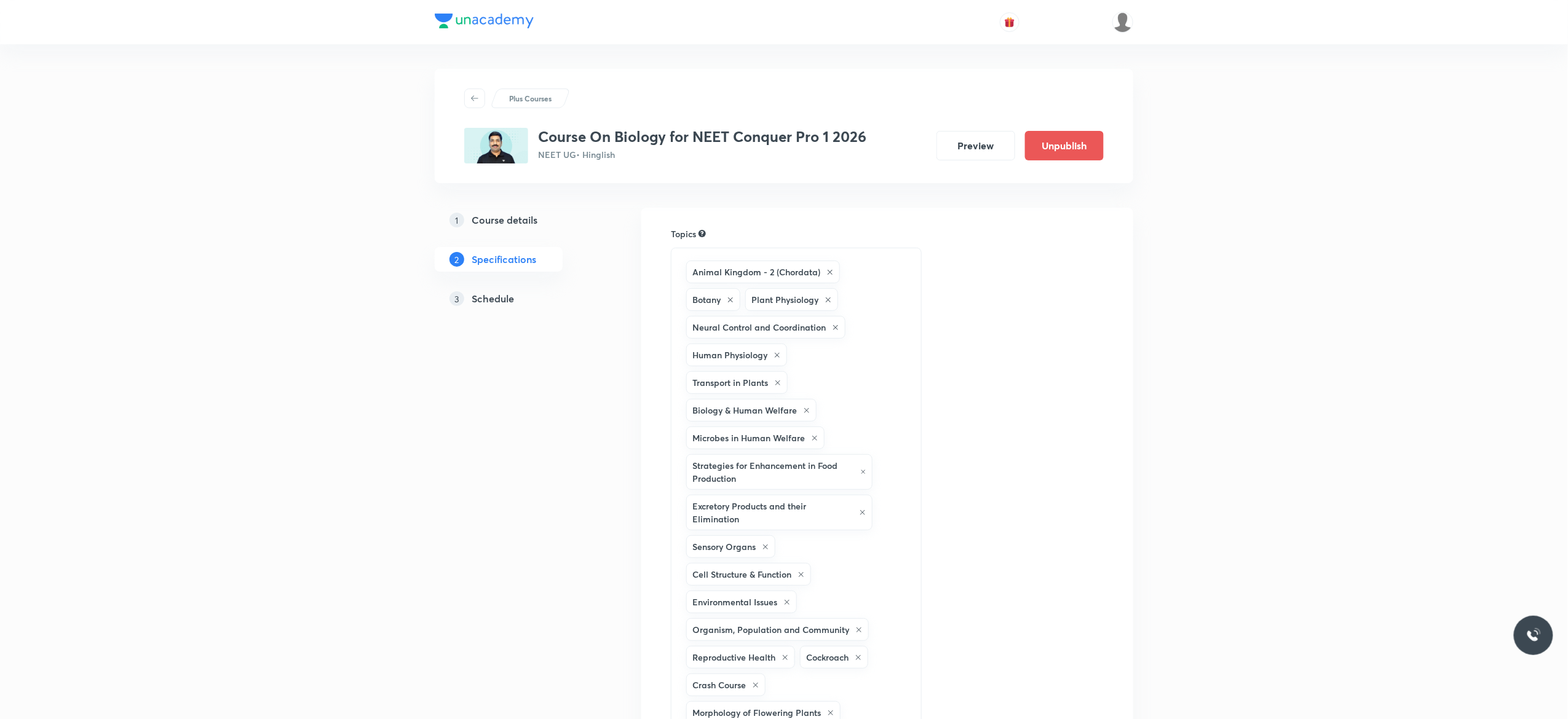
click at [490, 305] on h5 "Schedule" at bounding box center [493, 298] width 43 height 14
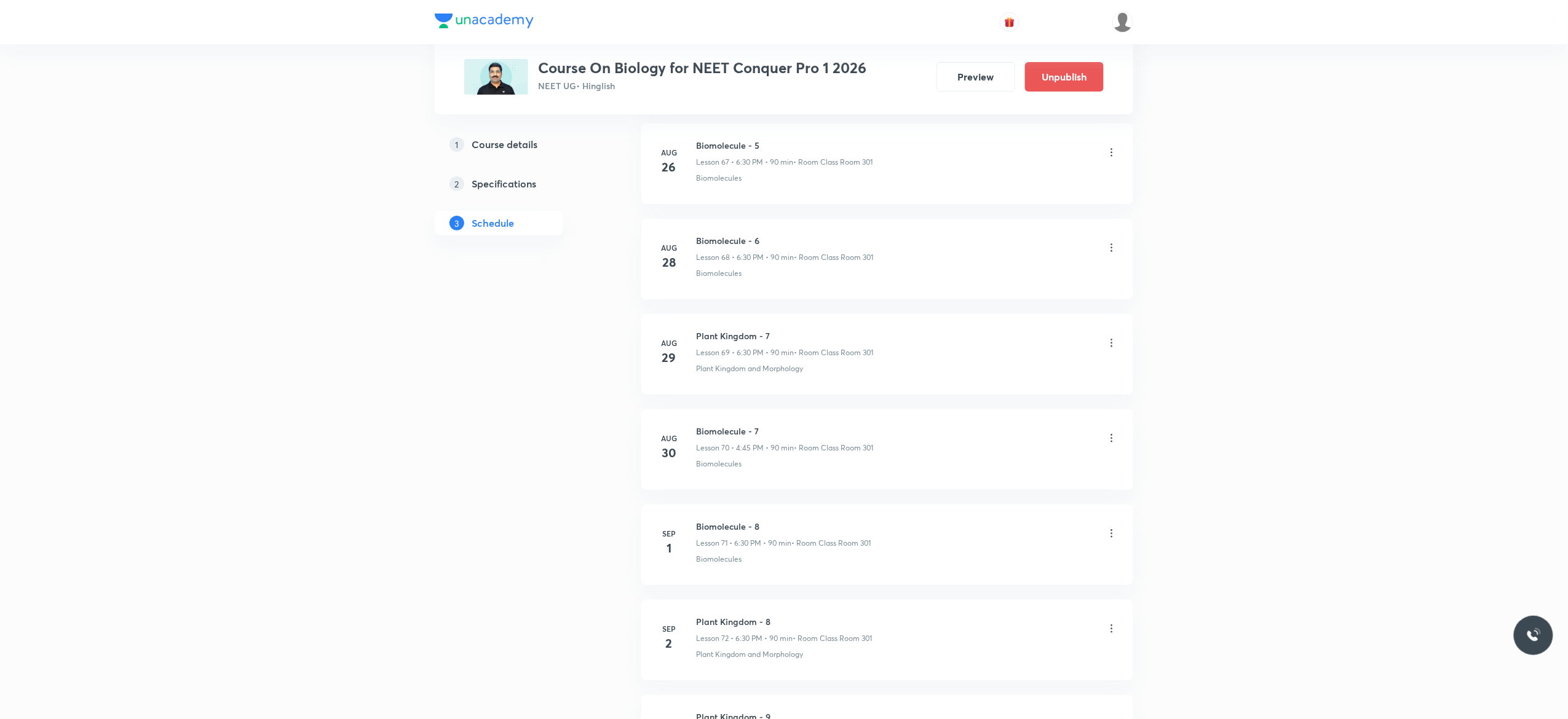
scroll to position [7333, 0]
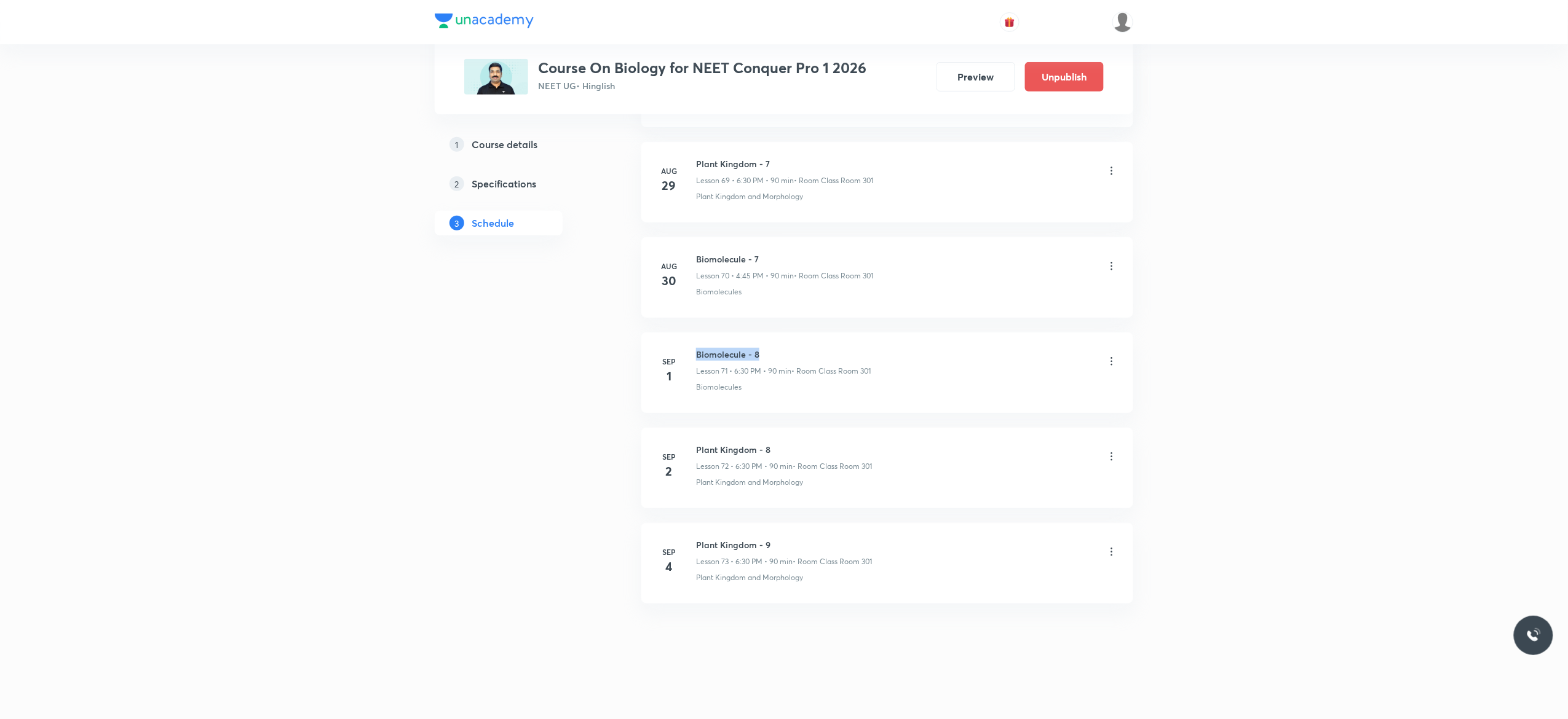
drag, startPoint x: 768, startPoint y: 347, endPoint x: 691, endPoint y: 342, distance: 77.2
click at [691, 342] on li "[DATE] Biomolecule - 8 Lesson 71 • 6:30 PM • 90 min • Room Class Room 301 Biomo…" at bounding box center [887, 373] width 492 height 80
copy h6 "Biomolecule - 8"
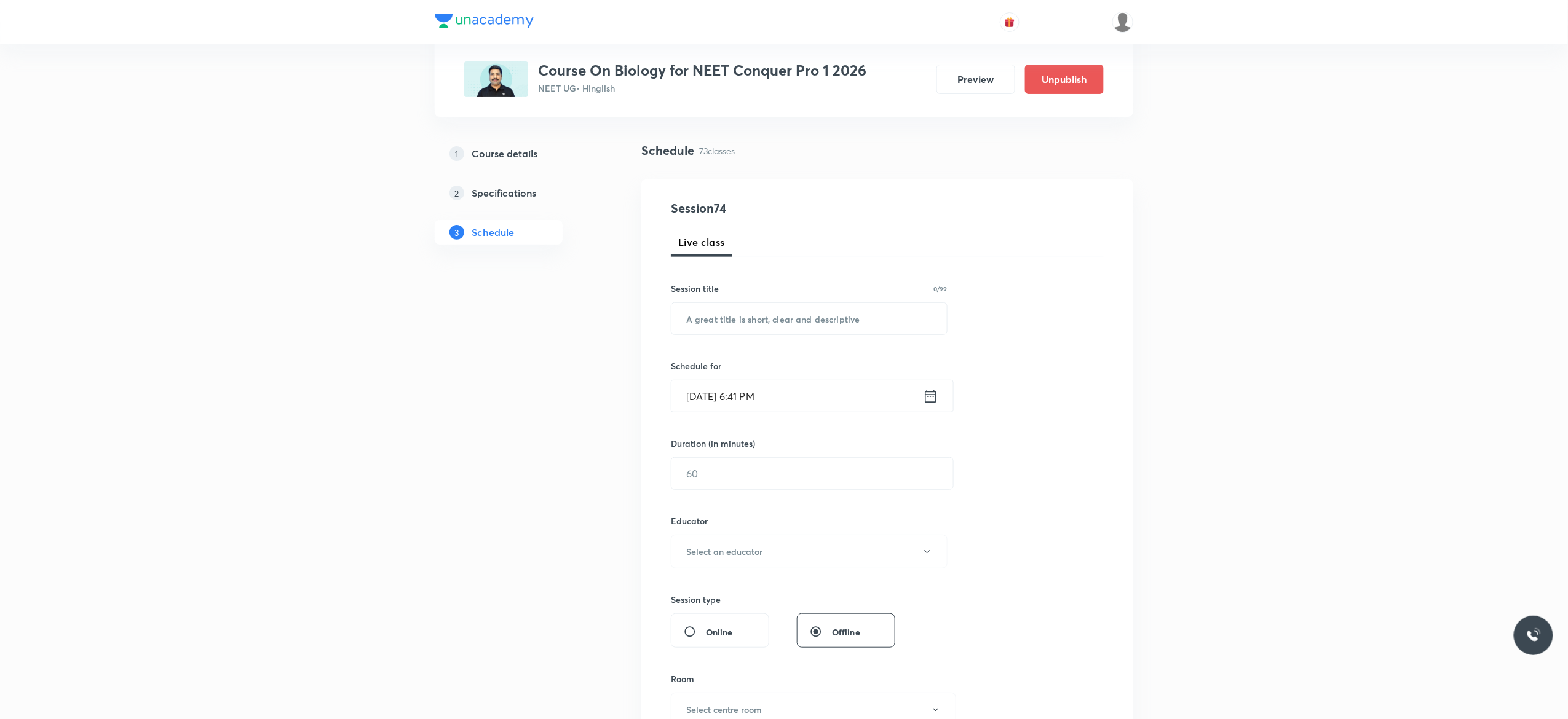
scroll to position [0, 0]
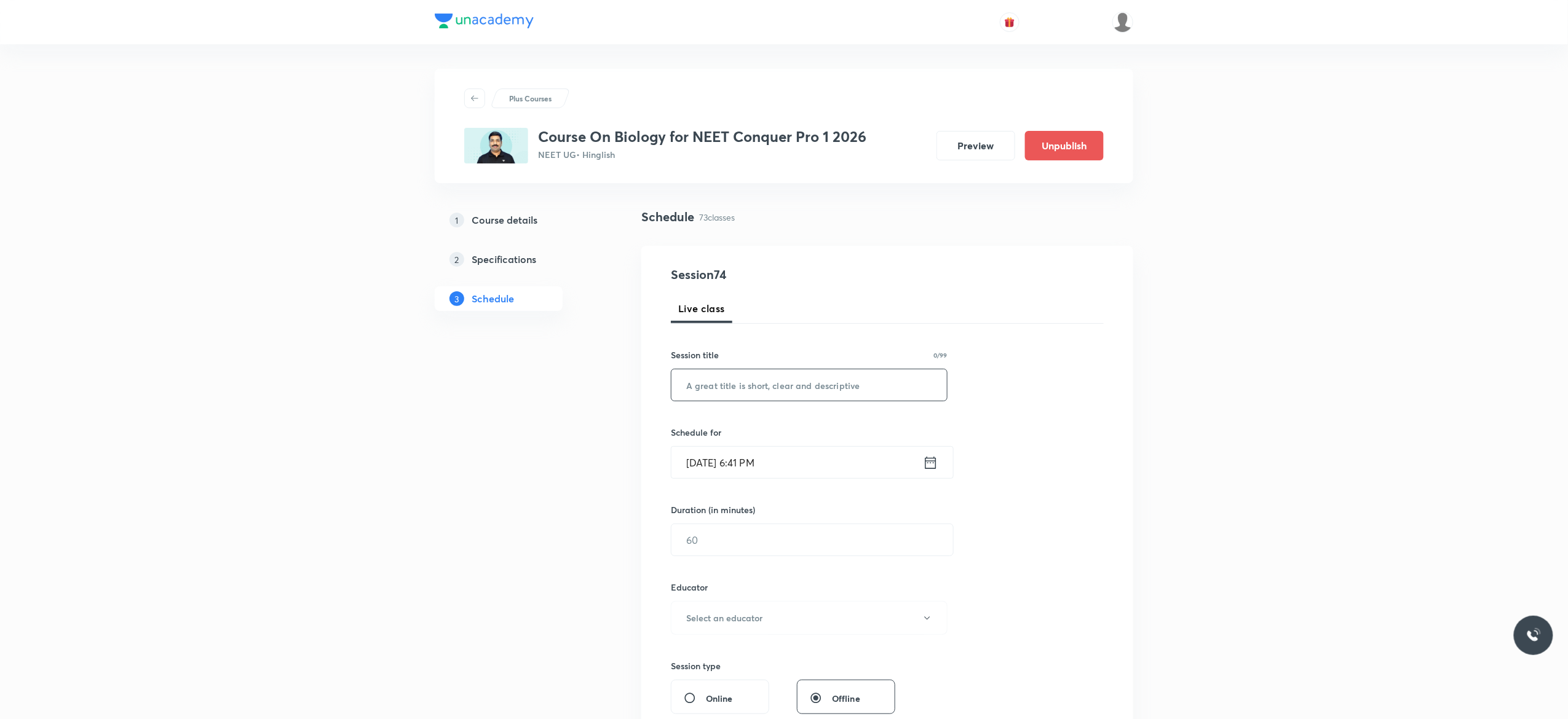
click at [754, 386] on input "text" at bounding box center [809, 385] width 276 height 31
paste input "Biomolecule - 8"
type input "Biomolecule - 9"
click at [933, 462] on icon at bounding box center [930, 462] width 15 height 17
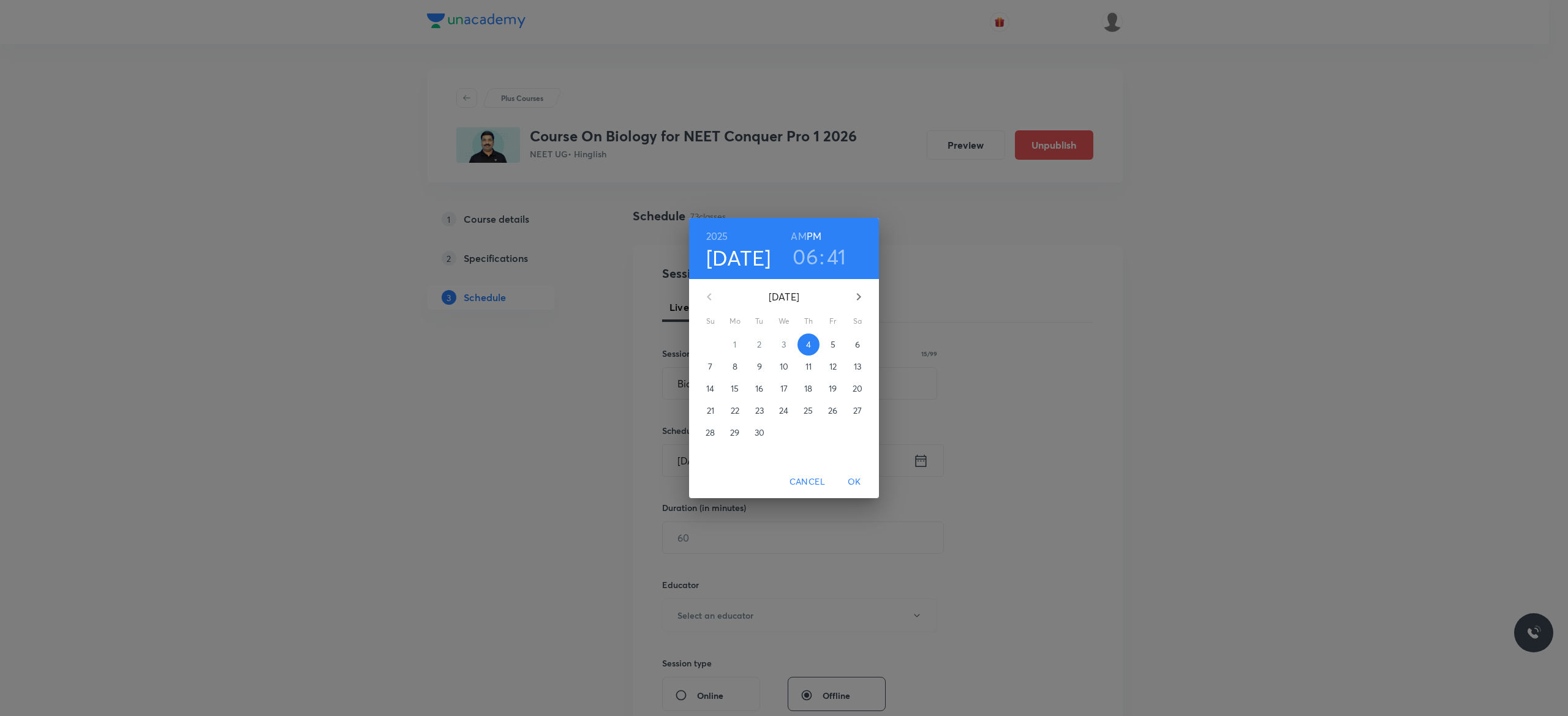
click at [832, 345] on p "5" at bounding box center [833, 345] width 5 height 13
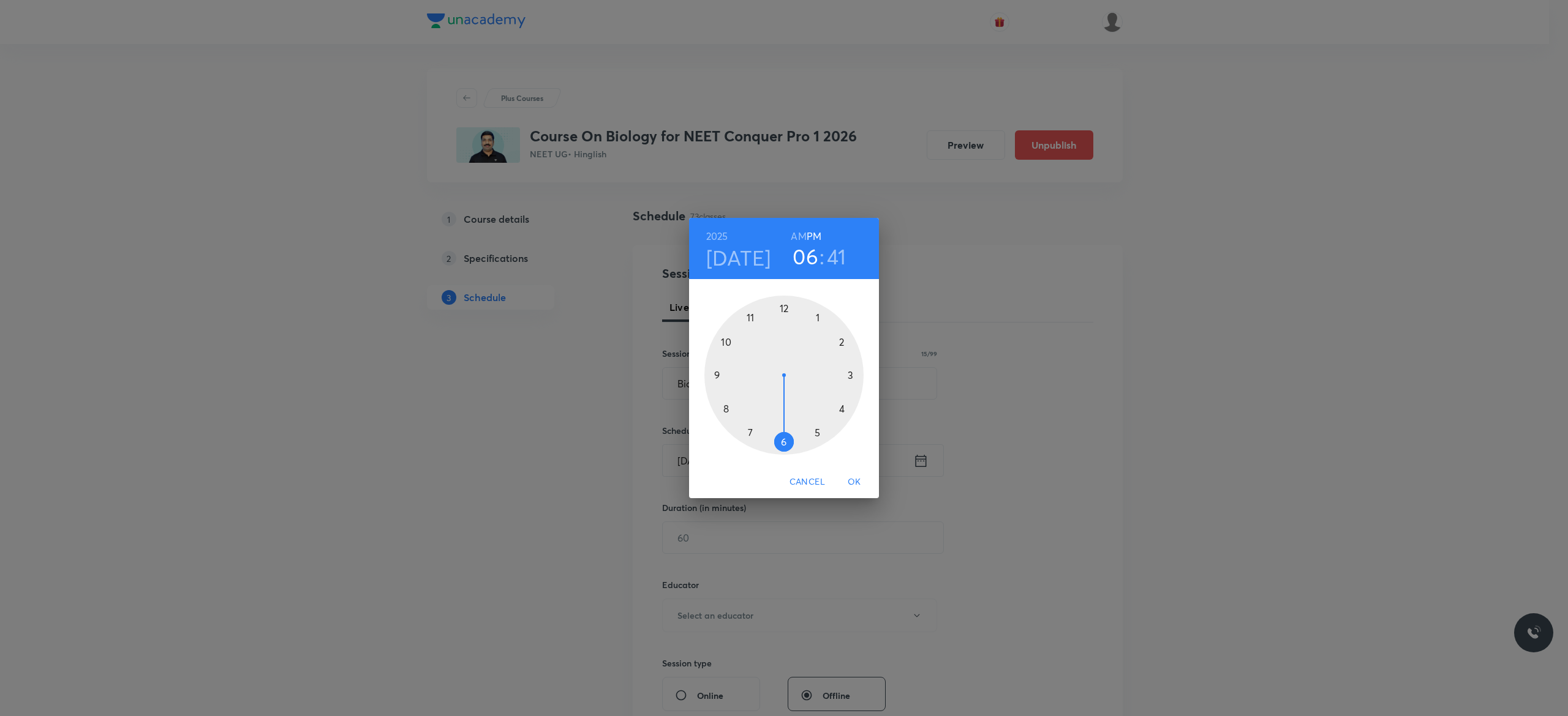
click at [783, 441] on div at bounding box center [784, 375] width 160 height 159
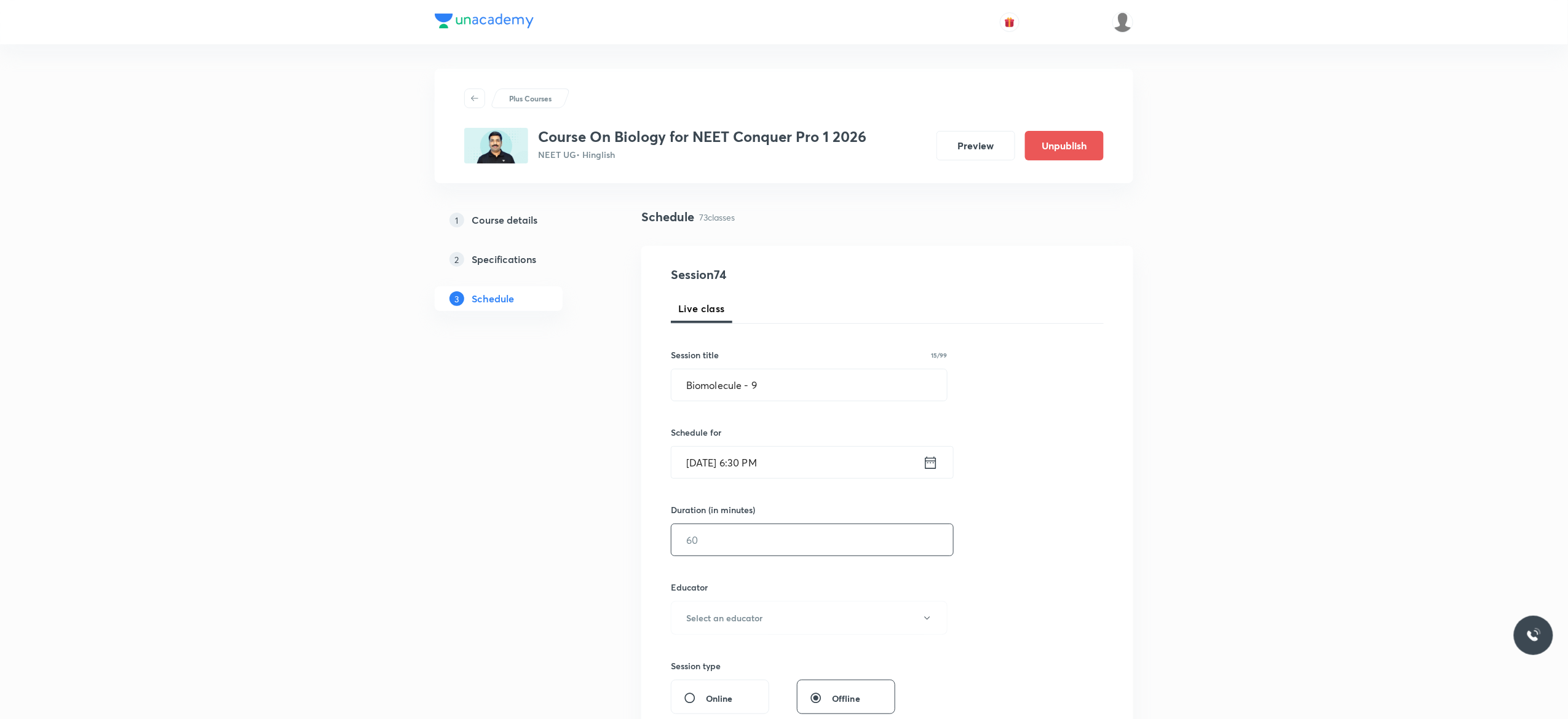
click at [731, 540] on input "text" at bounding box center [812, 540] width 281 height 31
type input "90"
click at [925, 625] on button "Select an educator" at bounding box center [809, 618] width 277 height 34
click at [729, 683] on span "[PERSON_NAME]" at bounding box center [807, 683] width 270 height 13
click at [1016, 616] on div "Session 74 Live class Session title 15/99 Biomolecule - 9 ​ Schedule for [DATE]…" at bounding box center [887, 593] width 433 height 656
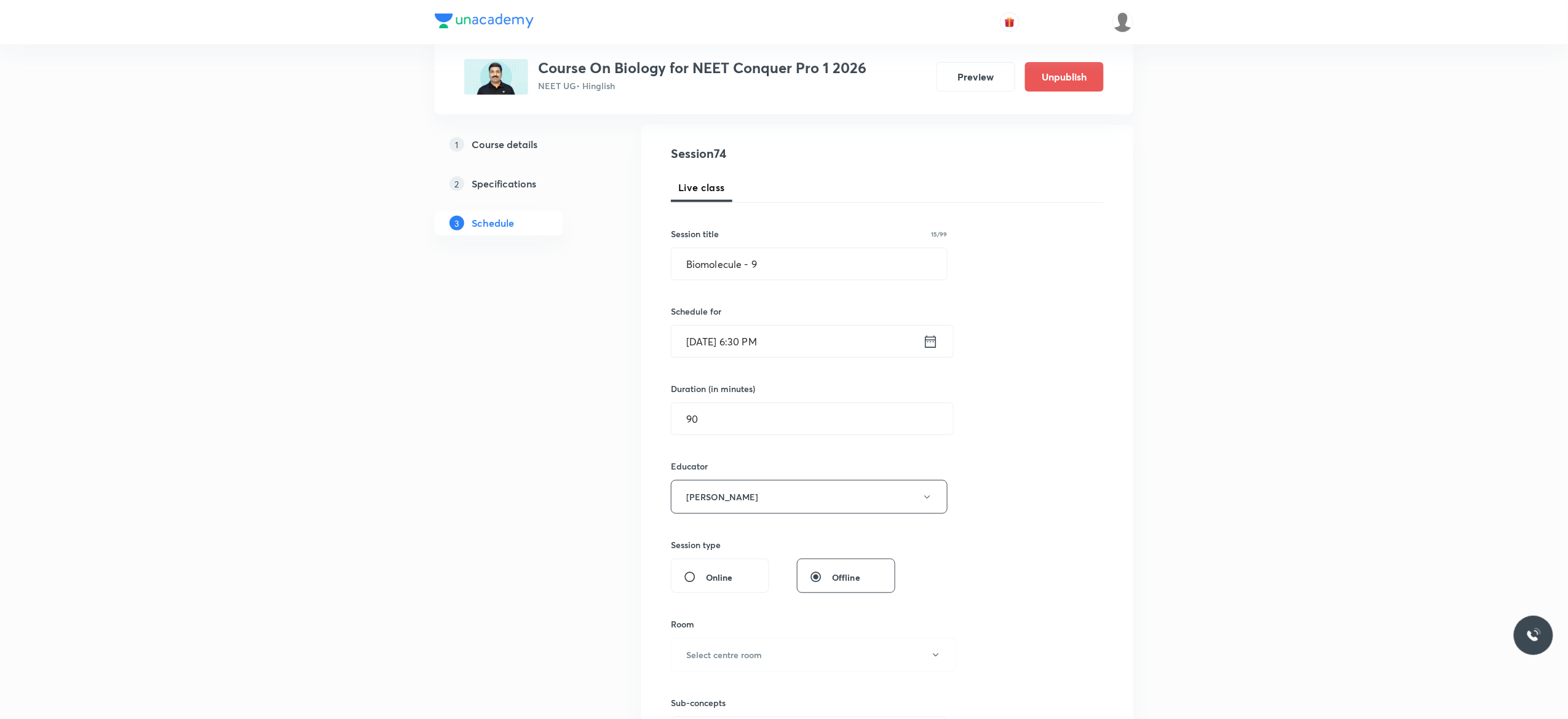
scroll to position [443, 0]
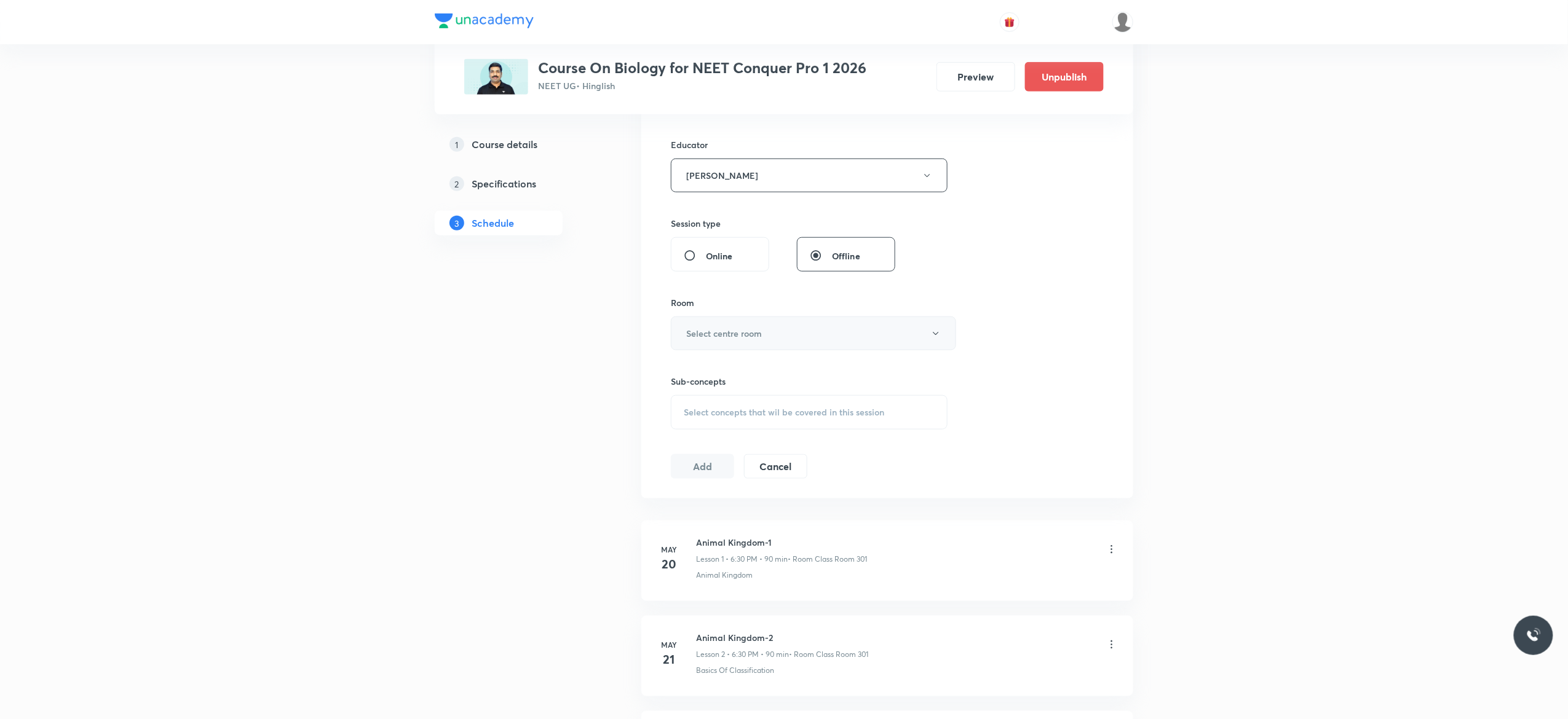
click at [935, 338] on icon "button" at bounding box center [936, 334] width 10 height 10
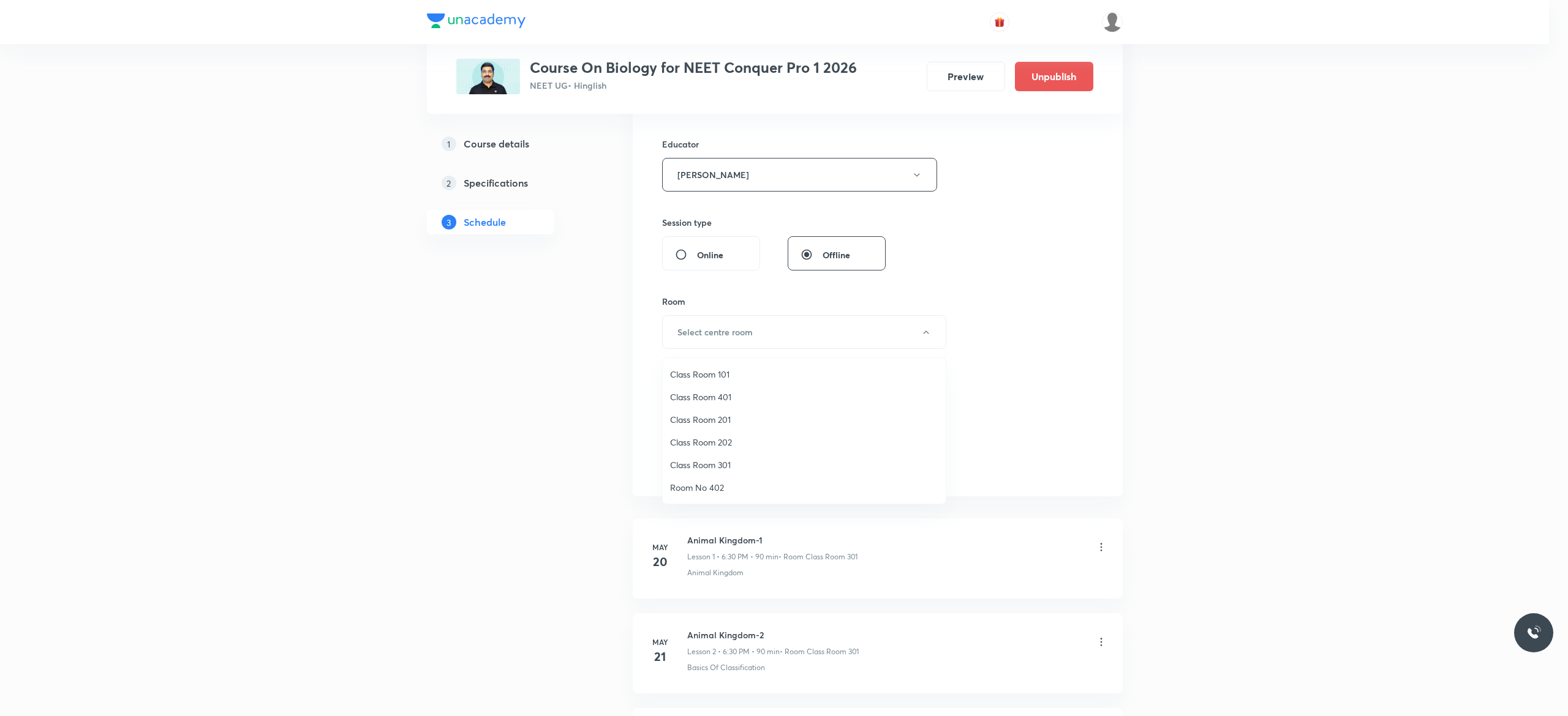
click at [713, 464] on span "Class Room 301" at bounding box center [804, 465] width 268 height 13
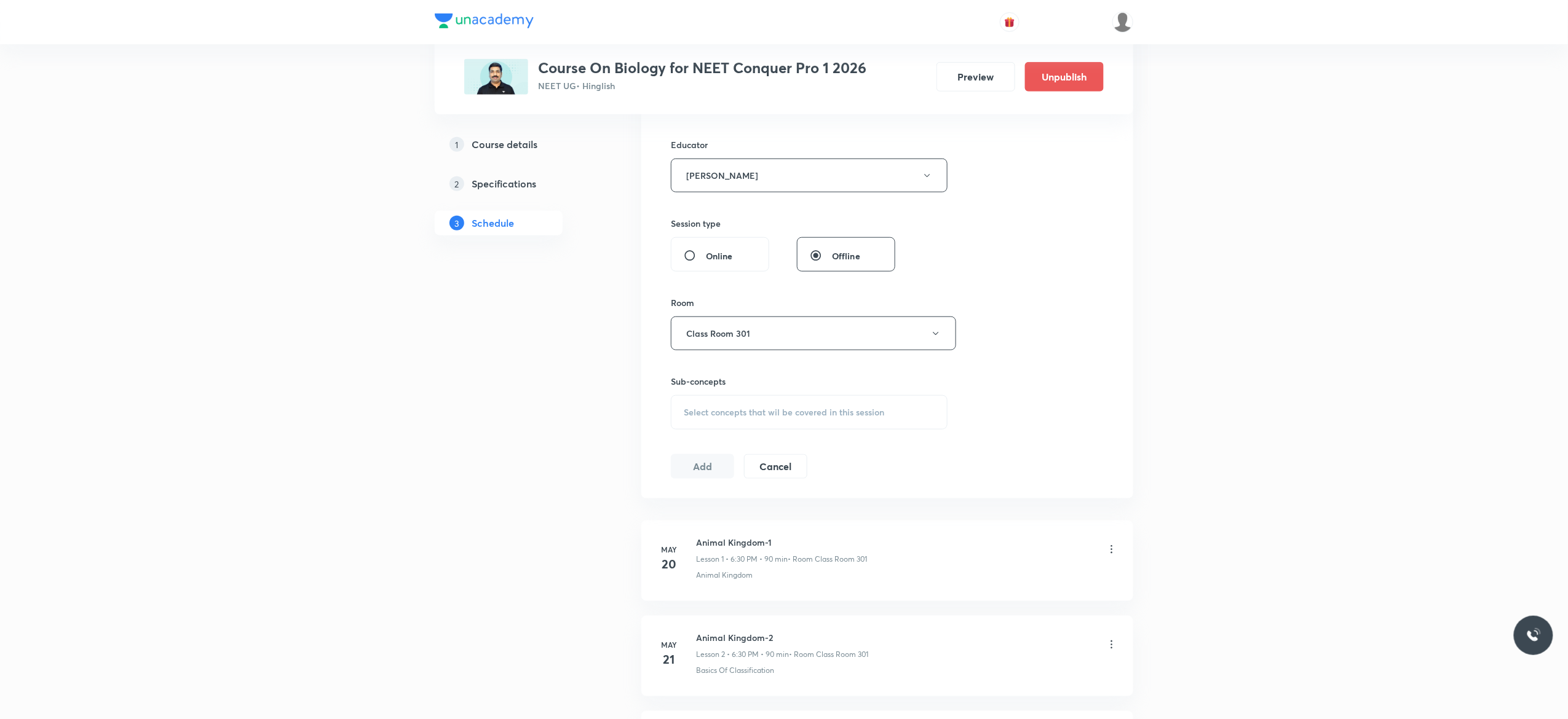
click at [692, 417] on span "Select concepts that wil be covered in this session" at bounding box center [784, 413] width 200 height 10
type input "Biomolecule"
click at [687, 631] on input "checkbox" at bounding box center [690, 633] width 17 height 13
checkbox input "true"
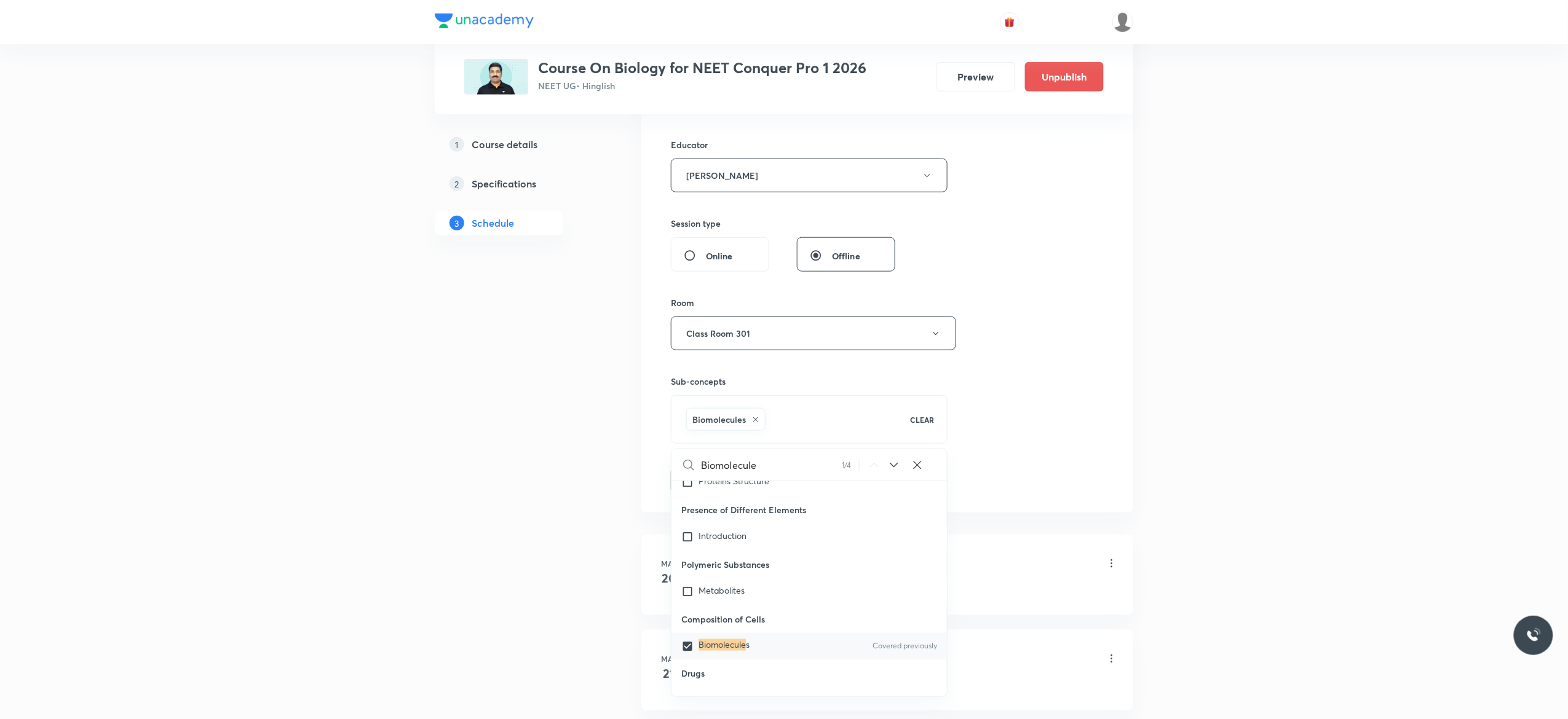
click at [701, 486] on button "Add" at bounding box center [702, 479] width 63 height 24
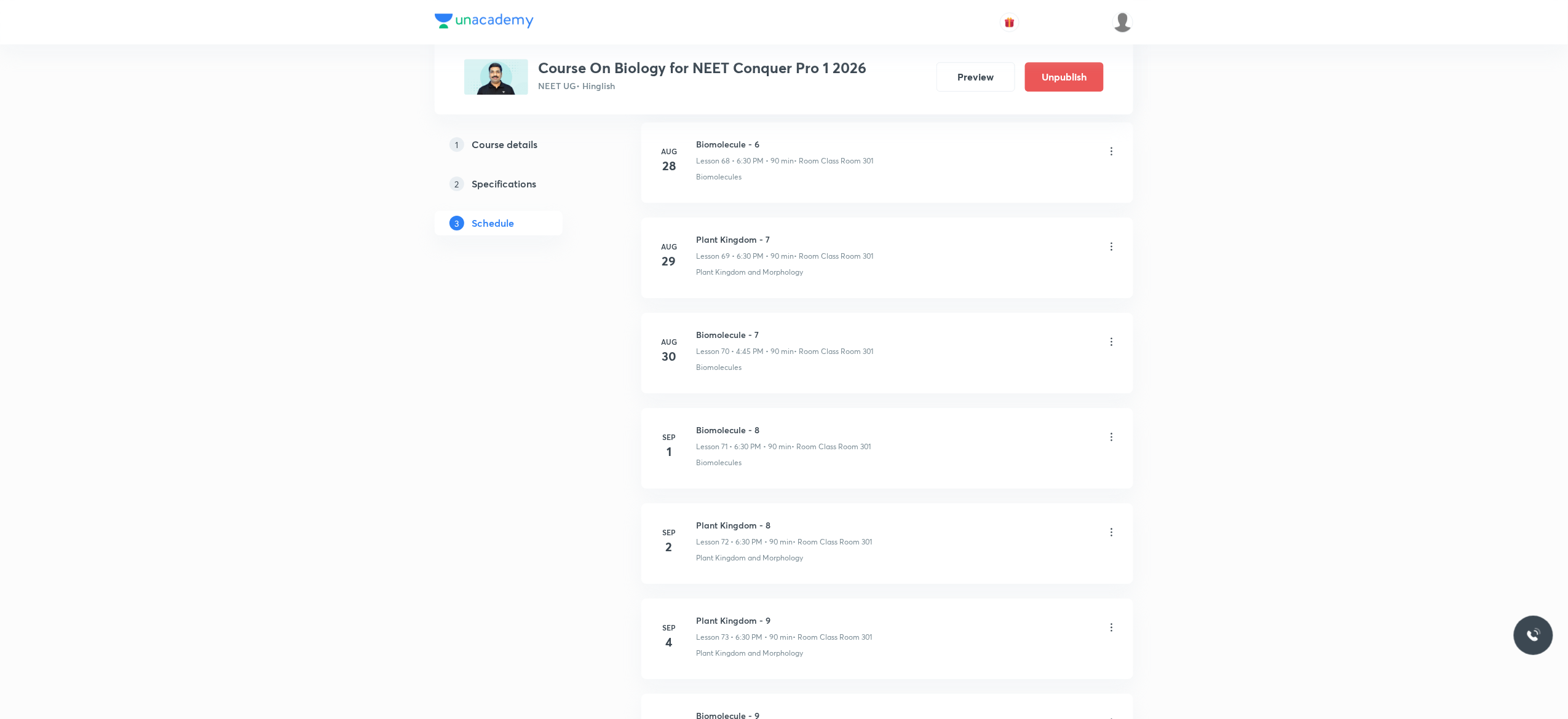
scroll to position [6782, 0]
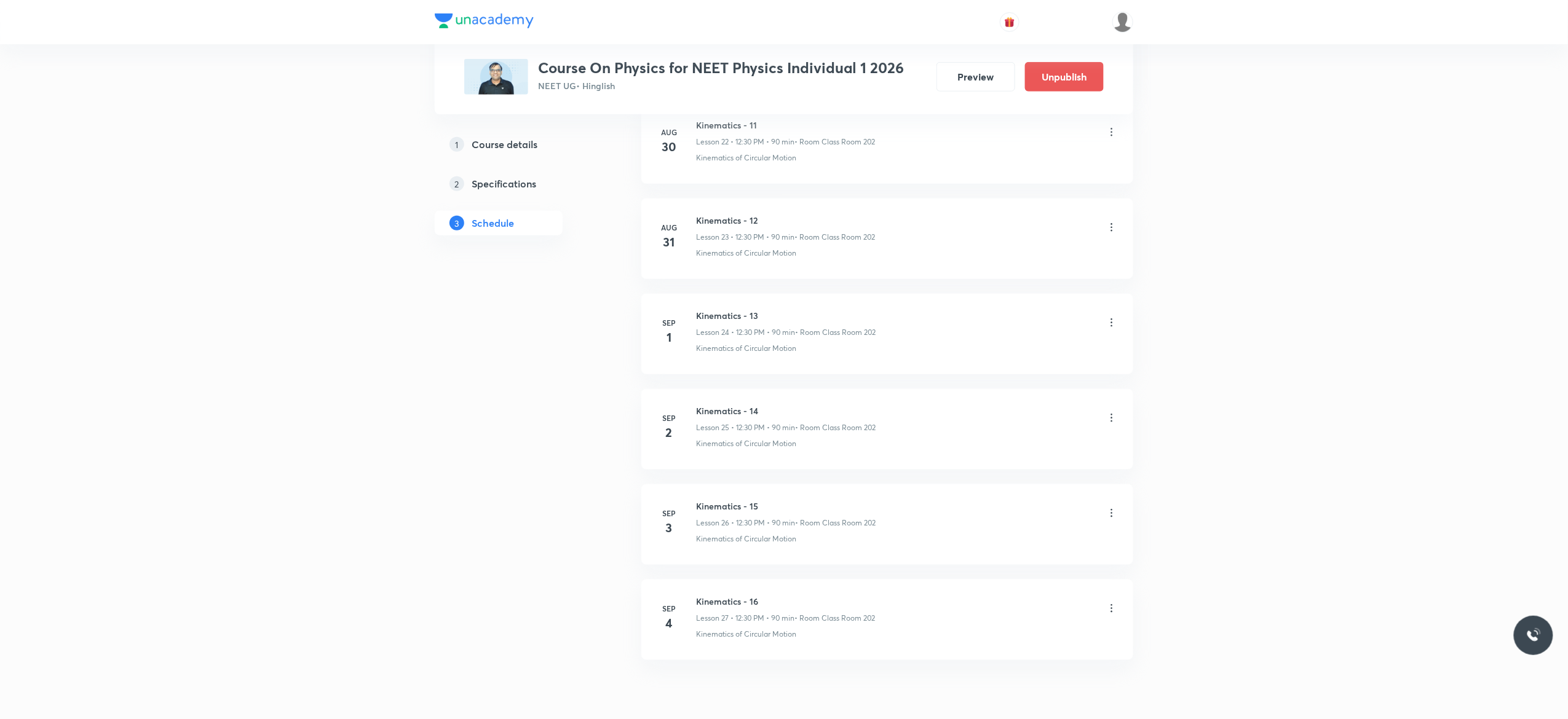
scroll to position [2851, 0]
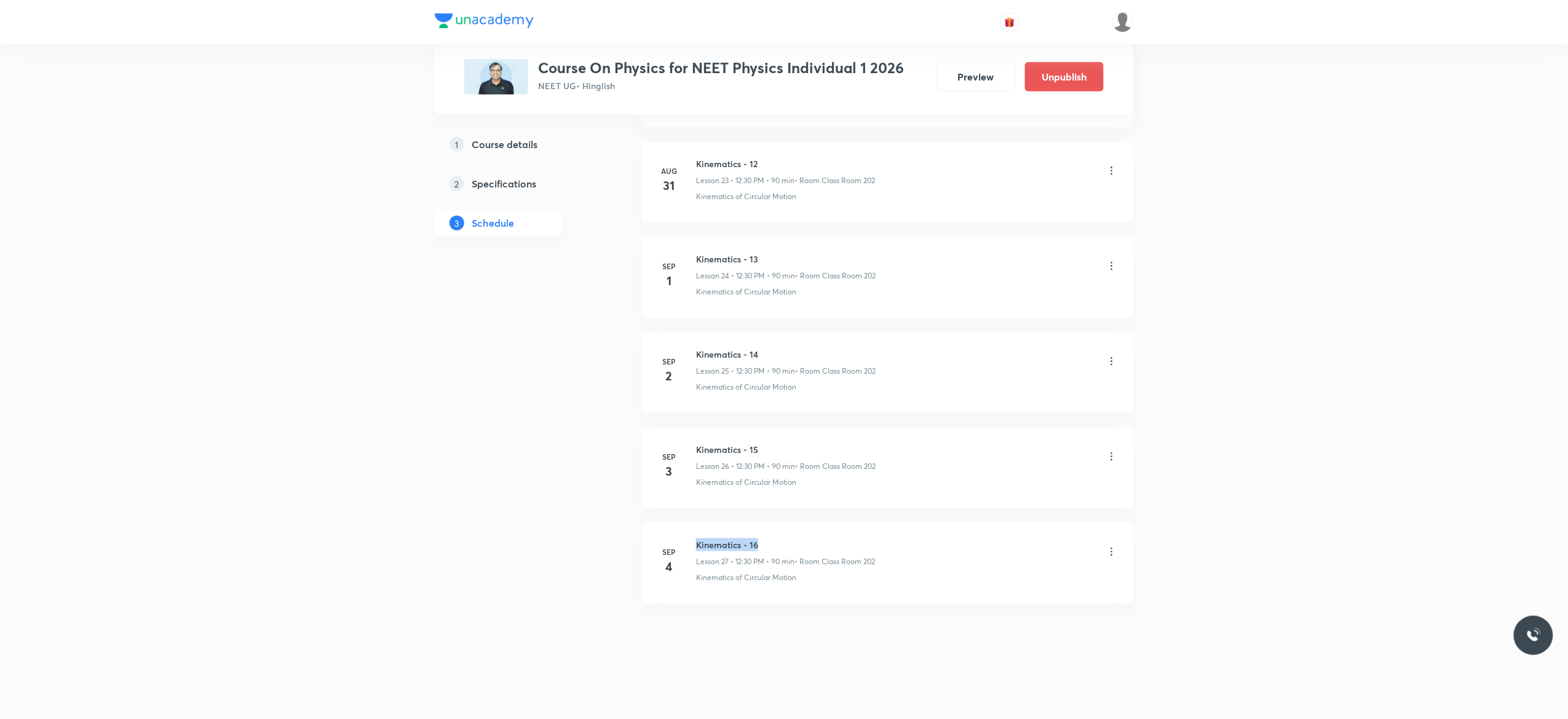
drag, startPoint x: 763, startPoint y: 536, endPoint x: 697, endPoint y: 542, distance: 66.3
click at [697, 542] on li "Sep 4 Kinematics - 16 Lesson 27 • 12:30 PM • 90 min • Room Class Room 202 Kinem…" at bounding box center [887, 563] width 492 height 80
copy h6 "Kinematics - 16"
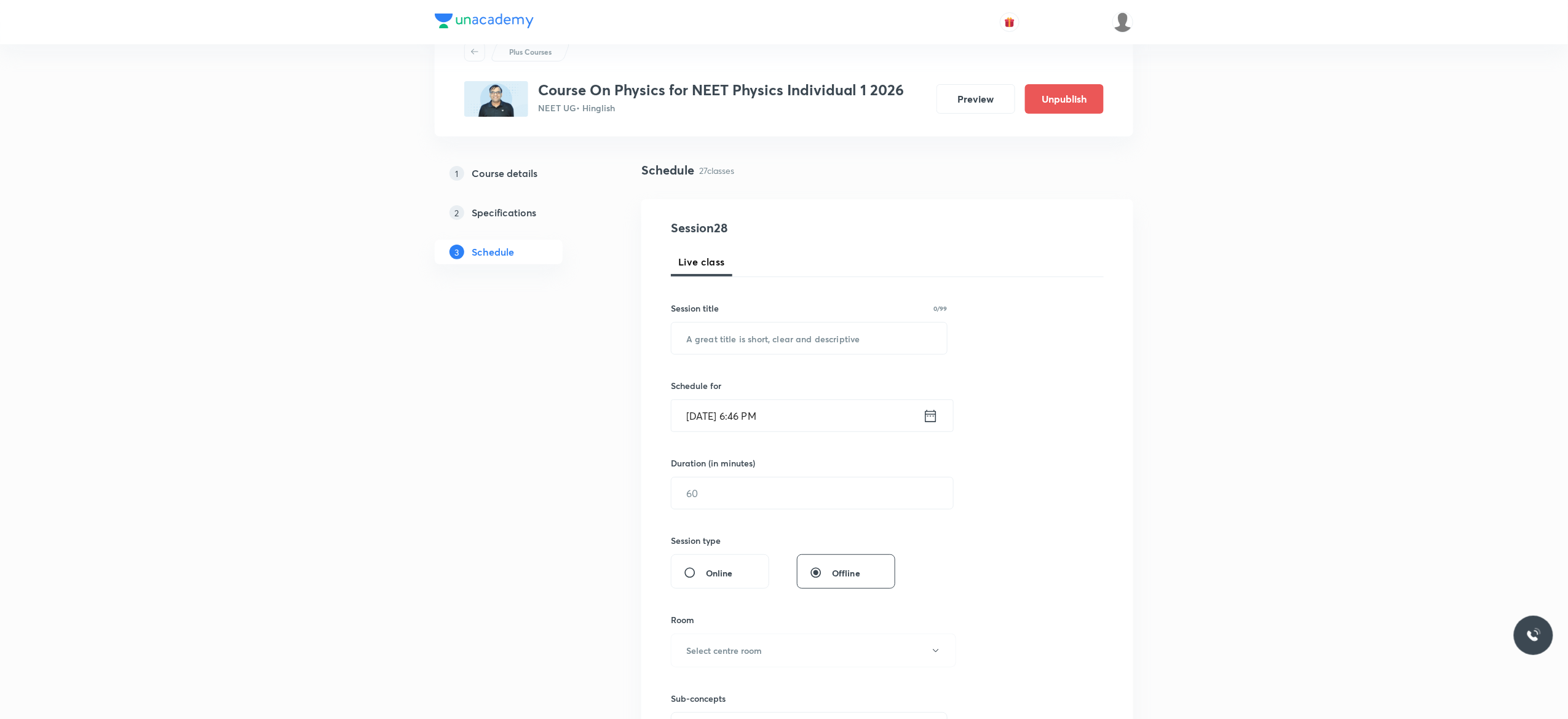
scroll to position [0, 0]
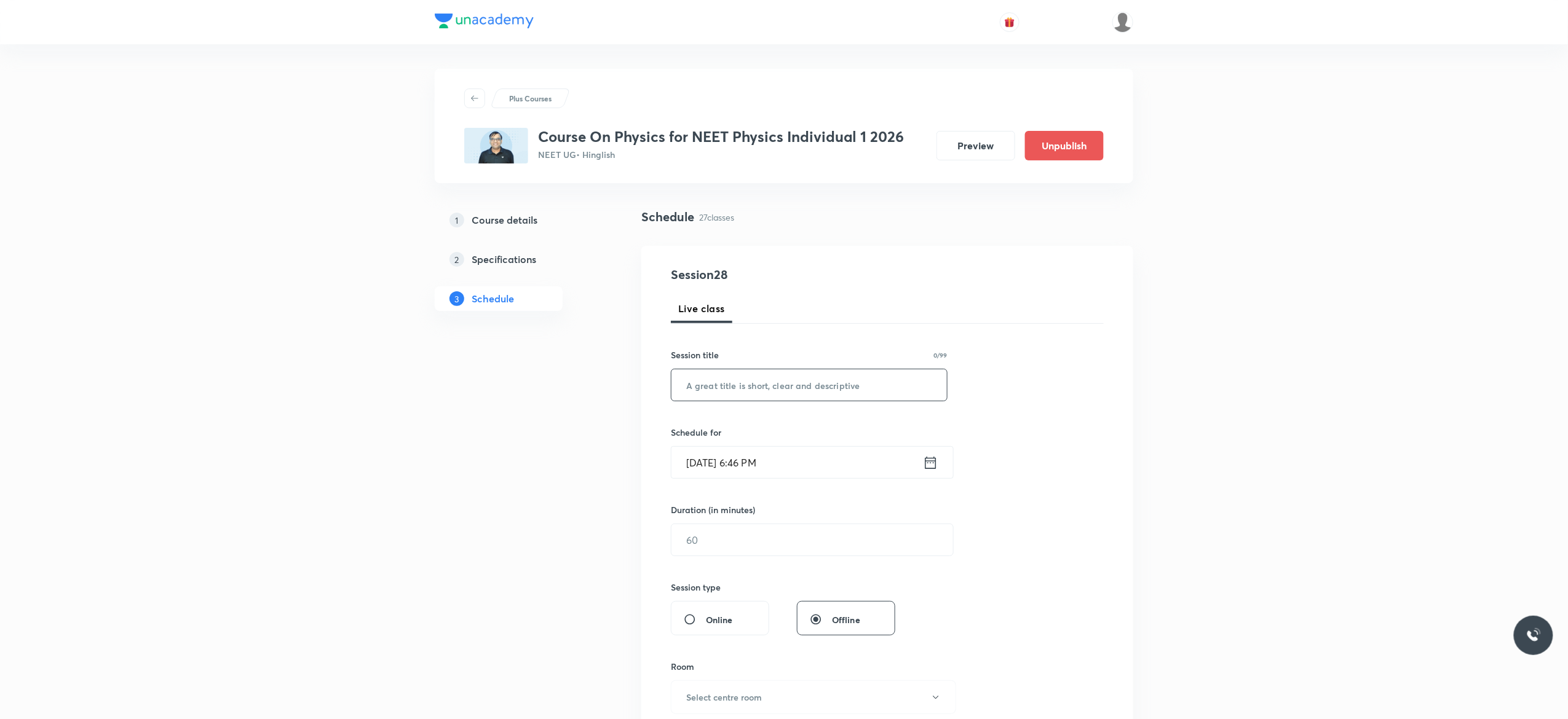
click at [746, 387] on input "text" at bounding box center [809, 385] width 276 height 31
paste input "Kinematics - 16"
type input "Kinematics - 17"
click at [935, 465] on icon at bounding box center [930, 462] width 15 height 17
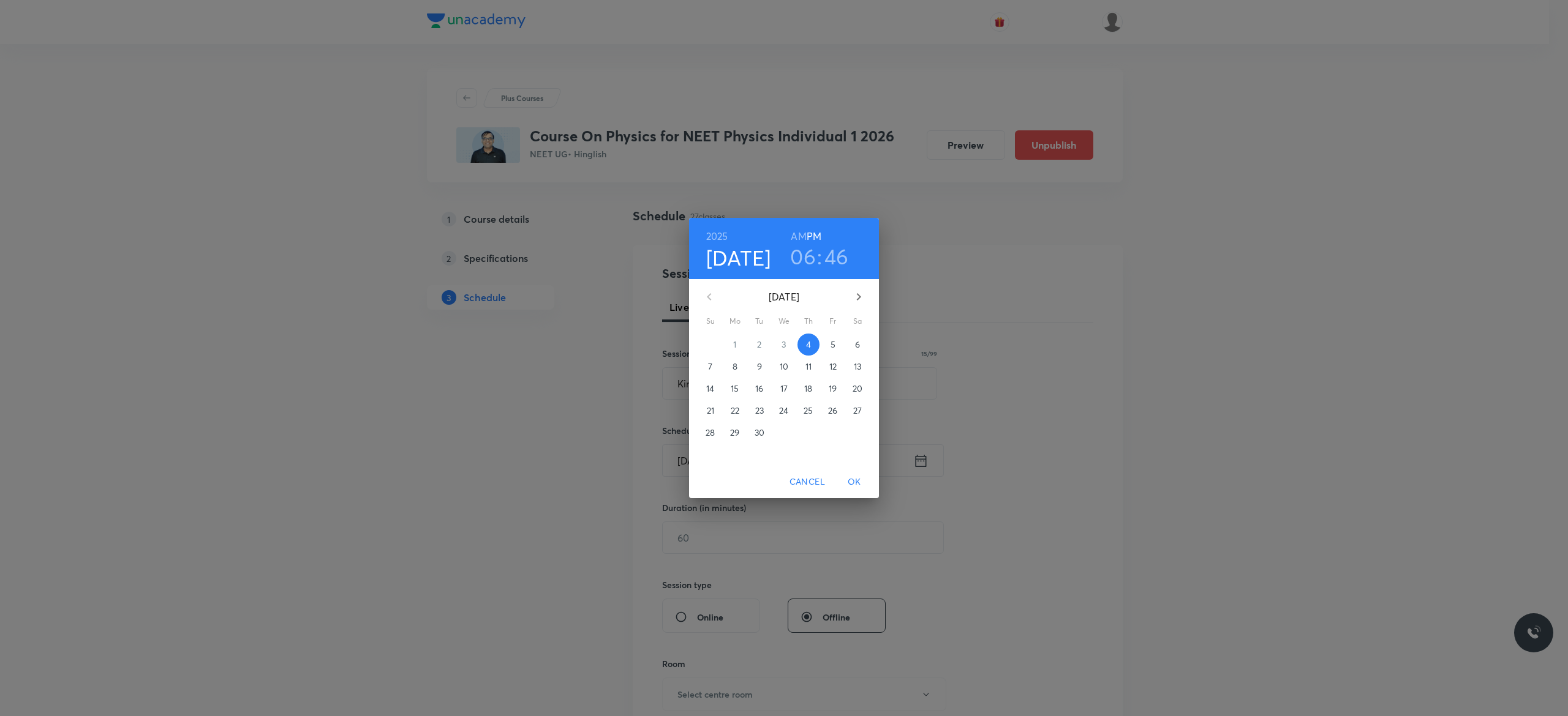
click at [835, 347] on span "5" at bounding box center [833, 345] width 22 height 13
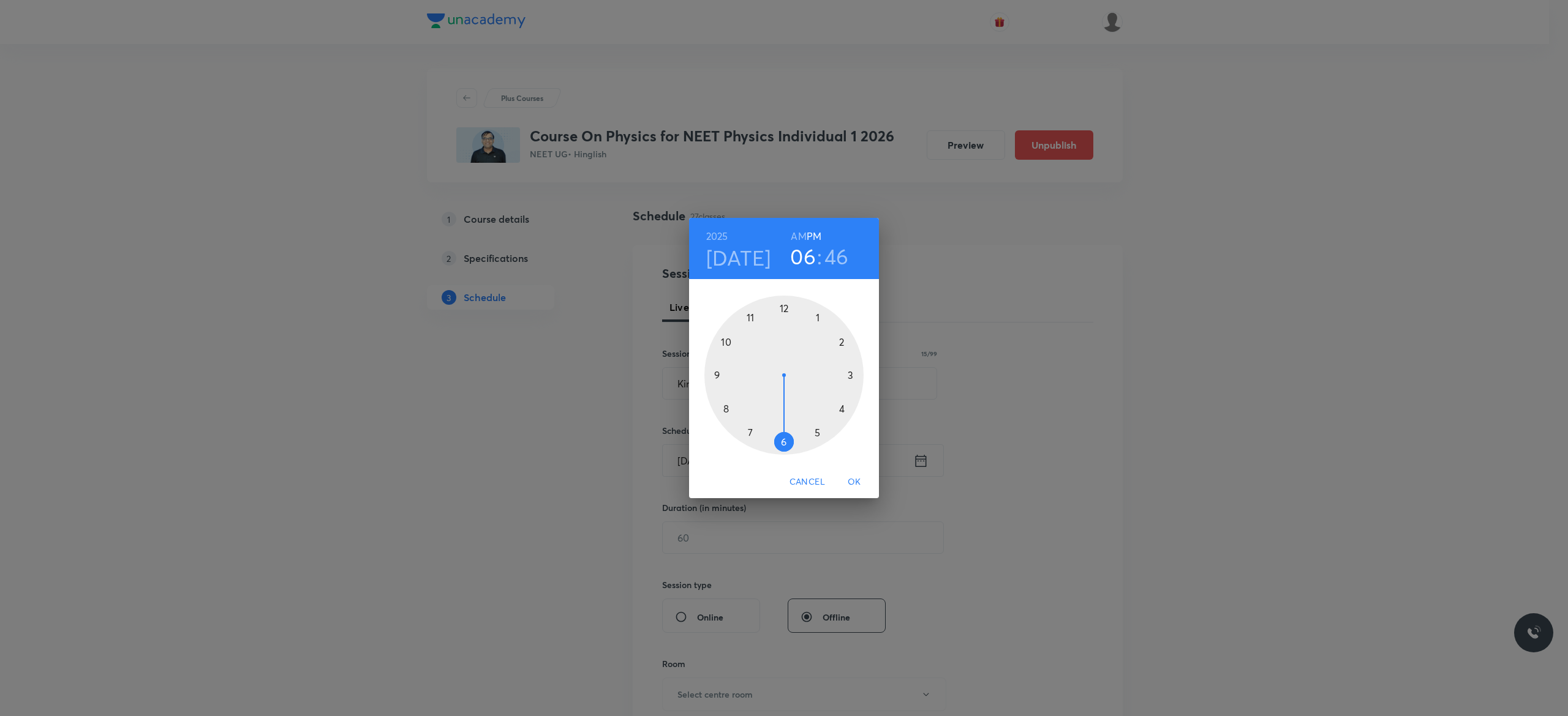
click at [782, 307] on div at bounding box center [784, 375] width 160 height 159
click at [782, 440] on div at bounding box center [784, 375] width 160 height 159
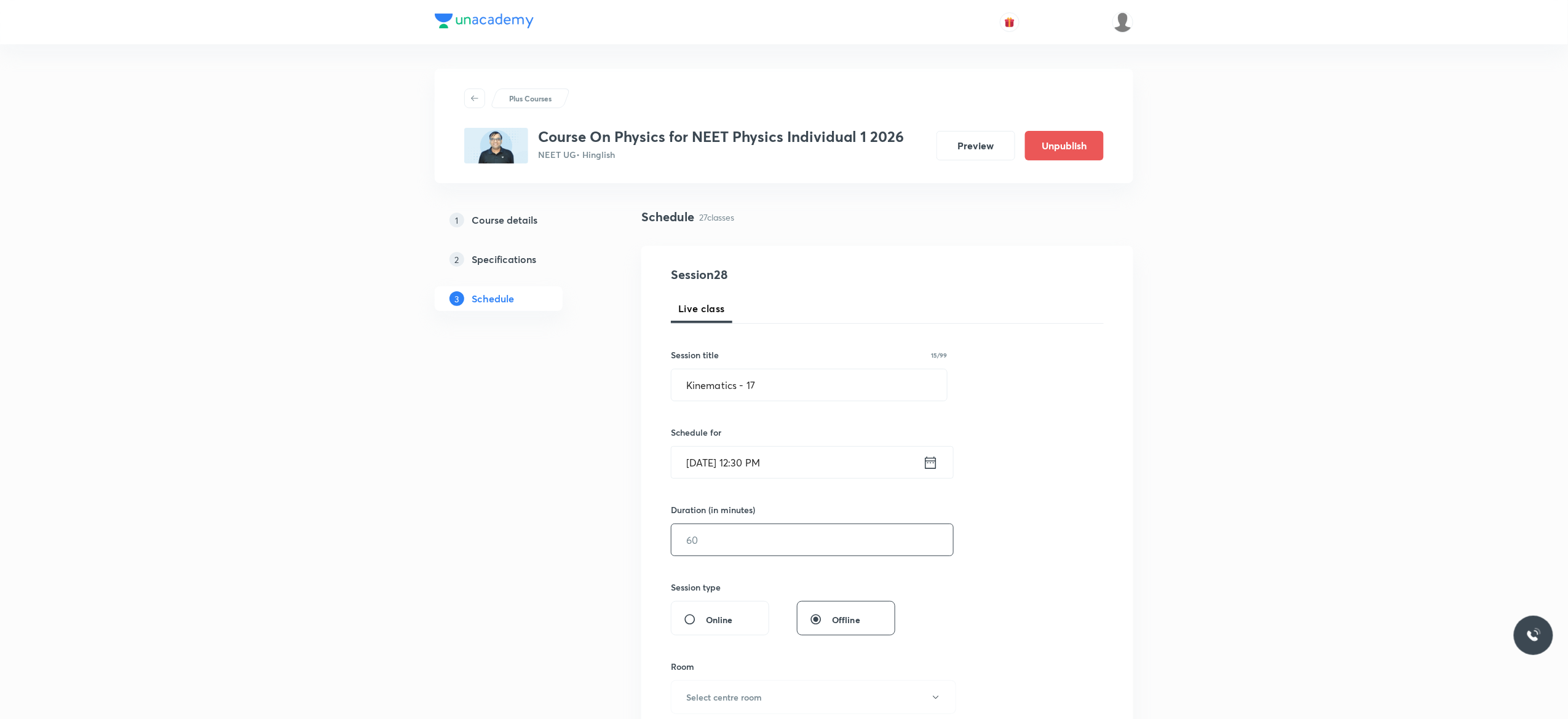
click at [756, 554] on input "text" at bounding box center [812, 540] width 281 height 31
type input "90"
click at [936, 698] on icon "button" at bounding box center [936, 698] width 10 height 10
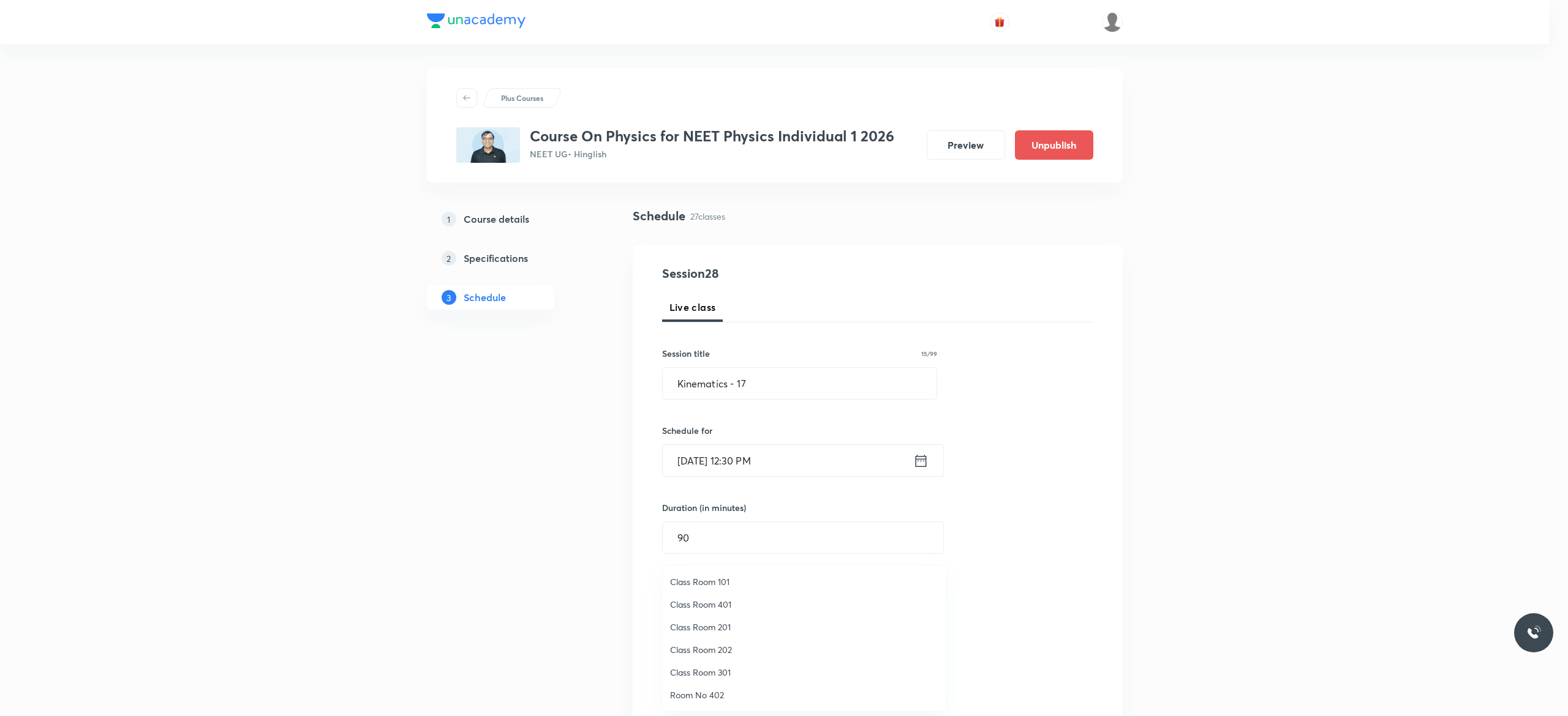
click at [738, 650] on span "Class Room 202" at bounding box center [804, 650] width 268 height 13
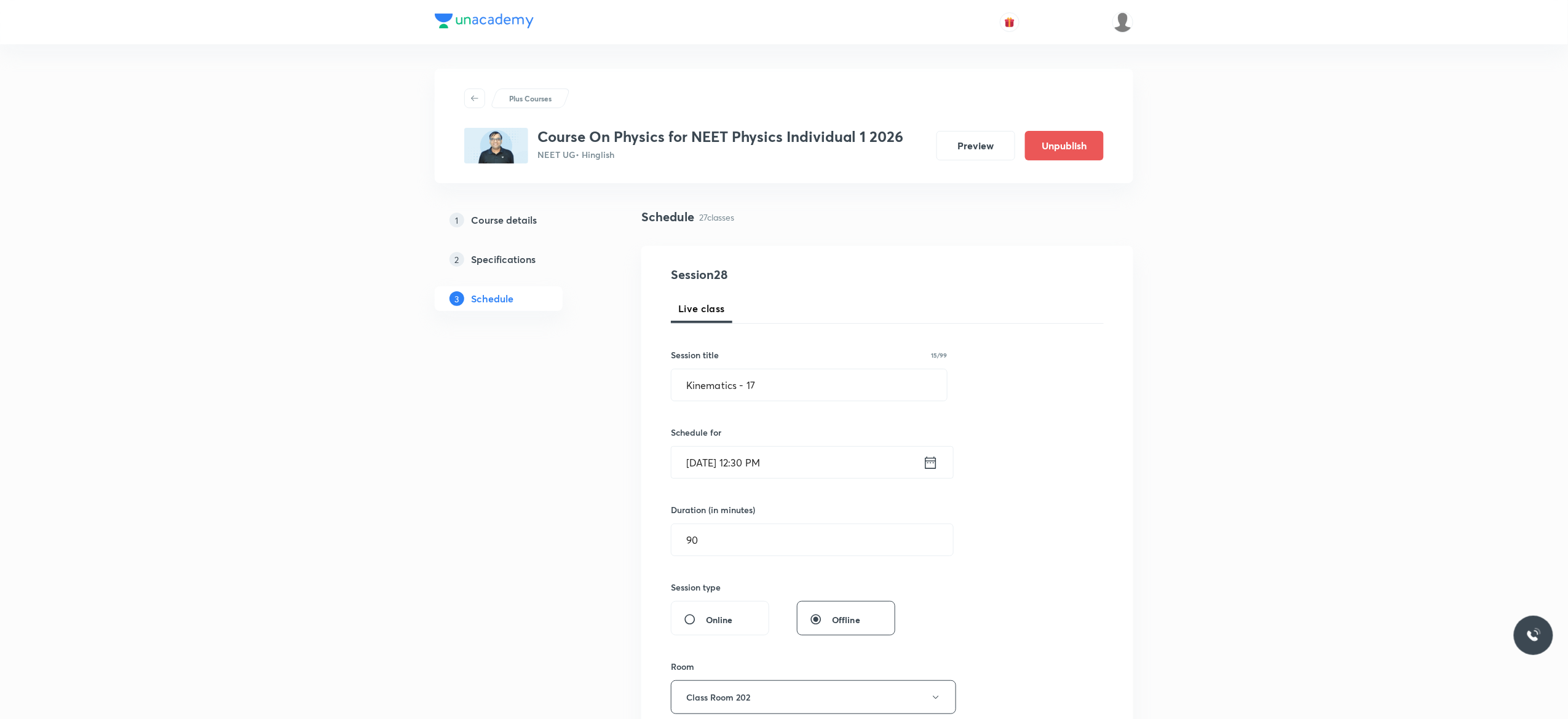
click at [1022, 619] on div "Session 28 Live class Session title 15/99 Kinematics - 17 ​ Schedule for Sep 5,…" at bounding box center [887, 554] width 433 height 577
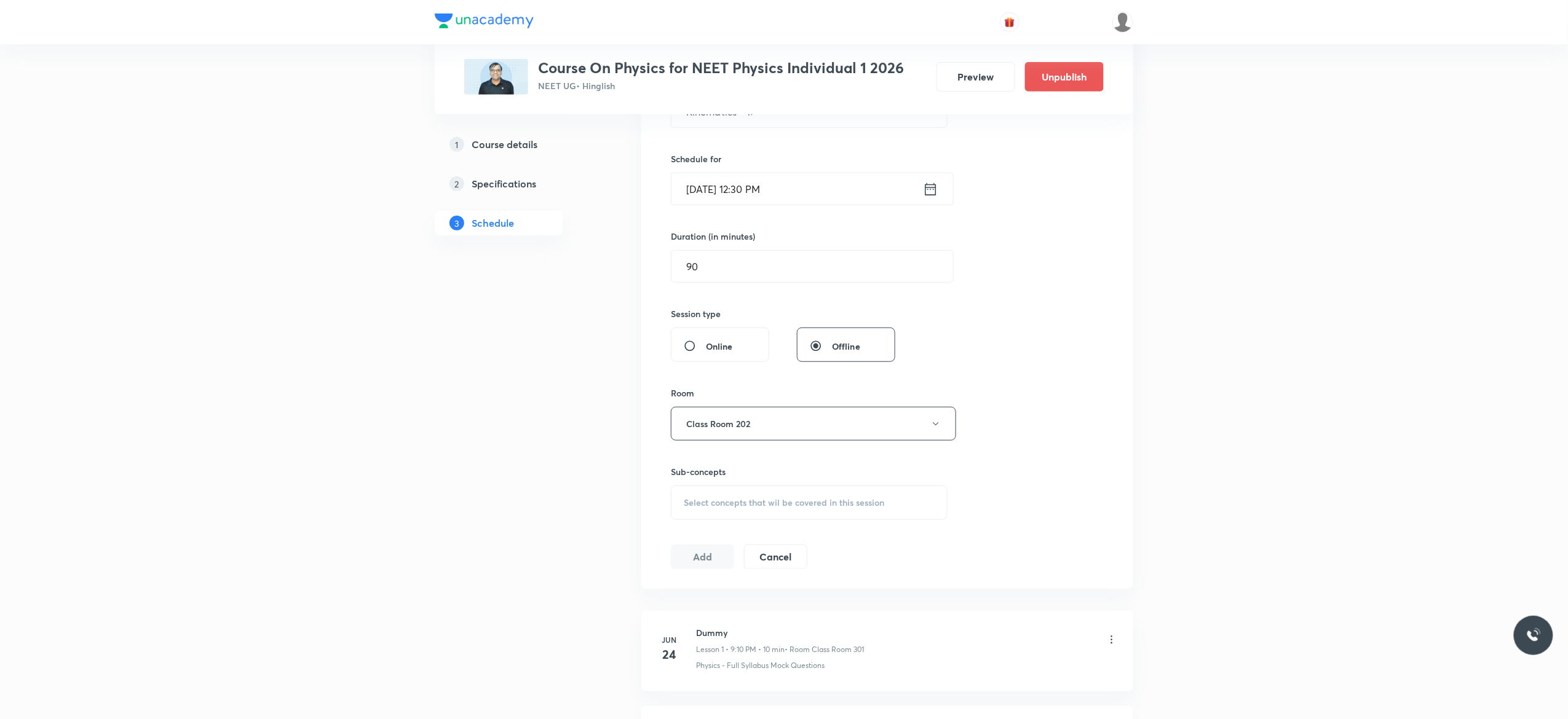
scroll to position [344, 0]
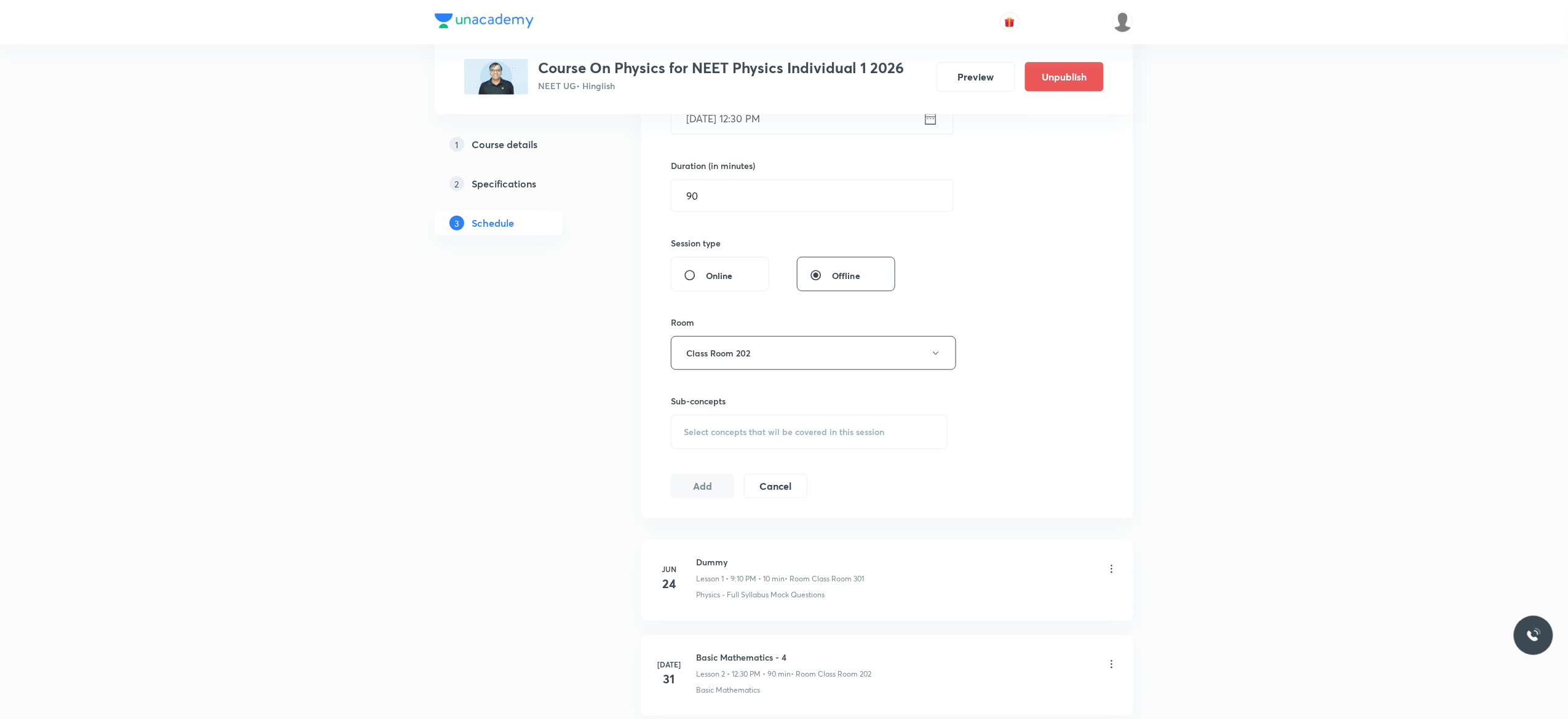
click at [689, 440] on div "Select concepts that wil be covered in this session" at bounding box center [809, 432] width 277 height 35
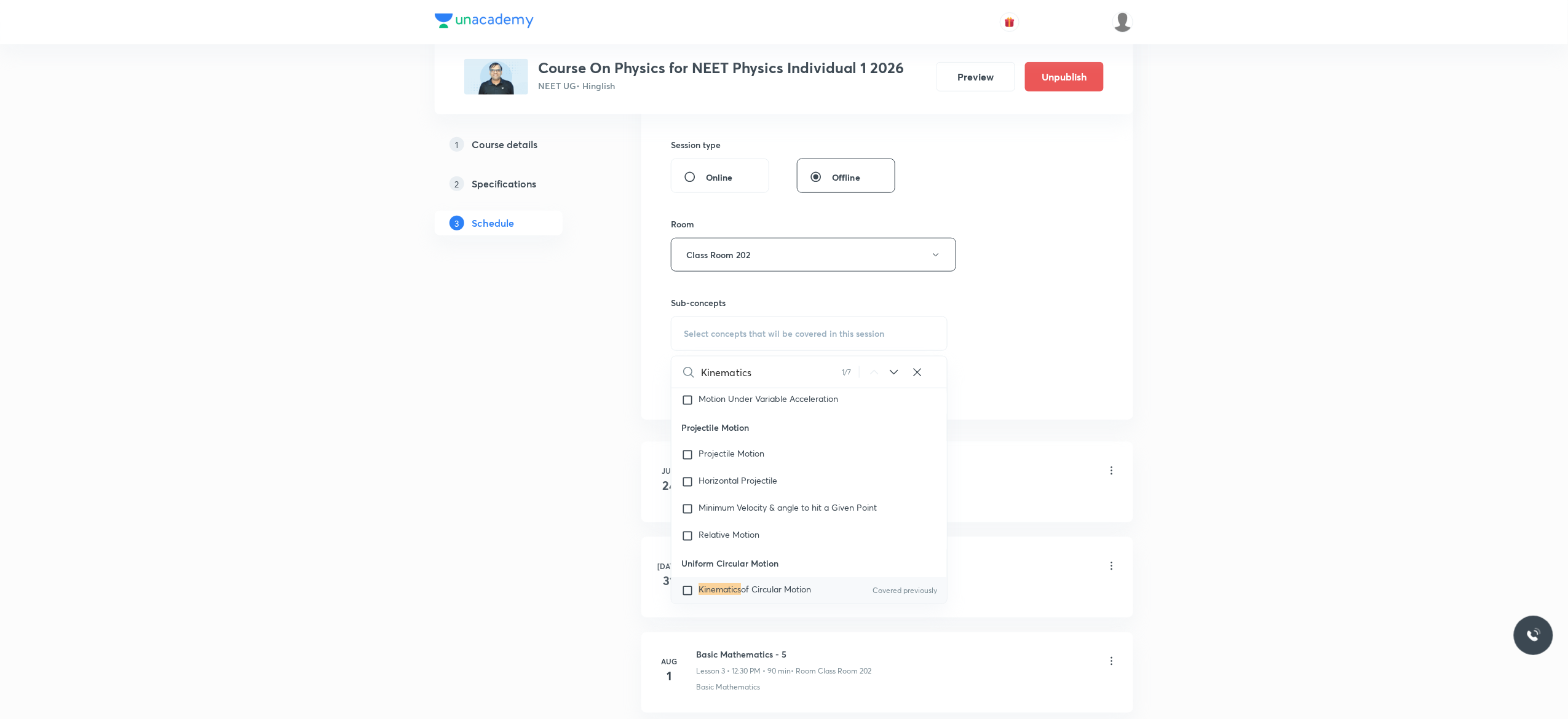
scroll to position [2327, 0]
type input "Kinematics"
click at [687, 538] on input "checkbox" at bounding box center [690, 532] width 17 height 13
checkbox input "true"
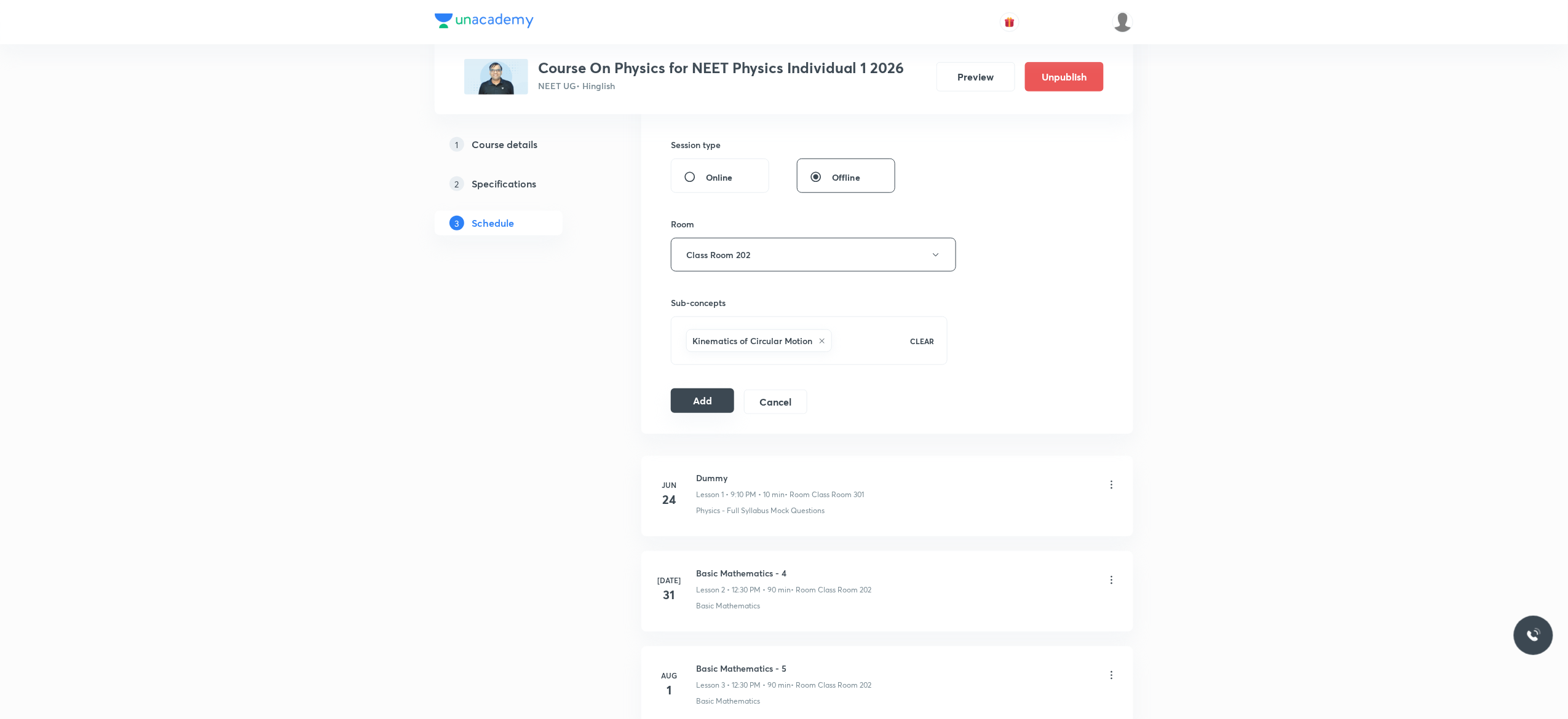
click at [692, 405] on button "Add" at bounding box center [702, 401] width 63 height 24
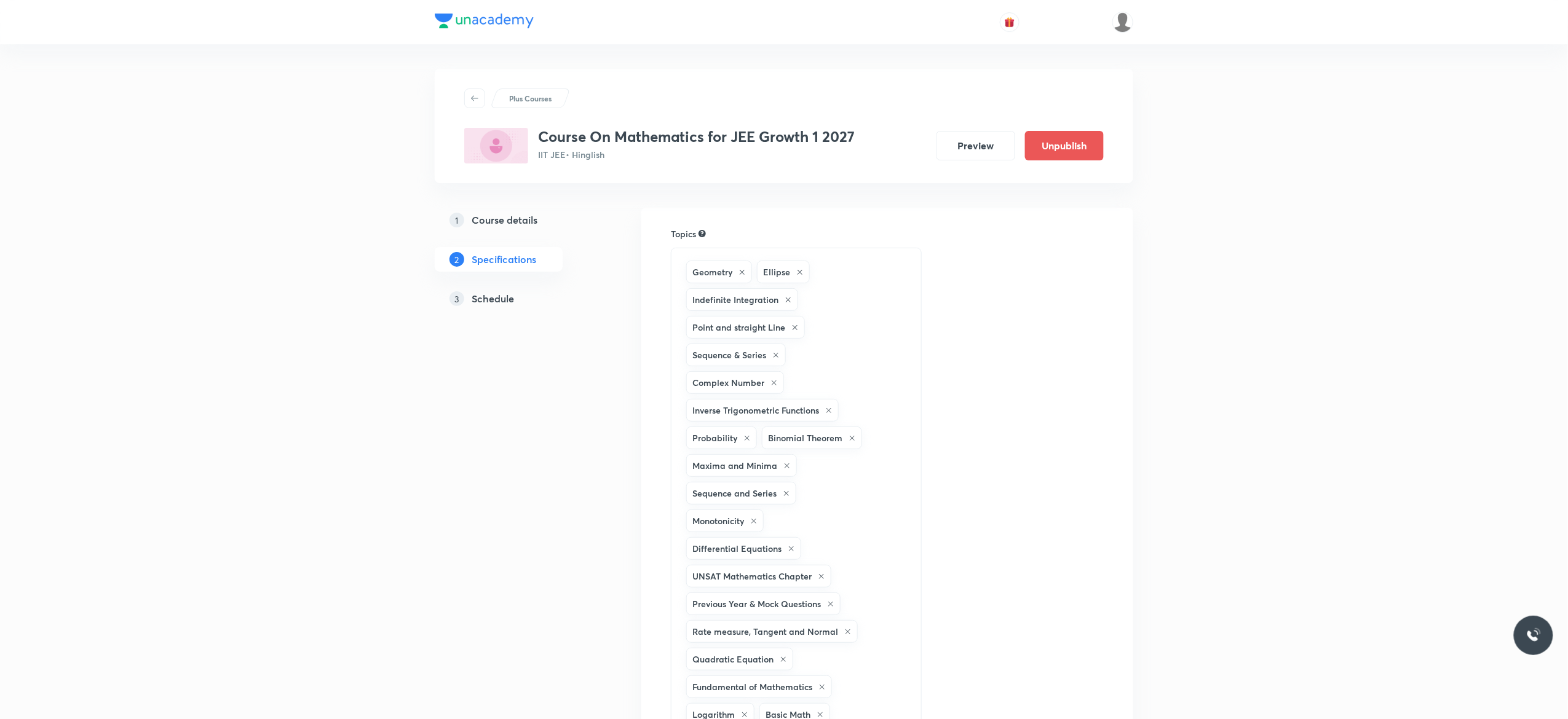
click at [501, 297] on h5 "Schedule" at bounding box center [493, 298] width 43 height 14
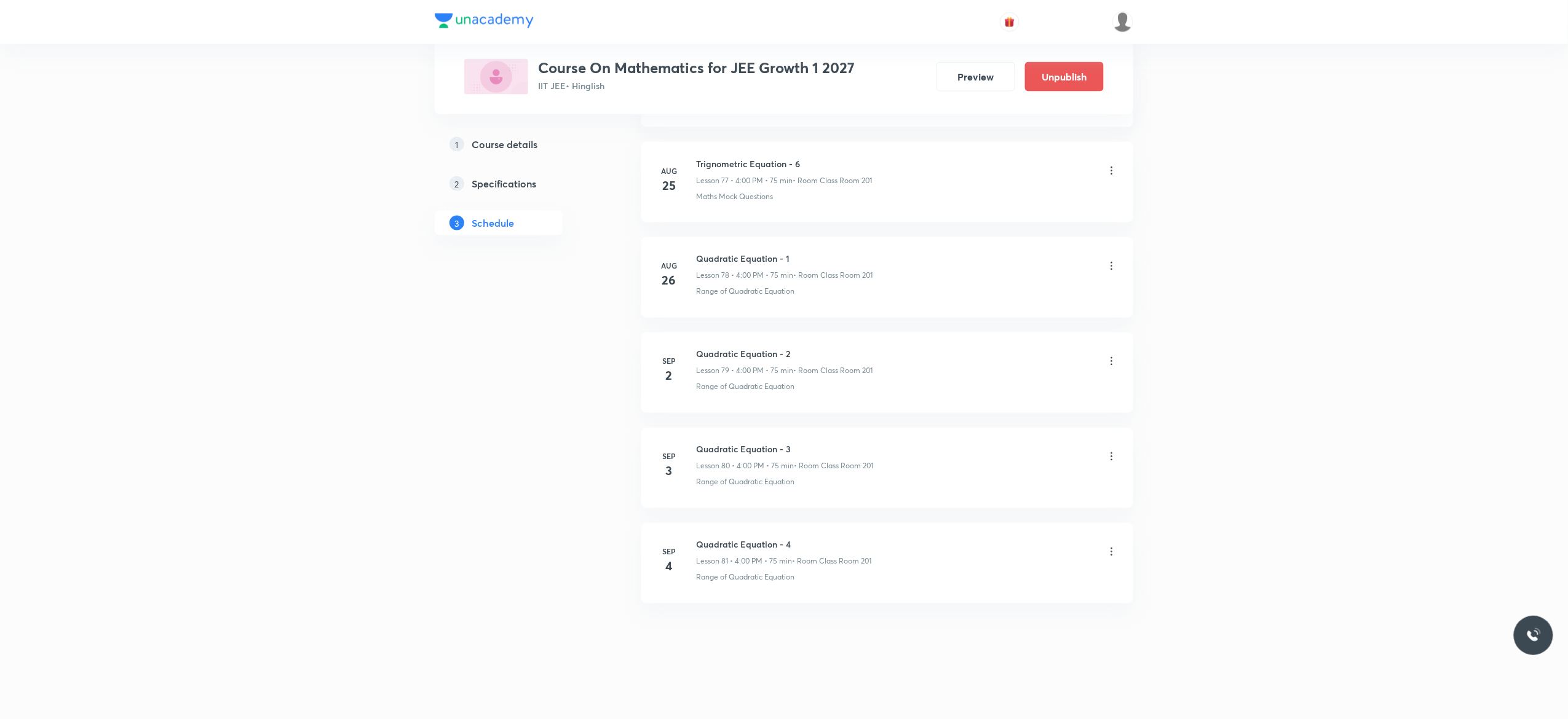
scroll to position [8019, 0]
drag, startPoint x: 800, startPoint y: 535, endPoint x: 694, endPoint y: 536, distance: 106.0
click at [694, 536] on li "[DATE] Quadratic Equation - 4 Lesson 81 • 4:00 PM • 75 min • Room Class Room 20…" at bounding box center [887, 563] width 492 height 80
copy h6 "Quadratic Equation - 4"
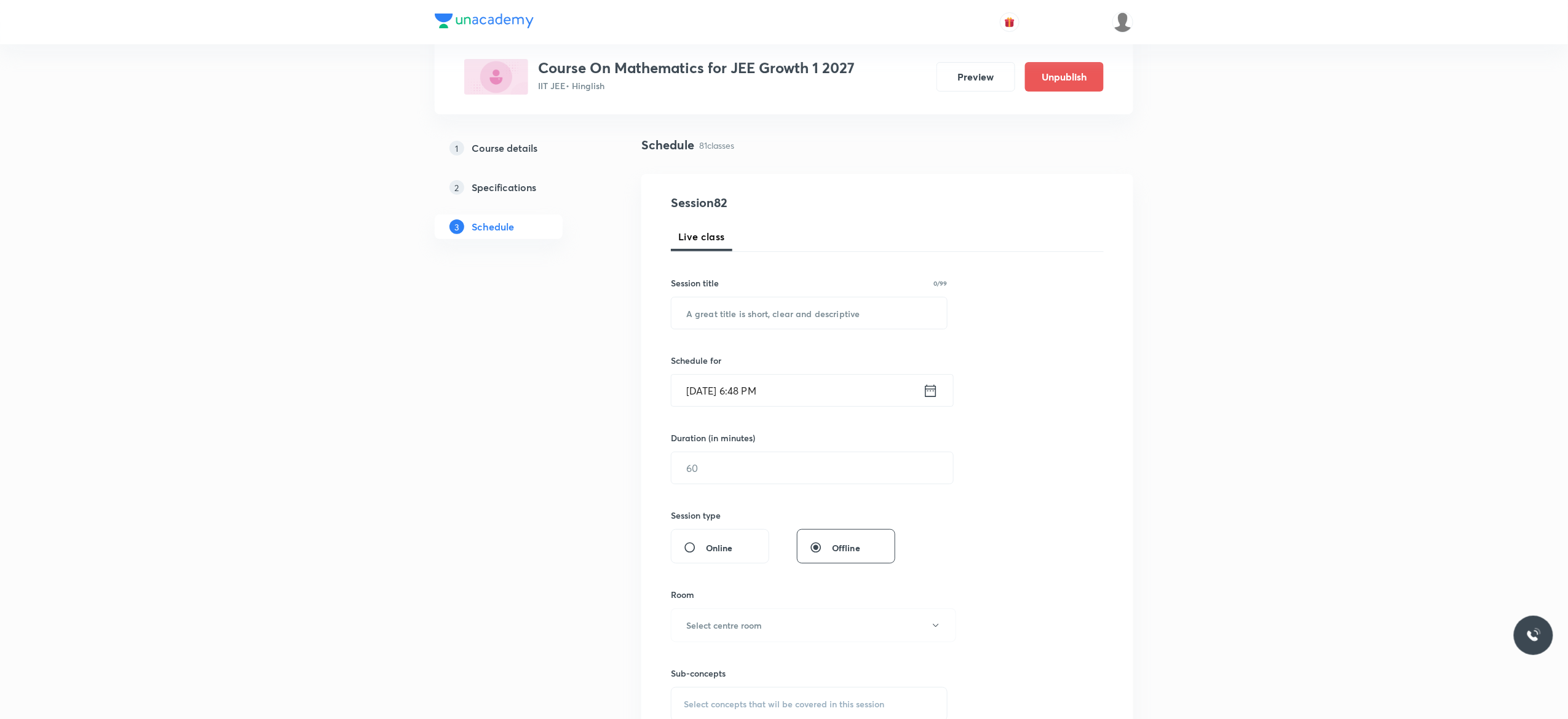
scroll to position [0, 0]
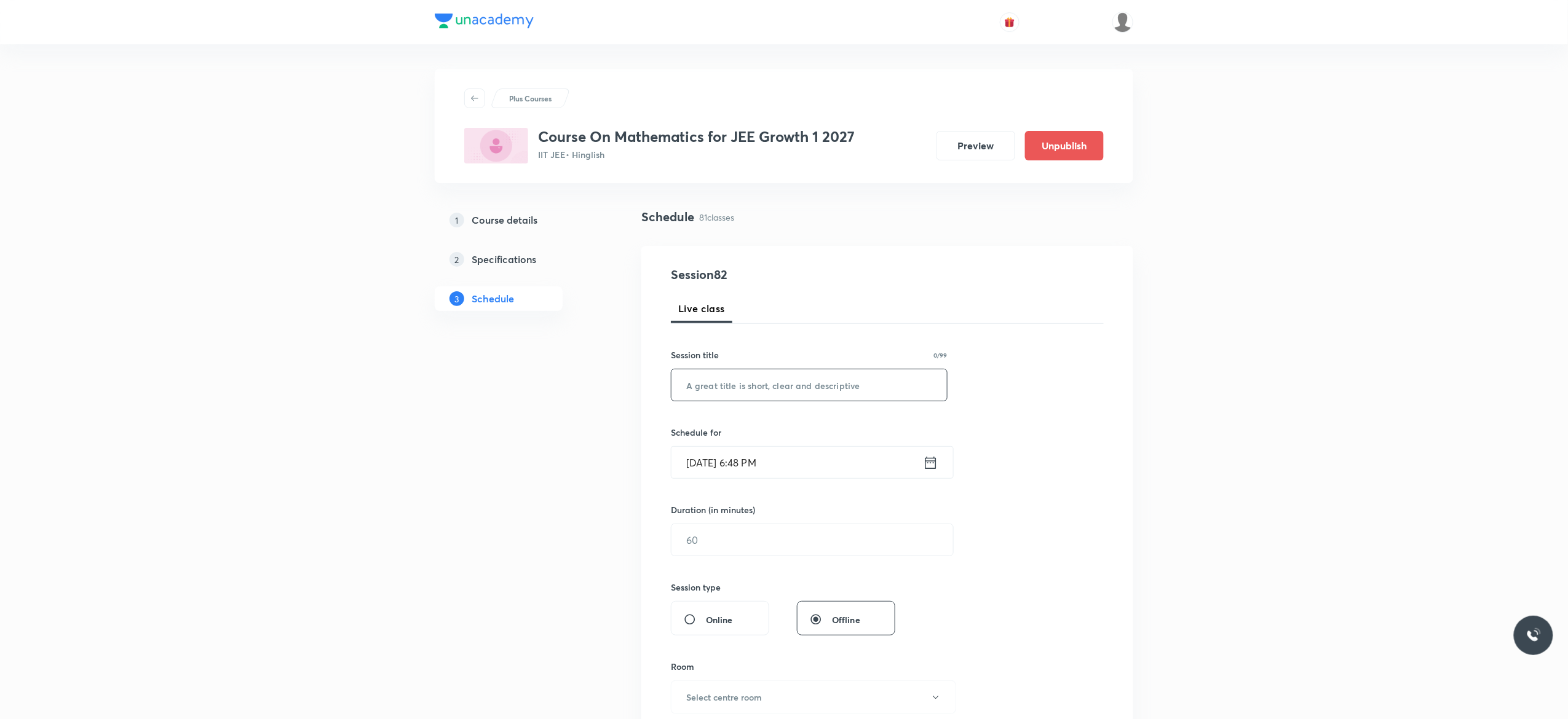
click at [715, 389] on input "text" at bounding box center [809, 385] width 276 height 31
paste input "Quadratic Equation - 4"
type input "Quadratic Equation - 5"
click at [930, 466] on icon at bounding box center [930, 462] width 15 height 17
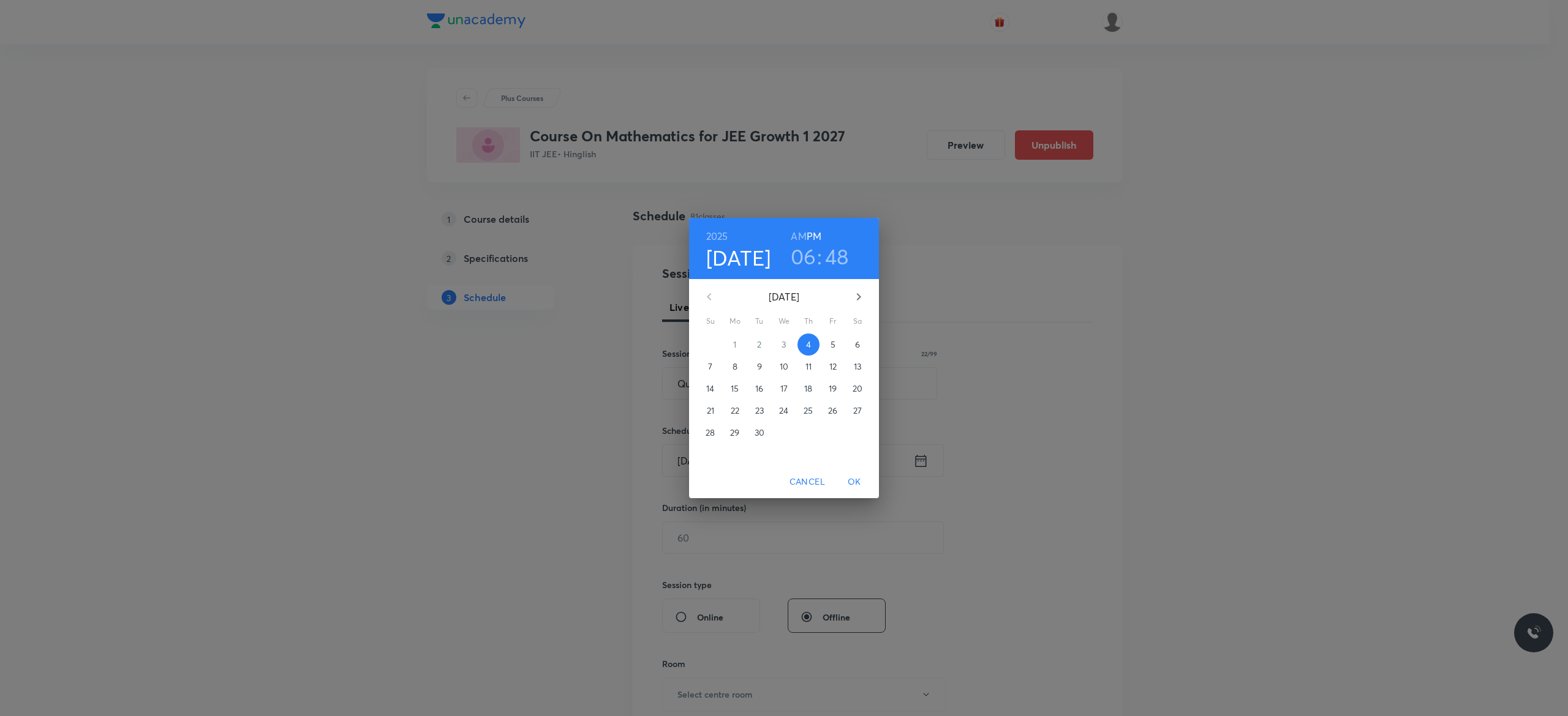
click at [832, 344] on p "5" at bounding box center [833, 345] width 5 height 13
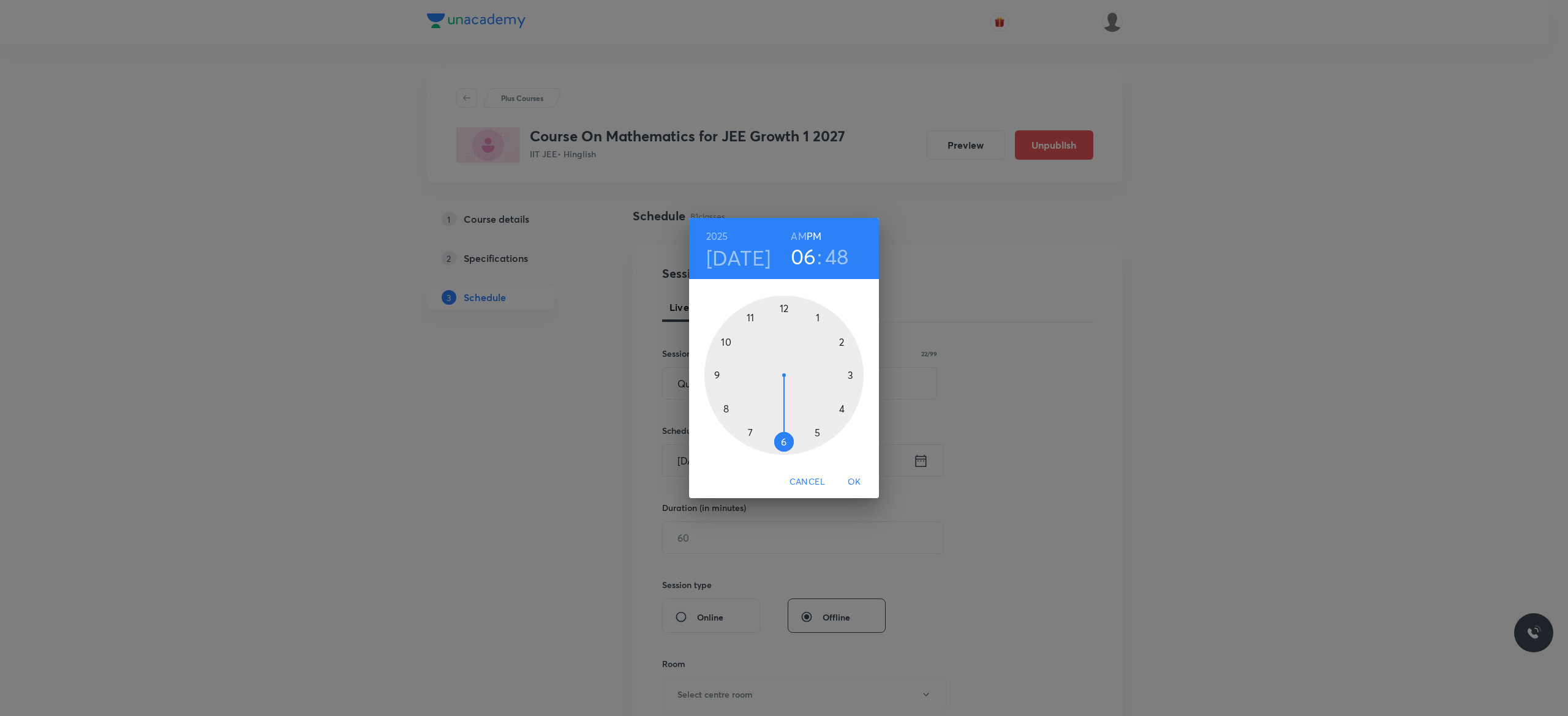
click at [840, 408] on div at bounding box center [784, 375] width 160 height 159
click at [782, 307] on div at bounding box center [784, 375] width 160 height 159
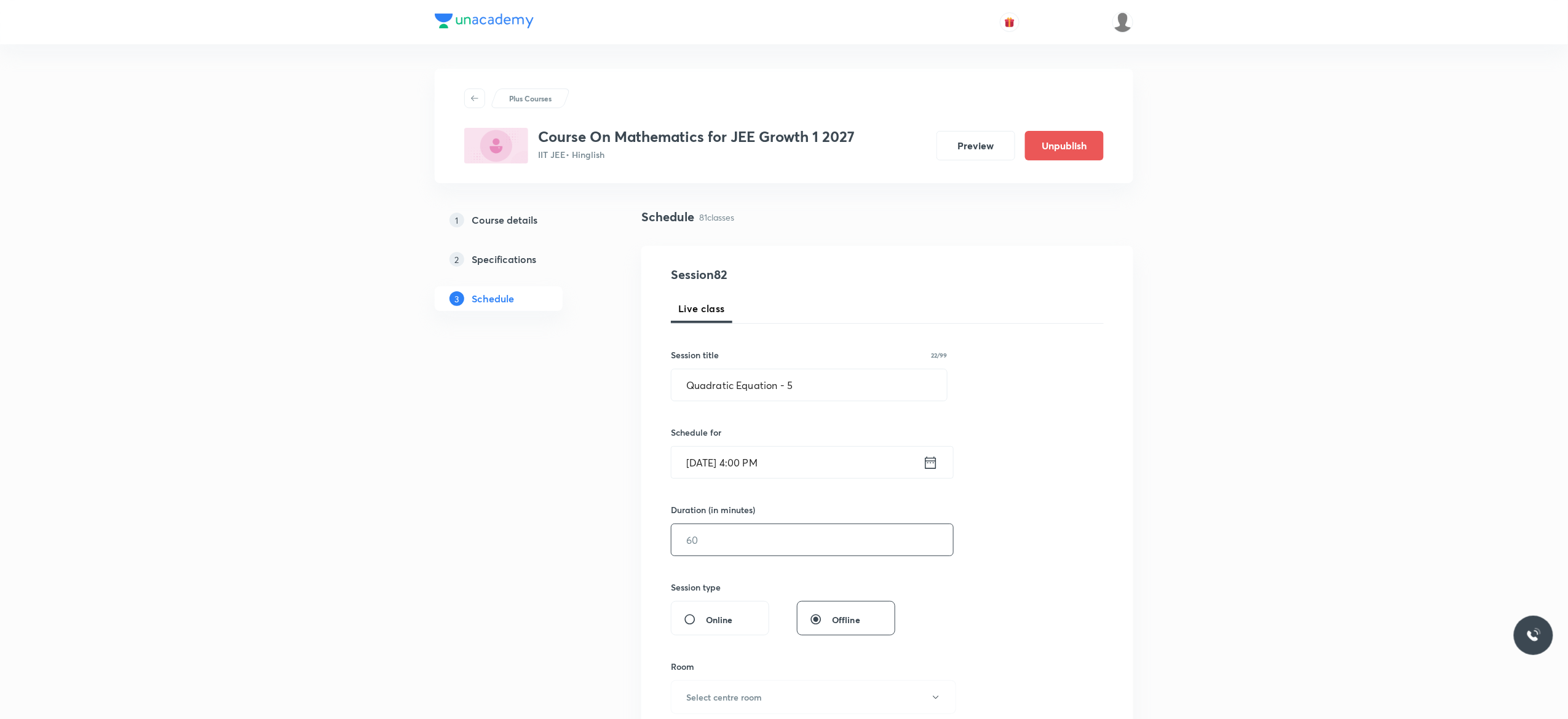
click at [759, 534] on input "text" at bounding box center [812, 540] width 281 height 31
type input "75"
click at [1013, 600] on div "Session 82 Live class Session title 22/99 Quadratic Equation - 5 ​ Schedule for…" at bounding box center [887, 554] width 433 height 577
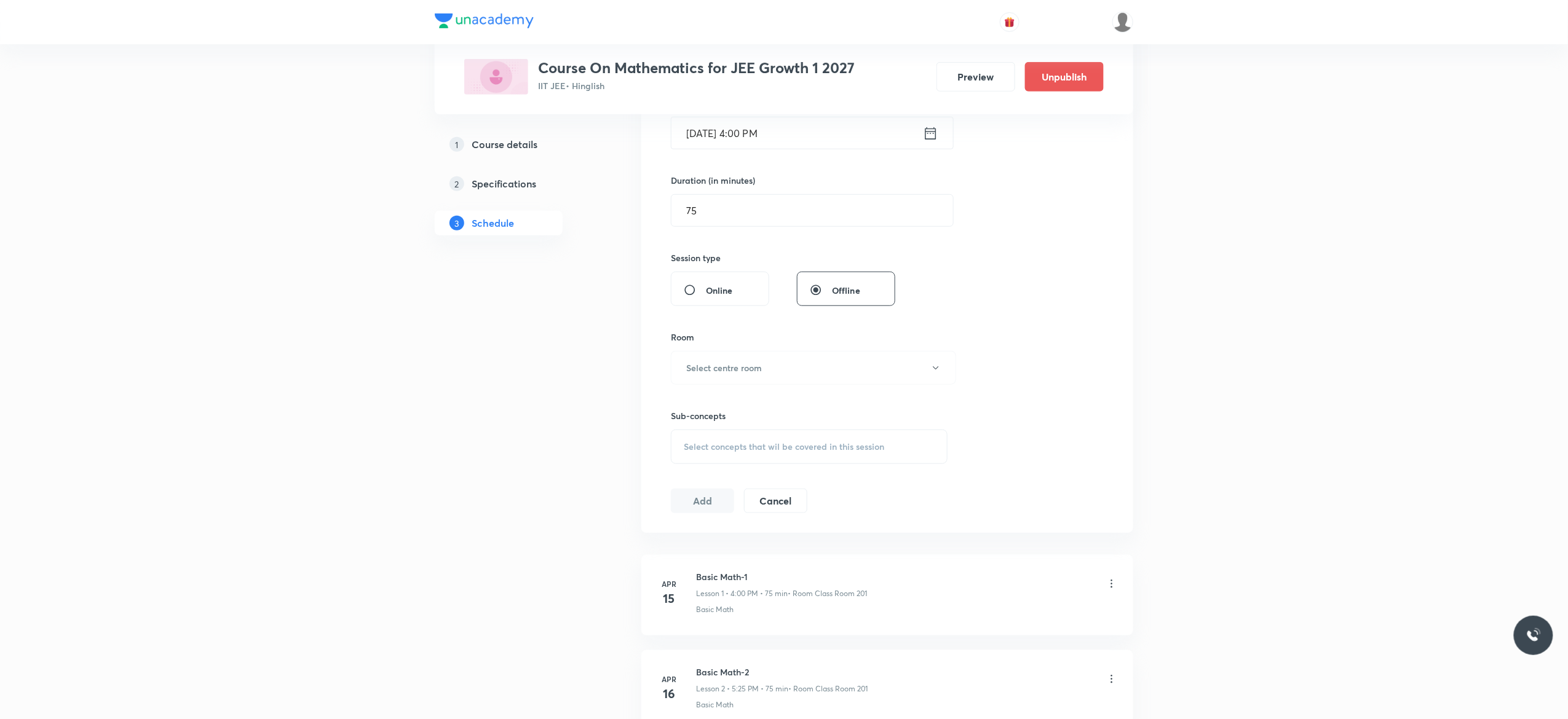
scroll to position [394, 0]
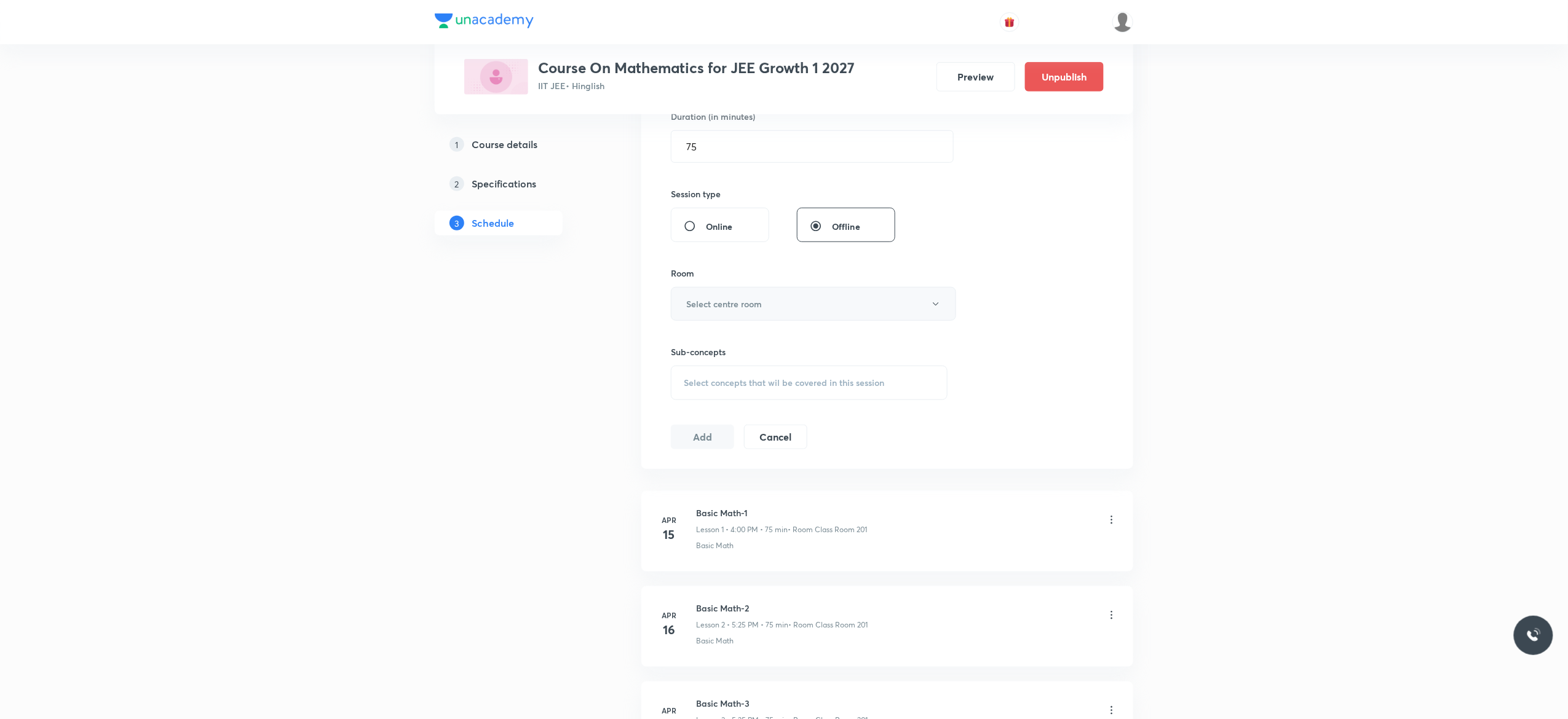
click at [937, 316] on button "Select centre room" at bounding box center [814, 304] width 285 height 34
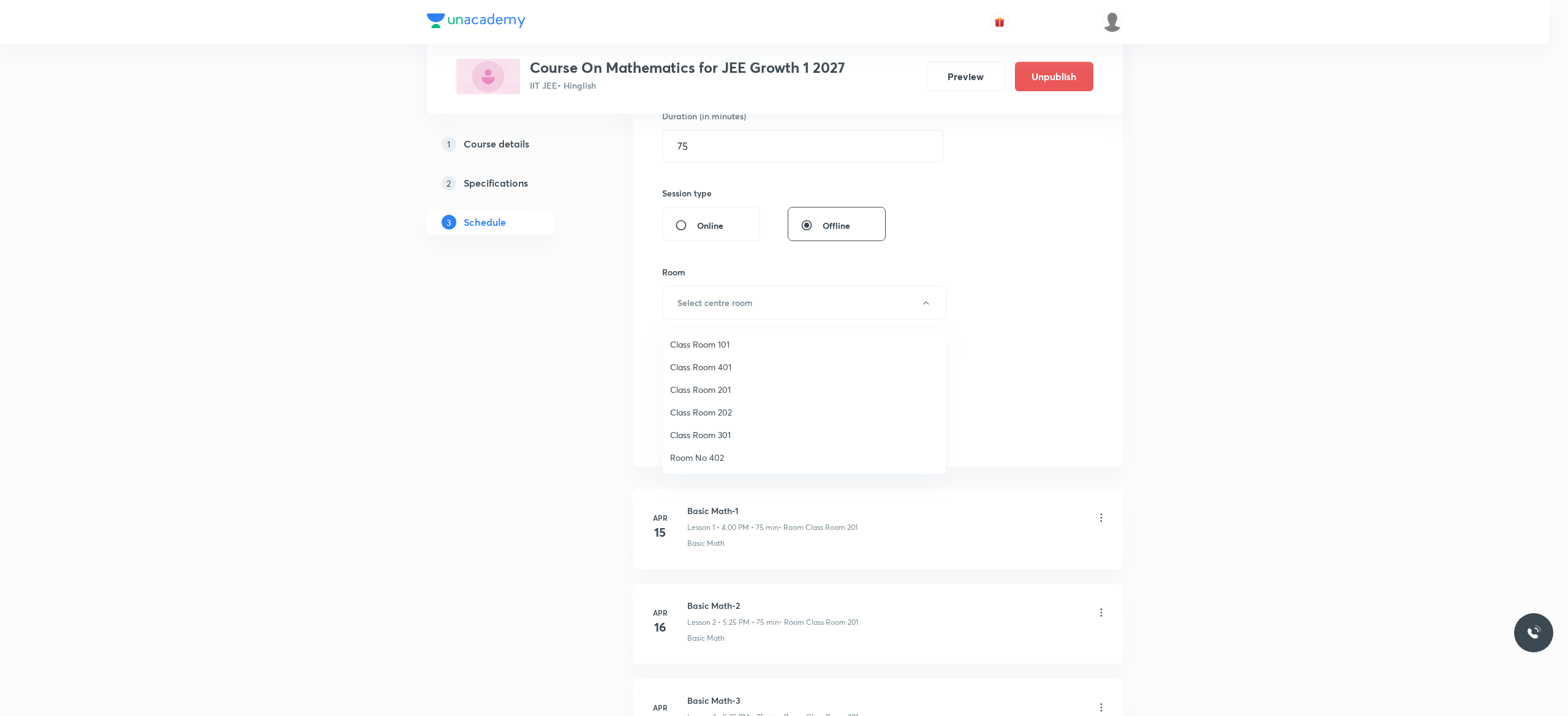
click at [716, 389] on span "Class Room 201" at bounding box center [804, 390] width 268 height 13
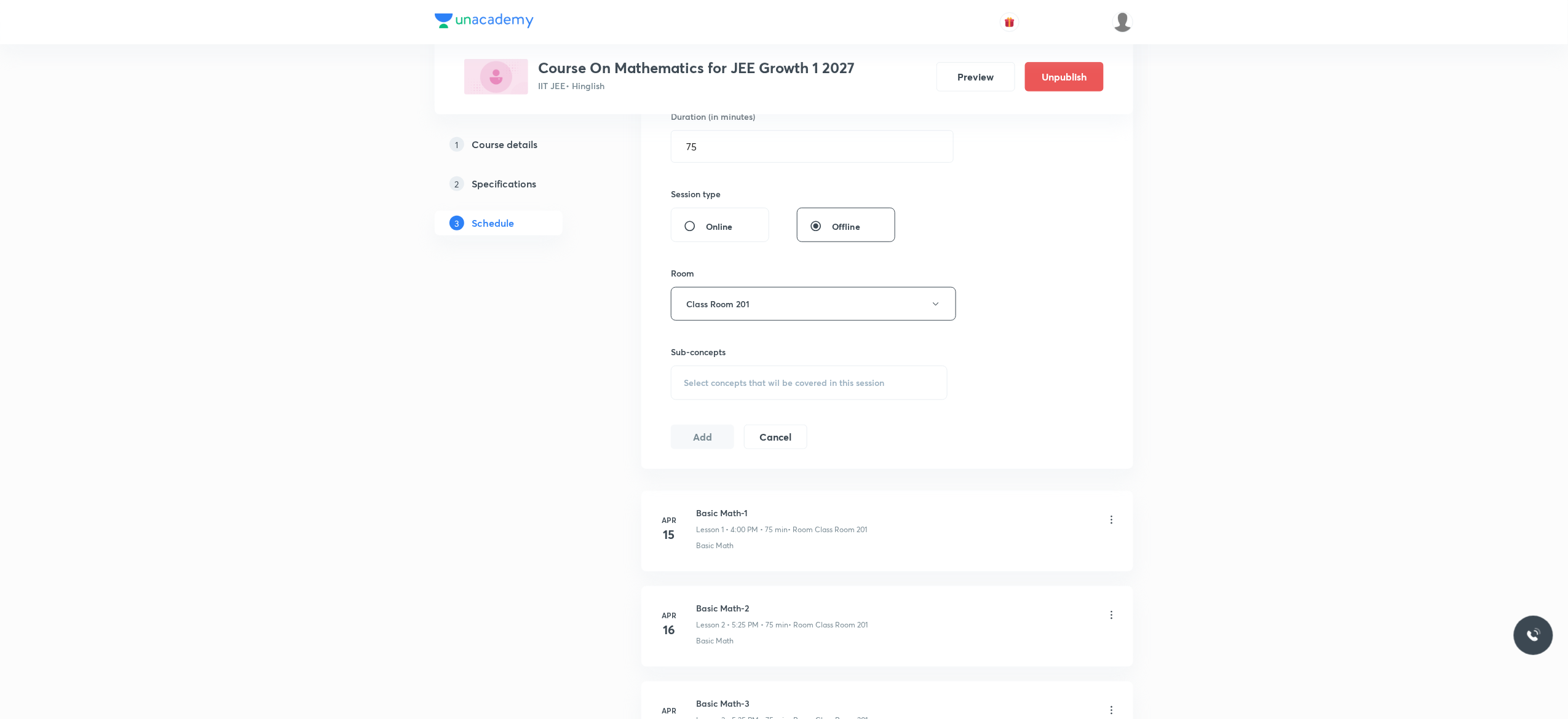
click at [716, 391] on div "Select concepts that wil be covered in this session" at bounding box center [809, 382] width 277 height 35
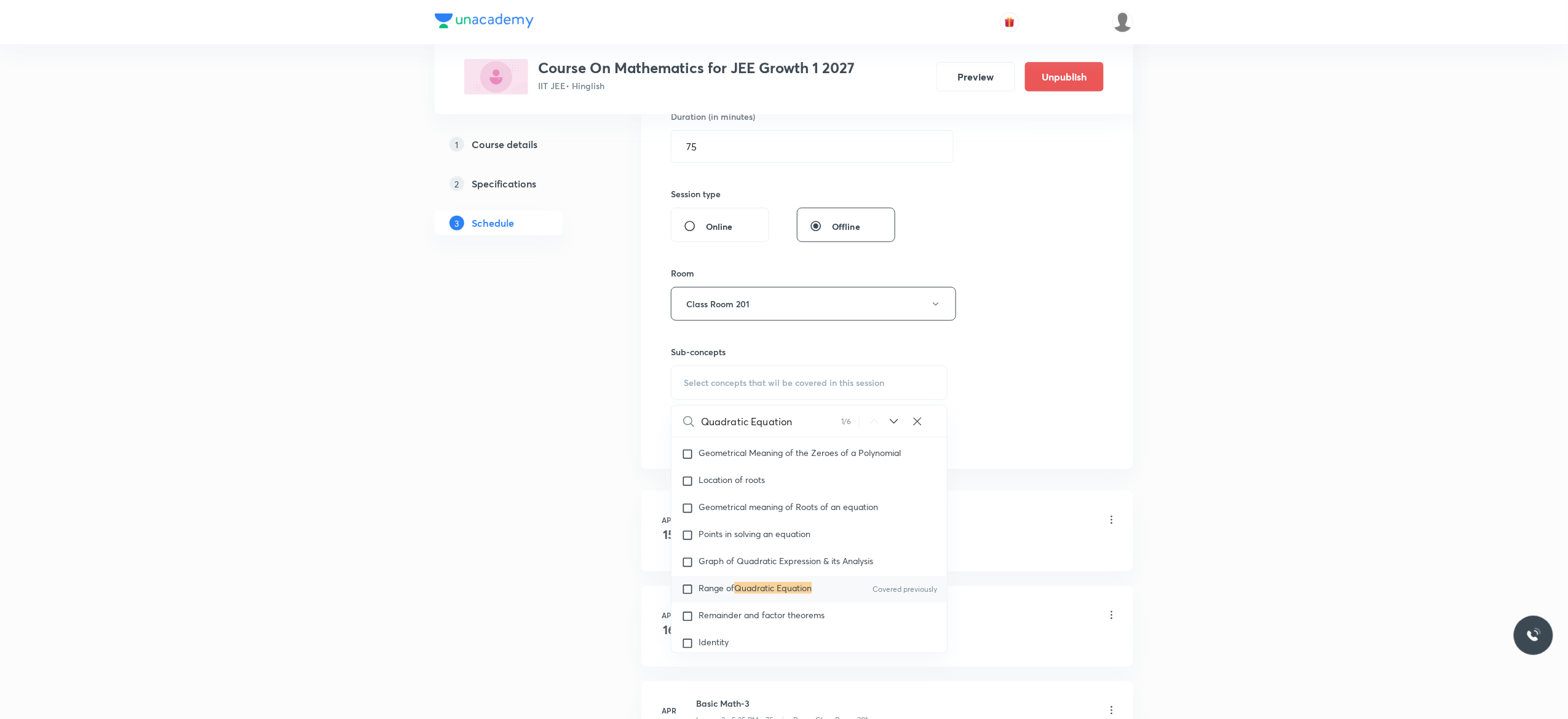
scroll to position [154, 0]
type input "Quadratic Equation"
click at [687, 599] on input "checkbox" at bounding box center [690, 597] width 17 height 13
checkbox input "true"
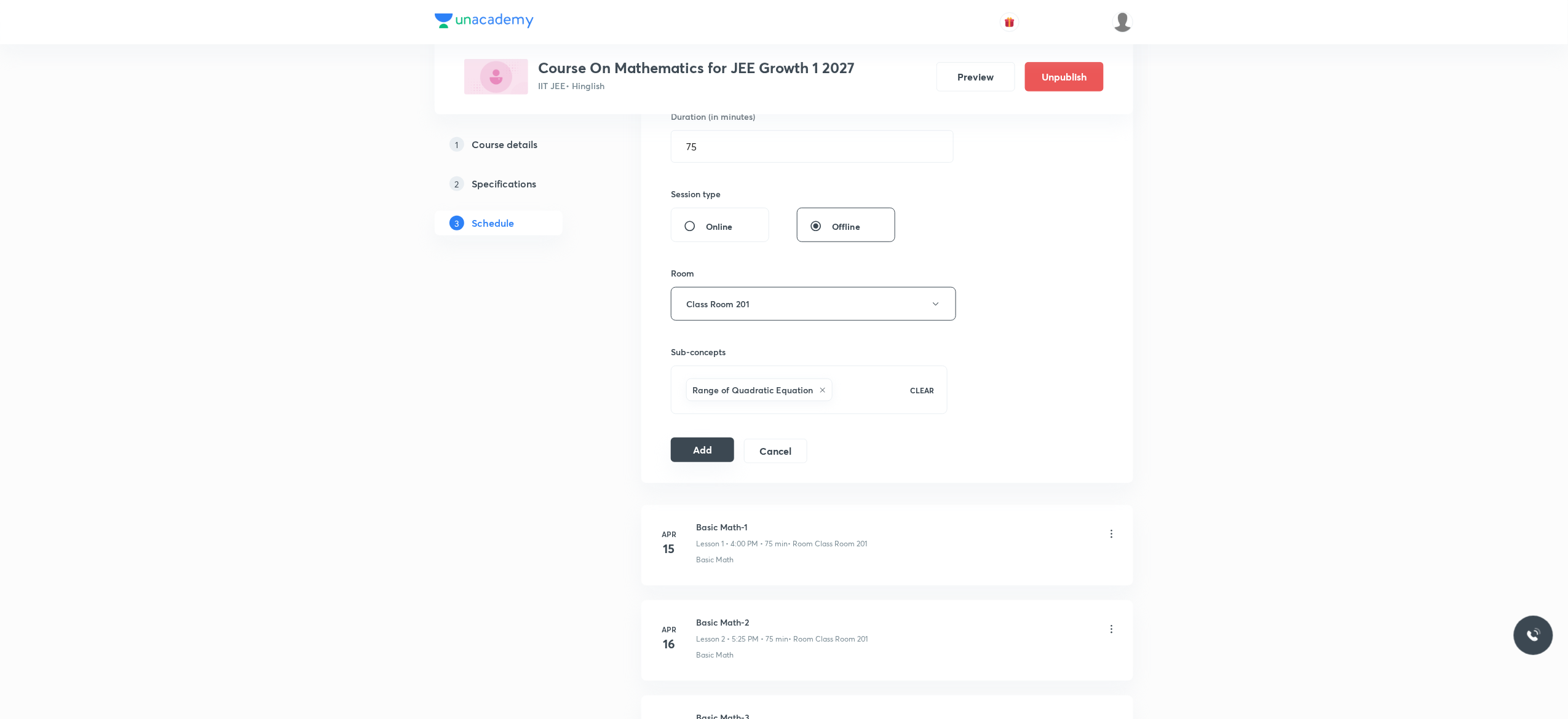
click at [697, 455] on button "Add" at bounding box center [702, 450] width 63 height 24
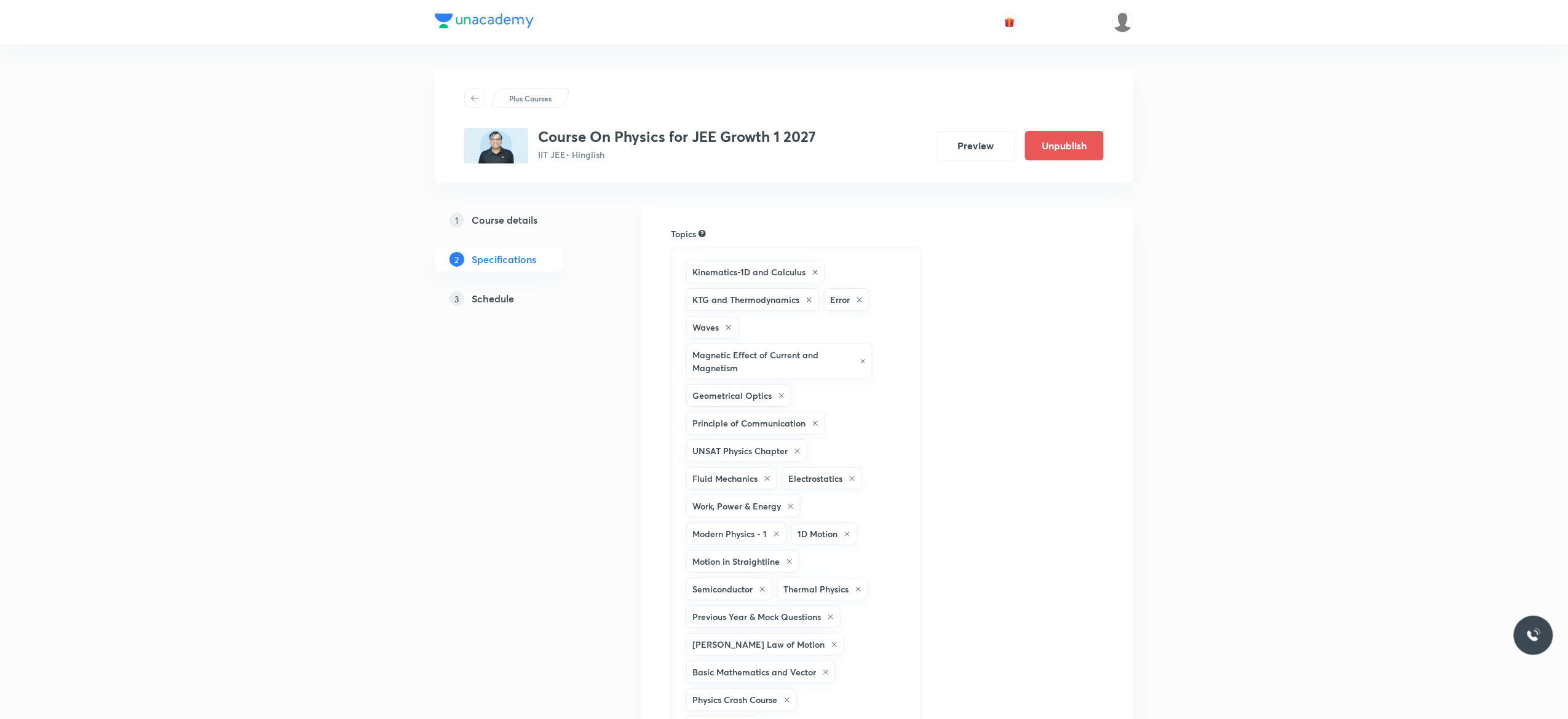
drag, startPoint x: 0, startPoint y: 0, endPoint x: 496, endPoint y: 300, distance: 579.7
click at [496, 300] on h5 "Schedule" at bounding box center [493, 298] width 43 height 14
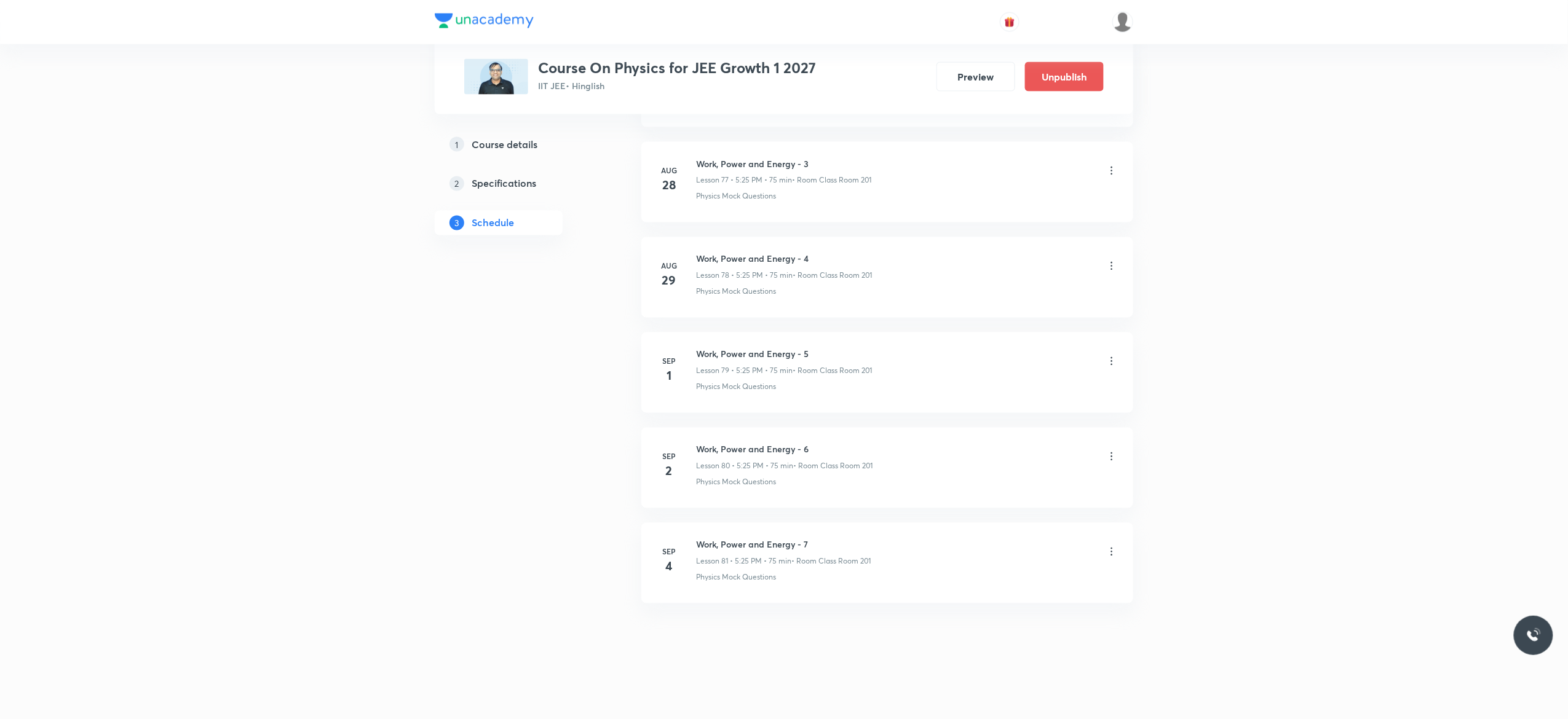
scroll to position [8098, 0]
drag, startPoint x: 817, startPoint y: 538, endPoint x: 695, endPoint y: 535, distance: 122.0
click at [695, 535] on li "Sep 4 Work, Power and Energy - 7 Lesson 81 • 5:25 PM • 75 min • Room Class Room…" at bounding box center [887, 563] width 492 height 80
copy h6 "Work, Power and Energy - 7"
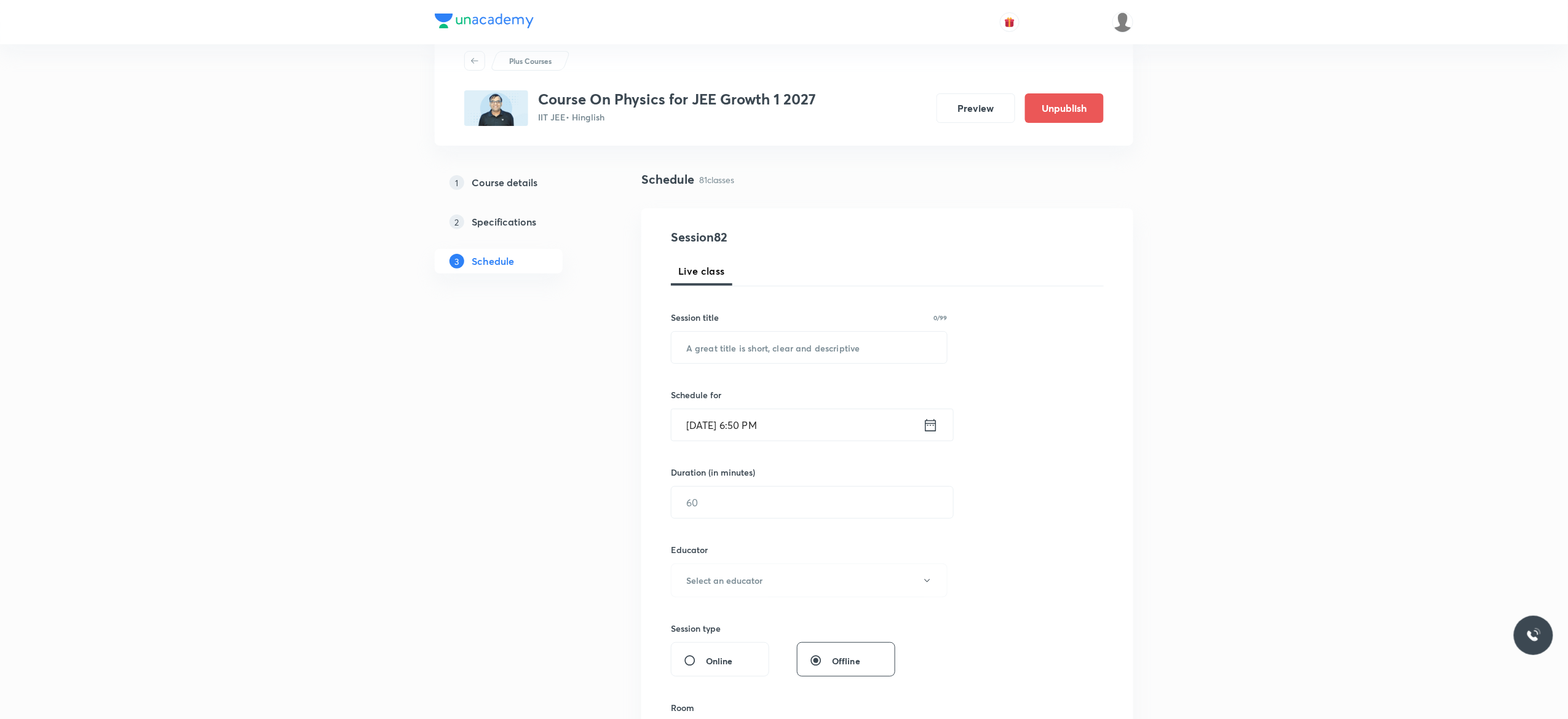
scroll to position [0, 0]
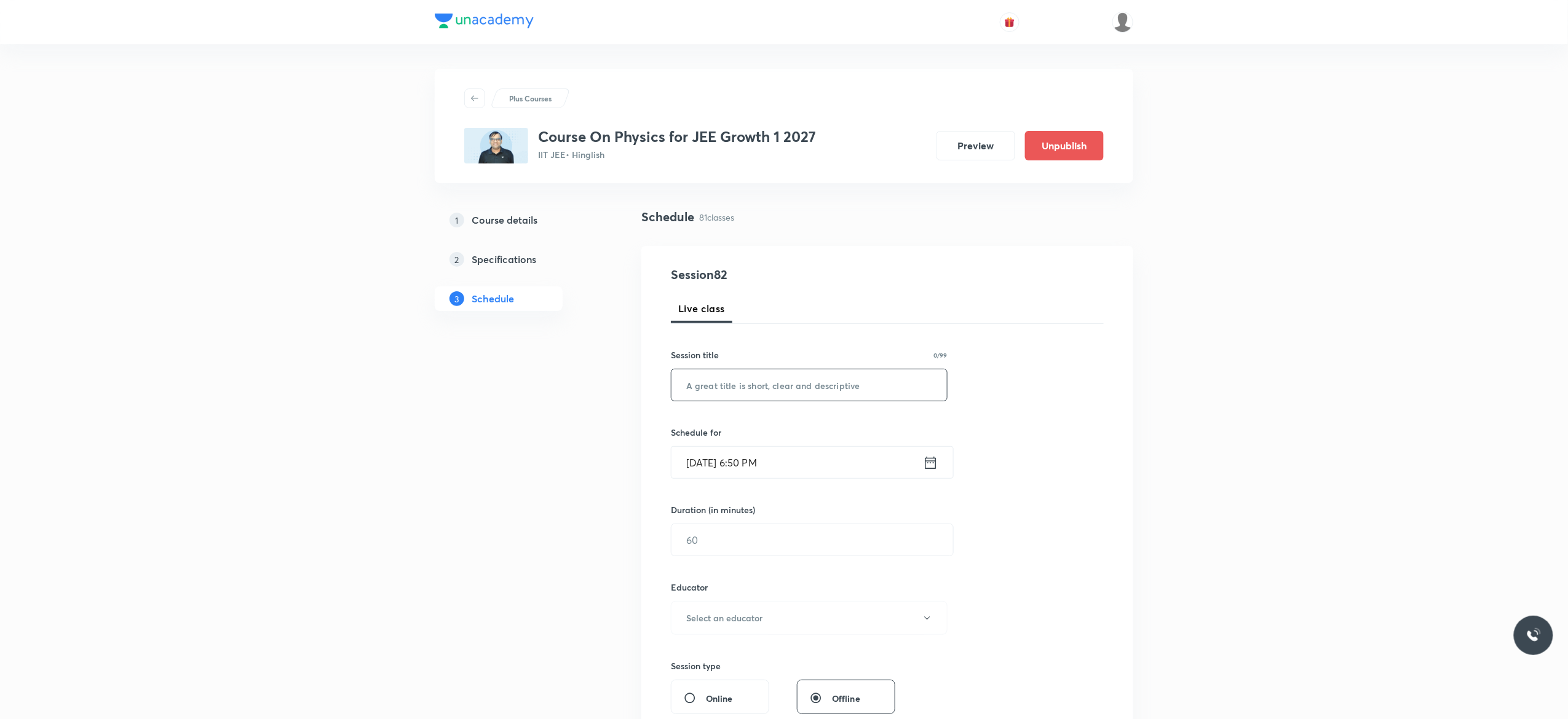
click at [775, 385] on input "text" at bounding box center [809, 385] width 276 height 31
paste input "Work, Power and Energy - 7"
type input "Work, Power and Energy - 8"
click at [928, 467] on icon at bounding box center [930, 462] width 15 height 17
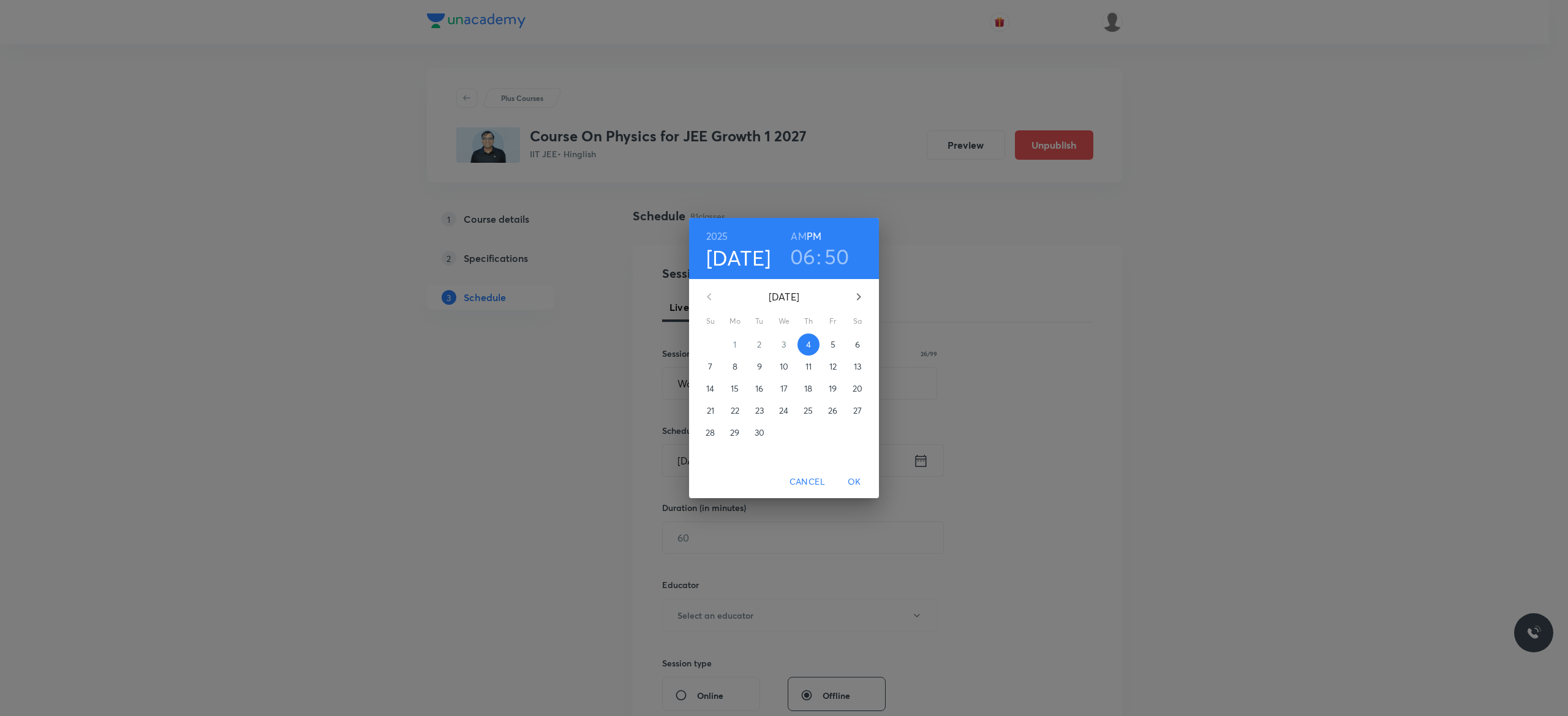
click at [832, 343] on p "5" at bounding box center [833, 345] width 5 height 13
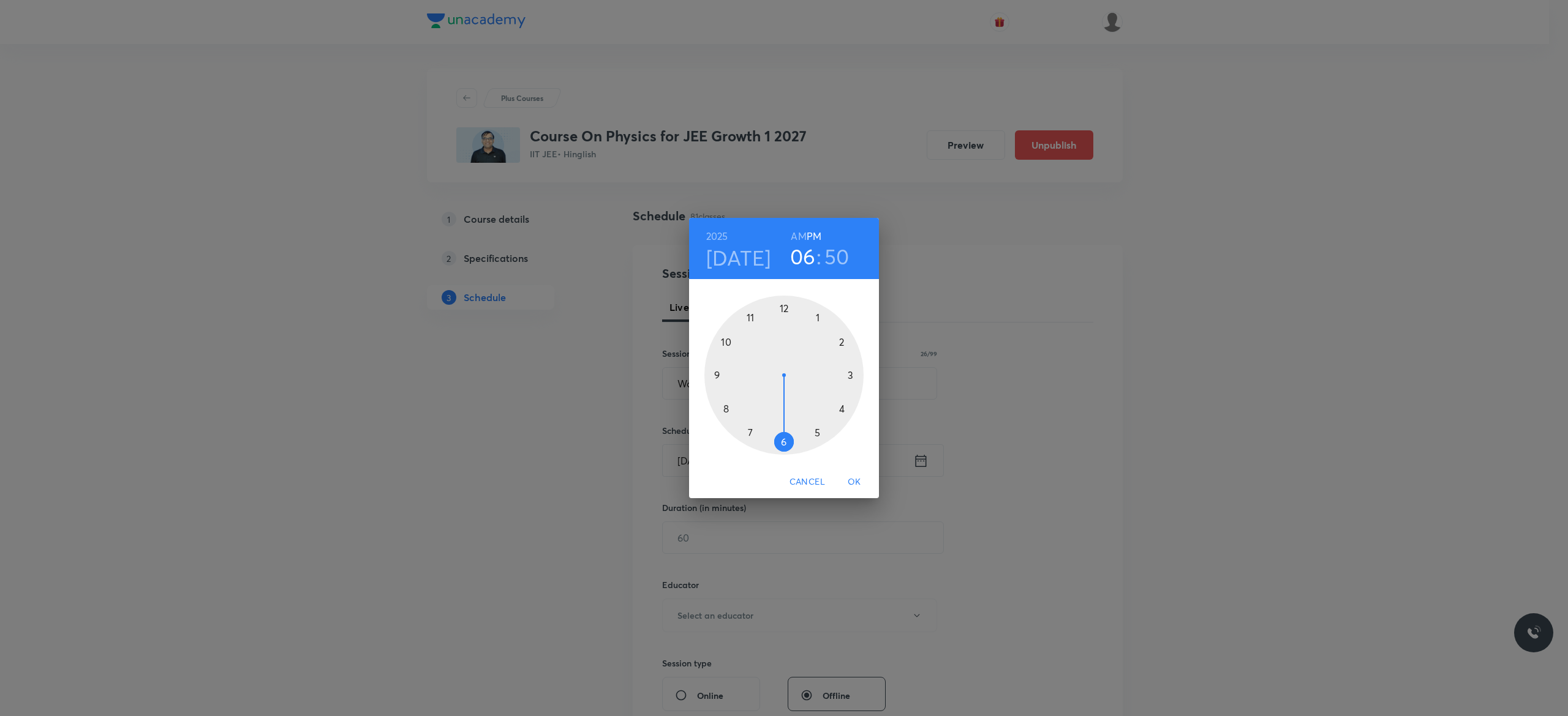
click at [817, 428] on div at bounding box center [784, 375] width 160 height 159
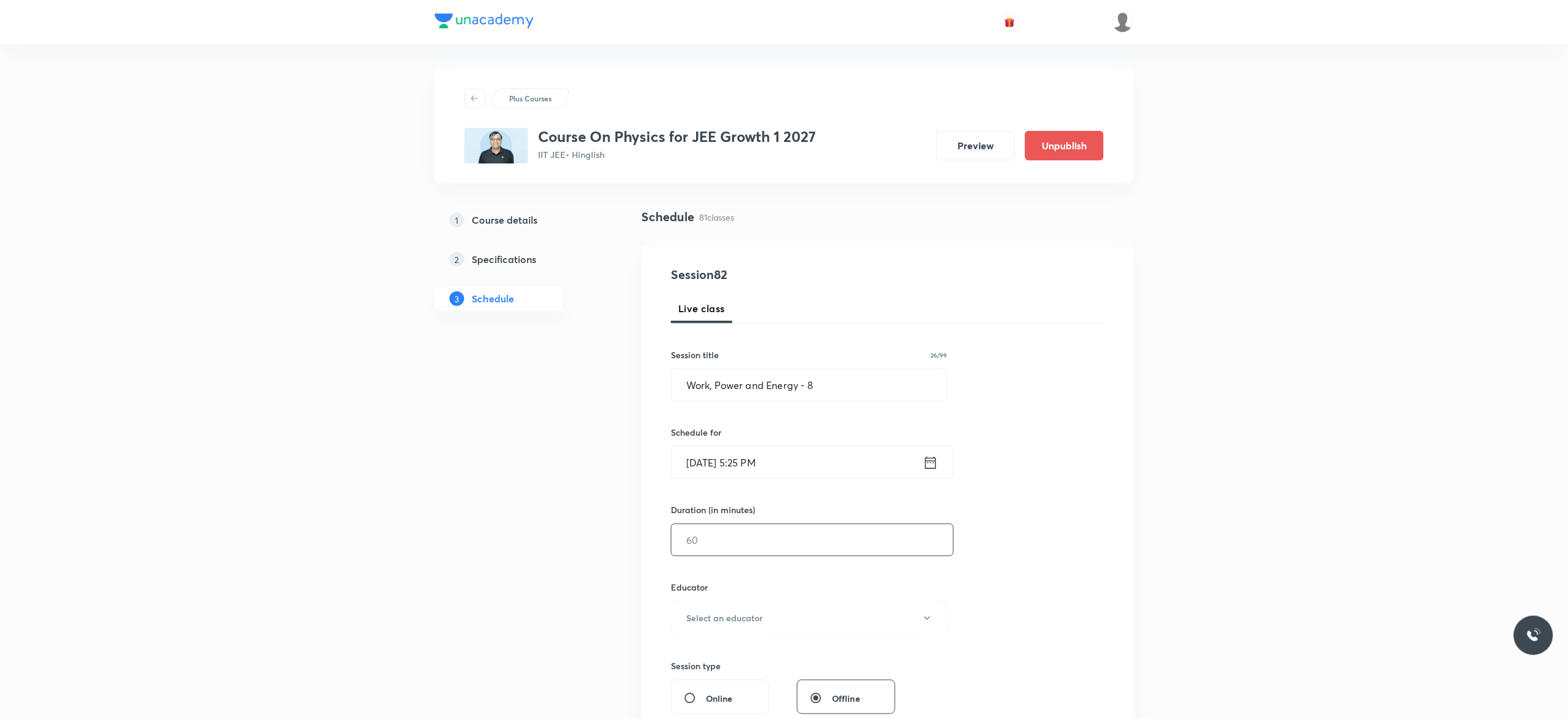
click at [748, 538] on input "text" at bounding box center [812, 540] width 281 height 31
type input "75"
click at [926, 622] on icon "button" at bounding box center [927, 619] width 10 height 10
click at [731, 686] on span "[PERSON_NAME]" at bounding box center [807, 683] width 270 height 13
click at [1048, 538] on div "Session 82 Live class Session title 26/99 Work, Power and Energy - 8 ​ Schedule…" at bounding box center [887, 593] width 433 height 656
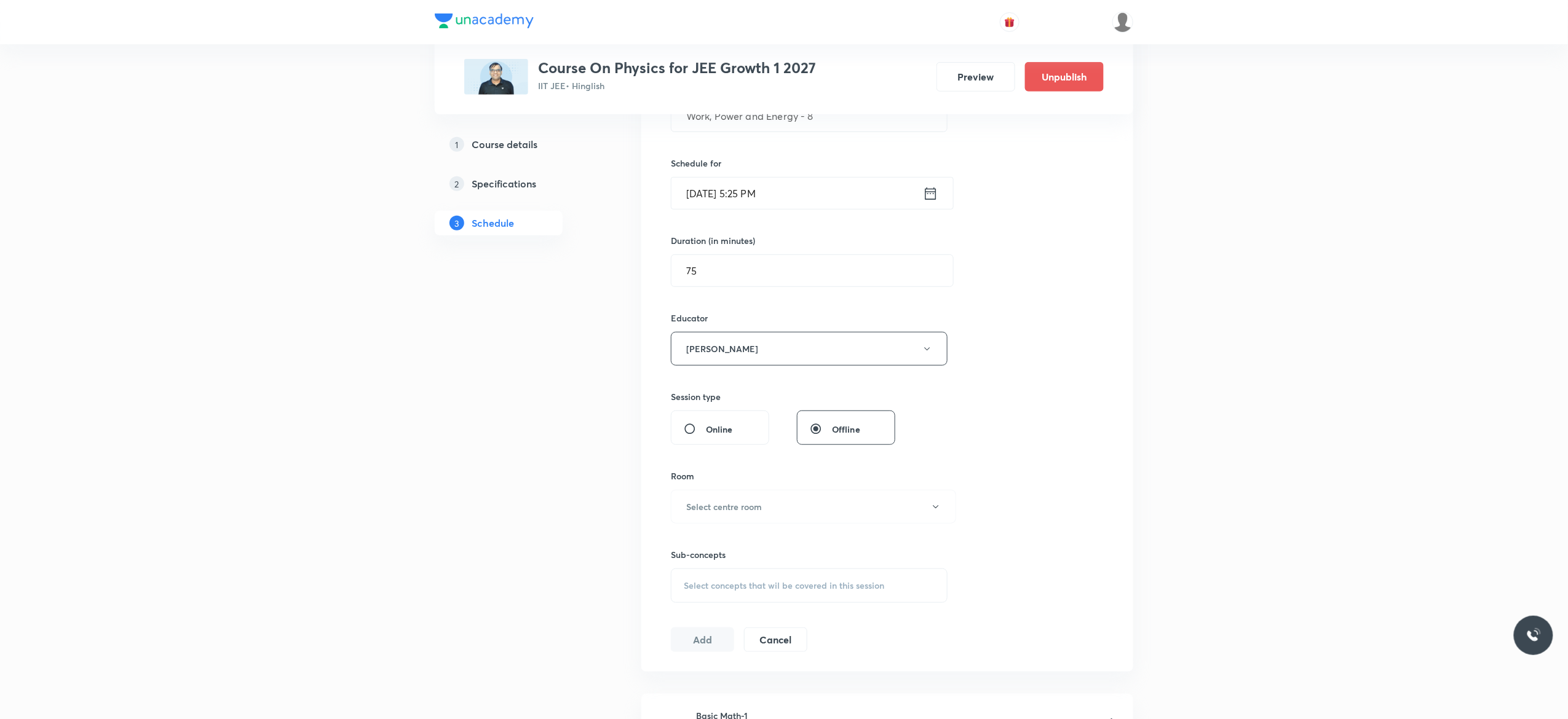
scroll to position [344, 0]
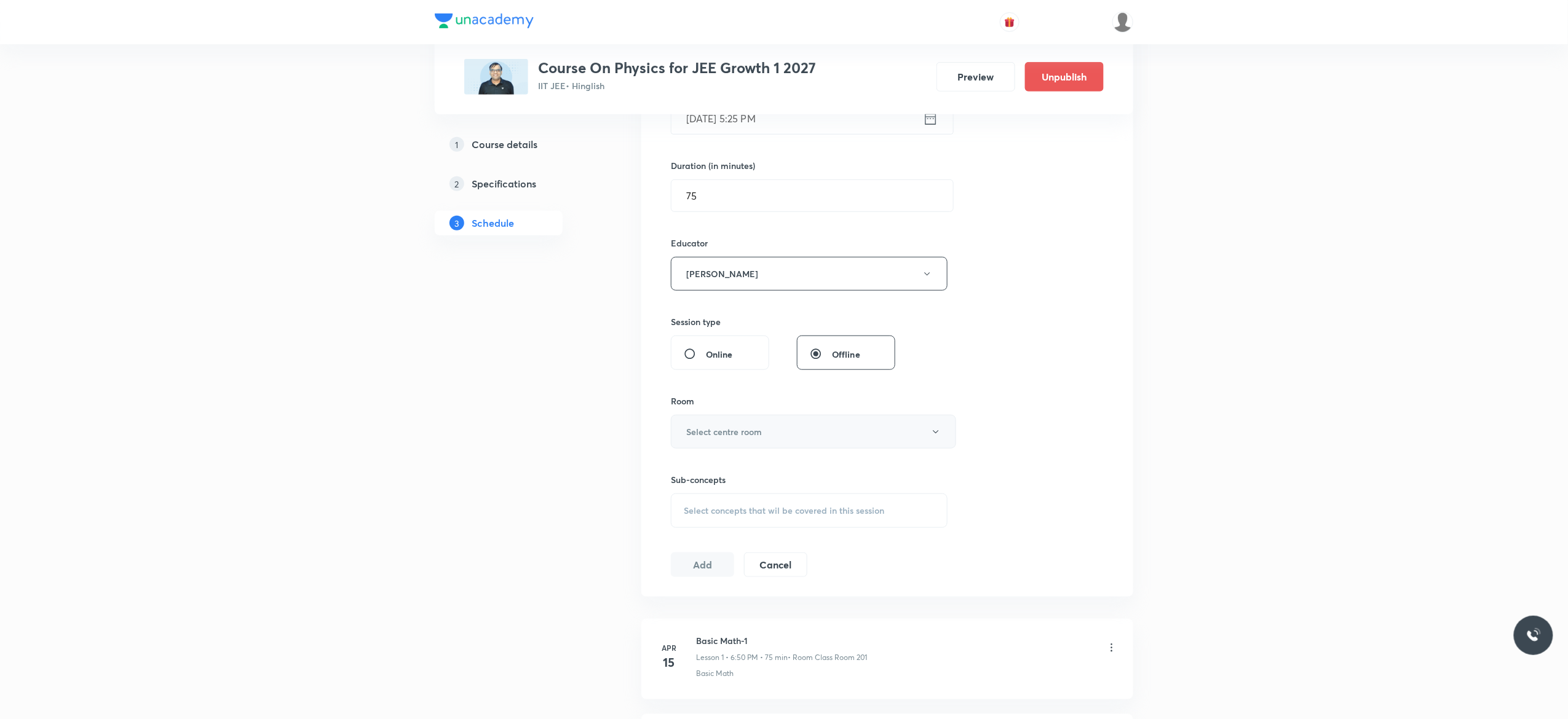
click at [939, 436] on icon "button" at bounding box center [936, 432] width 10 height 10
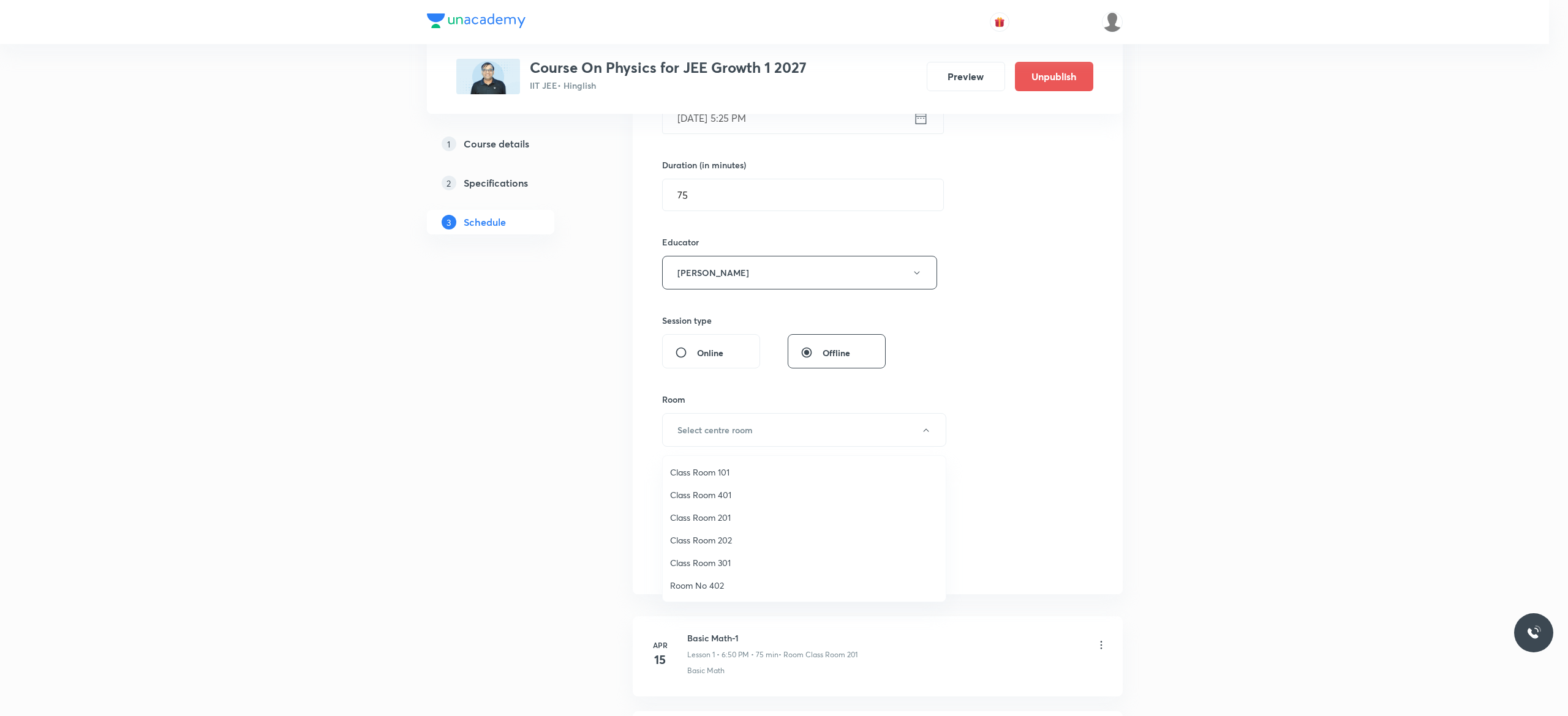
click at [723, 516] on span "Class Room 201" at bounding box center [804, 517] width 268 height 13
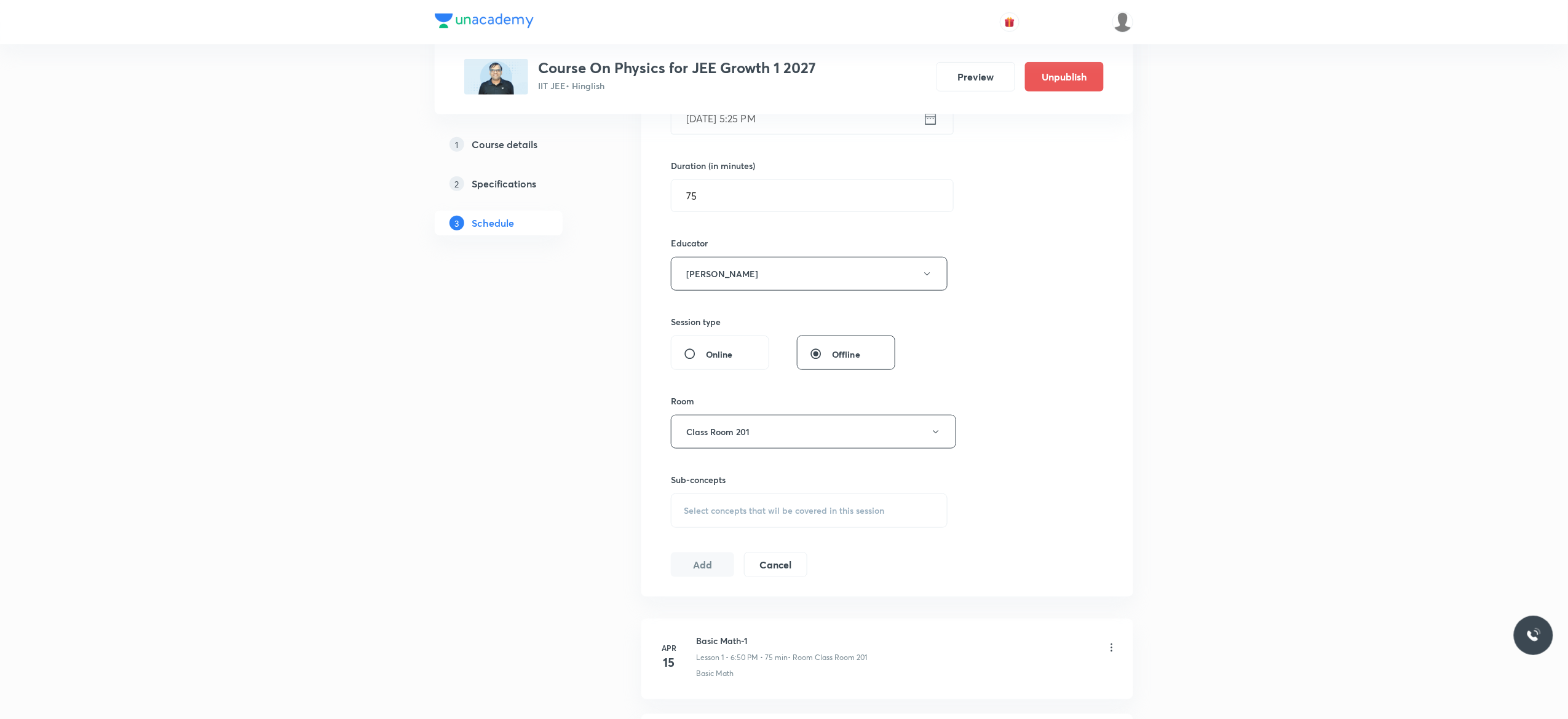
click at [707, 516] on span "Select concepts that wil be covered in this session" at bounding box center [784, 511] width 200 height 10
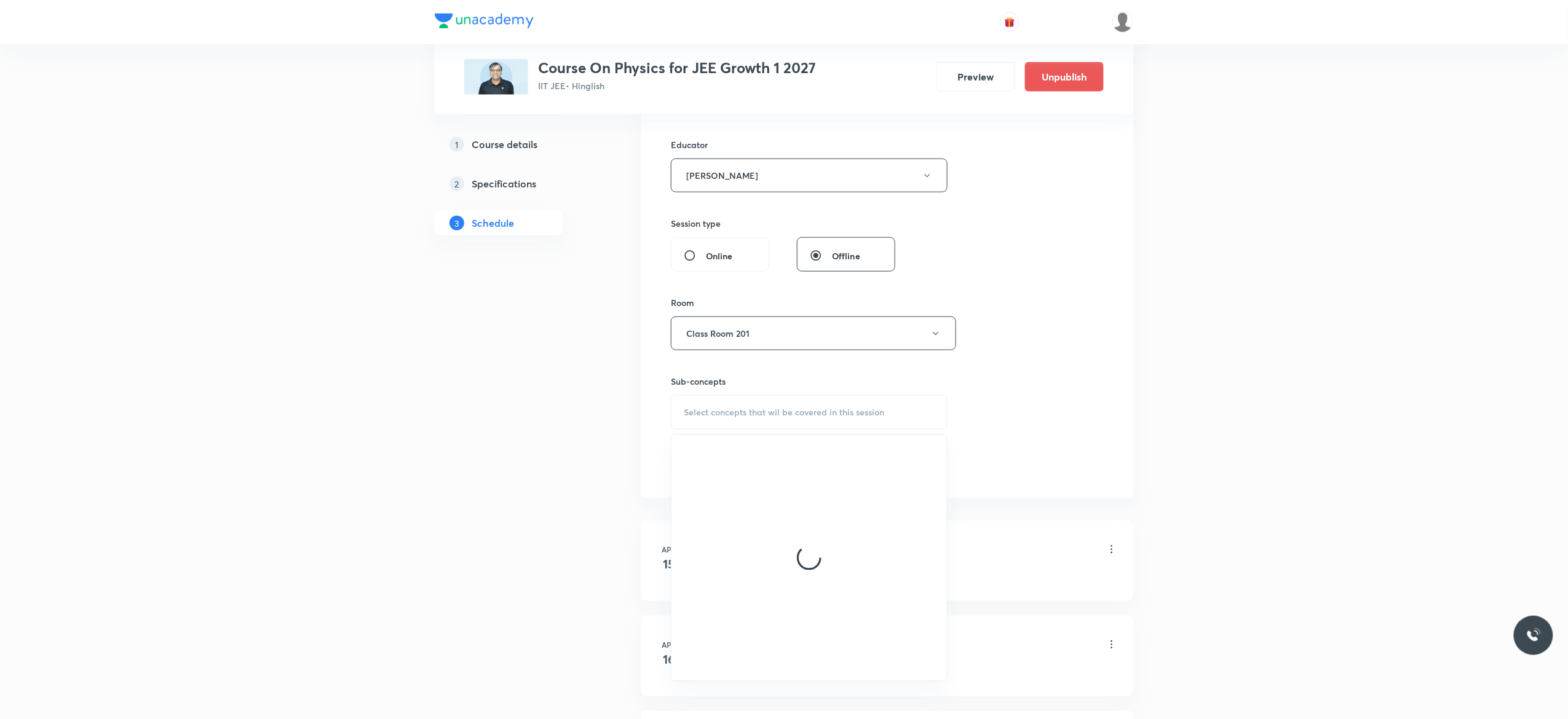
scroll to position [492, 0]
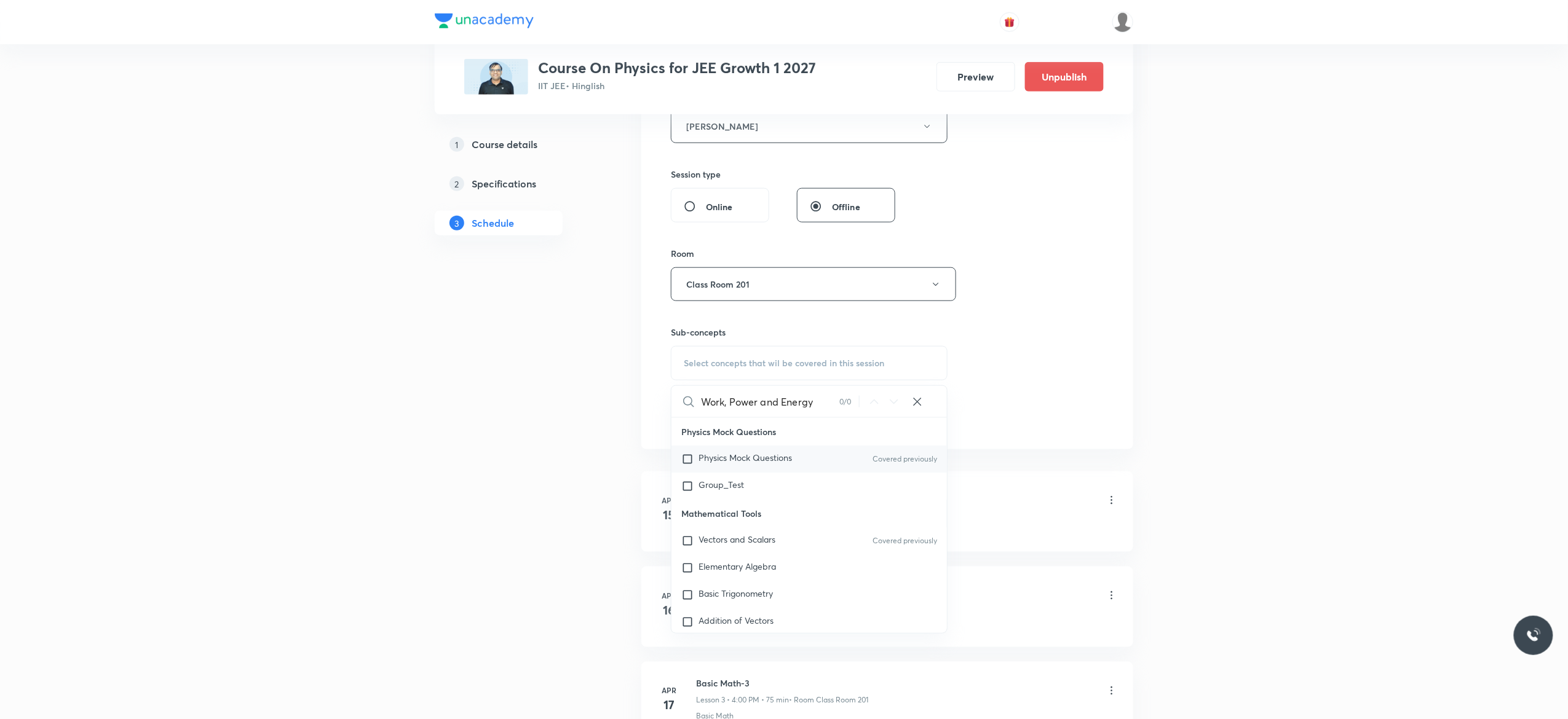
type input "Work, Power and Energy"
click at [689, 462] on input "checkbox" at bounding box center [690, 459] width 17 height 13
checkbox input "true"
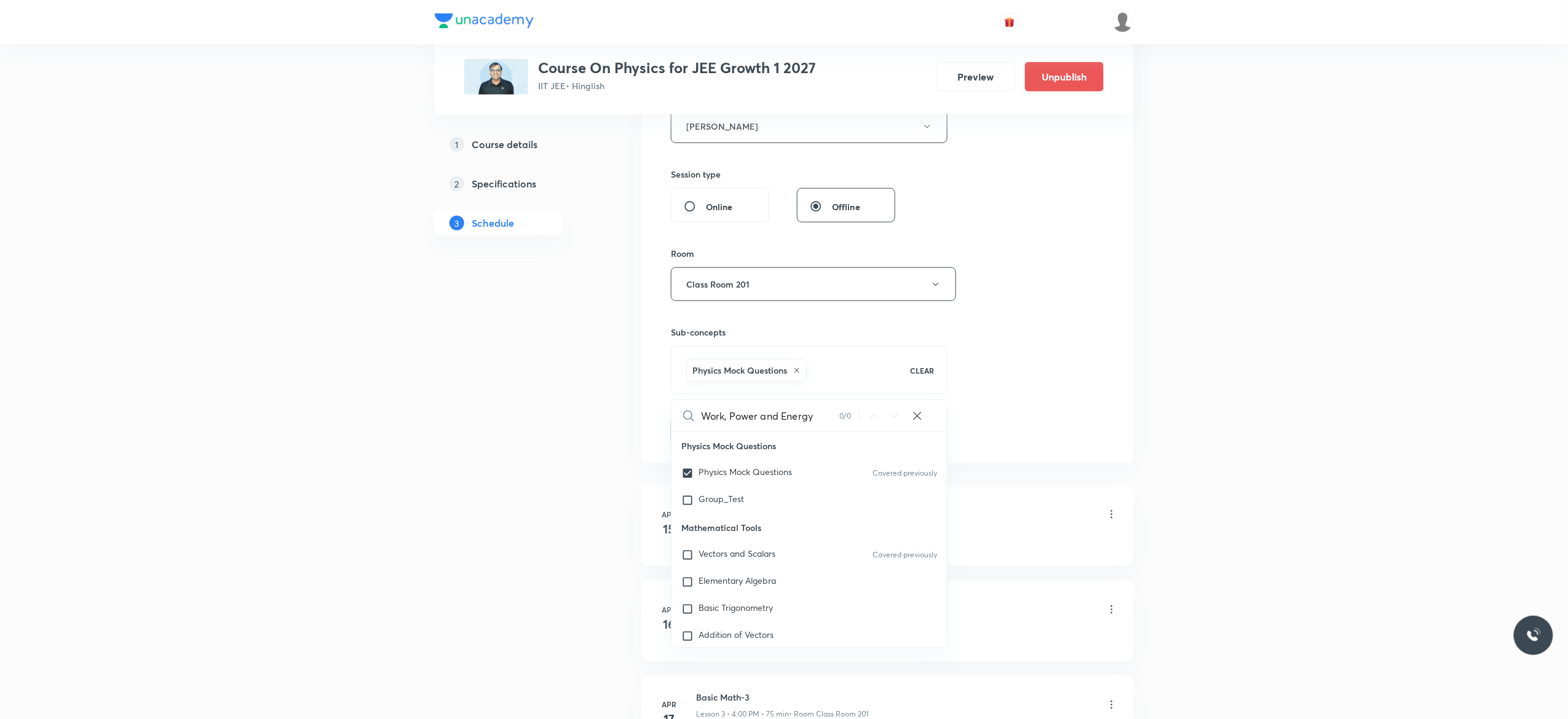
click at [700, 435] on button "Add" at bounding box center [702, 430] width 63 height 24
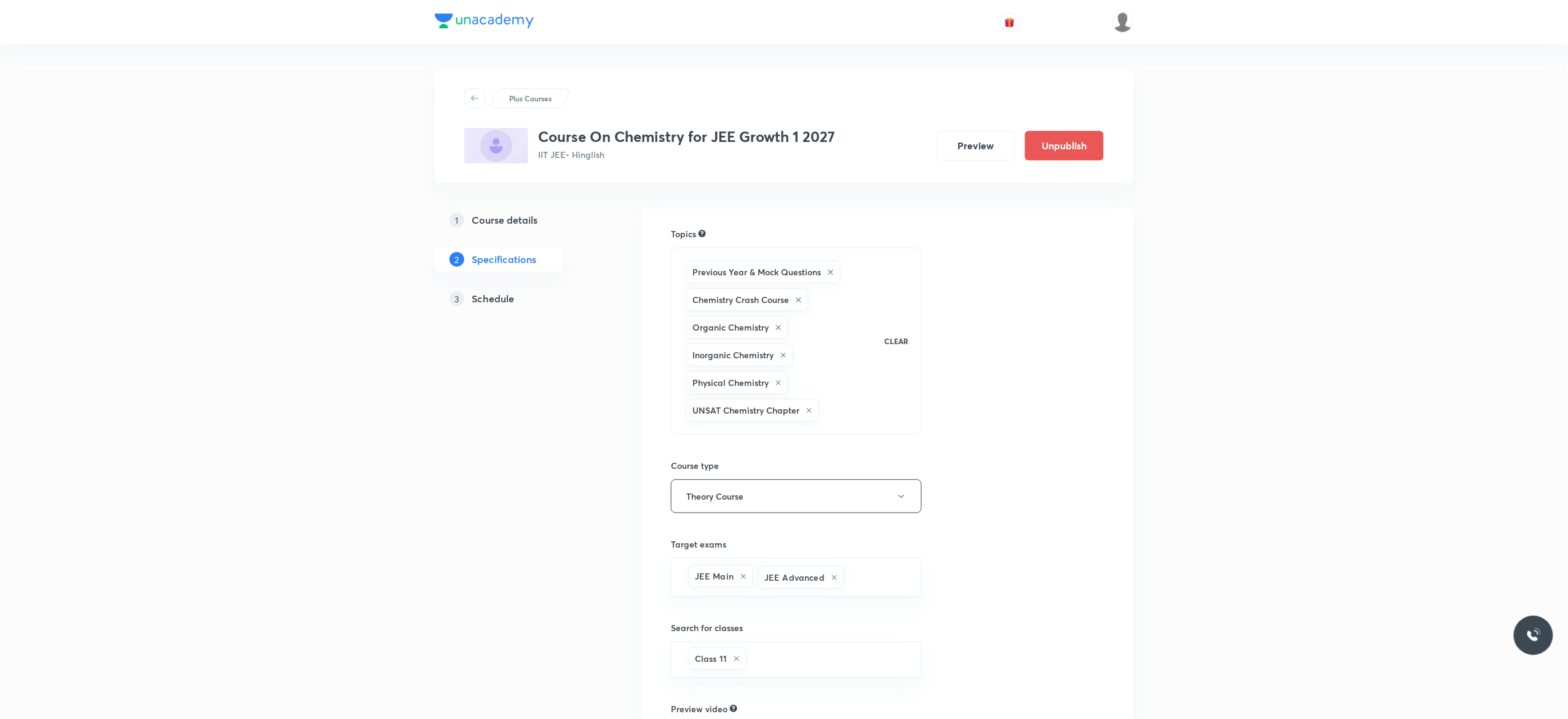
click at [503, 304] on h5 "Schedule" at bounding box center [493, 298] width 43 height 14
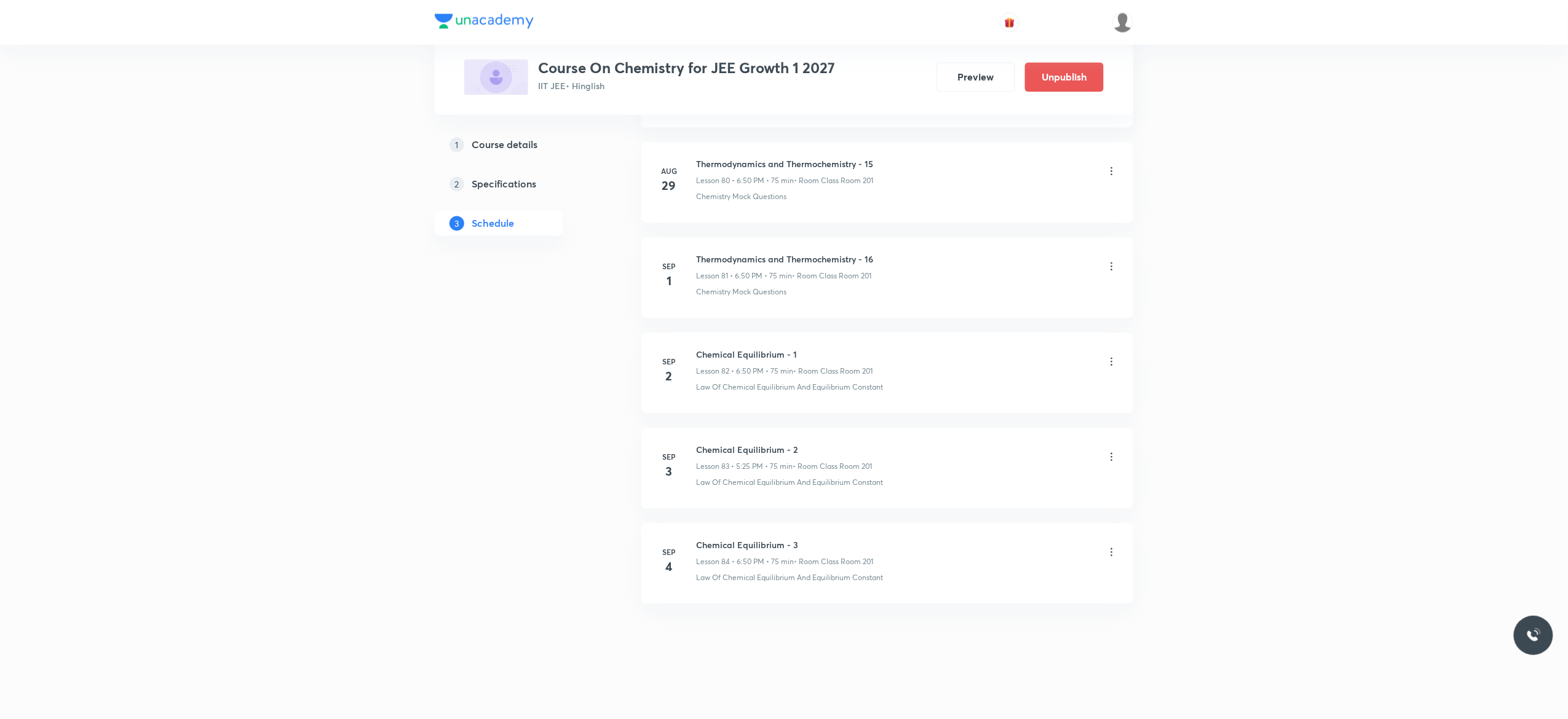
scroll to position [8306, 0]
drag, startPoint x: 805, startPoint y: 538, endPoint x: 694, endPoint y: 521, distance: 112.3
copy h6 "Chemical Equilibrium - 3"
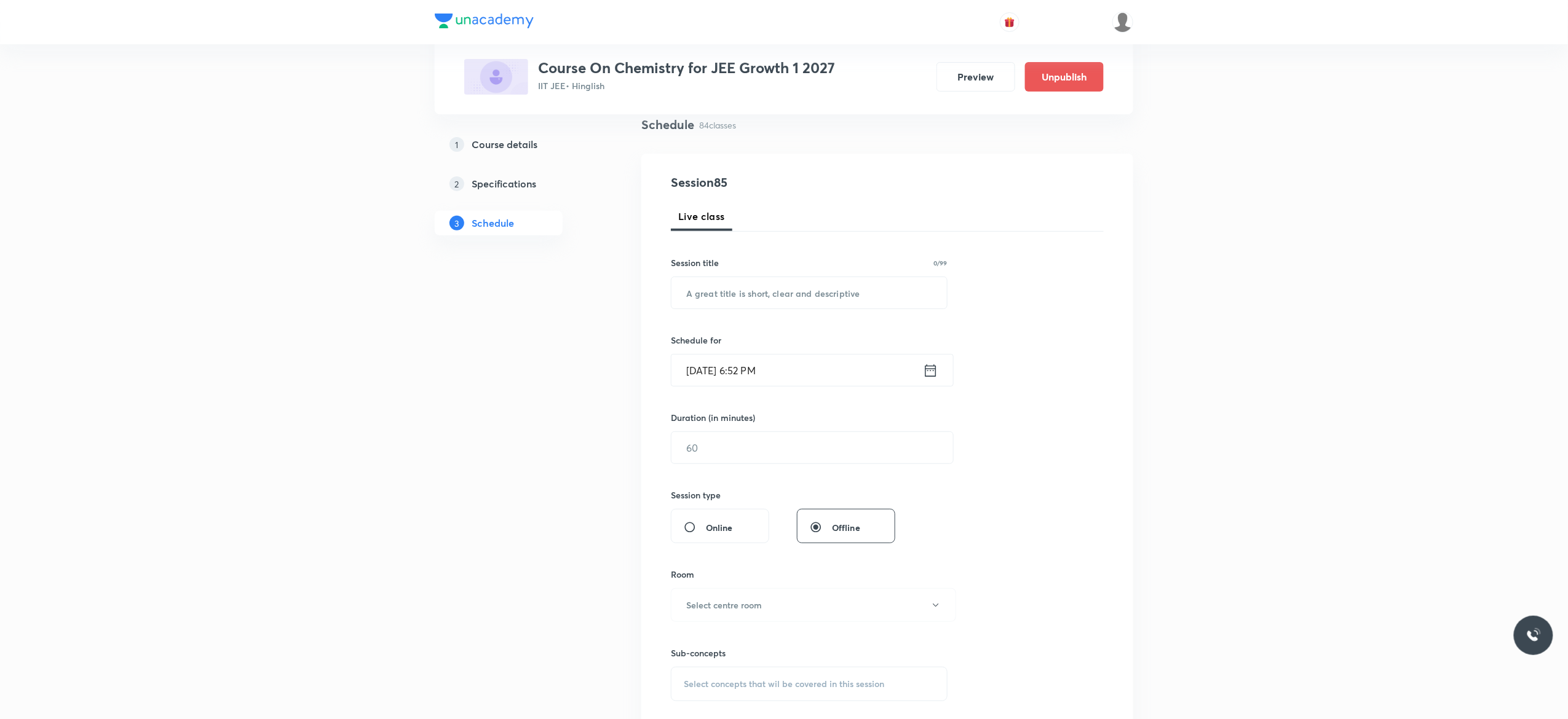
scroll to position [0, 0]
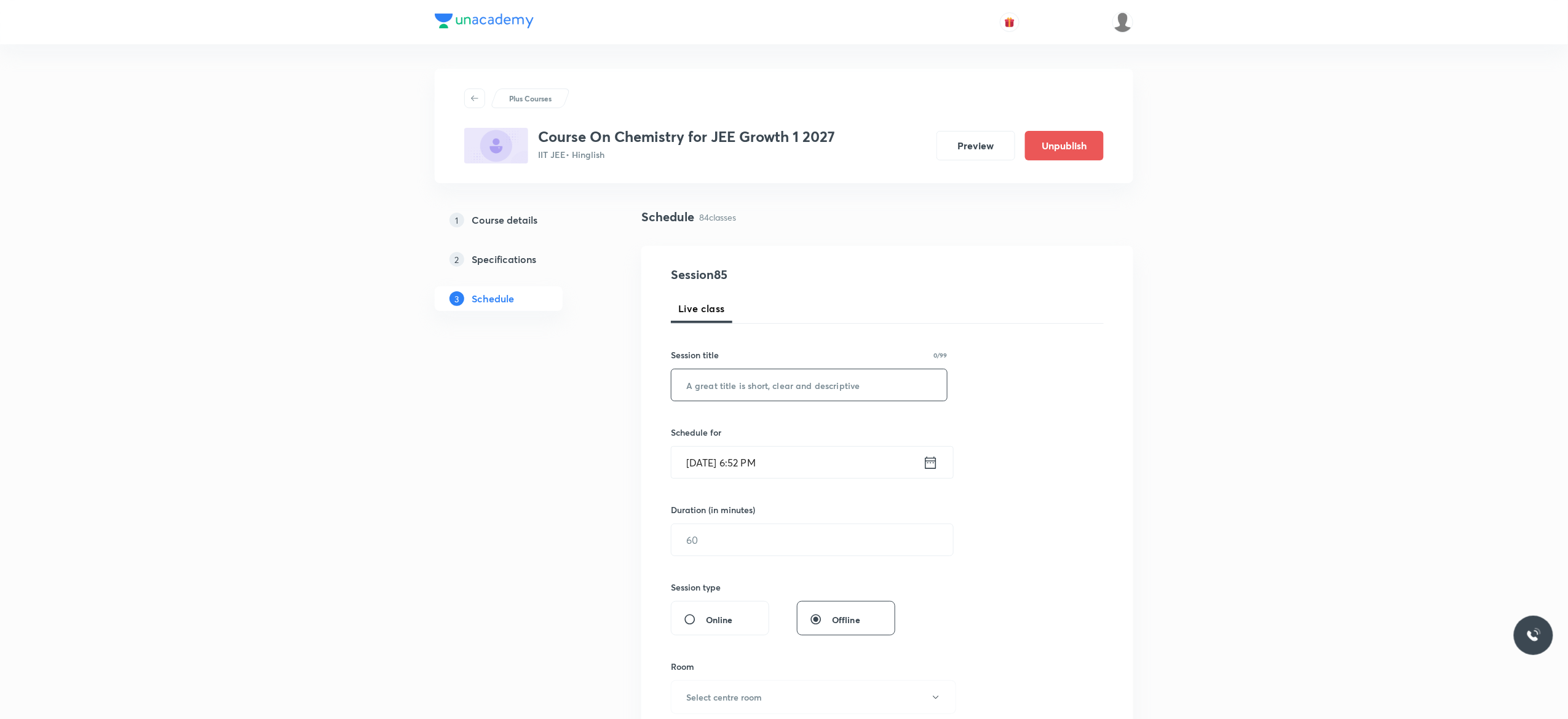
click at [770, 383] on input "text" at bounding box center [809, 385] width 276 height 31
paste input "Chemical Equilibrium - 3"
type input "Chemical Equilibrium - 4"
click at [935, 466] on icon at bounding box center [930, 462] width 15 height 17
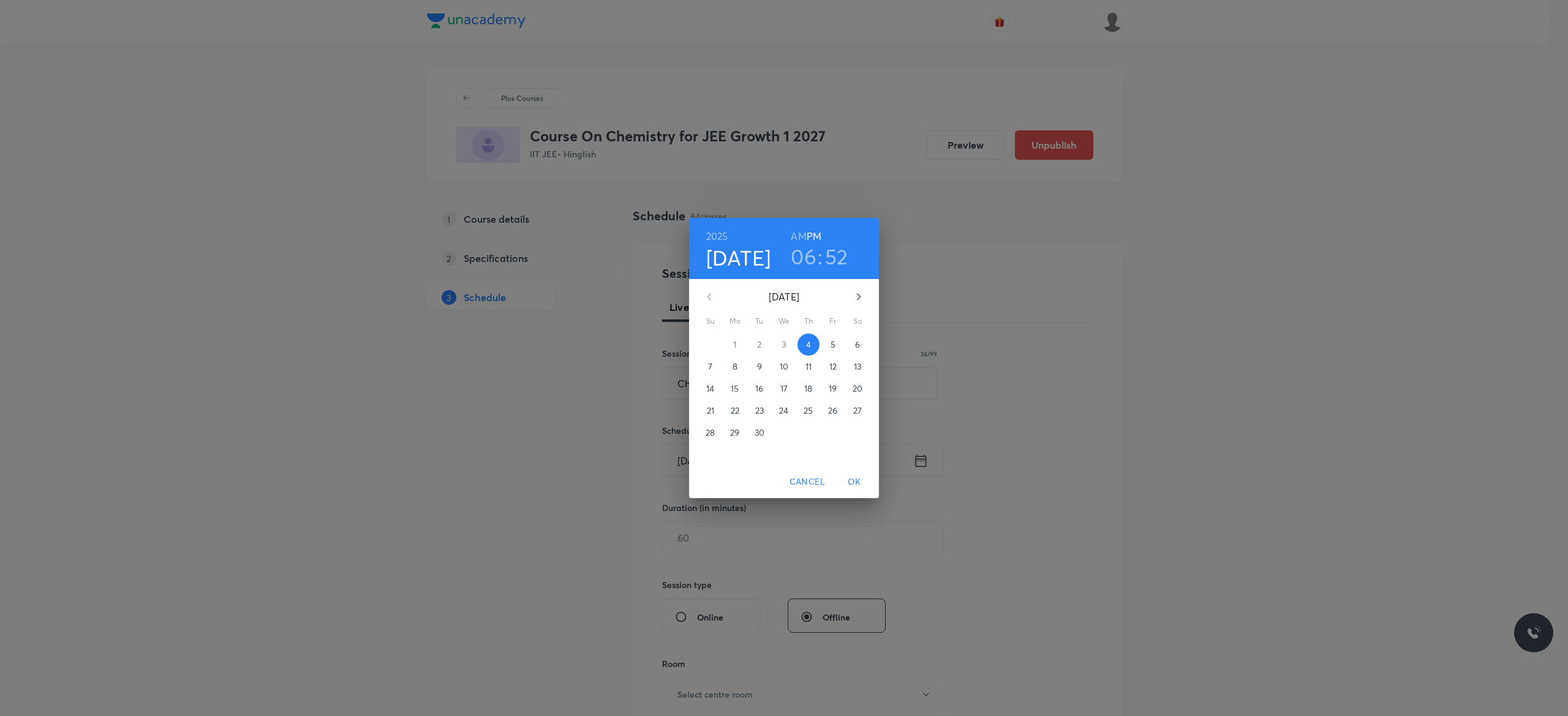
click at [833, 345] on p "5" at bounding box center [833, 345] width 5 height 13
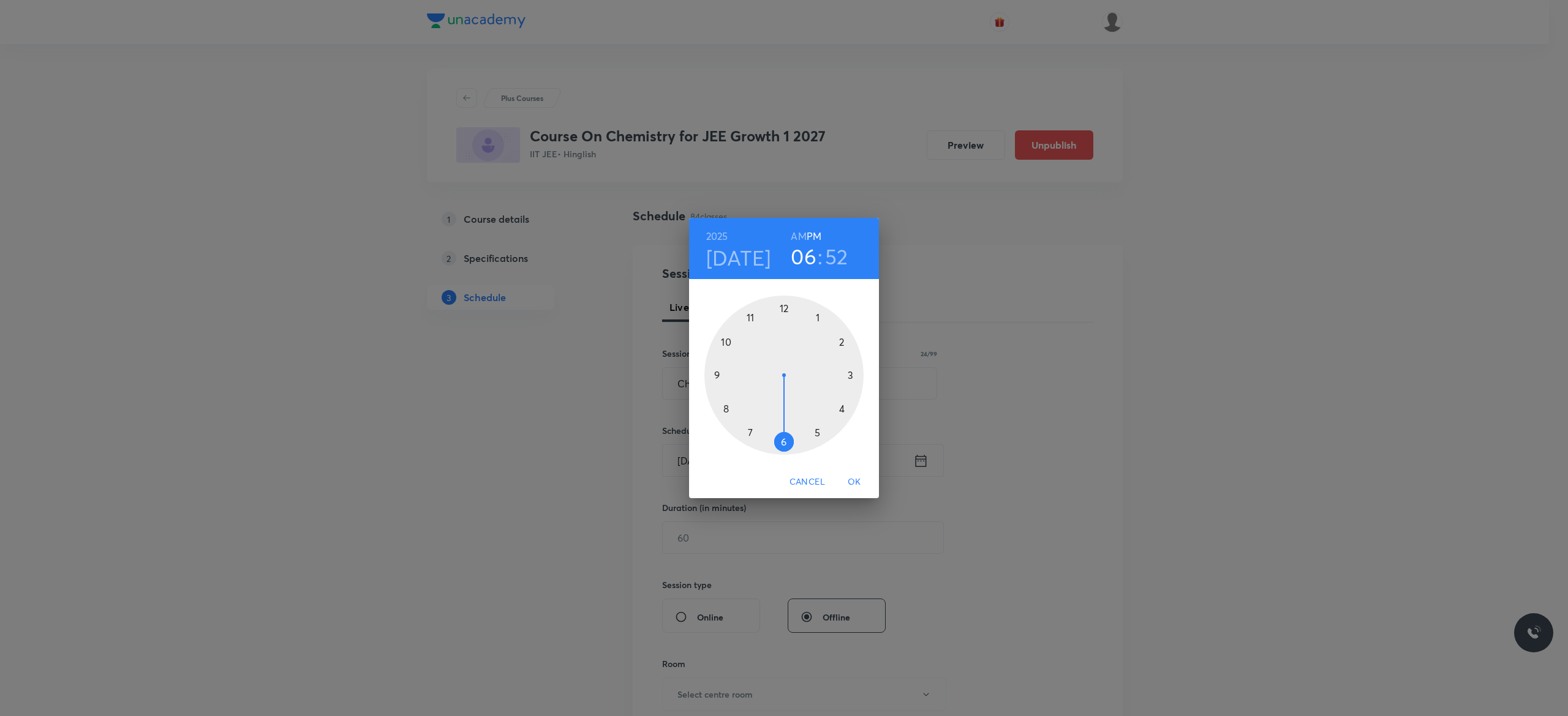
click at [785, 442] on div at bounding box center [784, 375] width 160 height 159
click at [728, 340] on div at bounding box center [784, 375] width 160 height 159
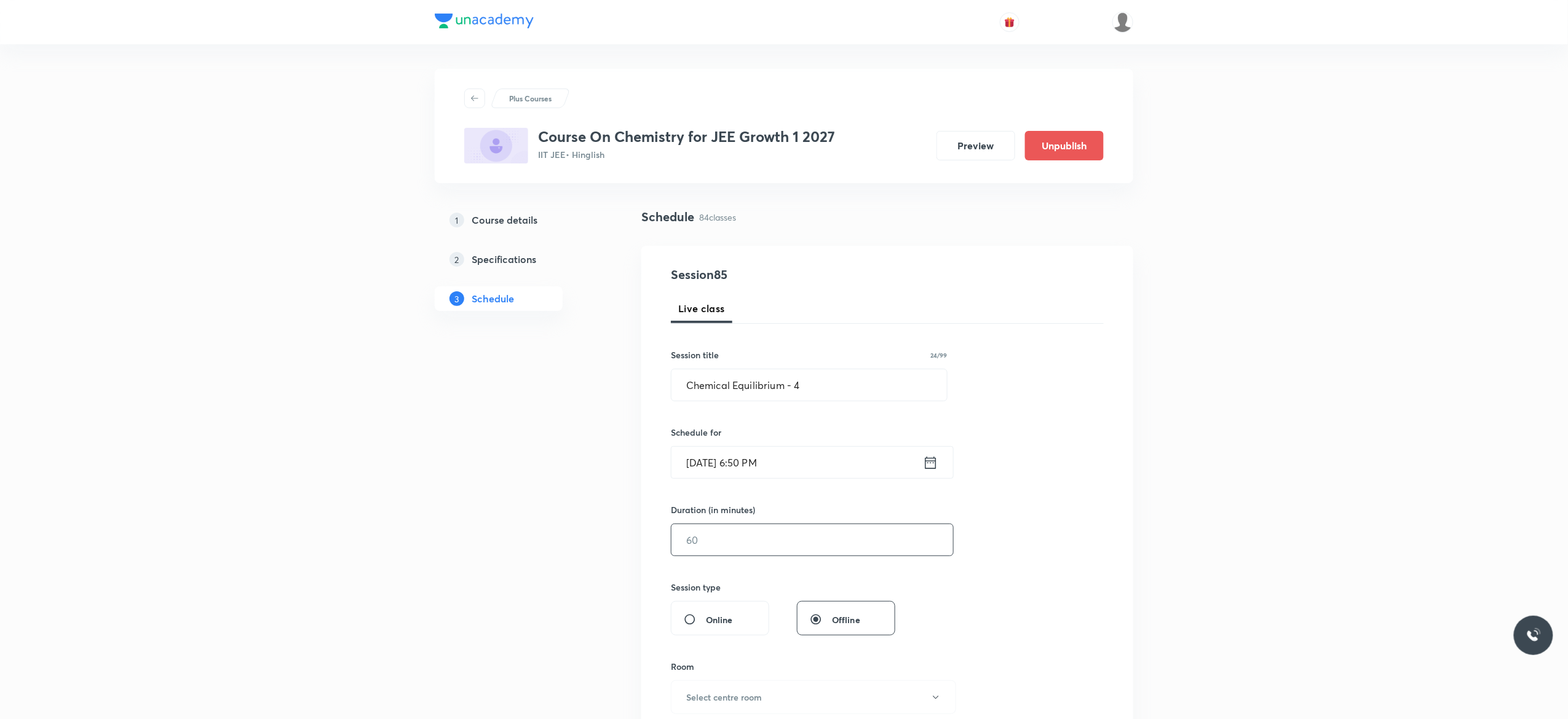
click at [746, 546] on input "text" at bounding box center [812, 540] width 281 height 31
type input "75"
click at [1011, 570] on div "Session 85 Live class Session title 24/99 Chemical Equilibrium - 4 ​ Schedule f…" at bounding box center [887, 554] width 433 height 577
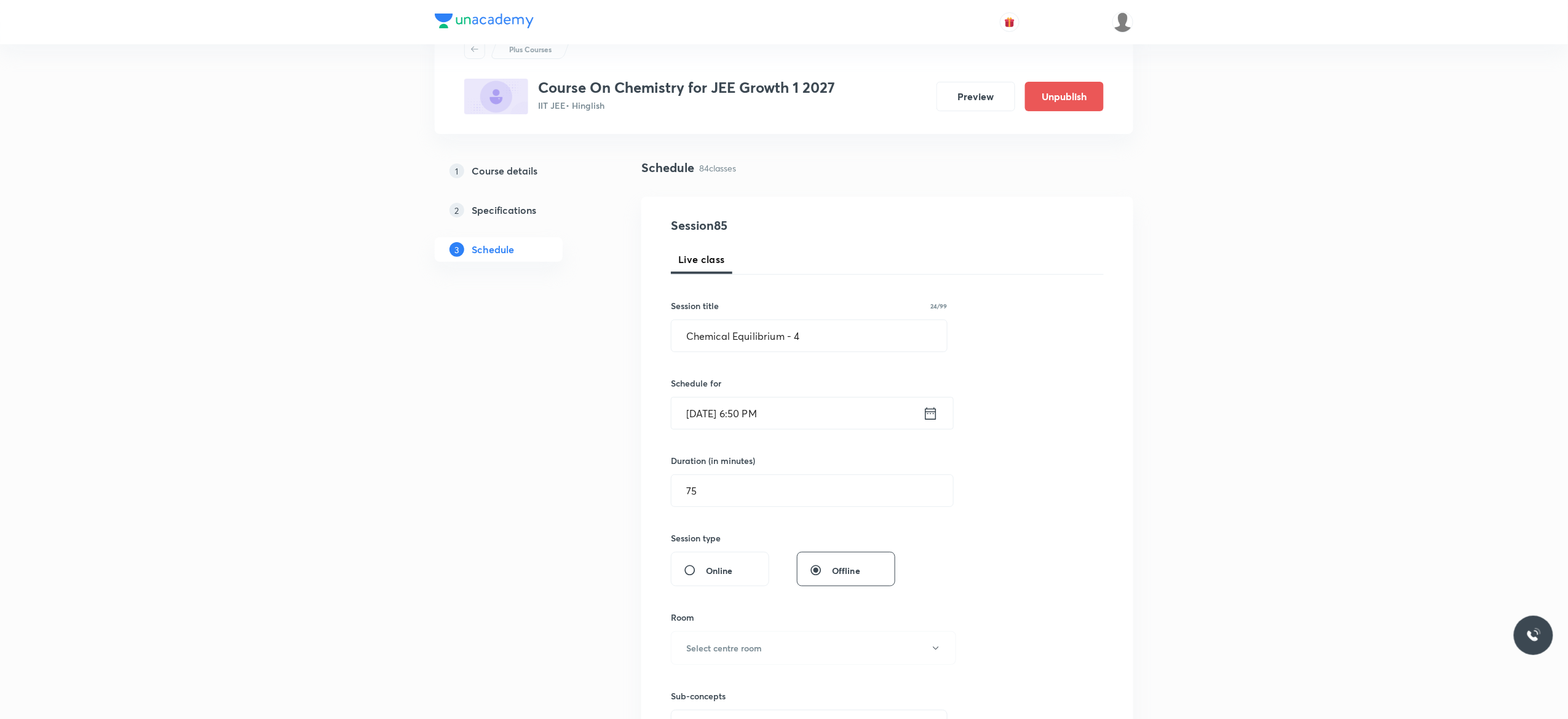
scroll to position [197, 0]
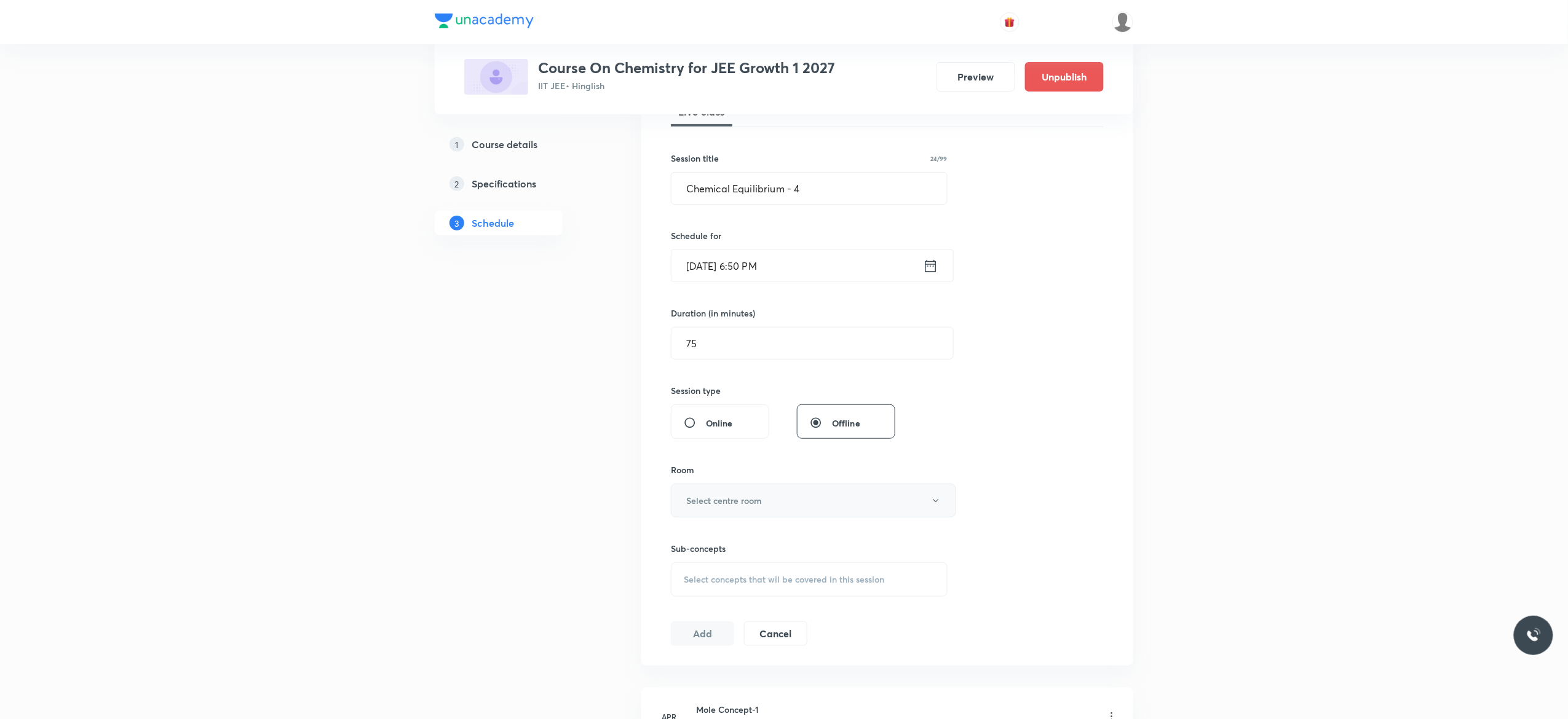
click at [937, 509] on button "Select centre room" at bounding box center [814, 500] width 285 height 34
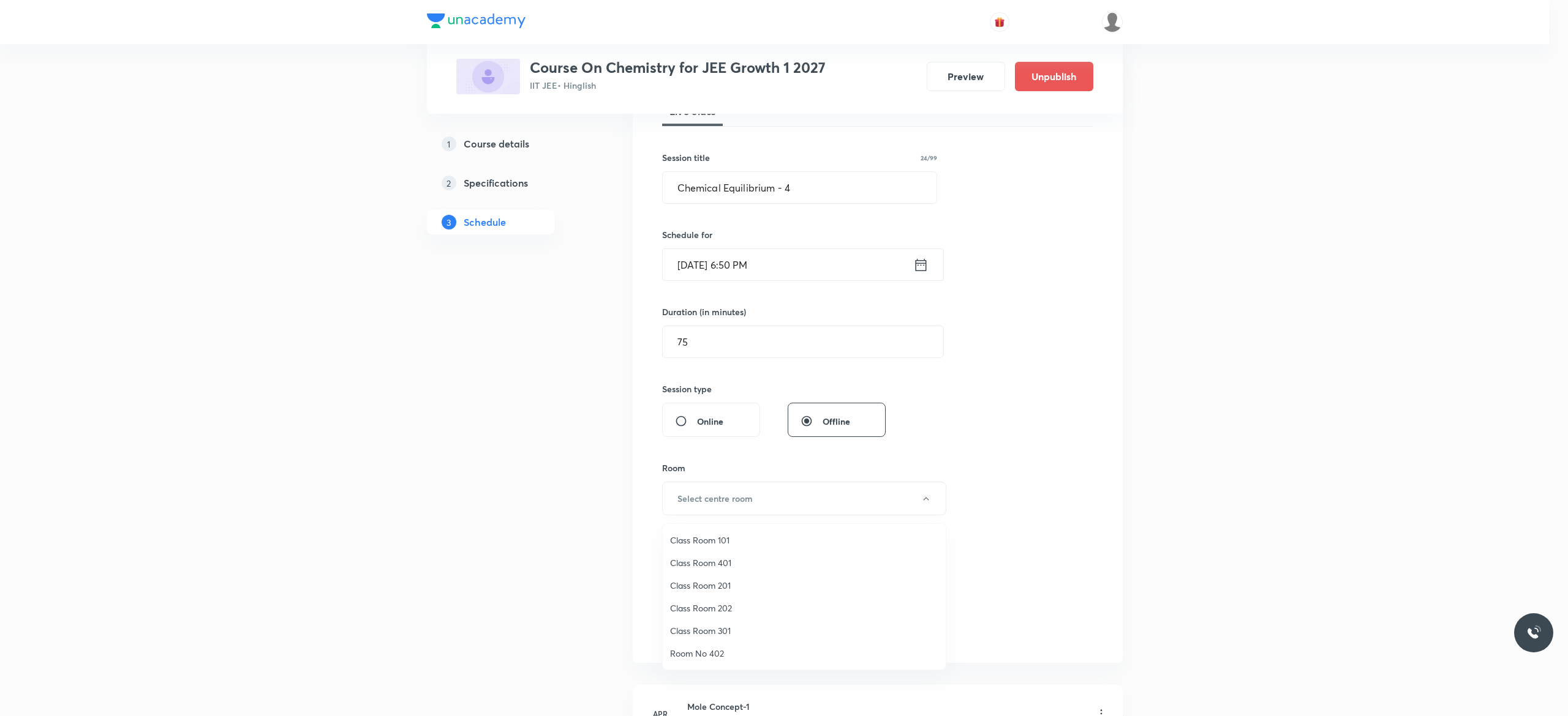
click at [723, 585] on span "Class Room 201" at bounding box center [804, 585] width 268 height 13
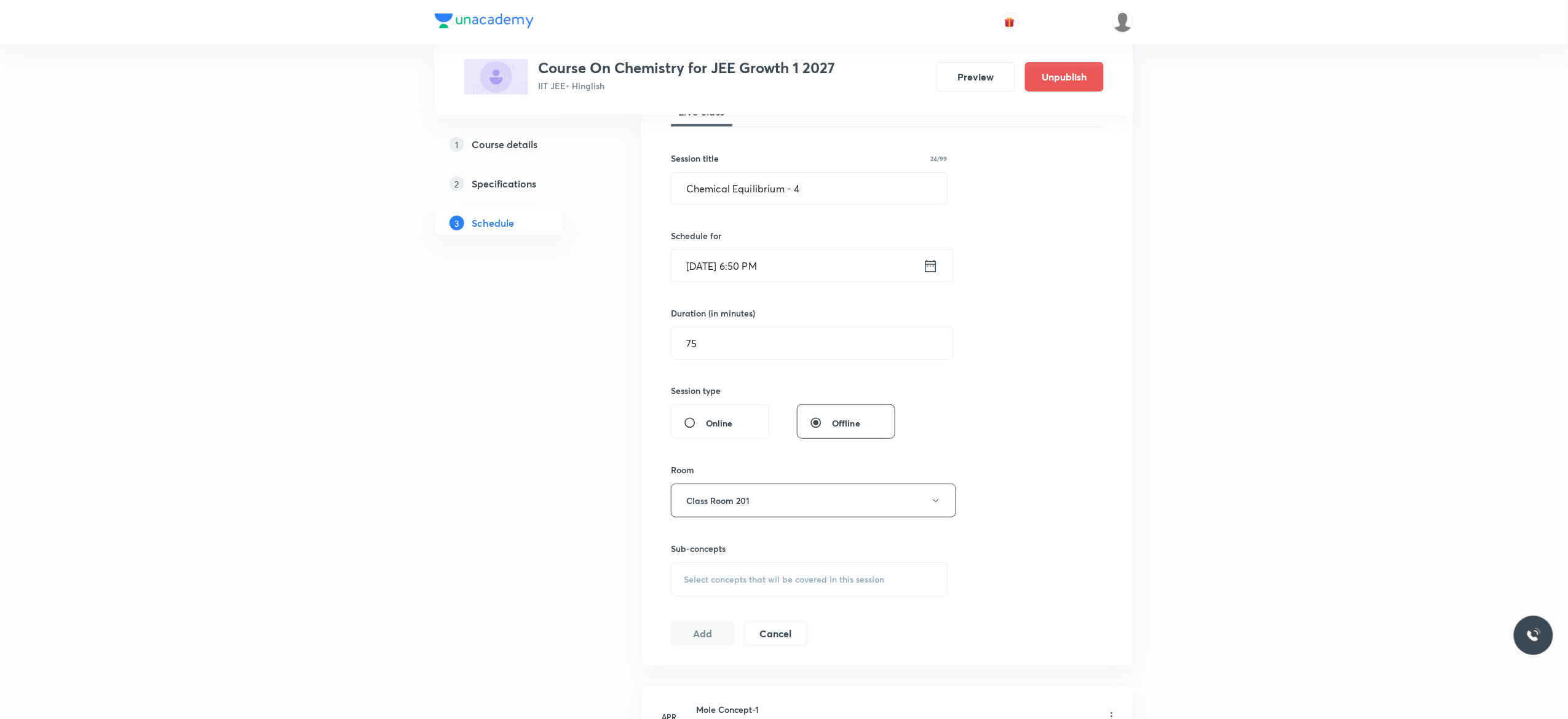
click at [746, 584] on span "Select concepts that wil be covered in this session" at bounding box center [784, 580] width 200 height 10
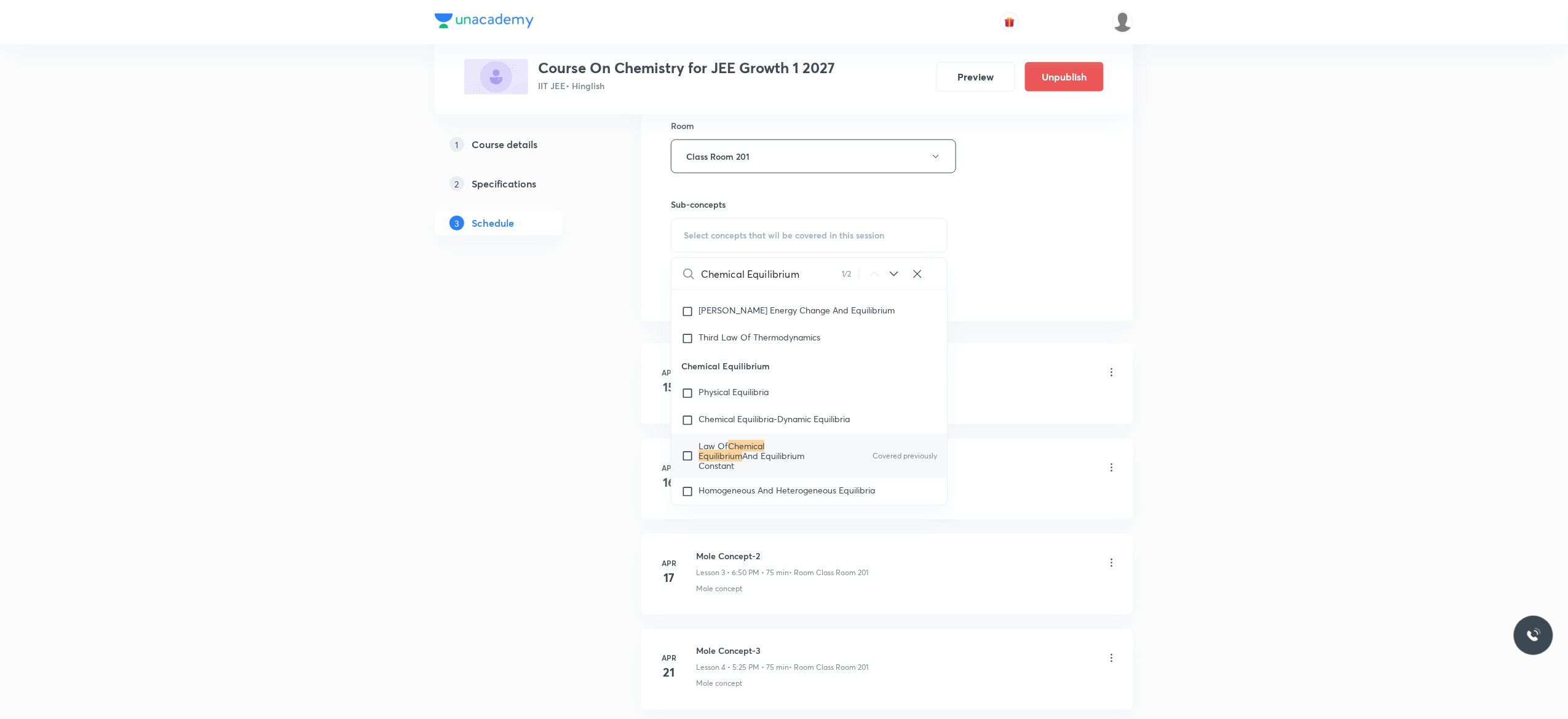
scroll to position [2641, 0]
type input "Chemical Equilibrium"
click at [687, 454] on input "checkbox" at bounding box center [690, 441] width 17 height 30
checkbox input "true"
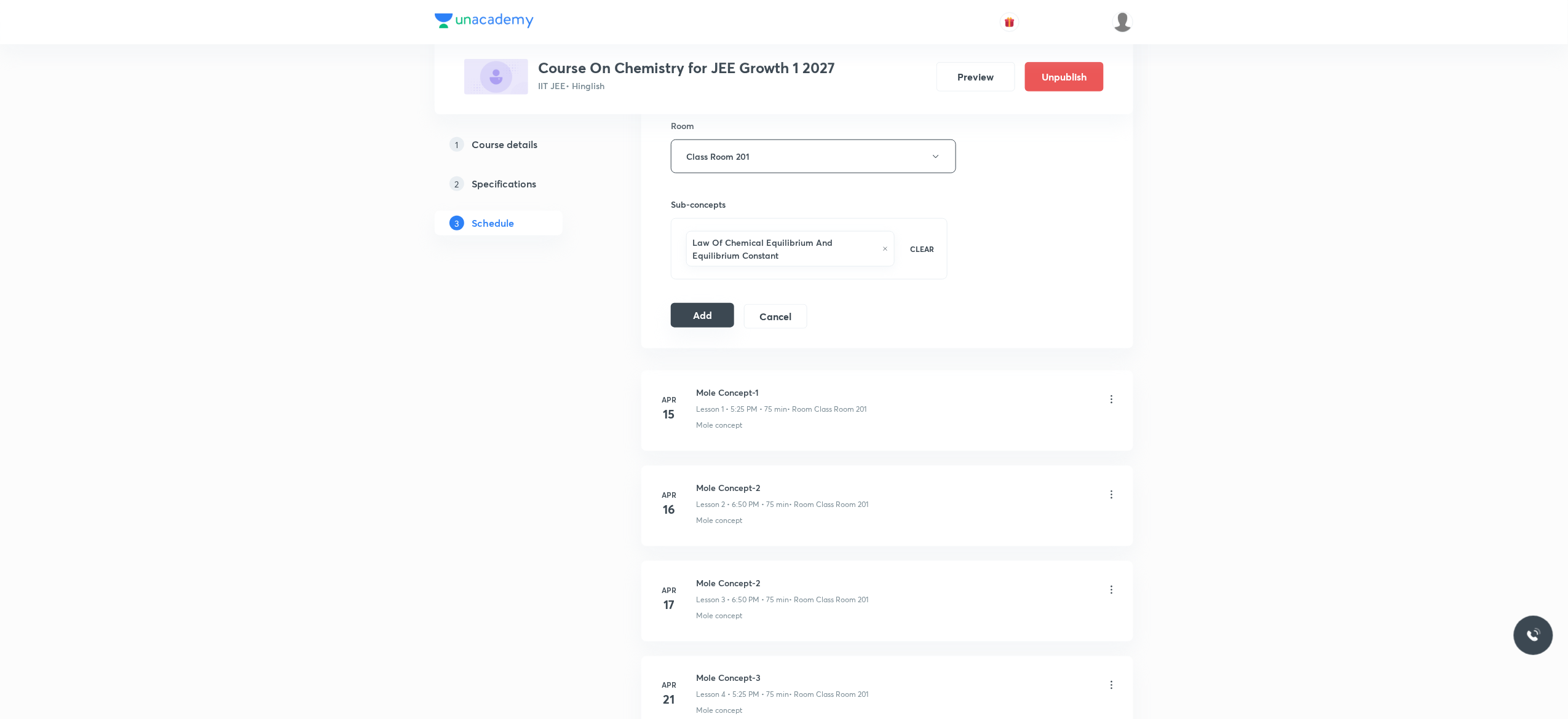
click at [700, 316] on button "Add" at bounding box center [702, 315] width 63 height 24
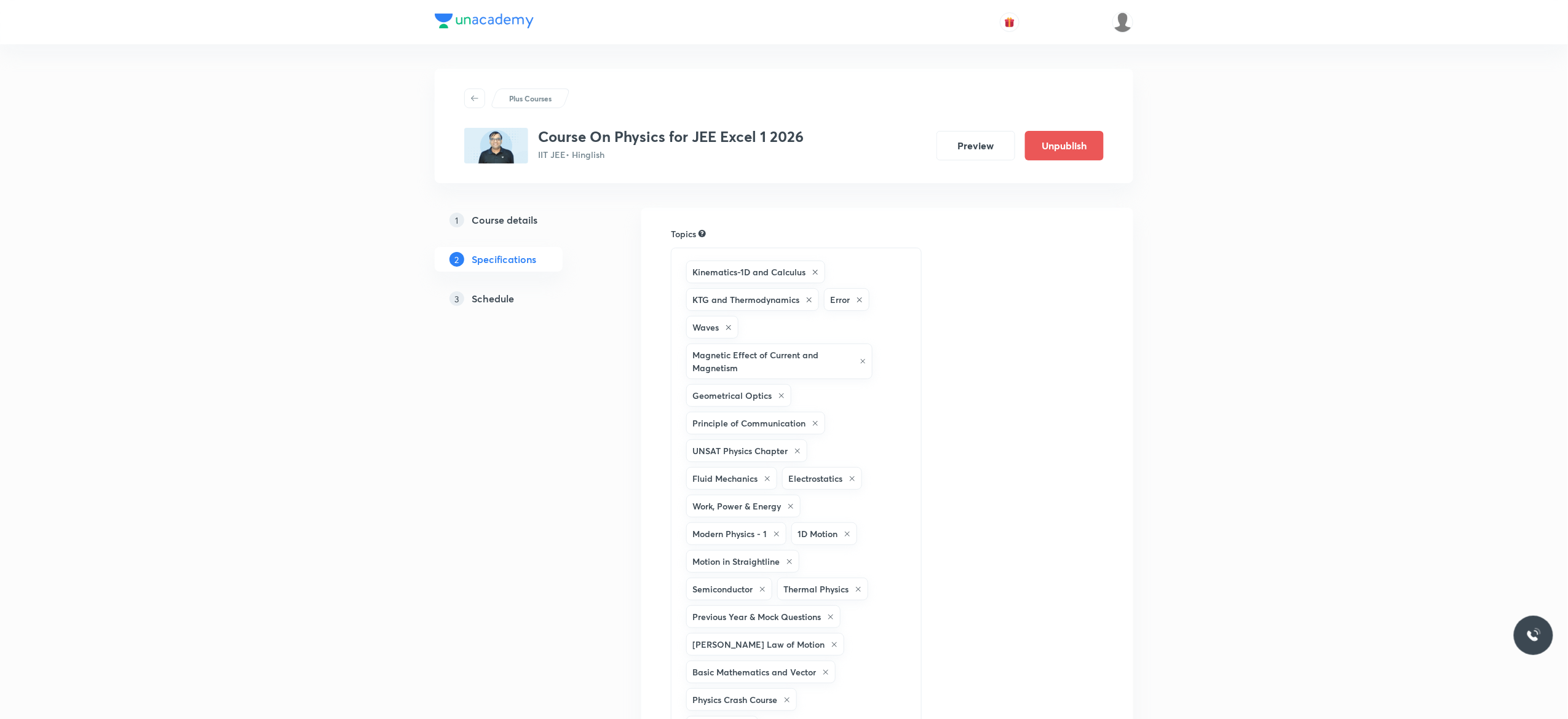
click at [500, 298] on h5 "Schedule" at bounding box center [493, 298] width 43 height 14
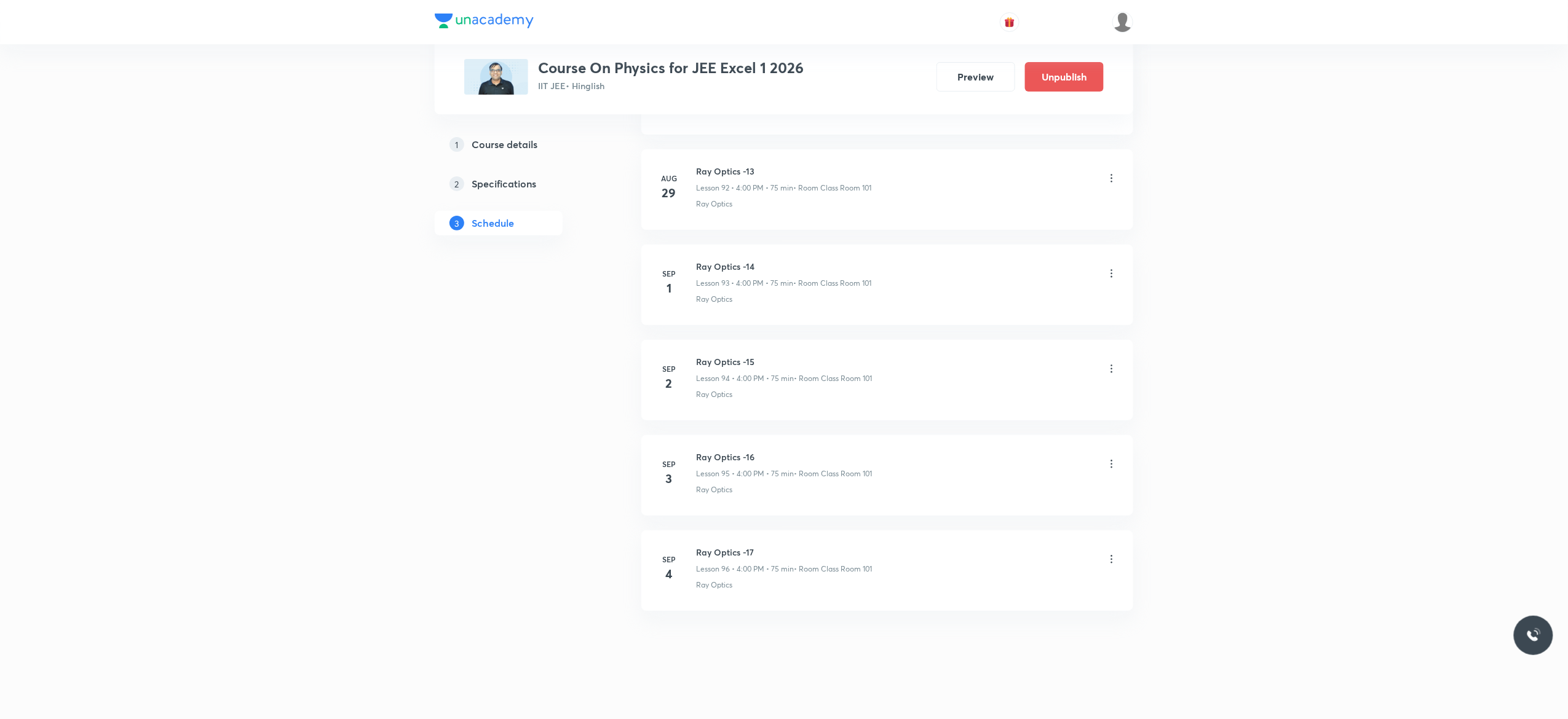
scroll to position [9534, 0]
drag, startPoint x: 761, startPoint y: 539, endPoint x: 694, endPoint y: 533, distance: 67.3
click at [694, 533] on li "[DATE] Ray Optics -17 Lesson 96 • 4:00 PM • 75 min • Room Class Room 101 Ray Op…" at bounding box center [887, 563] width 492 height 80
copy h6 "Ray Optics -17"
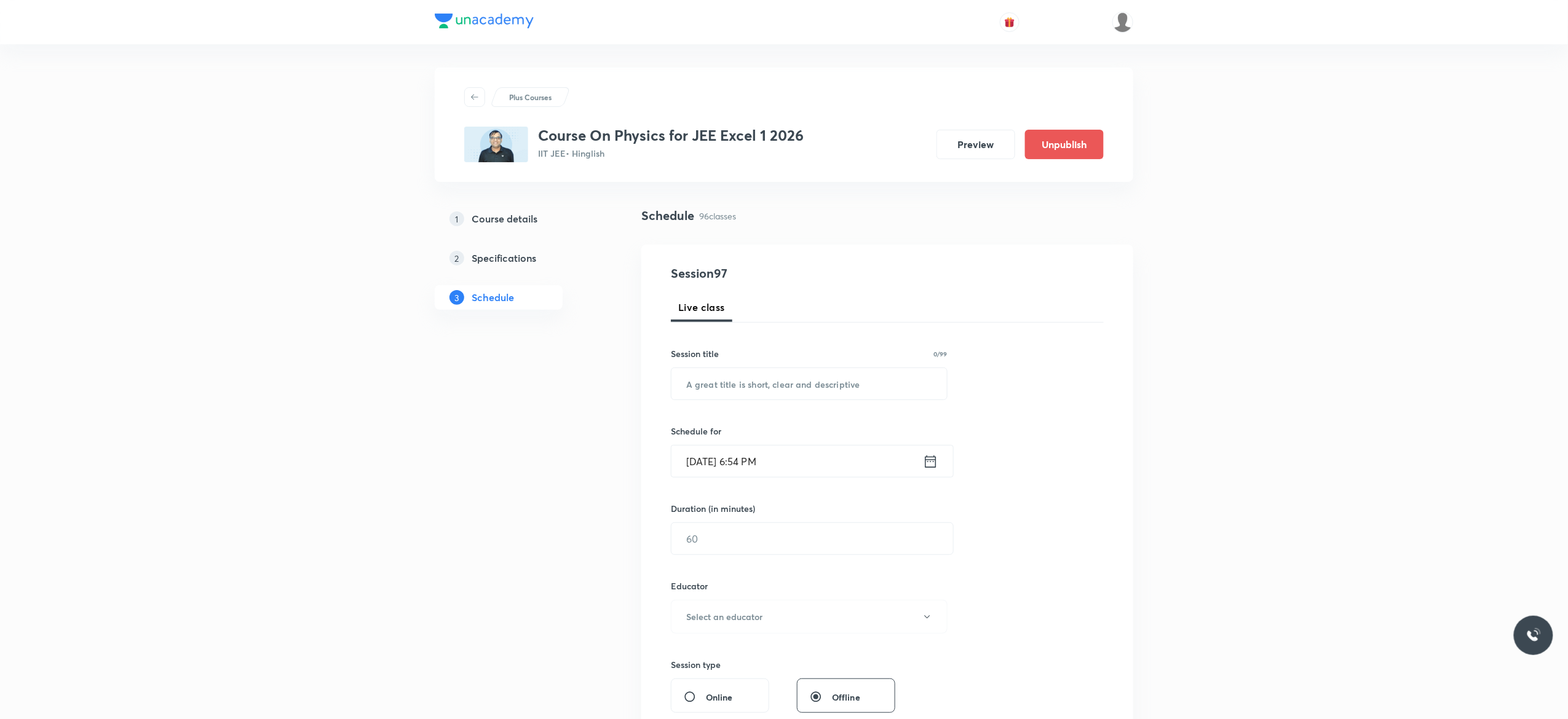
scroll to position [0, 0]
click at [746, 386] on input "text" at bounding box center [809, 385] width 276 height 31
paste input "Ray Optics -17"
type input "Ray Optics -18"
click at [930, 467] on icon at bounding box center [930, 462] width 15 height 17
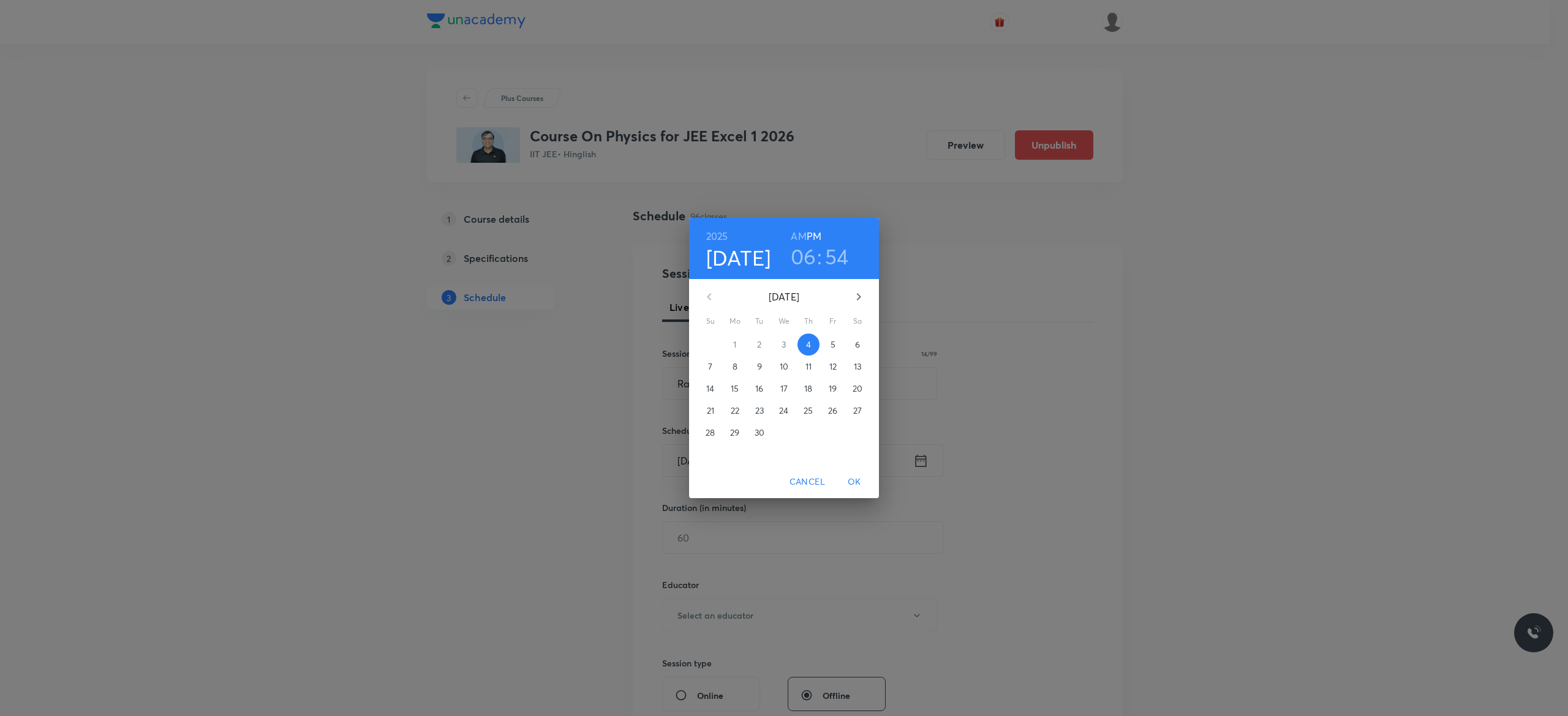
click at [832, 342] on p "5" at bounding box center [833, 345] width 5 height 13
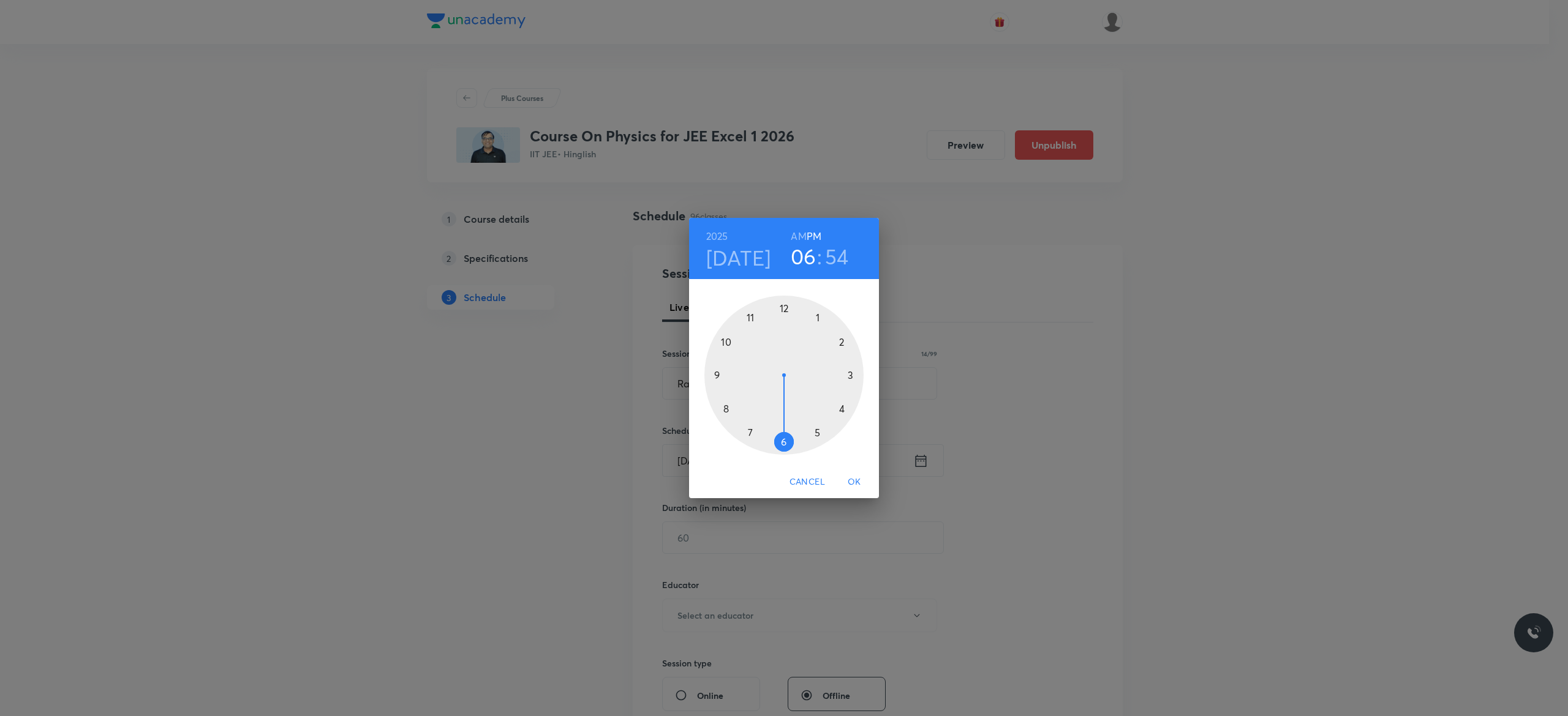
click at [839, 406] on div at bounding box center [784, 375] width 160 height 159
click at [784, 307] on div at bounding box center [784, 375] width 160 height 159
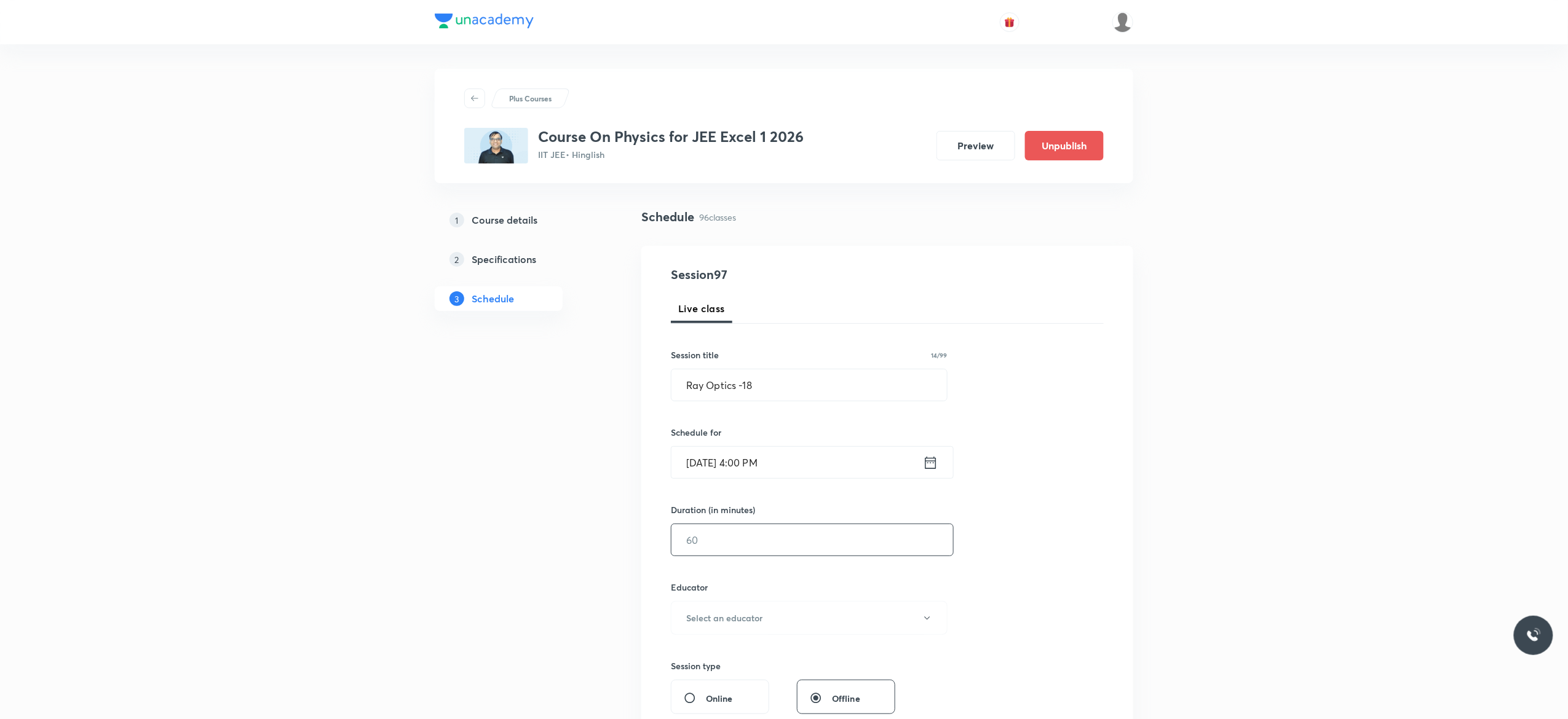
click at [736, 544] on input "text" at bounding box center [812, 540] width 281 height 31
type input "75"
click at [930, 627] on button "Select an educator" at bounding box center [809, 618] width 277 height 34
click at [685, 663] on span "[PERSON_NAME]" at bounding box center [807, 660] width 270 height 13
click at [989, 570] on div "Session 97 Live class Session title 14/99 Ray Optics -18 ​ Schedule for [DATE] …" at bounding box center [887, 593] width 433 height 656
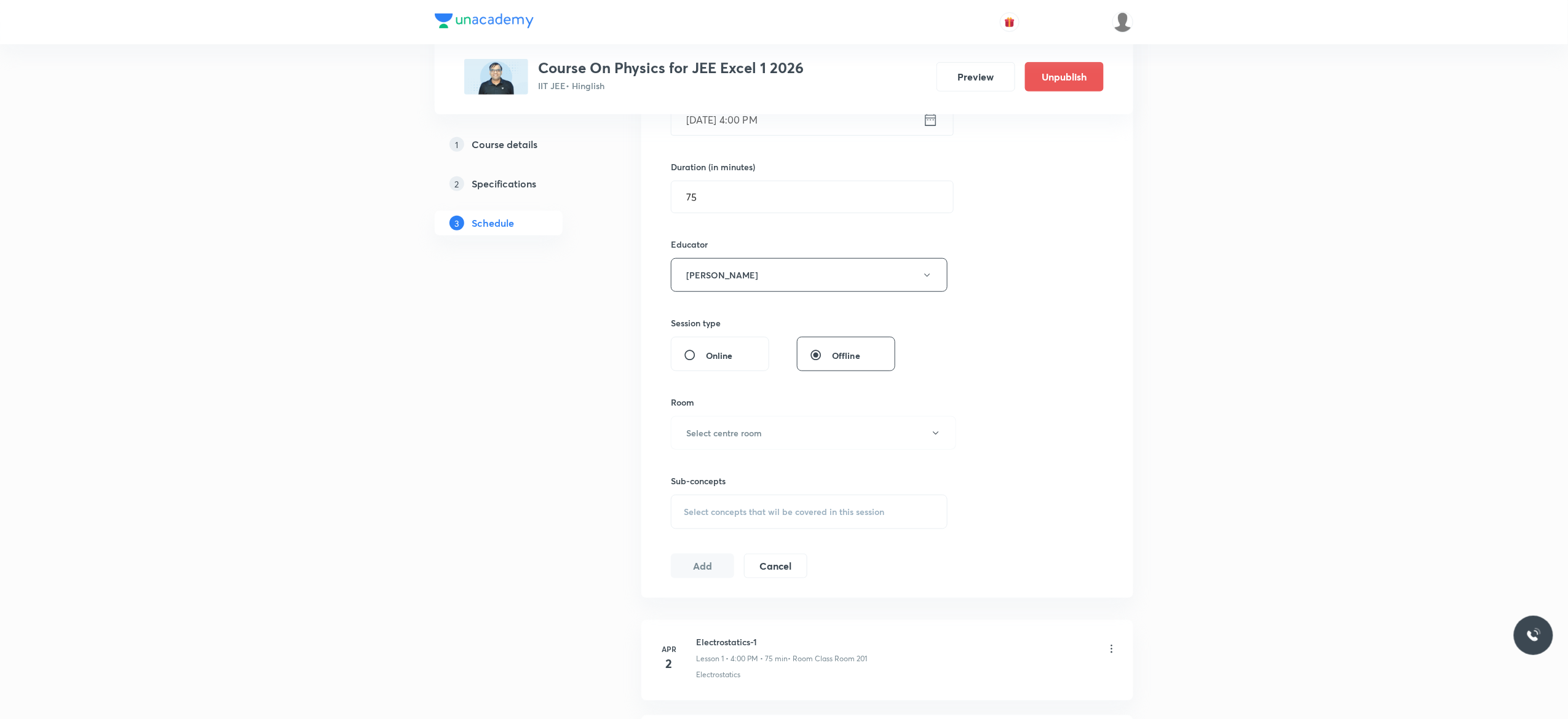
scroll to position [541, 0]
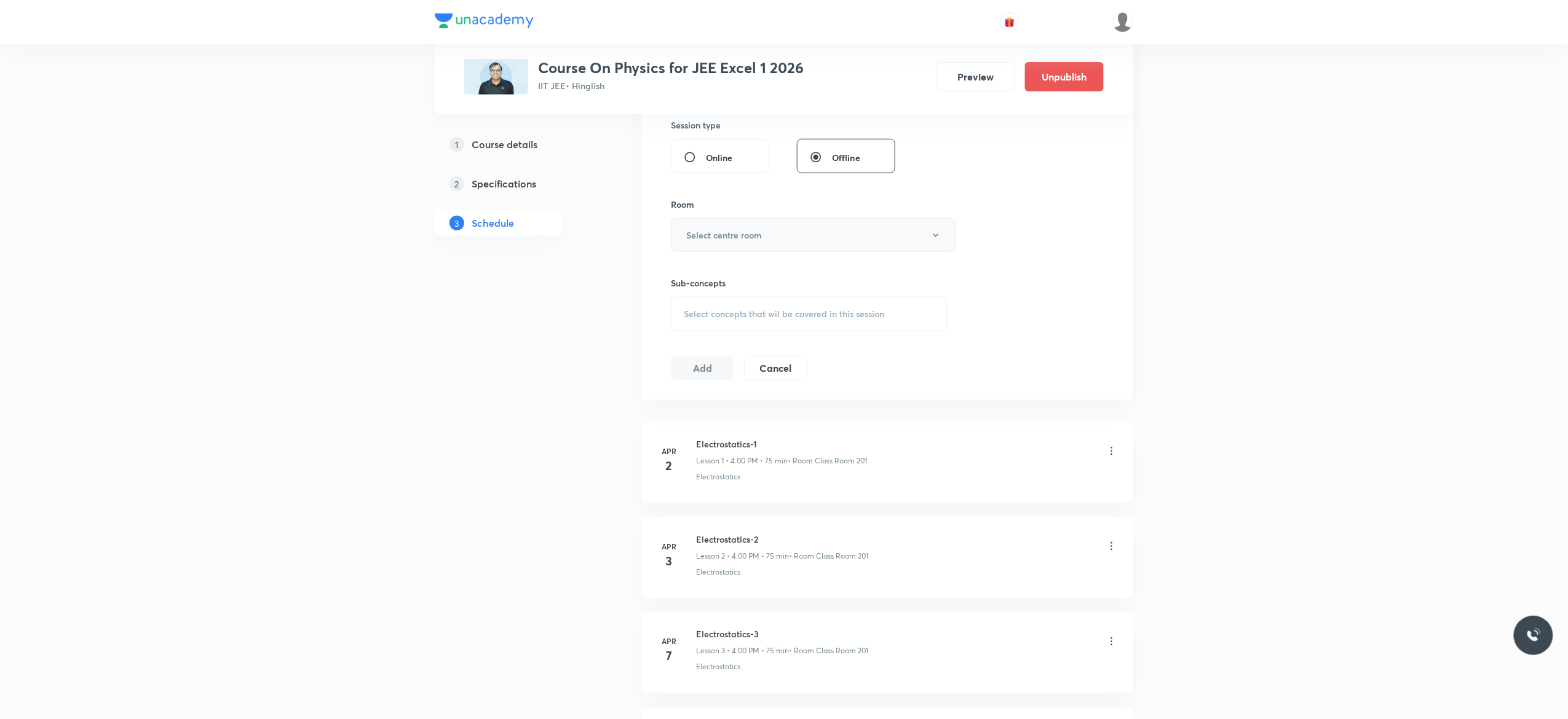
click at [935, 237] on icon "button" at bounding box center [936, 235] width 10 height 10
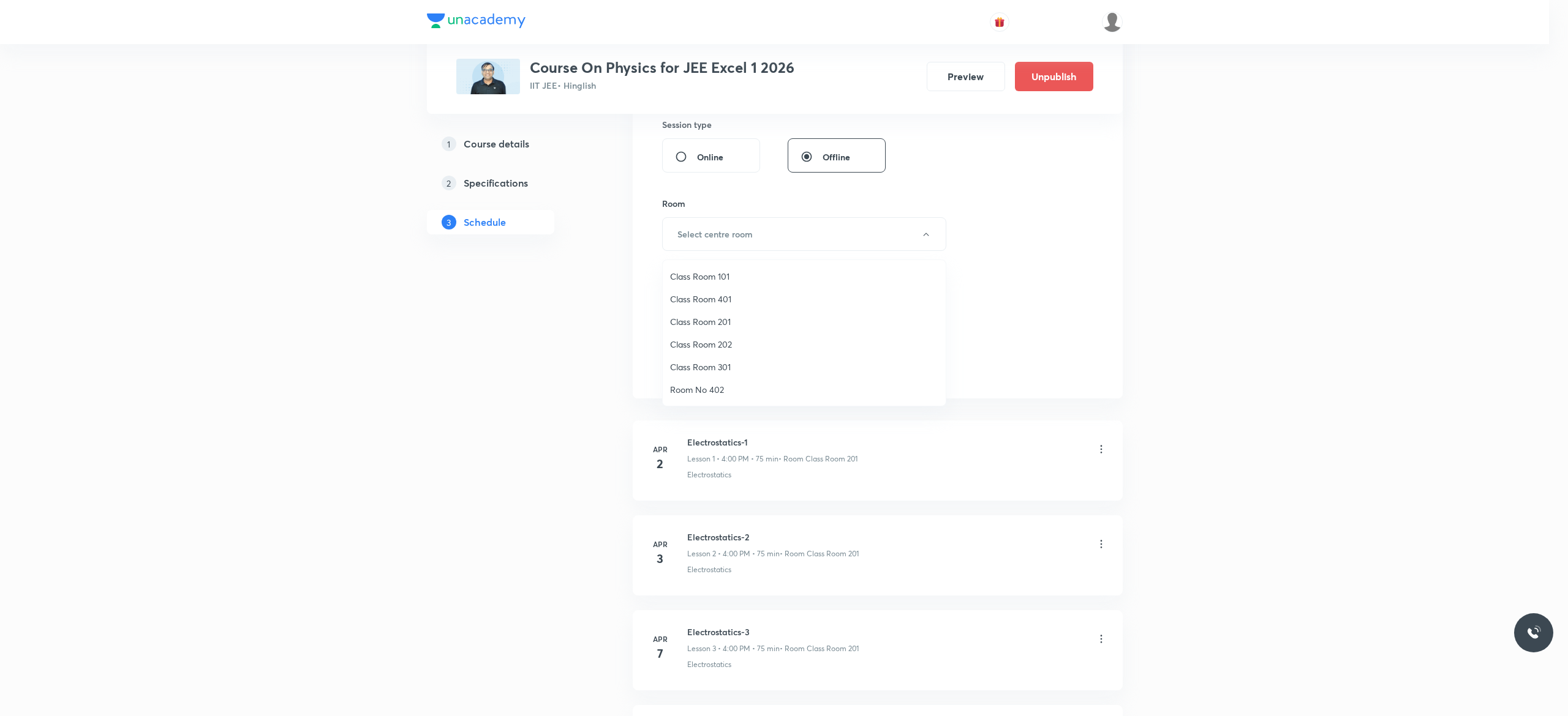
click at [726, 276] on span "Class Room 101" at bounding box center [804, 276] width 268 height 13
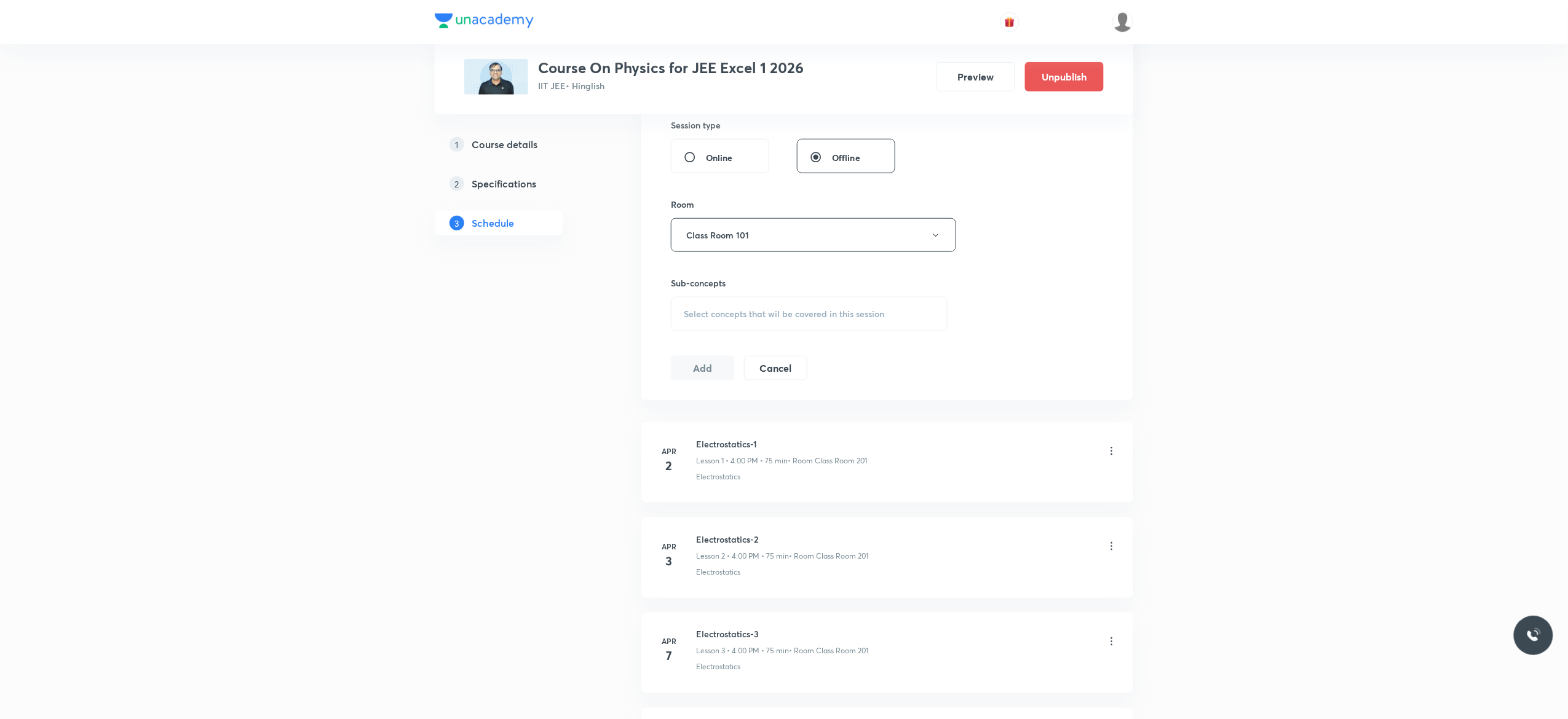
click at [715, 319] on span "Select concepts that wil be covered in this session" at bounding box center [784, 314] width 200 height 10
type input "Ray Optics"
click at [685, 497] on input "checkbox" at bounding box center [690, 490] width 17 height 13
checkbox input "true"
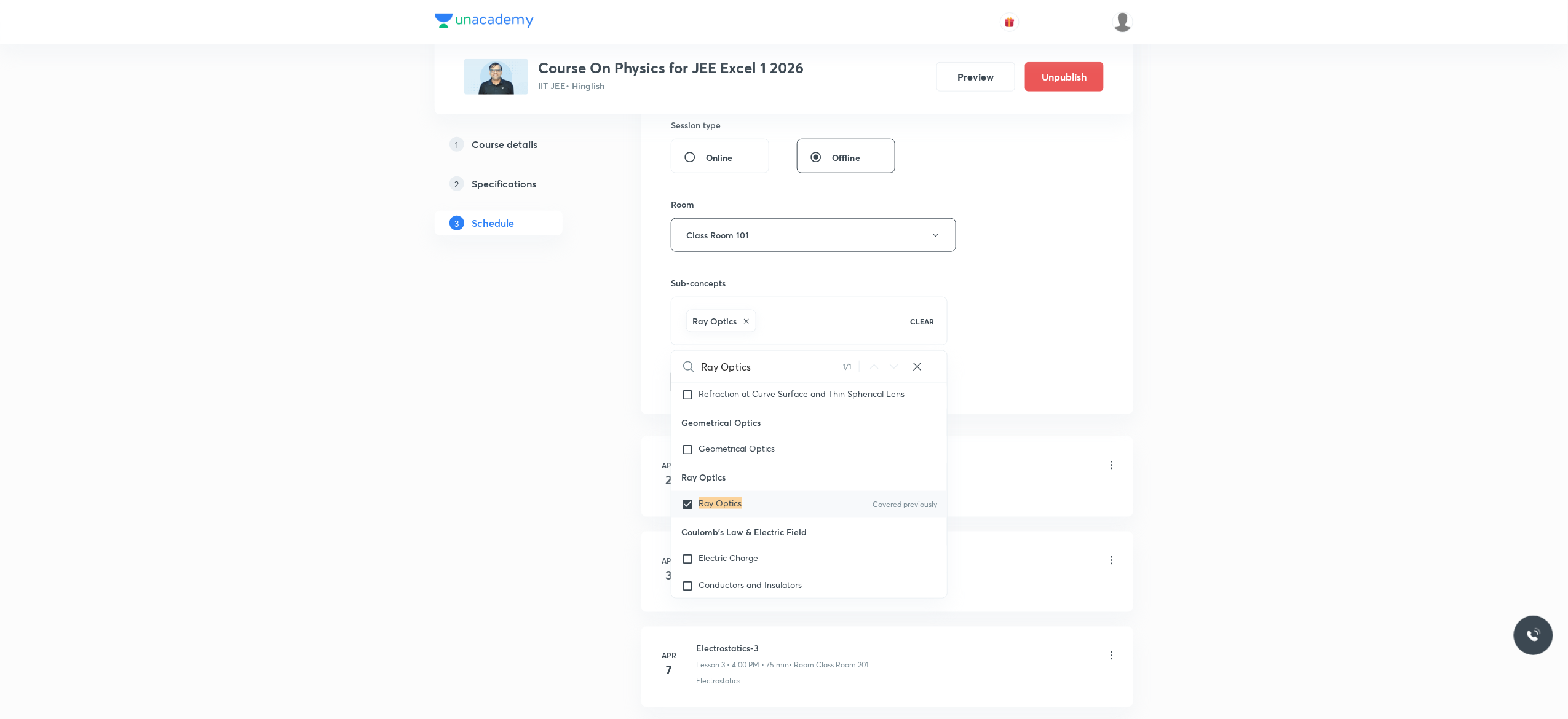
click at [702, 381] on button "Add" at bounding box center [702, 381] width 63 height 24
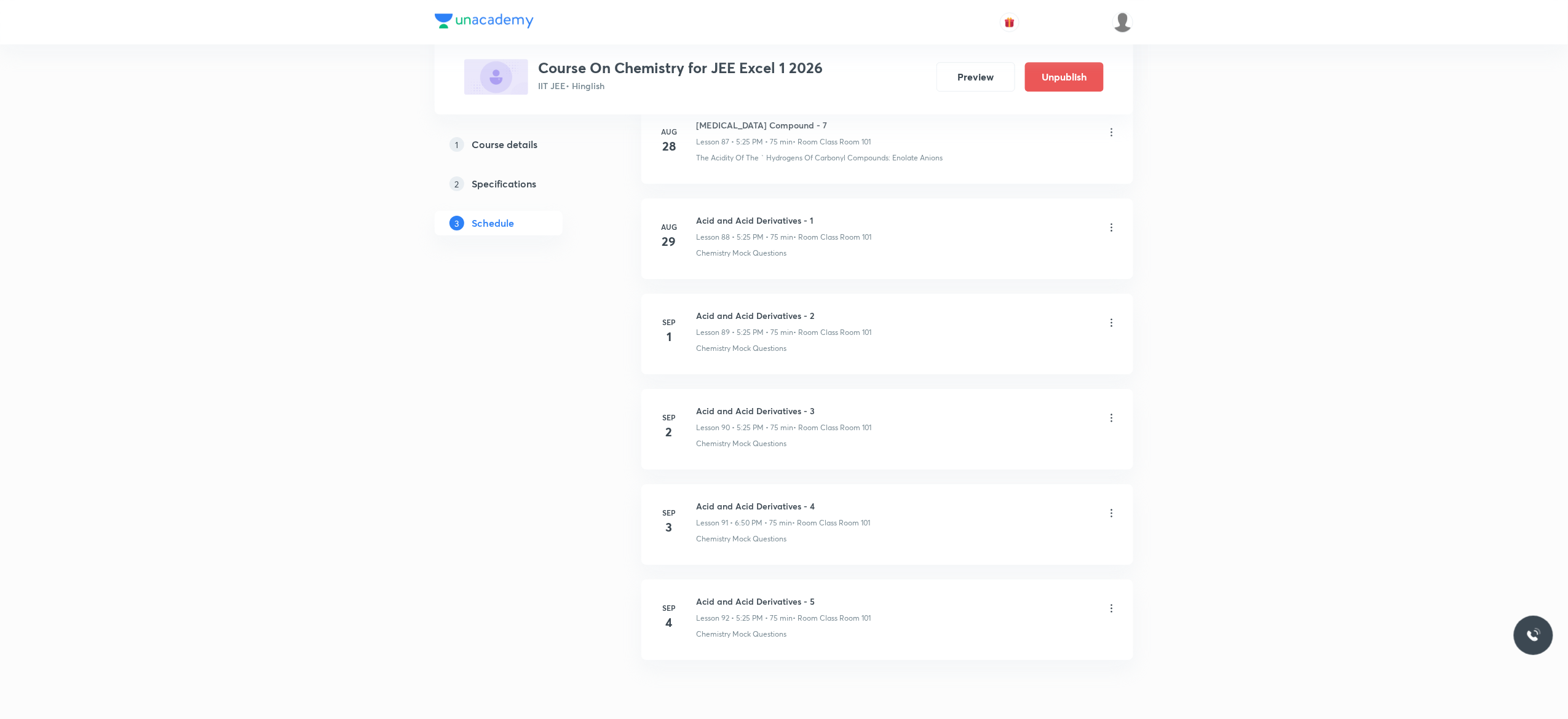
scroll to position [9072, 0]
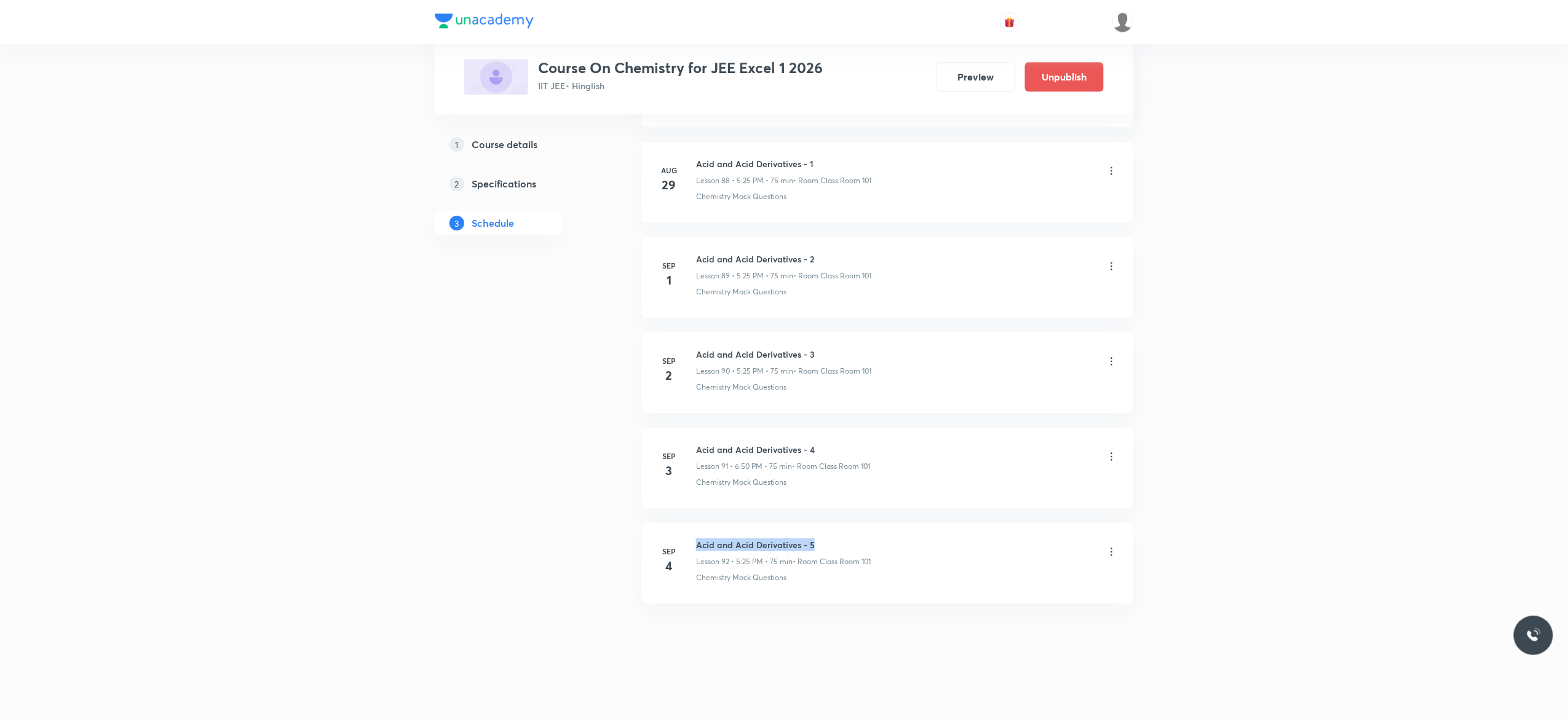
drag, startPoint x: 822, startPoint y: 538, endPoint x: 699, endPoint y: 523, distance: 123.9
click at [699, 523] on li "[DATE] Acid and Acid Derivatives - 5 Lesson 92 • 5:25 PM • 75 min • Room Class …" at bounding box center [887, 563] width 492 height 80
copy h6 "Acid and Acid Derivatives - 5"
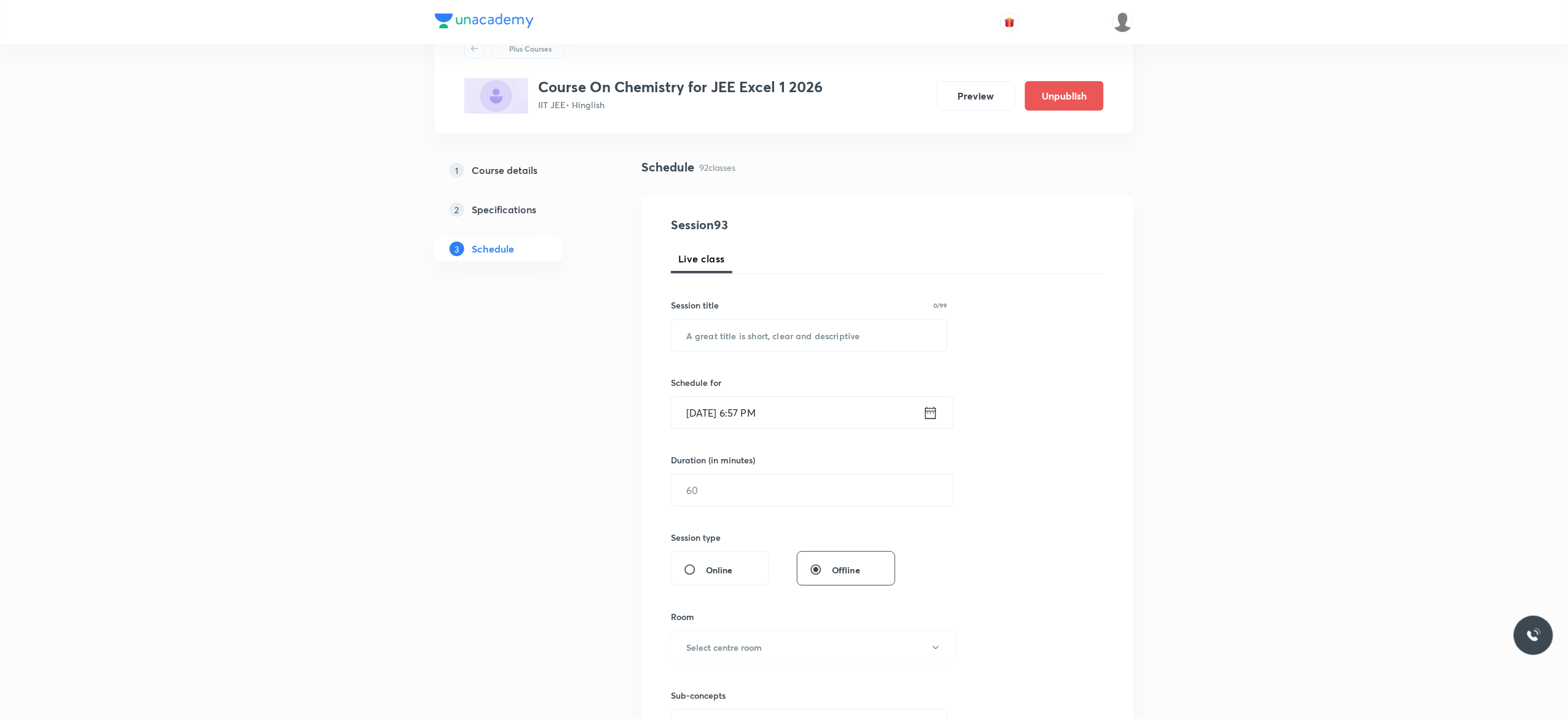
scroll to position [0, 0]
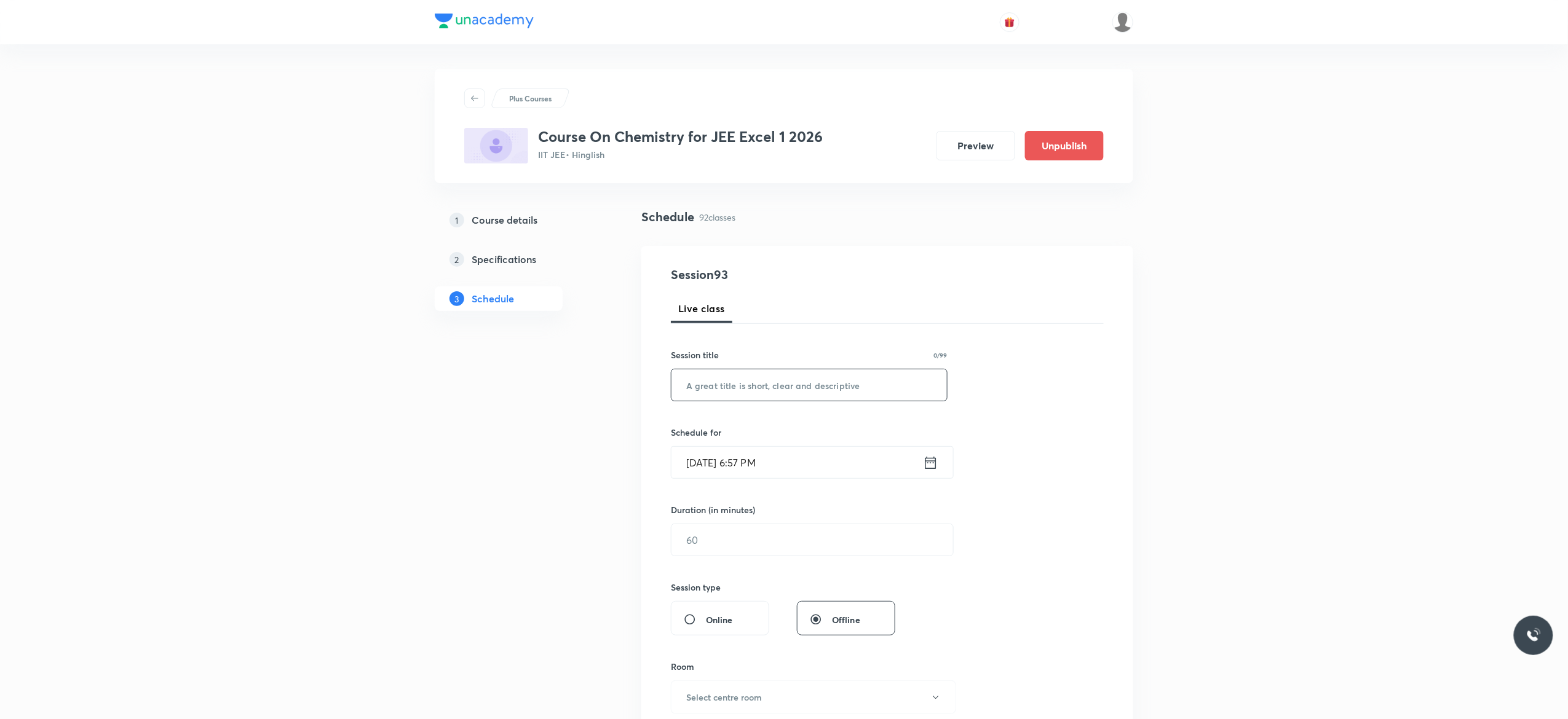
click at [728, 384] on input "text" at bounding box center [809, 385] width 276 height 31
paste input "Acid and Acid Derivatives - 5"
type input "Acid and Acid Derivatives - 6"
click at [933, 468] on icon at bounding box center [930, 462] width 15 height 17
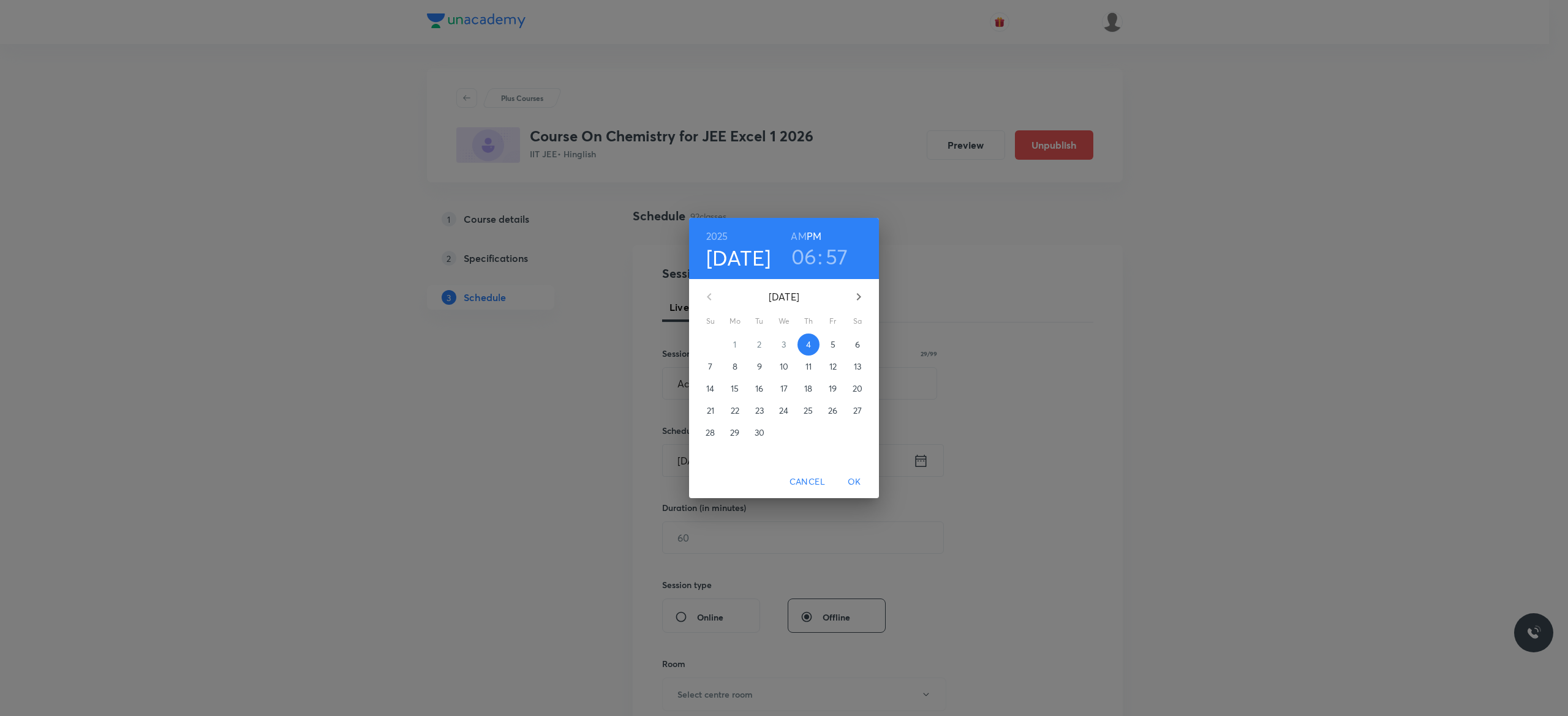
click at [833, 343] on p "5" at bounding box center [833, 345] width 5 height 13
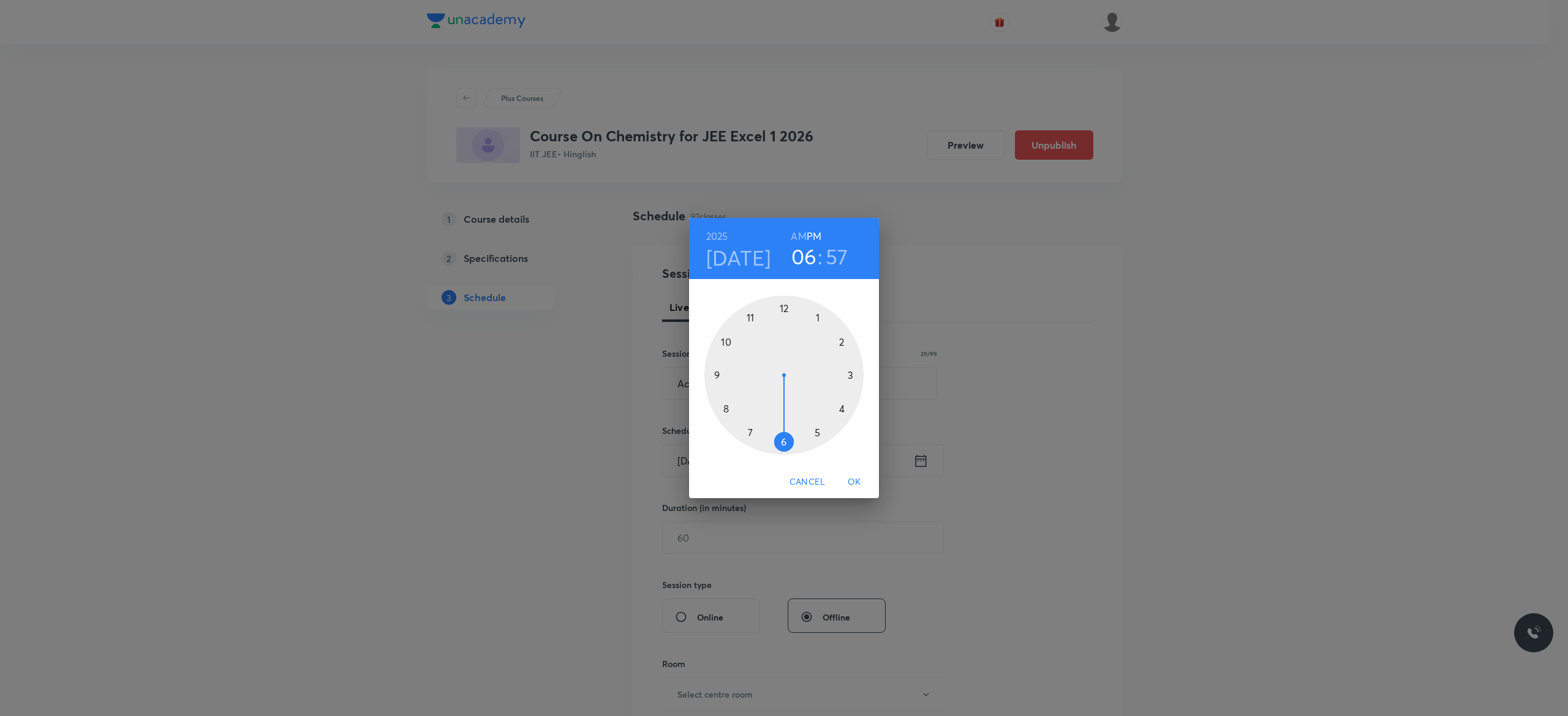
click at [817, 431] on div at bounding box center [784, 375] width 160 height 159
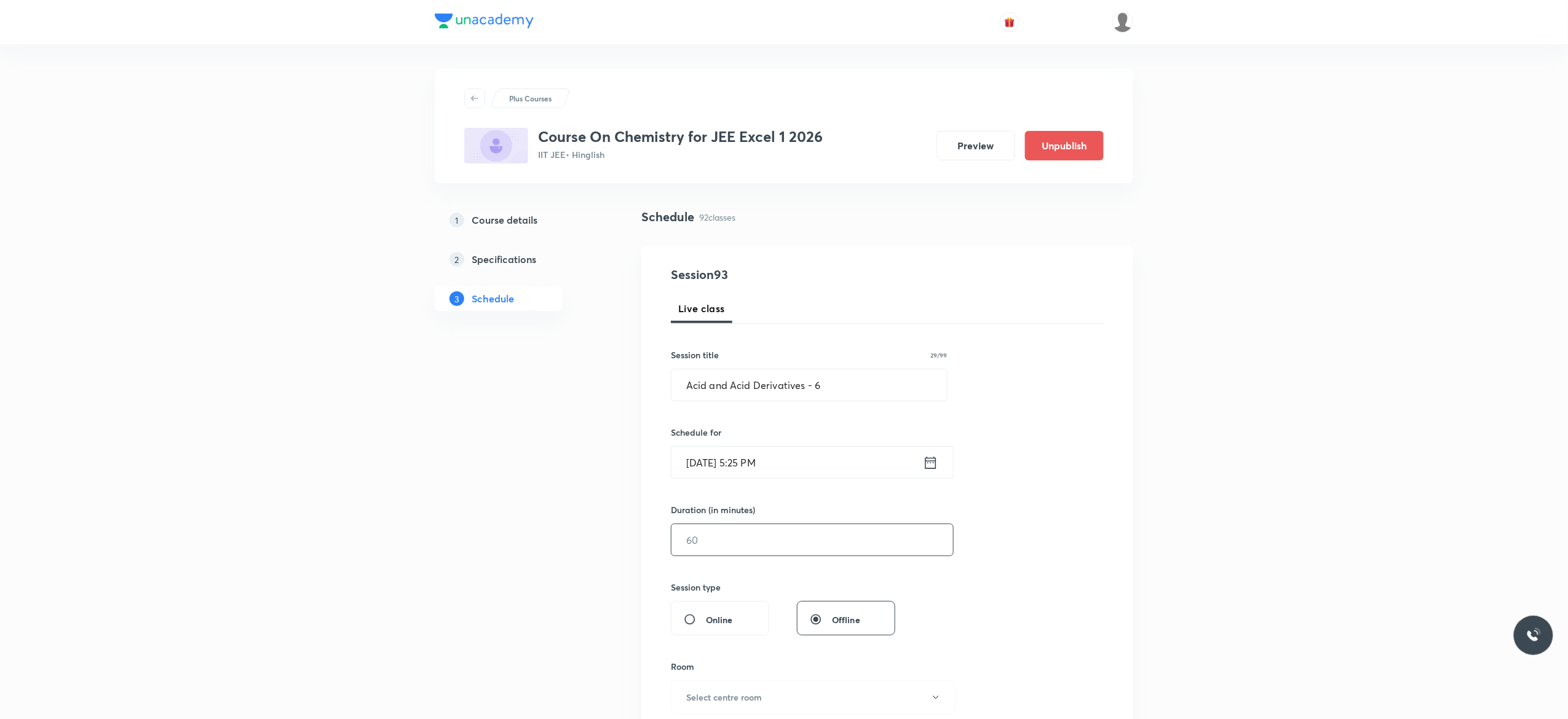
click at [758, 546] on input "text" at bounding box center [812, 540] width 281 height 31
type input "75"
click at [1015, 526] on div "Session 93 Live class Session title 29/99 Acid and Acid Derivatives - 6 ​ Sched…" at bounding box center [887, 554] width 433 height 577
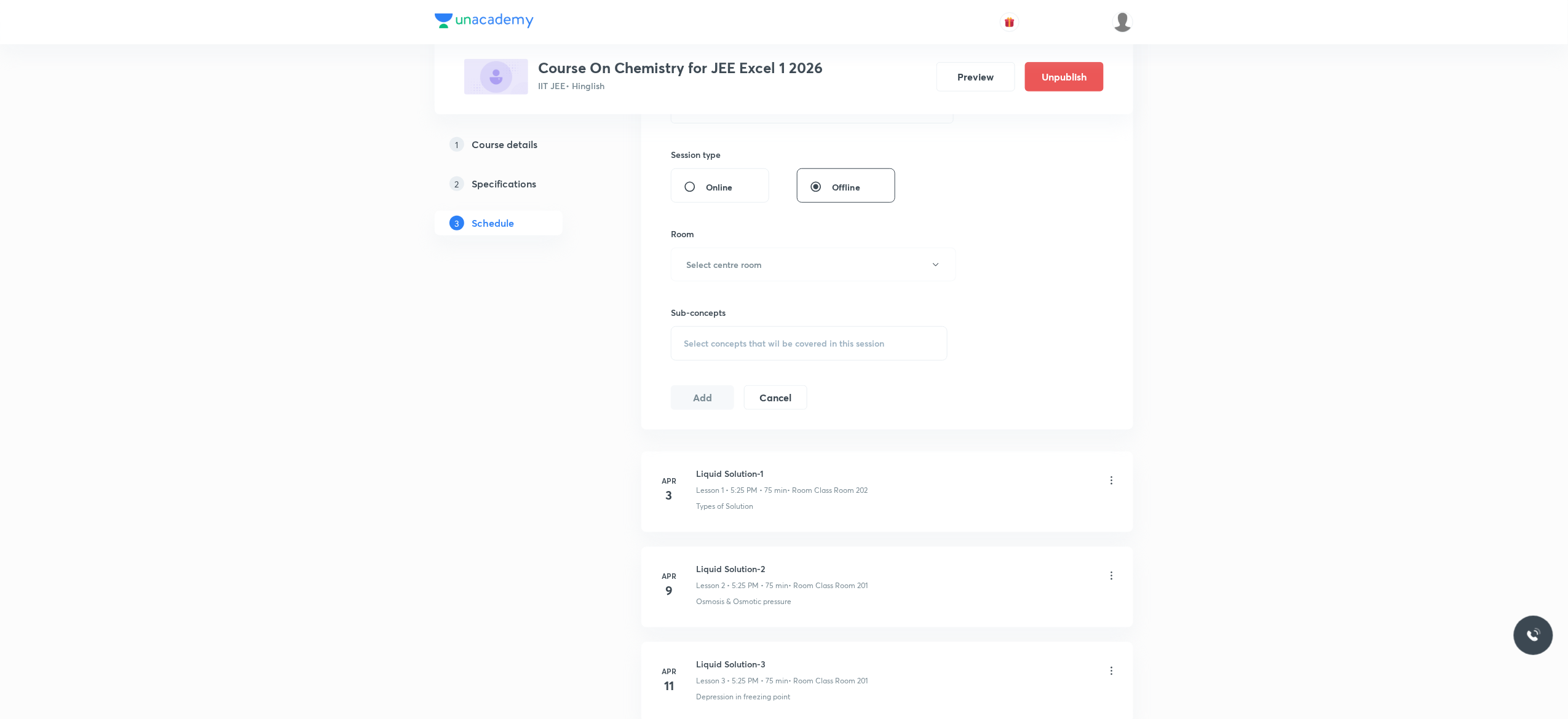
scroll to position [443, 0]
click at [935, 257] on icon "button" at bounding box center [936, 255] width 10 height 10
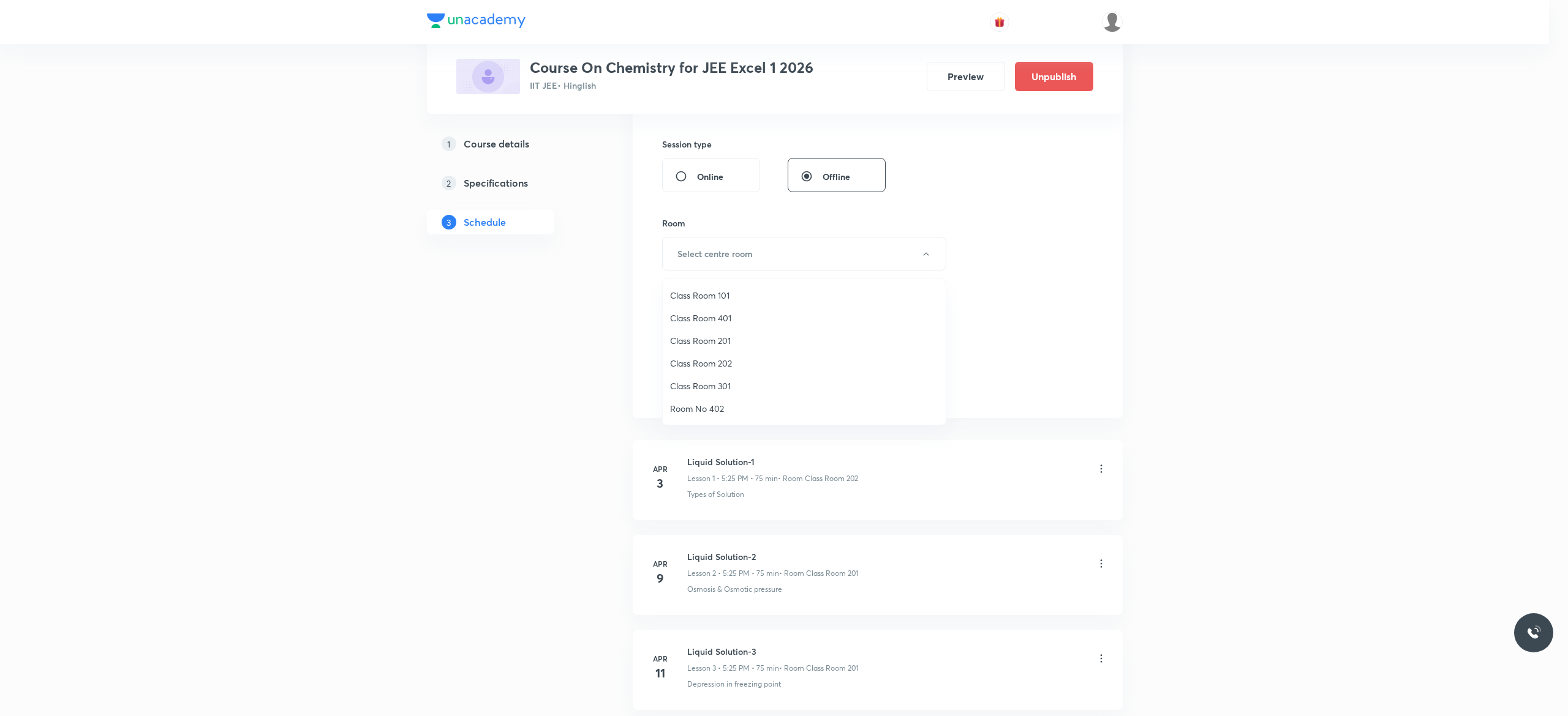
click at [721, 296] on span "Class Room 101" at bounding box center [804, 295] width 268 height 13
click at [706, 345] on div "Select concepts that wil be covered in this session" at bounding box center [806, 332] width 276 height 34
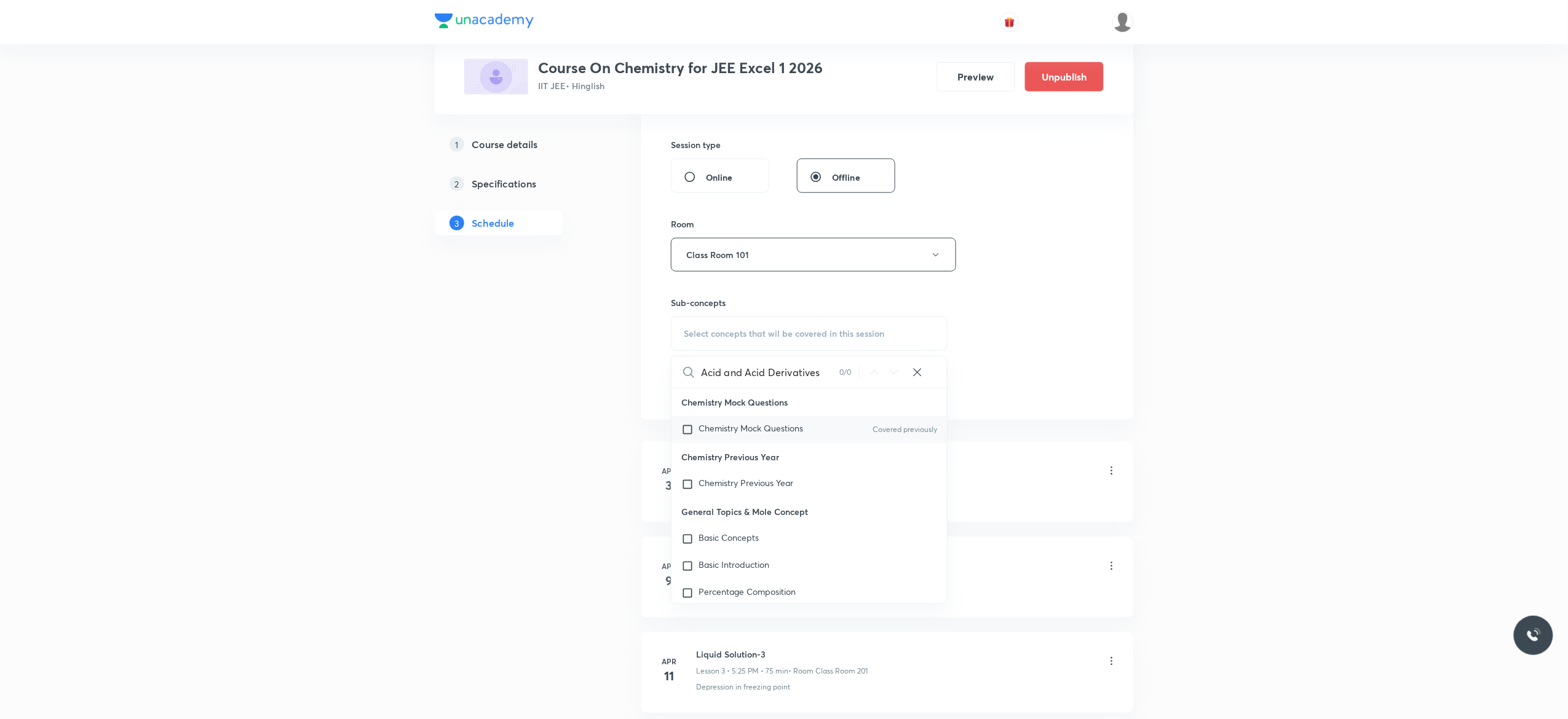
type input "Acid and Acid Derivatives"
click at [687, 430] on input "checkbox" at bounding box center [690, 430] width 17 height 13
checkbox input "true"
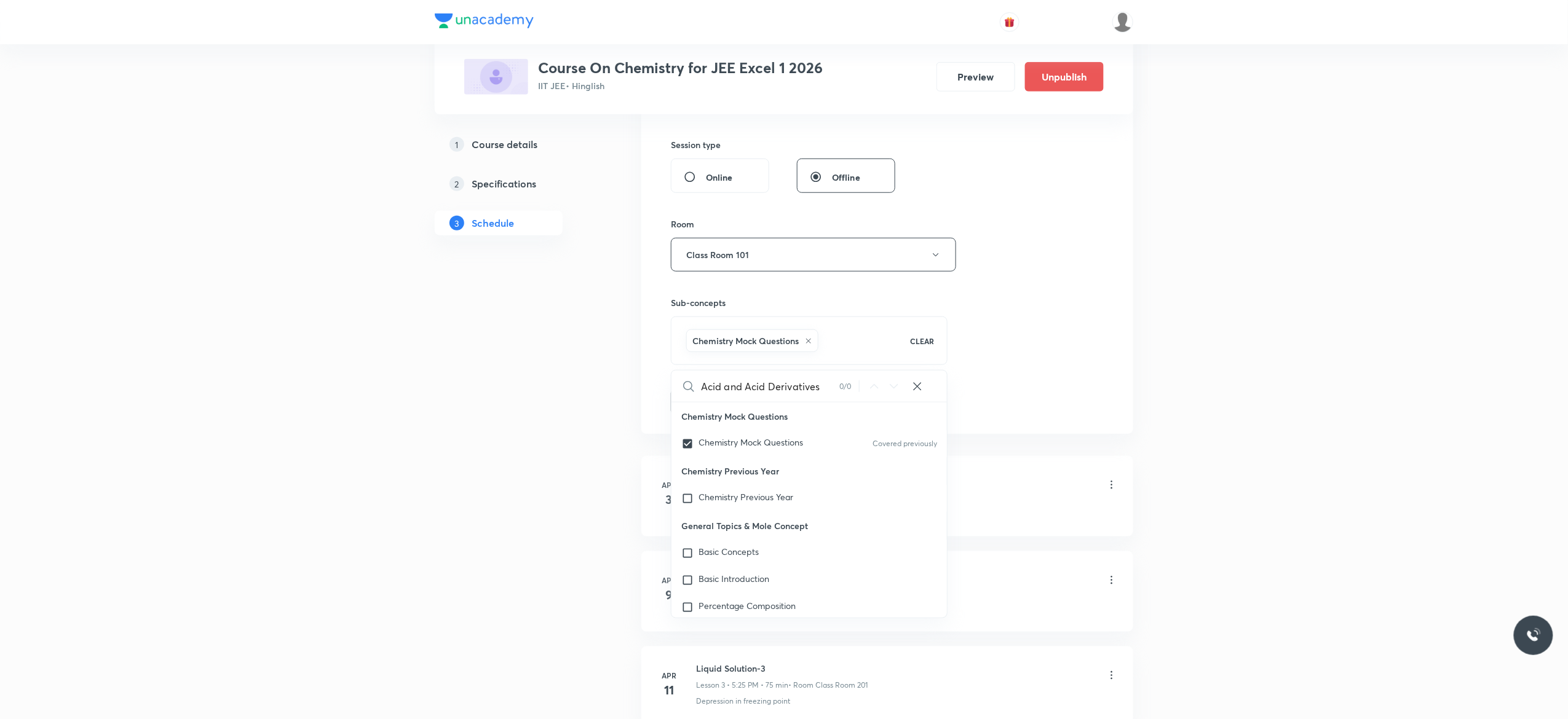
click at [702, 408] on button "Add" at bounding box center [702, 401] width 63 height 24
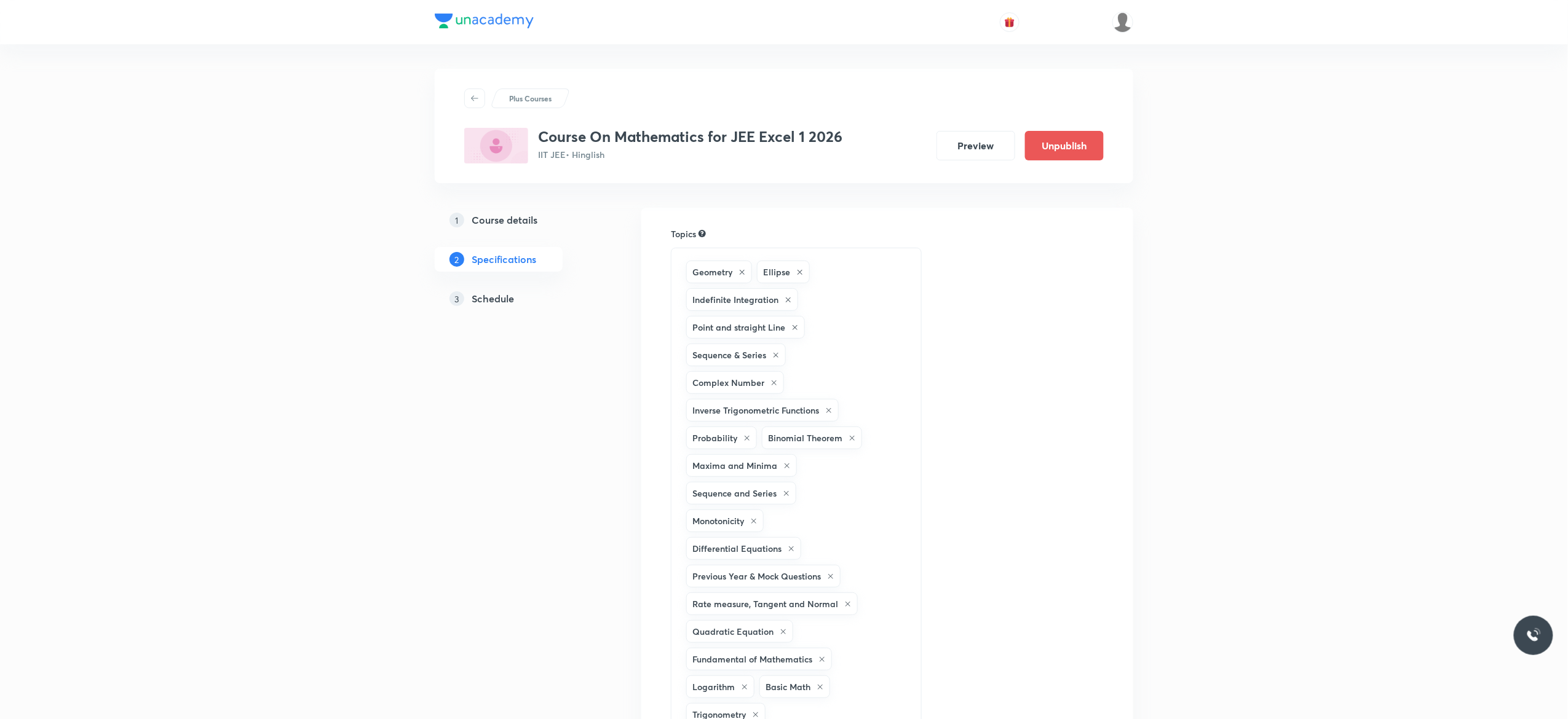
click at [496, 299] on h5 "Schedule" at bounding box center [493, 298] width 43 height 14
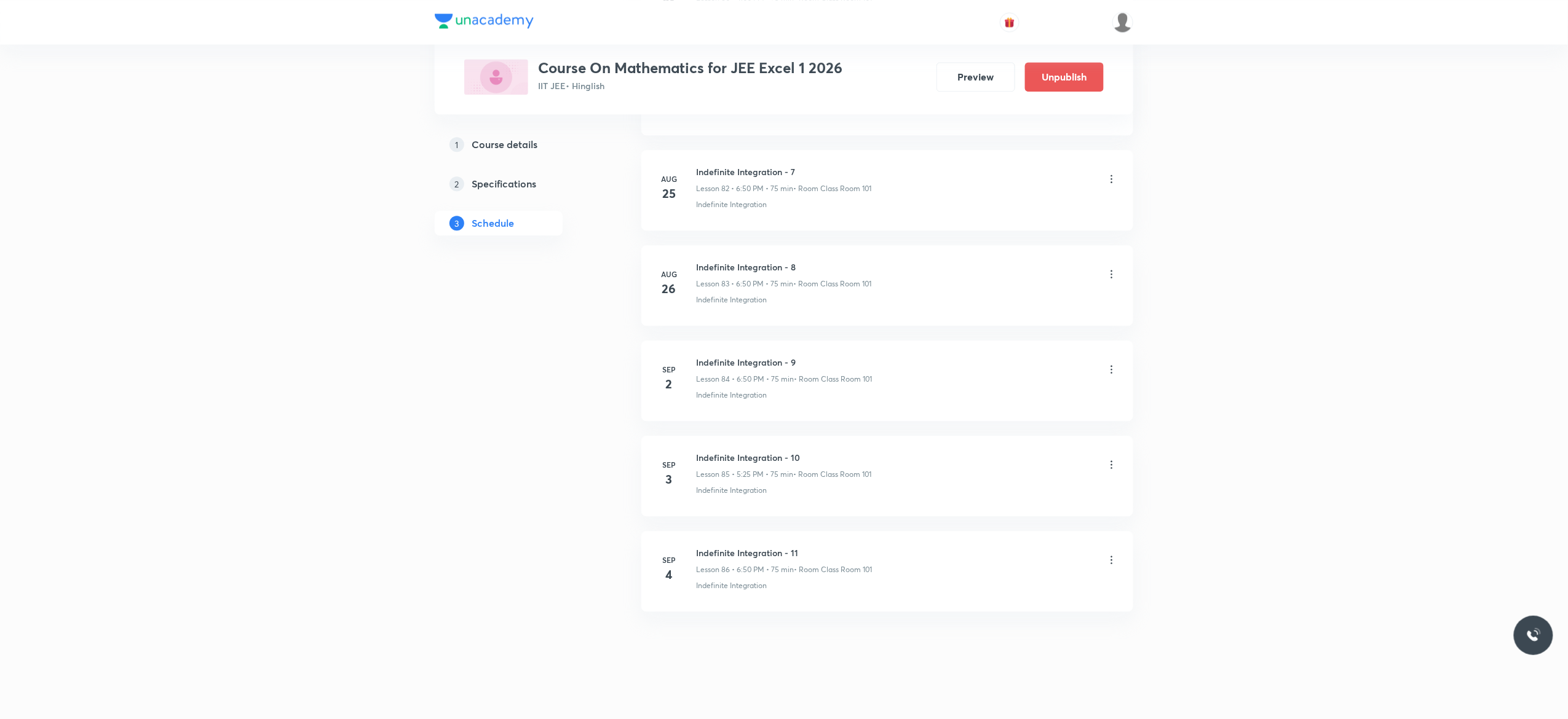
scroll to position [8497, 0]
drag, startPoint x: 800, startPoint y: 533, endPoint x: 694, endPoint y: 538, distance: 106.1
click at [694, 538] on li "[DATE] Indefinite Integration - 11 Lesson 86 • 6:50 PM • 75 min • Room Class Ro…" at bounding box center [887, 563] width 492 height 80
copy h6 "Indefinite Integration - 11"
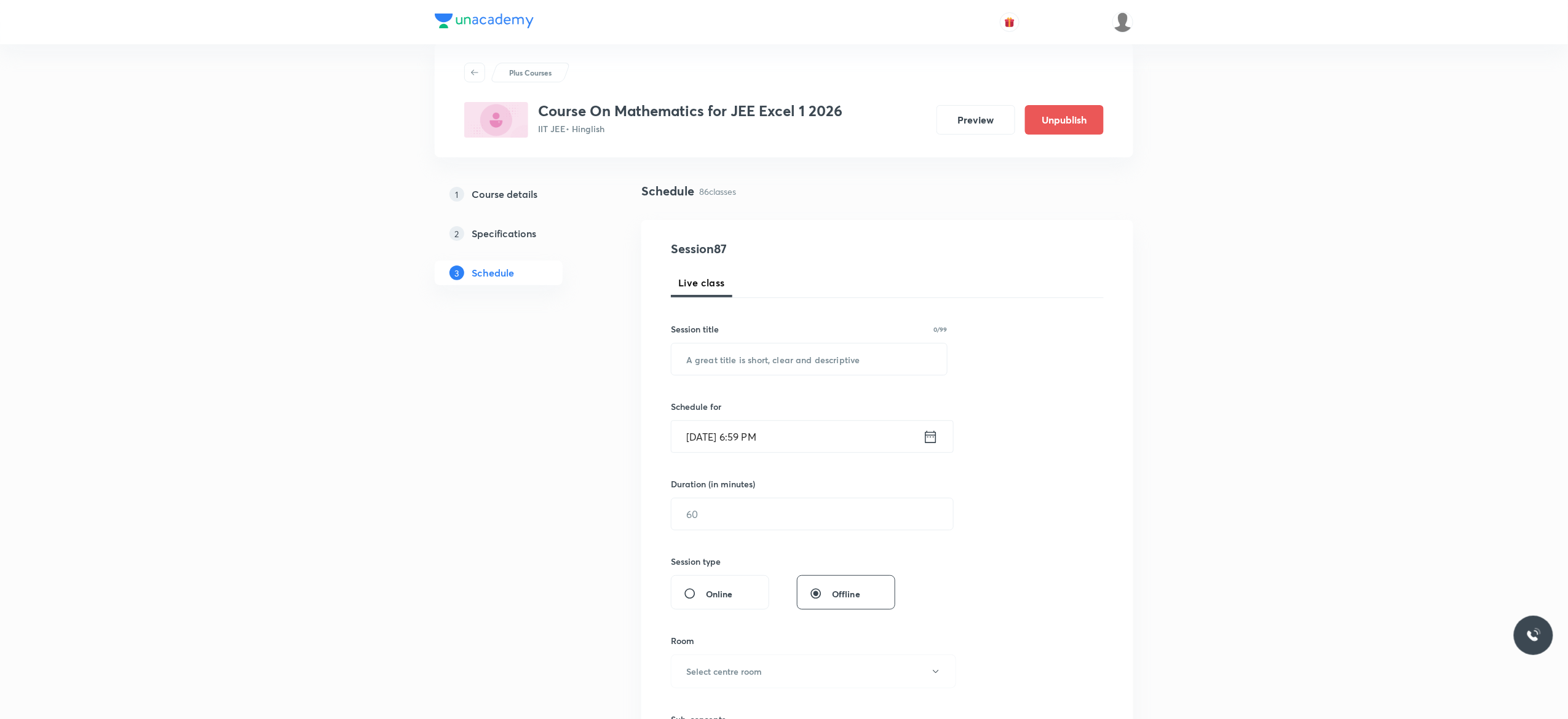
scroll to position [0, 0]
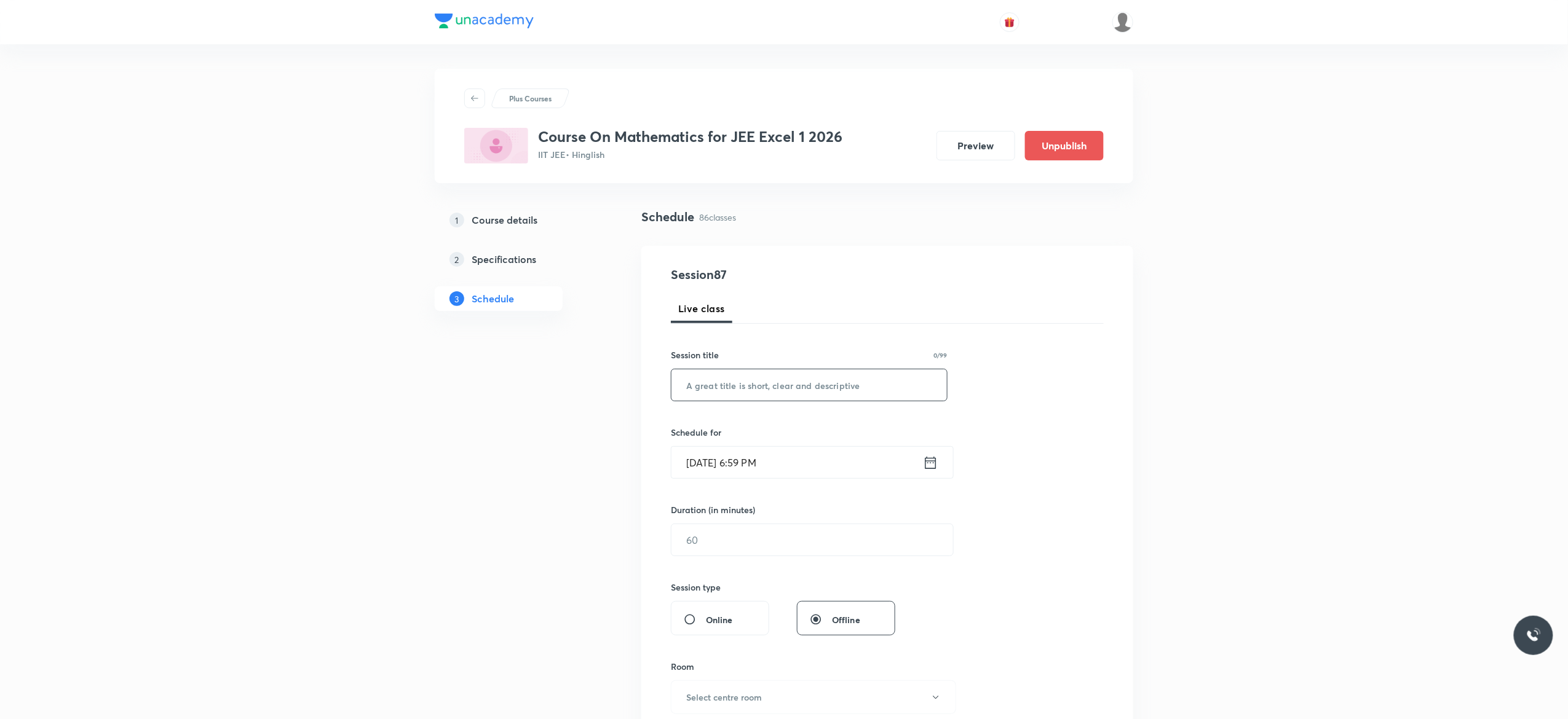
click at [722, 386] on input "text" at bounding box center [809, 385] width 276 height 31
paste input "Indefinite Integration - 11"
type input "Indefinite Integration - 12"
click at [931, 463] on icon at bounding box center [931, 462] width 11 height 13
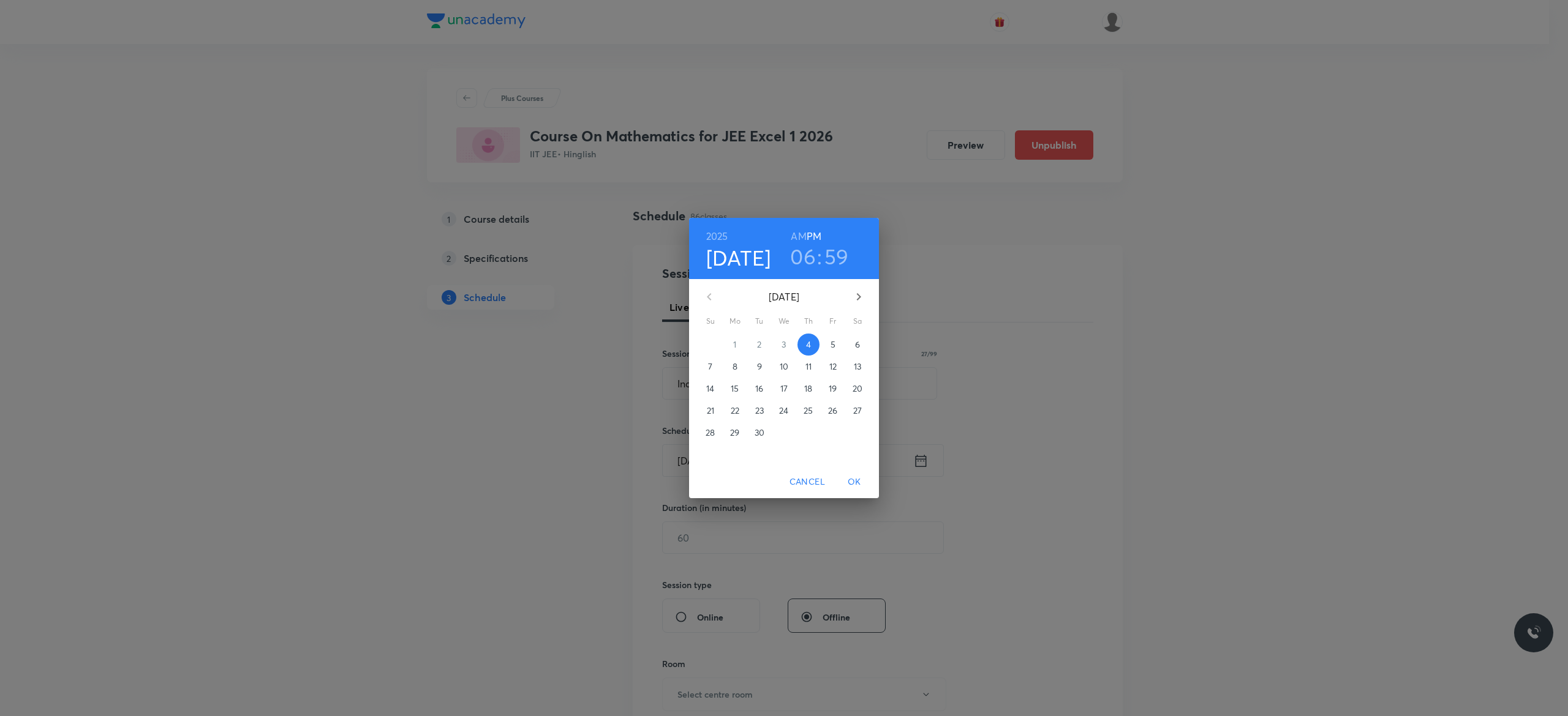
click at [833, 348] on p "5" at bounding box center [833, 345] width 5 height 13
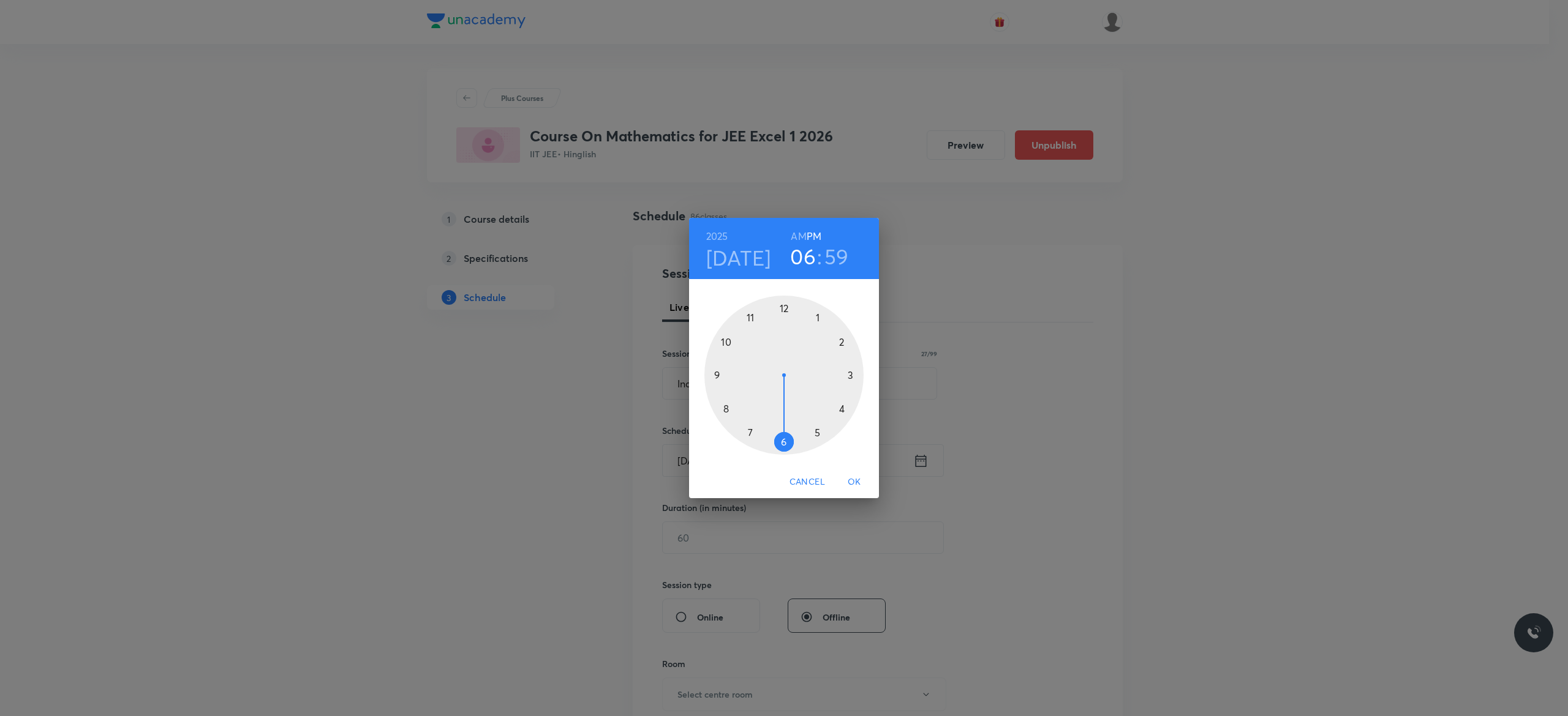
click at [782, 443] on div at bounding box center [784, 375] width 160 height 159
click at [728, 345] on div at bounding box center [784, 375] width 160 height 159
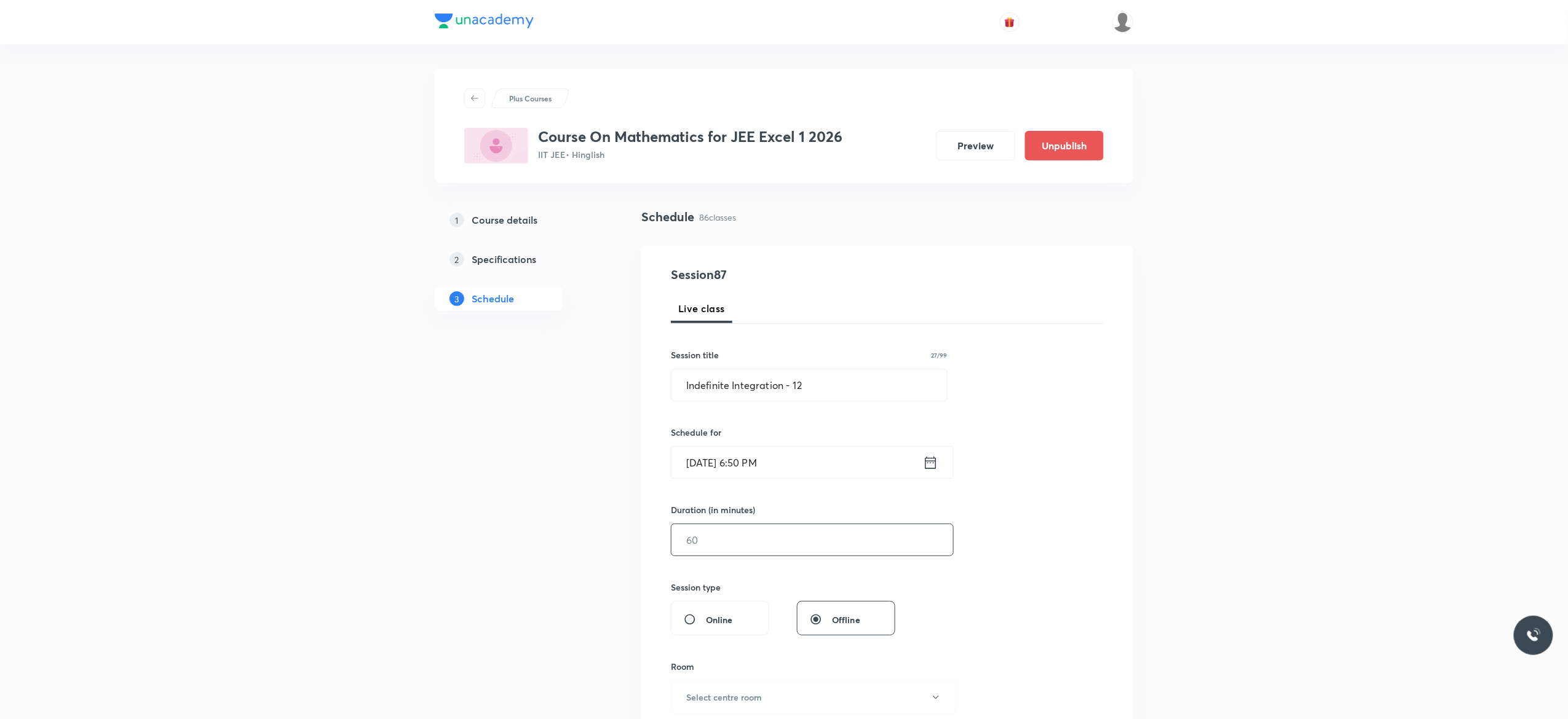
click at [751, 543] on input "text" at bounding box center [812, 540] width 281 height 31
type input "75"
click at [934, 698] on icon "button" at bounding box center [936, 698] width 10 height 10
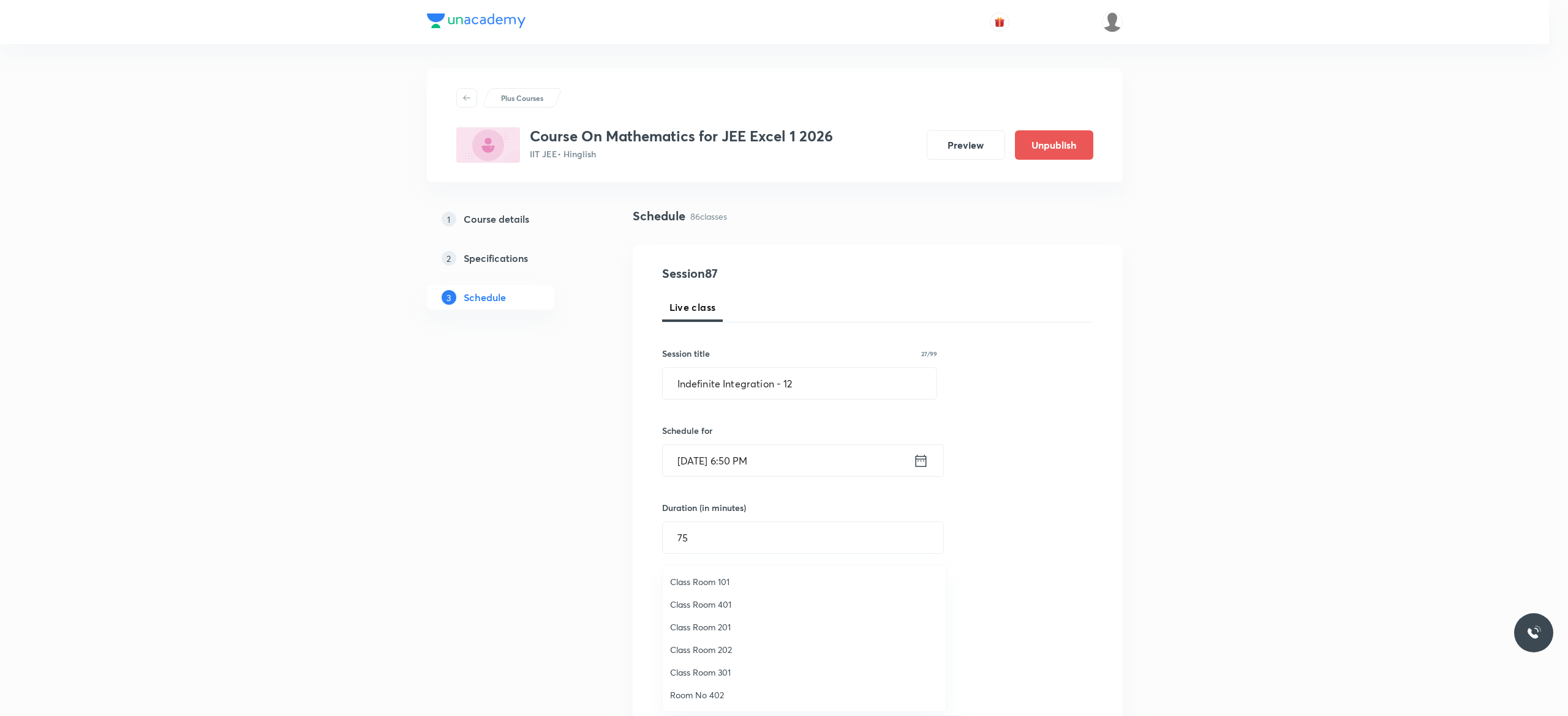
click at [738, 582] on span "Class Room 101" at bounding box center [804, 582] width 268 height 13
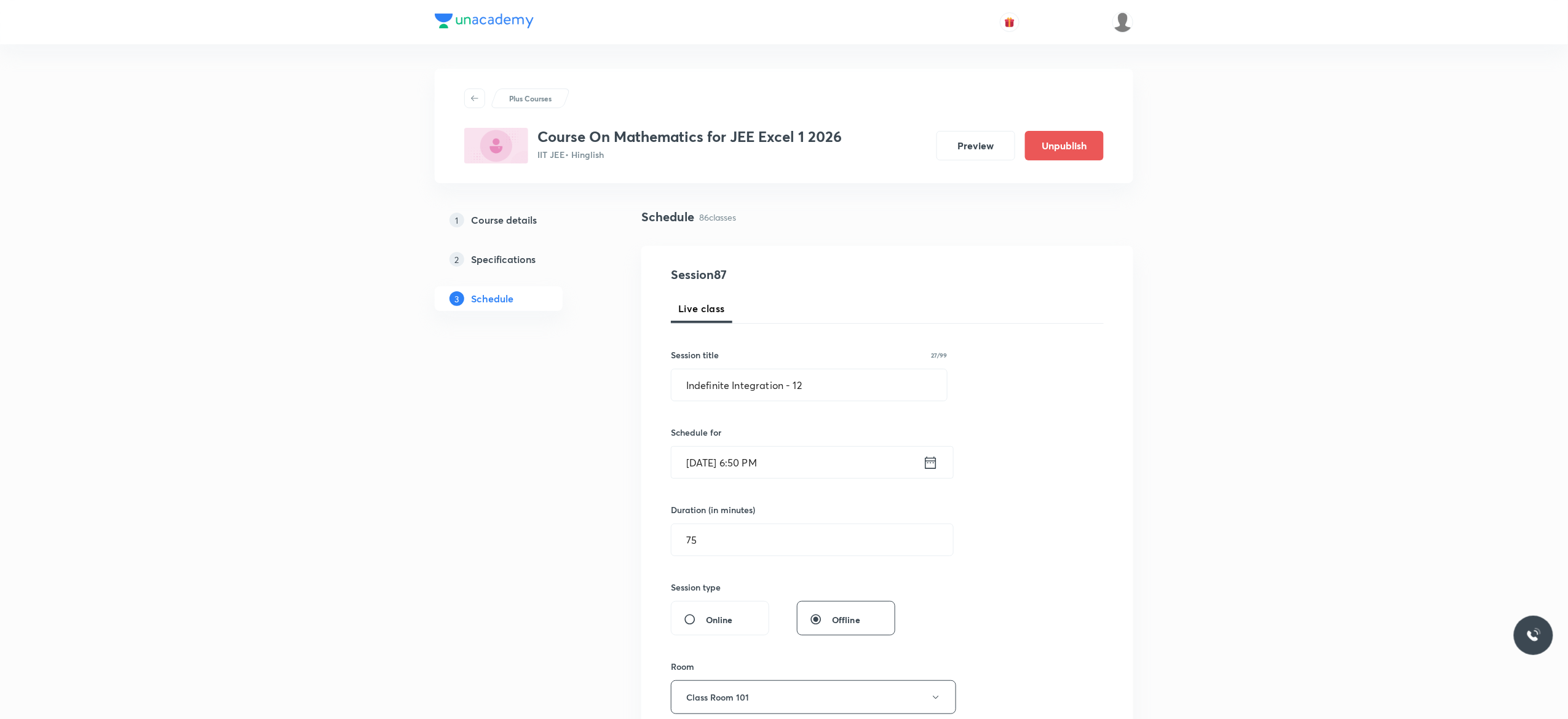
click at [1031, 552] on div "Session 87 Live class Session title 27/99 Indefinite Integration - 12 ​ Schedul…" at bounding box center [887, 554] width 433 height 577
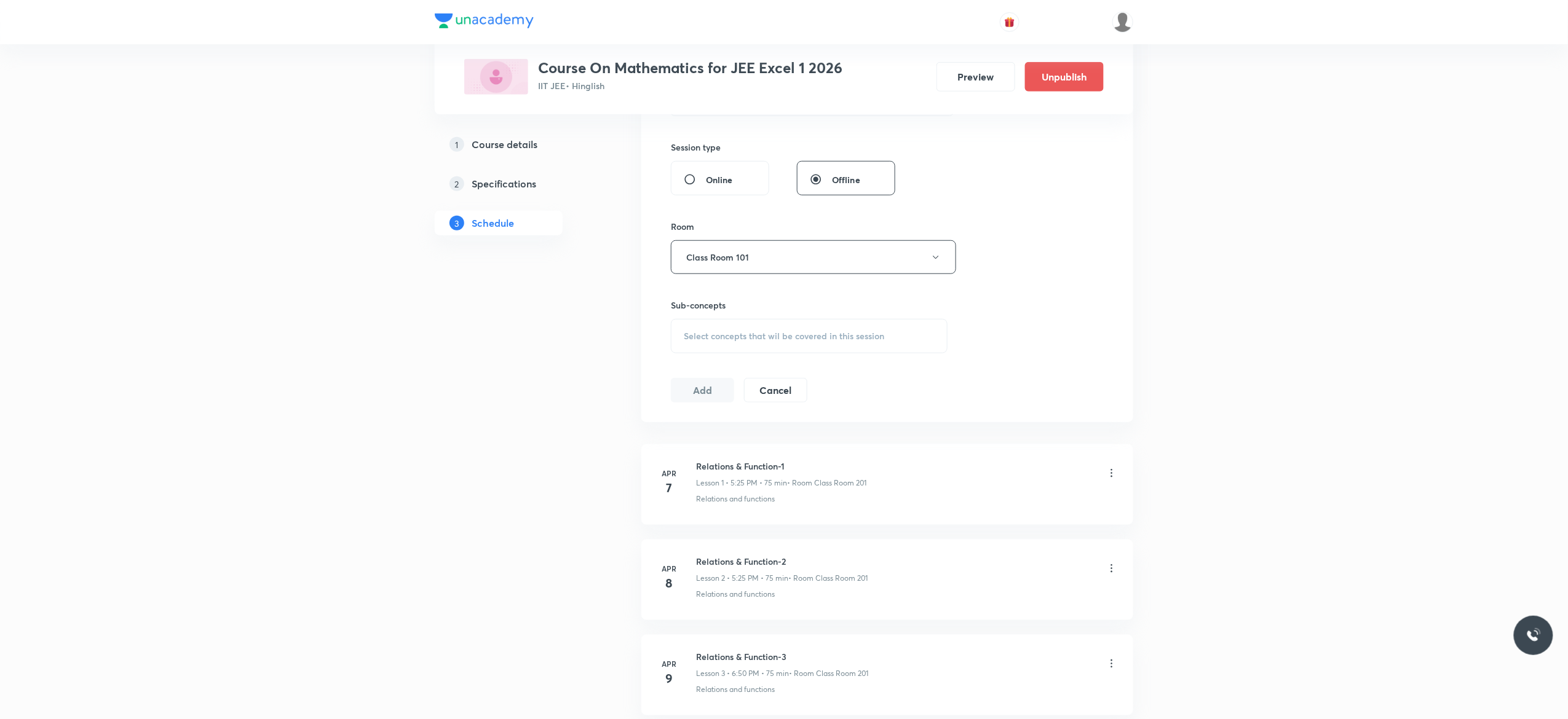
scroll to position [443, 0]
click at [680, 345] on div "Select concepts that wil be covered in this session" at bounding box center [809, 333] width 277 height 35
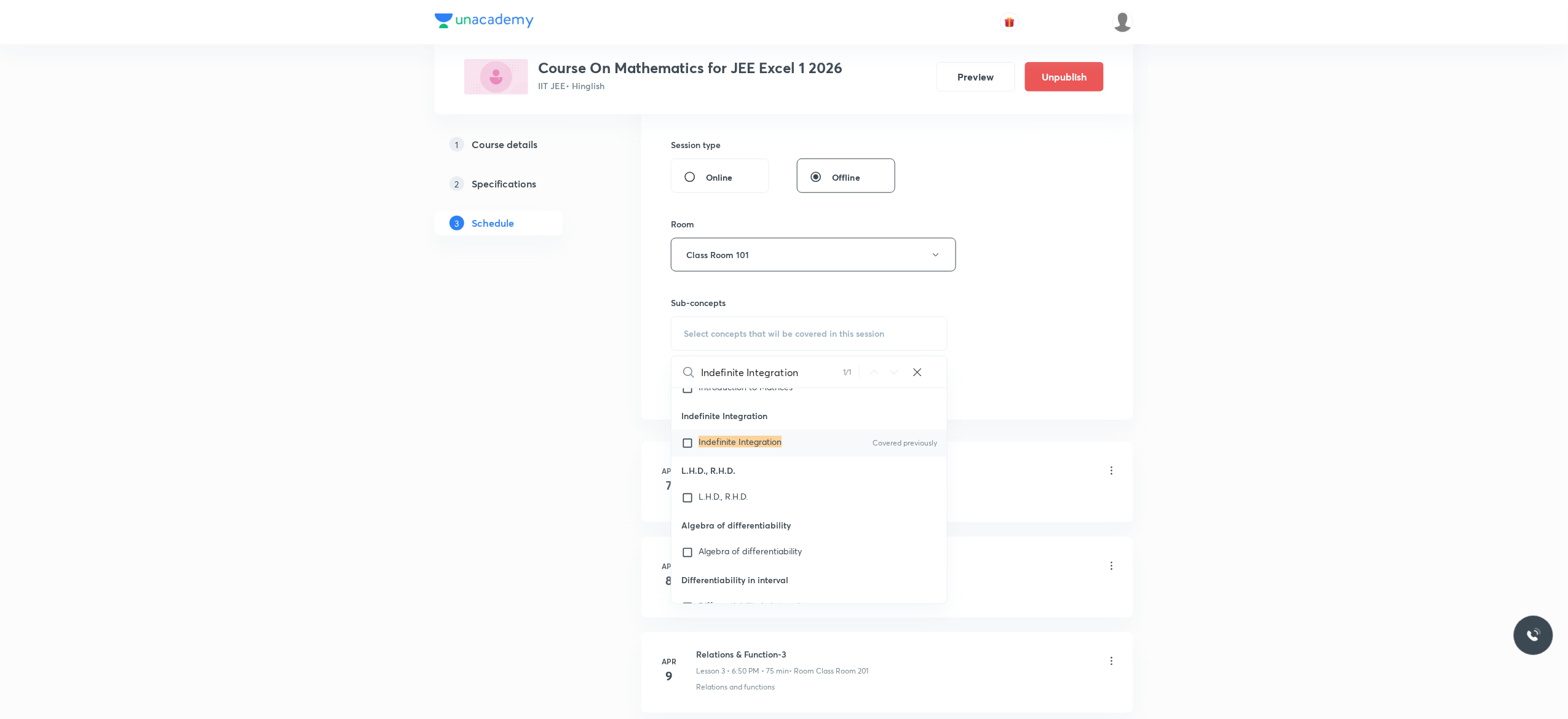
type input "Indefinite Integration"
click at [687, 450] on input "checkbox" at bounding box center [690, 443] width 17 height 13
checkbox input "true"
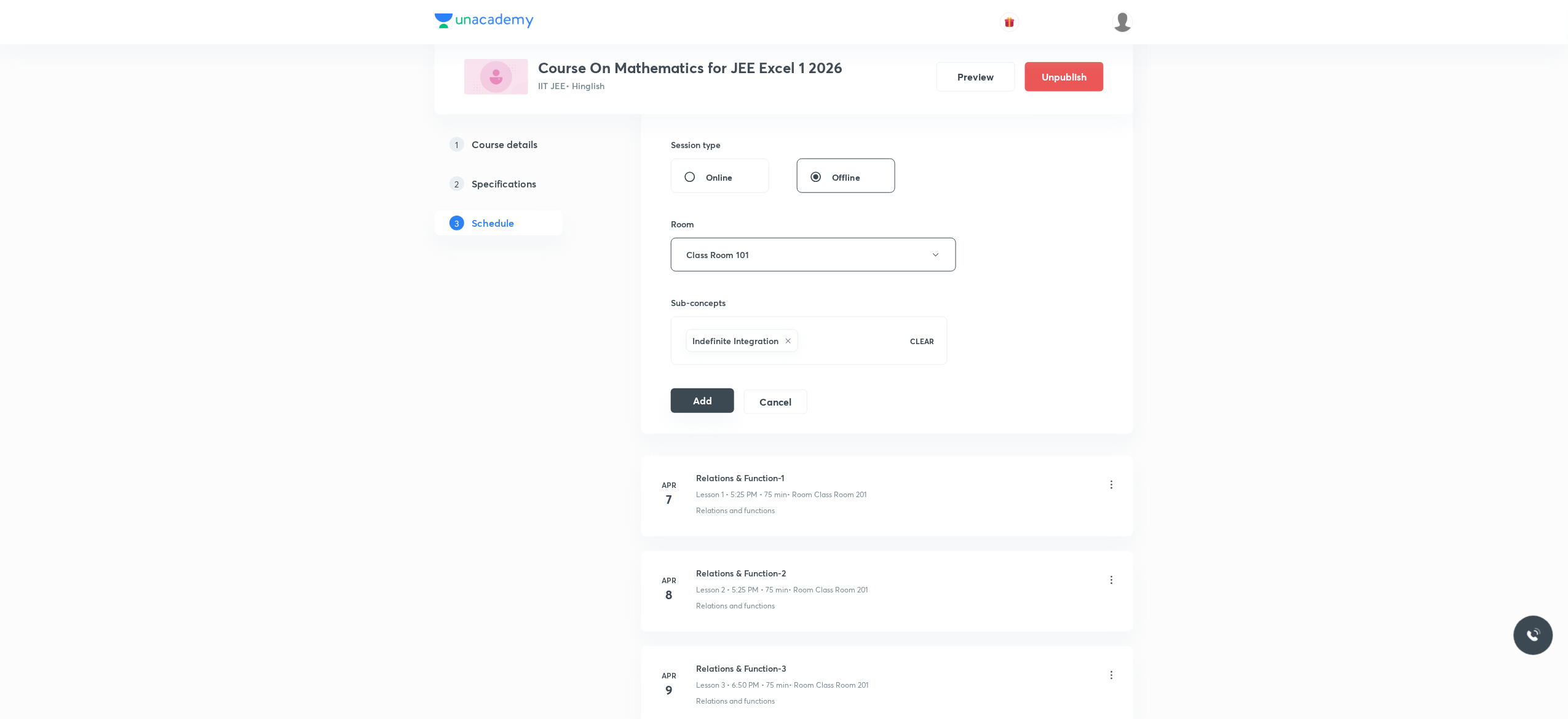
click at [697, 405] on button "Add" at bounding box center [702, 401] width 63 height 24
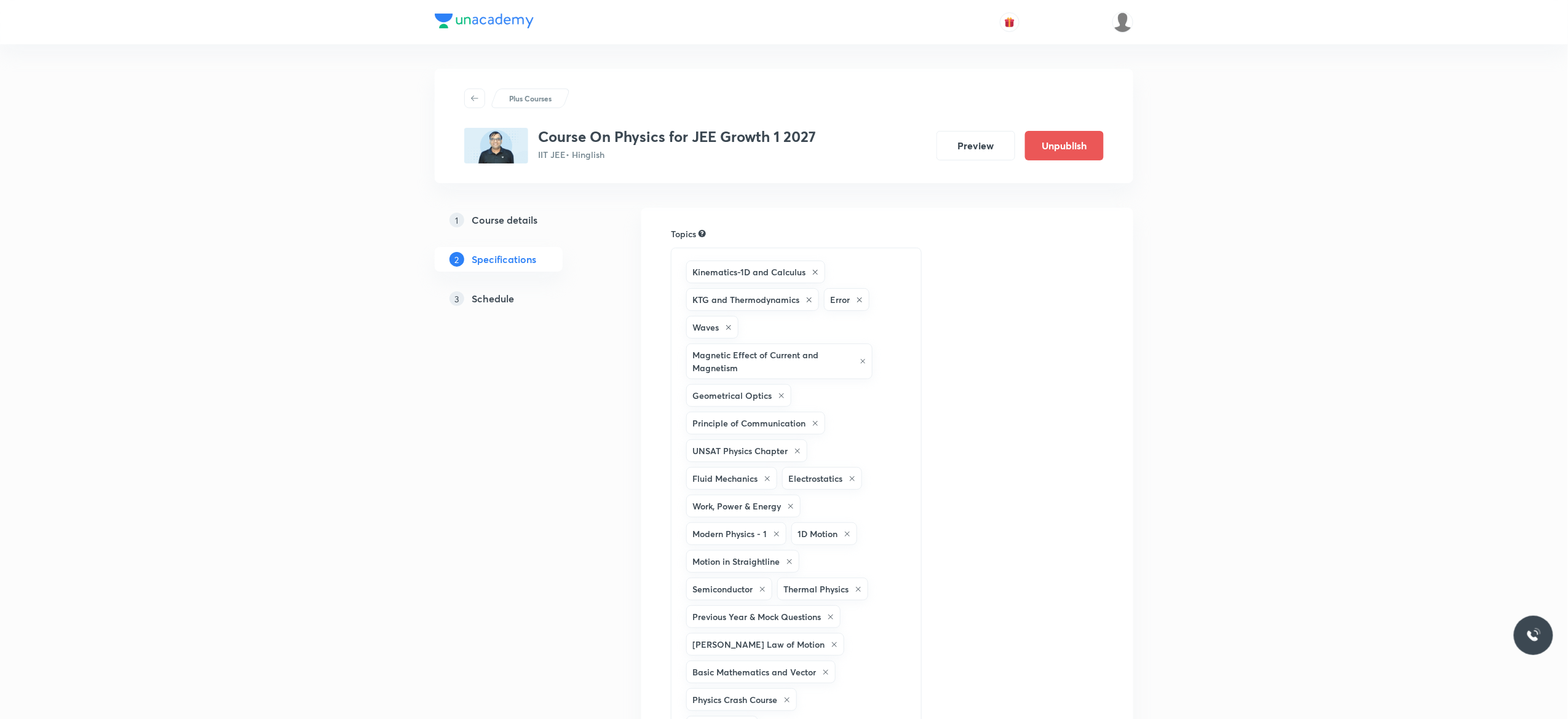
click at [498, 297] on h5 "Schedule" at bounding box center [493, 298] width 43 height 14
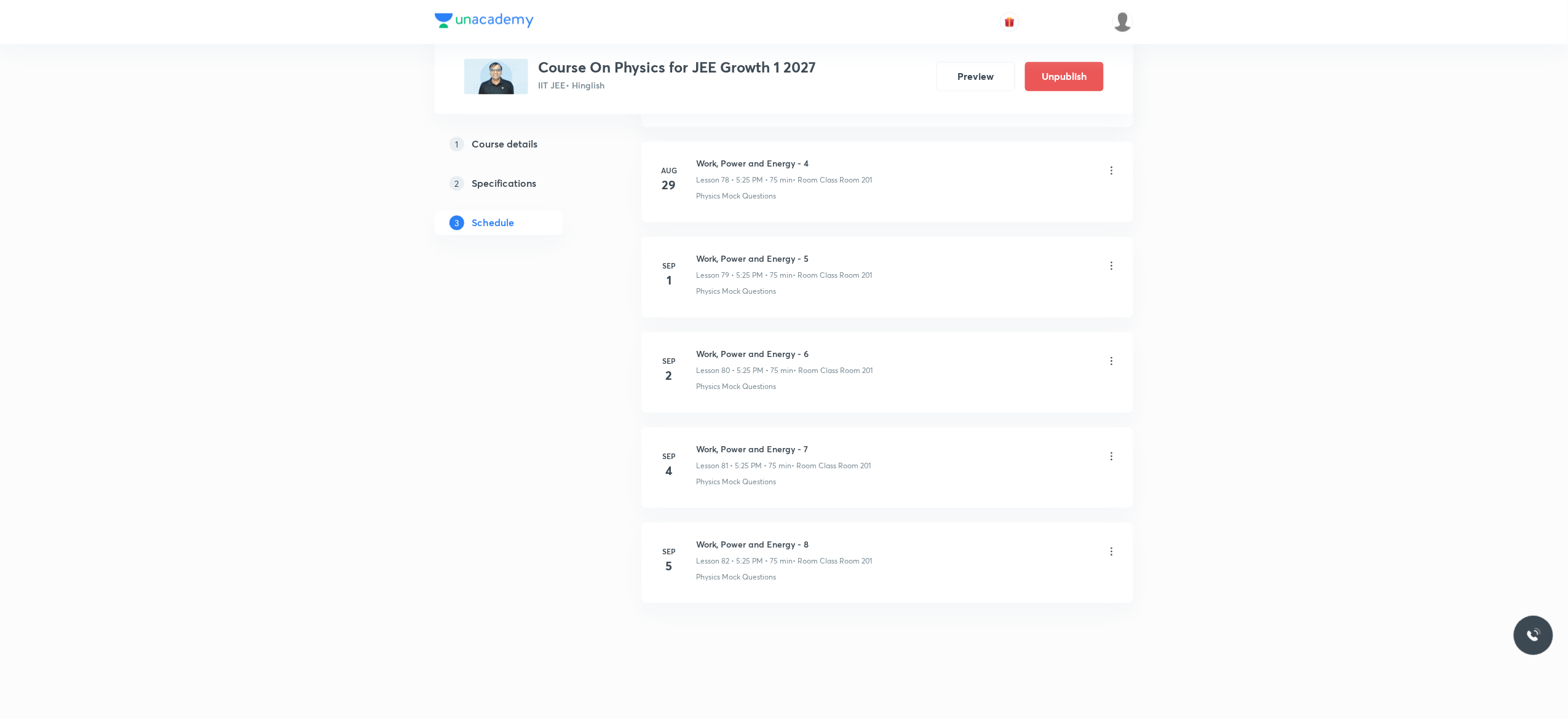
scroll to position [8194, 0]
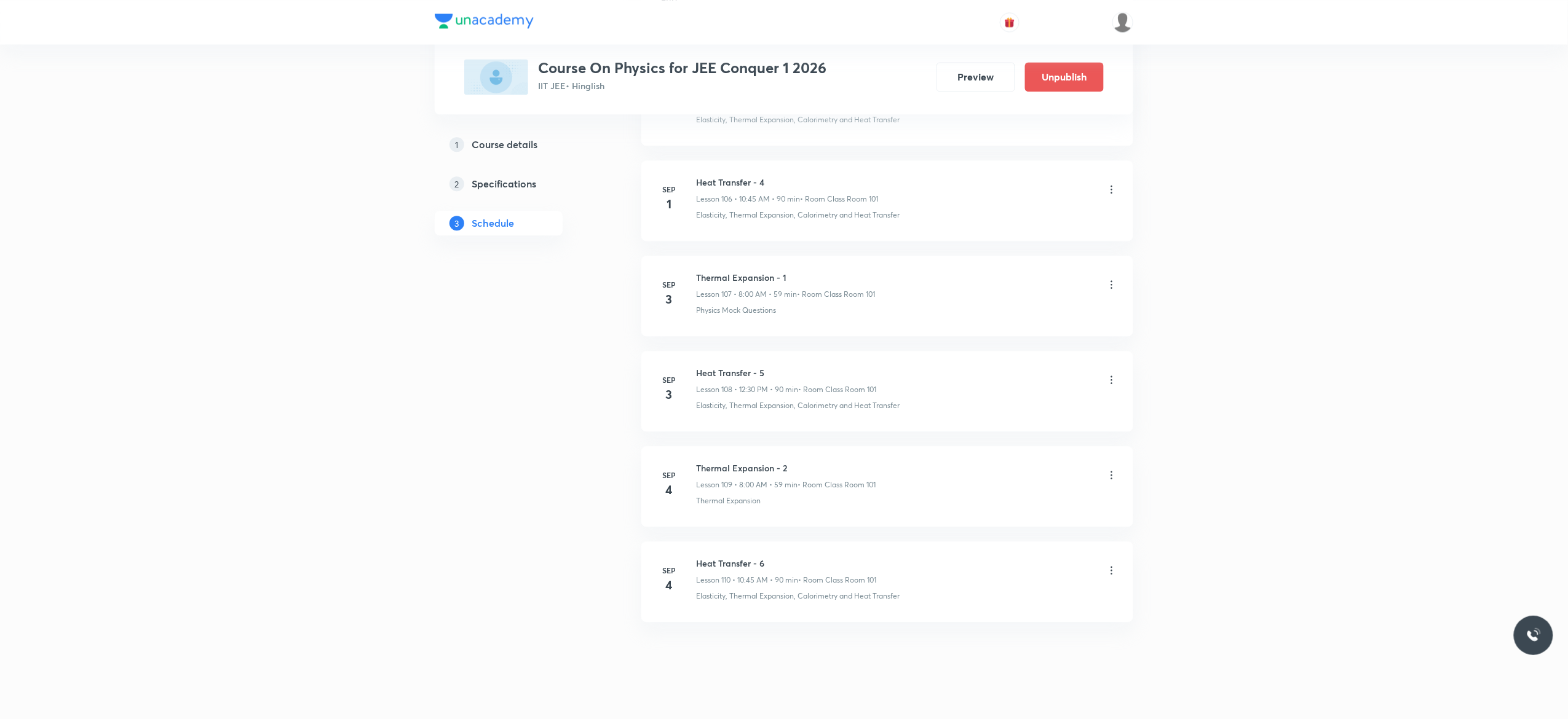
scroll to position [10874, 0]
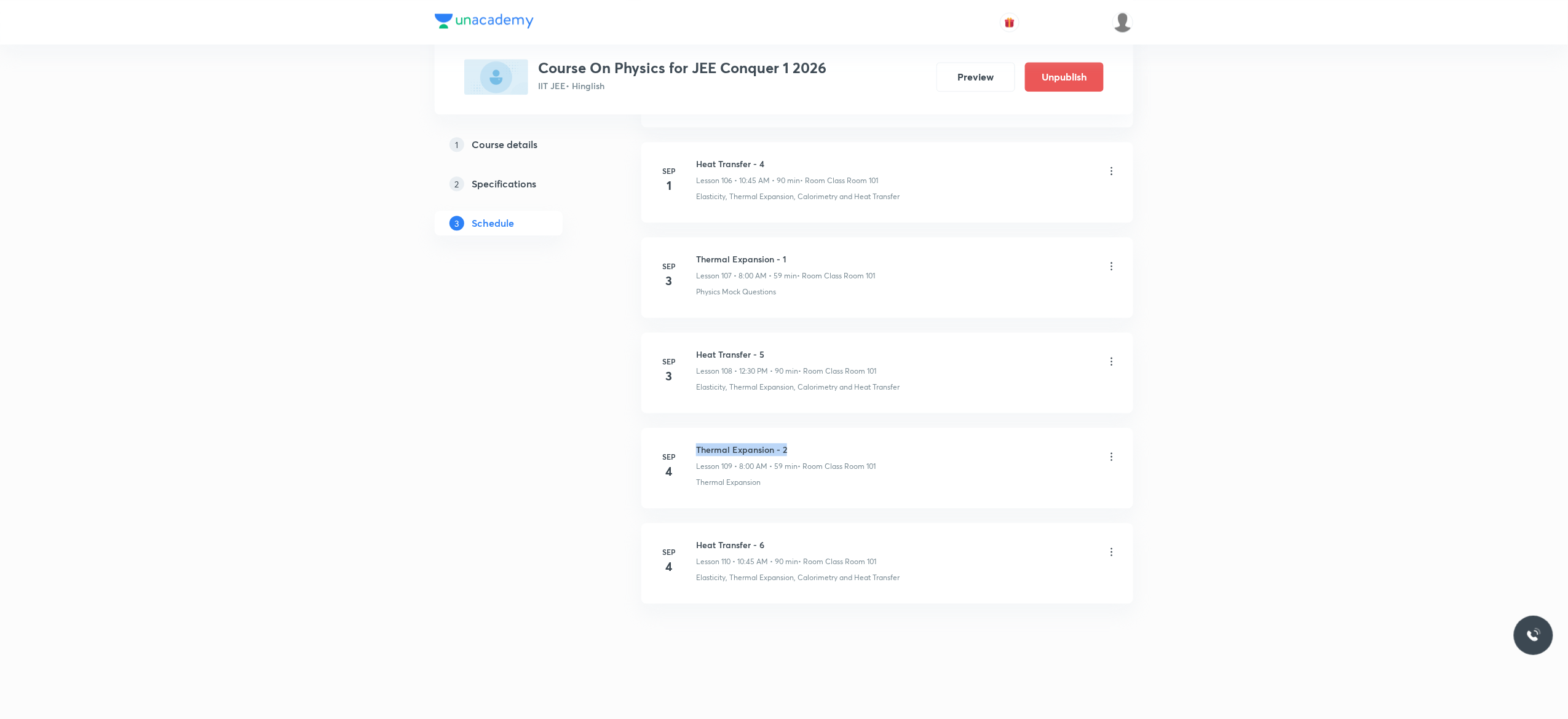
drag, startPoint x: 795, startPoint y: 441, endPoint x: 695, endPoint y: 445, distance: 100.1
click at [695, 445] on li "[DATE] Thermal Expansion - 2 Lesson 109 • 8:00 AM • 59 min • Room Class Room 10…" at bounding box center [887, 468] width 492 height 80
copy h6 "Thermal Expansion - 2"
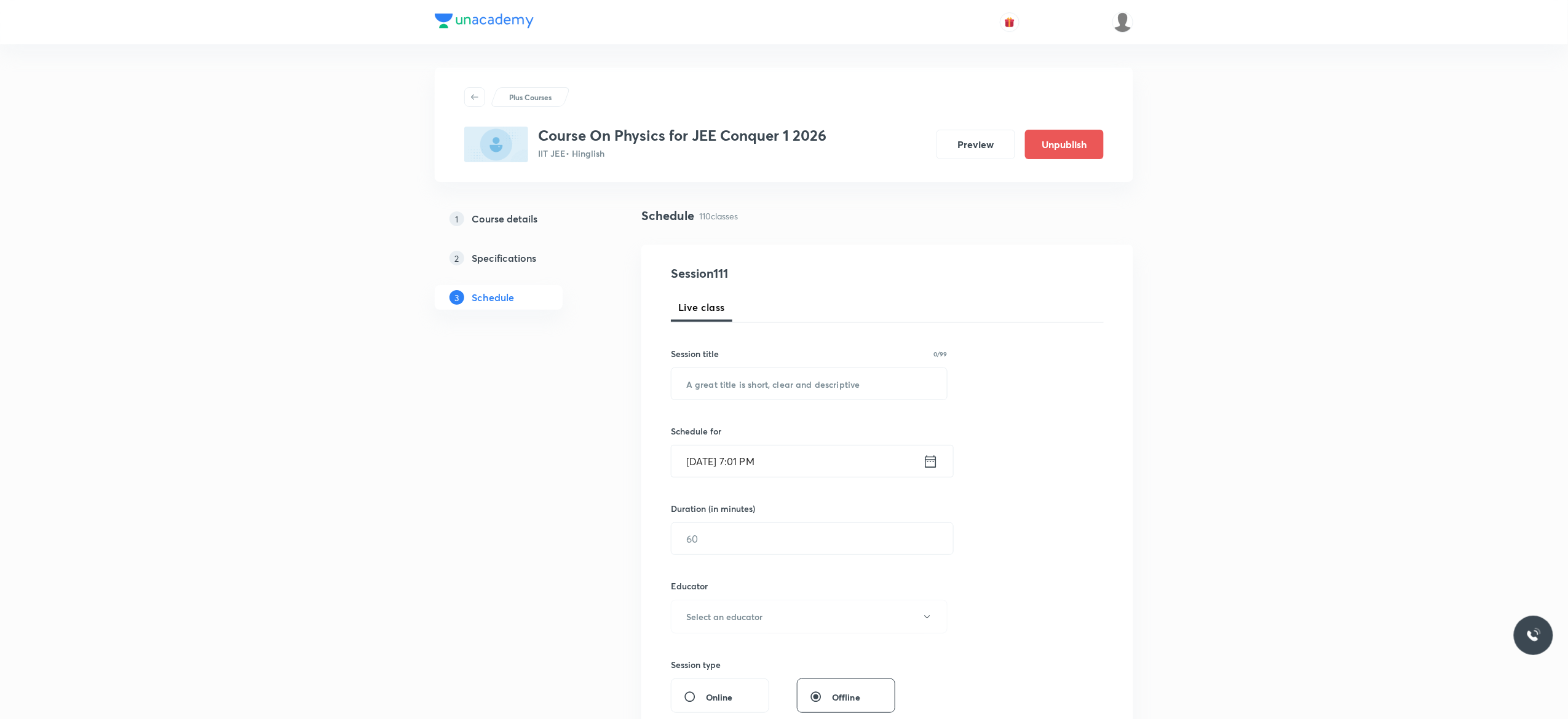
scroll to position [0, 0]
click at [744, 391] on input "text" at bounding box center [809, 385] width 276 height 31
paste input "Thermal Expansion - 2"
type input "Thermal Expansion - 3"
click at [928, 462] on icon at bounding box center [930, 462] width 15 height 17
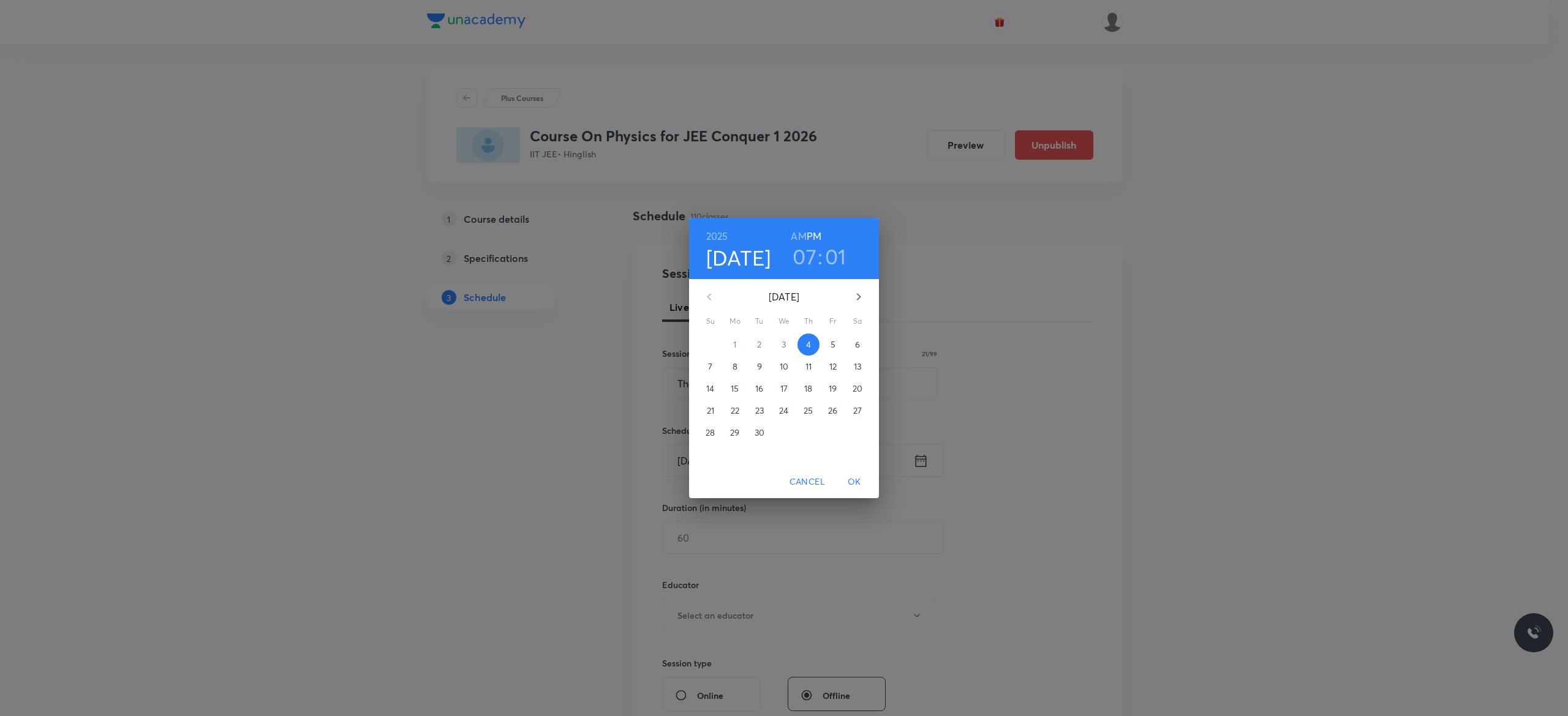
click at [830, 345] on p "5" at bounding box center [833, 345] width 5 height 13
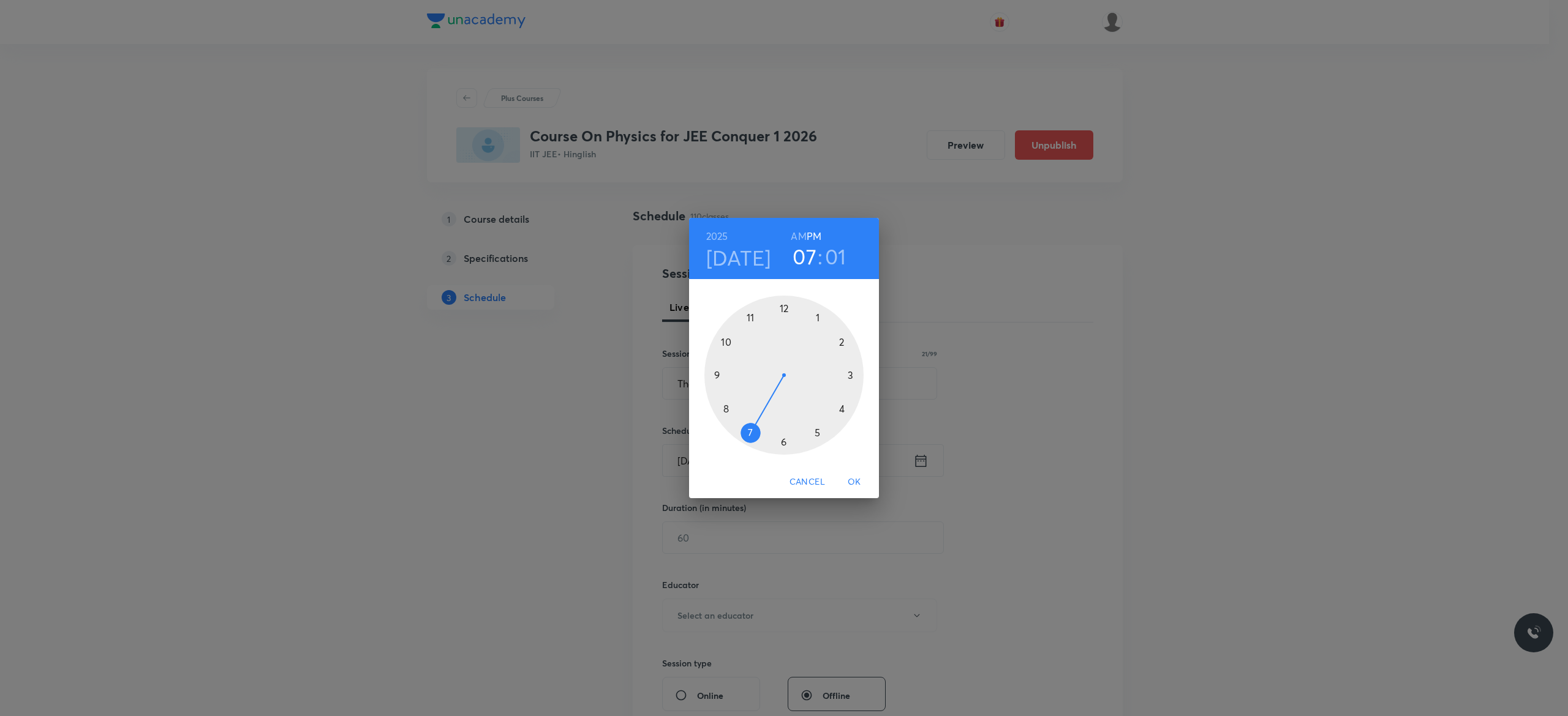
click at [798, 237] on h6 "AM" at bounding box center [798, 236] width 15 height 17
click at [723, 406] on div at bounding box center [784, 375] width 160 height 159
click at [783, 307] on div at bounding box center [784, 375] width 160 height 159
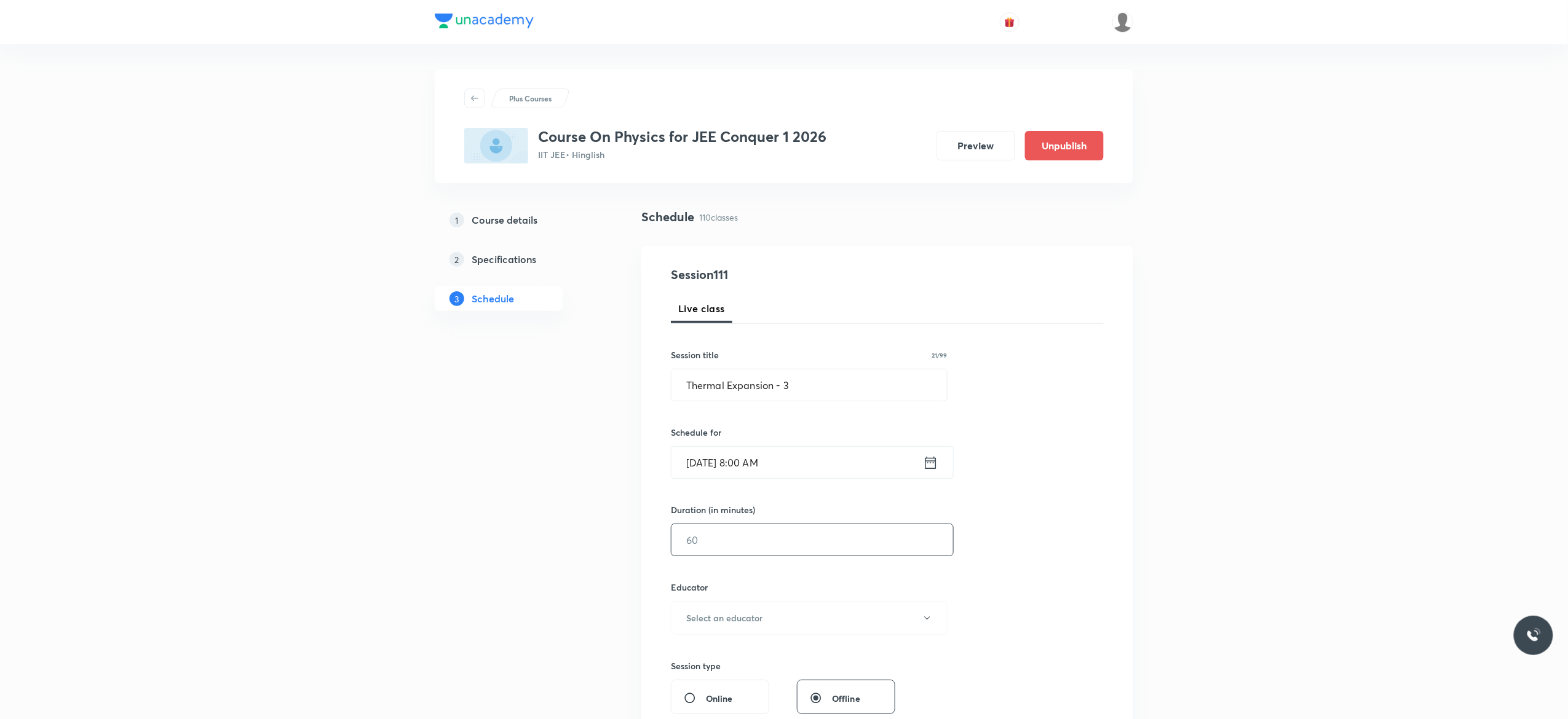
click at [754, 544] on input "text" at bounding box center [812, 540] width 281 height 31
type input "59"
click at [927, 622] on icon "button" at bounding box center [927, 619] width 10 height 10
click at [760, 676] on span "Abhishek Kumar Divoliya" at bounding box center [807, 675] width 270 height 13
click at [1022, 589] on div "Session 111 Live class Session title 21/99 Thermal Expansion - 3 ​ Schedule for…" at bounding box center [887, 593] width 433 height 656
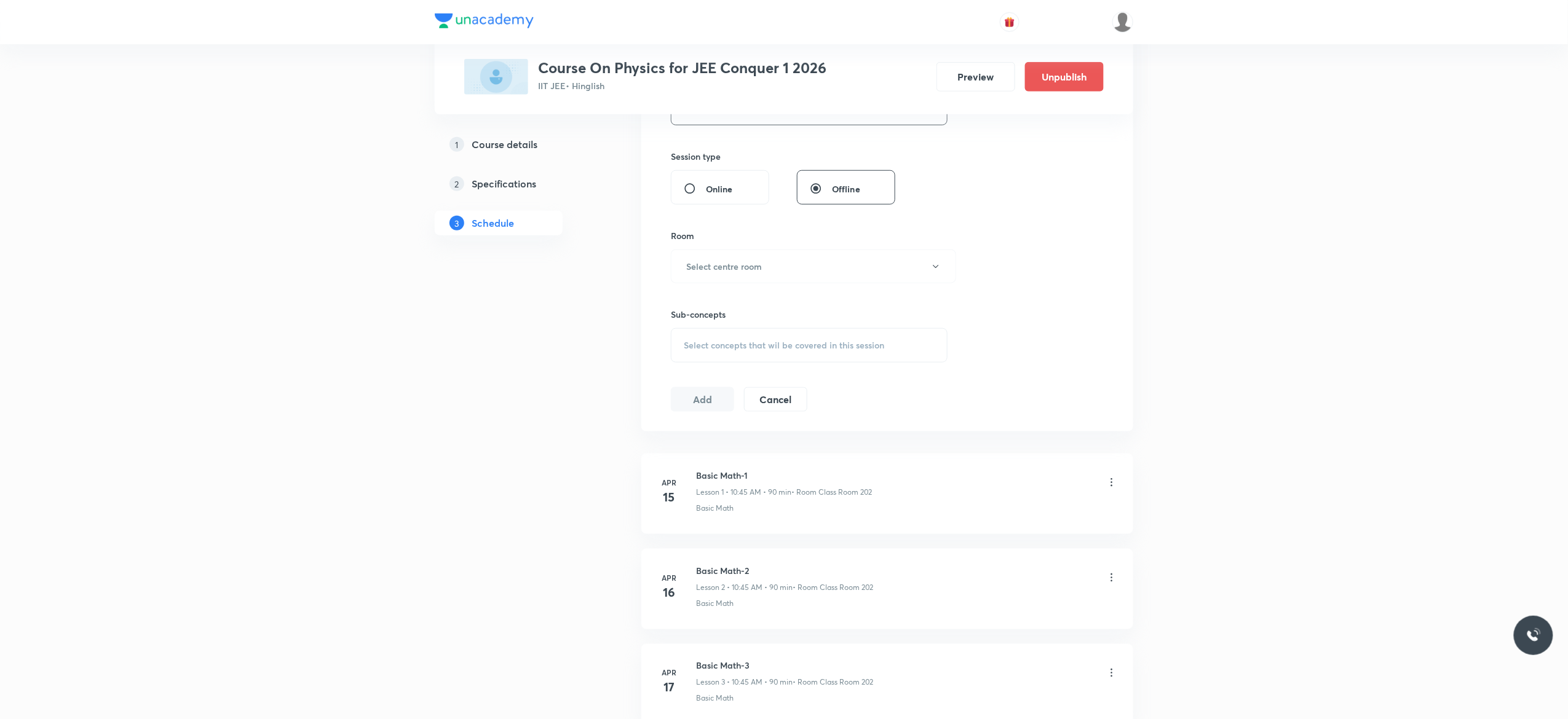
scroll to position [541, 0]
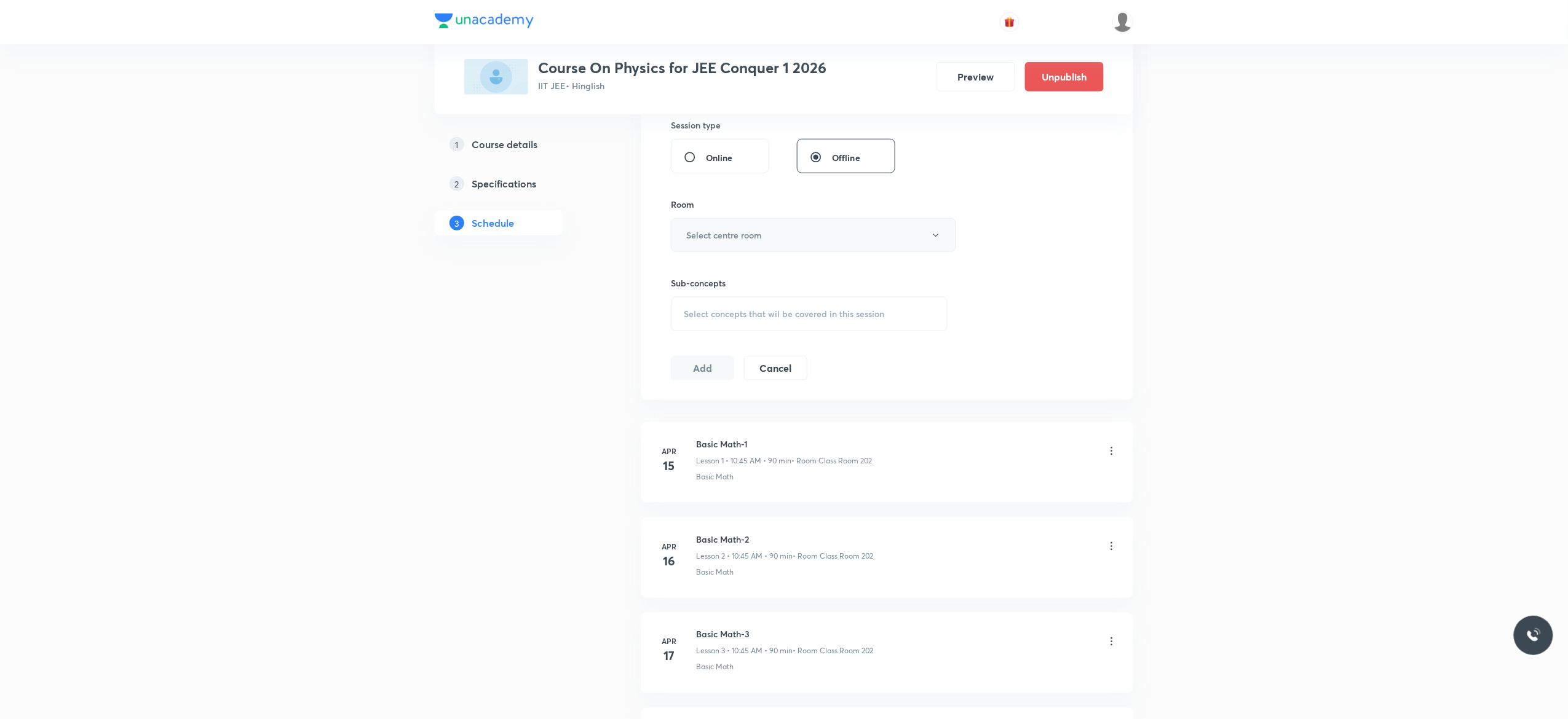
click at [935, 242] on button "Select centre room" at bounding box center [814, 235] width 285 height 34
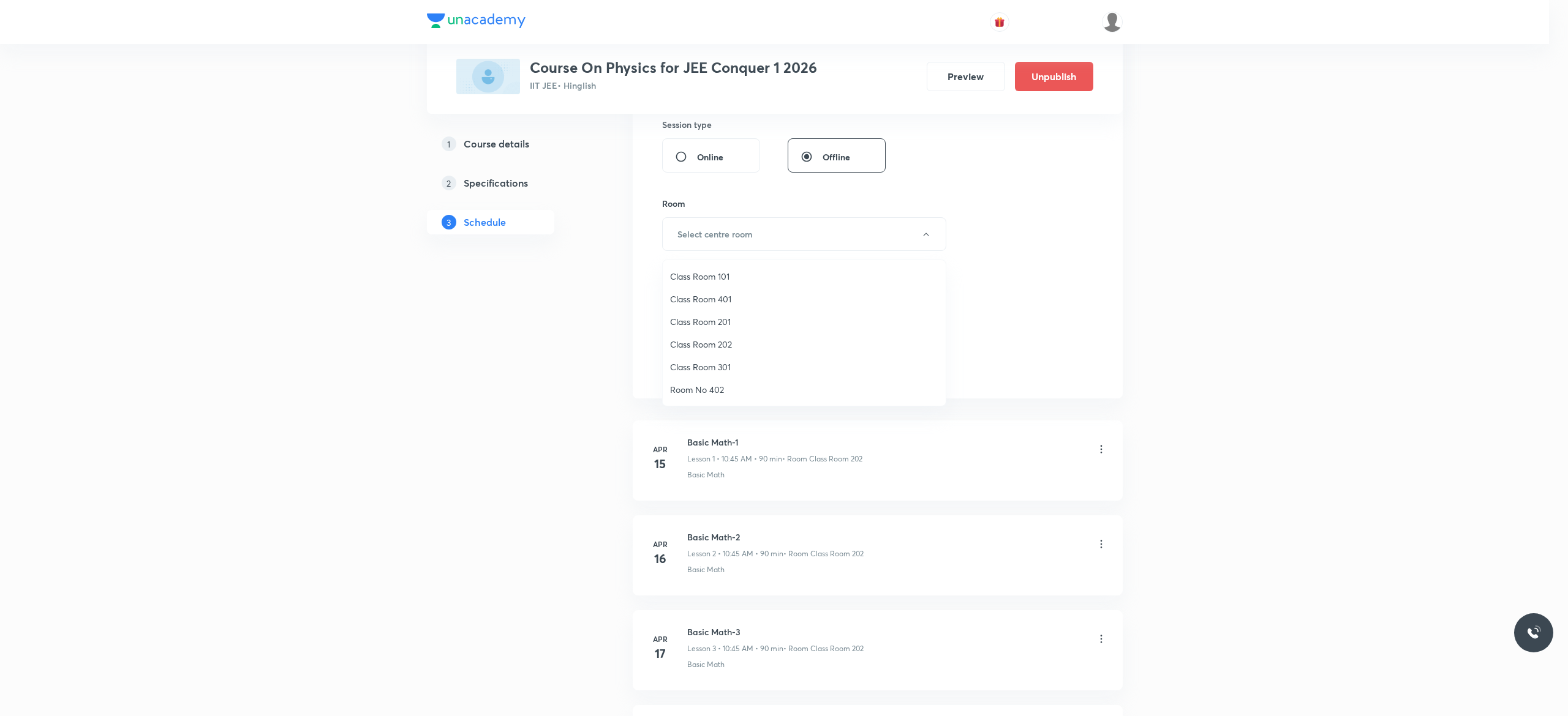
click at [734, 271] on span "Class Room 101" at bounding box center [804, 276] width 268 height 13
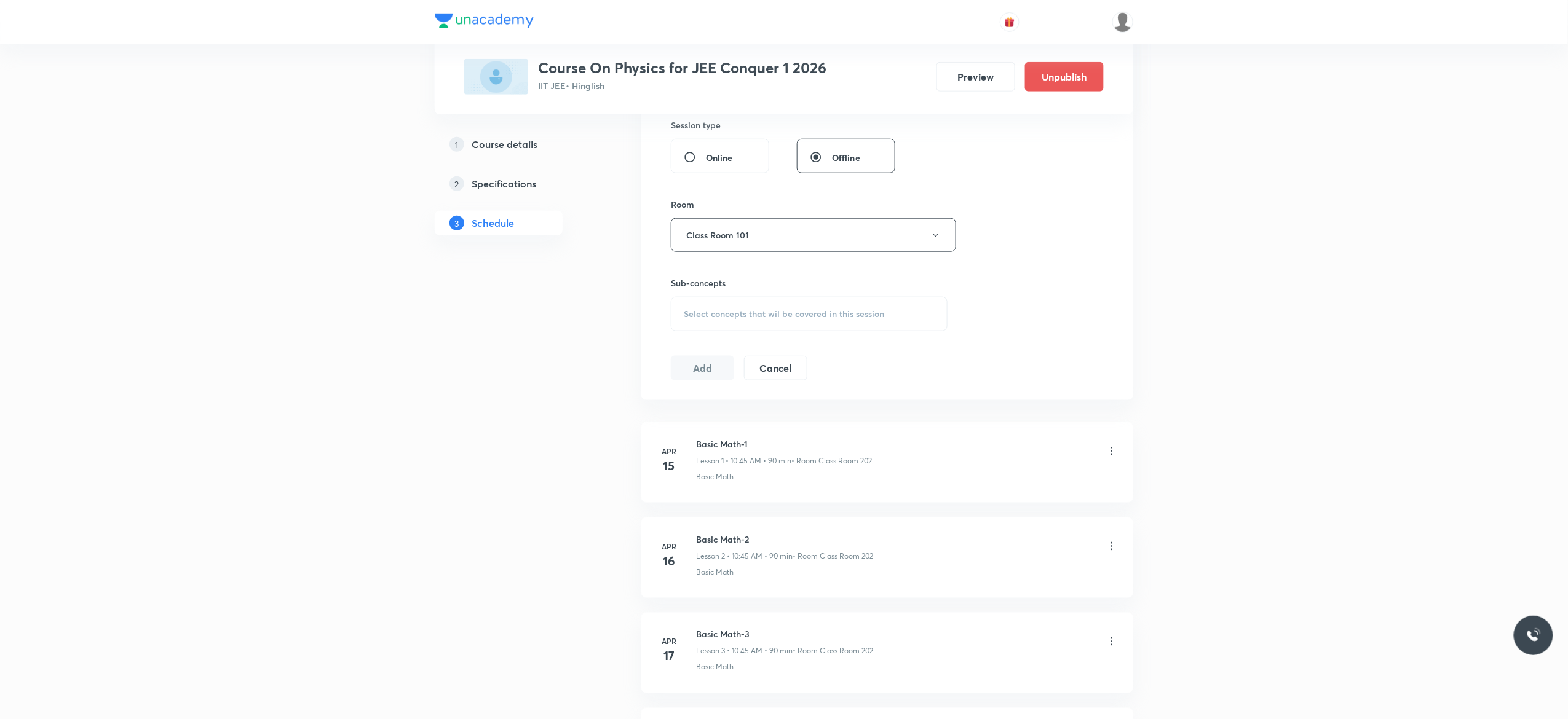
click at [716, 323] on div "Select concepts that wil be covered in this session" at bounding box center [809, 314] width 277 height 35
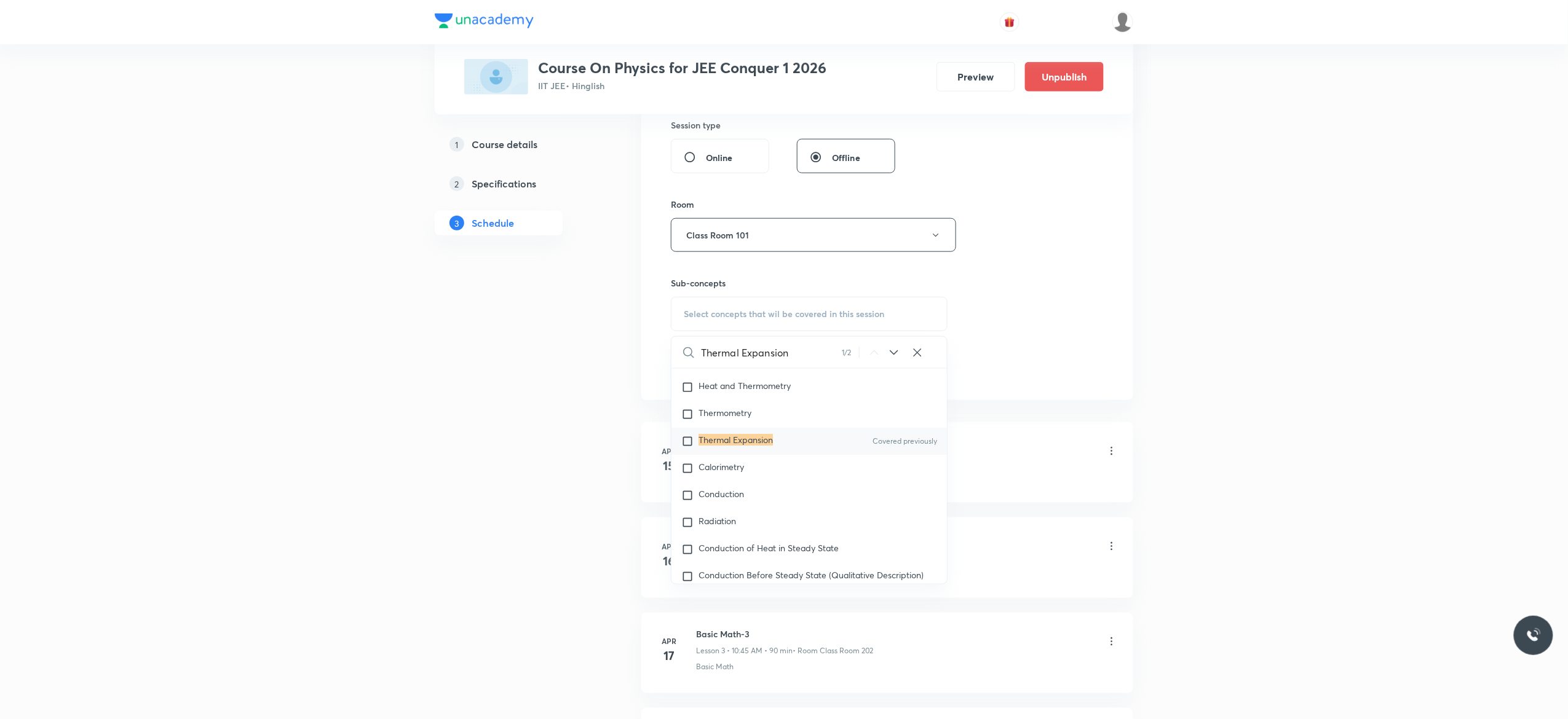
type input "Thermal Expansion"
click at [690, 448] on input "checkbox" at bounding box center [690, 441] width 17 height 13
checkbox input "true"
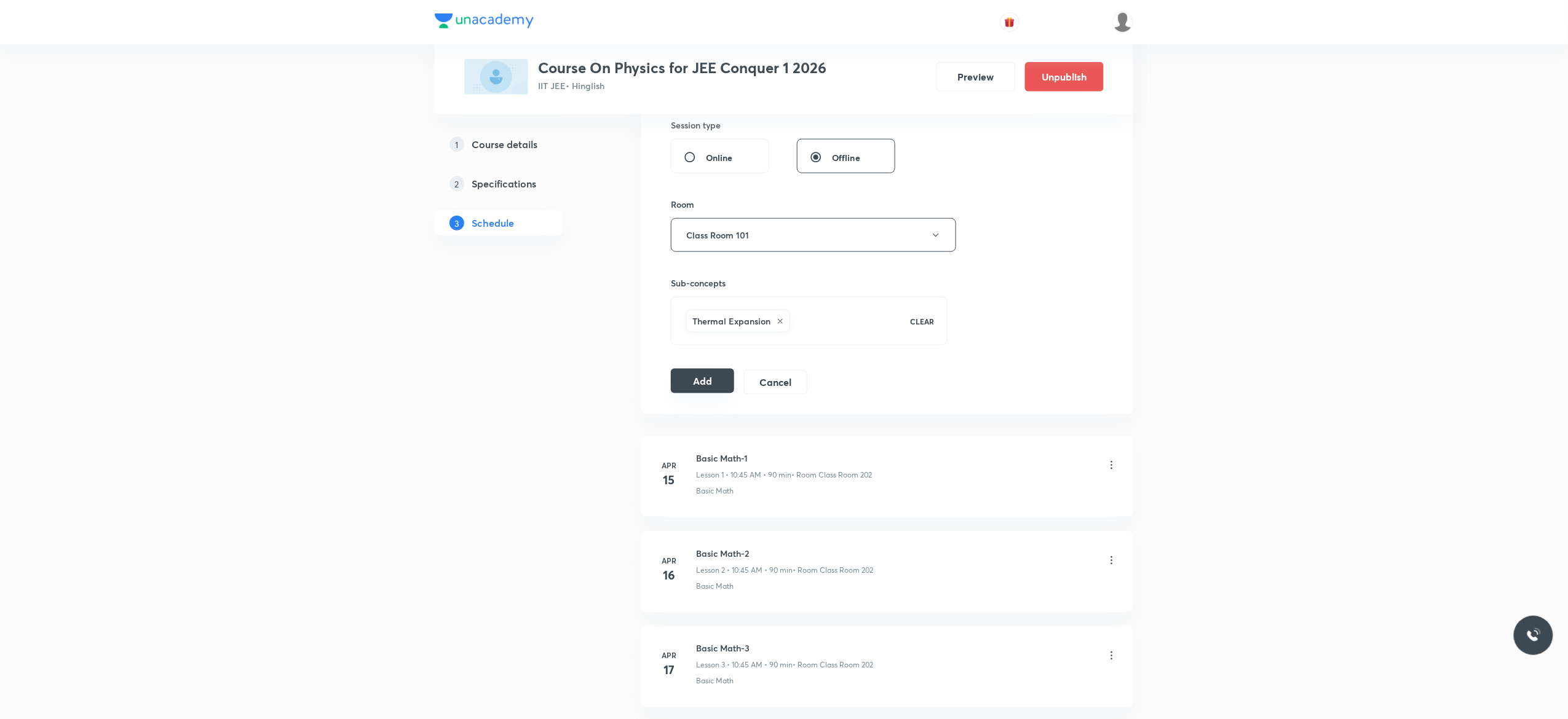
click at [696, 384] on button "Add" at bounding box center [702, 381] width 63 height 24
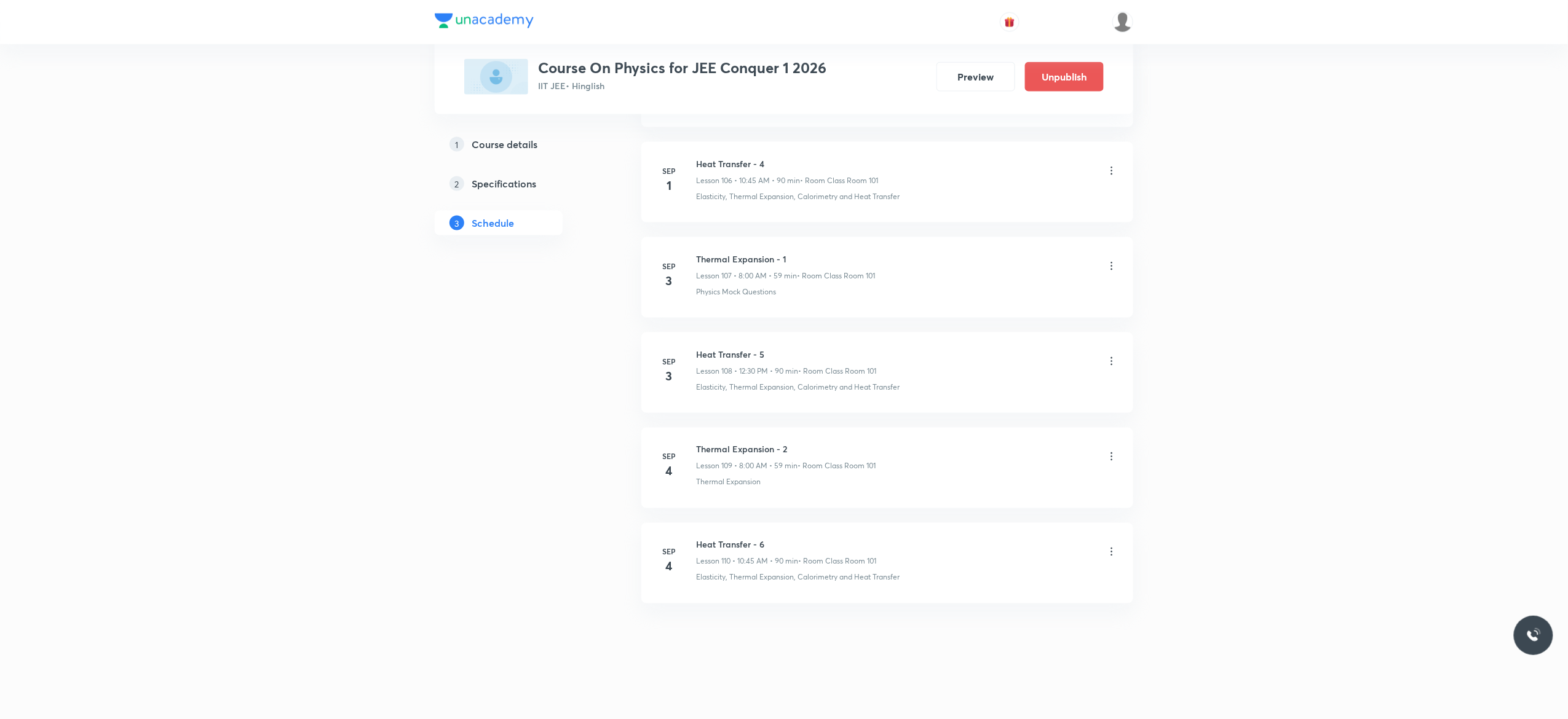
scroll to position [10227, 0]
drag, startPoint x: 771, startPoint y: 535, endPoint x: 694, endPoint y: 540, distance: 77.2
click at [694, 540] on li "Sep 4 Heat Transfer - 6 Lesson 110 • 10:45 AM • 90 min • Room Class Room 101 El…" at bounding box center [887, 563] width 492 height 80
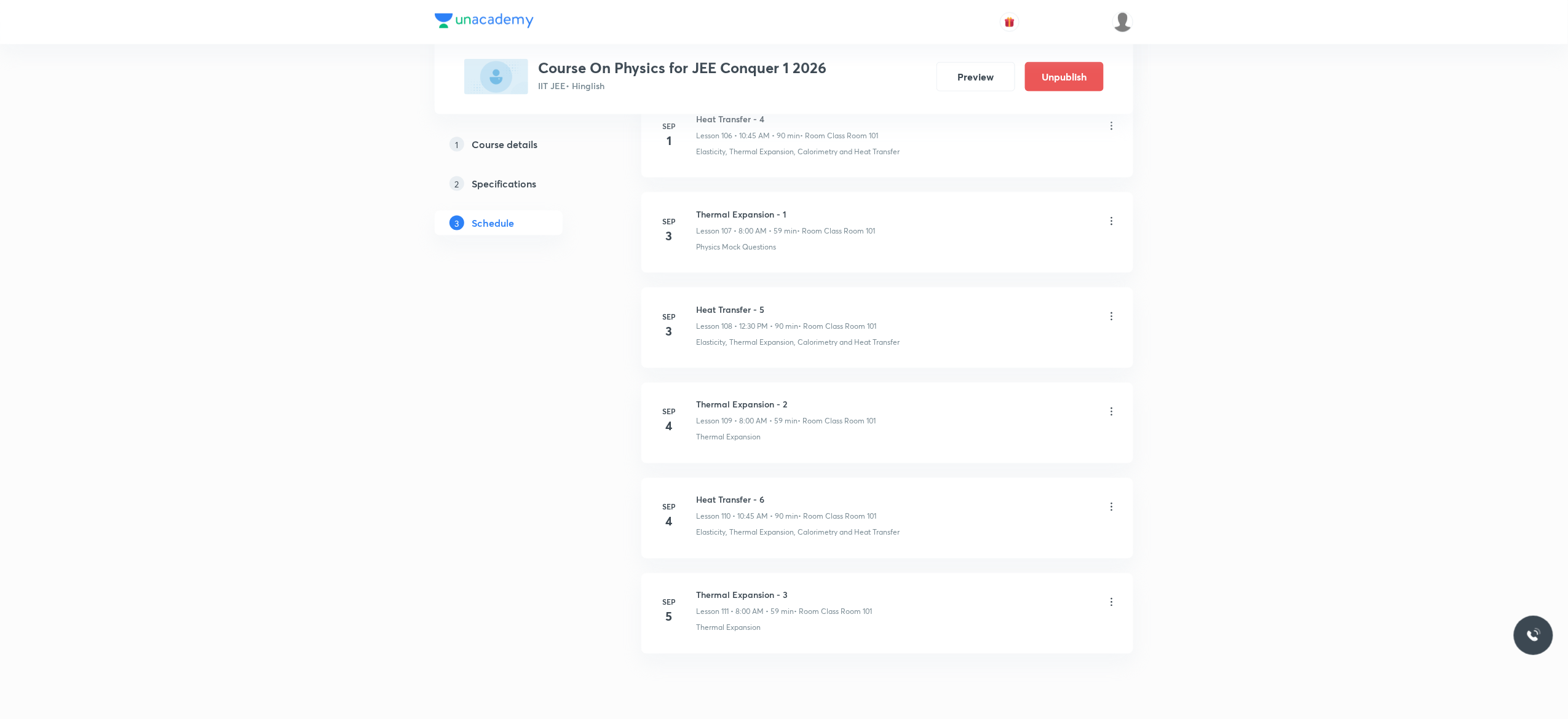
copy h6 "Heat Transfer - 6"
drag, startPoint x: 765, startPoint y: 541, endPoint x: 692, endPoint y: 536, distance: 73.2
click at [692, 536] on li "Sep 4 Heat Transfer - 6 Lesson 110 • 10:45 AM • 90 min • Room Class Room 101 El…" at bounding box center [887, 519] width 492 height 80
copy h6 "Heat Transfer - 6"
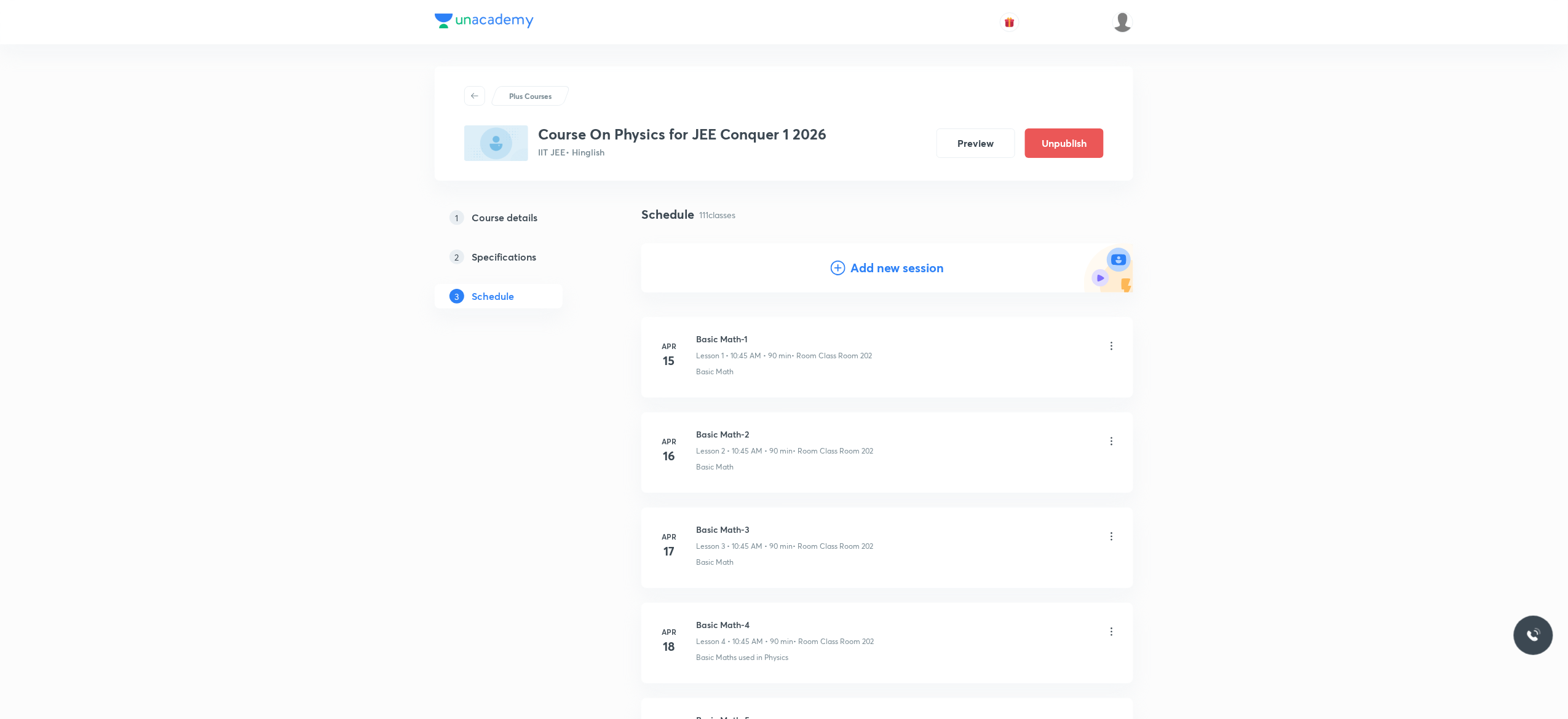
scroll to position [0, 0]
click at [837, 270] on icon at bounding box center [838, 270] width 14 height 14
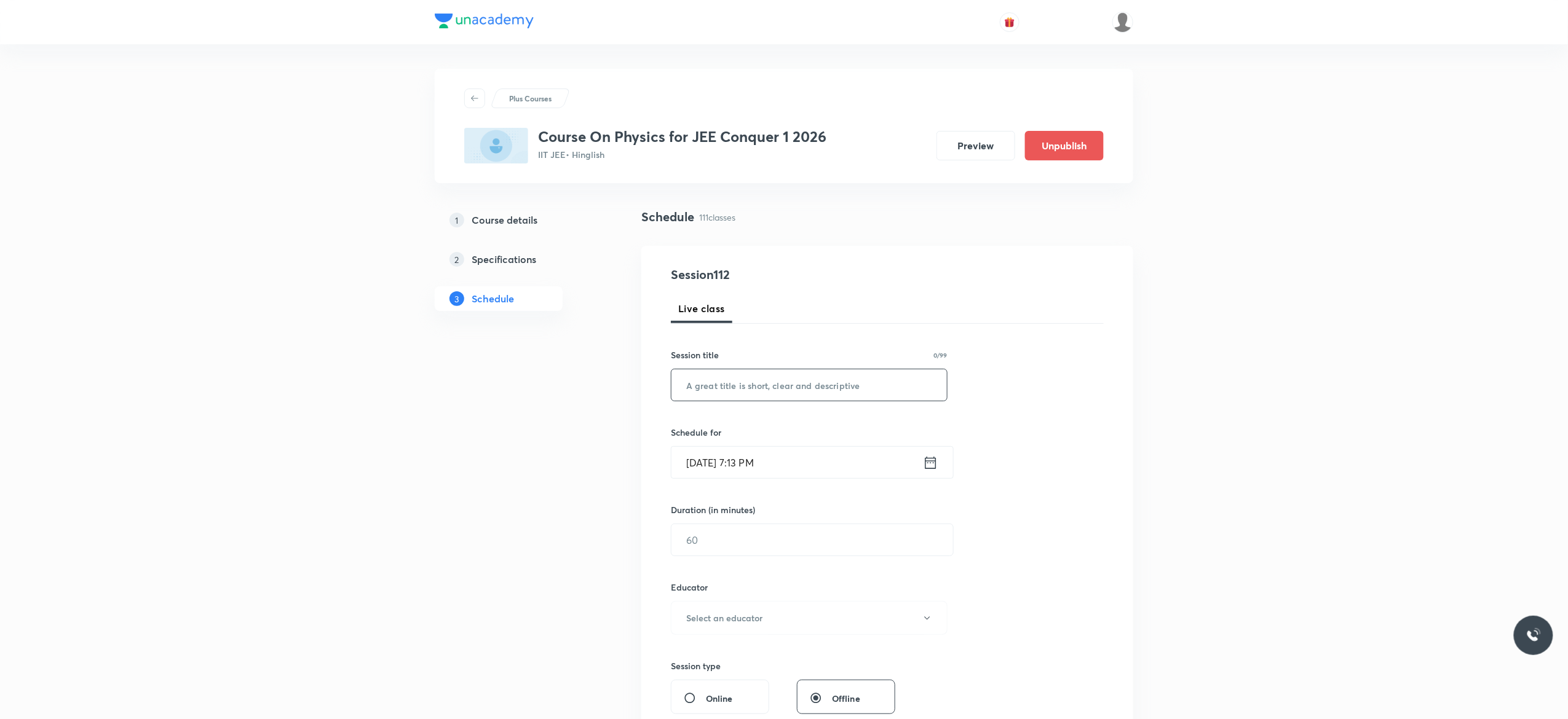
click at [736, 386] on input "text" at bounding box center [809, 385] width 276 height 31
paste input "Heat Transfer - 6"
type input "Heat Transfer - 7"
click at [928, 465] on icon at bounding box center [930, 462] width 15 height 17
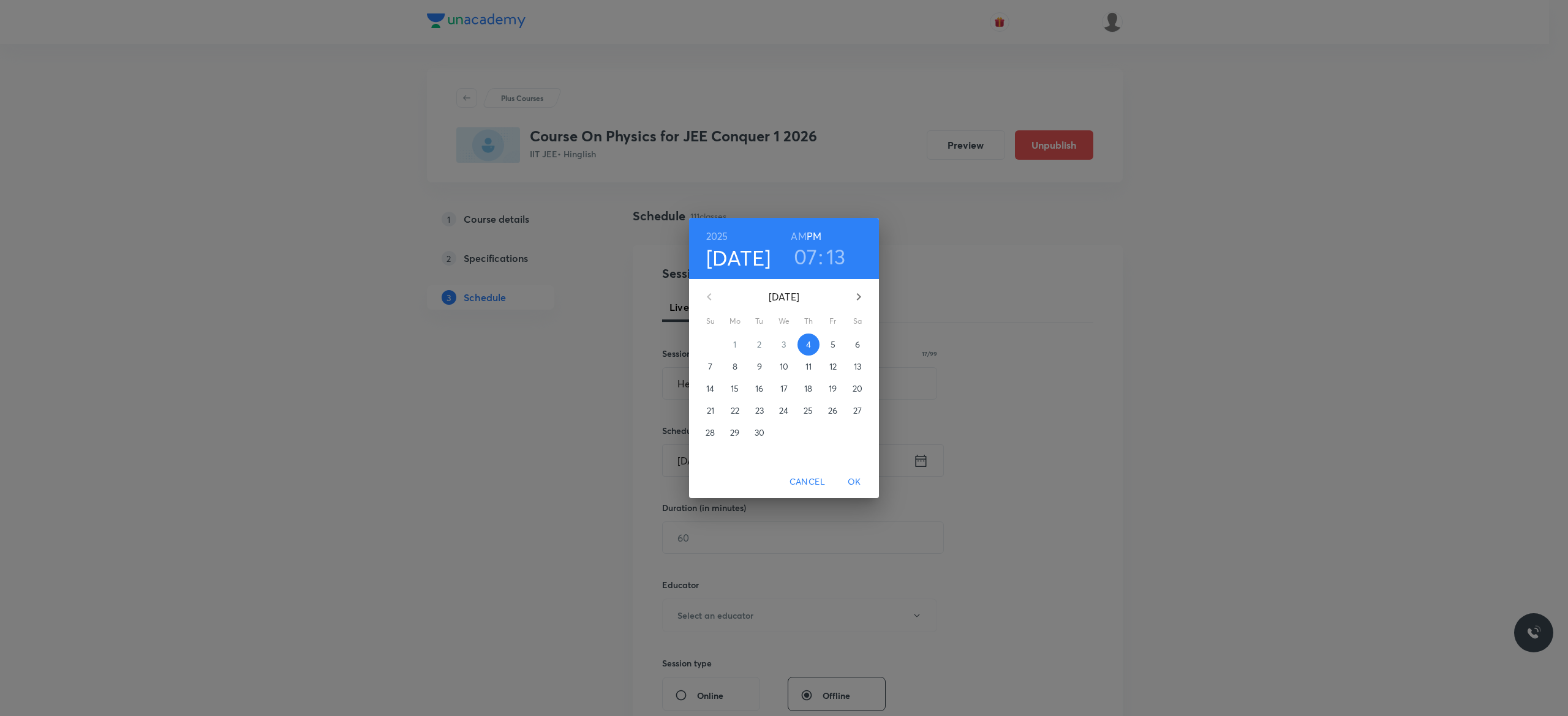
click at [831, 343] on p "5" at bounding box center [833, 345] width 5 height 13
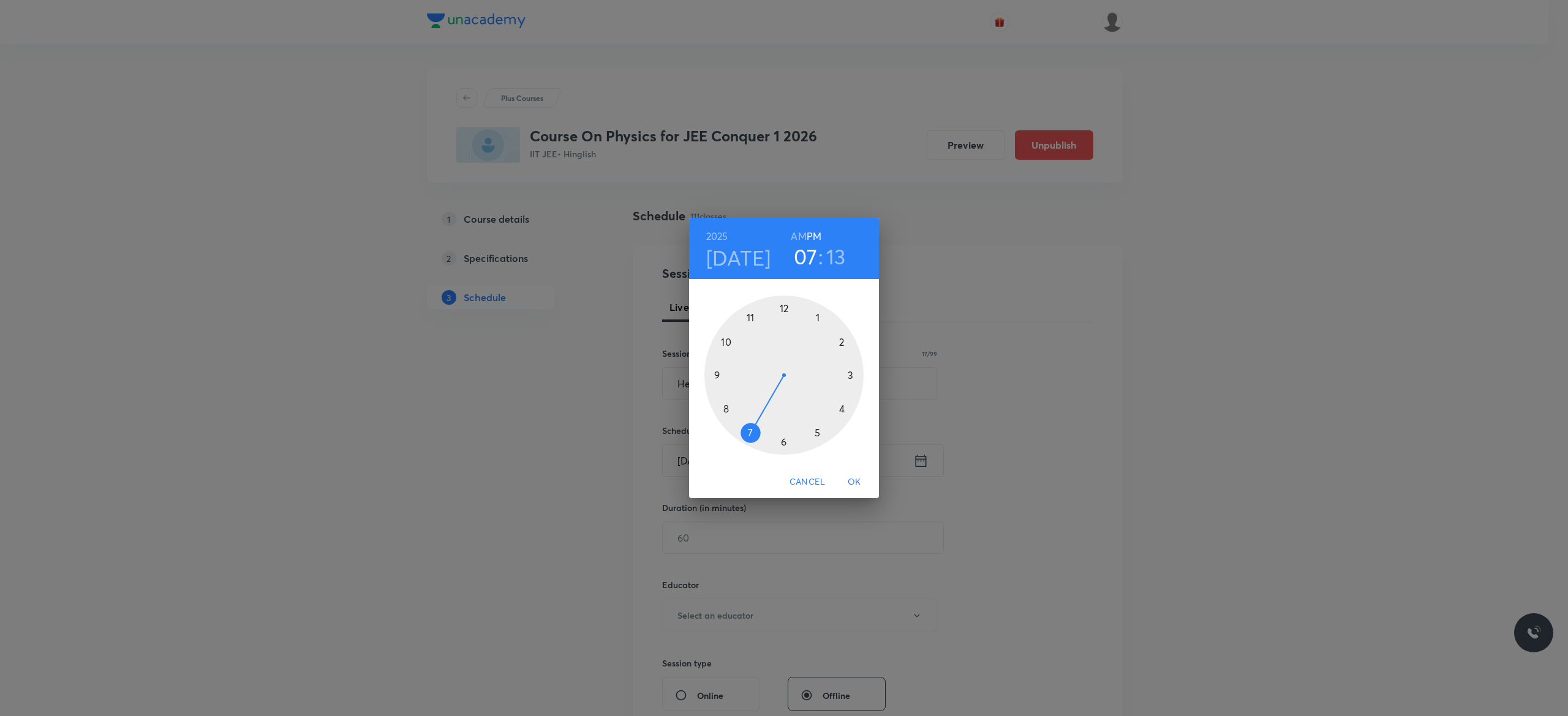
click at [785, 312] on div at bounding box center [784, 375] width 160 height 159
click at [783, 442] on div at bounding box center [784, 375] width 160 height 159
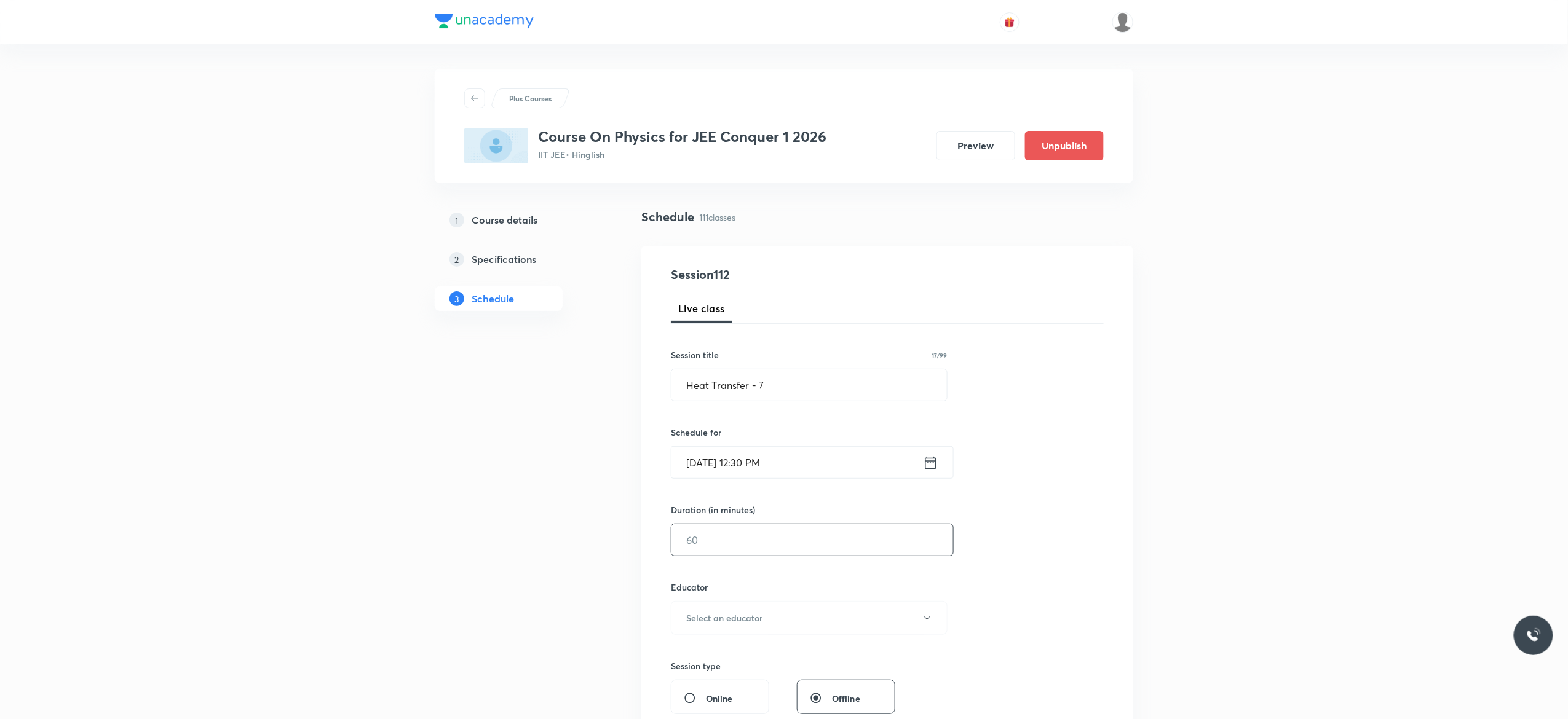
click at [749, 539] on input "text" at bounding box center [812, 540] width 281 height 31
type input "90"
click at [928, 620] on icon "button" at bounding box center [927, 618] width 6 height 3
click at [746, 654] on span "Akash Mishra" at bounding box center [807, 652] width 270 height 13
click at [1038, 553] on div "Session 112 Live class Session title 17/99 Heat Transfer - 7 ​ Schedule for Sep…" at bounding box center [887, 593] width 433 height 656
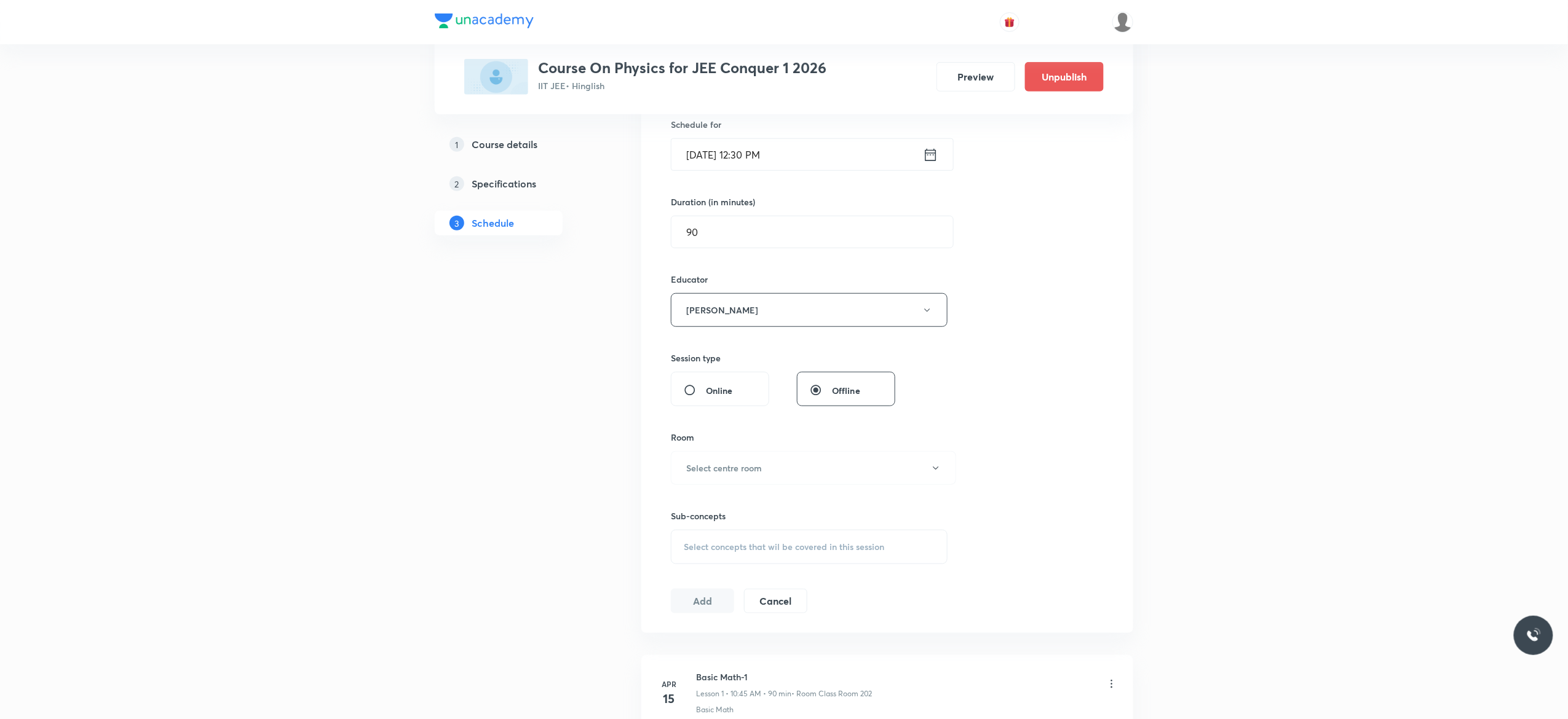
scroll to position [344, 0]
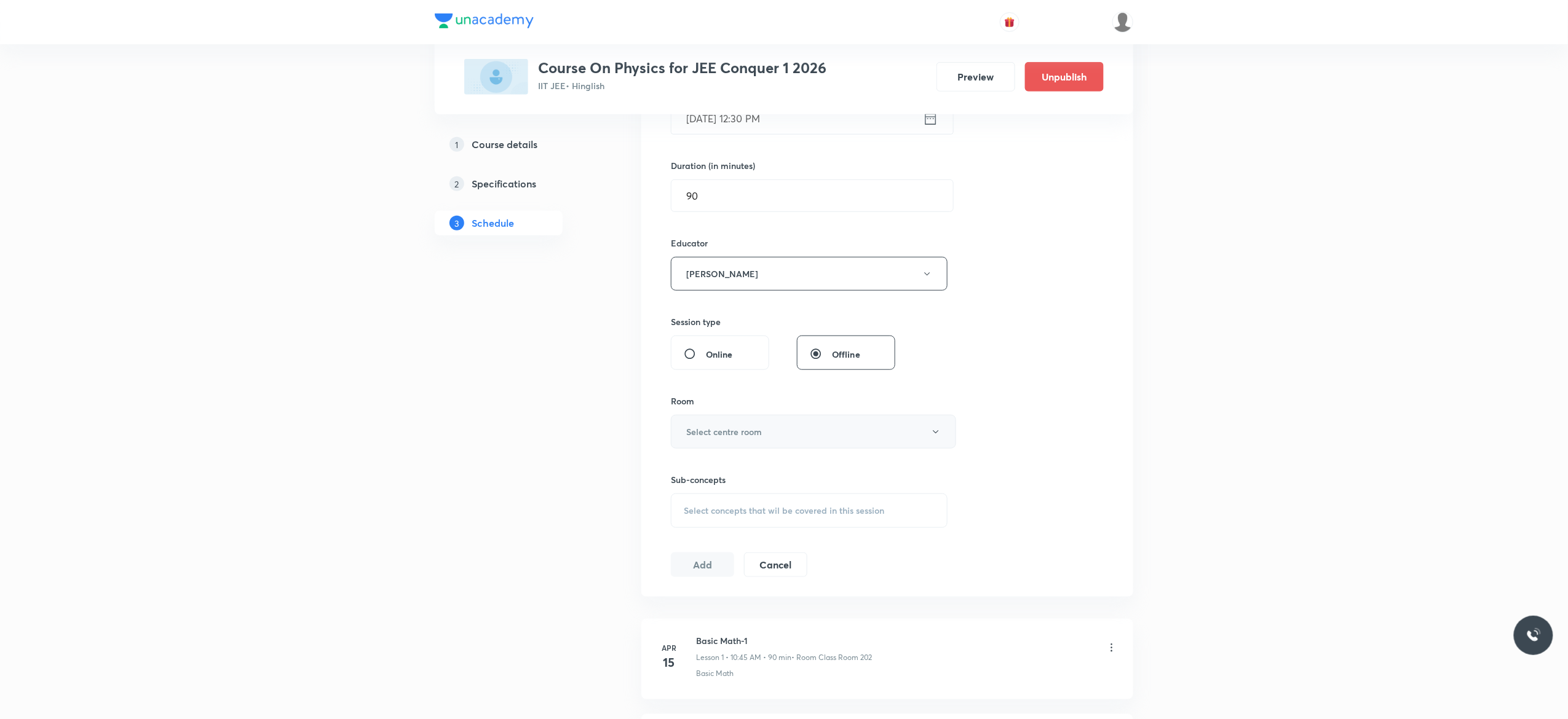
click at [935, 436] on icon "button" at bounding box center [936, 432] width 10 height 10
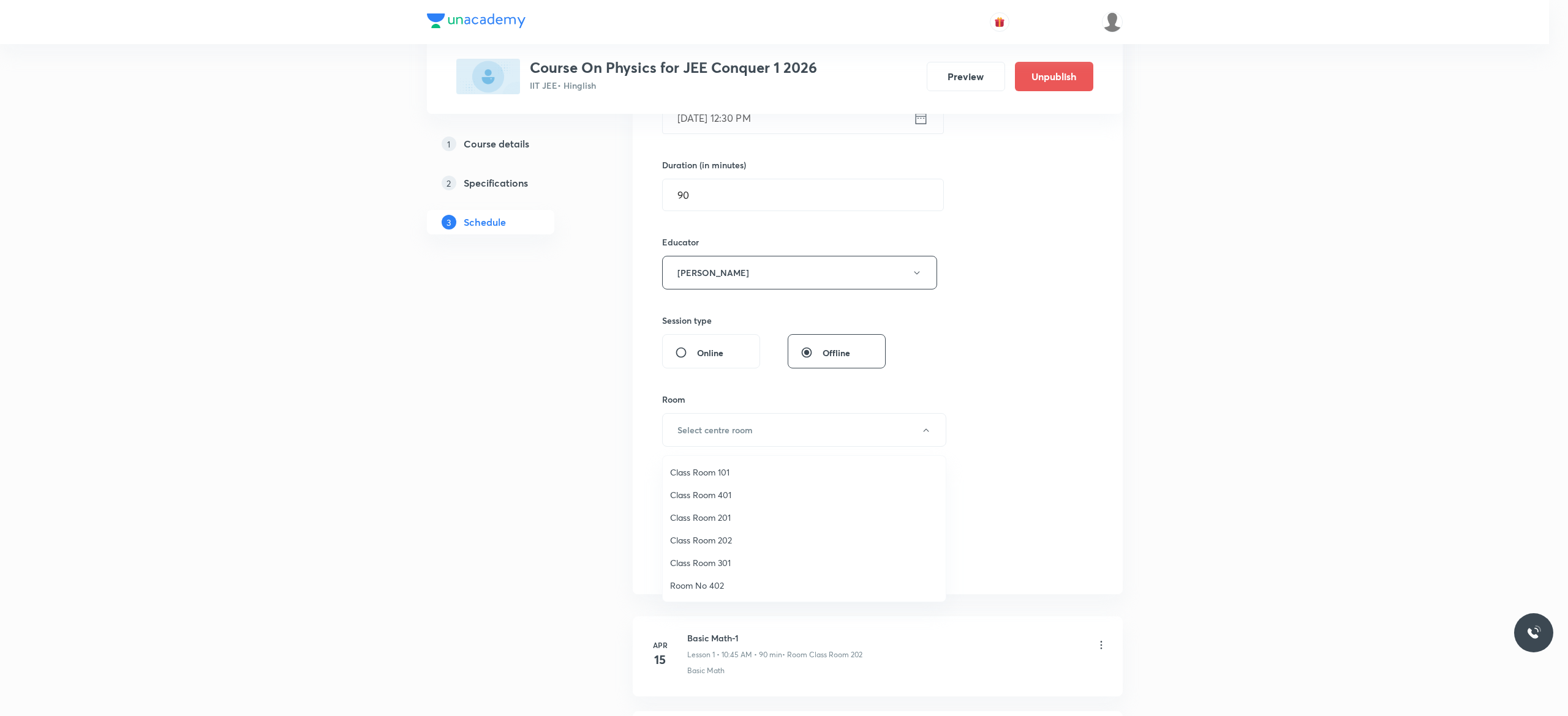
click at [697, 470] on span "Class Room 101" at bounding box center [804, 472] width 268 height 13
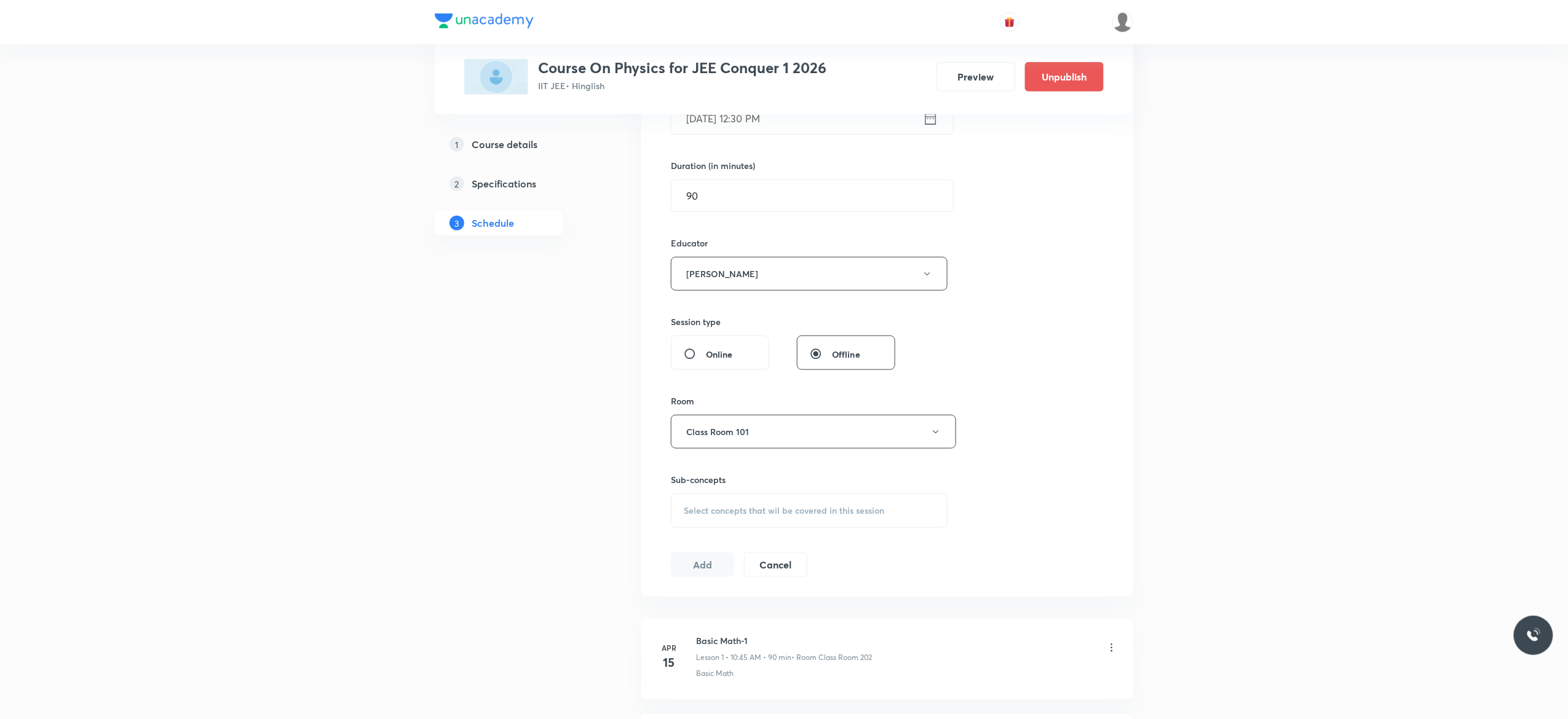
click at [712, 514] on span "Select concepts that wil be covered in this session" at bounding box center [784, 511] width 200 height 10
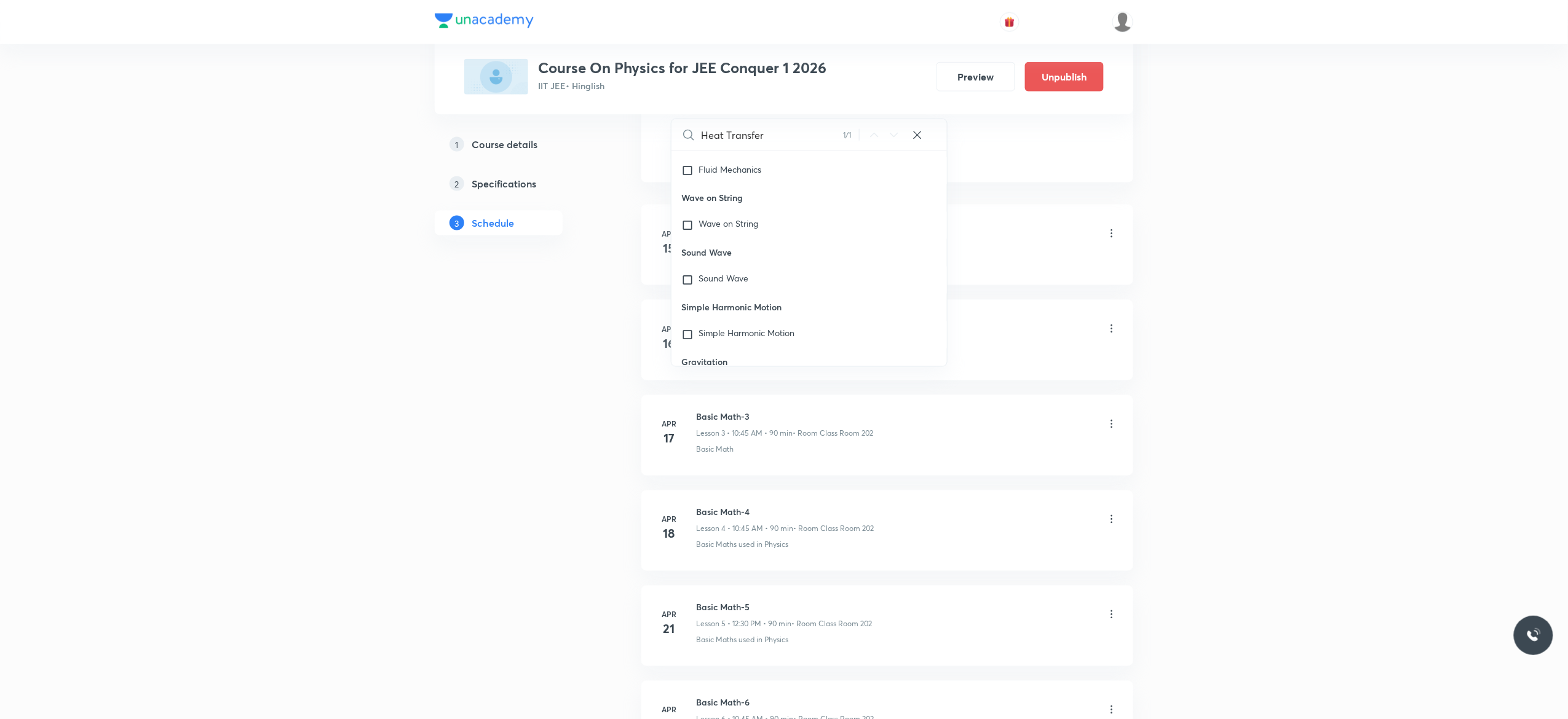
scroll to position [718, 0]
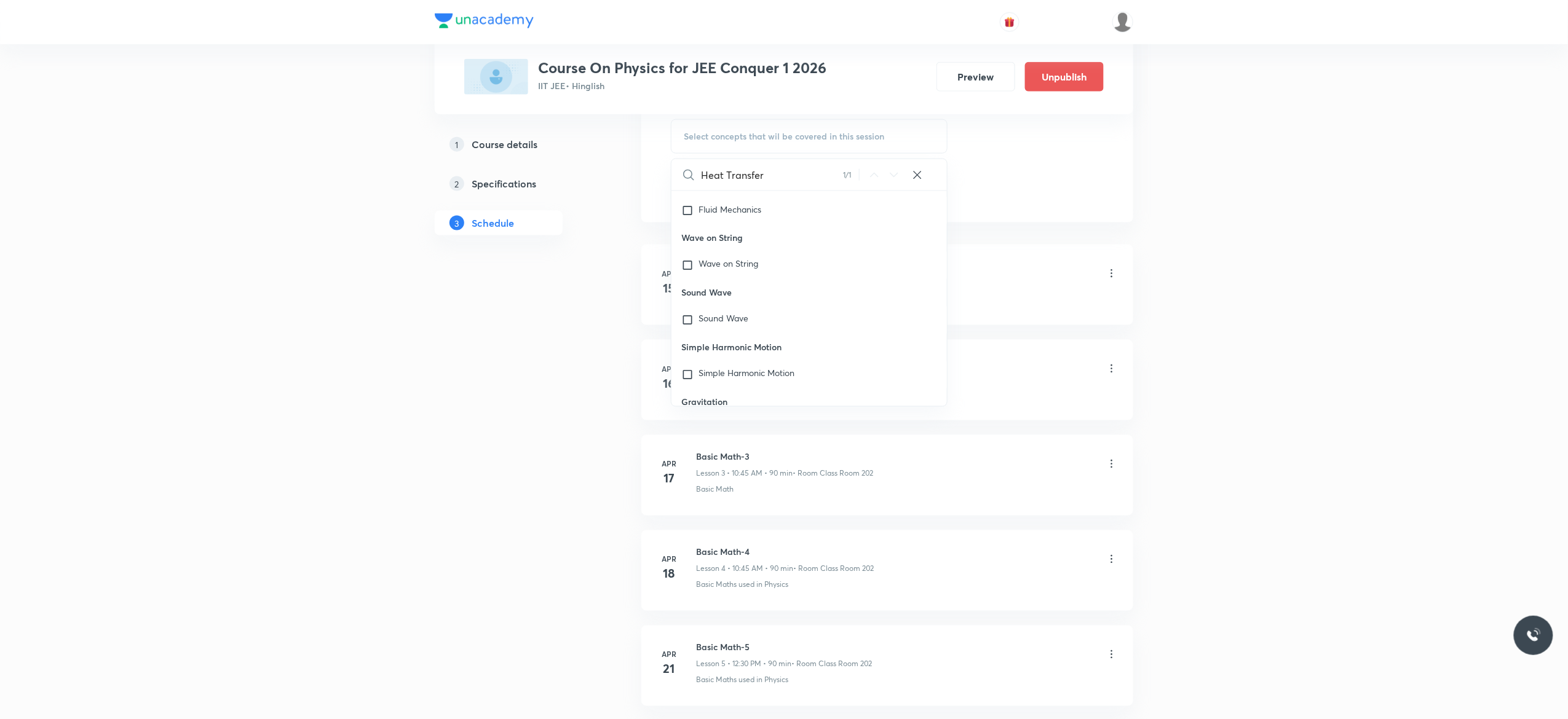
type input "Heat Transfer"
click at [687, 107] on input "checkbox" at bounding box center [690, 97] width 17 height 19
checkbox input "true"
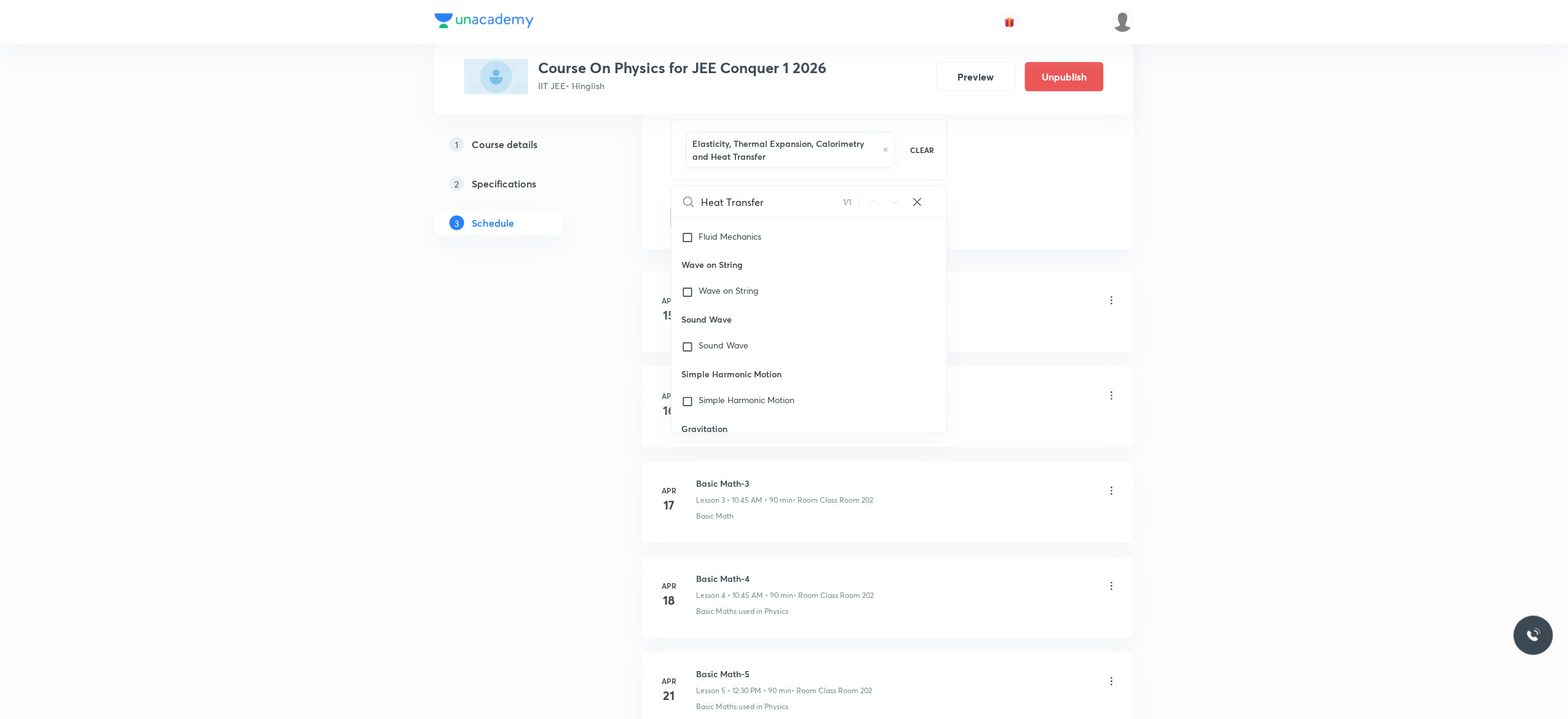
click at [695, 221] on button "Add" at bounding box center [702, 216] width 63 height 24
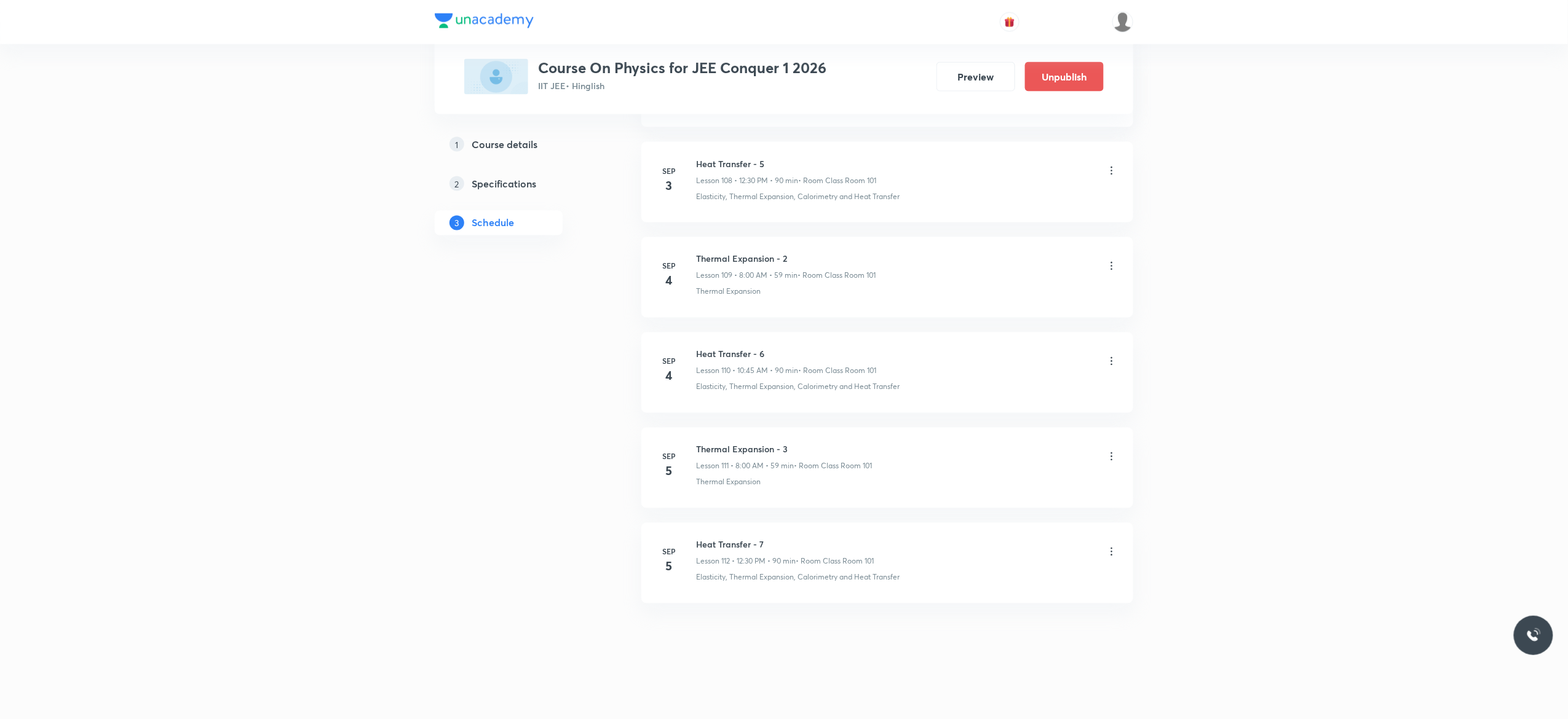
scroll to position [10418, 0]
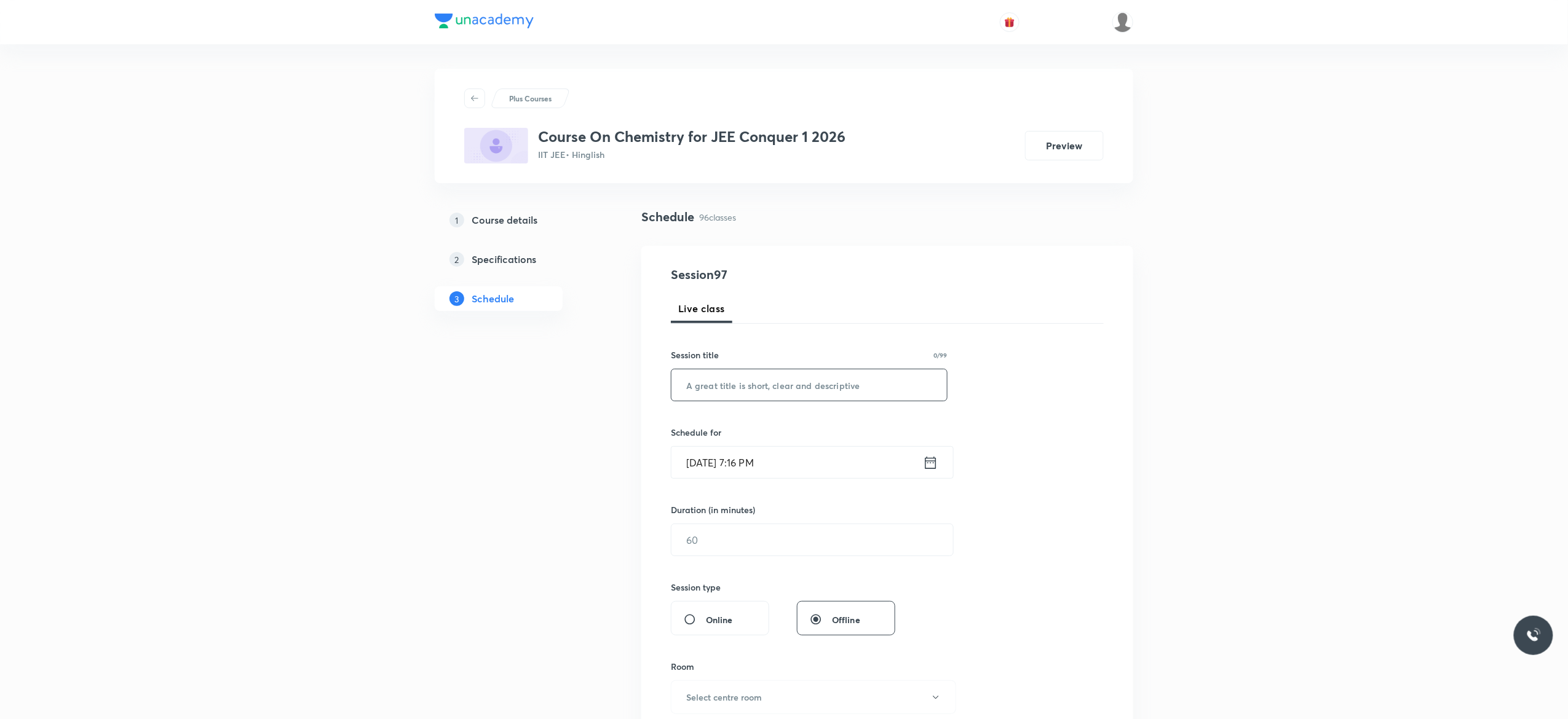
click at [739, 383] on input "text" at bounding box center [809, 385] width 276 height 31
paste input "General Organic Chemistry"
type input "General Organic Chemistry - 1"
click at [931, 467] on icon at bounding box center [930, 462] width 15 height 17
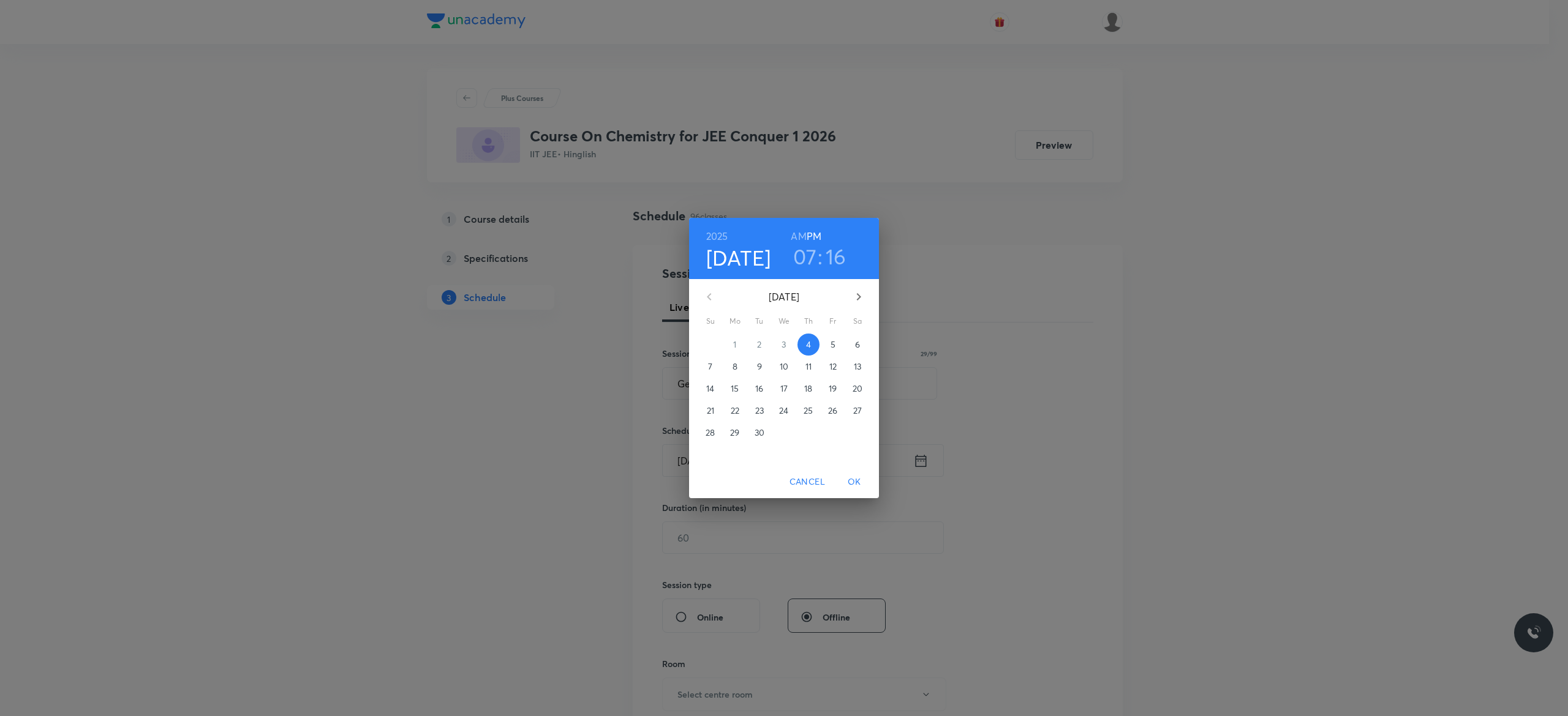
click at [834, 349] on p "5" at bounding box center [833, 345] width 5 height 13
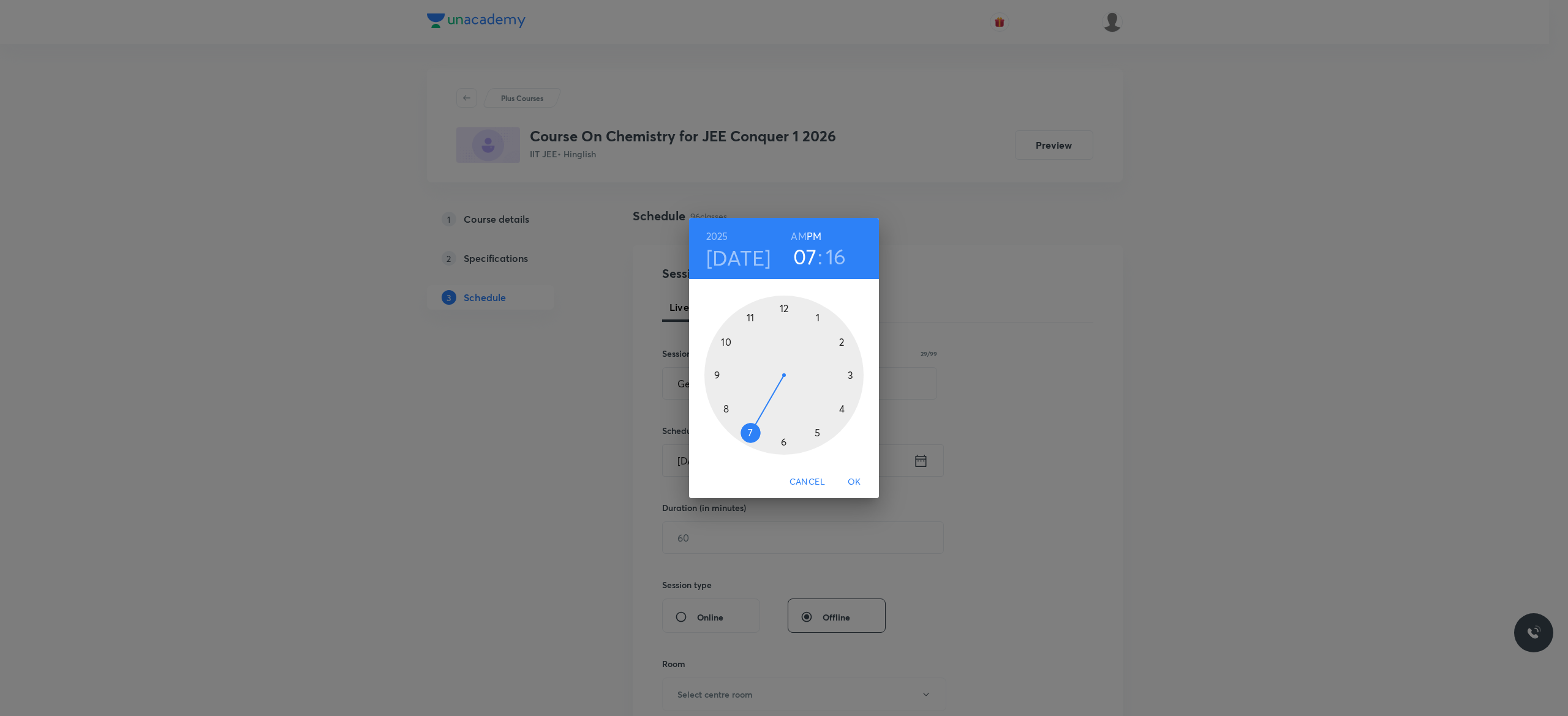
click at [797, 233] on h6 "AM" at bounding box center [798, 236] width 15 height 17
click at [716, 376] on div at bounding box center [784, 375] width 160 height 159
click at [783, 306] on div at bounding box center [784, 375] width 160 height 159
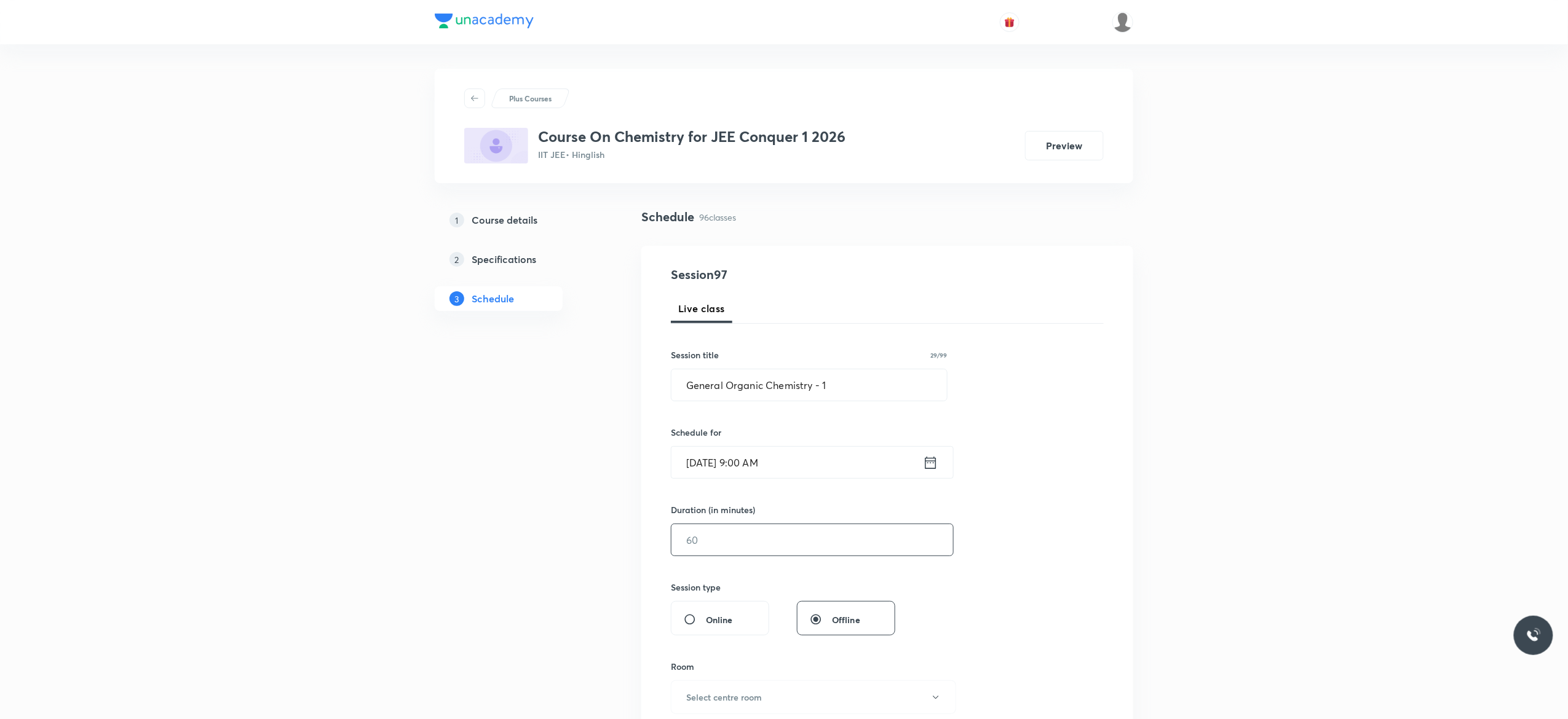
click at [748, 542] on input "text" at bounding box center [812, 540] width 281 height 31
type input "90"
click at [936, 695] on icon "button" at bounding box center [936, 698] width 10 height 10
click at [733, 583] on span "Class Room 101" at bounding box center [807, 584] width 270 height 13
click at [1027, 553] on div "Session 97 Live class Session title 29/99 General Organic Chemistry - 1 ​ Sched…" at bounding box center [887, 554] width 433 height 577
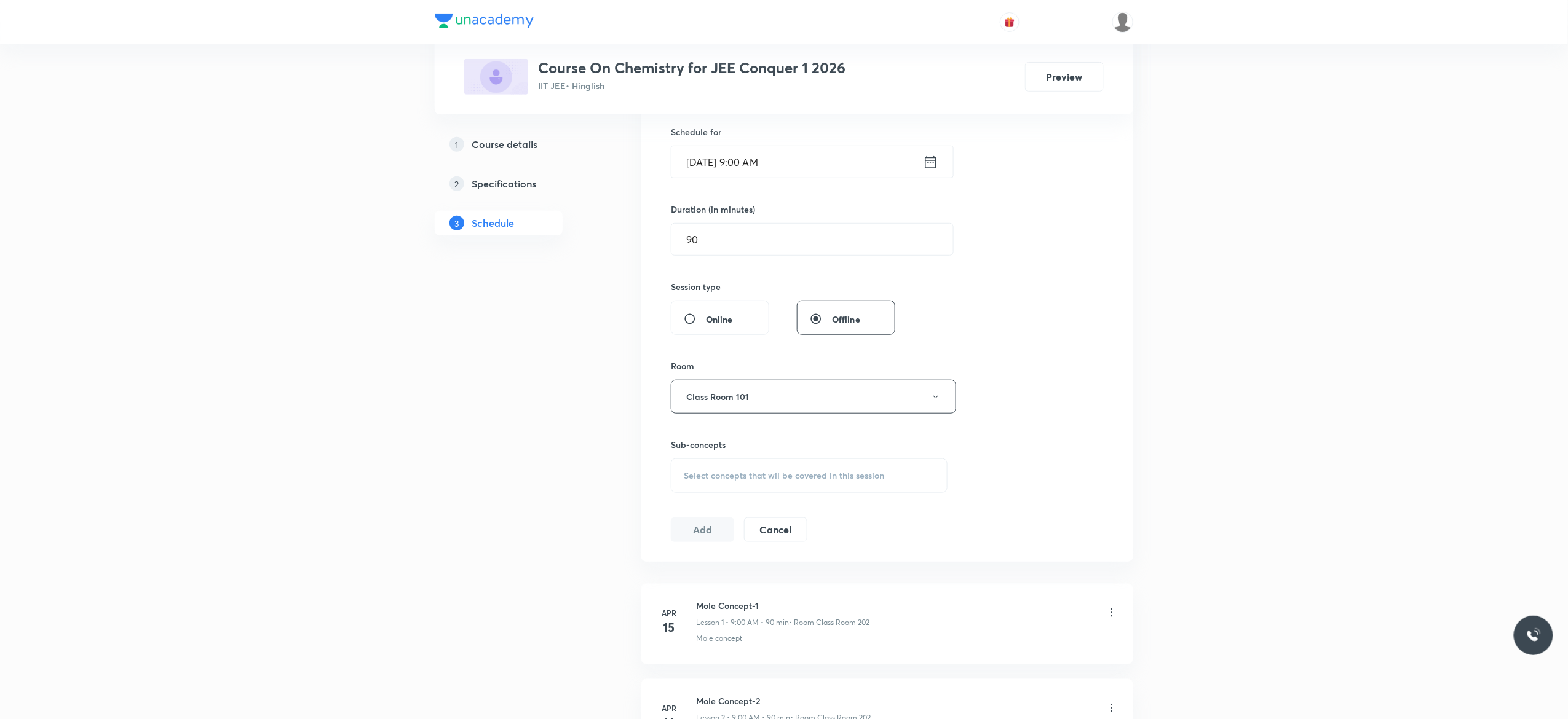
scroll to position [344, 0]
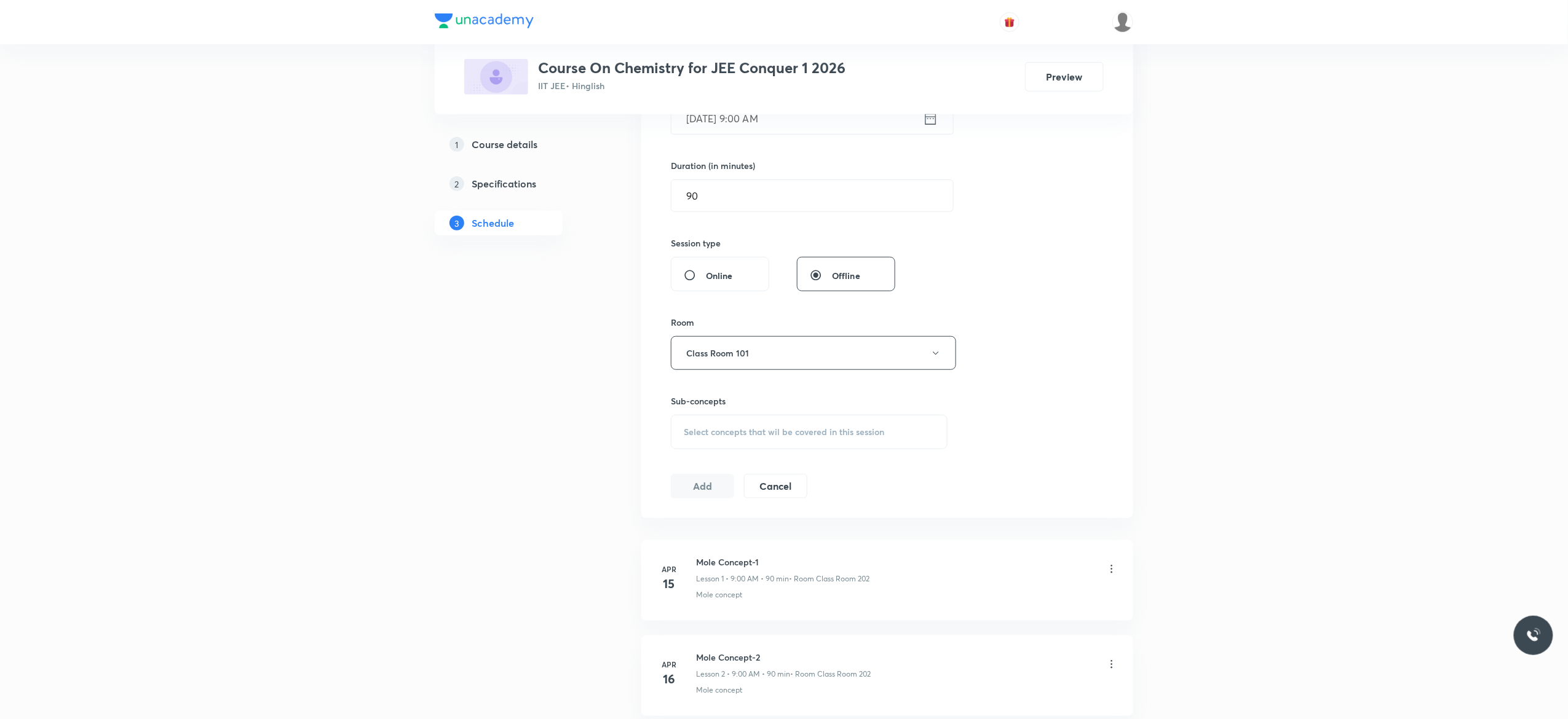
click at [687, 445] on div "Select concepts that wil be covered in this session" at bounding box center [809, 432] width 277 height 35
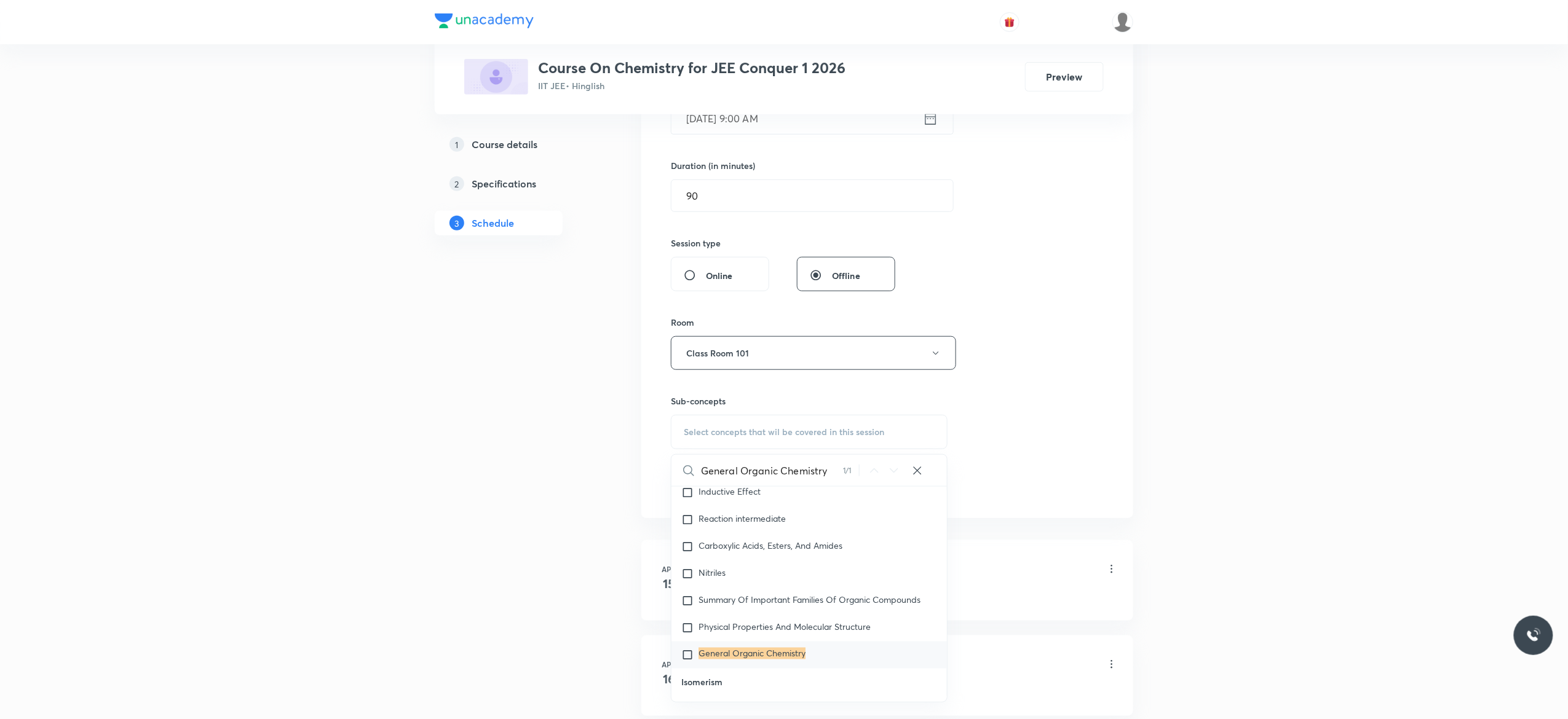
scroll to position [22257, 0]
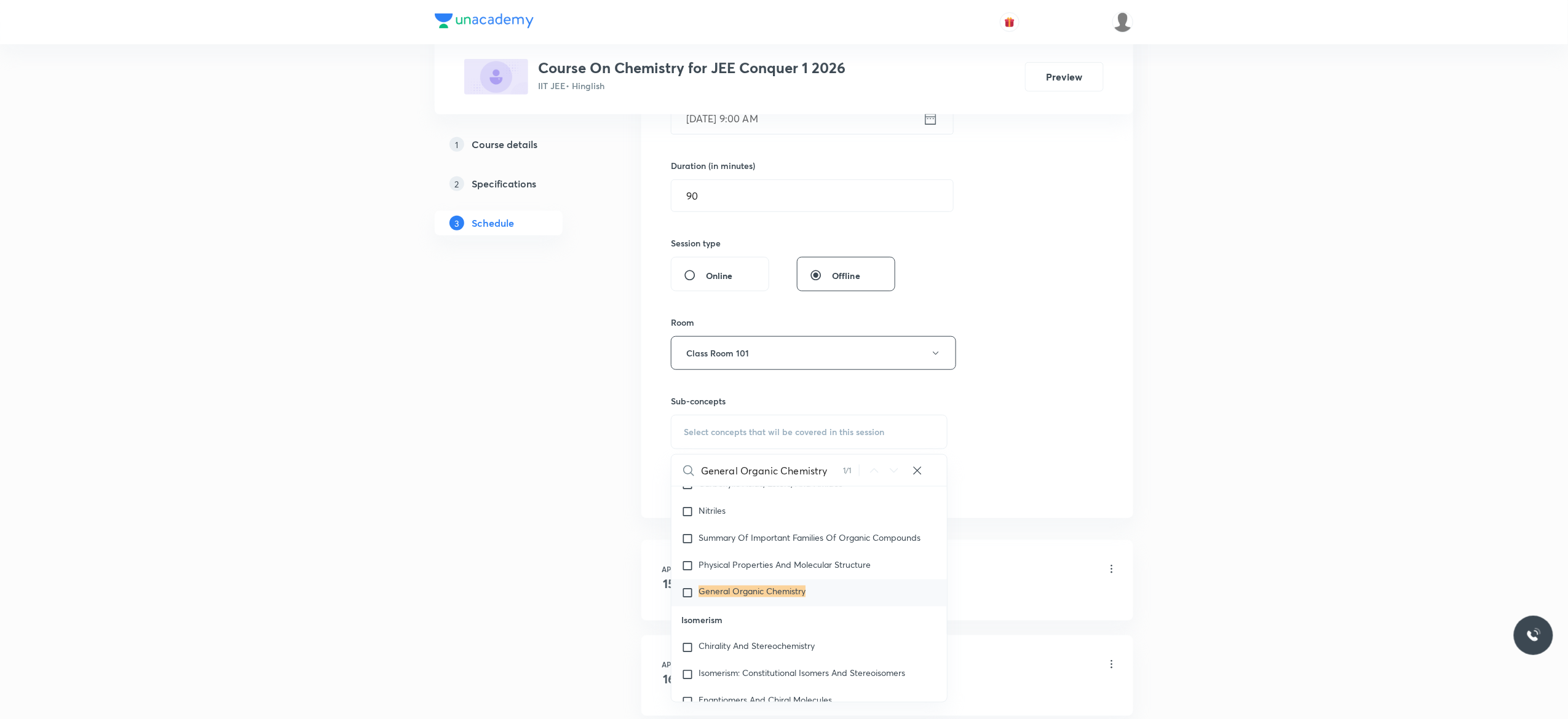
type input "General Organic Chemistry"
click at [689, 599] on input "checkbox" at bounding box center [690, 593] width 17 height 13
checkbox input "true"
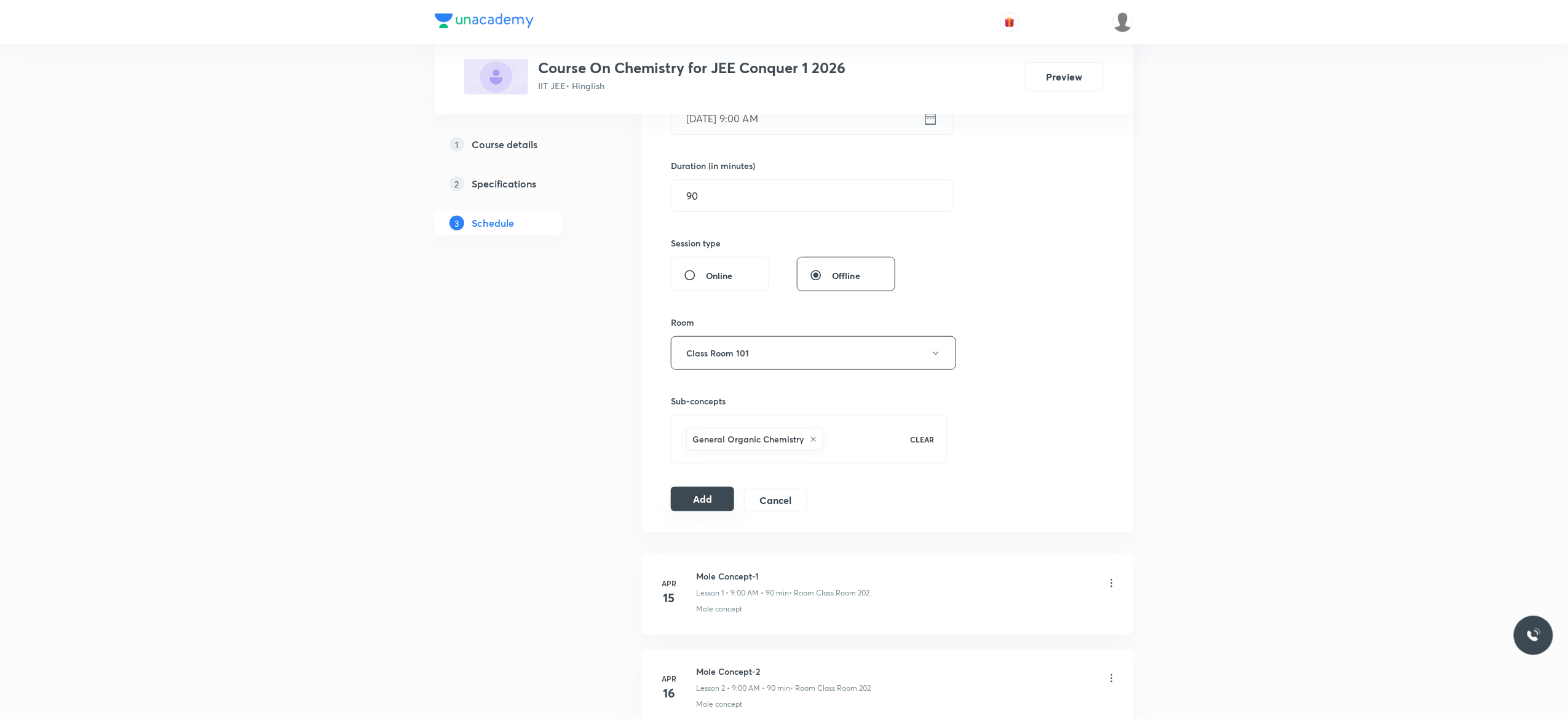
click at [692, 502] on button "Add" at bounding box center [702, 499] width 63 height 24
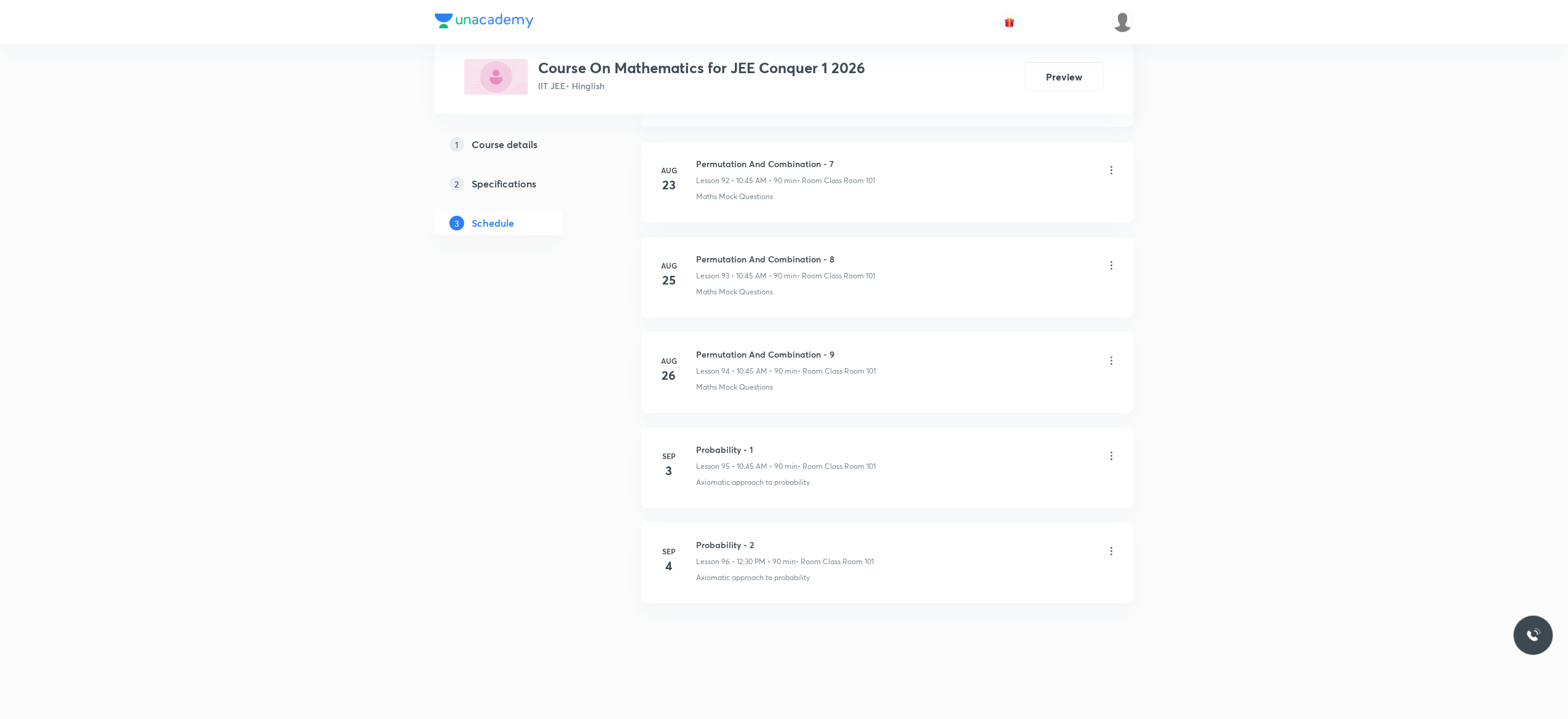
scroll to position [9455, 0]
drag, startPoint x: 759, startPoint y: 538, endPoint x: 691, endPoint y: 534, distance: 68.1
click at [691, 534] on li "[DATE] Probability - 2 Lesson 96 • 12:30 PM • 90 min • Room Class Room 101 Axio…" at bounding box center [887, 563] width 492 height 80
copy h6 "Probability - 2"
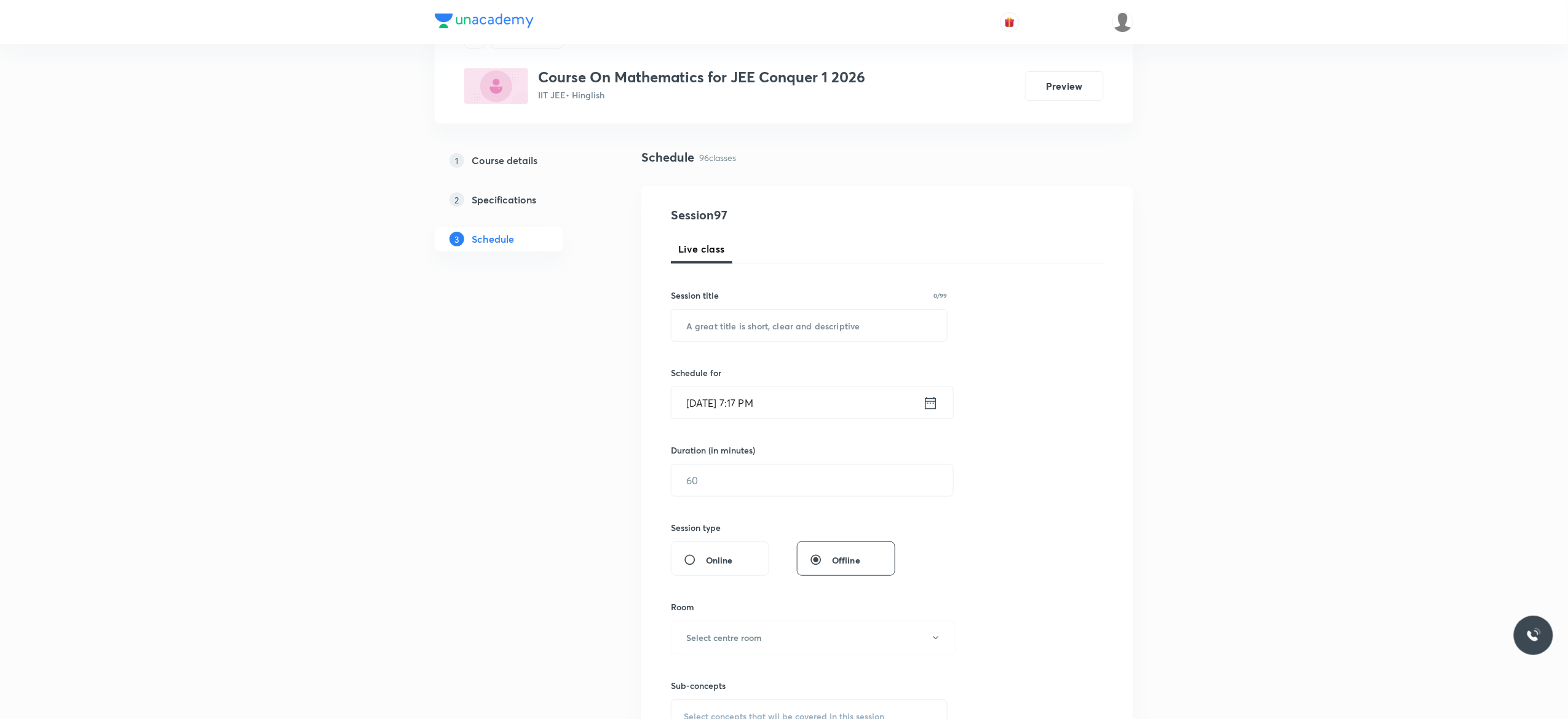
scroll to position [0, 0]
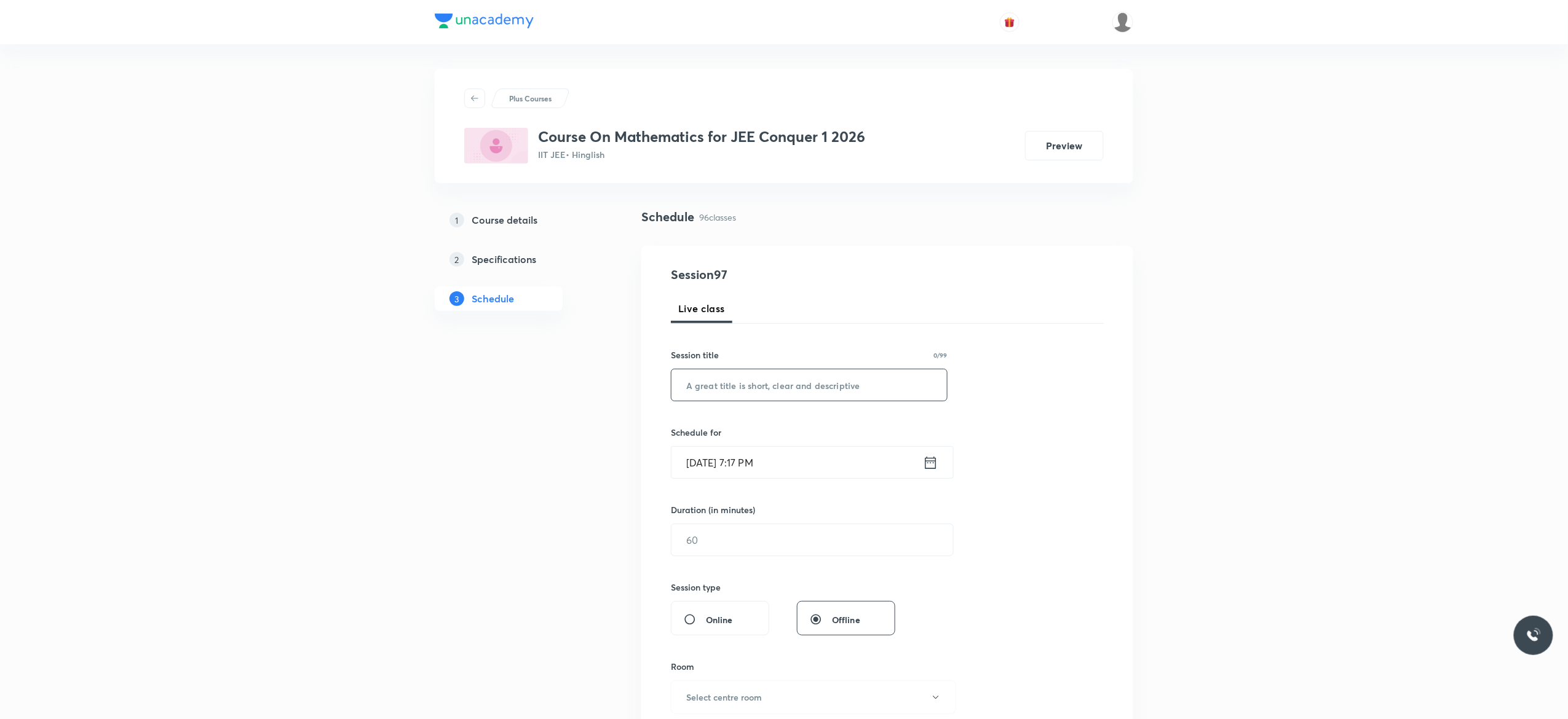
click at [710, 386] on input "text" at bounding box center [809, 385] width 276 height 31
paste input "Probability - 2"
type input "Probability - 3"
click at [930, 465] on icon at bounding box center [930, 462] width 15 height 17
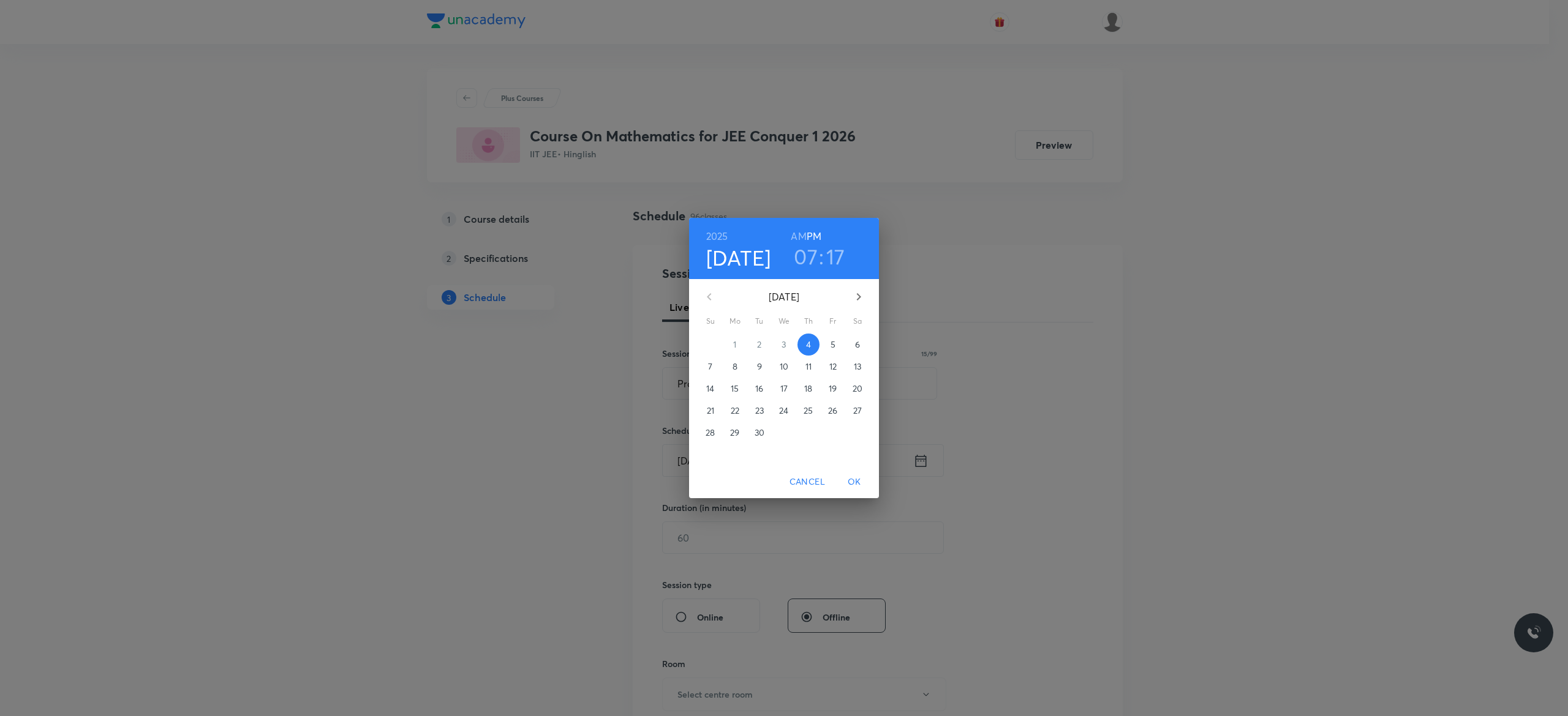
click at [834, 345] on p "5" at bounding box center [833, 345] width 5 height 13
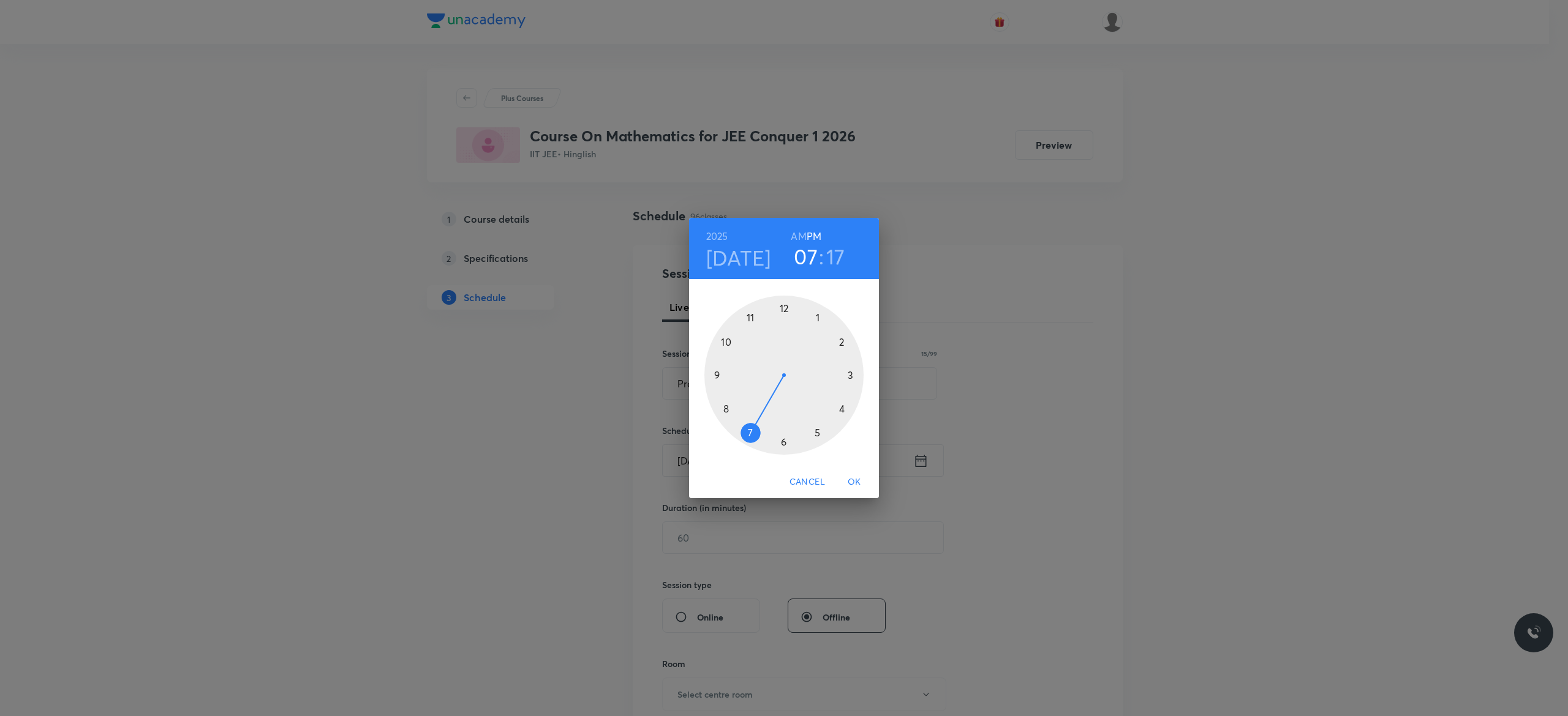
click at [800, 235] on h6 "AM" at bounding box center [798, 236] width 15 height 17
click at [723, 340] on div at bounding box center [784, 375] width 160 height 159
click at [716, 376] on div at bounding box center [784, 375] width 160 height 159
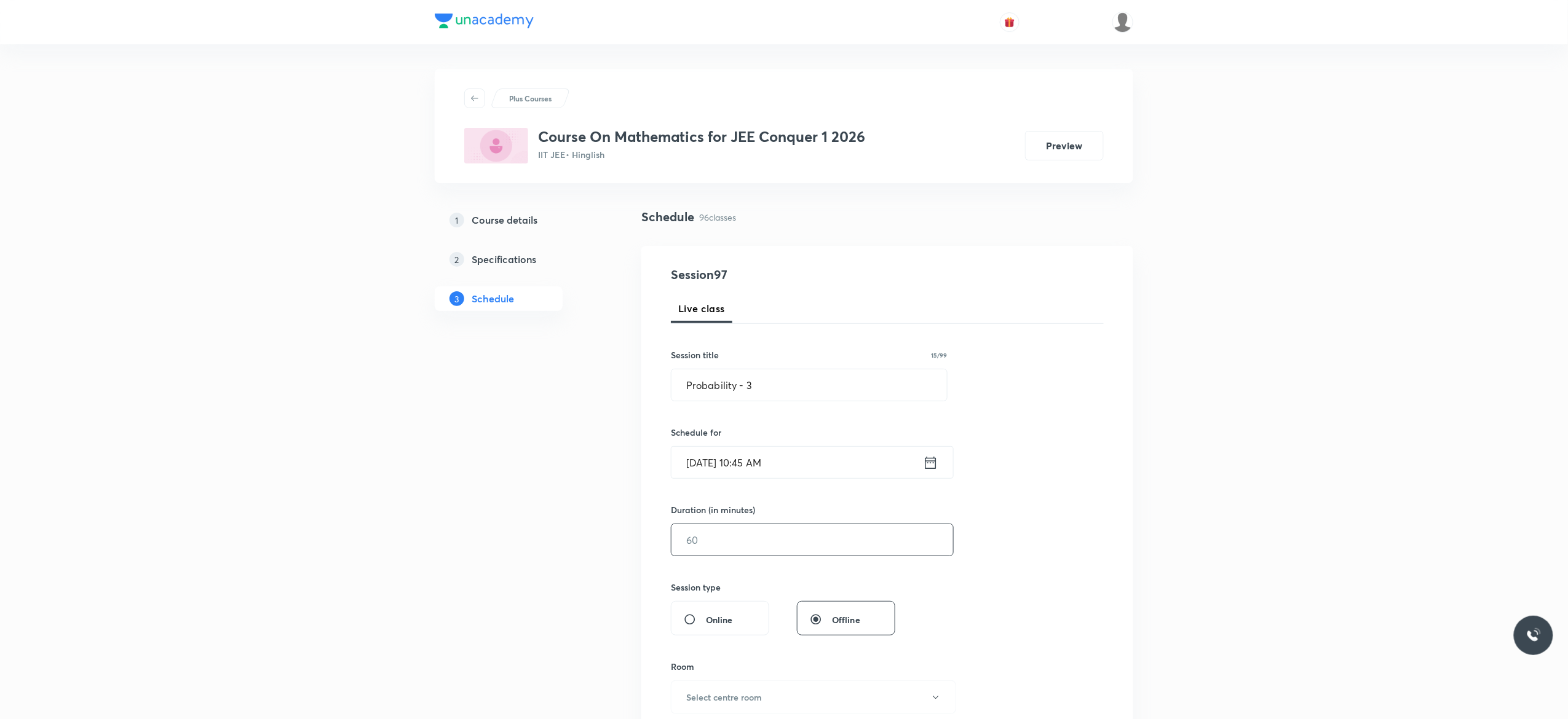
click at [709, 542] on input "text" at bounding box center [812, 540] width 281 height 31
type input "90"
click at [1072, 574] on div "Session 97 Live class Session title 15/99 Probability - 3 ​ Schedule for [DATE]…" at bounding box center [887, 554] width 433 height 577
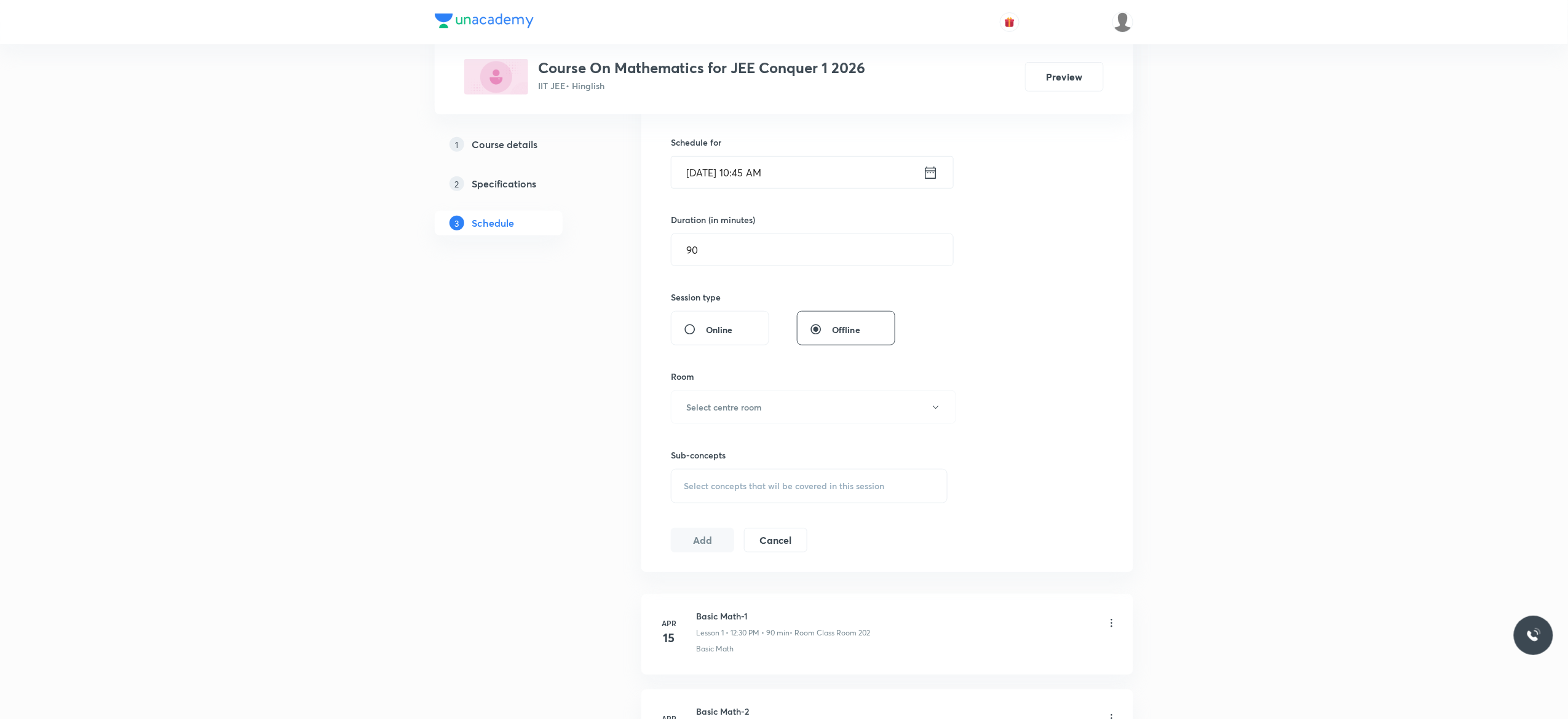
scroll to position [295, 0]
click at [939, 406] on icon "button" at bounding box center [936, 403] width 10 height 10
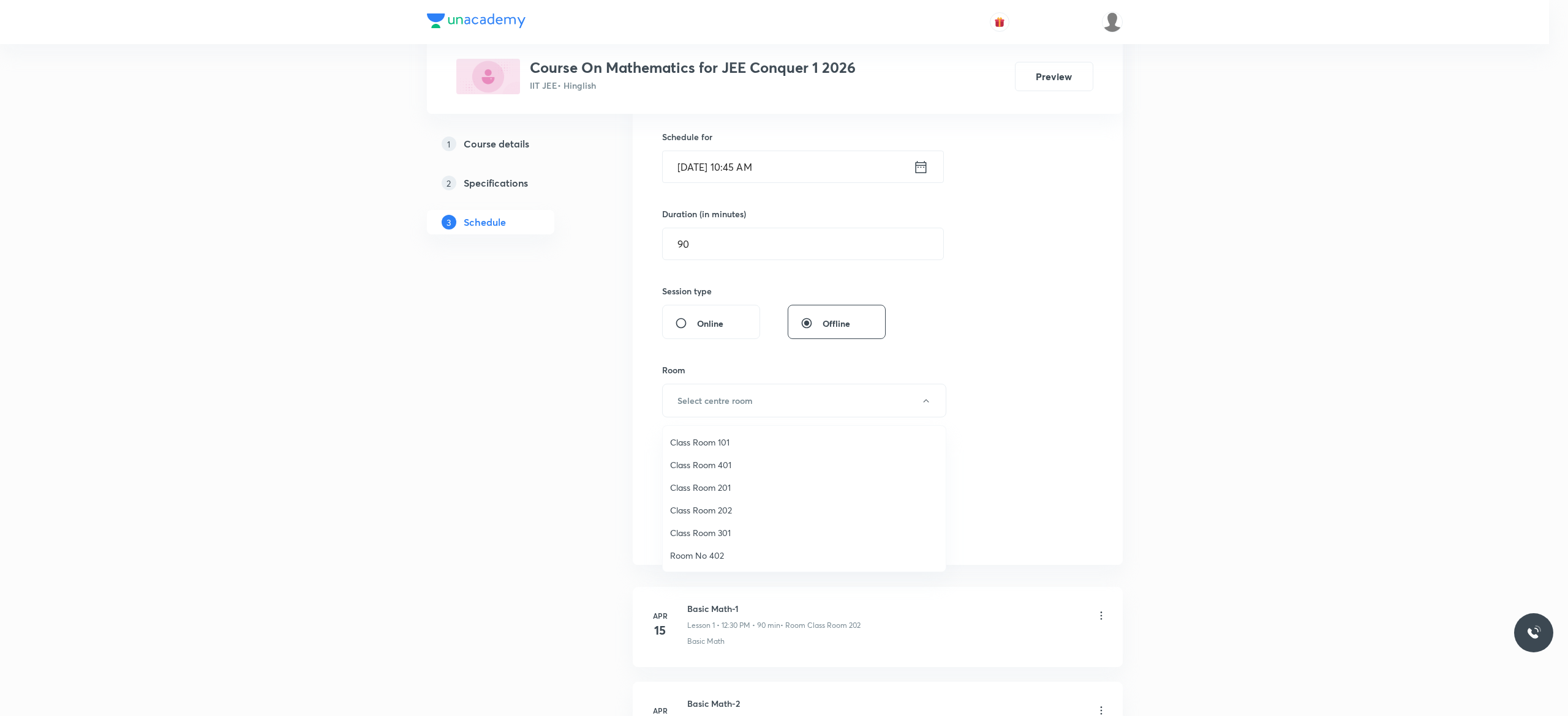
click at [711, 442] on span "Class Room 101" at bounding box center [804, 442] width 268 height 13
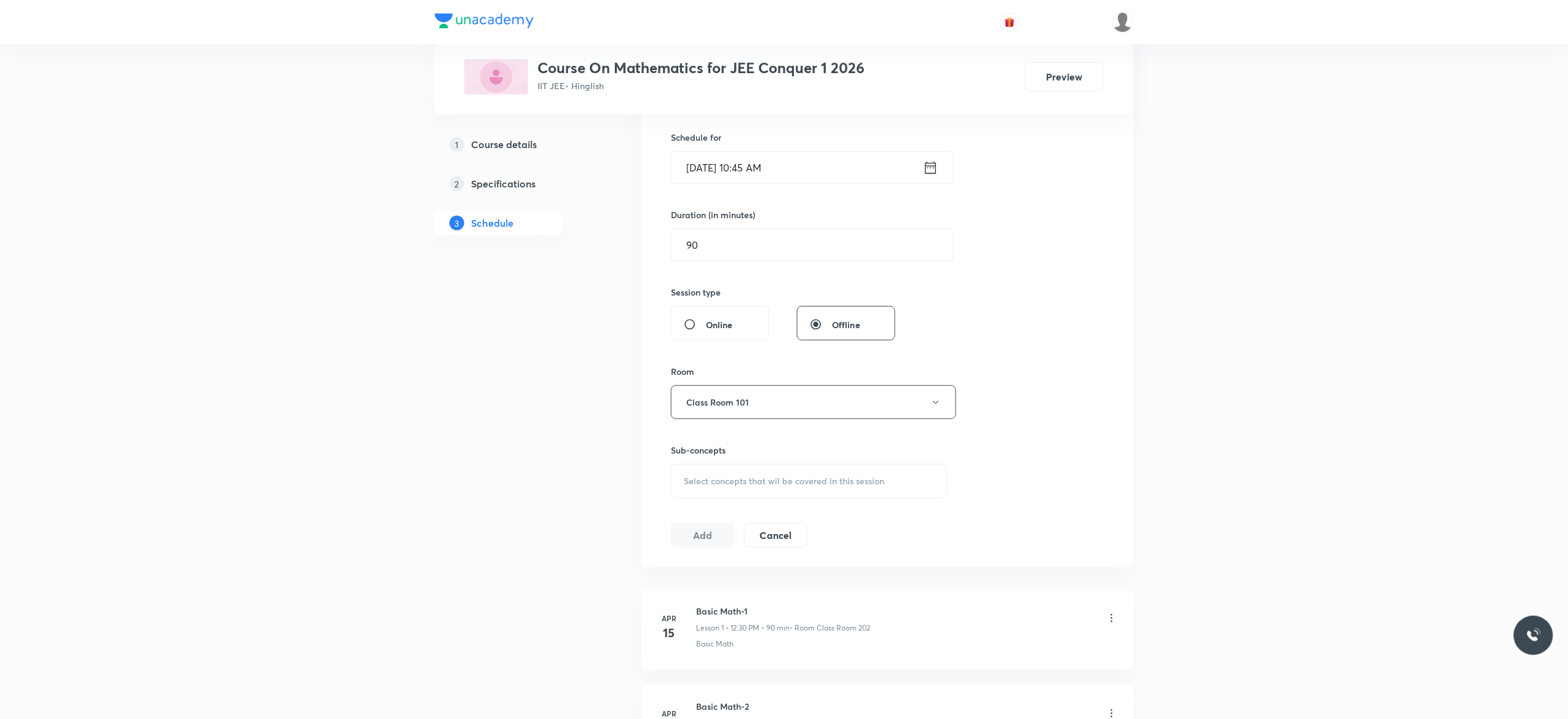
click at [1042, 448] on div "Session 97 Live class Session title 15/99 Probability - 3 ​ Schedule for [DATE]…" at bounding box center [887, 259] width 433 height 577
click at [704, 493] on div "Select concepts that wil be covered in this session" at bounding box center [809, 481] width 277 height 35
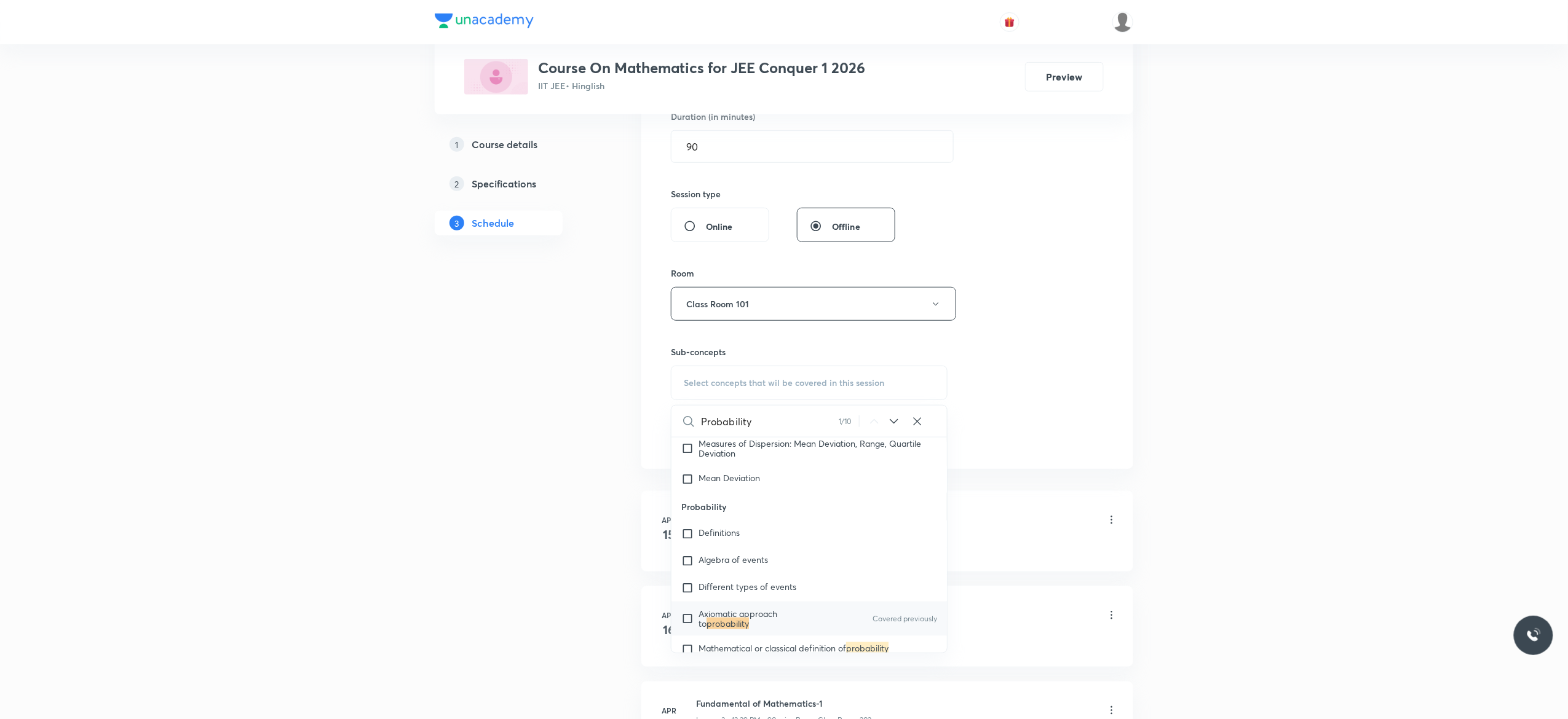
scroll to position [3279, 0]
type input "Probability"
click at [689, 598] on input "checkbox" at bounding box center [690, 593] width 17 height 19
checkbox input "true"
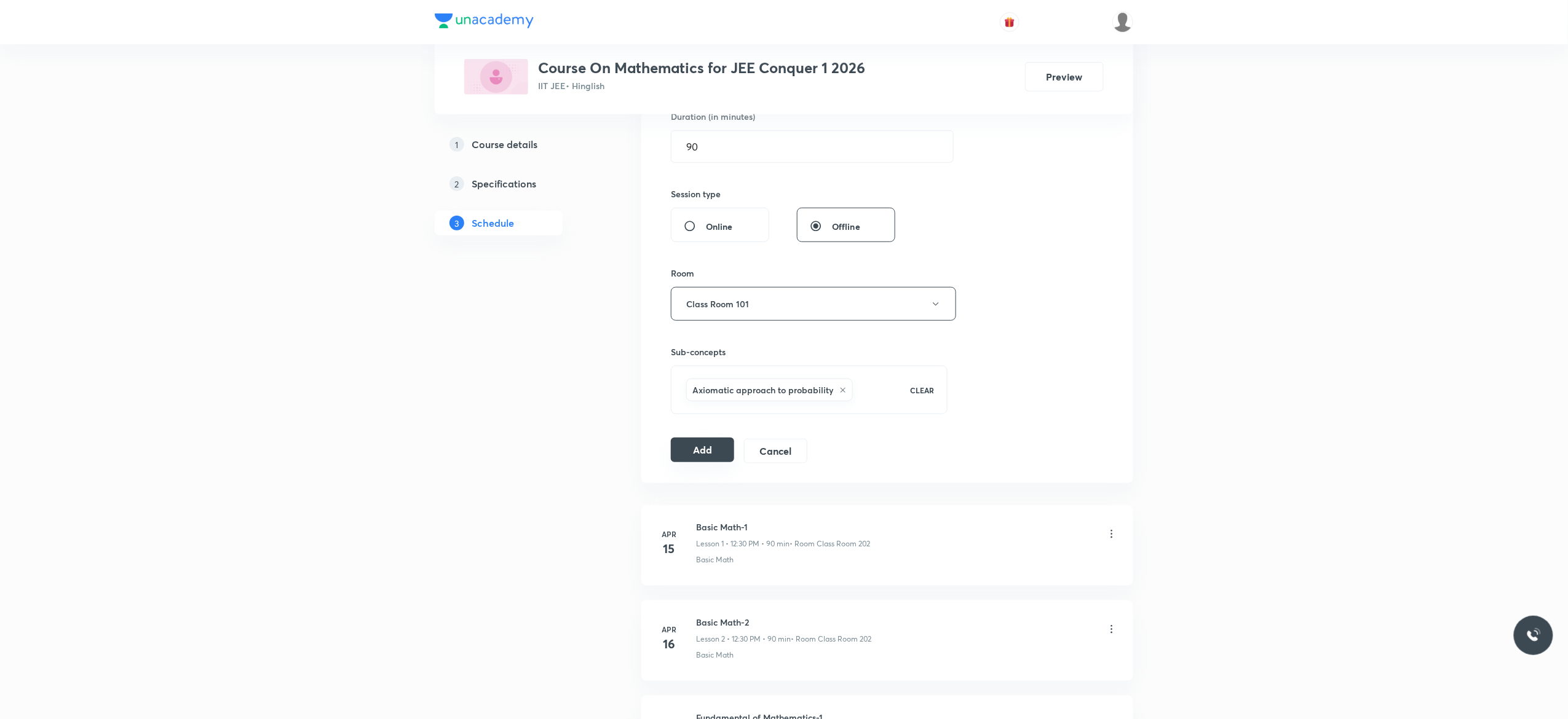
click at [695, 456] on button "Add" at bounding box center [702, 450] width 63 height 24
